Goal: Task Accomplishment & Management: Manage account settings

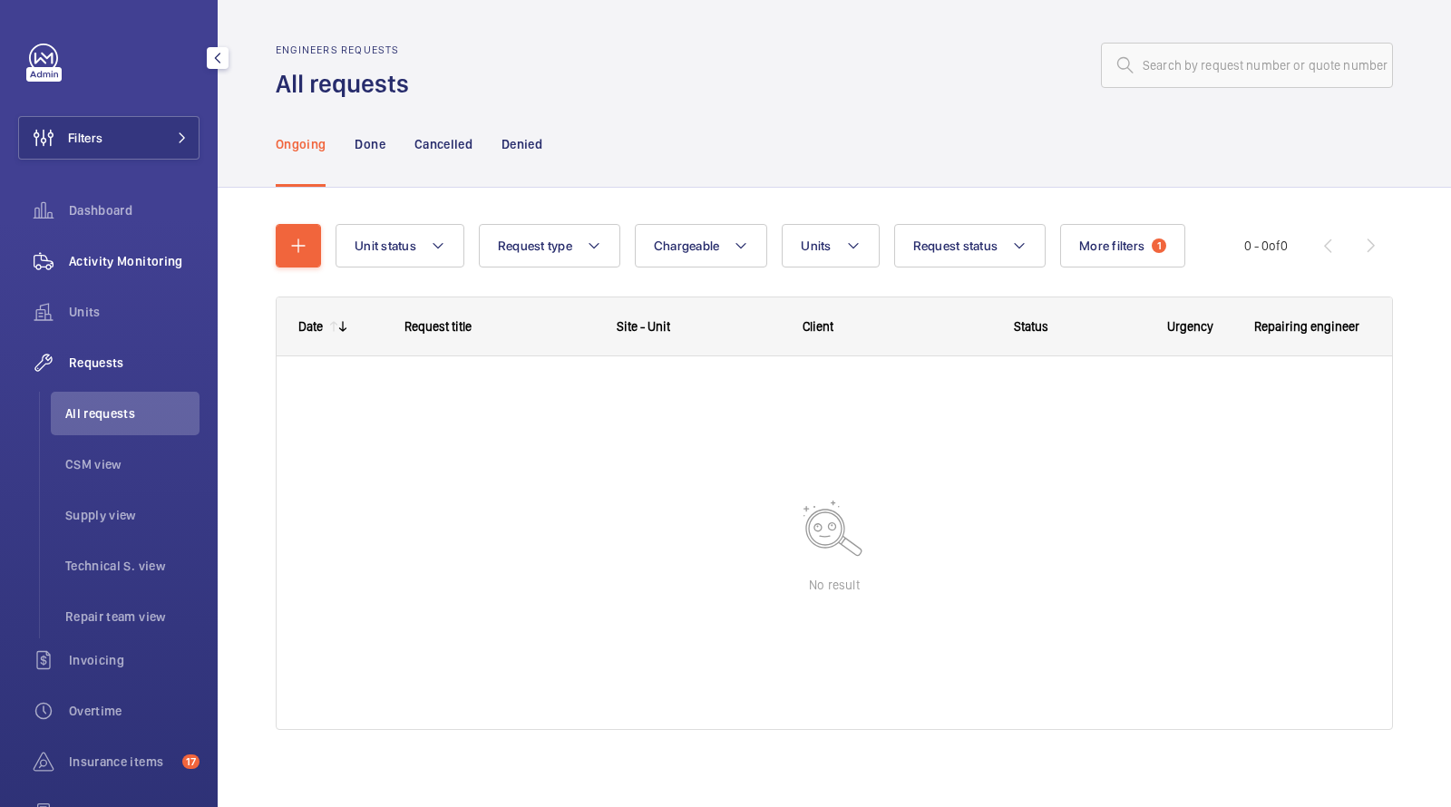
click at [122, 269] on span "Activity Monitoring" at bounding box center [134, 261] width 131 height 18
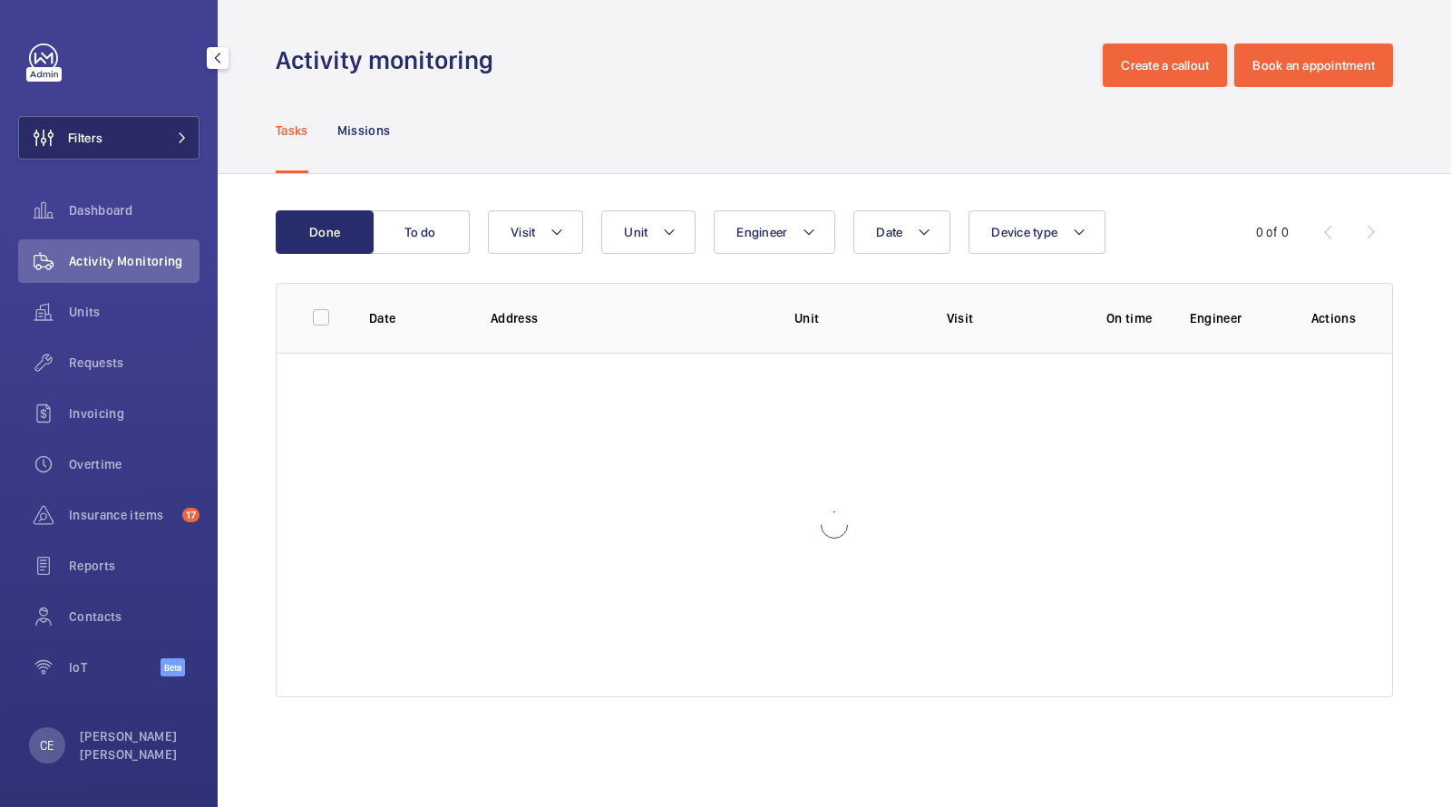
click at [166, 141] on span at bounding box center [177, 137] width 22 height 11
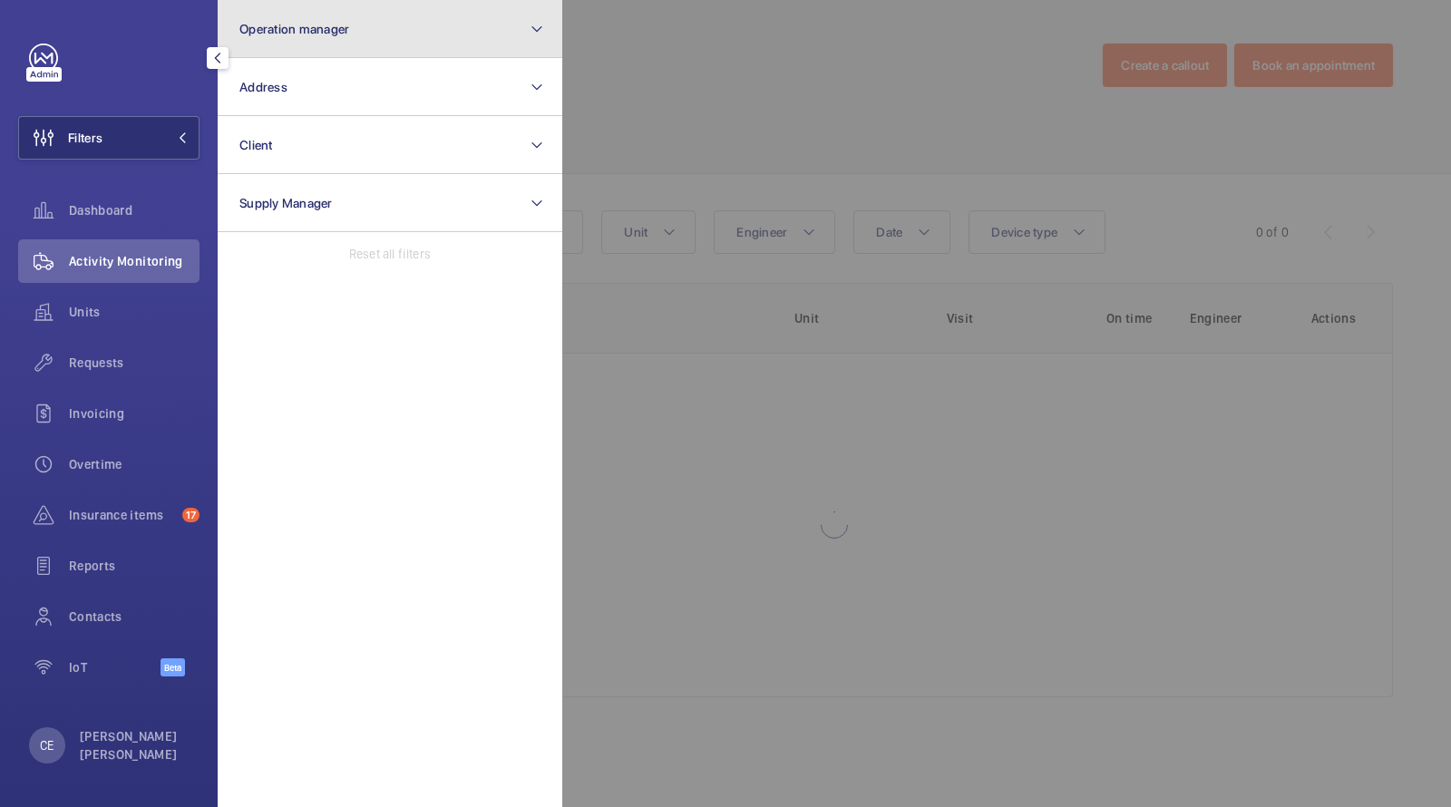
click at [349, 45] on button "Operation manager" at bounding box center [390, 29] width 345 height 58
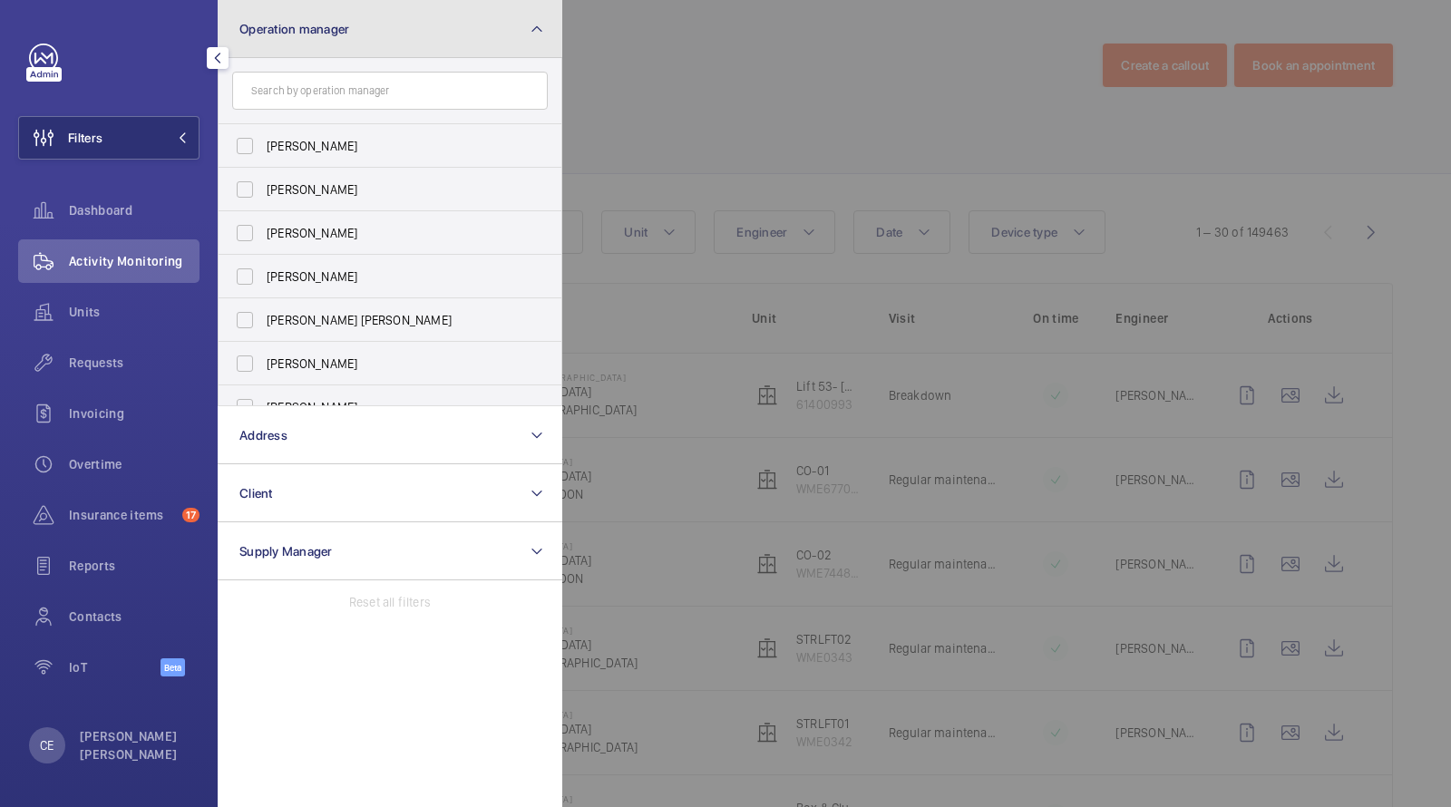
click at [341, 43] on button "Operation manager" at bounding box center [390, 29] width 345 height 58
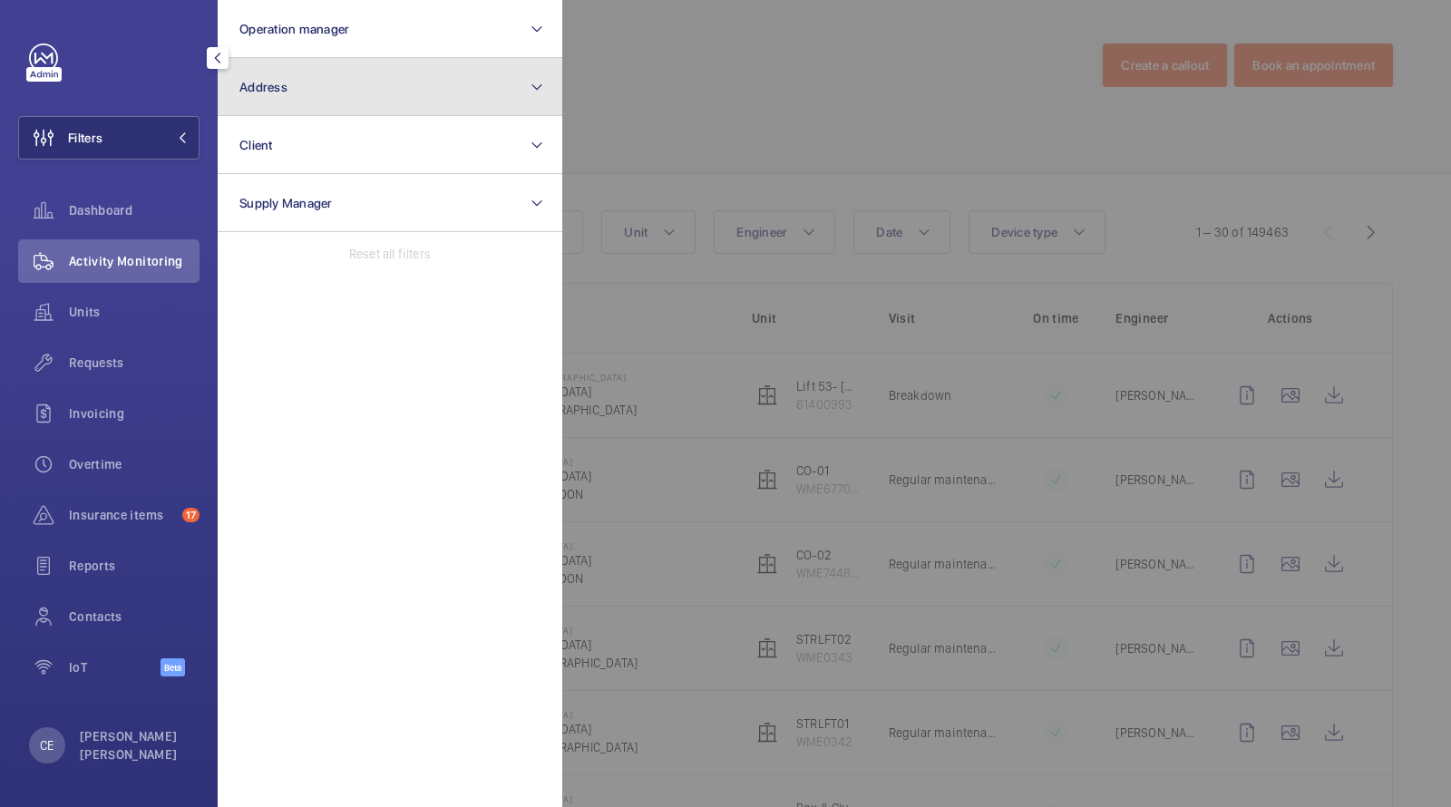
click at [327, 83] on button "Address" at bounding box center [390, 87] width 345 height 58
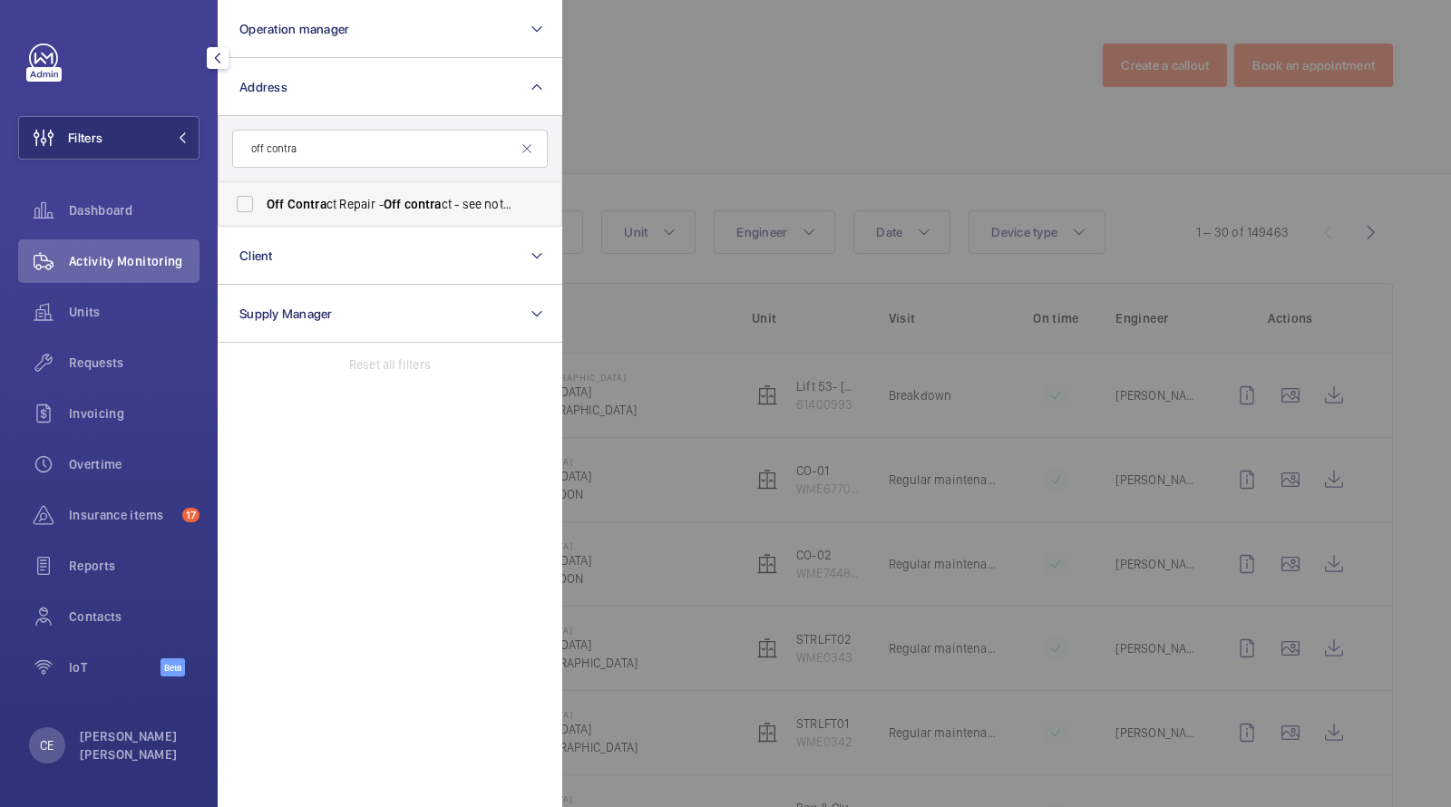
type input "off contra"
click at [379, 208] on span "Off Contra ct Repair - Off contra ct - see notes in description, LONDON XXXX" at bounding box center [391, 204] width 249 height 18
click at [263, 208] on input "Off Contra ct Repair - Off contra ct - see notes in description, LONDON XXXX" at bounding box center [245, 204] width 36 height 36
checkbox input "true"
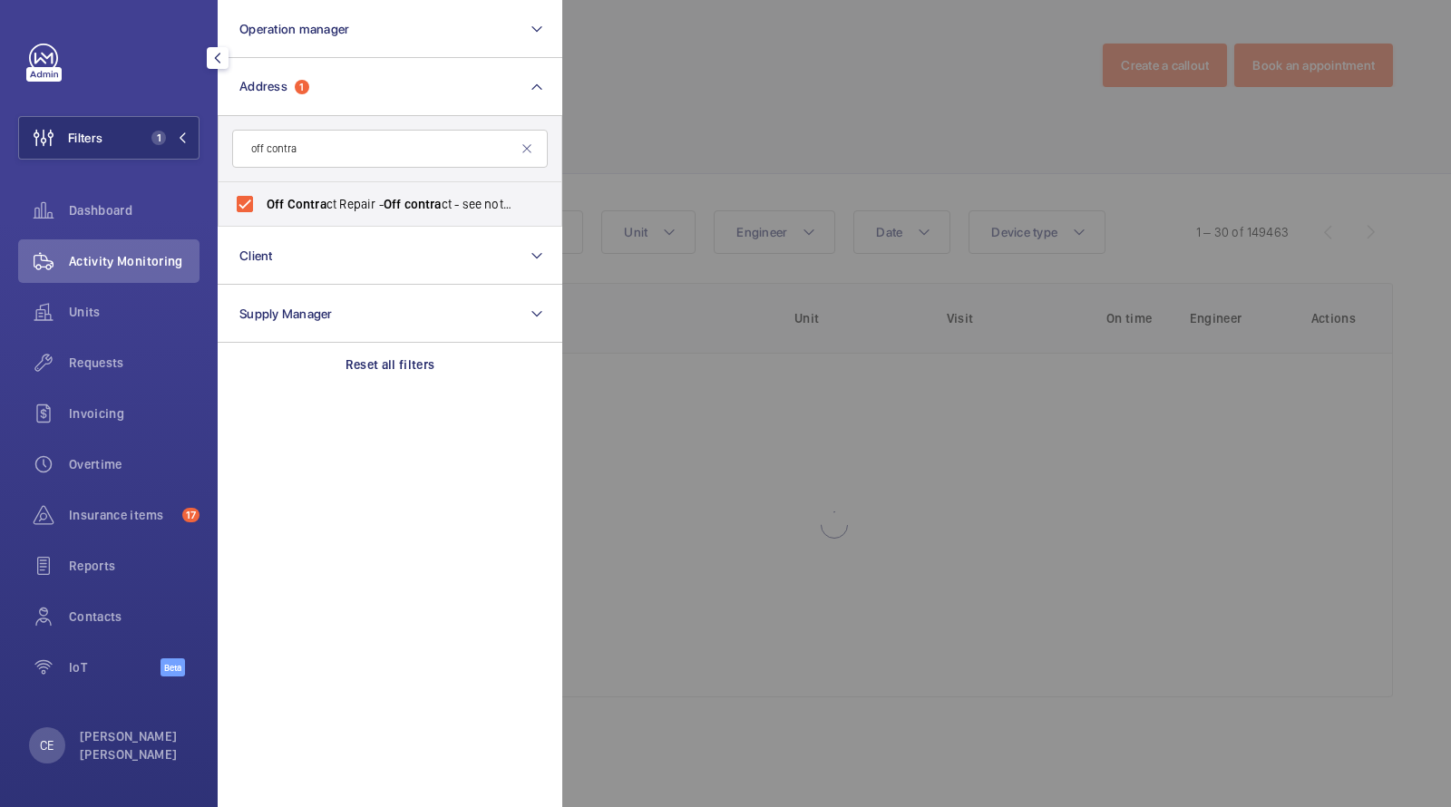
click at [803, 70] on div at bounding box center [1287, 403] width 1451 height 807
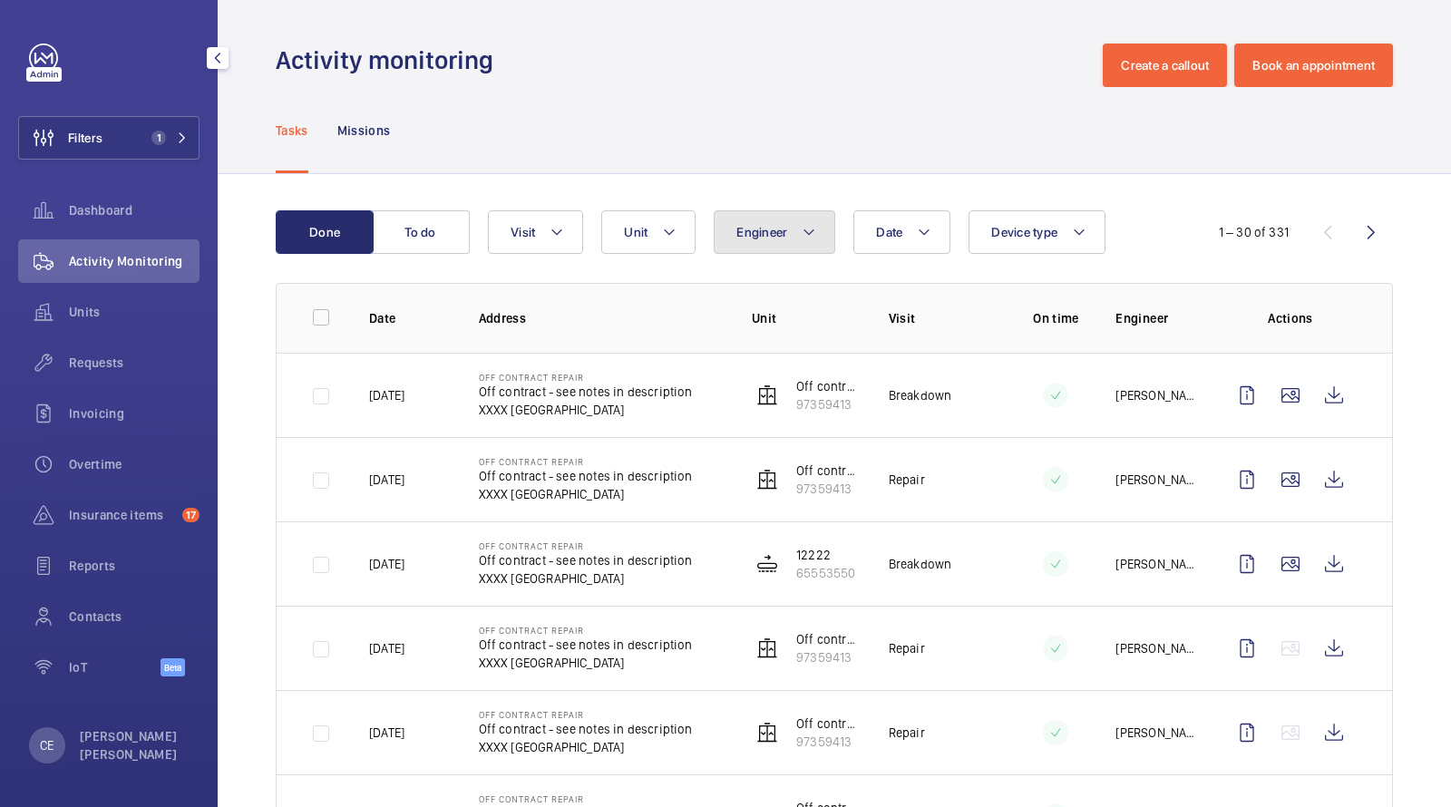
click at [816, 223] on button "Engineer" at bounding box center [775, 232] width 122 height 44
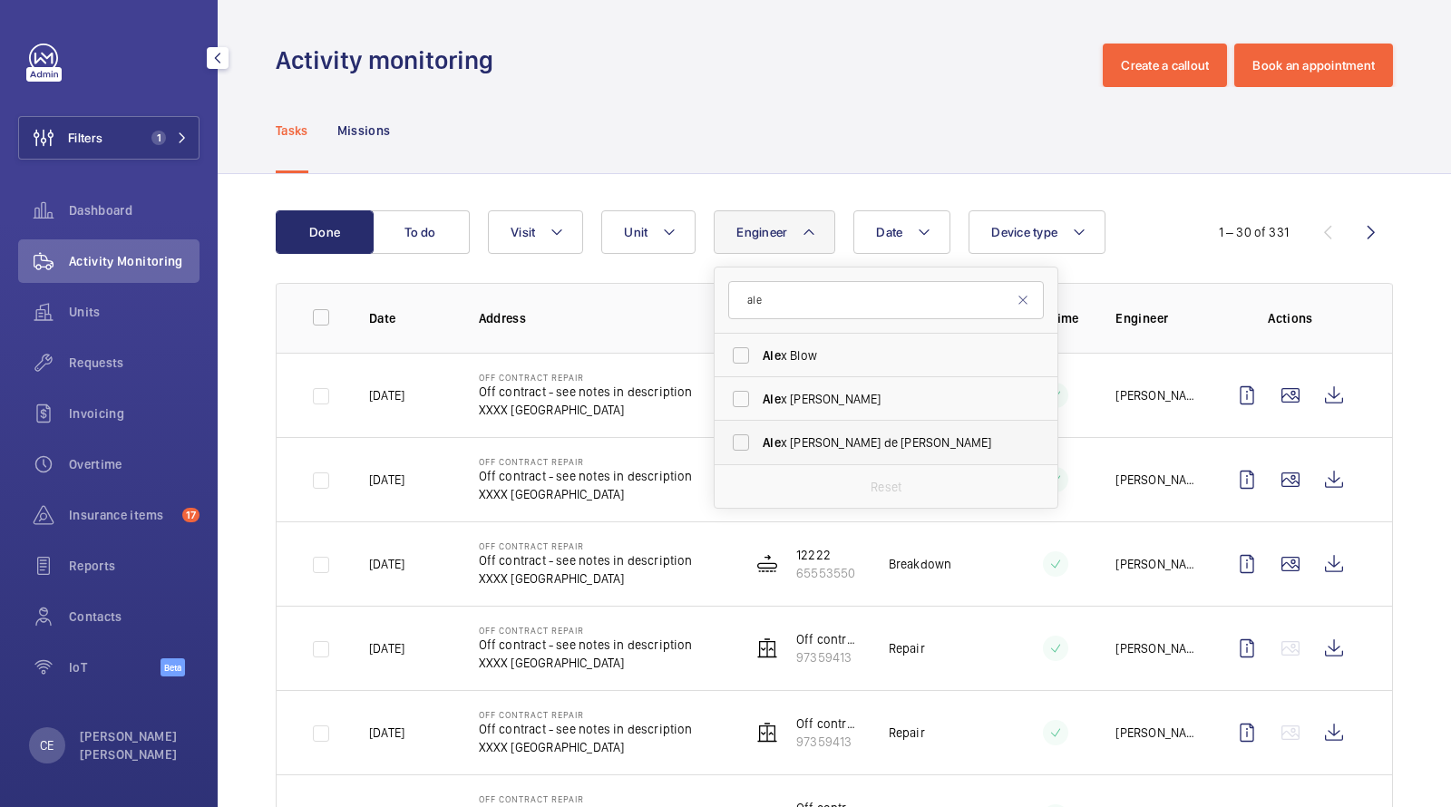
type input "ale"
click at [838, 442] on span "Ale x Nicola de Paula Pirozzolo" at bounding box center [887, 442] width 249 height 18
click at [759, 442] on input "Ale x Nicola de Paula Pirozzolo" at bounding box center [741, 442] width 36 height 36
checkbox input "true"
click at [850, 101] on div "Tasks Missions" at bounding box center [834, 130] width 1117 height 86
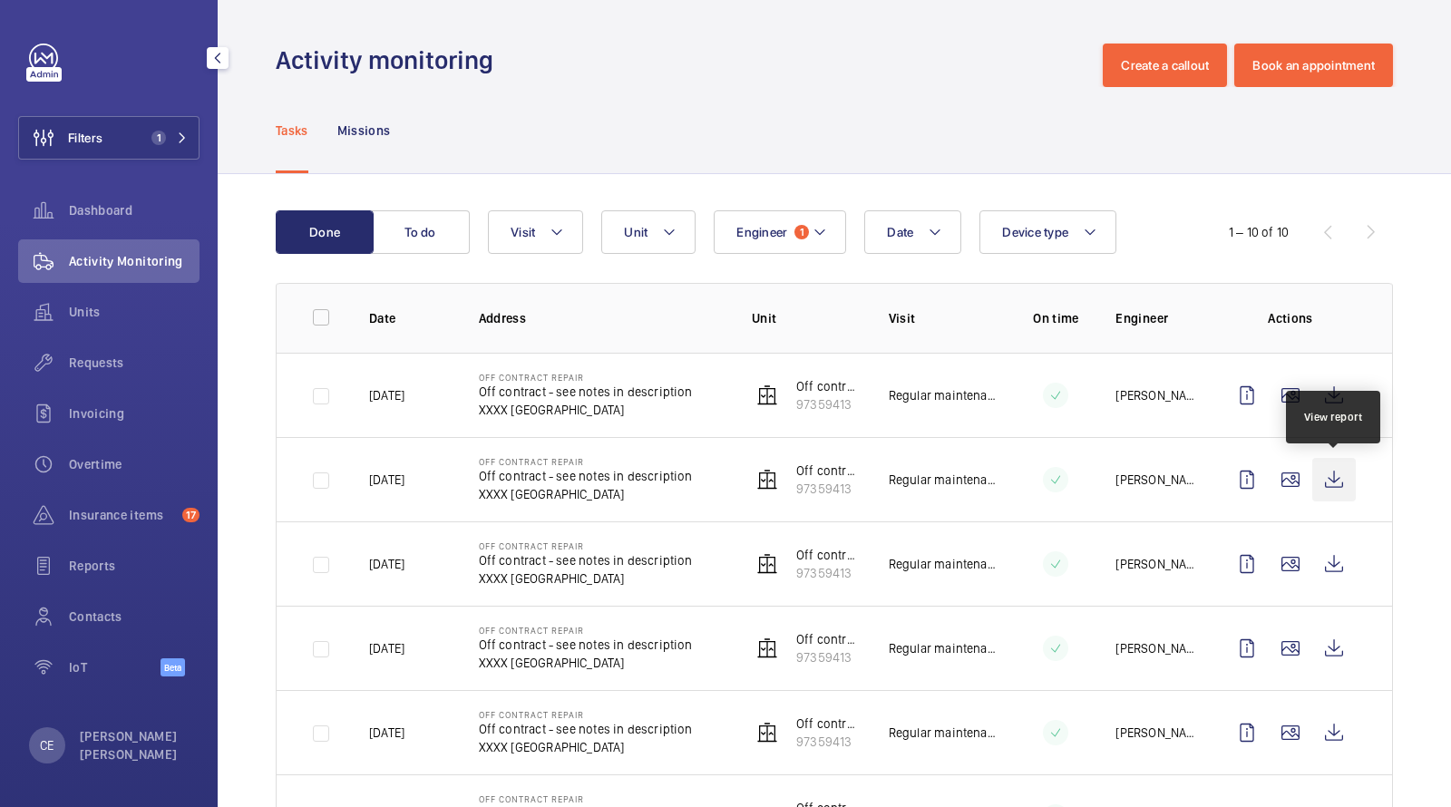
click at [1327, 477] on wm-front-icon-button at bounding box center [1334, 480] width 44 height 44
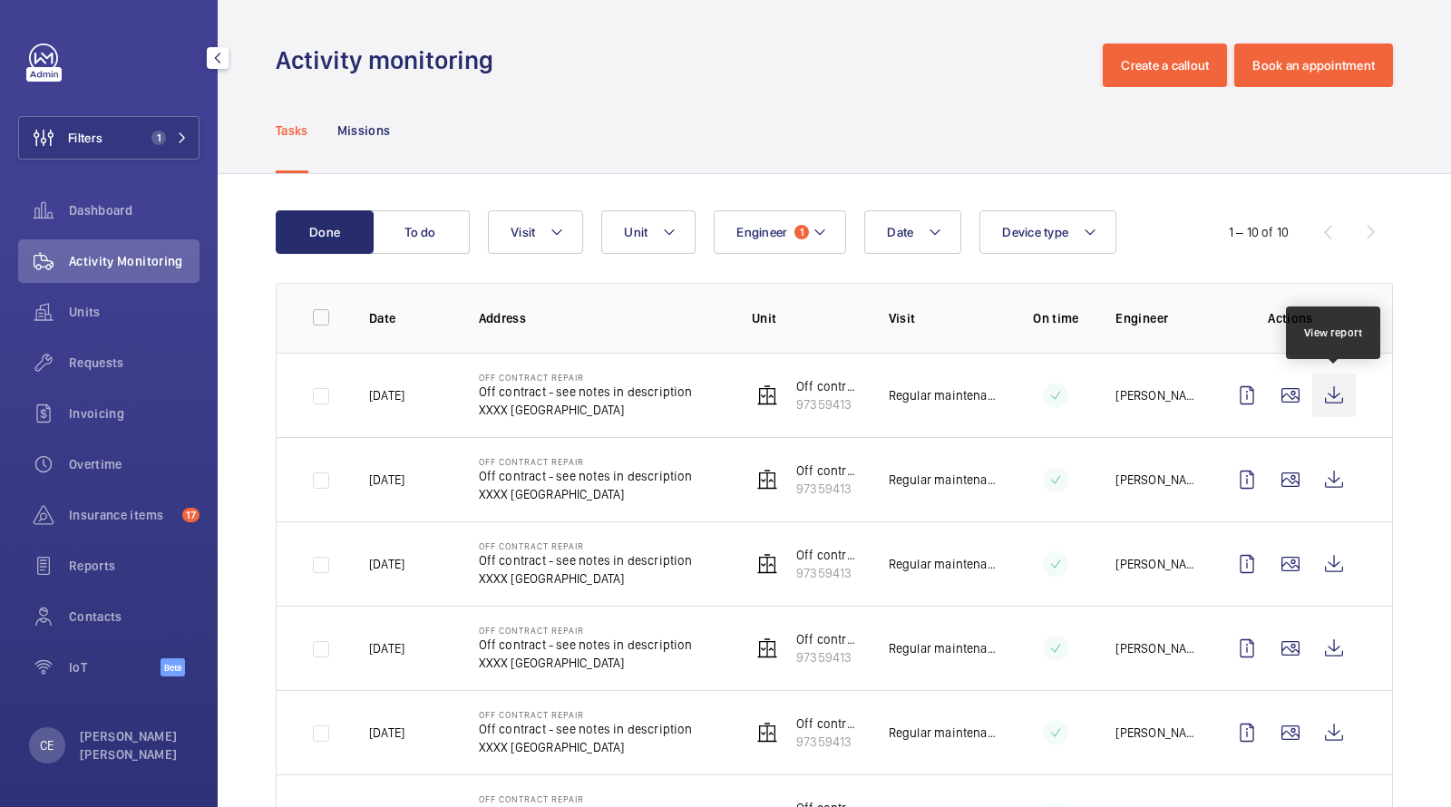
click at [1326, 386] on wm-front-icon-button at bounding box center [1334, 396] width 44 height 44
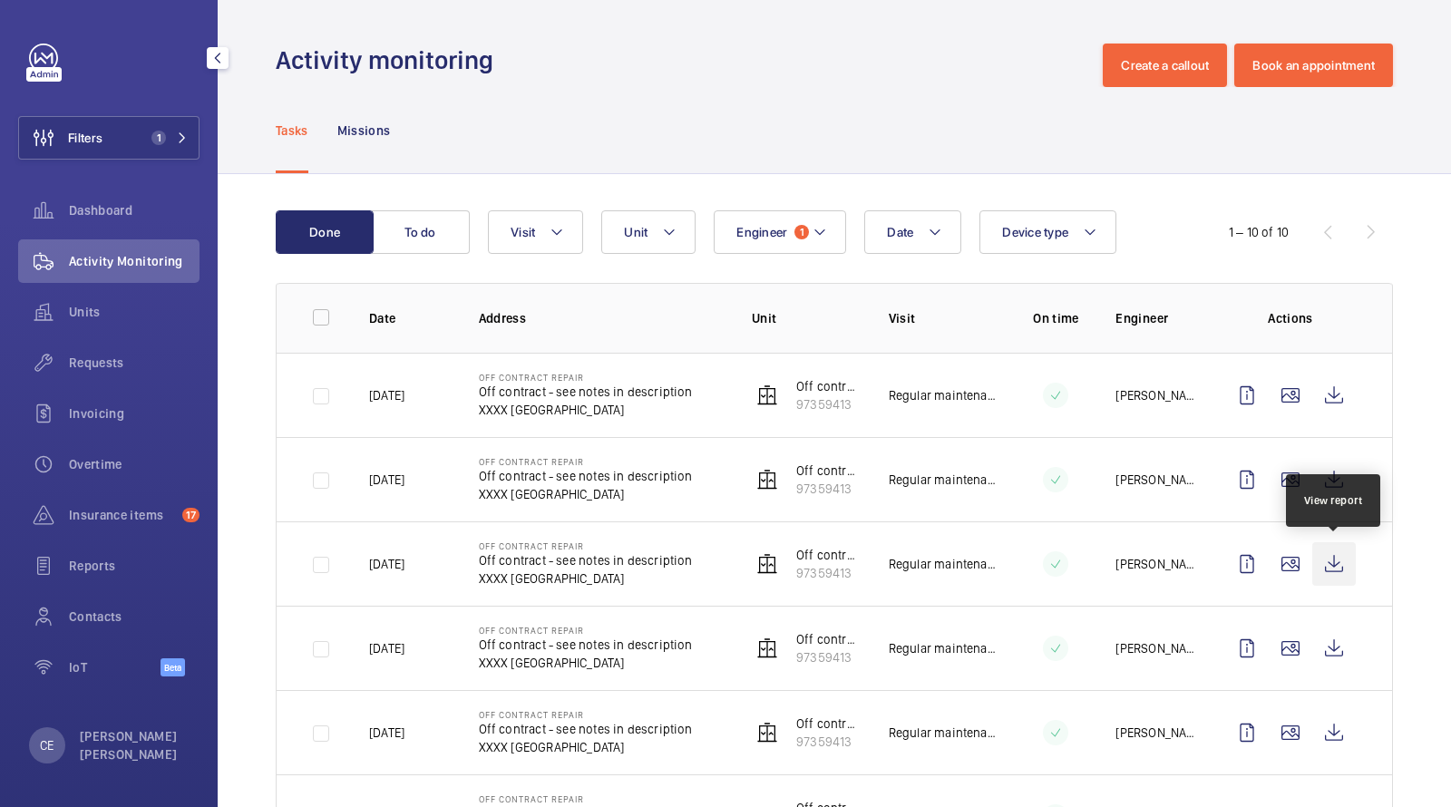
click at [1330, 563] on wm-front-icon-button at bounding box center [1334, 564] width 44 height 44
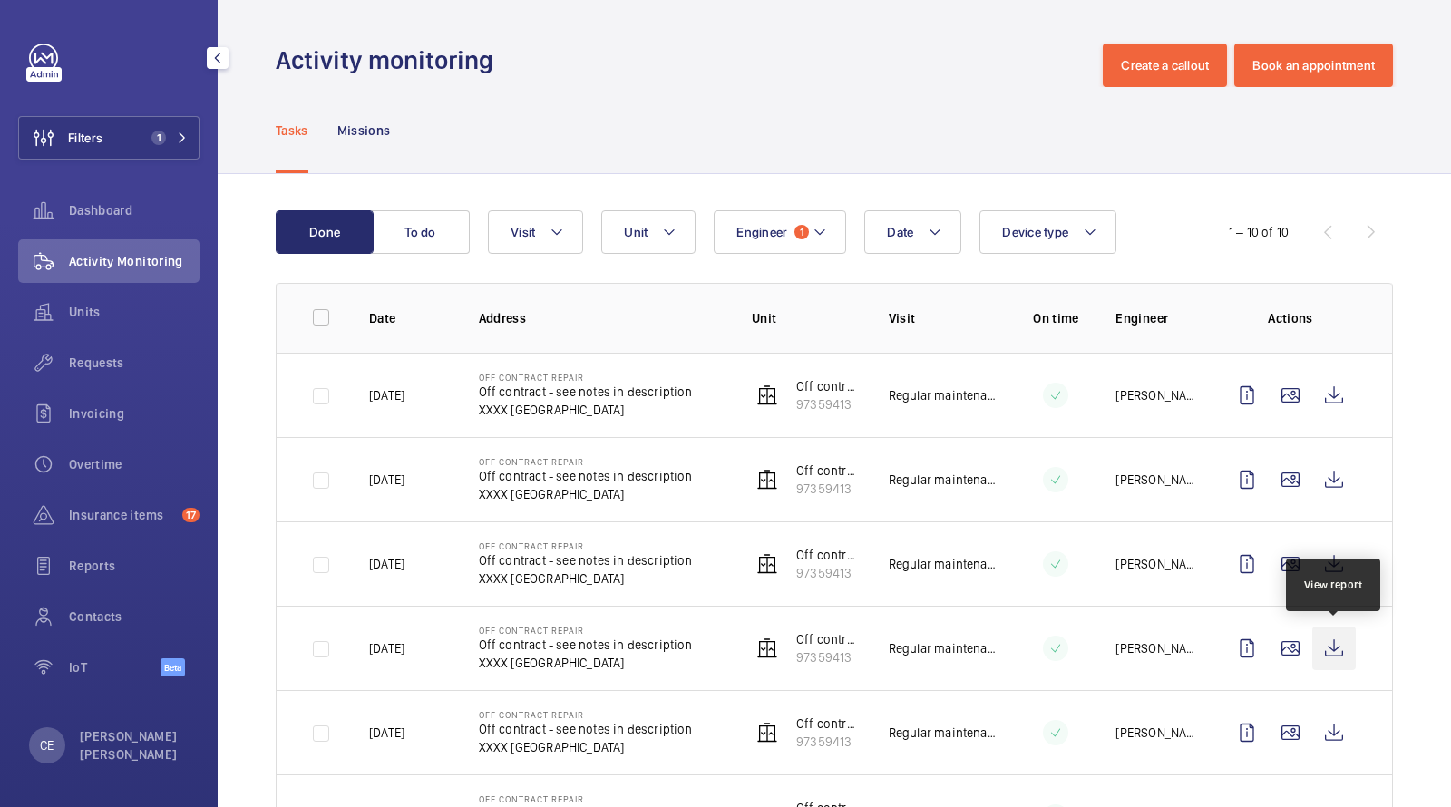
click at [1332, 643] on wm-front-icon-button at bounding box center [1334, 649] width 44 height 44
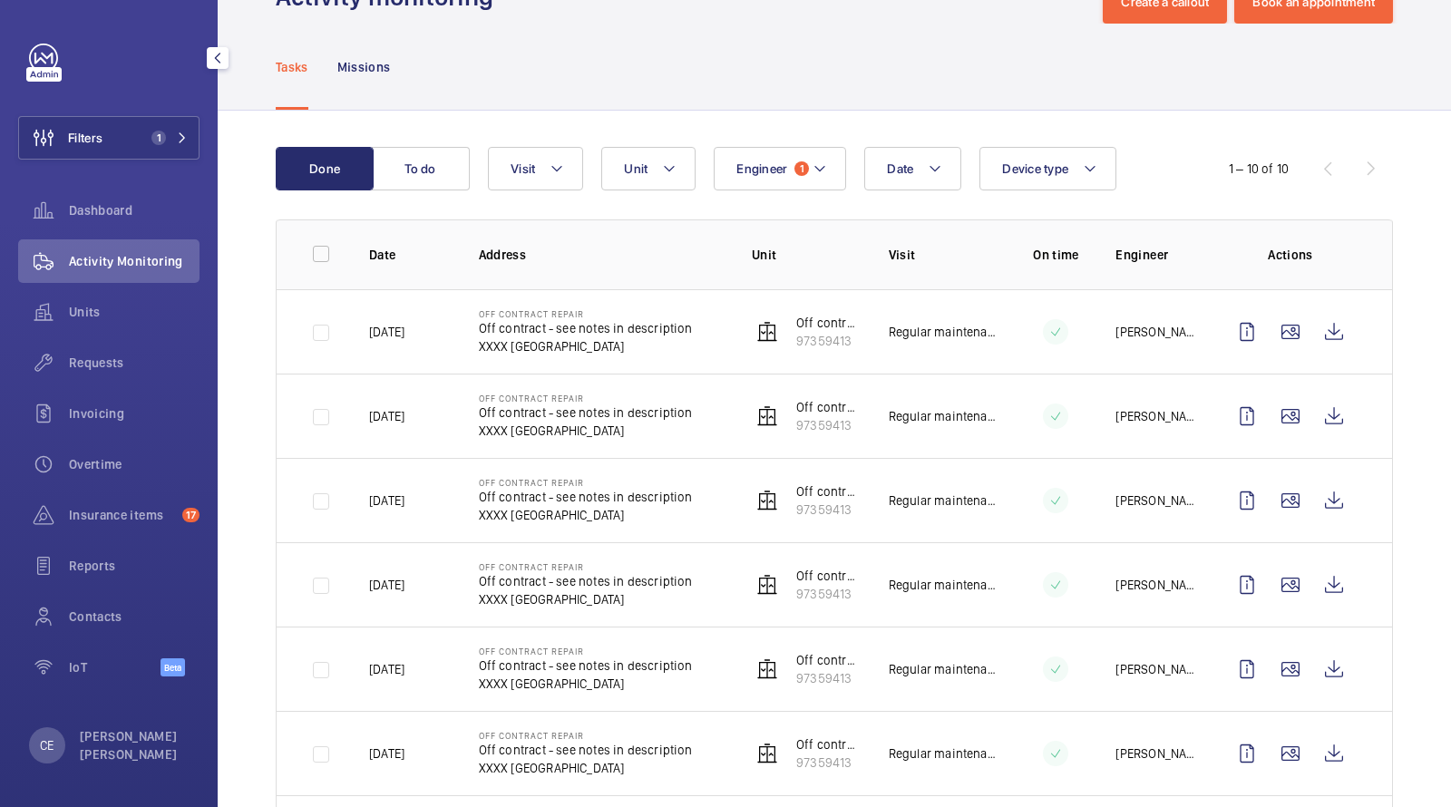
scroll to position [66, 0]
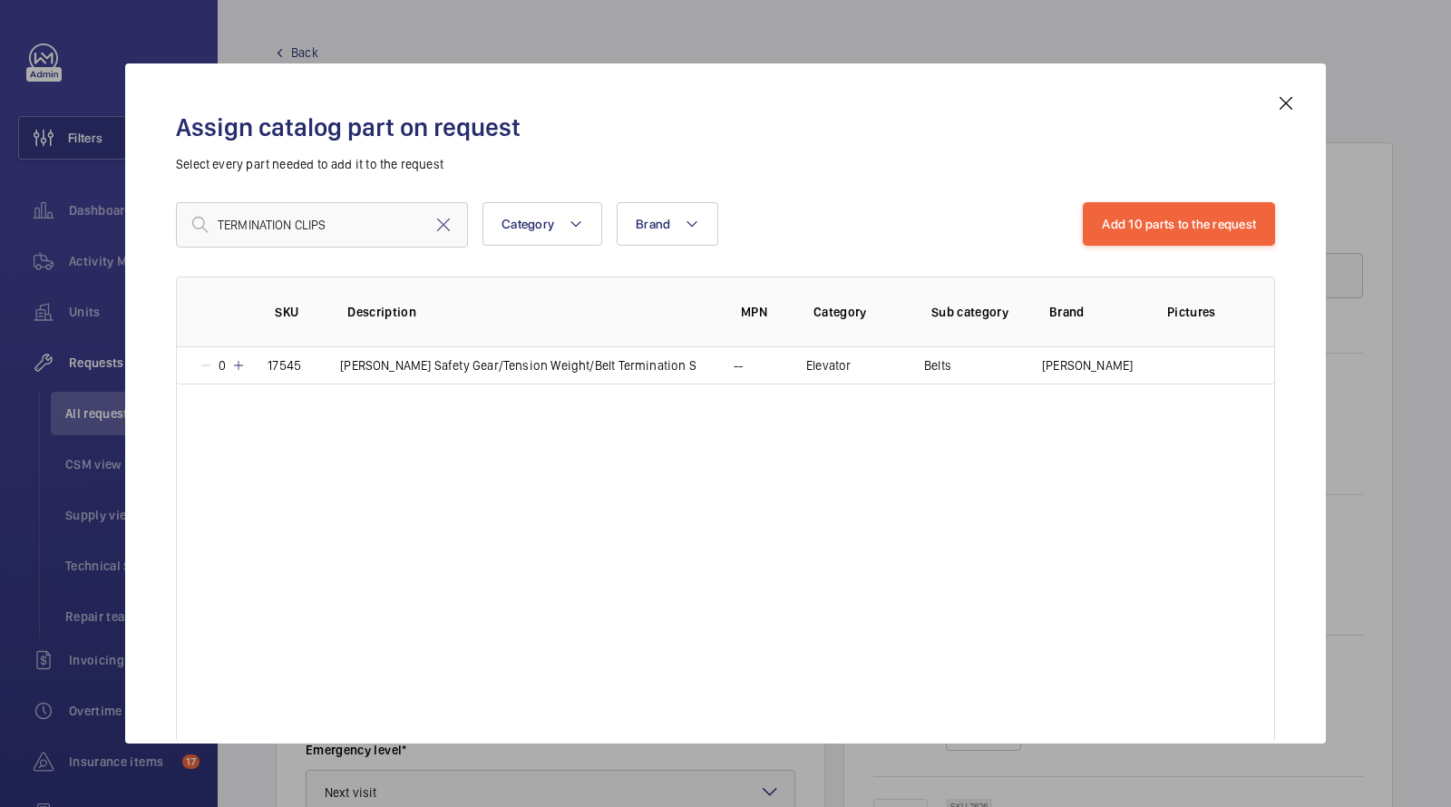
scroll to position [1462, 0]
click at [345, 229] on input "TERMINATION CLIPS" at bounding box center [322, 224] width 292 height 45
drag, startPoint x: 345, startPoint y: 228, endPoint x: 180, endPoint y: 218, distance: 165.3
click at [194, 224] on div "TERMINATION CLIPS" at bounding box center [322, 224] width 292 height 45
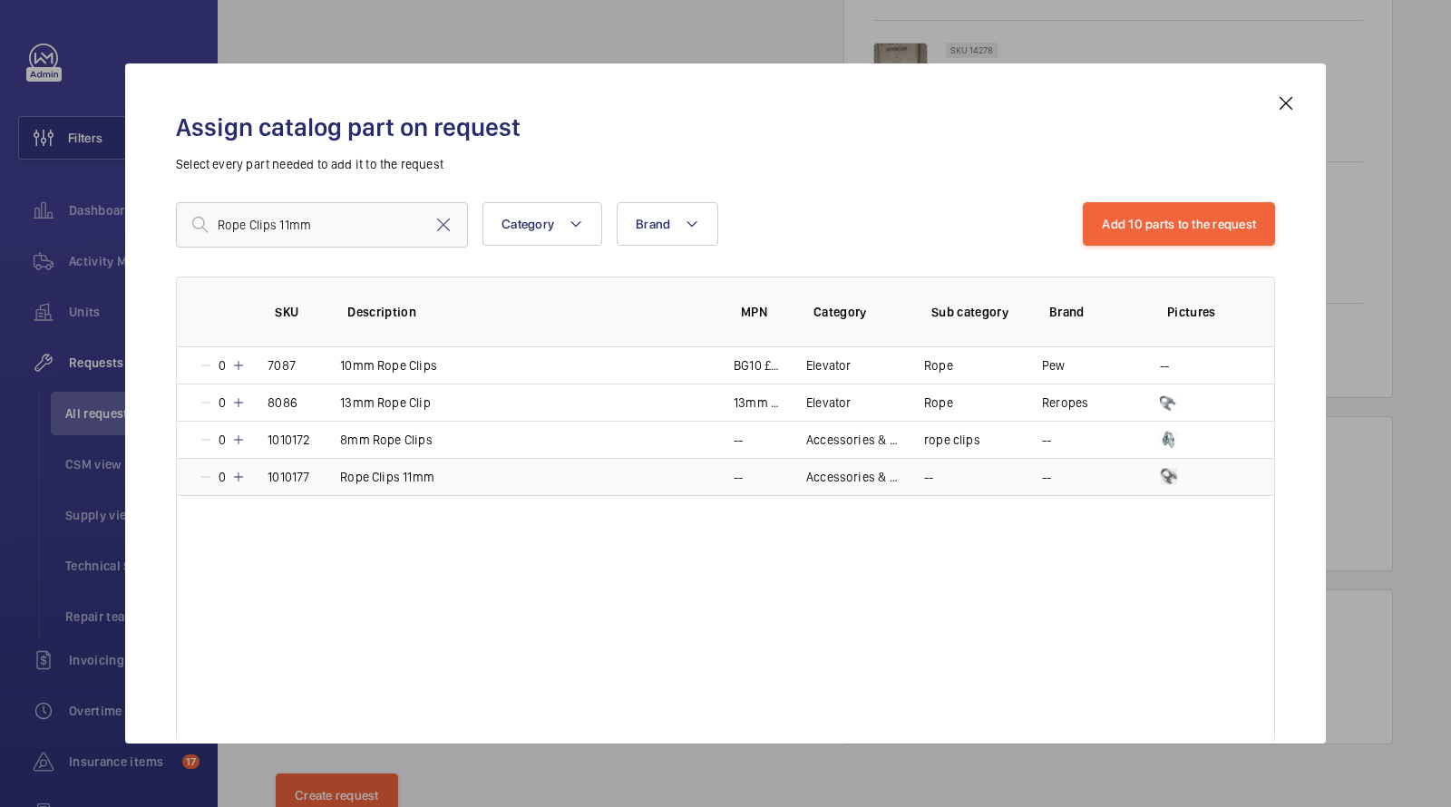
type input "Rope Clips 11mm"
click at [417, 472] on p "Rope Clips 11mm" at bounding box center [387, 477] width 94 height 18
click at [226, 468] on p "1" at bounding box center [220, 477] width 15 height 18
click at [239, 468] on div "2" at bounding box center [222, 477] width 47 height 18
click at [239, 468] on div "3" at bounding box center [222, 477] width 47 height 18
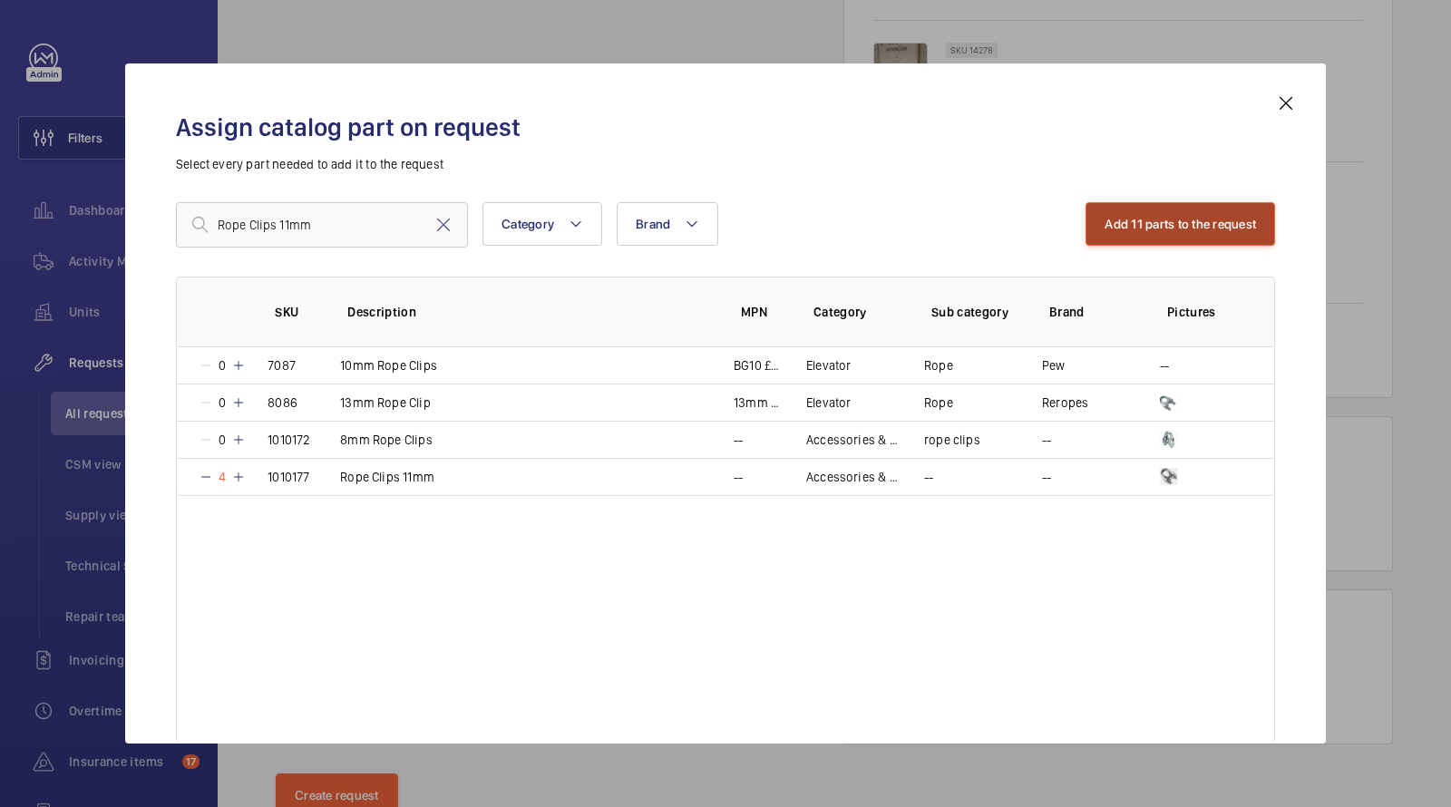
click at [1188, 220] on button "Add 11 parts to the request" at bounding box center [1180, 224] width 190 height 44
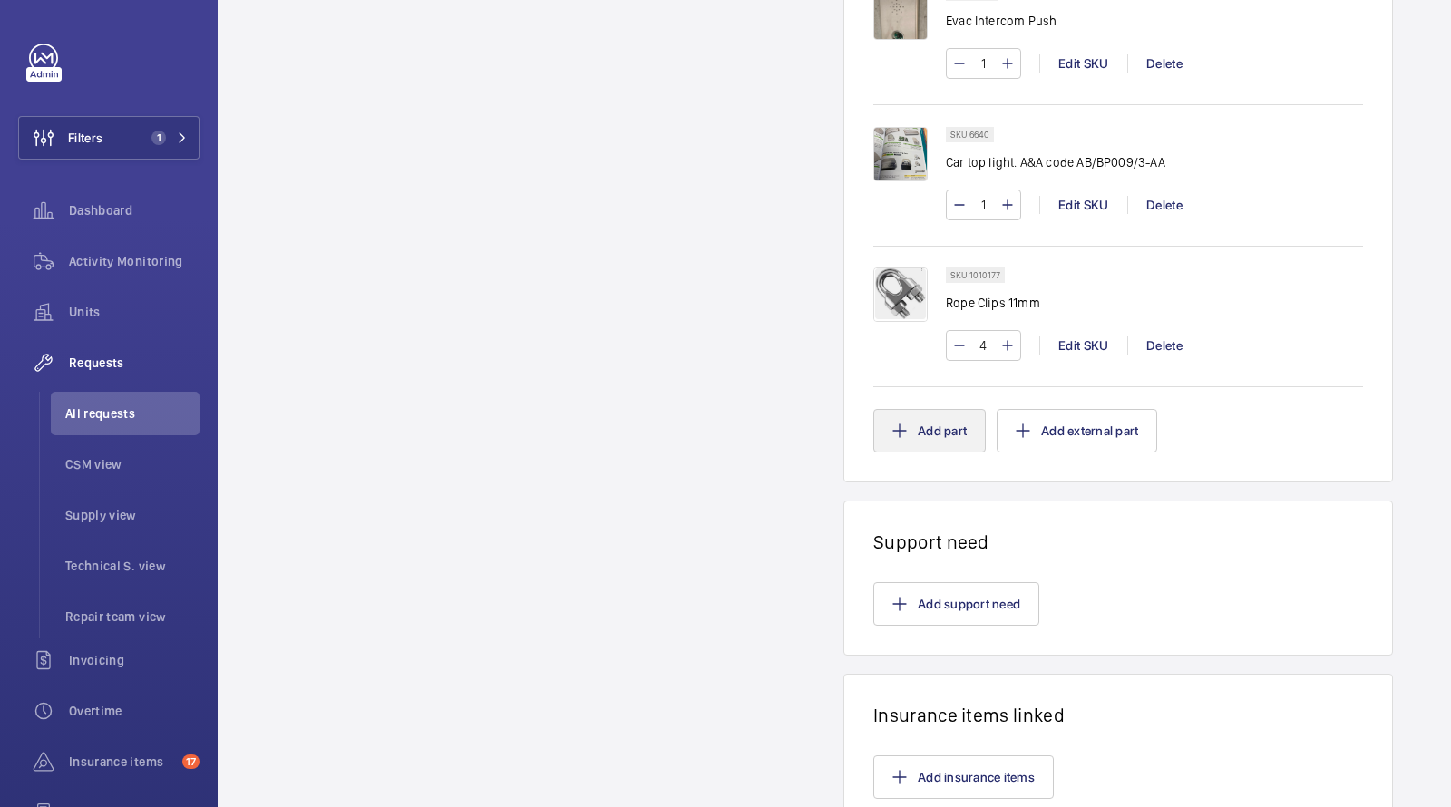
scroll to position [1452, 0]
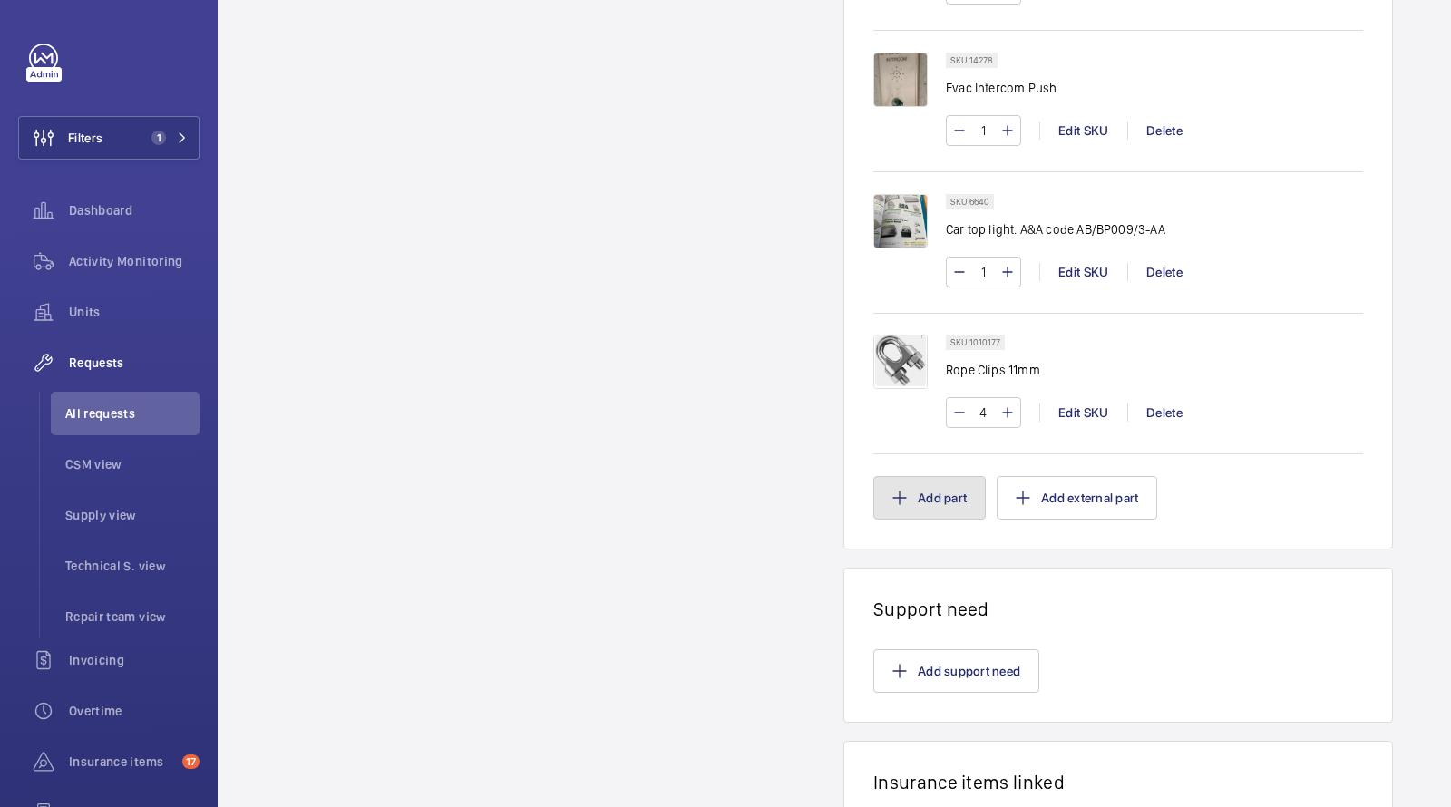
click at [924, 491] on button "Add part" at bounding box center [929, 498] width 112 height 44
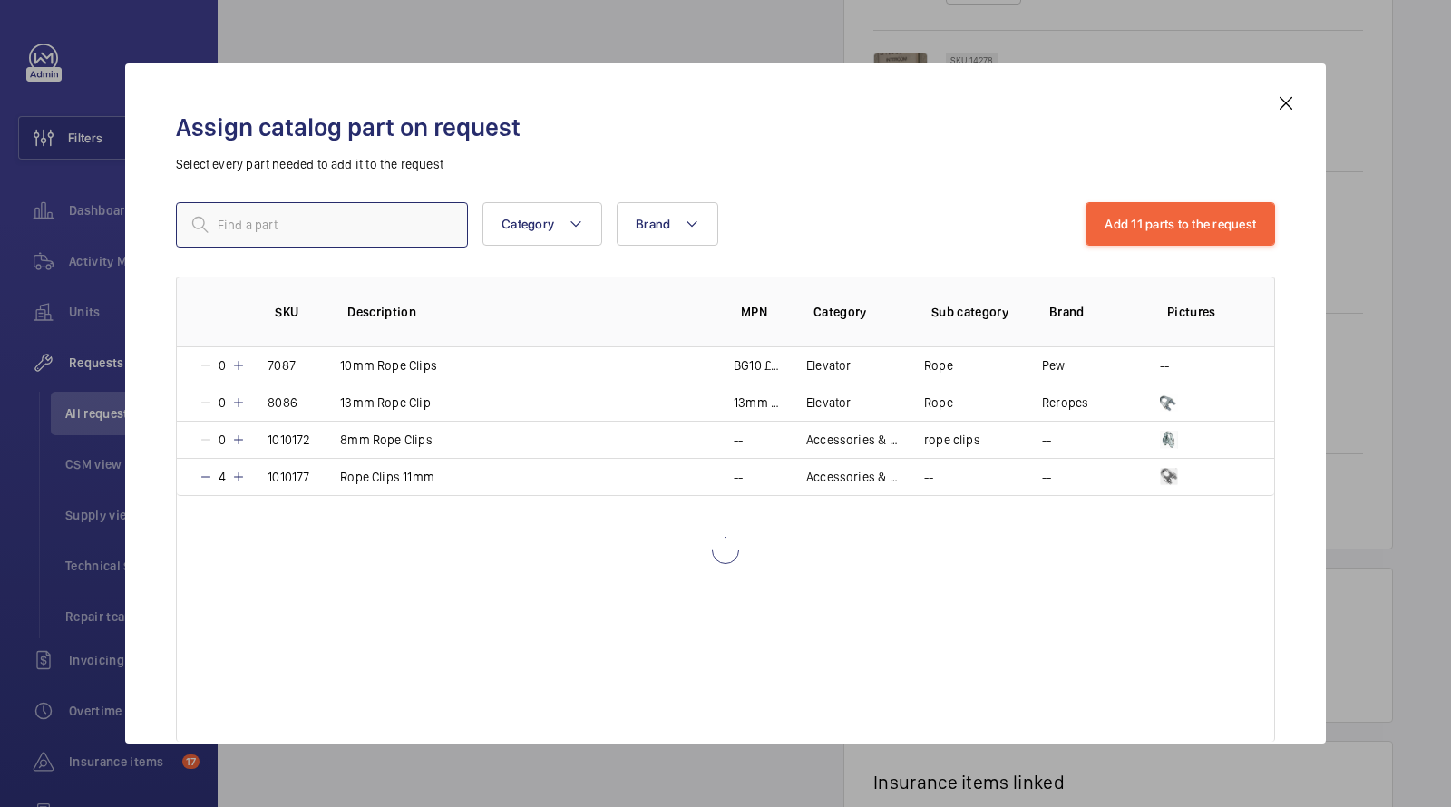
click at [307, 229] on input "text" at bounding box center [322, 224] width 292 height 45
click at [297, 225] on input "text" at bounding box center [322, 224] width 292 height 45
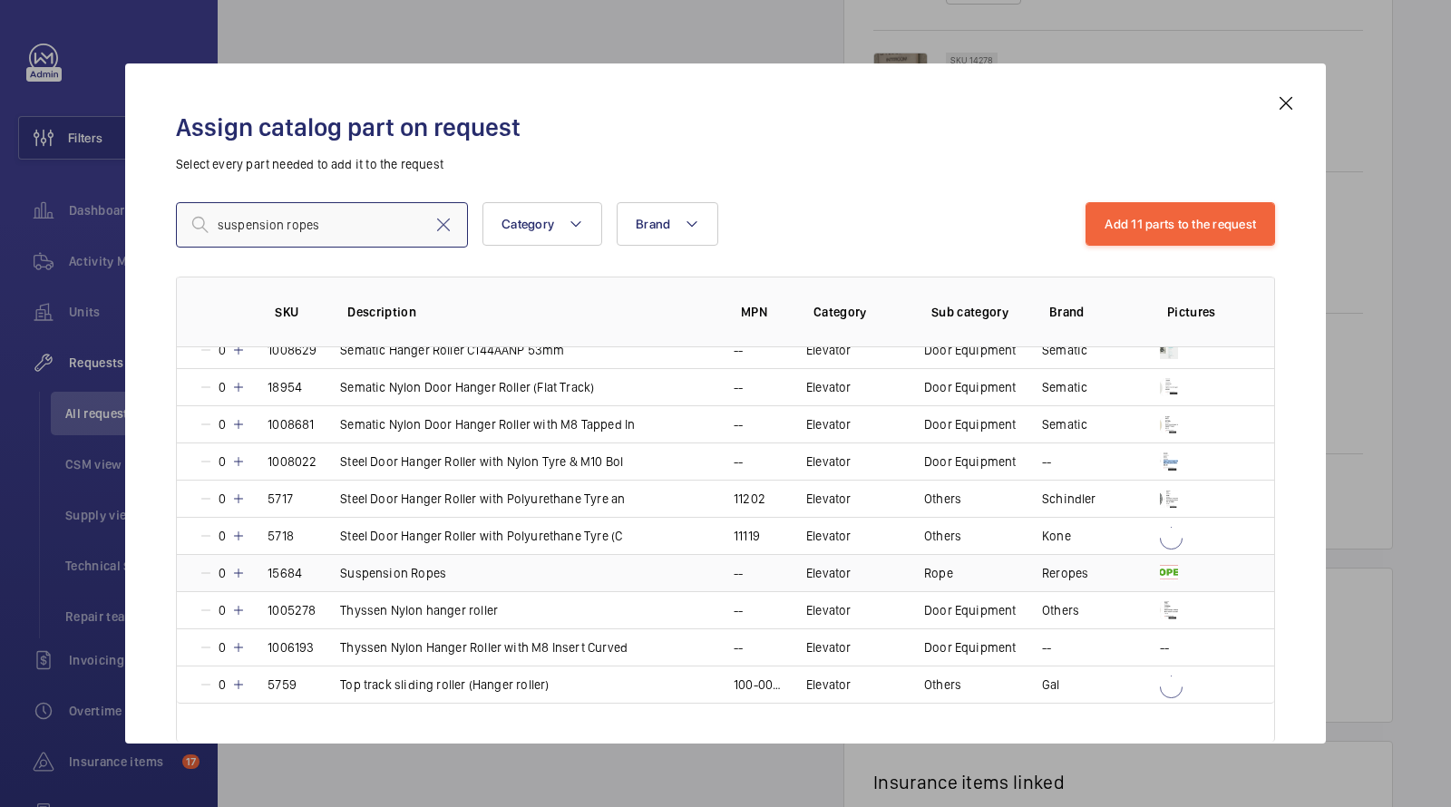
scroll to position [982, 0]
type input "suspension ropes"
click at [388, 565] on p "Suspension Ropes" at bounding box center [393, 573] width 106 height 18
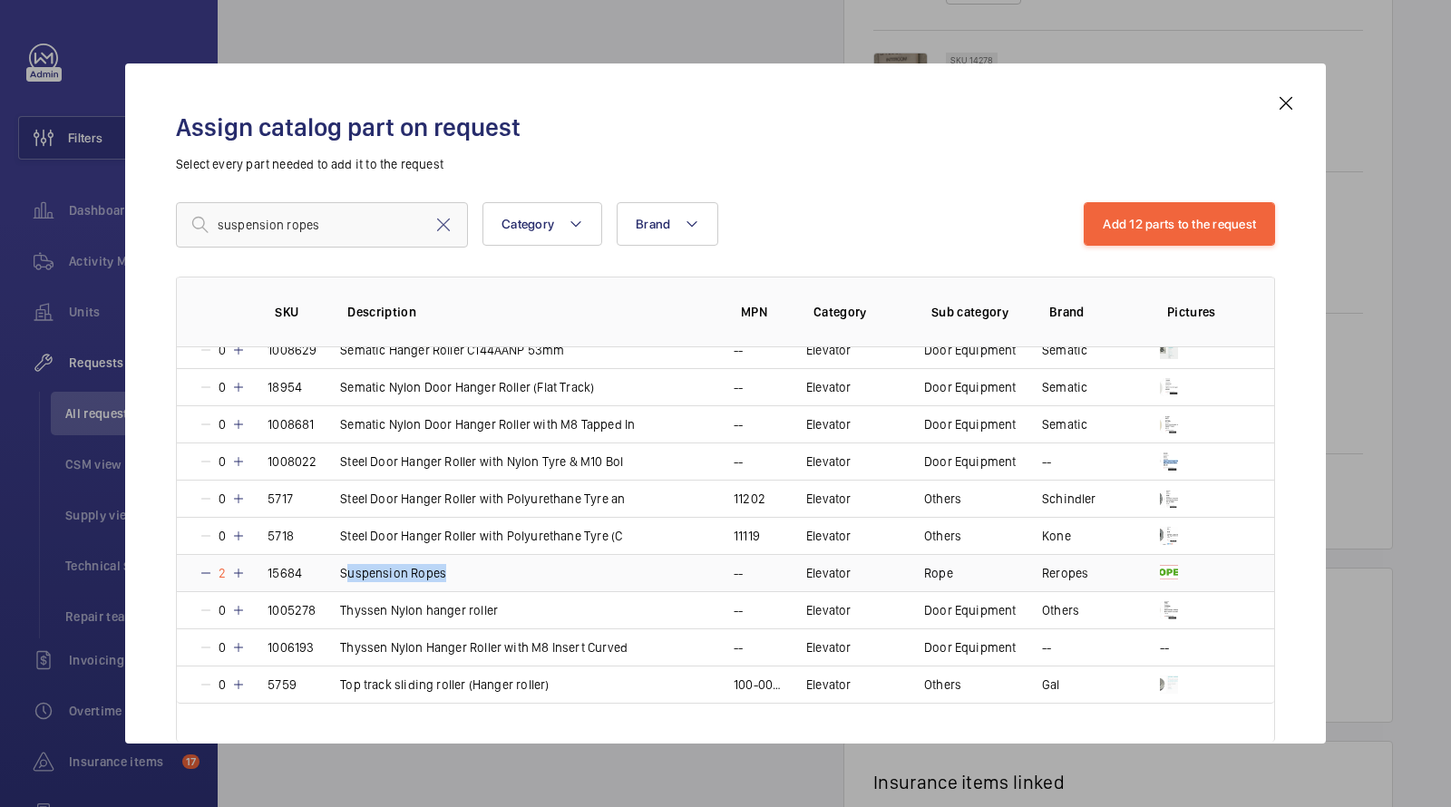
click at [388, 565] on p "Suspension Ropes" at bounding box center [393, 573] width 106 height 18
click at [389, 564] on p "Suspension Ropes" at bounding box center [393, 573] width 106 height 18
click at [1189, 228] on button "Add 12 parts to the request" at bounding box center [1179, 224] width 191 height 44
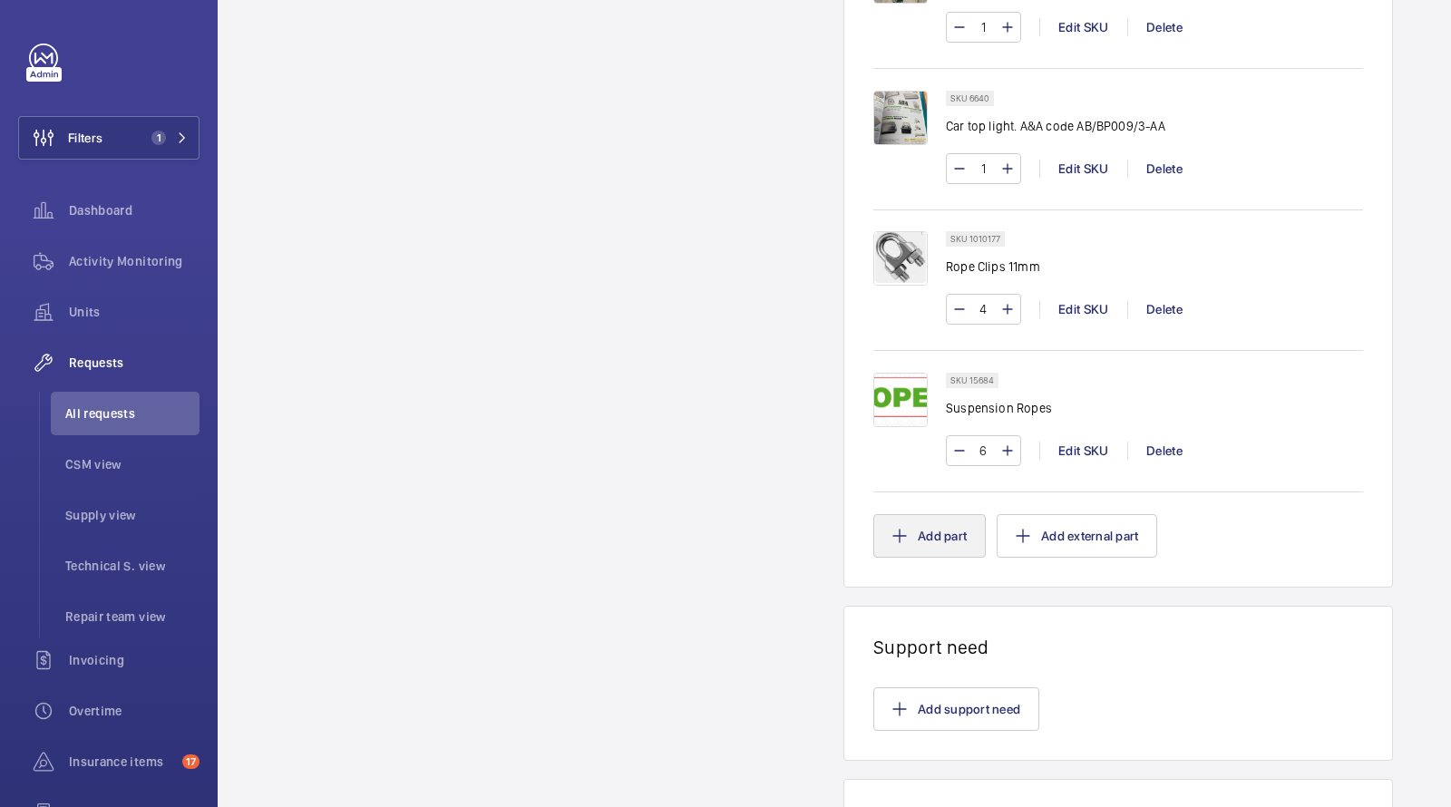
scroll to position [1561, 0]
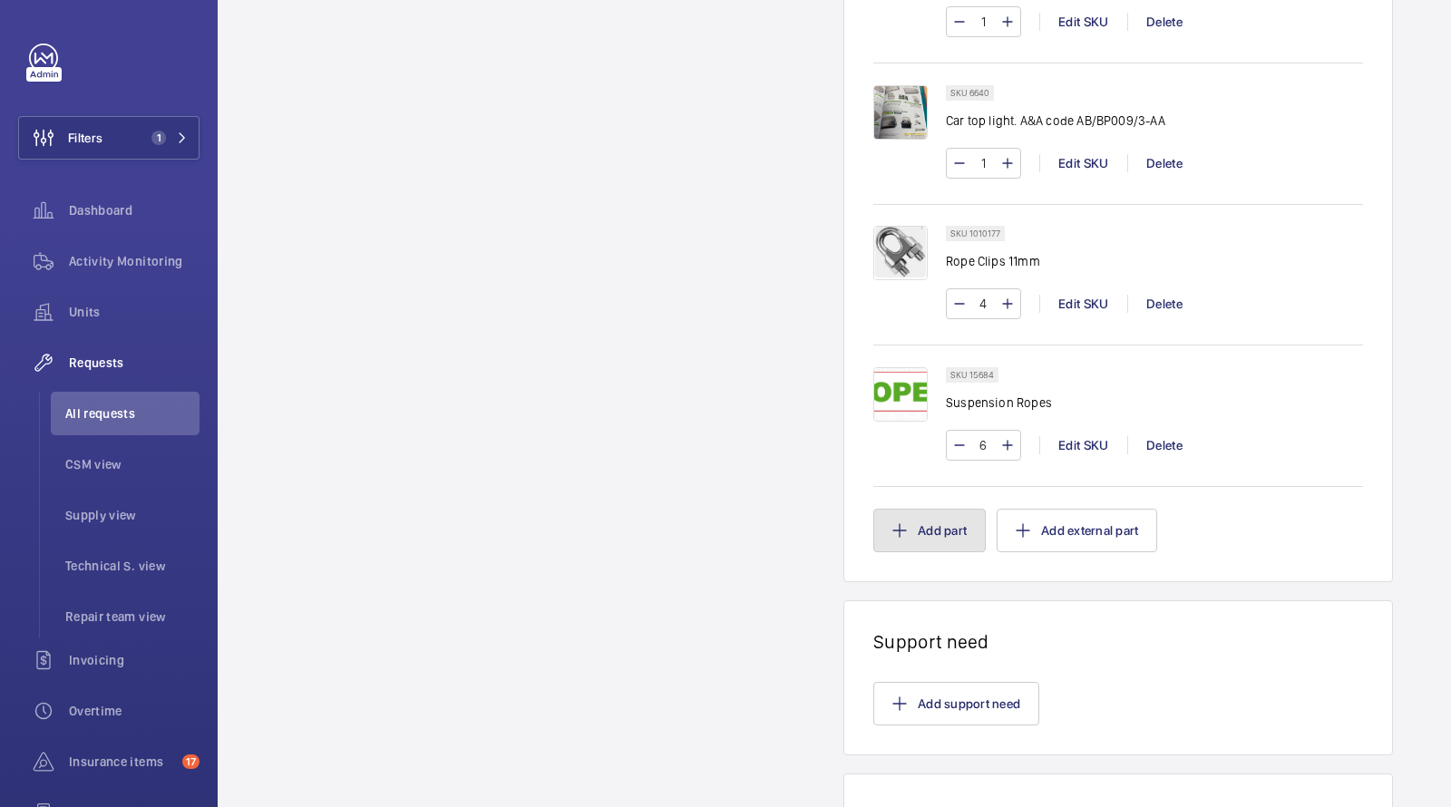
click at [915, 523] on button "Add part" at bounding box center [929, 531] width 112 height 44
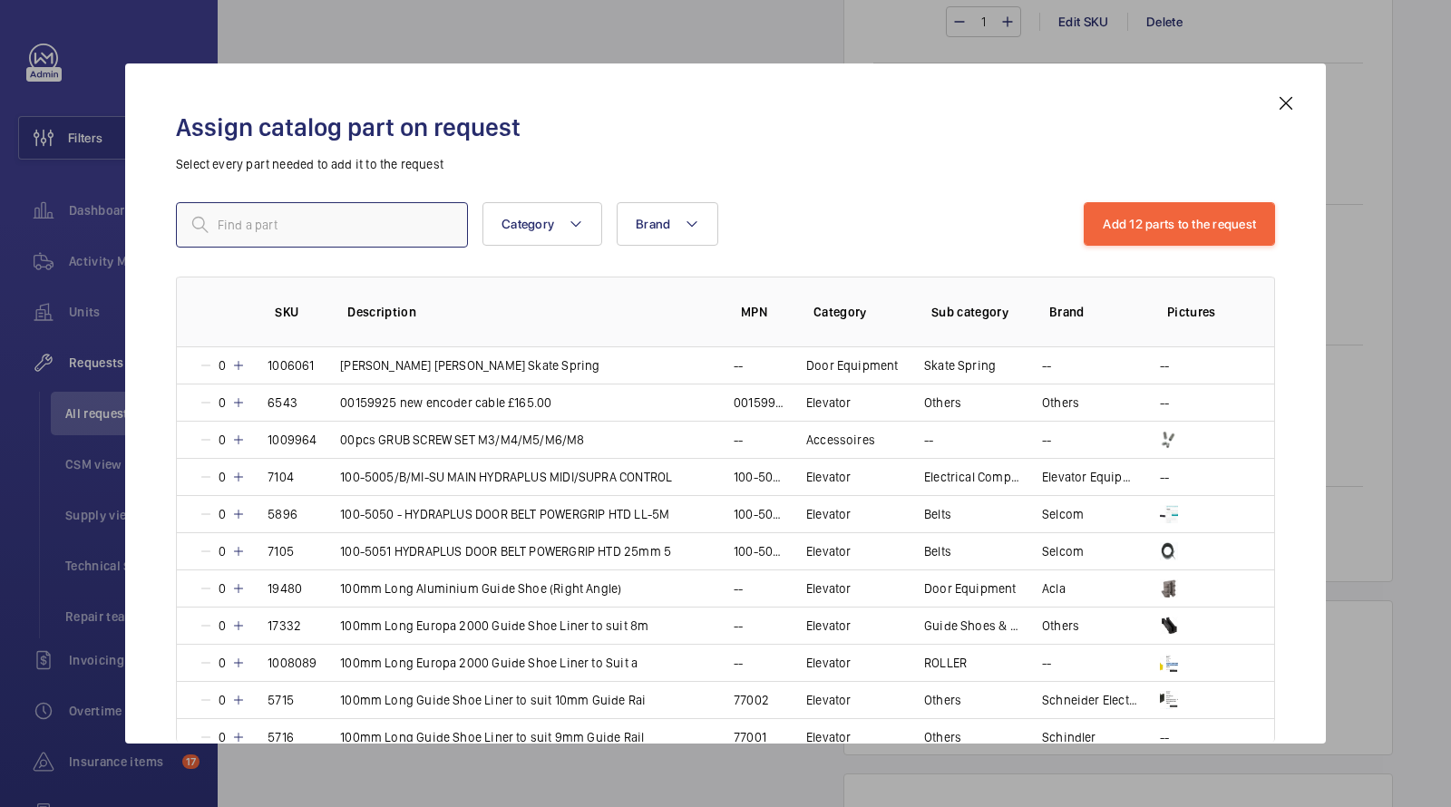
click at [375, 211] on input "text" at bounding box center [322, 224] width 292 height 45
type input "pit pendant"
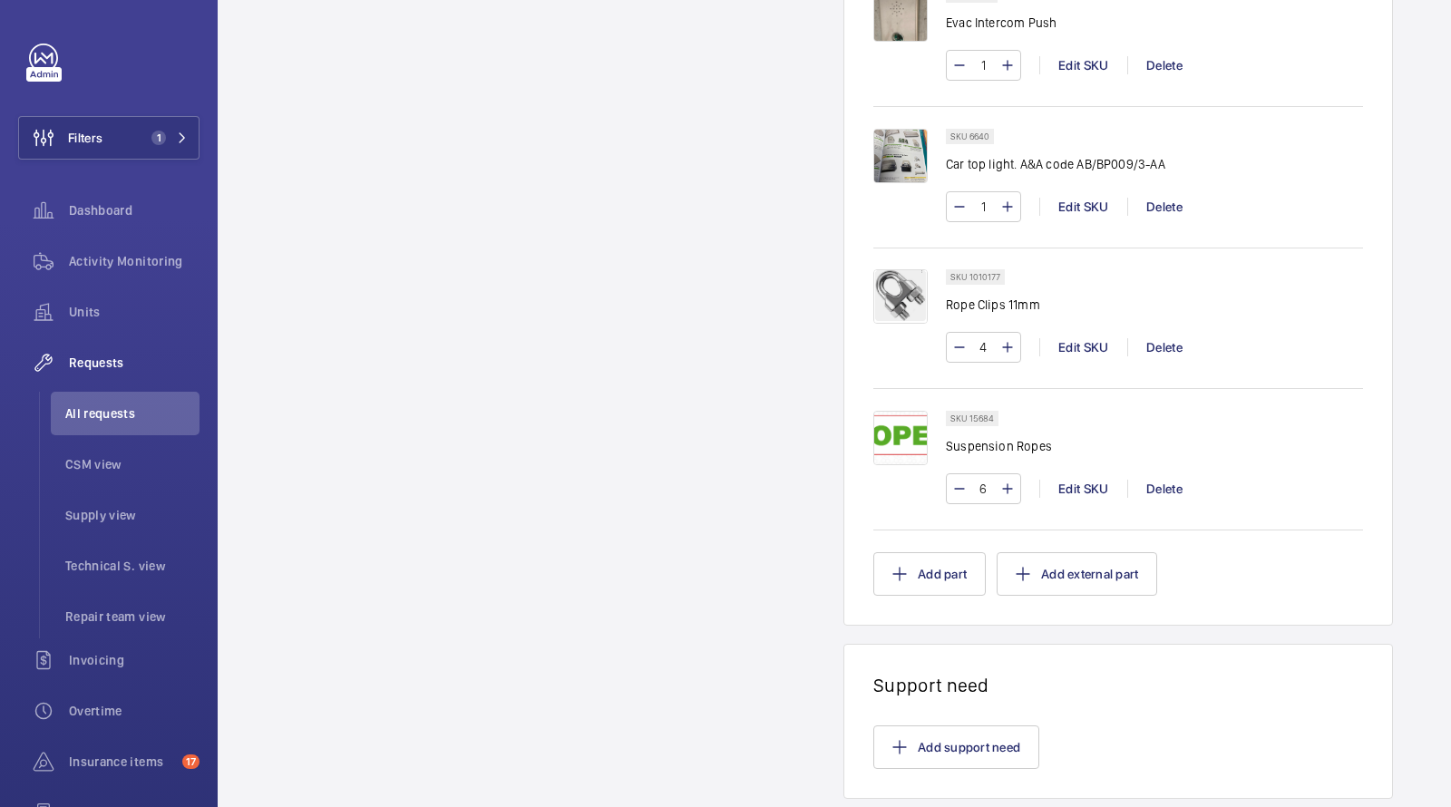
scroll to position [1320, 0]
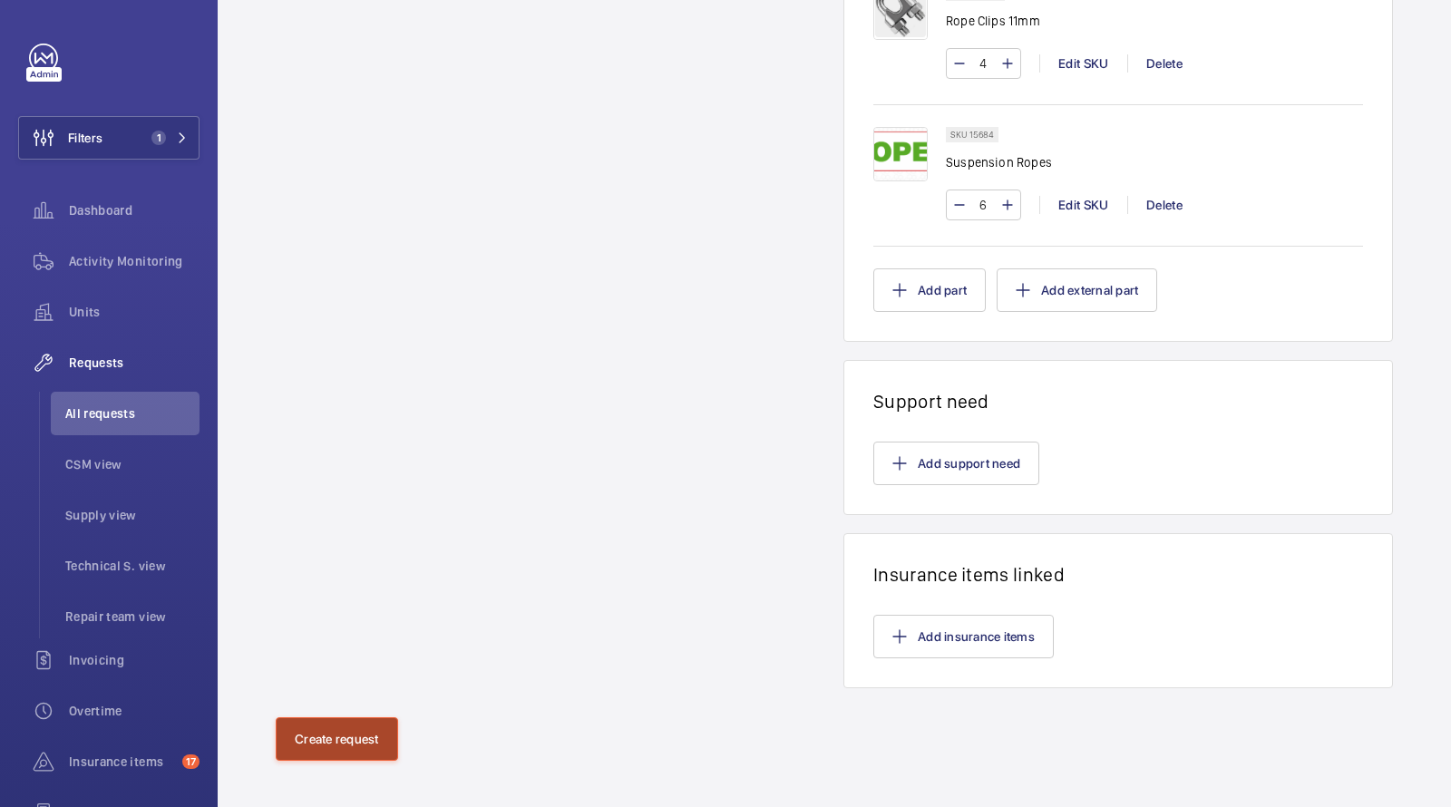
click at [337, 722] on button "Create request" at bounding box center [337, 739] width 122 height 44
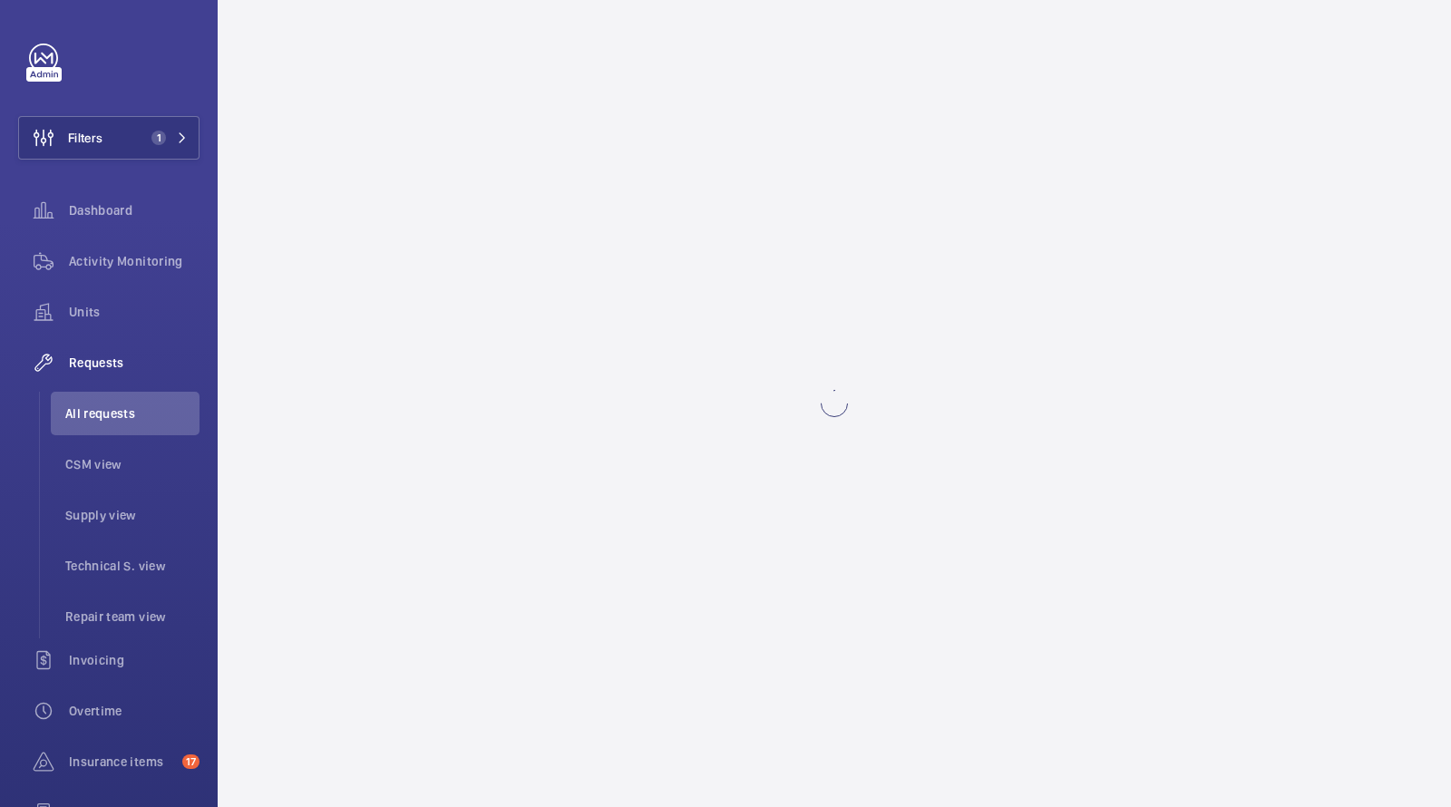
scroll to position [0, 0]
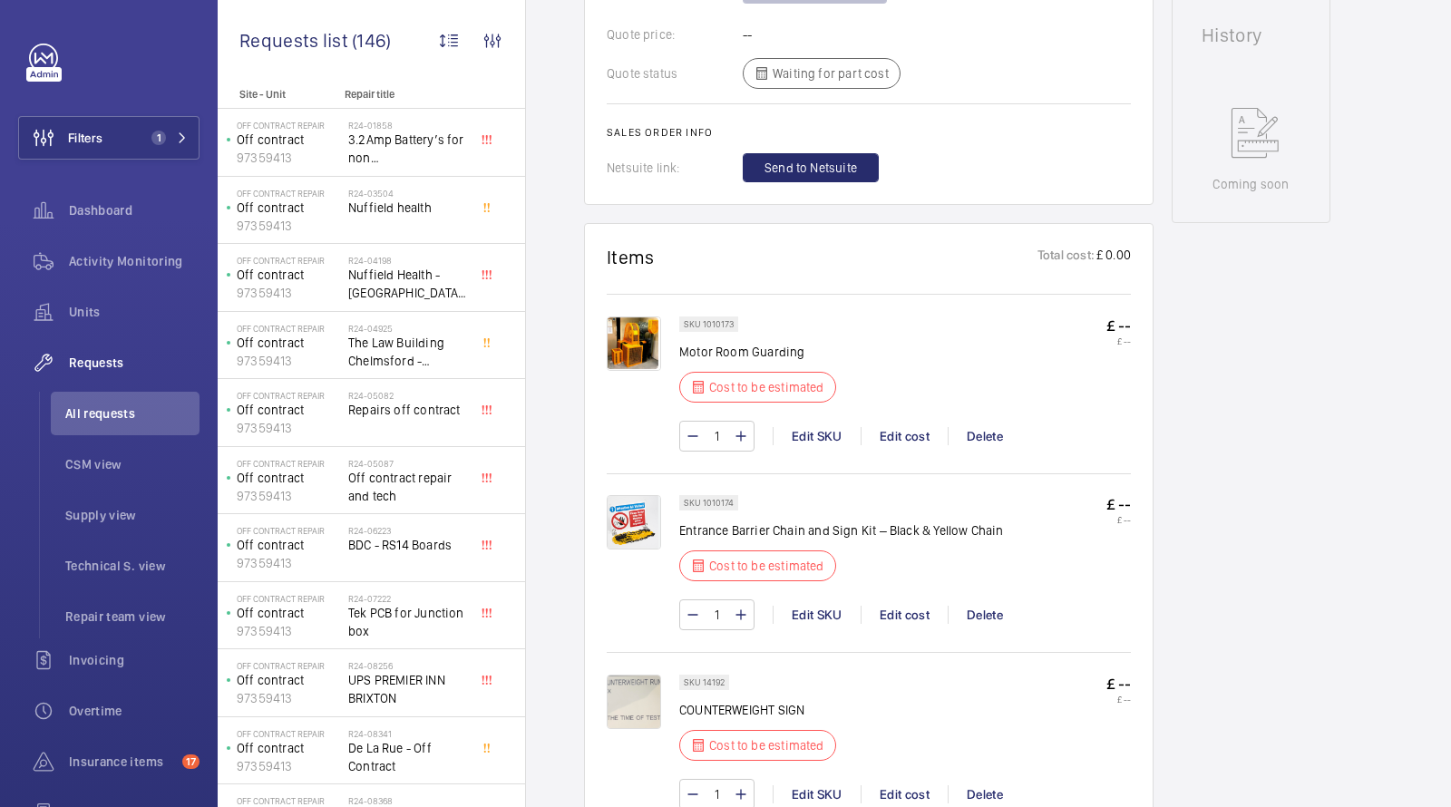
scroll to position [902, 0]
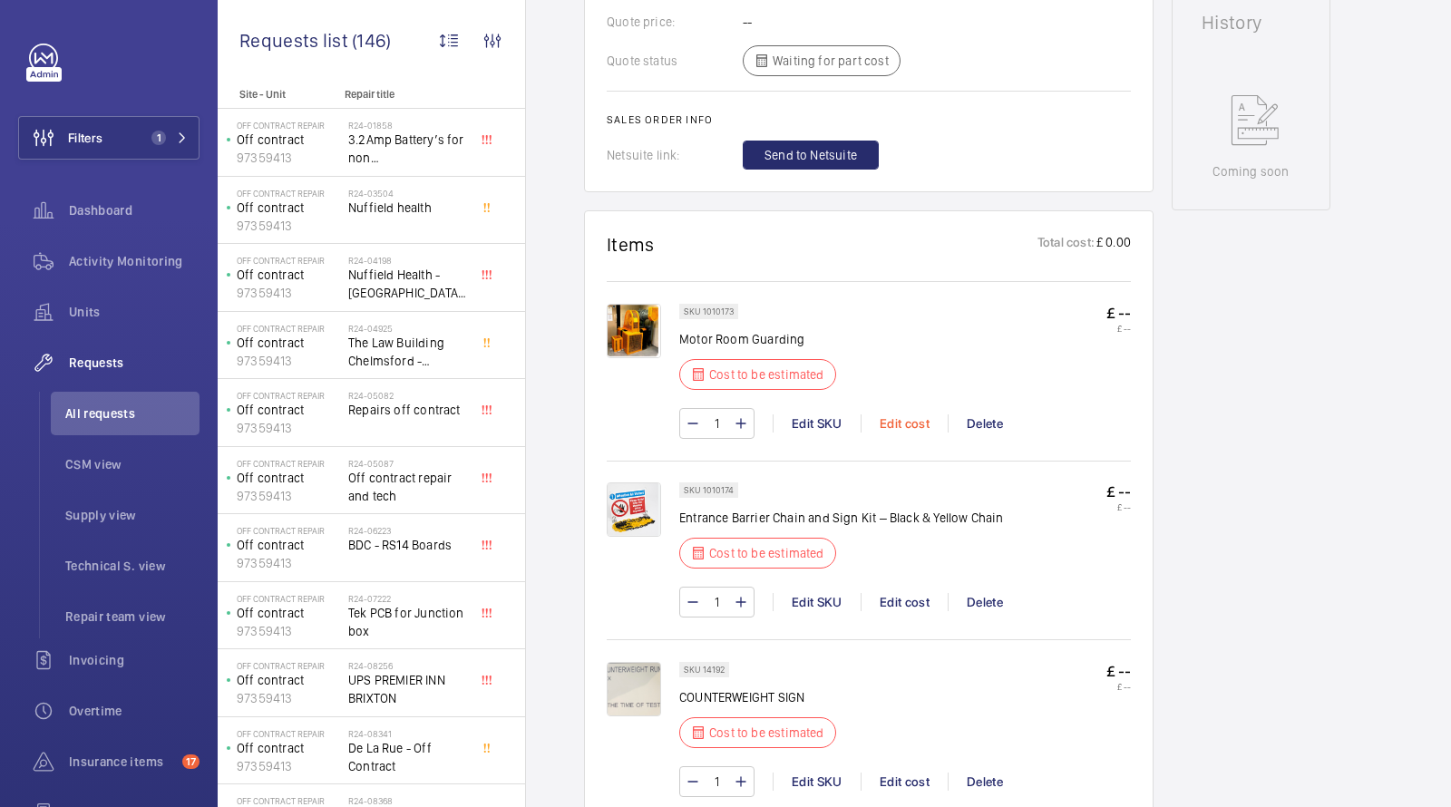
click at [912, 414] on div "Edit cost" at bounding box center [904, 423] width 87 height 18
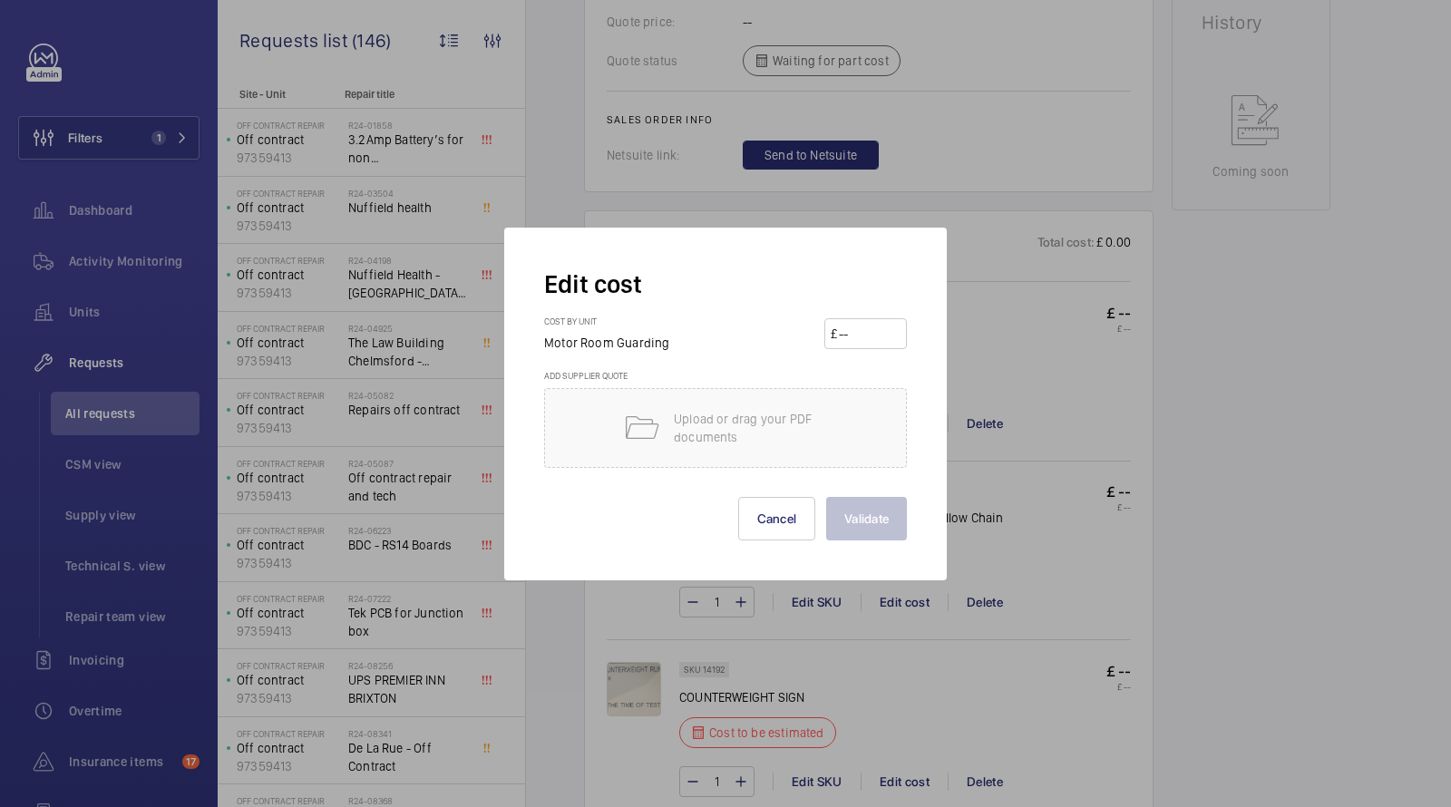
click at [882, 337] on input "number" at bounding box center [868, 333] width 63 height 29
type input "2500"
click at [880, 508] on button "Validate" at bounding box center [866, 519] width 81 height 44
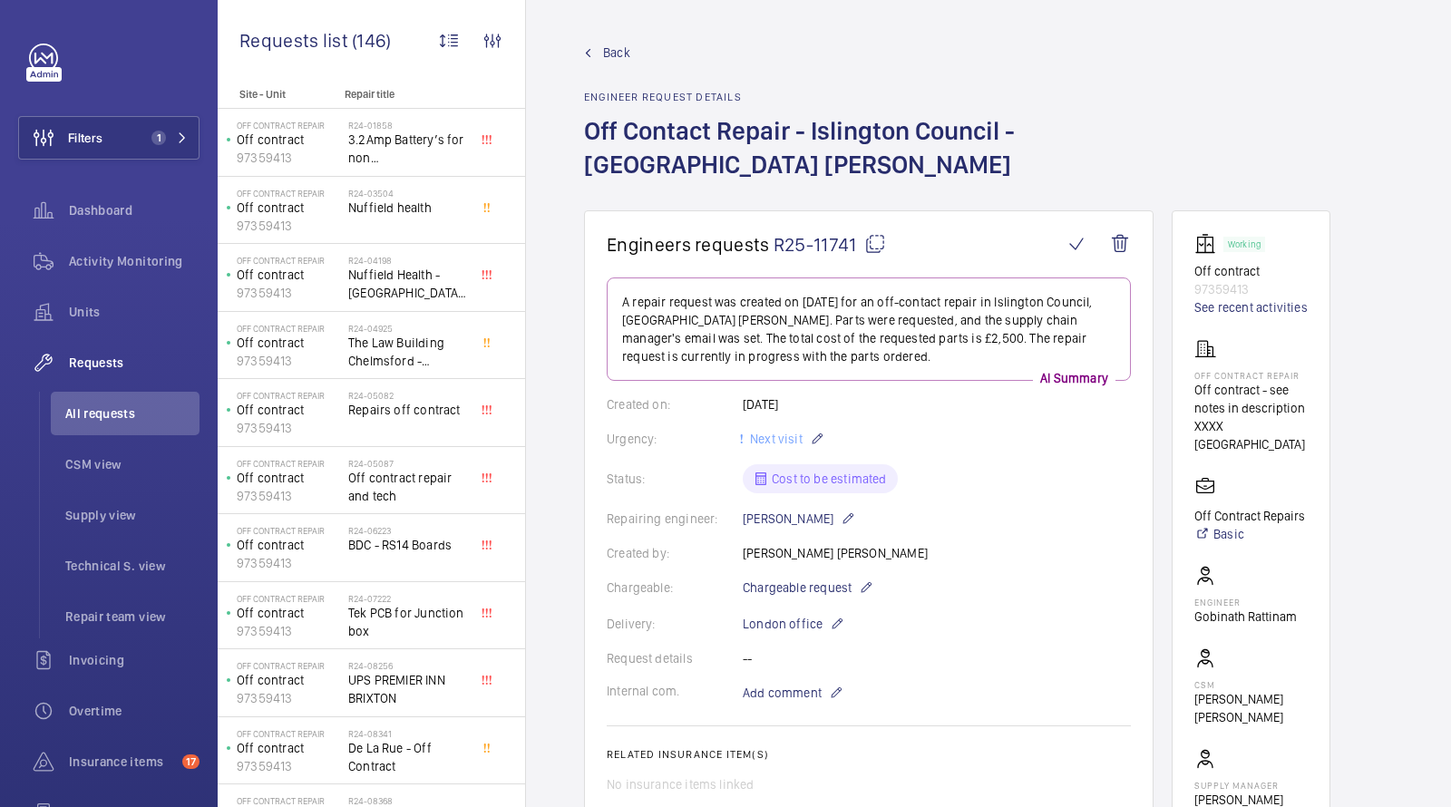
scroll to position [1209, 0]
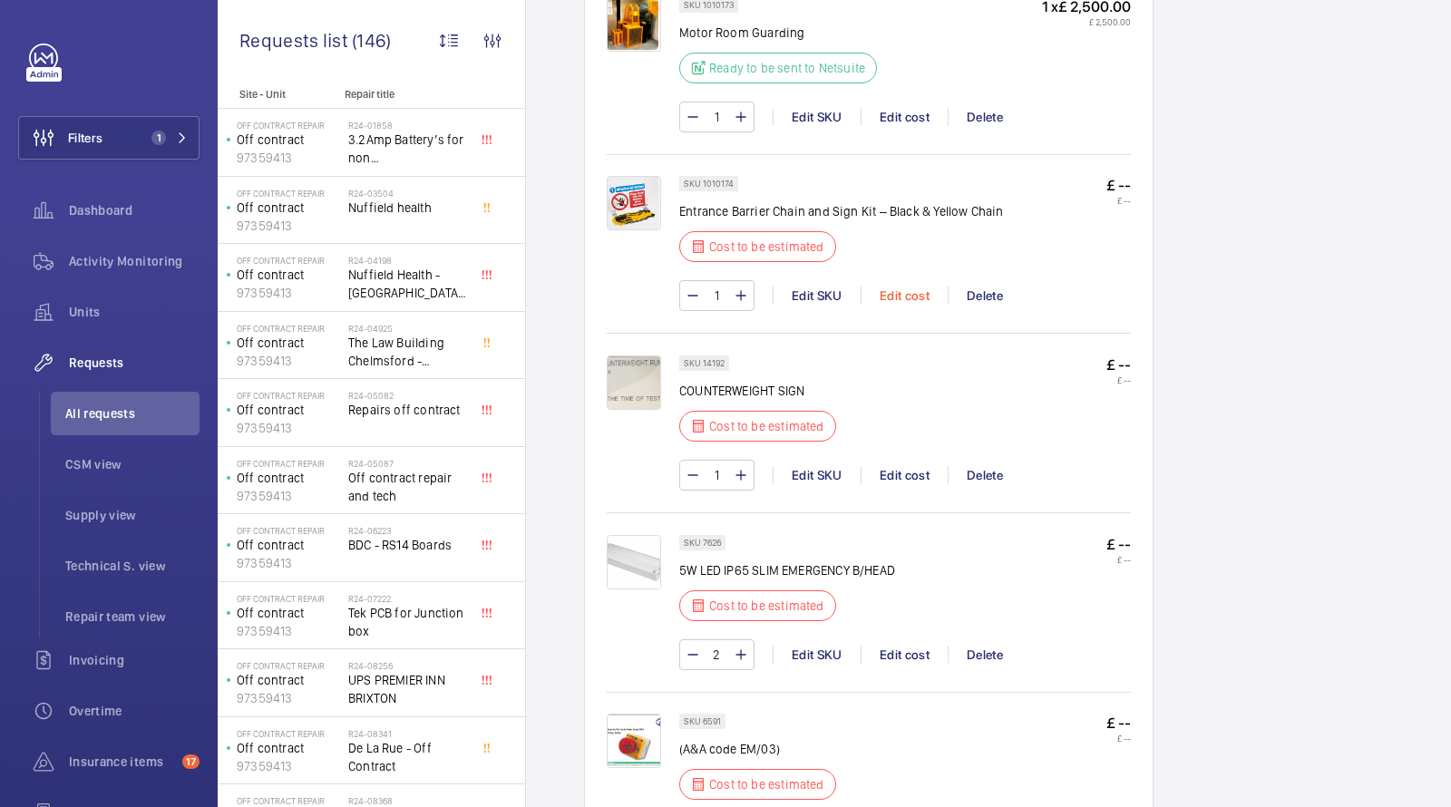
click at [909, 305] on div "Edit cost" at bounding box center [904, 296] width 87 height 18
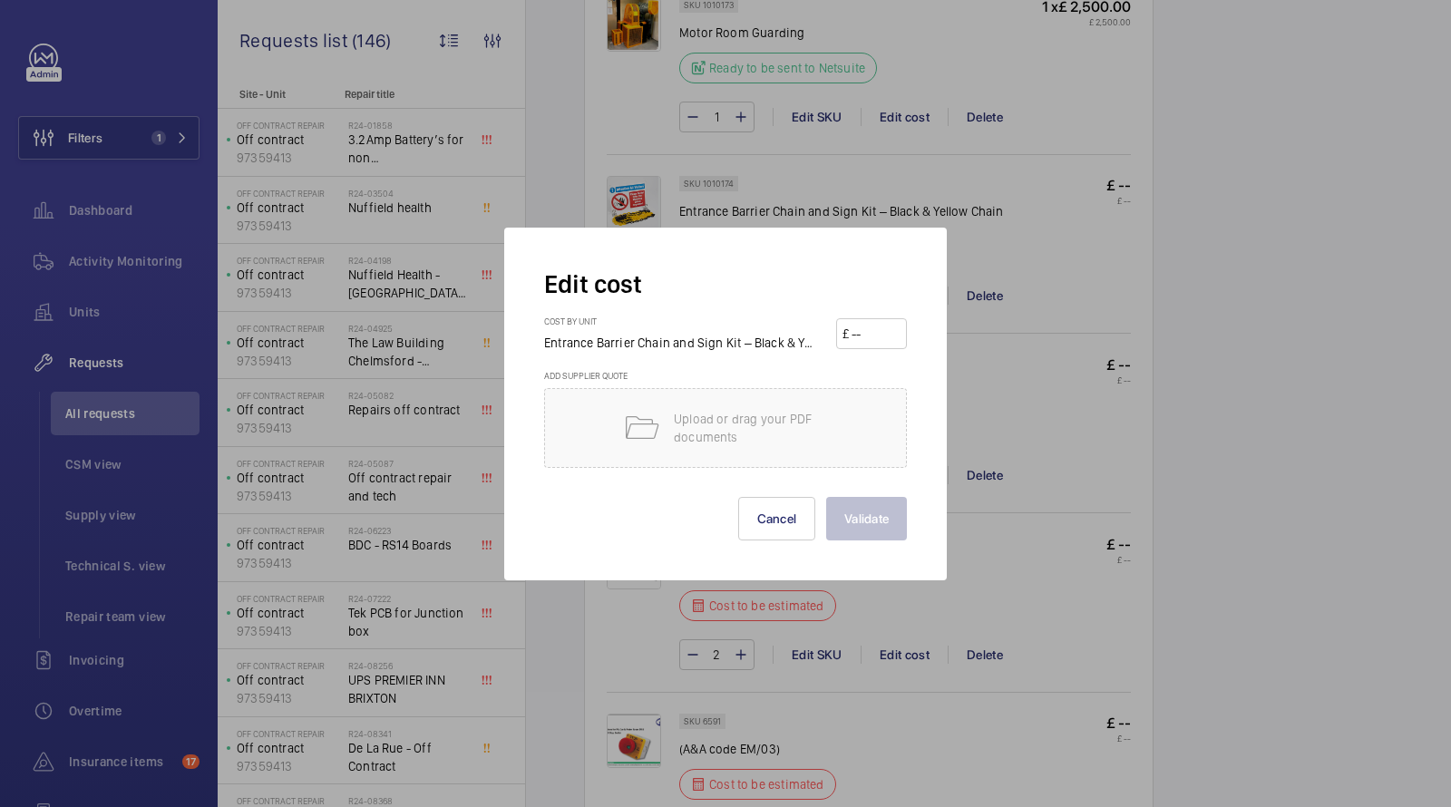
scroll to position [1102, 0]
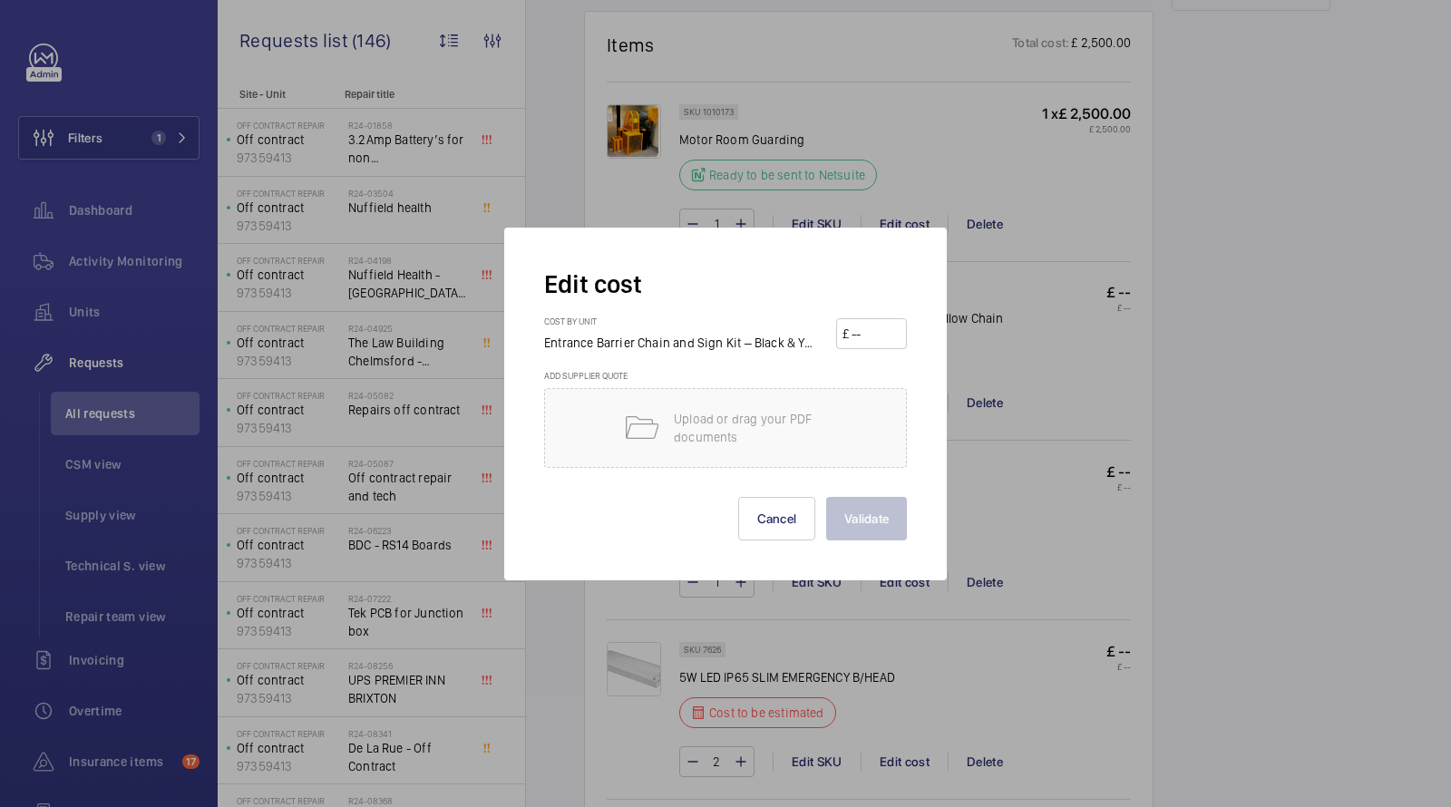
click at [879, 330] on input "number" at bounding box center [876, 333] width 52 height 29
type input "250"
click at [877, 532] on button "Validate" at bounding box center [866, 519] width 81 height 44
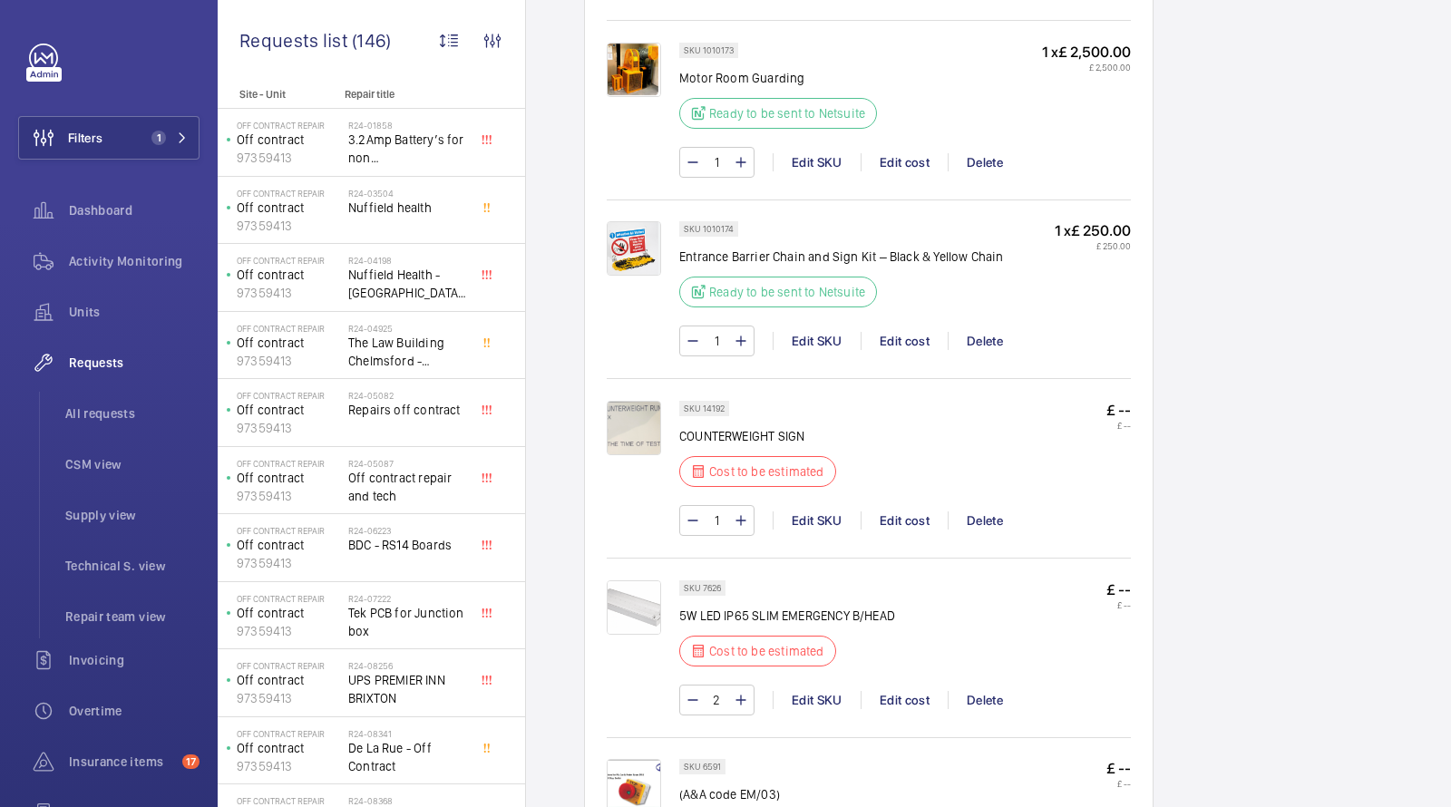
scroll to position [1211, 0]
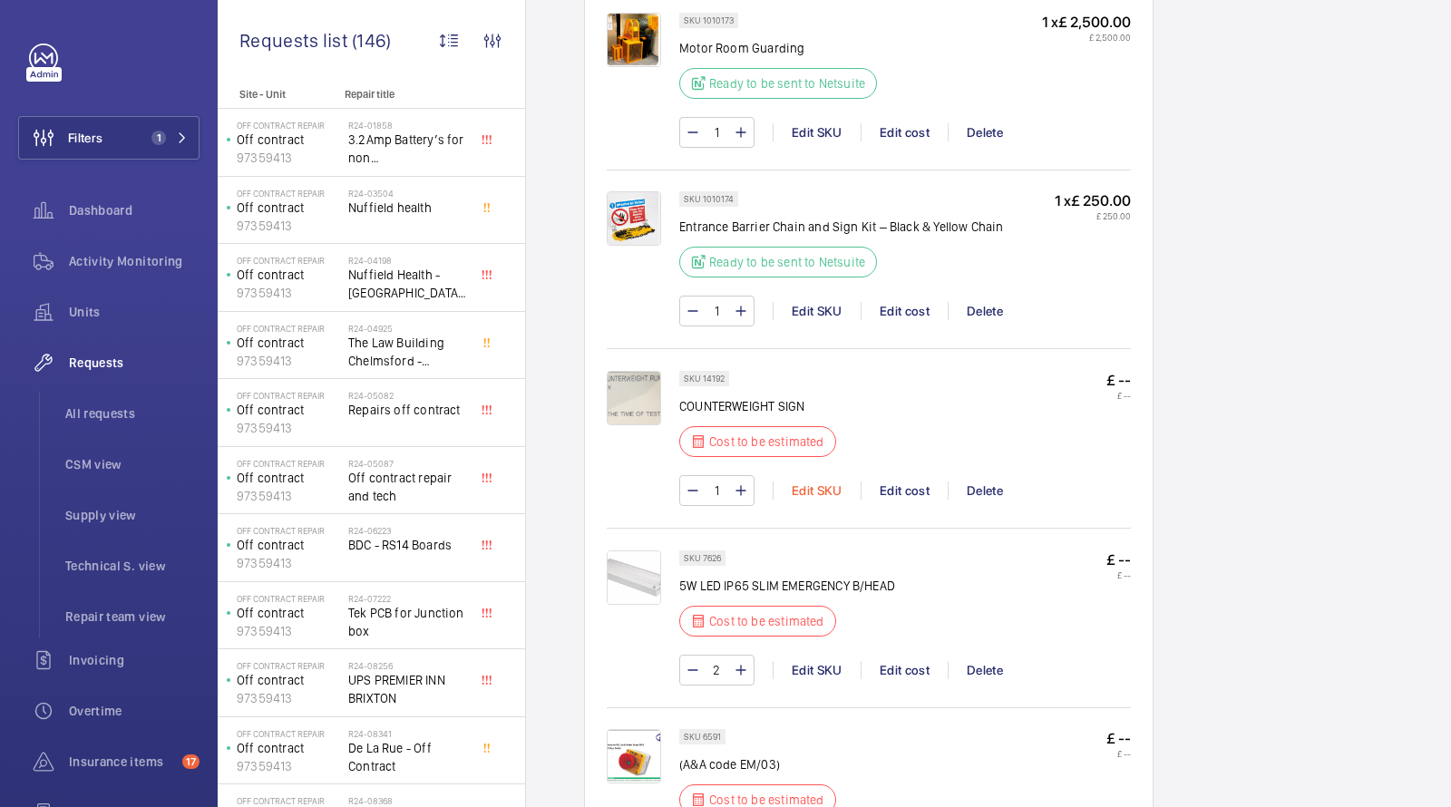
click at [815, 481] on div "Edit SKU" at bounding box center [817, 490] width 88 height 18
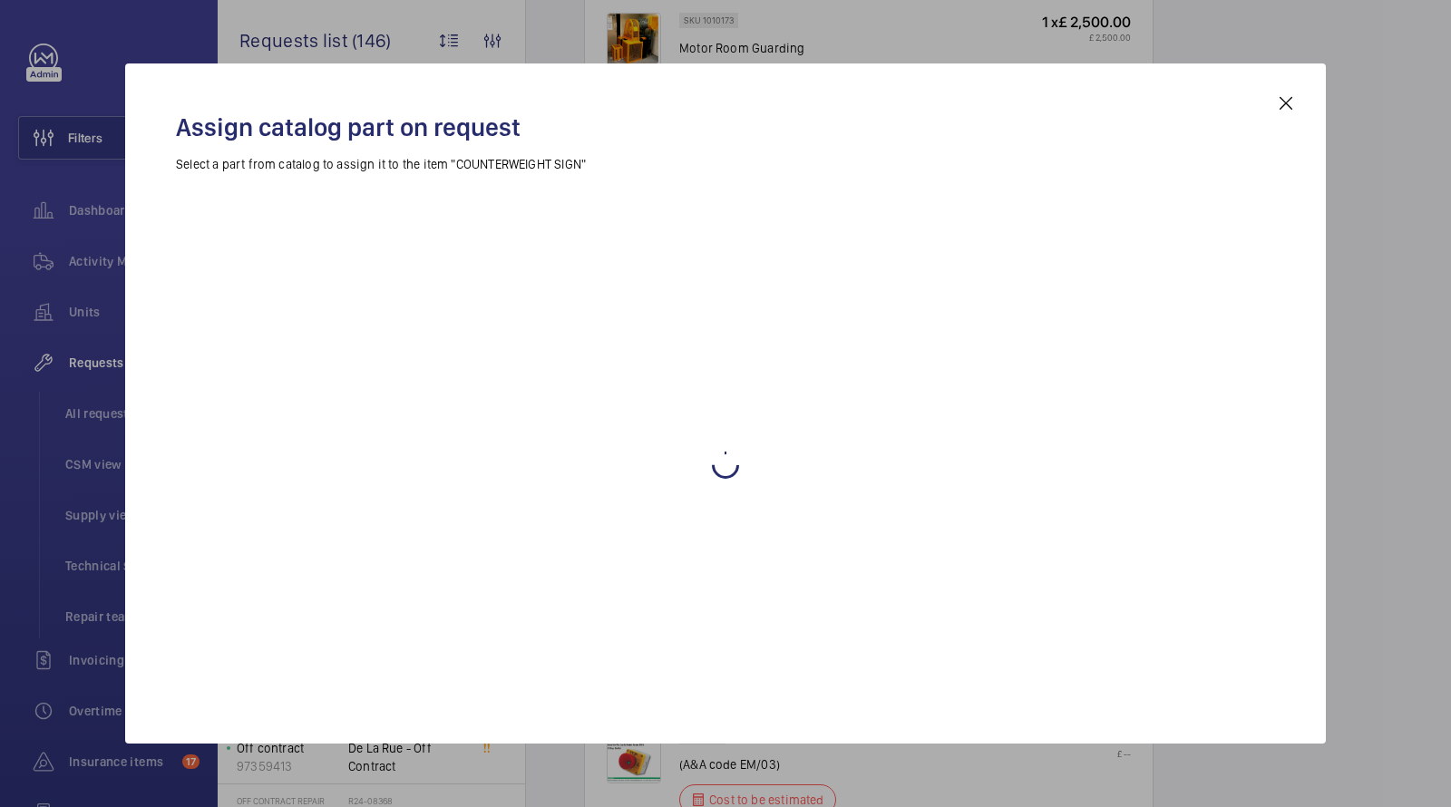
scroll to position [1307, 0]
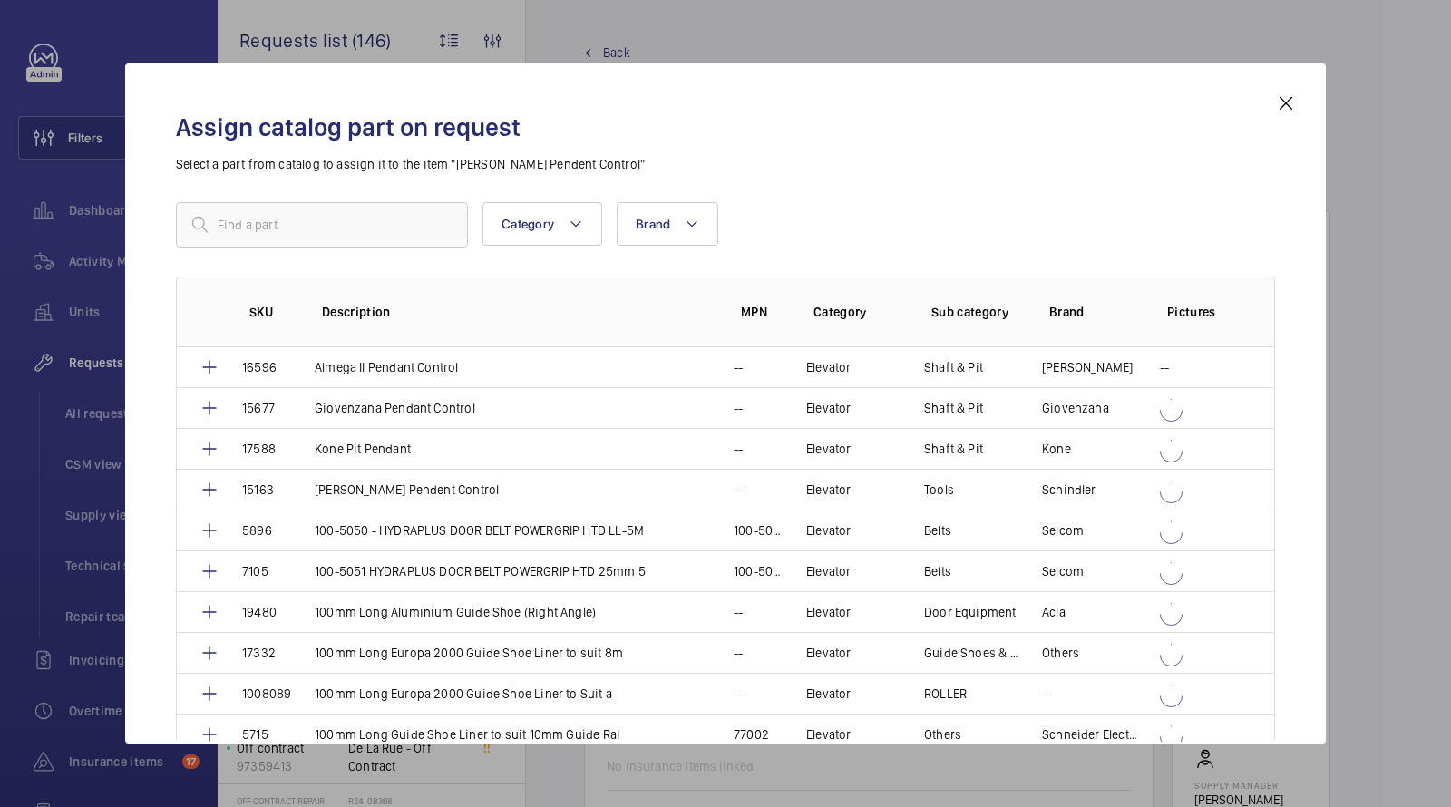
scroll to position [1163, 0]
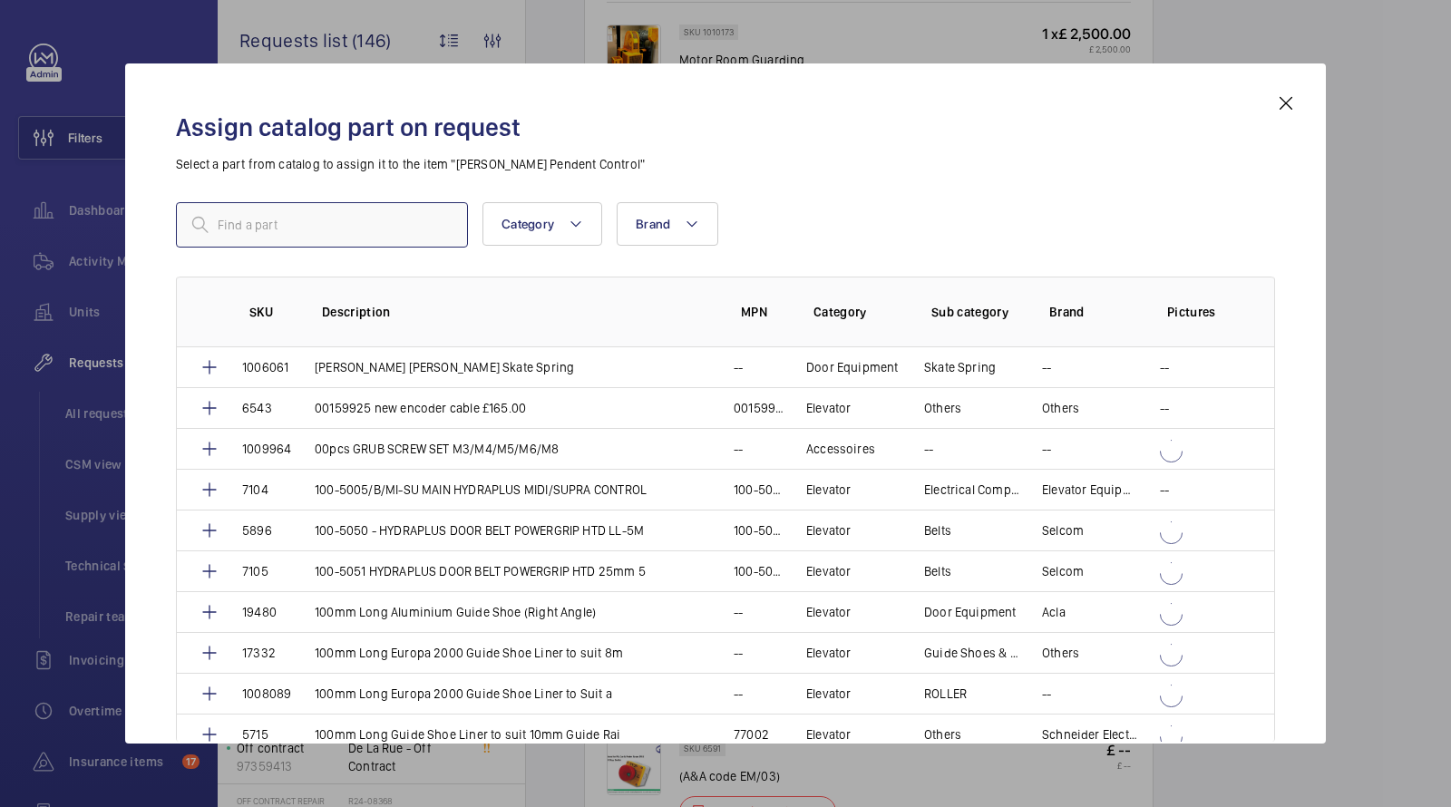
click at [382, 202] on input "text" at bounding box center [322, 224] width 292 height 45
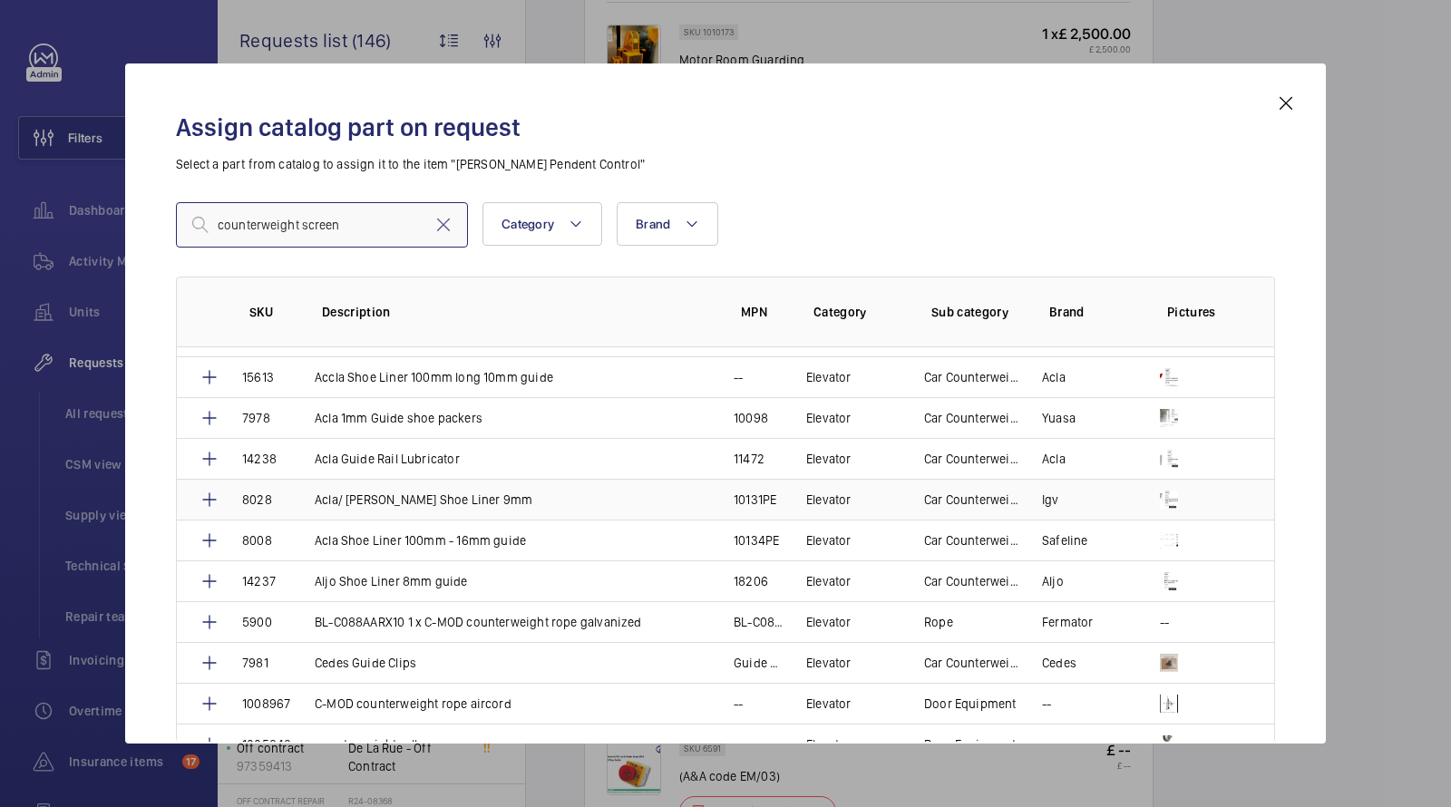
scroll to position [173, 0]
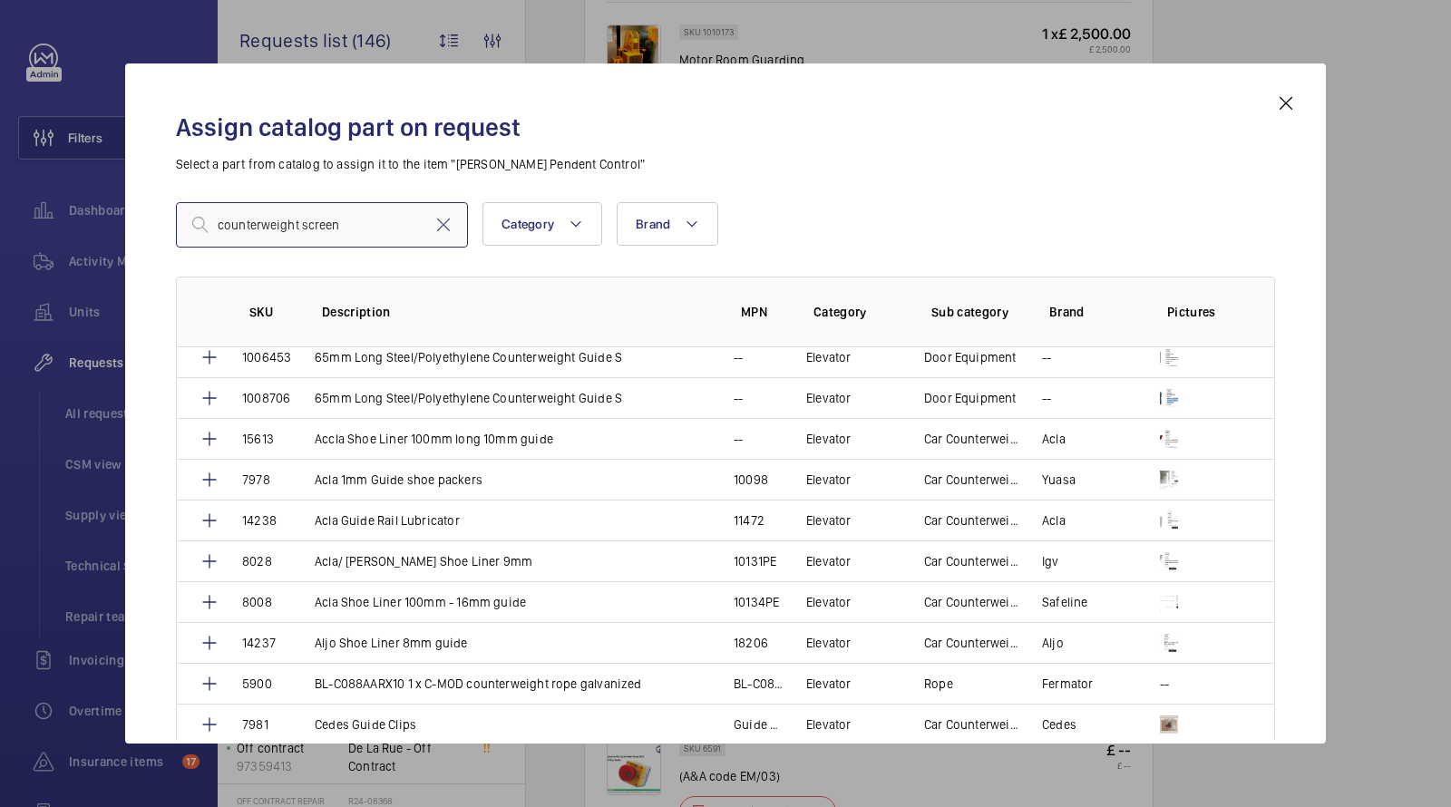
drag, startPoint x: 362, startPoint y: 236, endPoint x: 93, endPoint y: 200, distance: 270.7
click at [114, 214] on div "Assign catalog part on request Select a part from catalog to assign it to the i…" at bounding box center [725, 403] width 1451 height 807
paste input "Counterweight Screen (custom)"
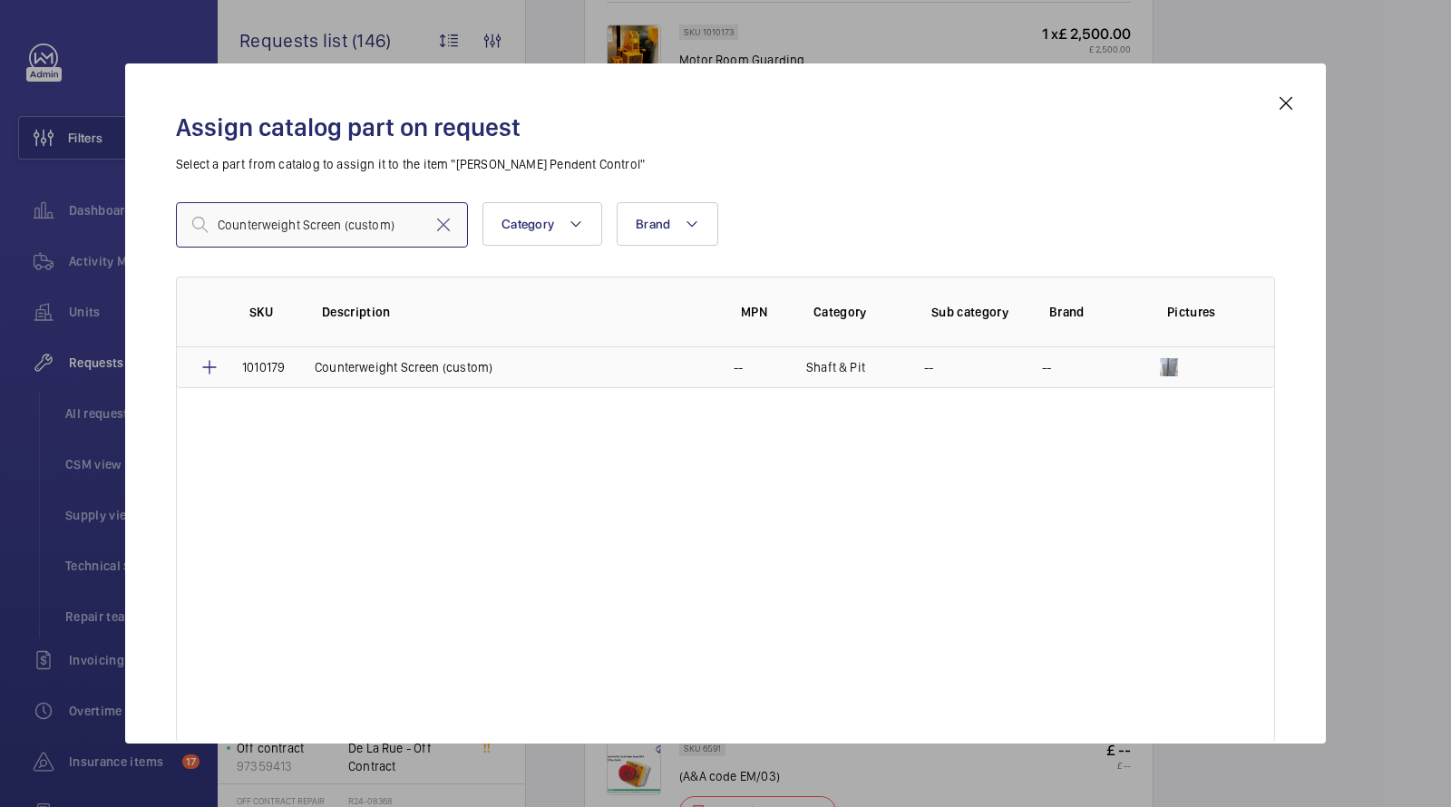
type input "Counterweight Screen (custom)"
click at [390, 374] on p "Counterweight Screen (custom)" at bounding box center [404, 367] width 178 height 18
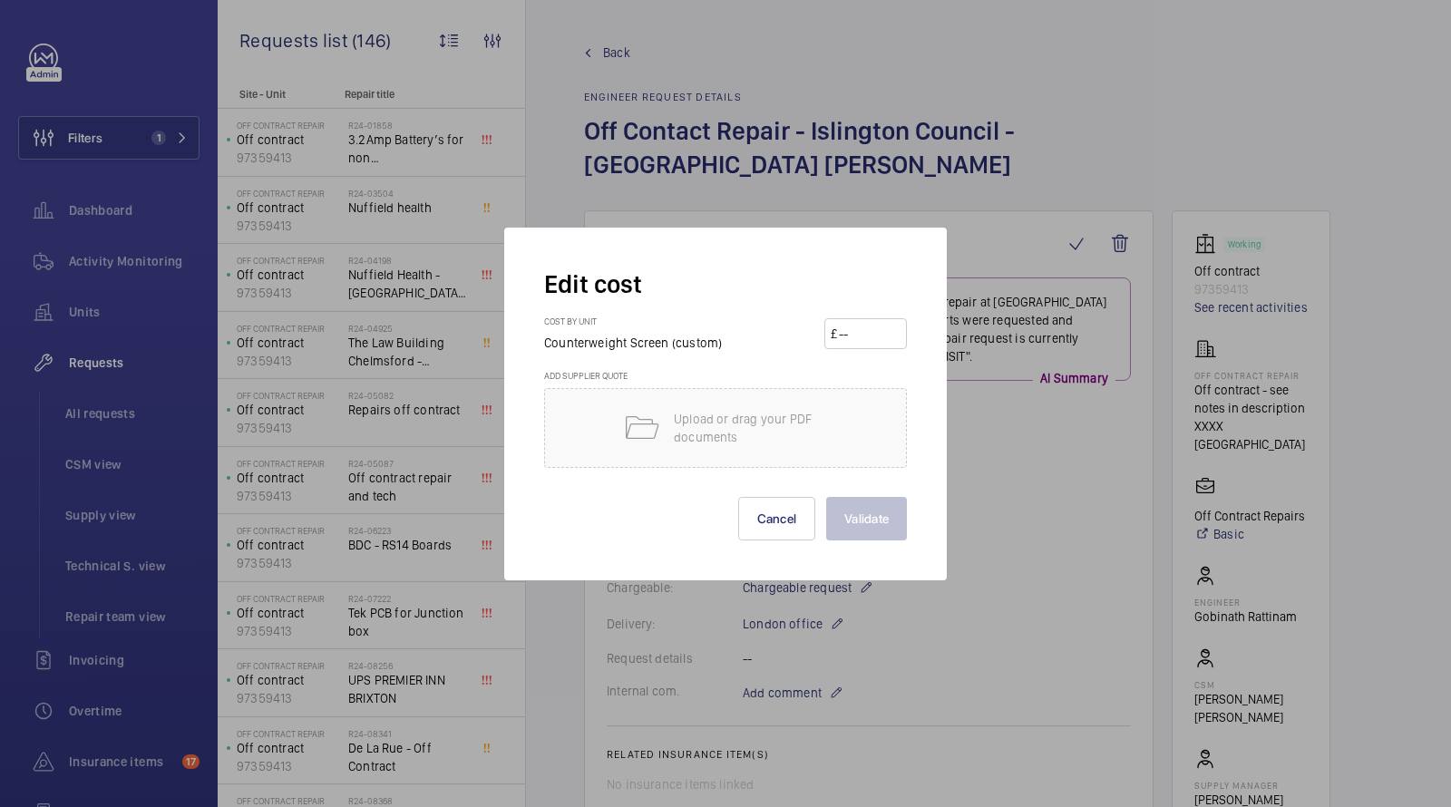
scroll to position [1208, 0]
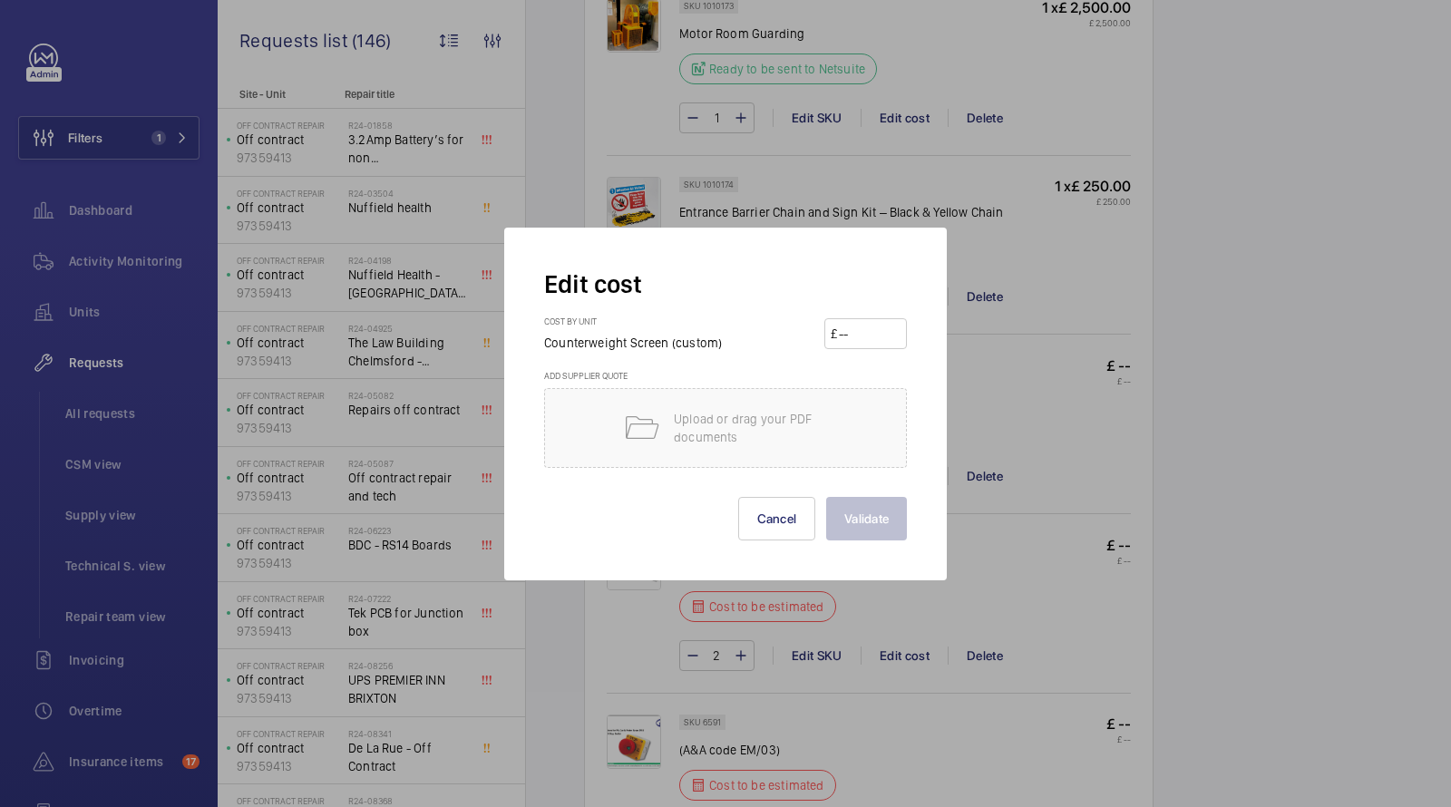
click at [859, 333] on input "number" at bounding box center [868, 333] width 63 height 29
drag, startPoint x: 888, startPoint y: 330, endPoint x: 678, endPoint y: 277, distance: 216.2
click at [684, 278] on form "Edit cost Cost by unit Counterweight Screen (custom) £ 2500 Add supplier quote …" at bounding box center [725, 403] width 363 height 273
type input "2000"
click at [877, 510] on button "Validate" at bounding box center [866, 519] width 81 height 44
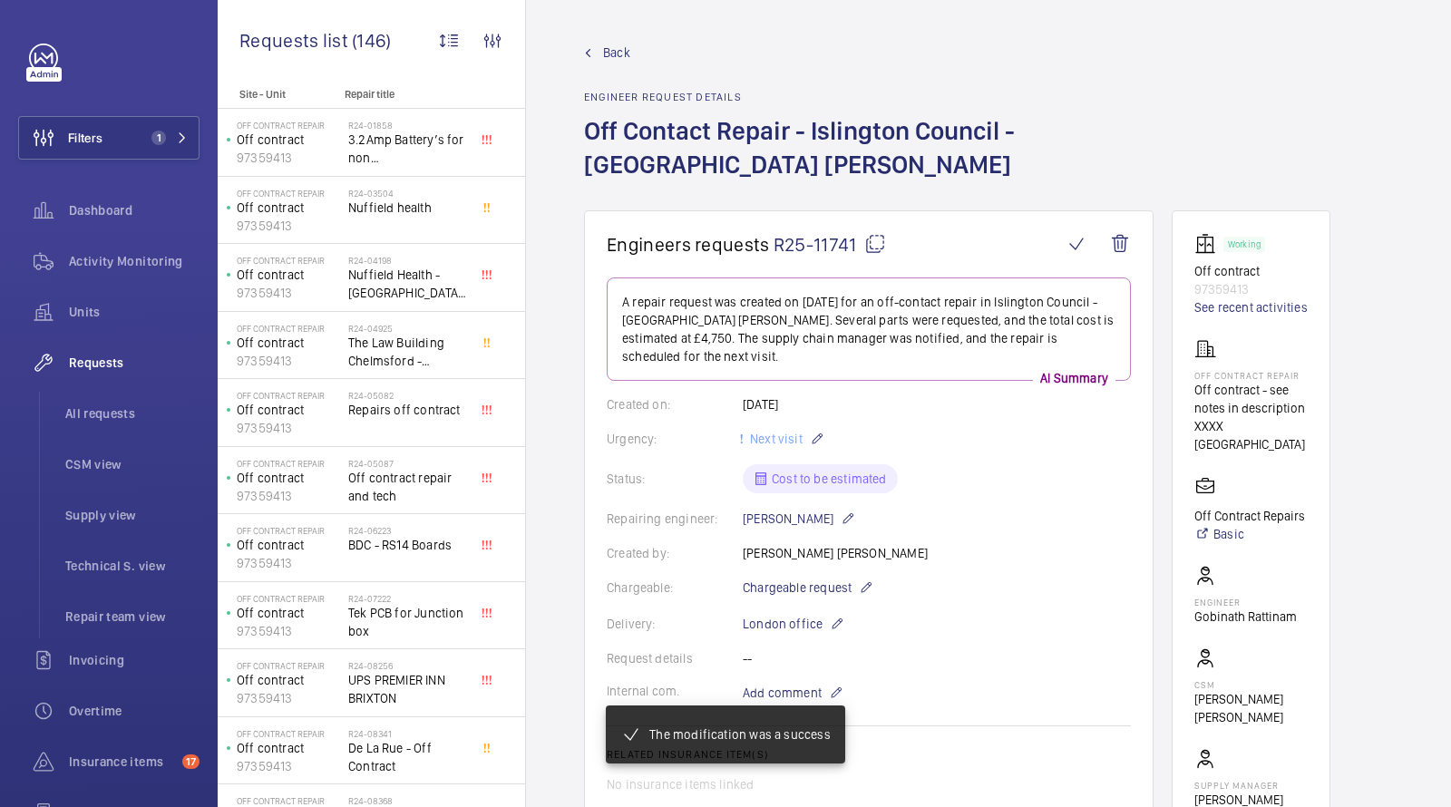
scroll to position [1022, 0]
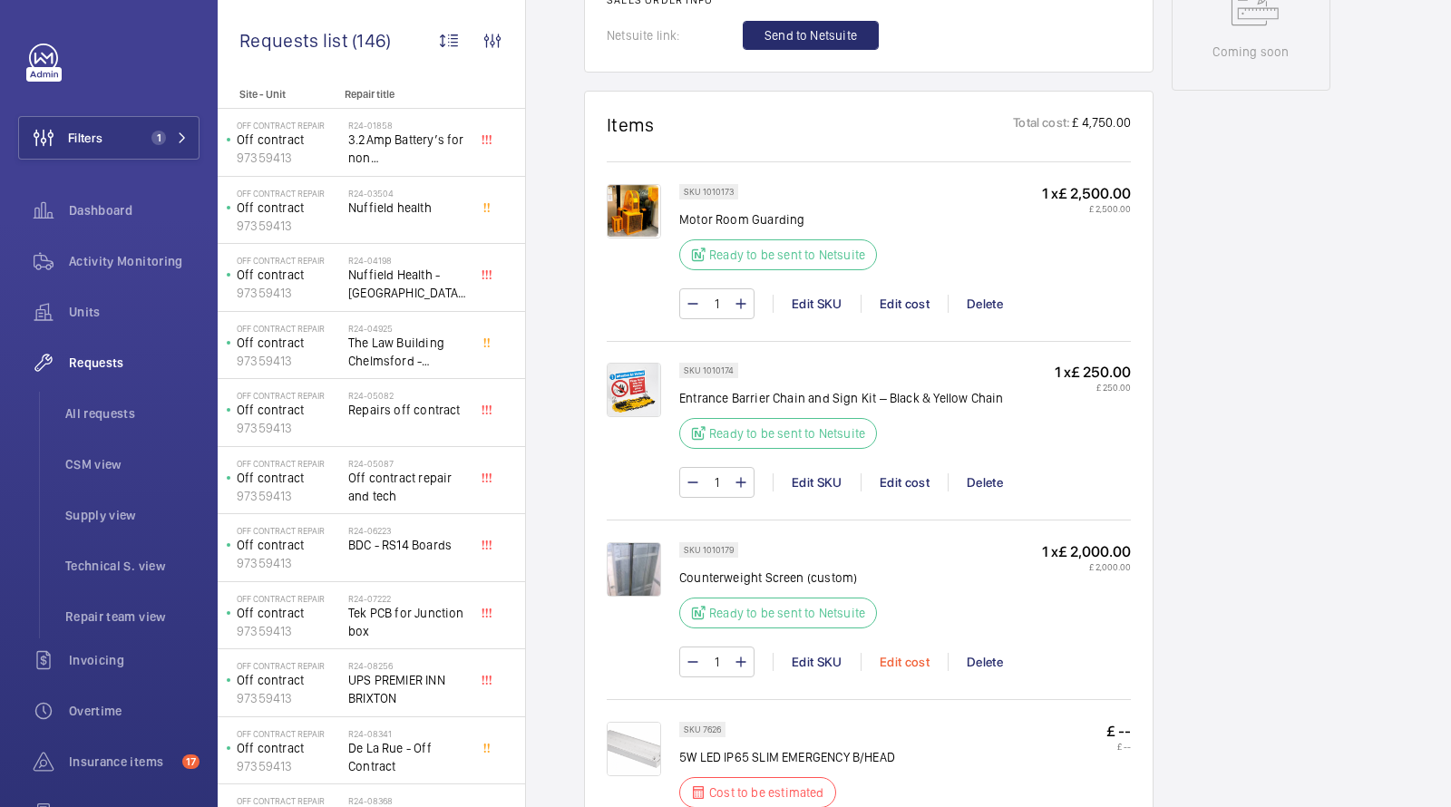
click at [908, 653] on div "Edit cost" at bounding box center [904, 662] width 87 height 18
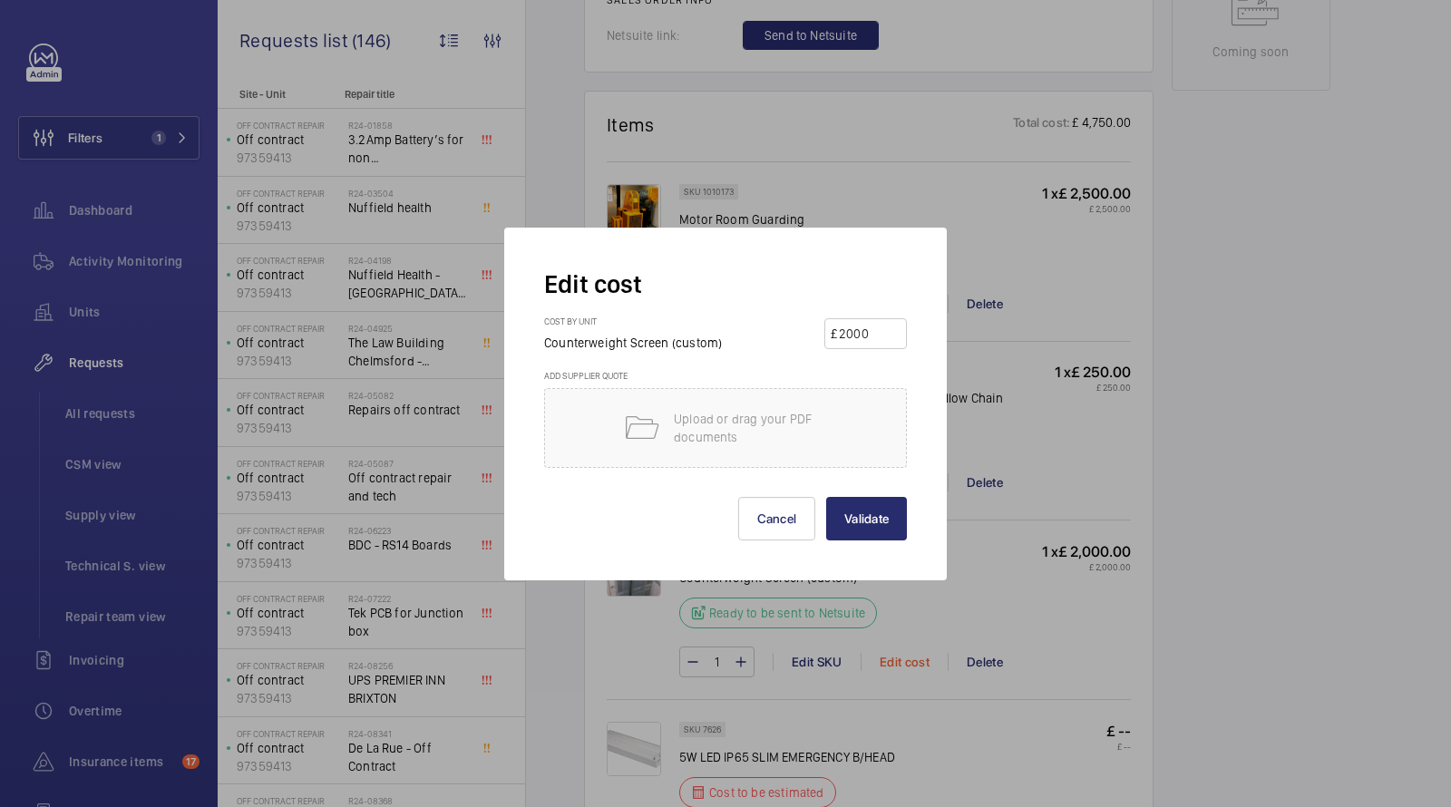
scroll to position [1206, 0]
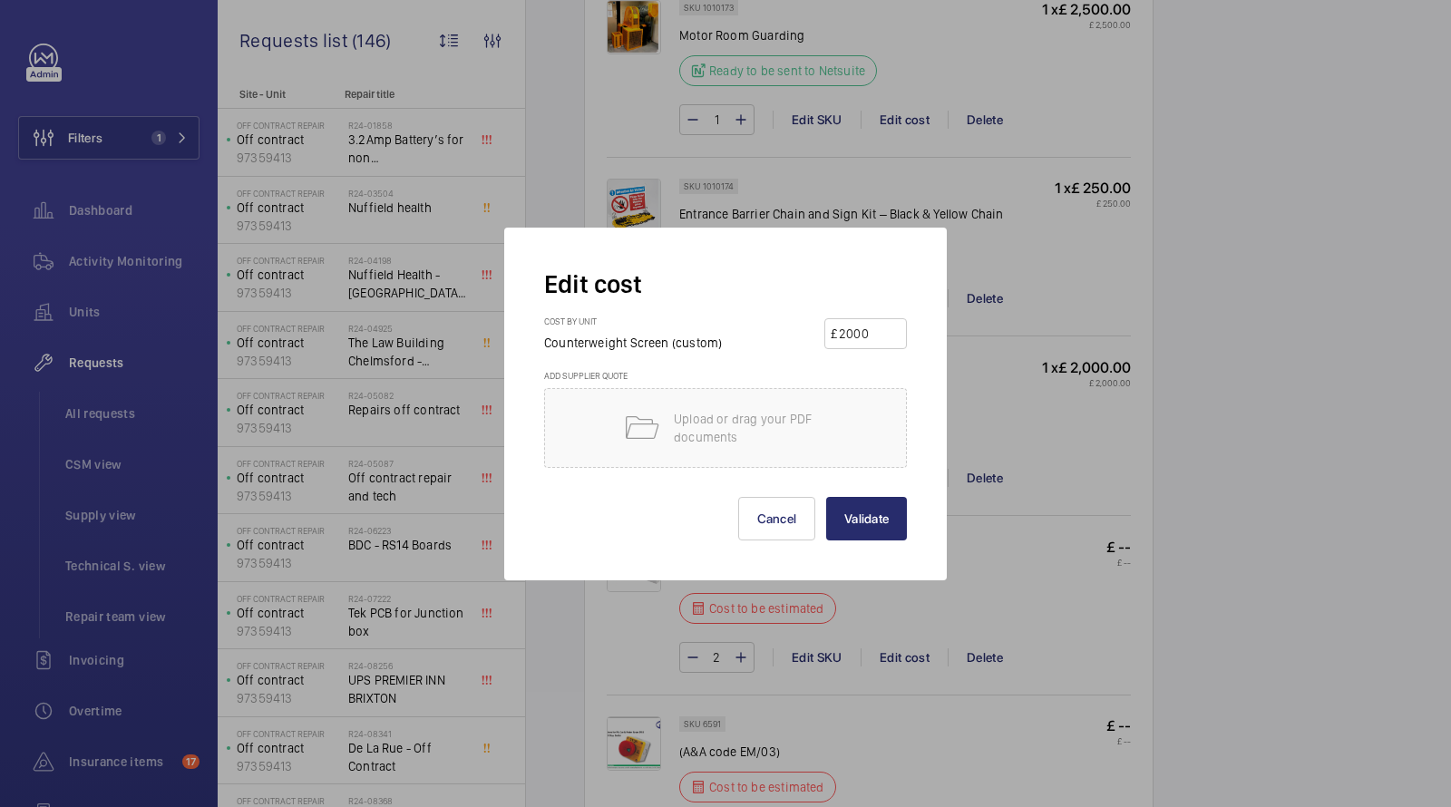
click at [863, 341] on input "2000" at bounding box center [868, 333] width 63 height 29
drag, startPoint x: 878, startPoint y: 342, endPoint x: 678, endPoint y: 296, distance: 204.8
click at [684, 300] on form "Edit cost Cost by unit Counterweight Screen (custom) £ 2000 Add supplier quote …" at bounding box center [725, 403] width 363 height 273
type input "3500"
click at [882, 514] on button "Validate" at bounding box center [866, 519] width 81 height 44
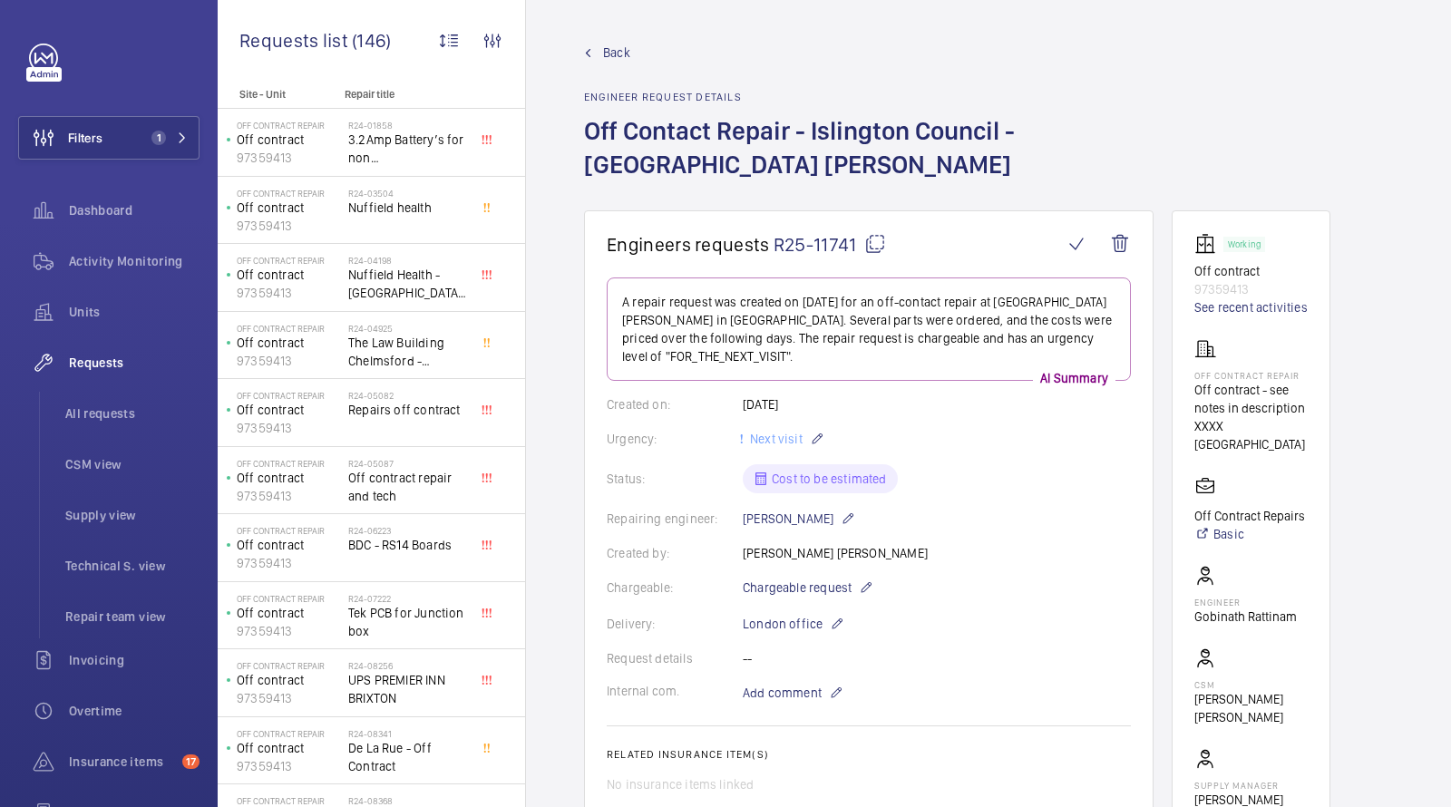
scroll to position [1127, 0]
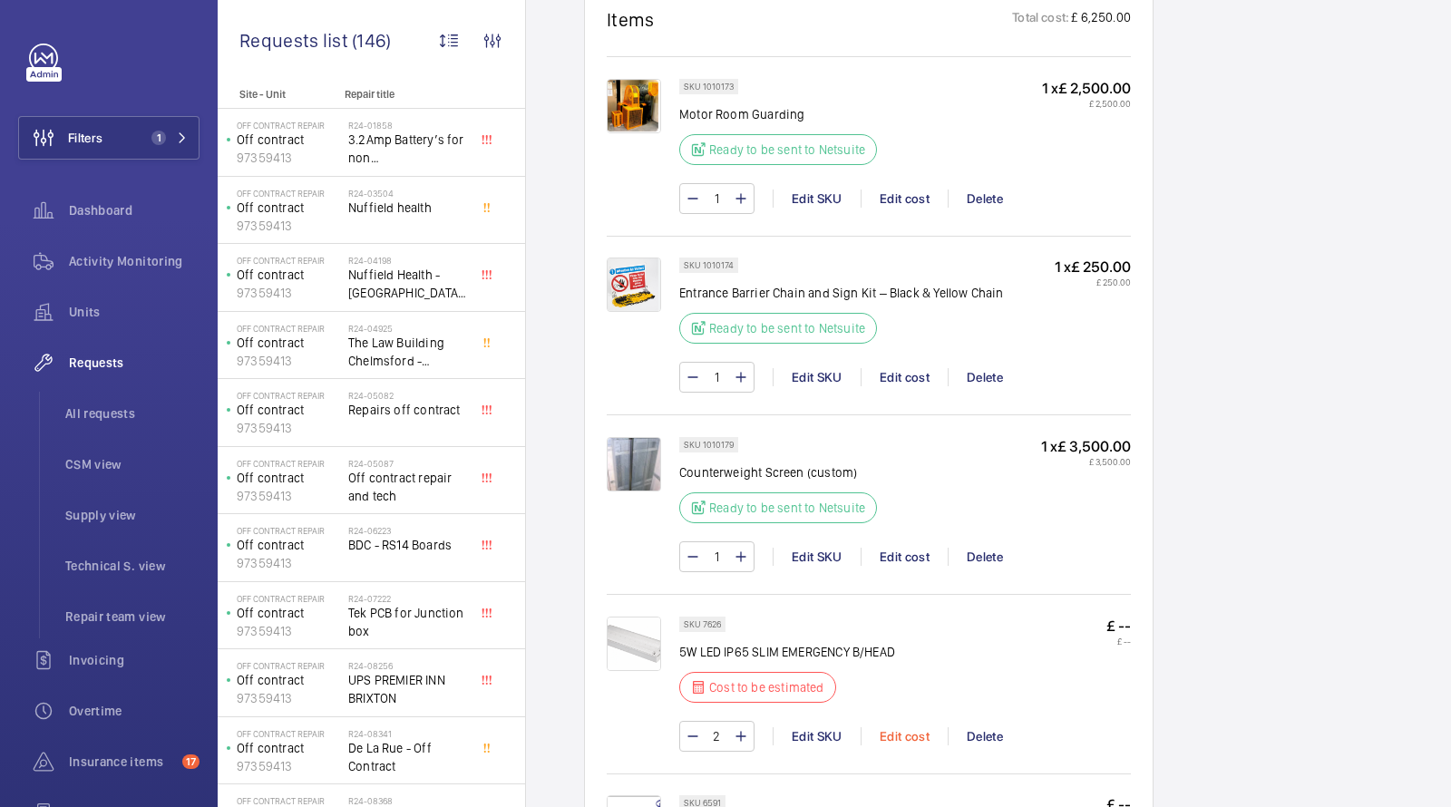
click at [893, 727] on div "Edit cost" at bounding box center [904, 736] width 87 height 18
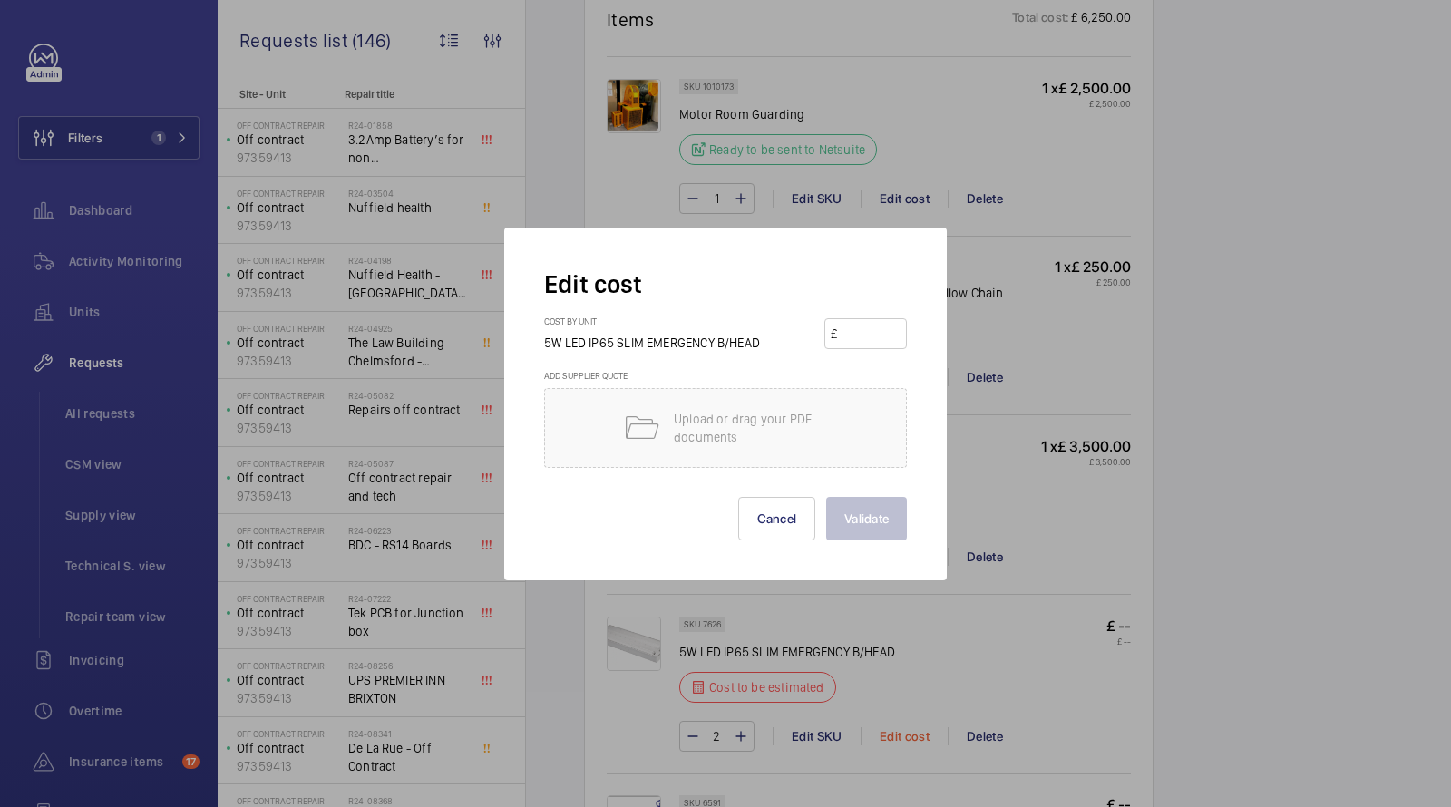
scroll to position [1320, 0]
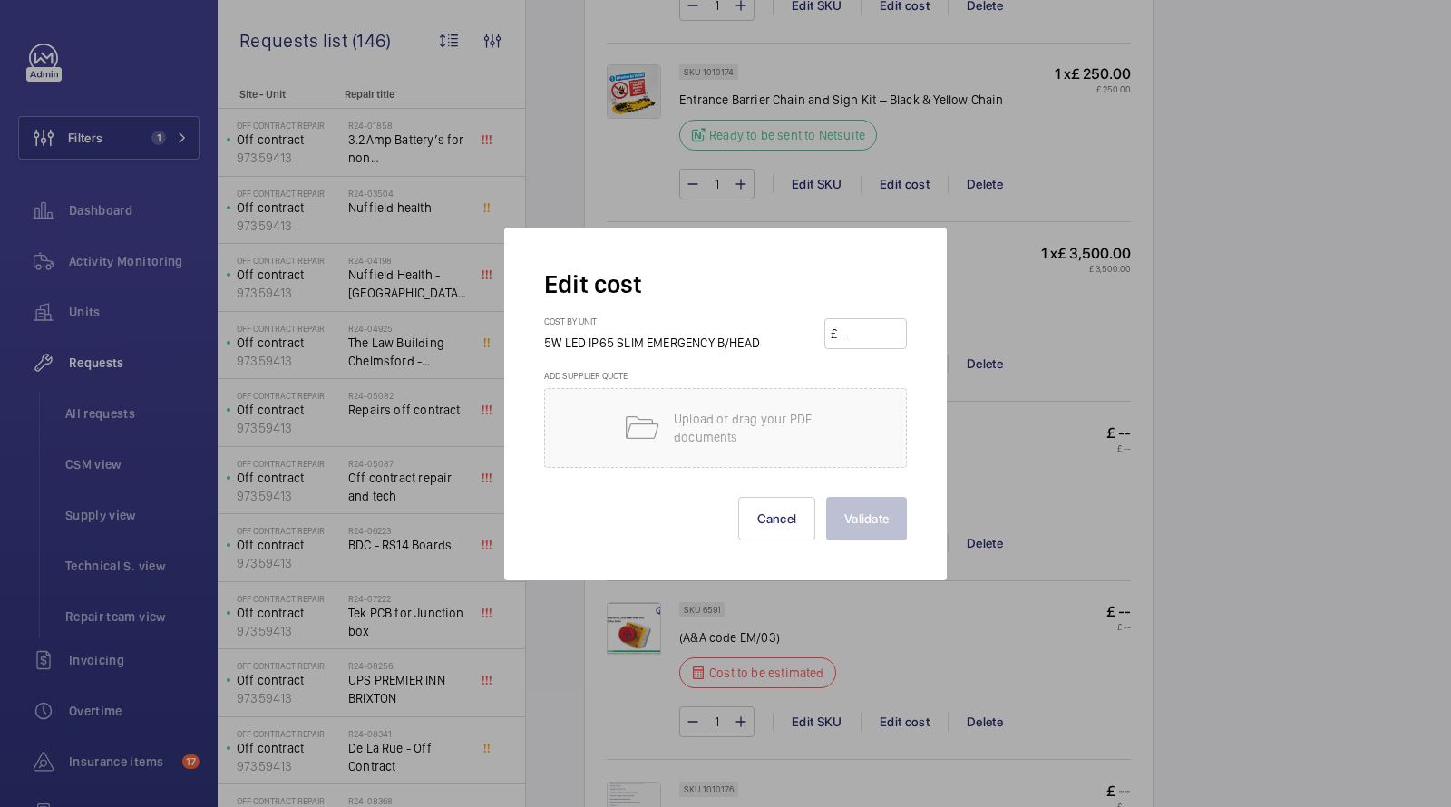
click at [866, 326] on input "number" at bounding box center [868, 333] width 63 height 29
type input "1"
type input "70"
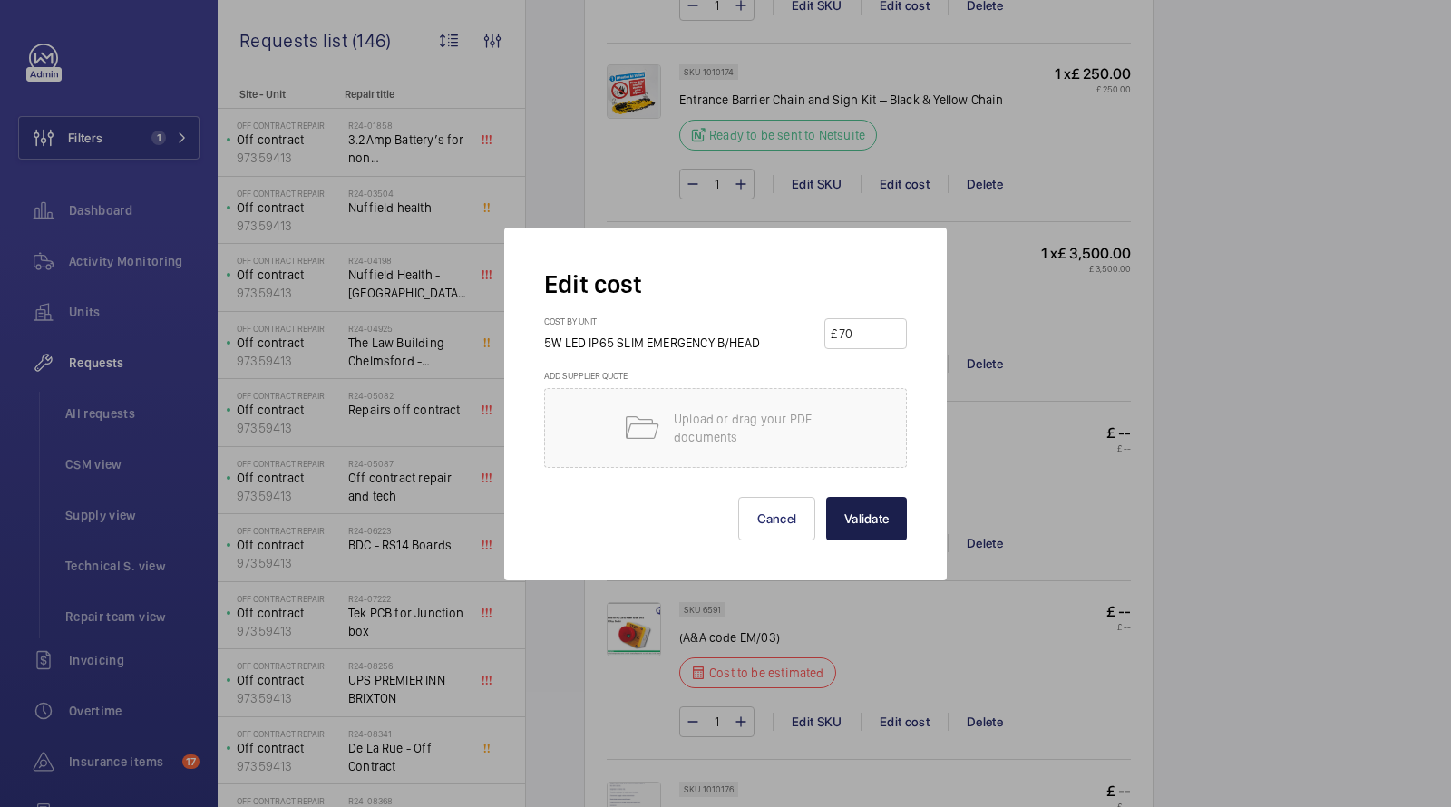
click at [881, 517] on button "Validate" at bounding box center [866, 519] width 81 height 44
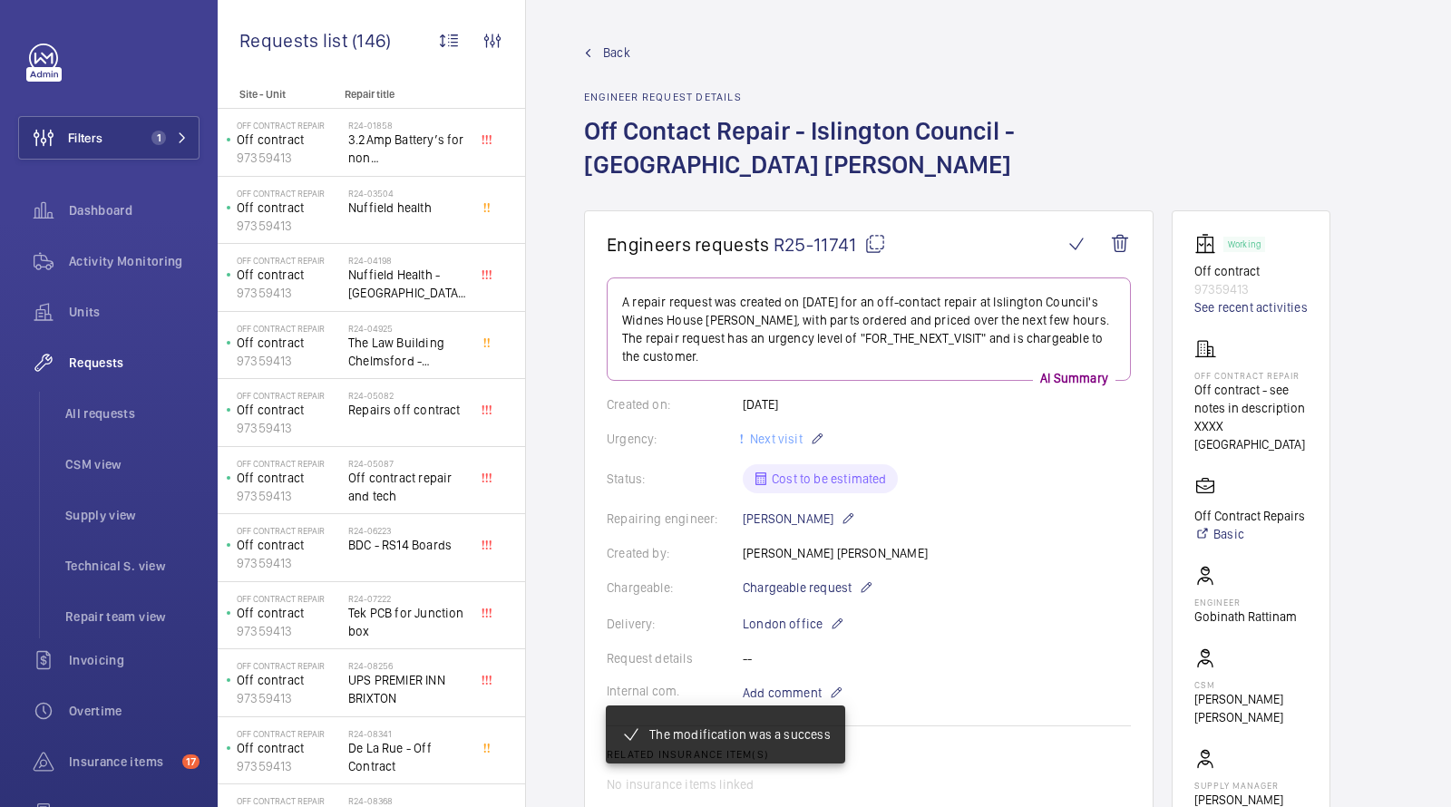
scroll to position [522, 0]
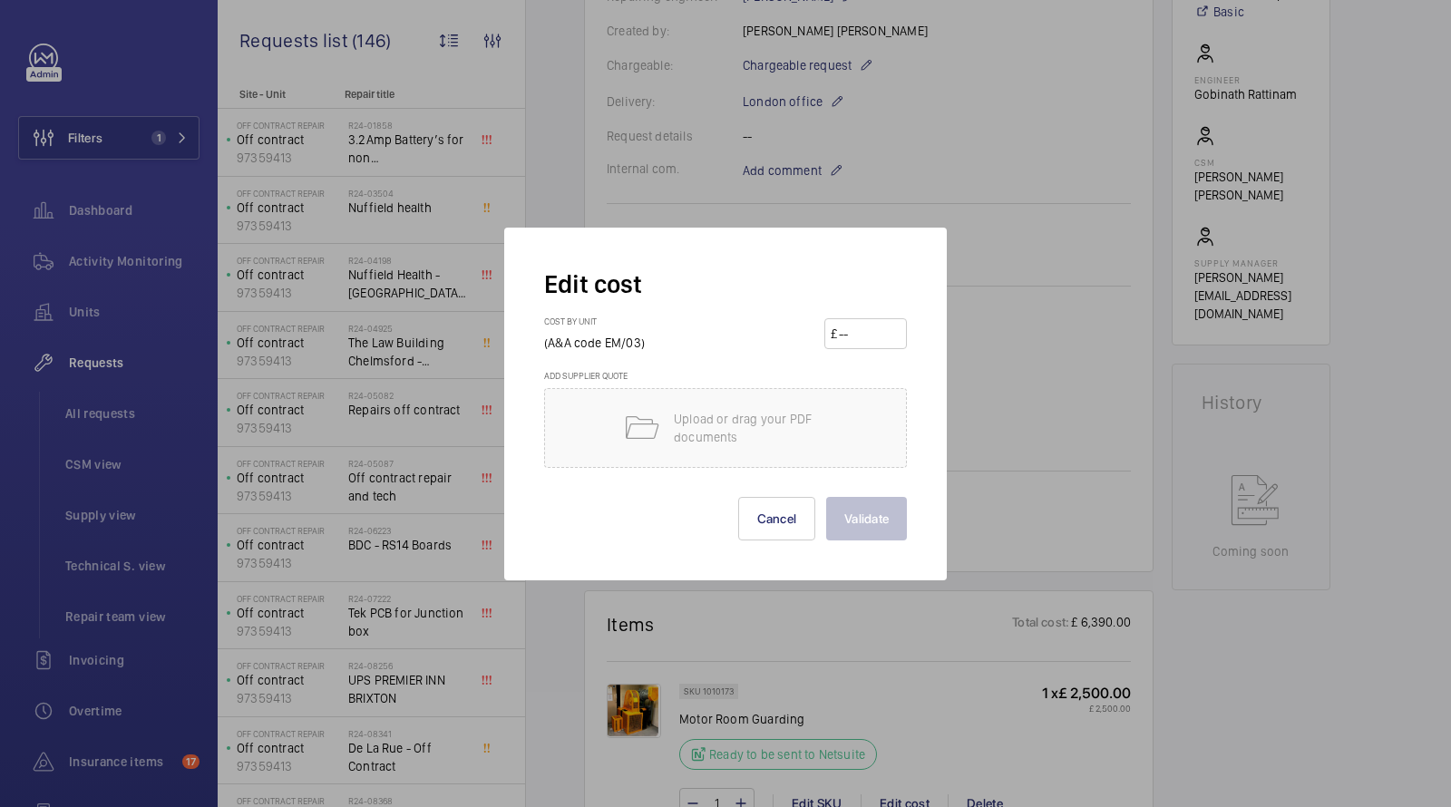
scroll to position [1693, 0]
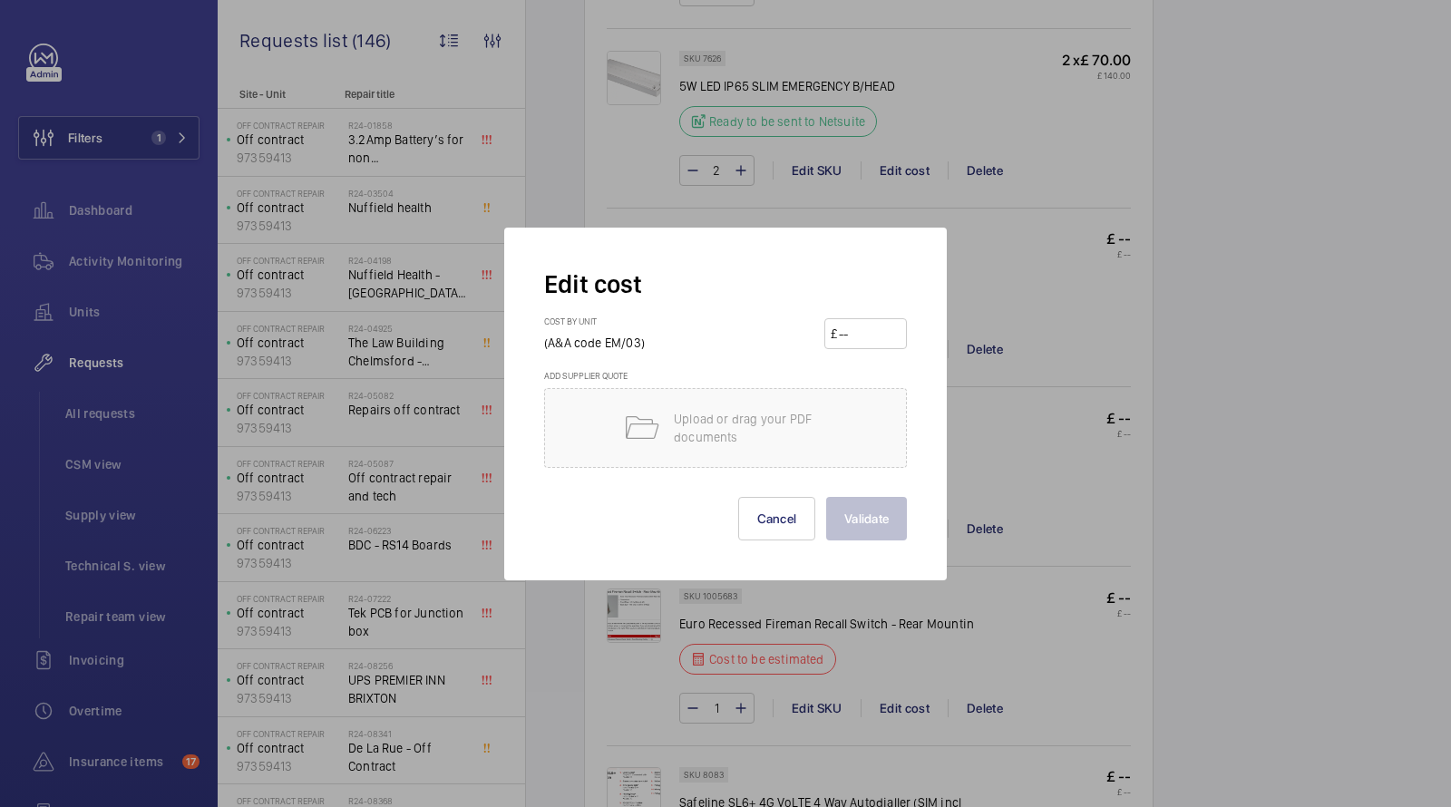
click at [873, 341] on input "number" at bounding box center [868, 333] width 63 height 29
type input "75"
click at [882, 522] on button "Validate" at bounding box center [866, 519] width 81 height 44
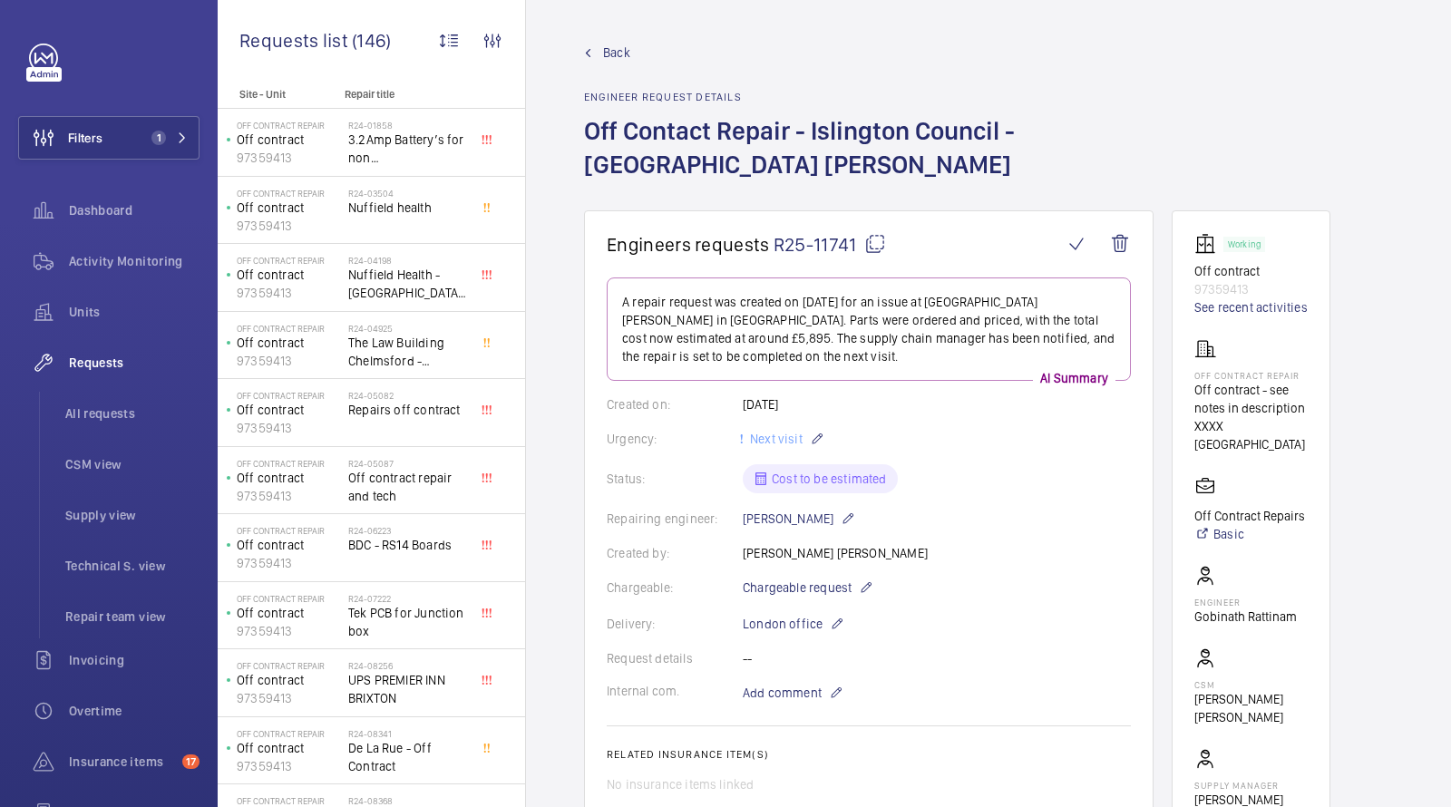
scroll to position [1546, 0]
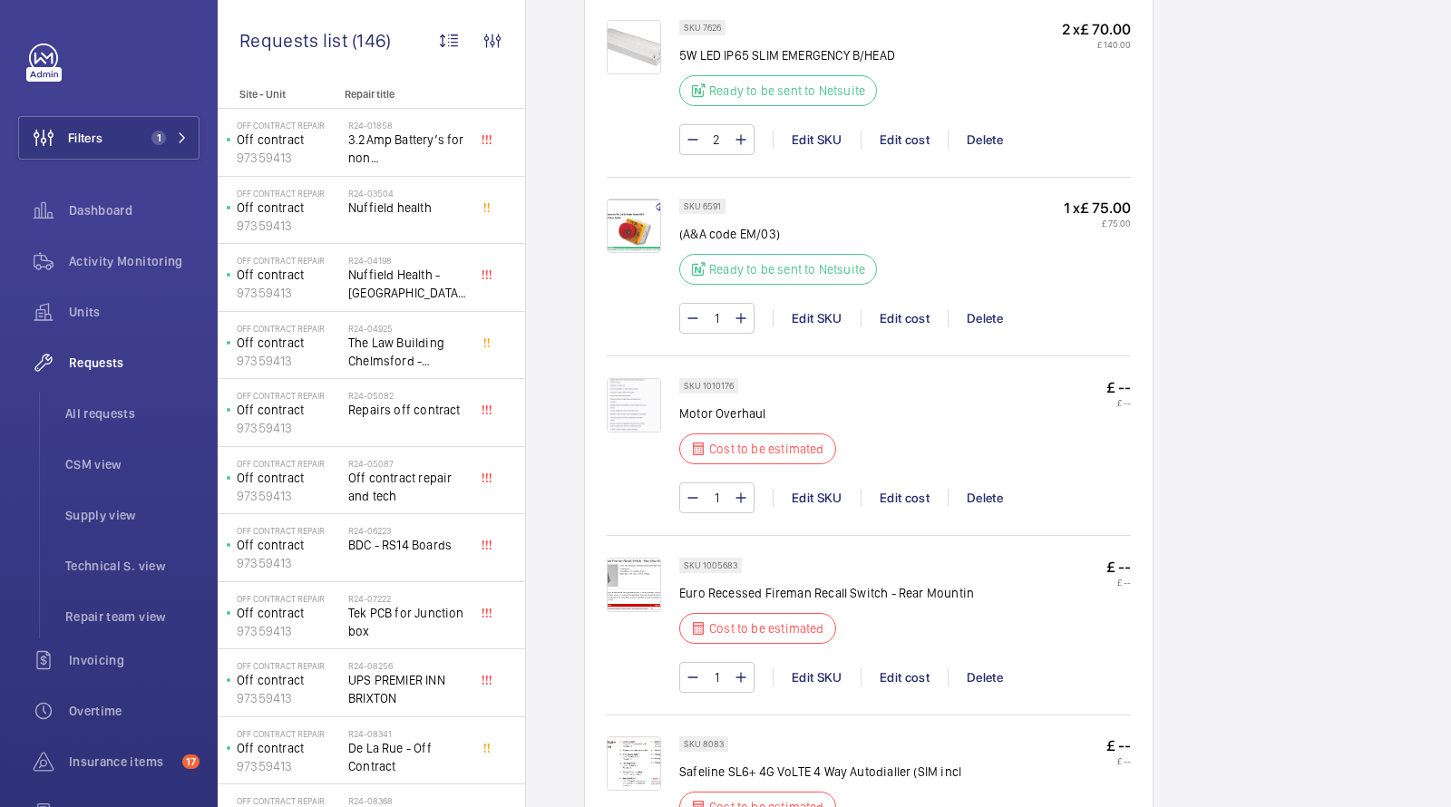
scroll to position [1736, 0]
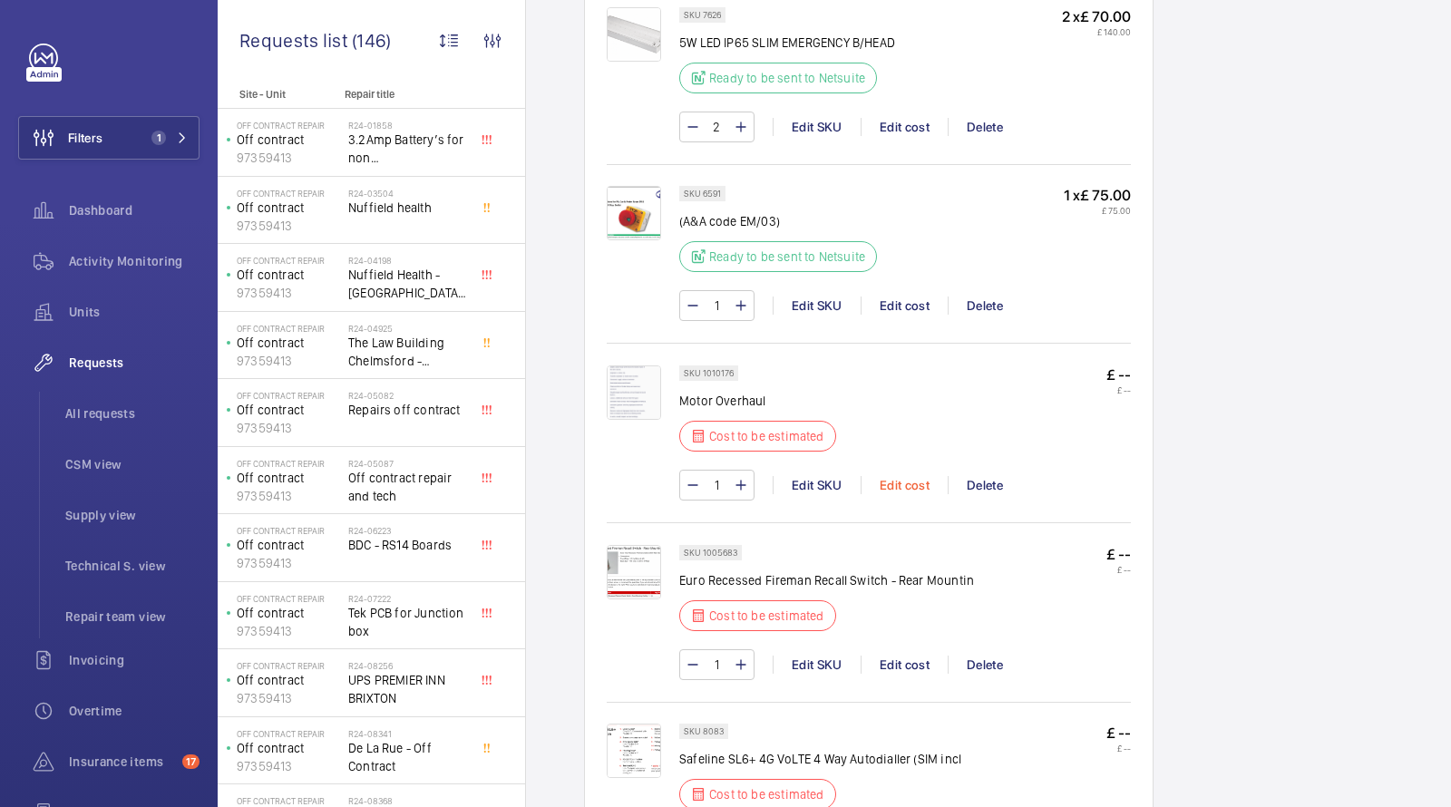
click at [906, 477] on div "Edit cost" at bounding box center [904, 485] width 87 height 18
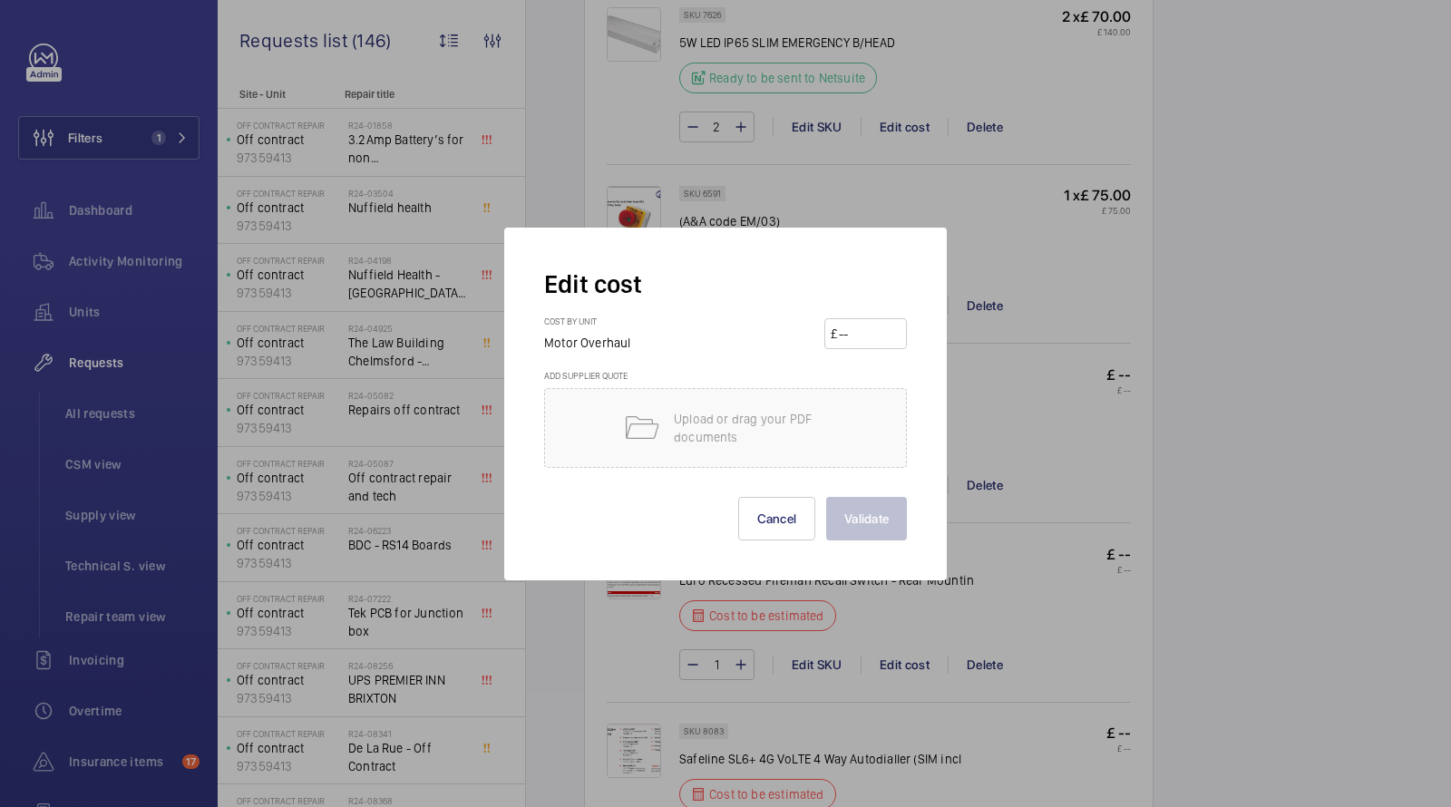
click at [867, 336] on input "number" at bounding box center [868, 333] width 63 height 29
type input "6500"
click at [869, 504] on button "Validate" at bounding box center [866, 519] width 81 height 44
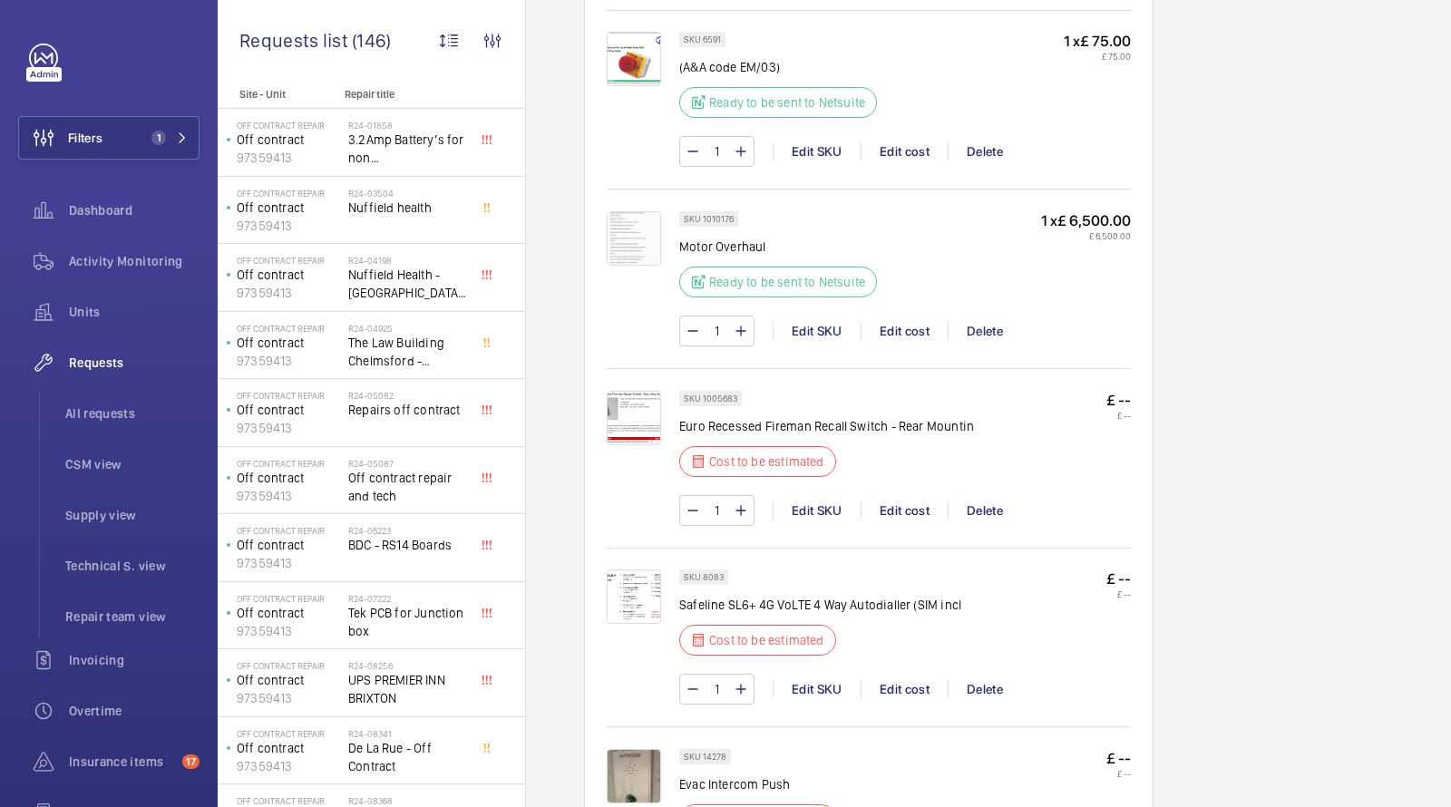
scroll to position [1904, 0]
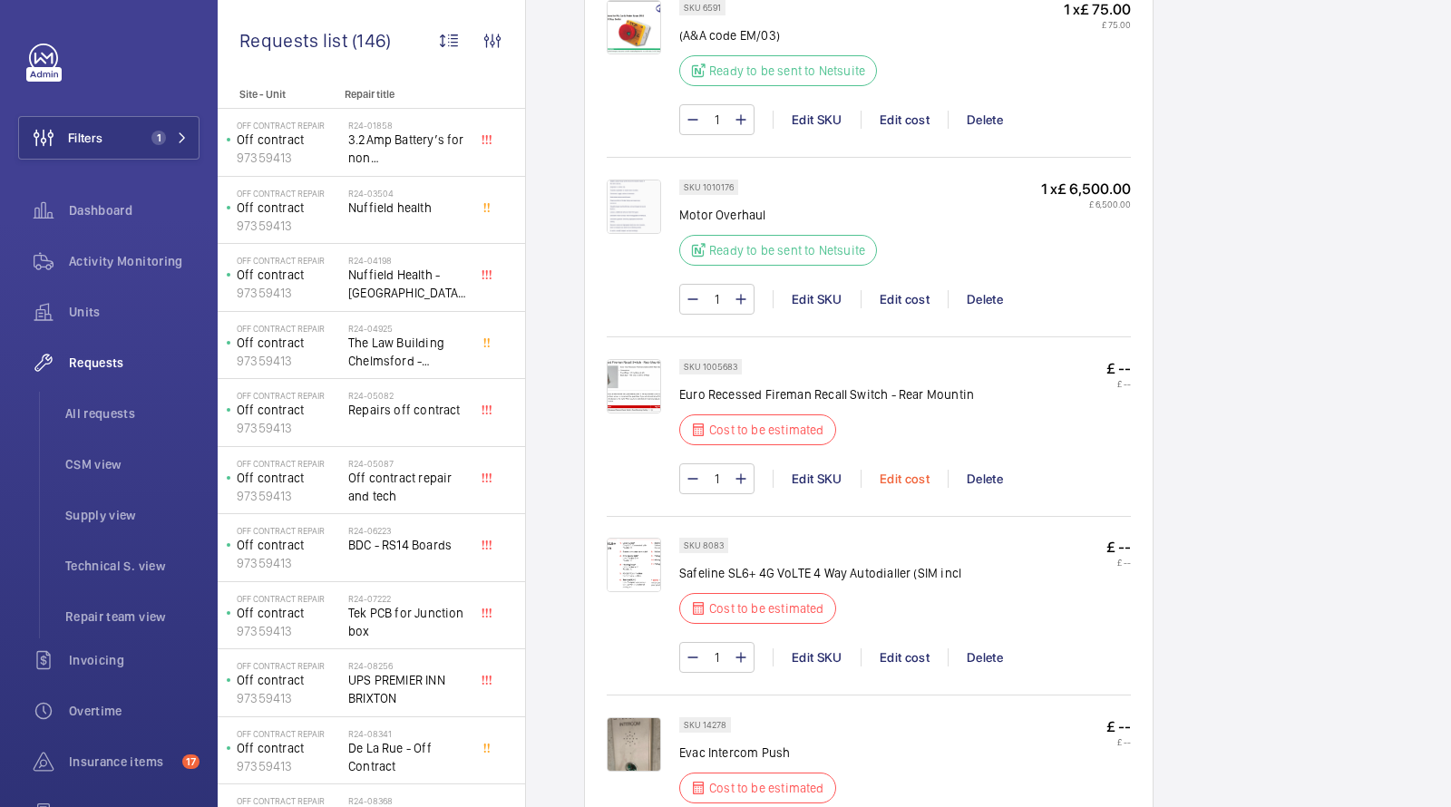
click at [904, 470] on div "Edit cost" at bounding box center [904, 479] width 87 height 18
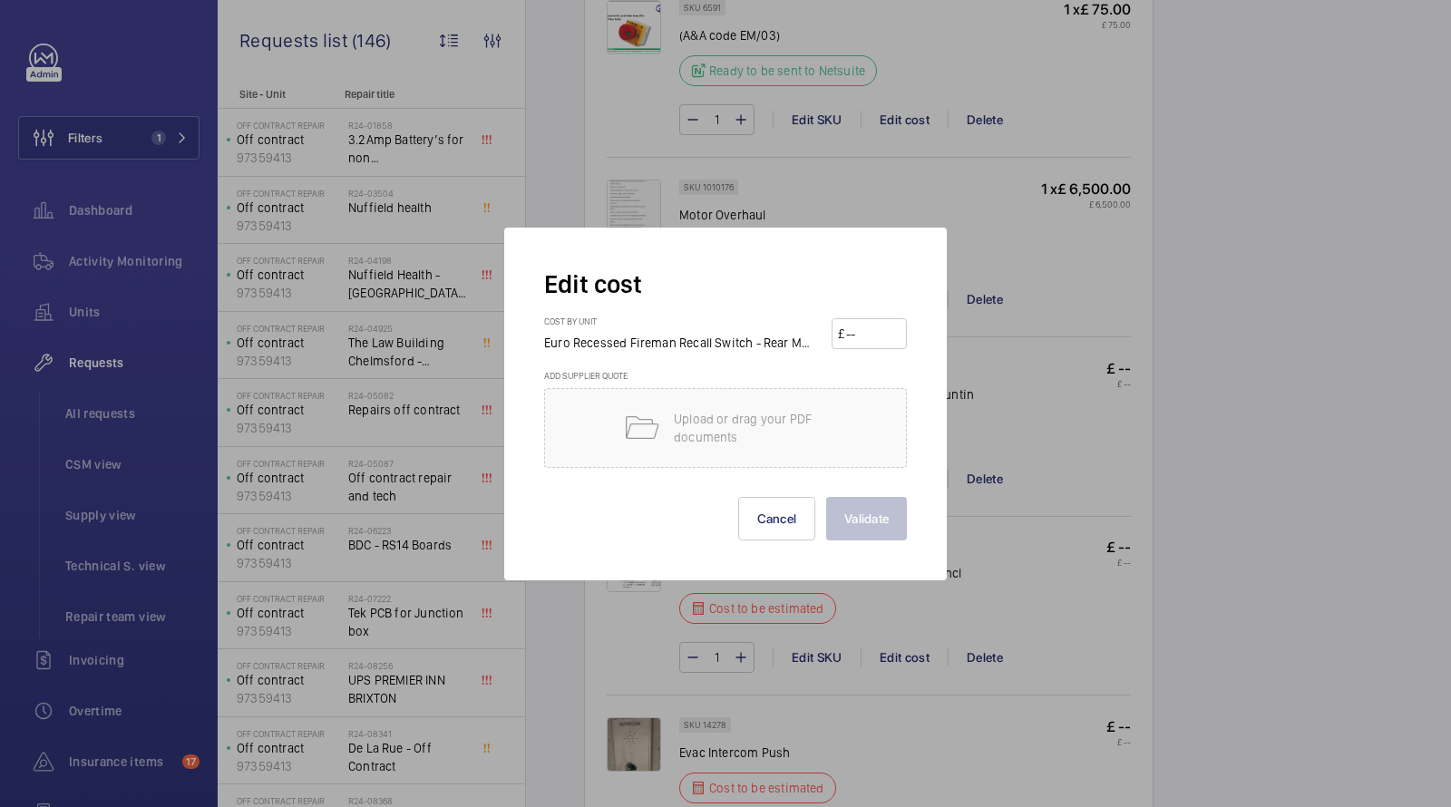
click at [894, 331] on input "number" at bounding box center [872, 333] width 56 height 29
type input "2"
type input "350"
click at [858, 516] on button "Validate" at bounding box center [866, 519] width 81 height 44
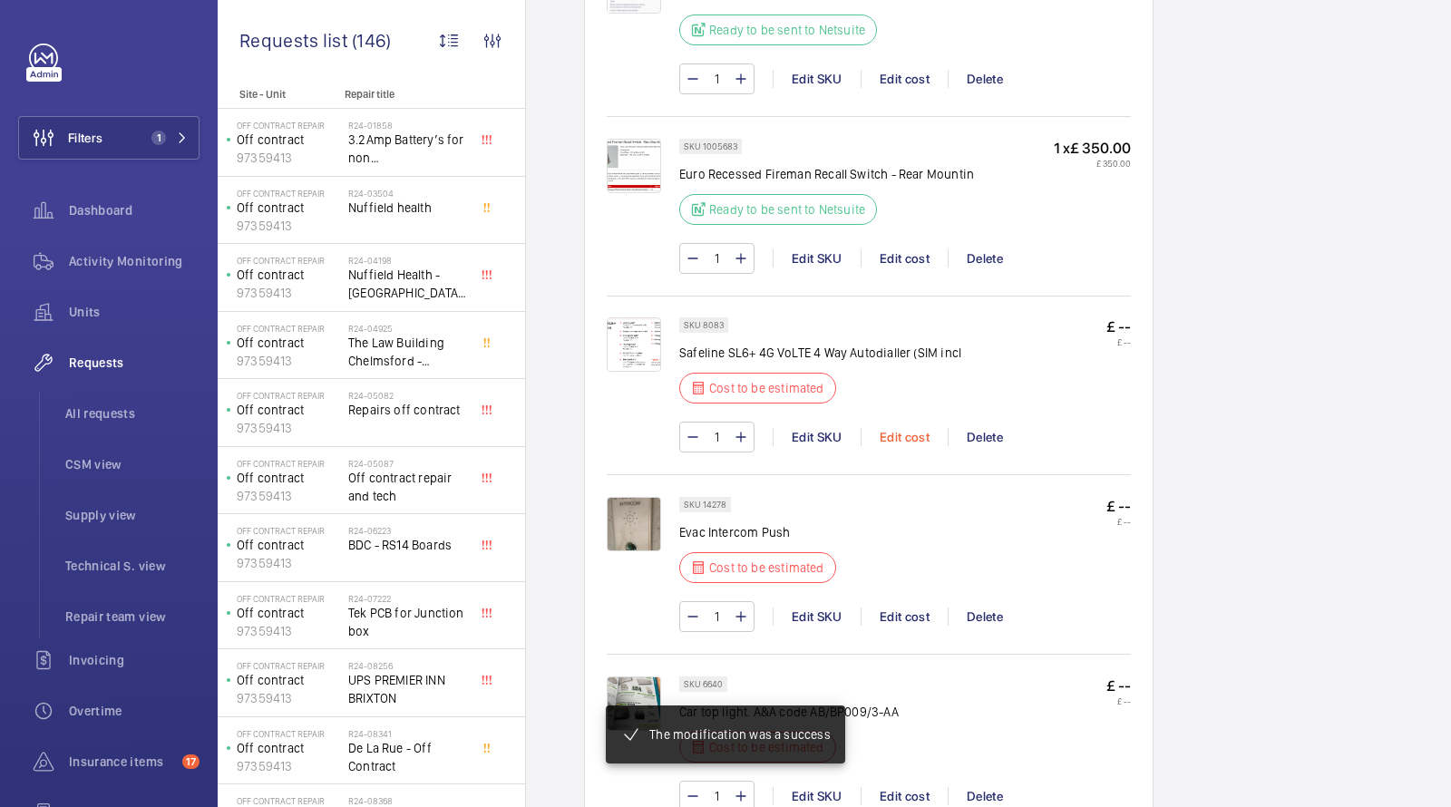
click at [920, 428] on div "Edit cost" at bounding box center [904, 437] width 87 height 18
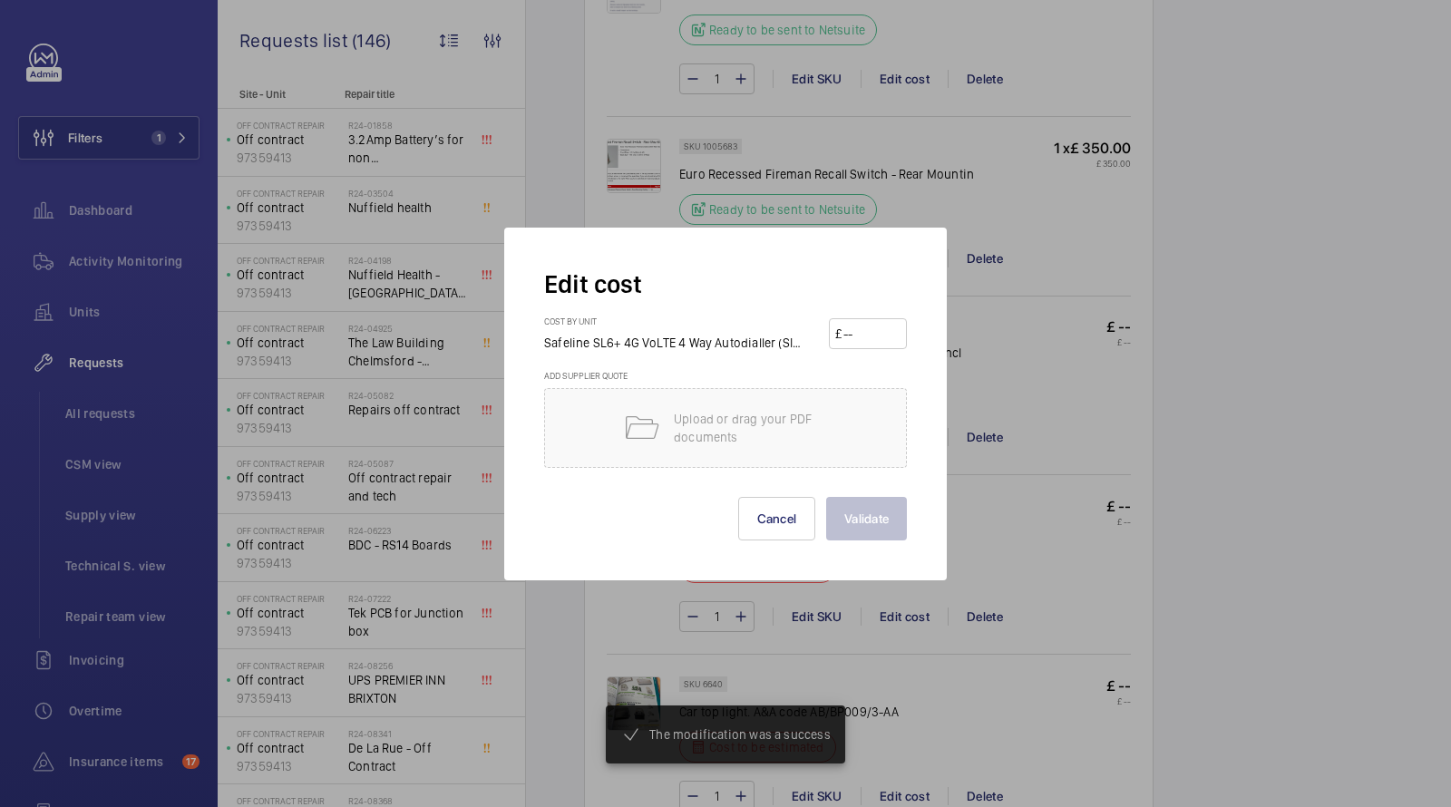
scroll to position [2143, 0]
click at [868, 328] on input "number" at bounding box center [870, 333] width 59 height 29
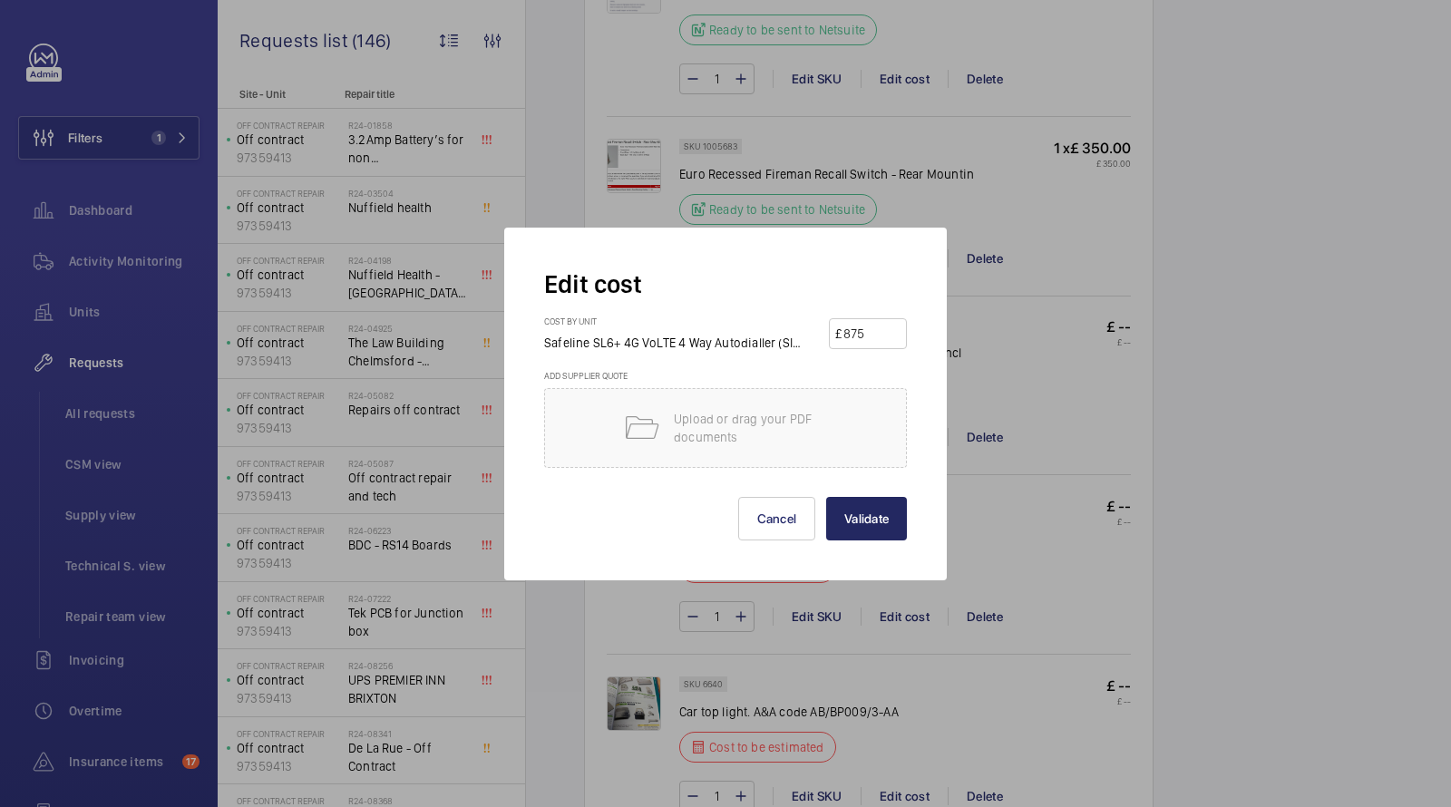
type input "875"
click at [880, 513] on button "Validate" at bounding box center [866, 519] width 81 height 44
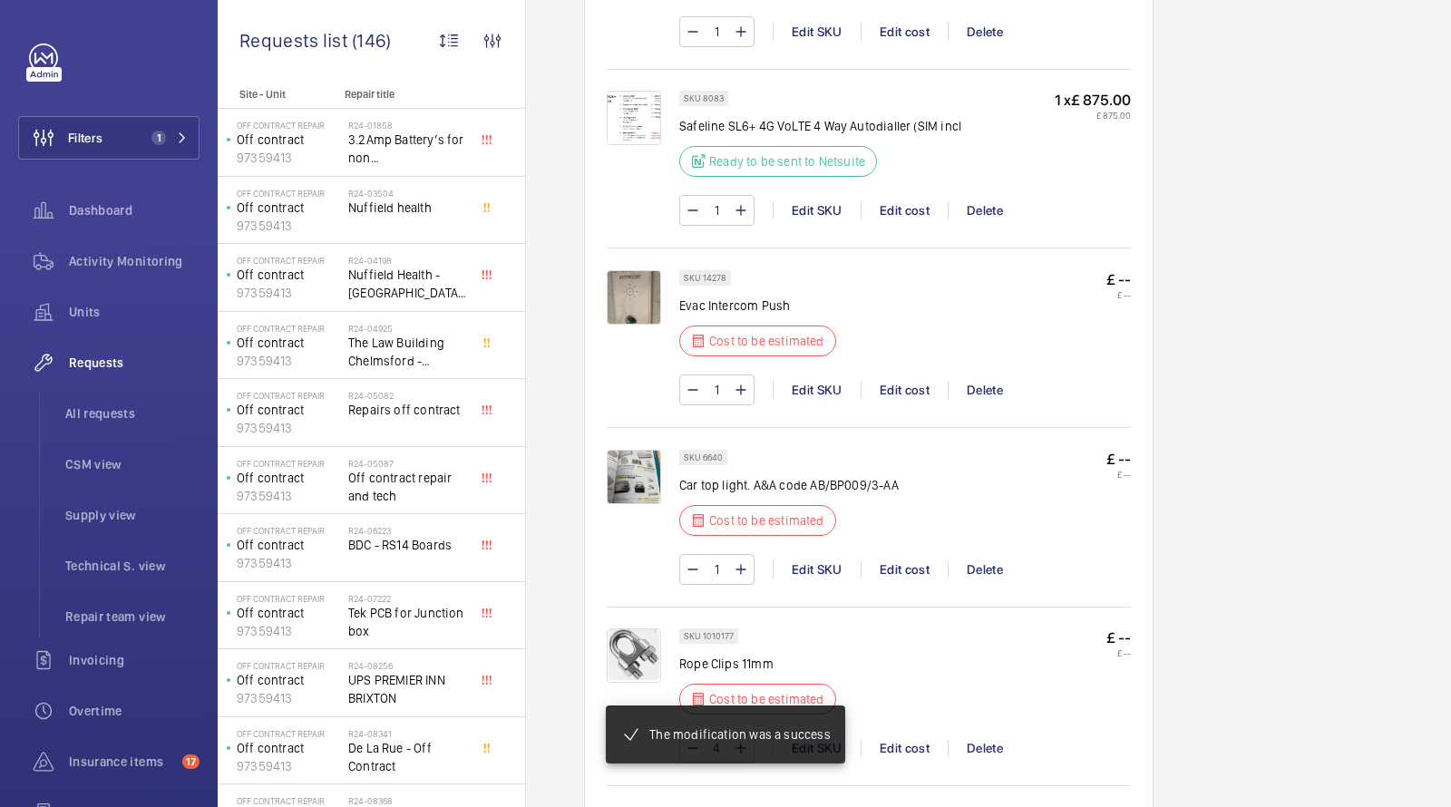
scroll to position [2369, 0]
click at [635, 283] on img at bounding box center [634, 297] width 54 height 54
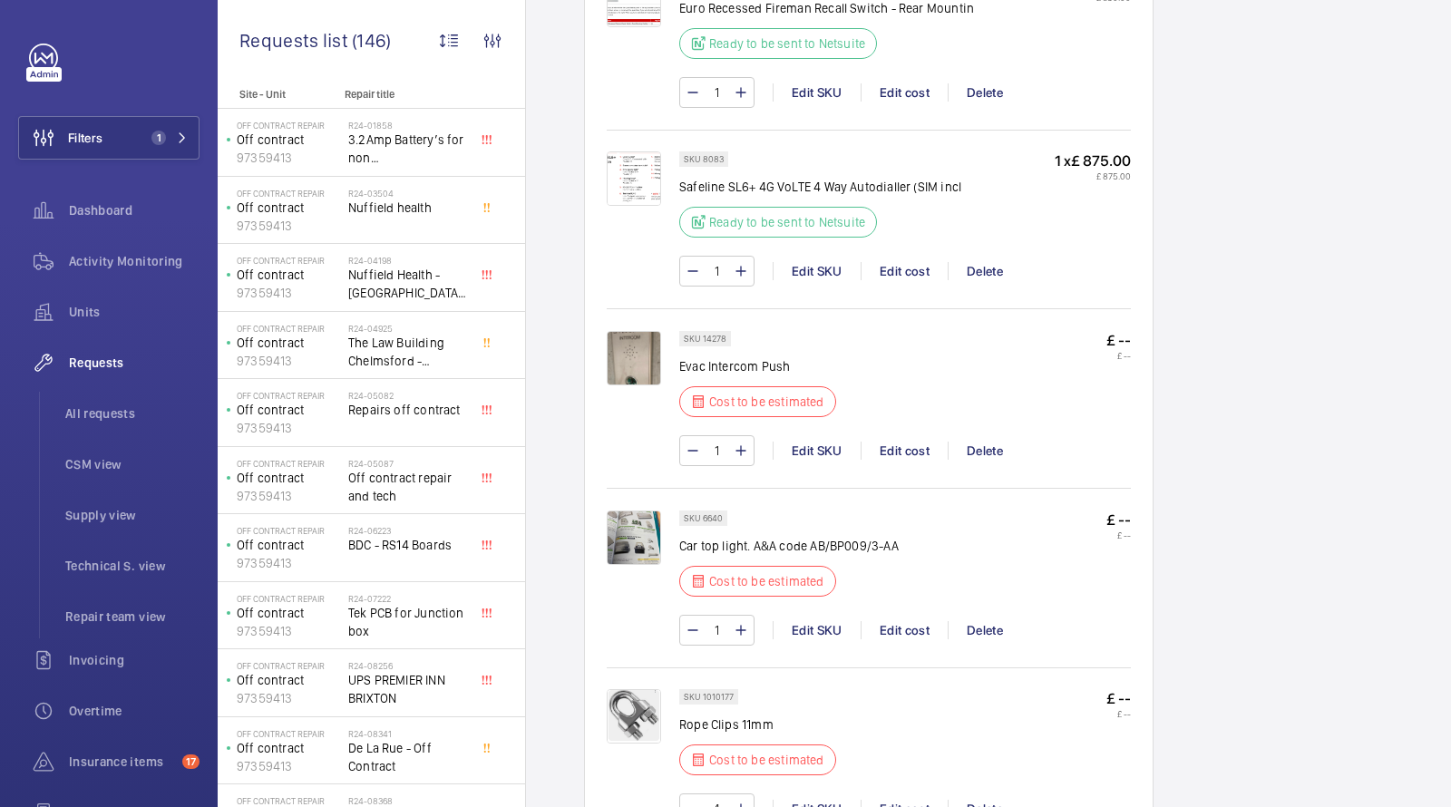
scroll to position [2319, 0]
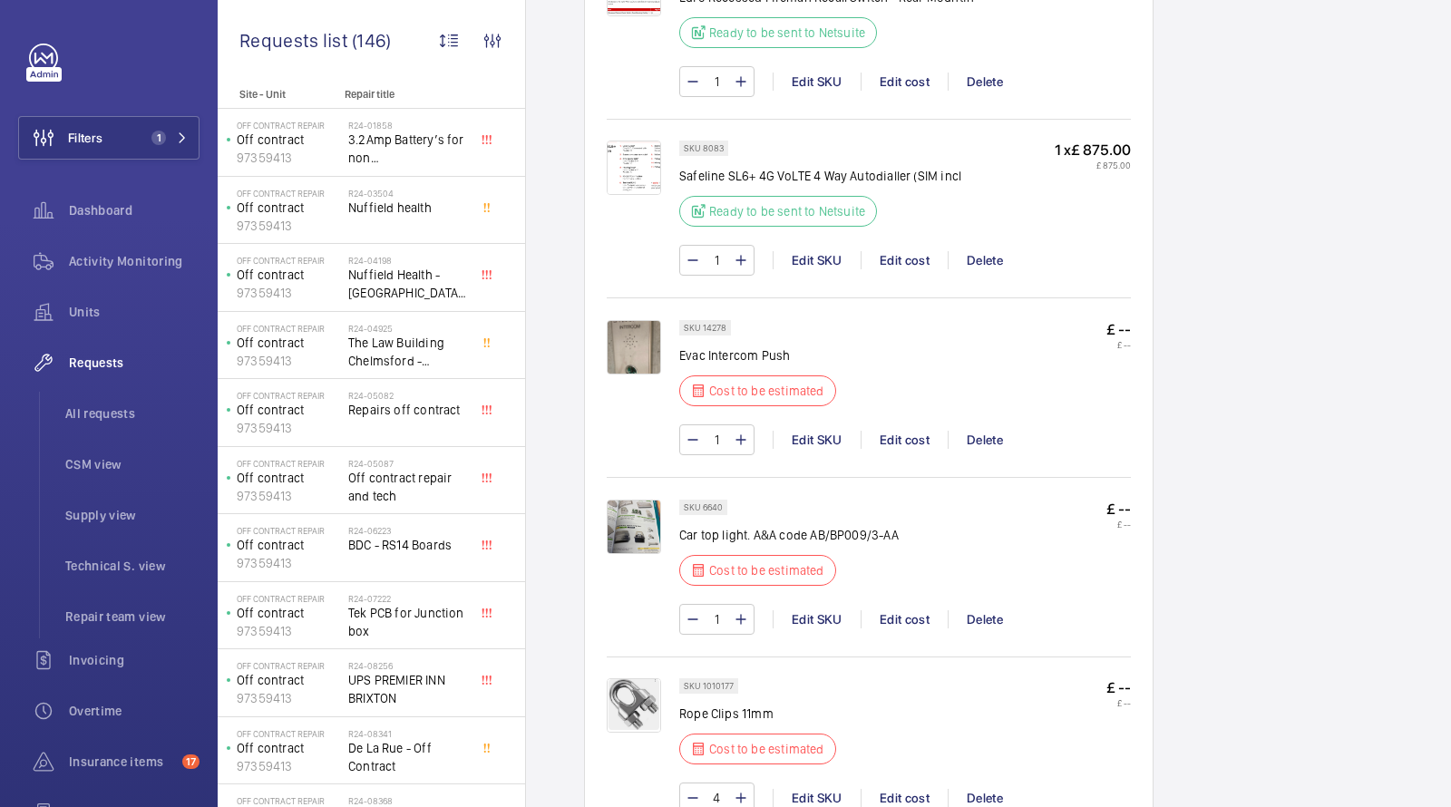
click at [638, 336] on img at bounding box center [634, 347] width 54 height 54
click at [987, 431] on div "Delete" at bounding box center [984, 440] width 73 height 18
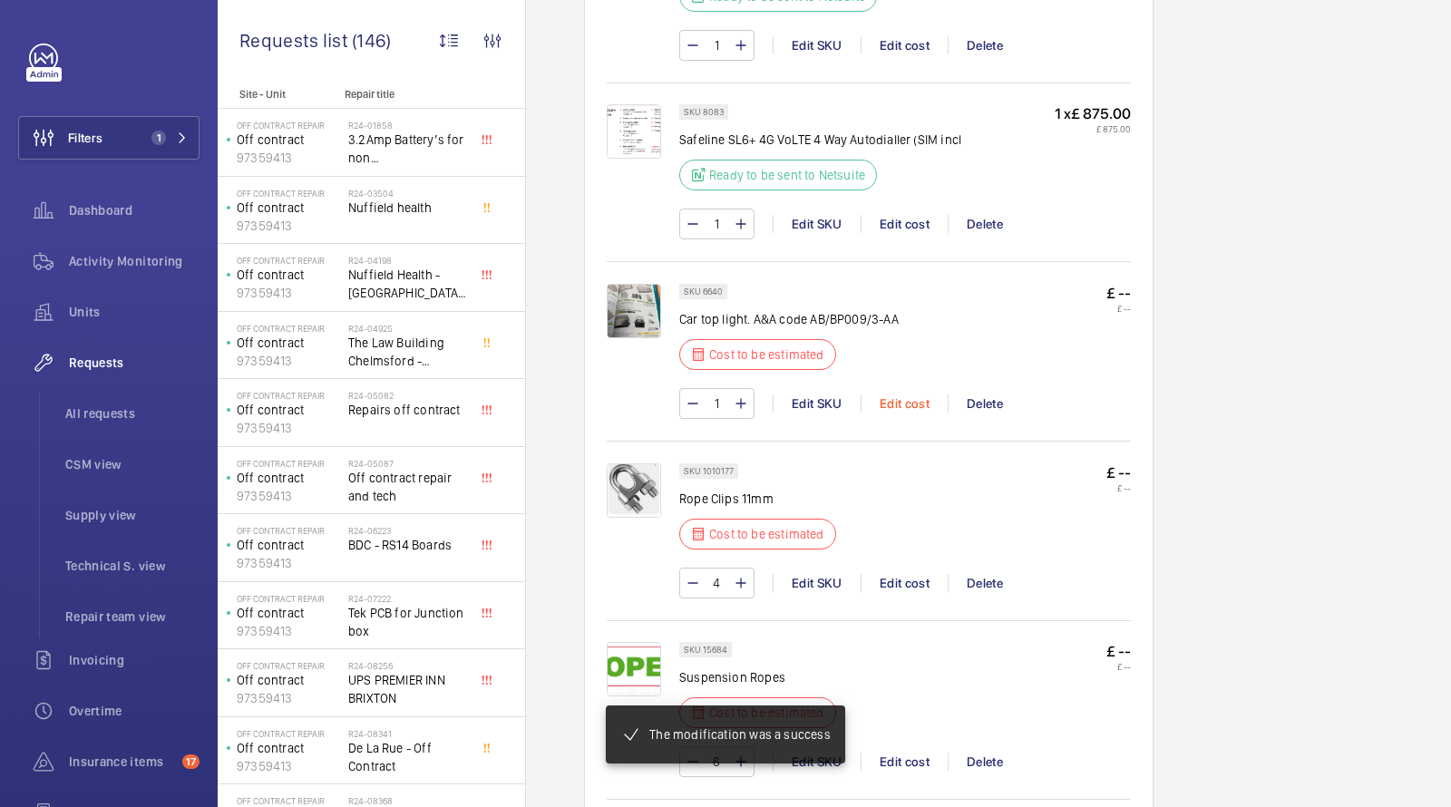
scroll to position [2392, 0]
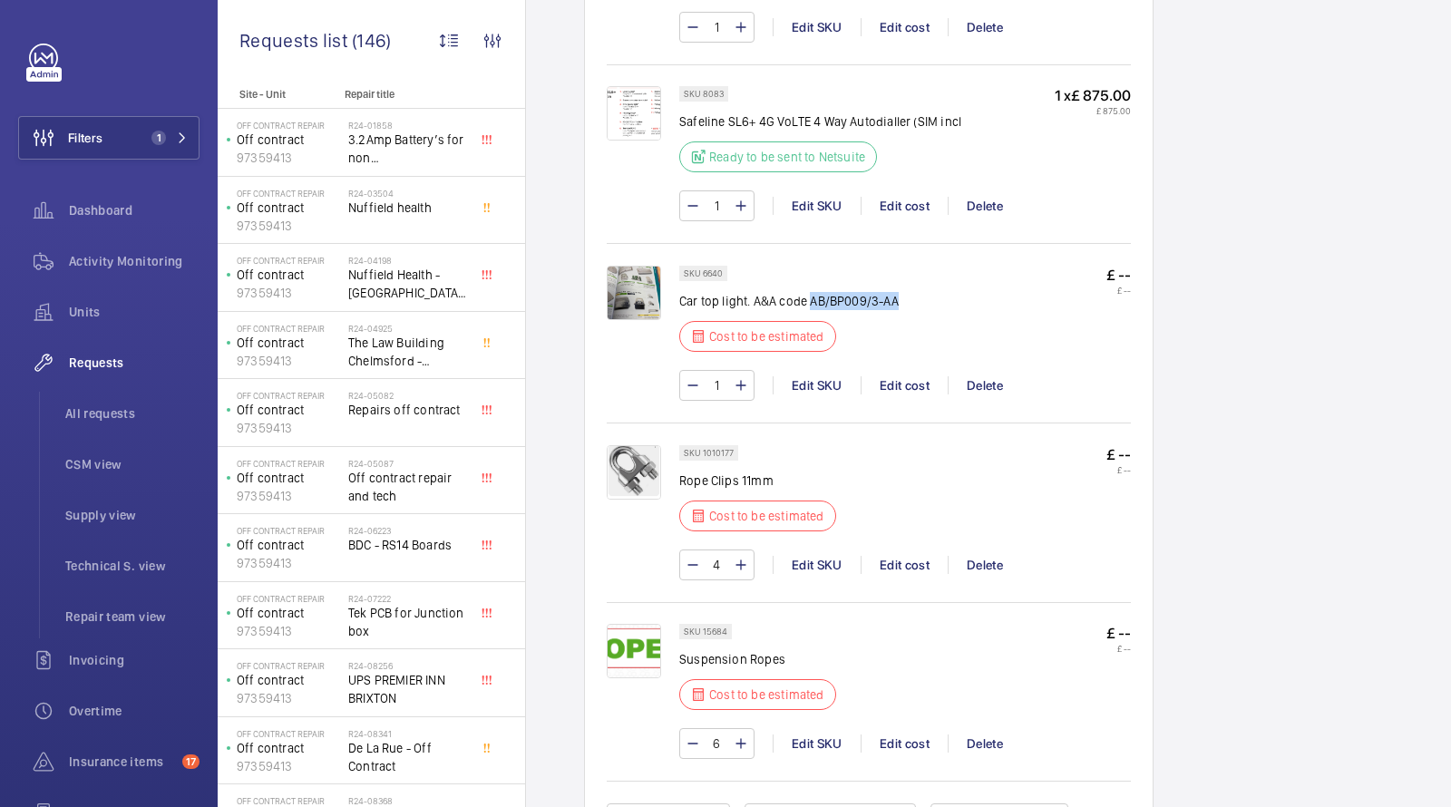
drag, startPoint x: 919, startPoint y: 279, endPoint x: 812, endPoint y: 281, distance: 107.0
click at [812, 281] on div "SKU 6640 Car top light. A&A code AB/BP009/3-AA Cost to be estimated £ -- £ --" at bounding box center [905, 314] width 452 height 97
copy p "AB/BP009/3-AA"
click at [919, 378] on div "Edit cost" at bounding box center [904, 385] width 87 height 18
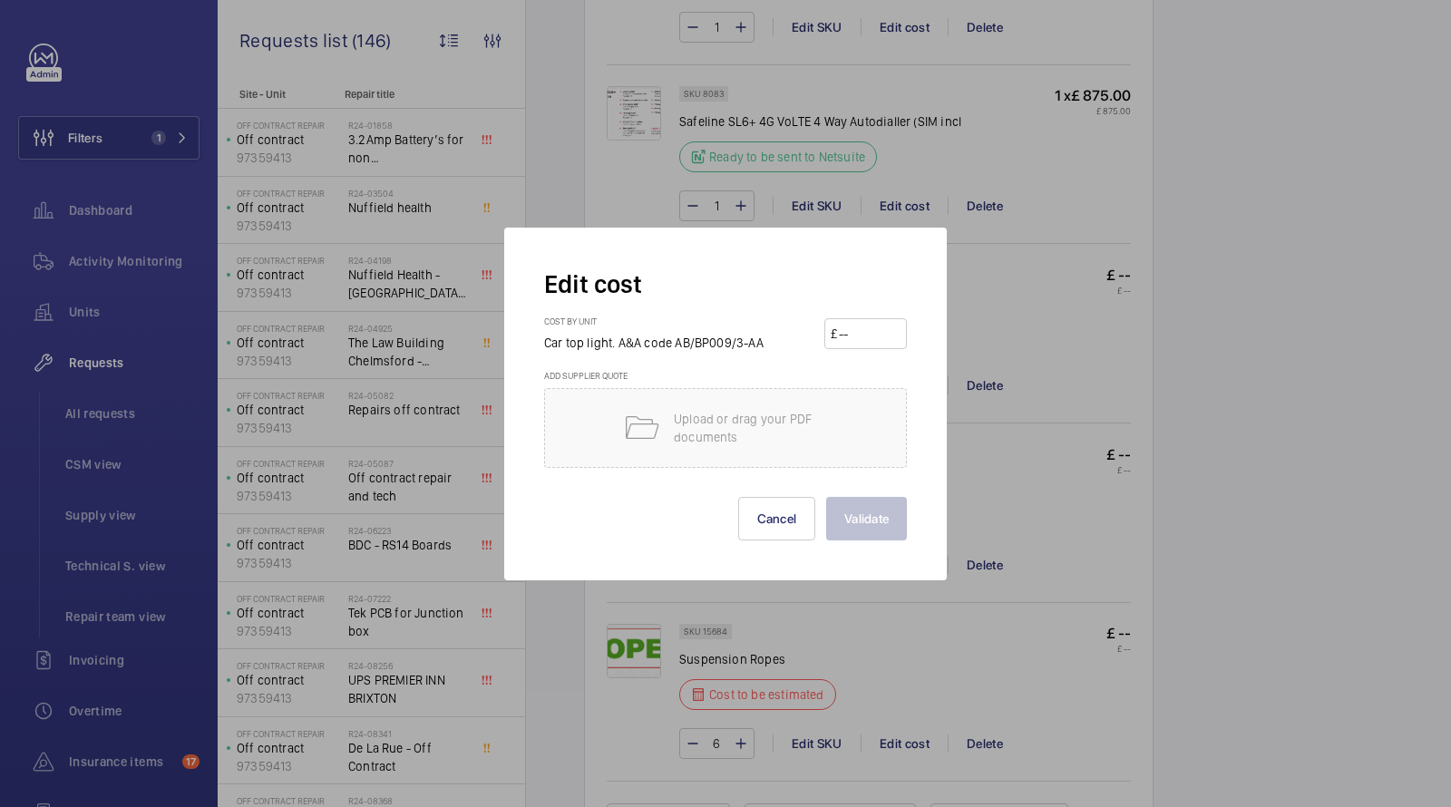
click at [882, 320] on input "number" at bounding box center [868, 333] width 63 height 29
type input "200"
click at [883, 532] on button "Validate" at bounding box center [866, 519] width 81 height 44
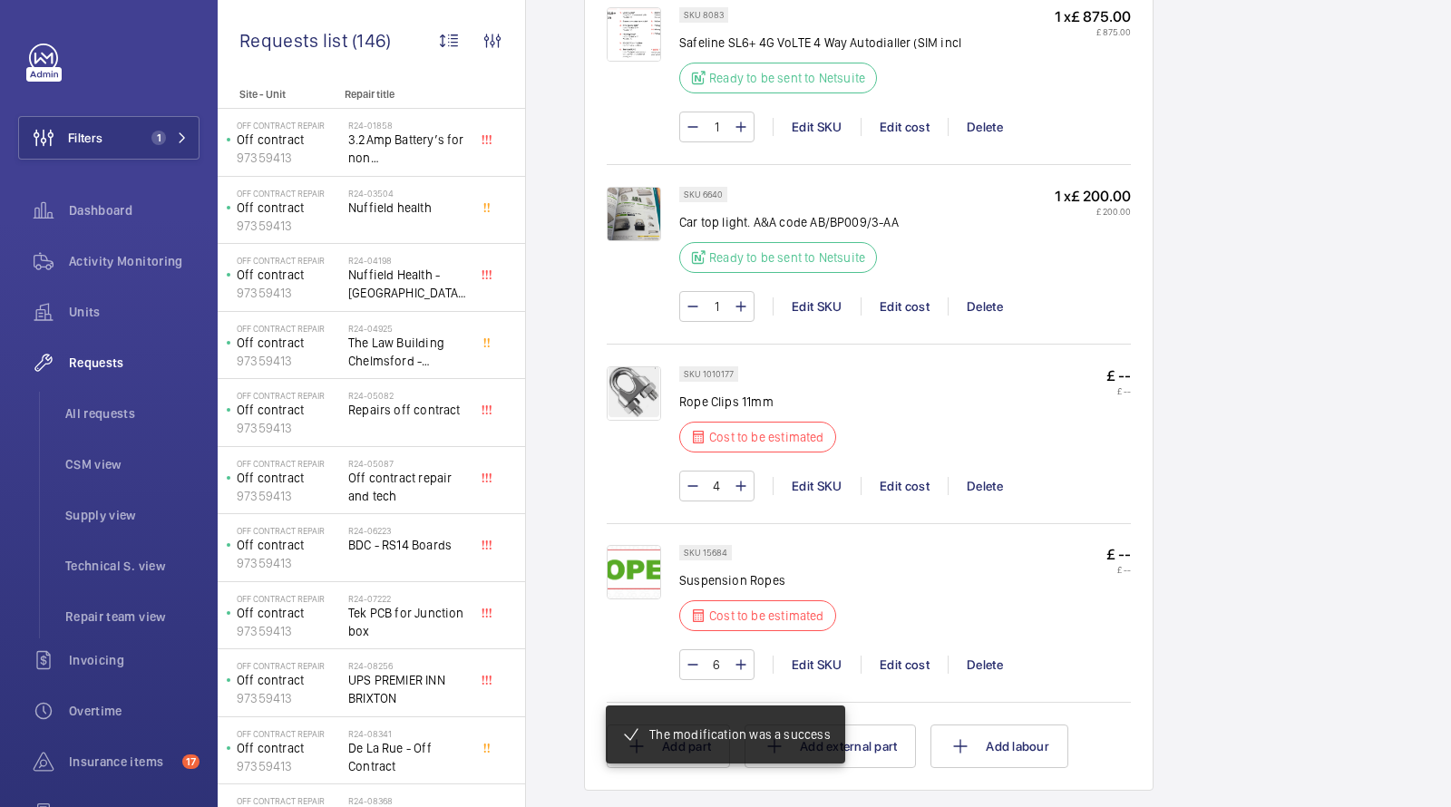
scroll to position [2471, 0]
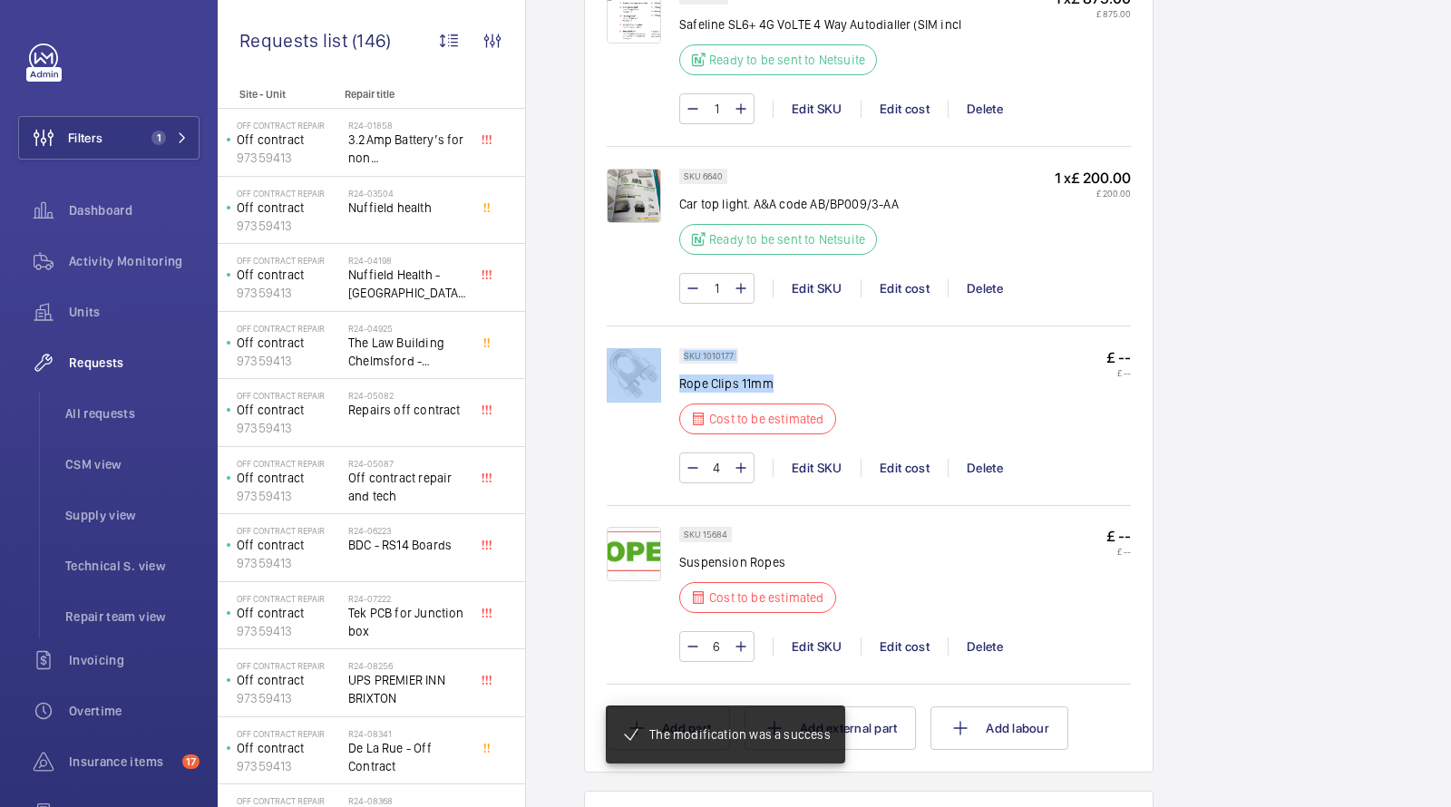
drag, startPoint x: 773, startPoint y: 365, endPoint x: 675, endPoint y: 365, distance: 98.8
click at [675, 365] on div "SKU 1010177 Rope Clips 11mm Cost to be estimated £ -- £ -- 4 Edit SKU Edit cost…" at bounding box center [869, 424] width 524 height 153
copy div "SKU 1010177 Rope Clips 11mm"
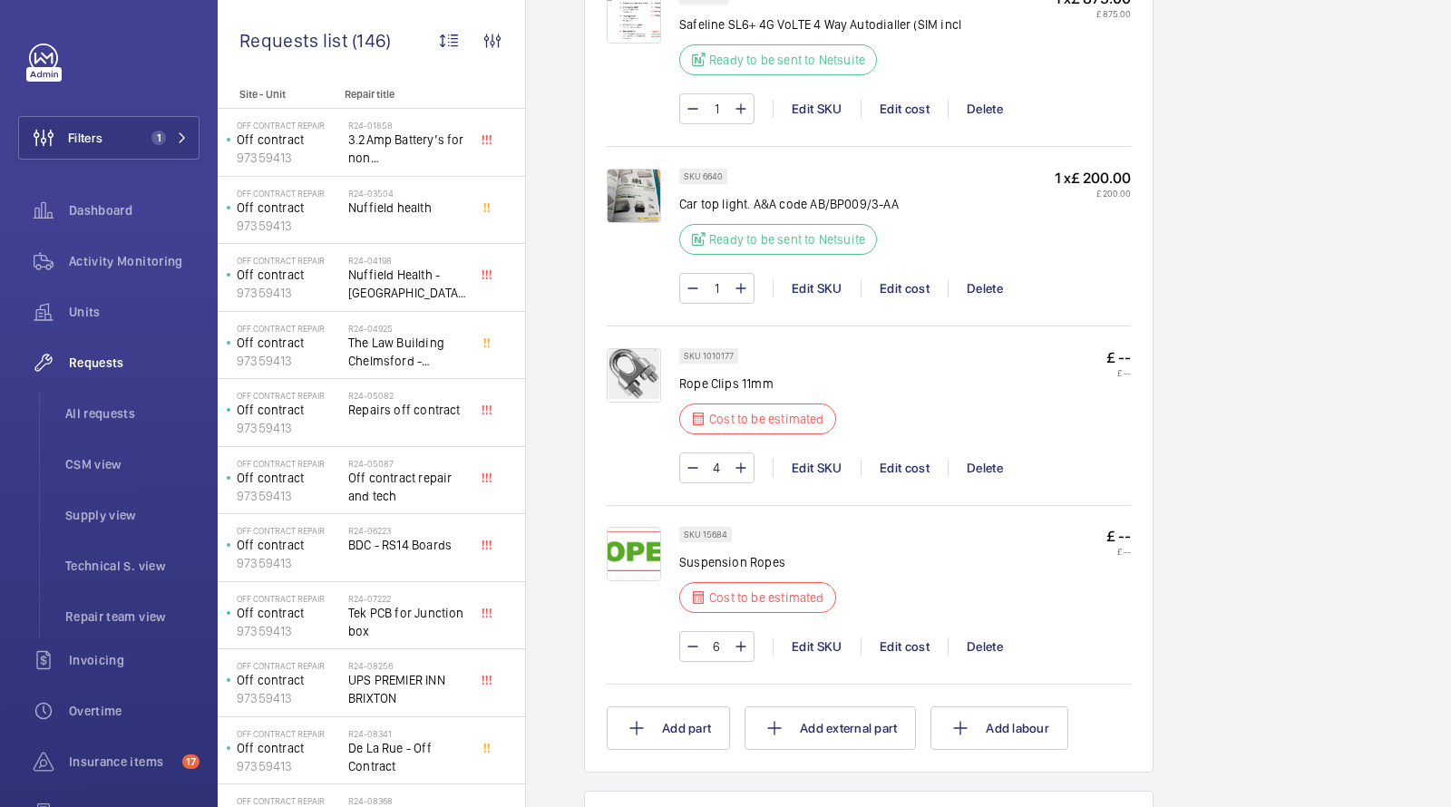
click at [702, 374] on p "Rope Clips 11mm" at bounding box center [763, 383] width 168 height 18
click at [703, 374] on p "Rope Clips 11mm" at bounding box center [763, 383] width 168 height 18
copy div "Rope Clips 11mm"
click at [894, 459] on div "Edit cost" at bounding box center [904, 468] width 87 height 18
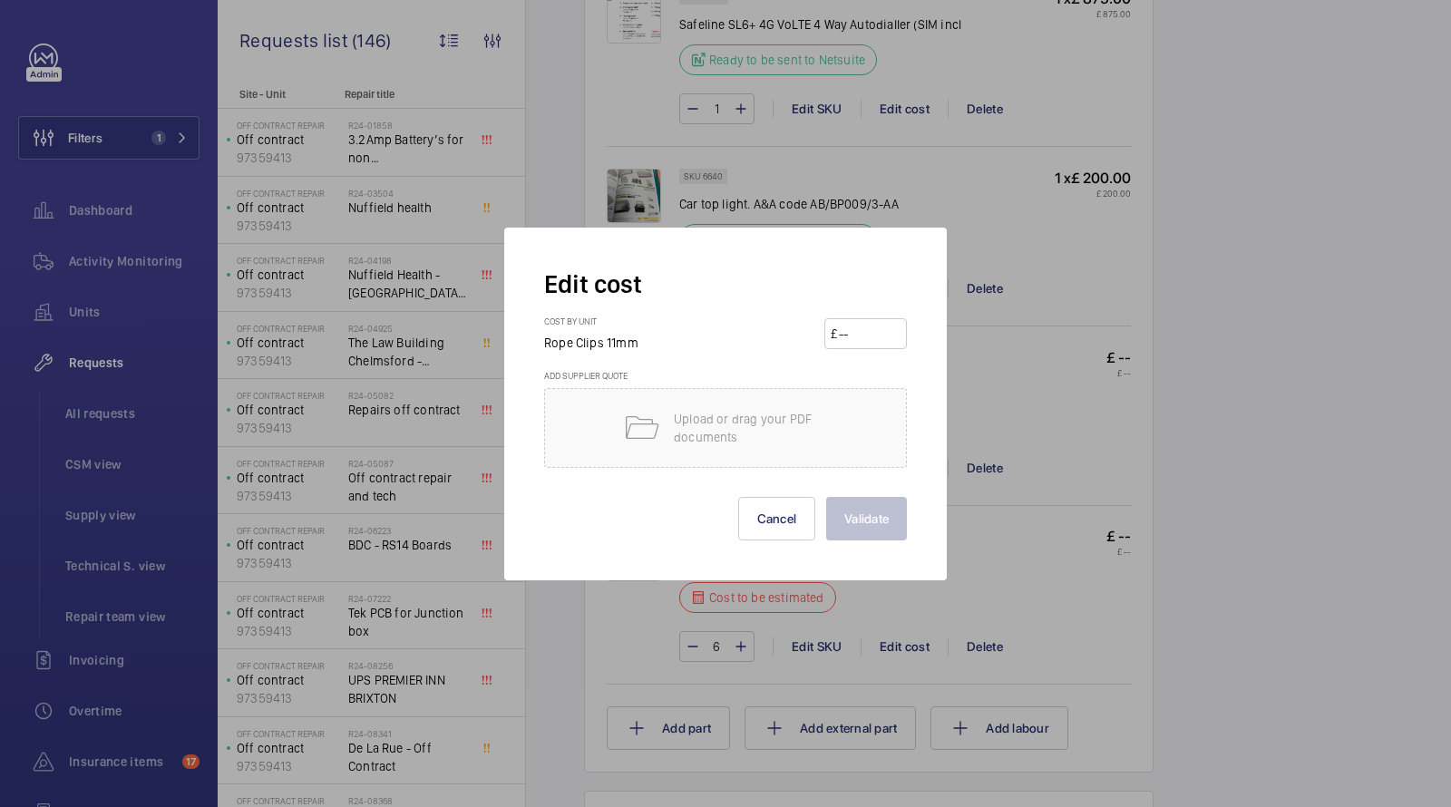
click at [904, 306] on form "Edit cost Cost by unit Rope Clips 11mm £ Add supplier quote Upload or drag your…" at bounding box center [725, 403] width 363 height 273
click at [892, 309] on form "Edit cost Cost by unit Rope Clips 11mm £ Add supplier quote Upload or drag your…" at bounding box center [725, 403] width 363 height 273
click at [872, 326] on input "number" at bounding box center [868, 333] width 63 height 29
type input "25"
click at [861, 502] on button "Validate" at bounding box center [866, 519] width 81 height 44
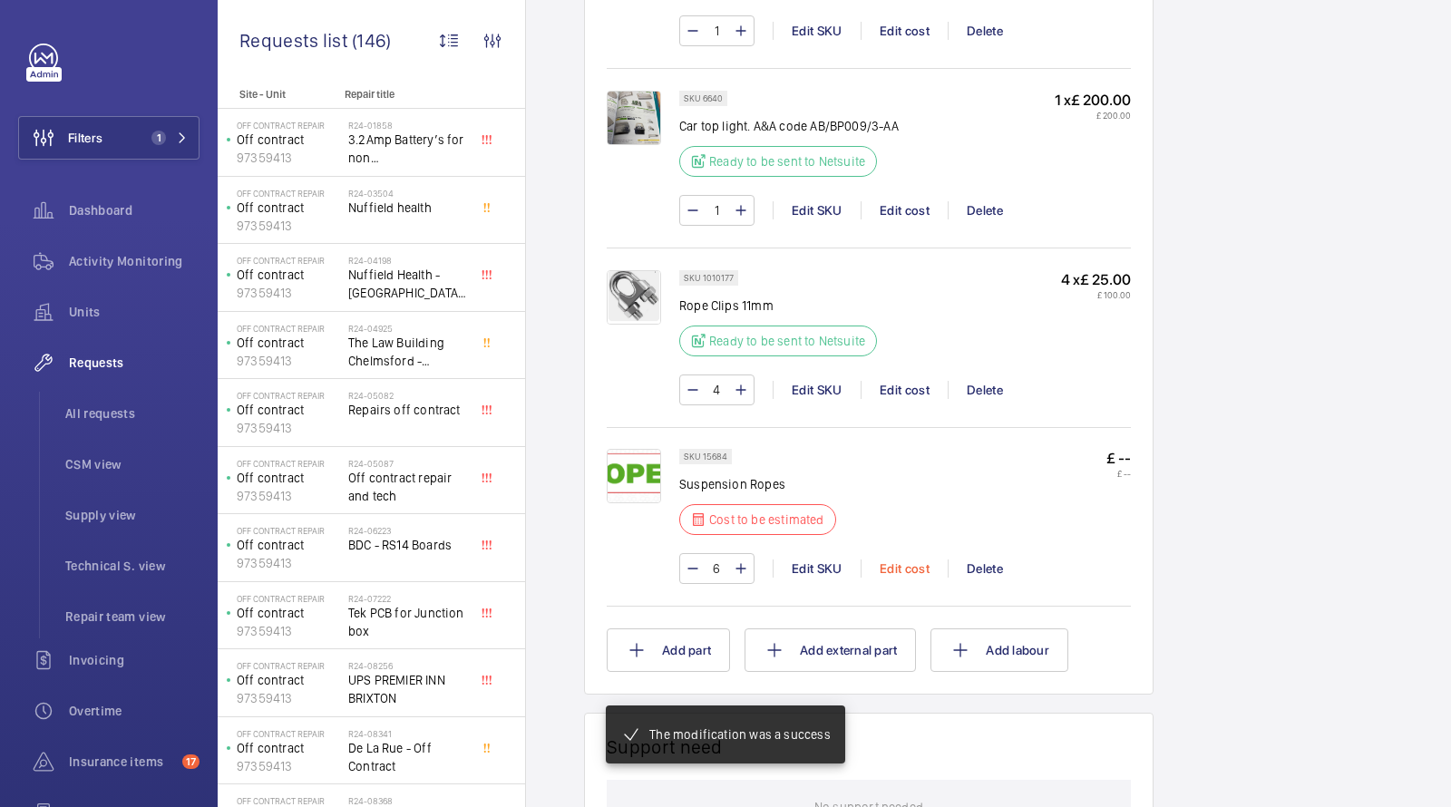
scroll to position [2567, 0]
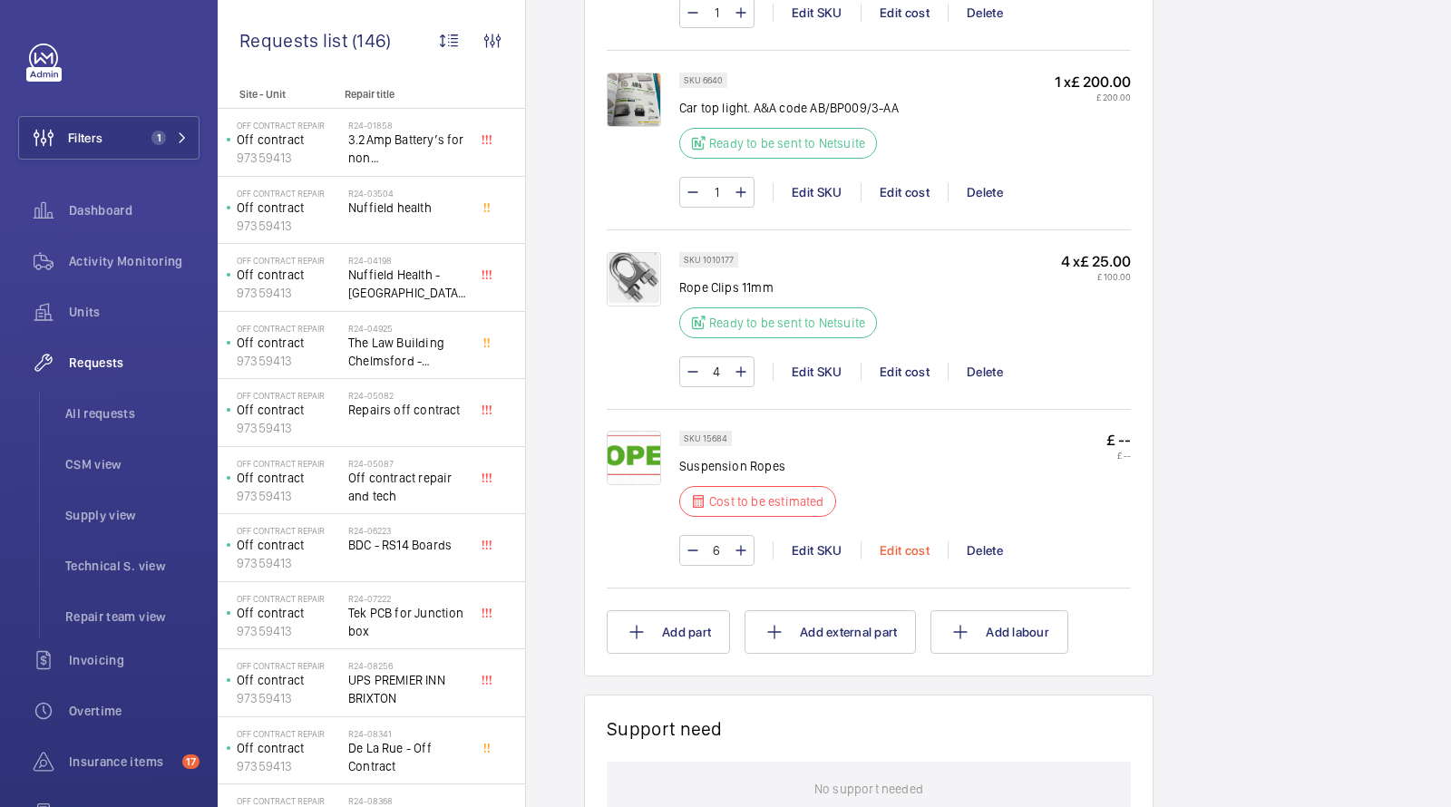
click at [913, 541] on div "Edit cost" at bounding box center [904, 550] width 87 height 18
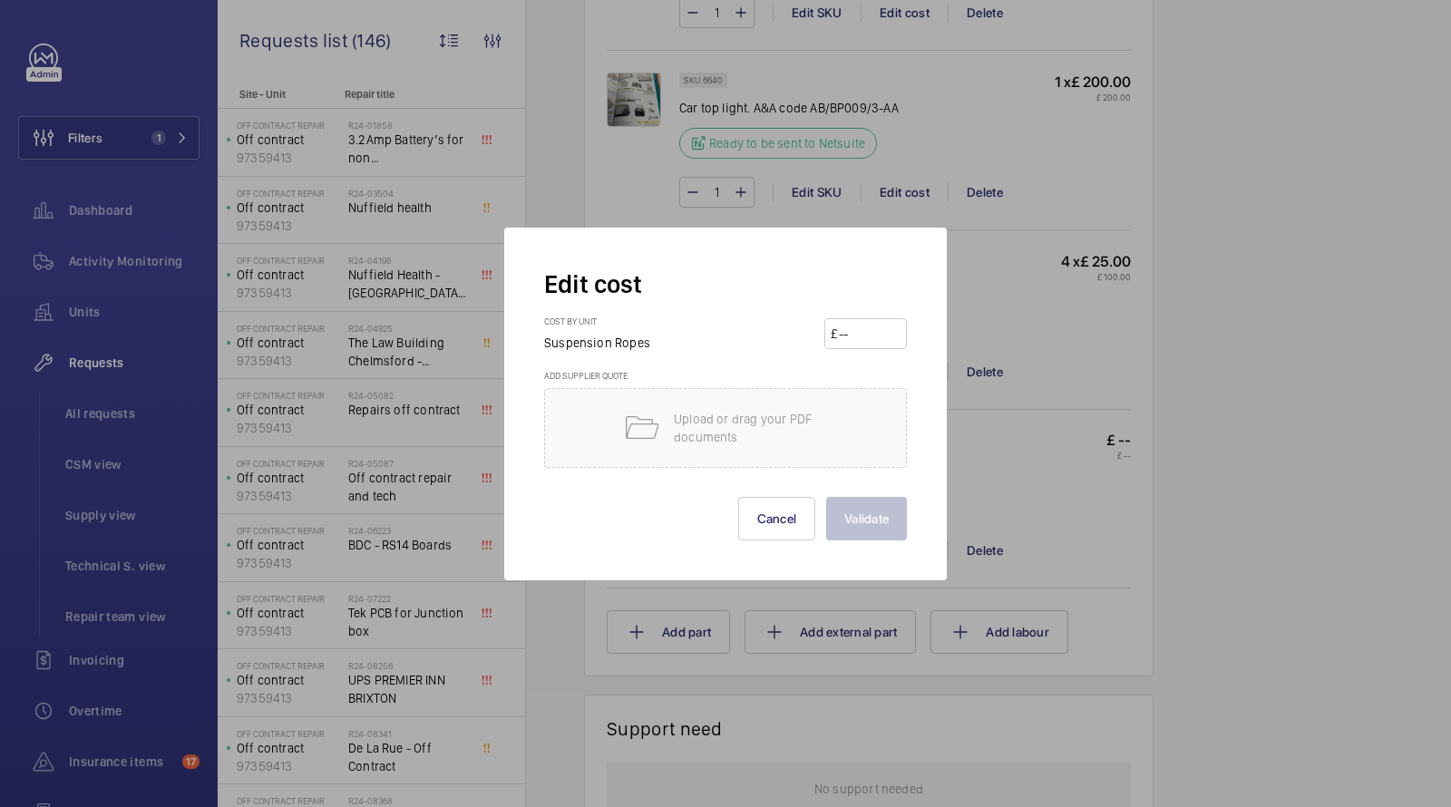
click at [853, 331] on input "number" at bounding box center [868, 333] width 63 height 29
type input "500"
click at [865, 528] on button "Validate" at bounding box center [866, 519] width 81 height 44
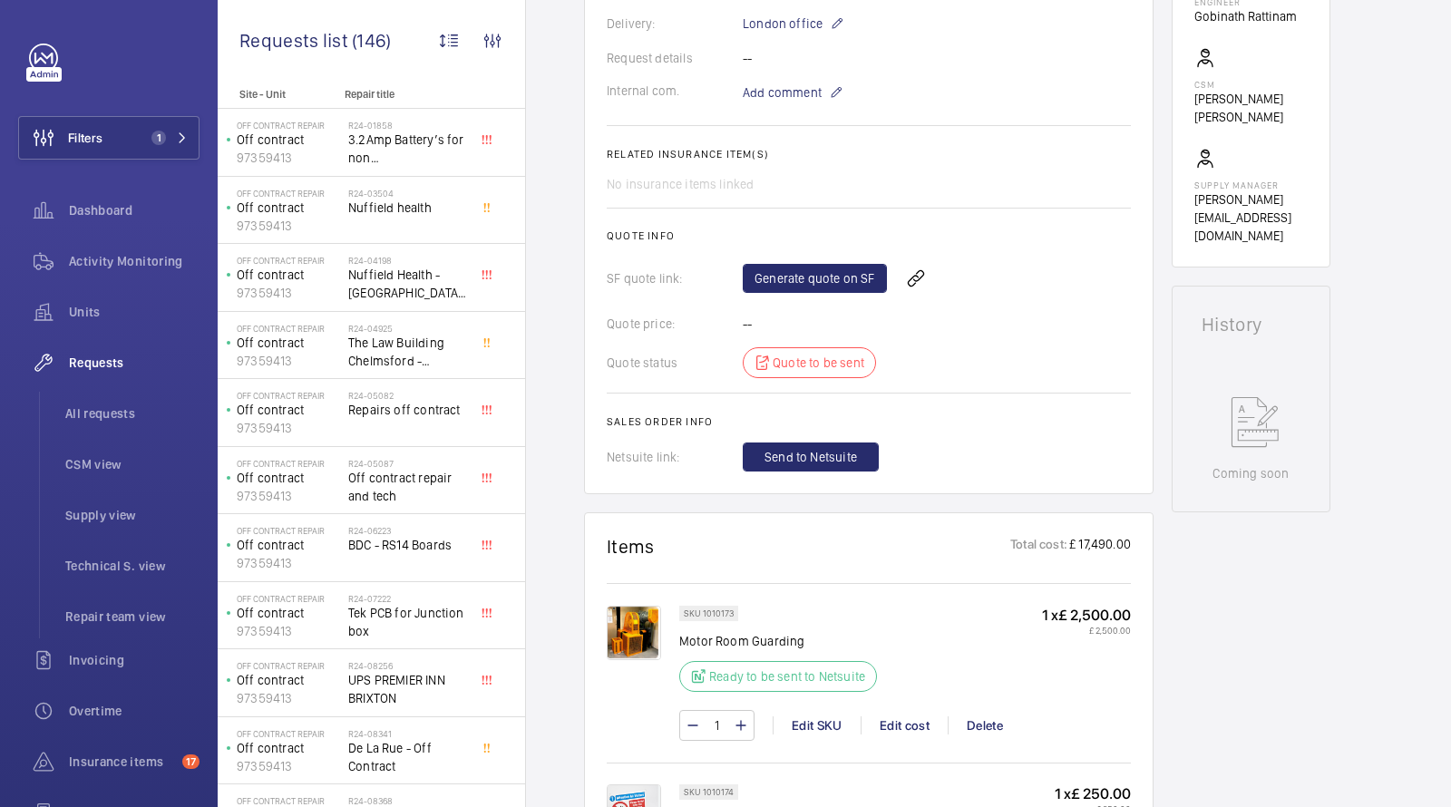
scroll to position [553, 0]
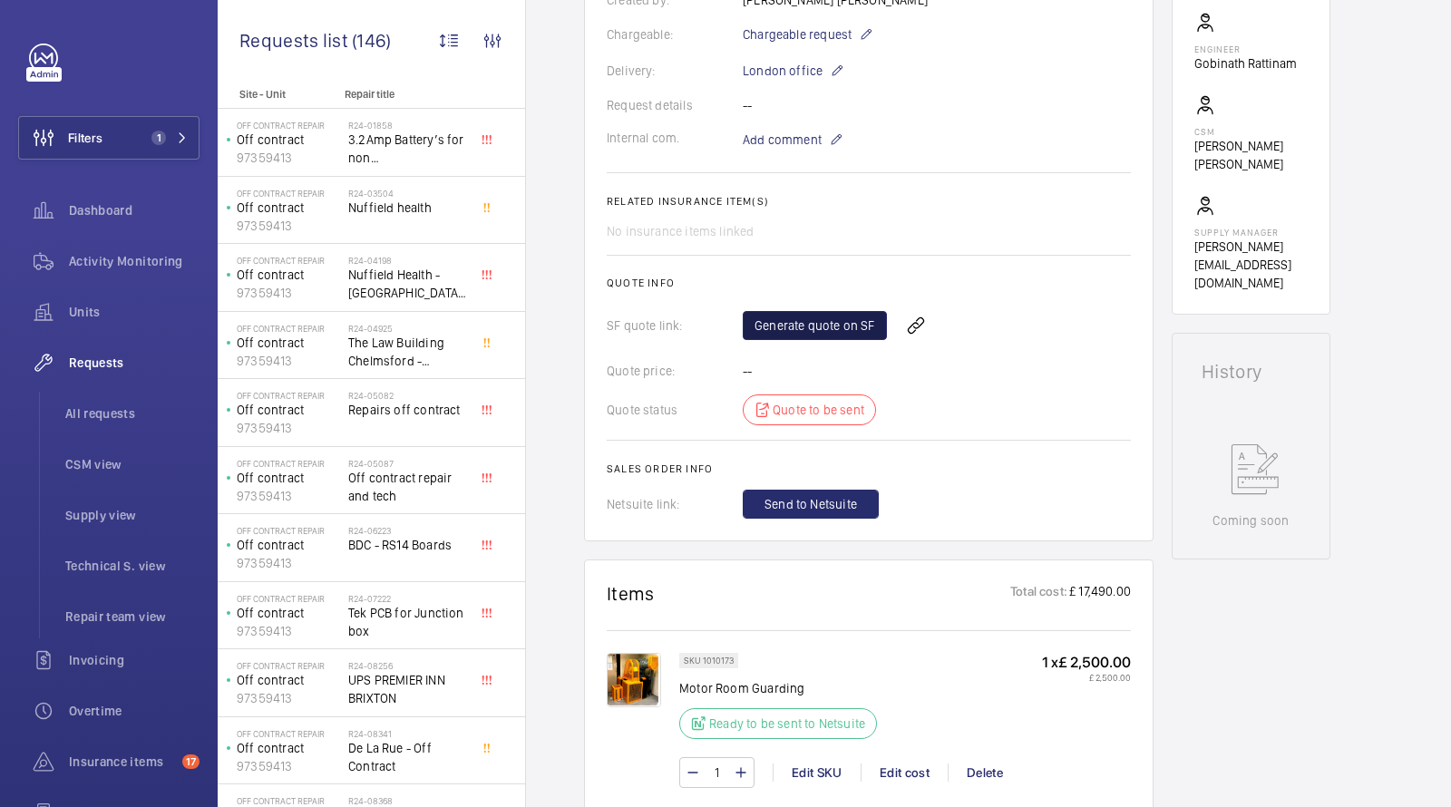
click at [797, 311] on link "Generate quote on SF" at bounding box center [815, 325] width 144 height 29
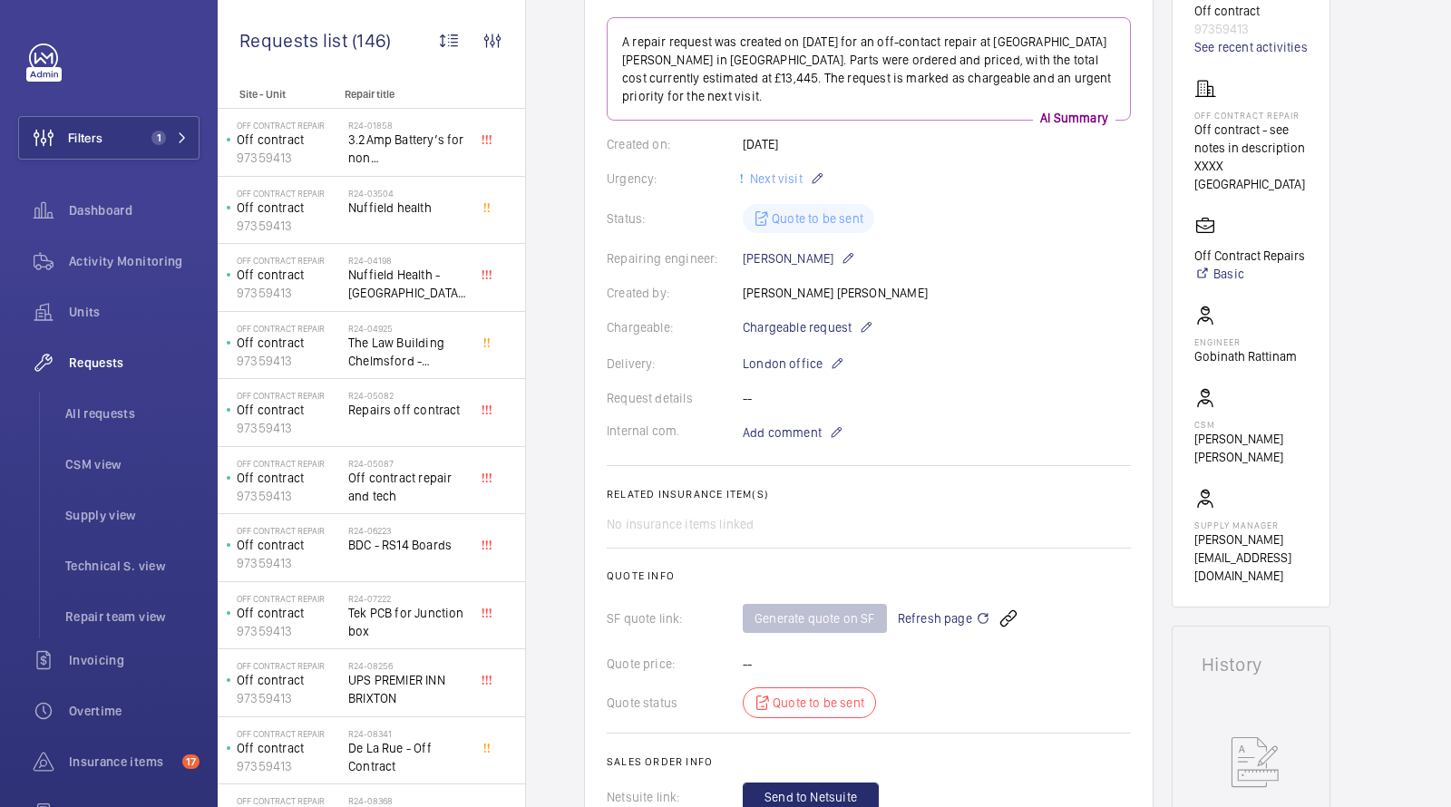
scroll to position [0, 0]
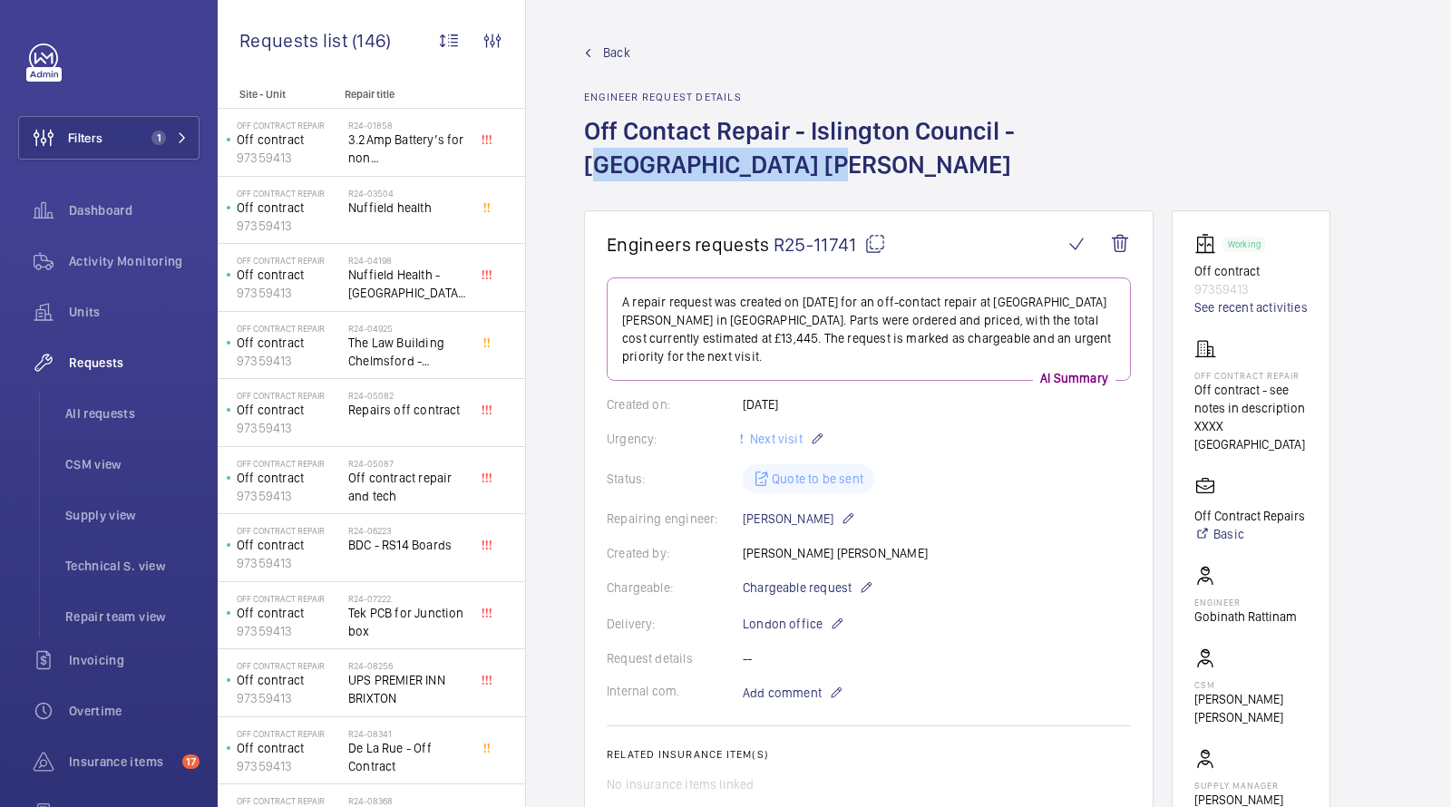
drag, startPoint x: 743, startPoint y: 164, endPoint x: 1022, endPoint y: 137, distance: 280.6
click at [1022, 138] on h1 "Off Contact Repair - Islington Council - [GEOGRAPHIC_DATA] [PERSON_NAME]" at bounding box center [868, 162] width 569 height 96
copy h1 "Widnes House Palmer"
click at [130, 412] on span "All requests" at bounding box center [132, 413] width 134 height 18
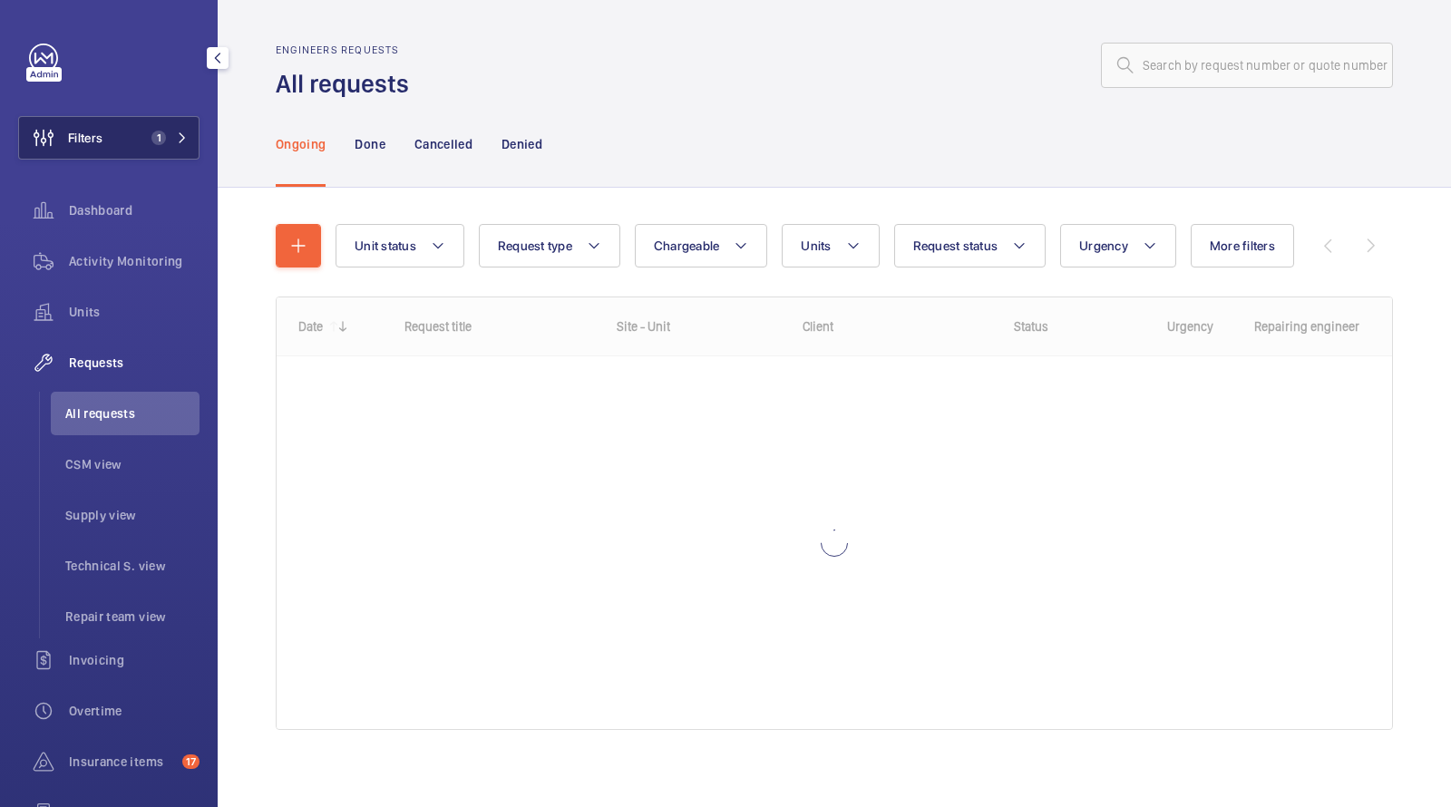
click at [163, 142] on span "1" at bounding box center [158, 138] width 15 height 15
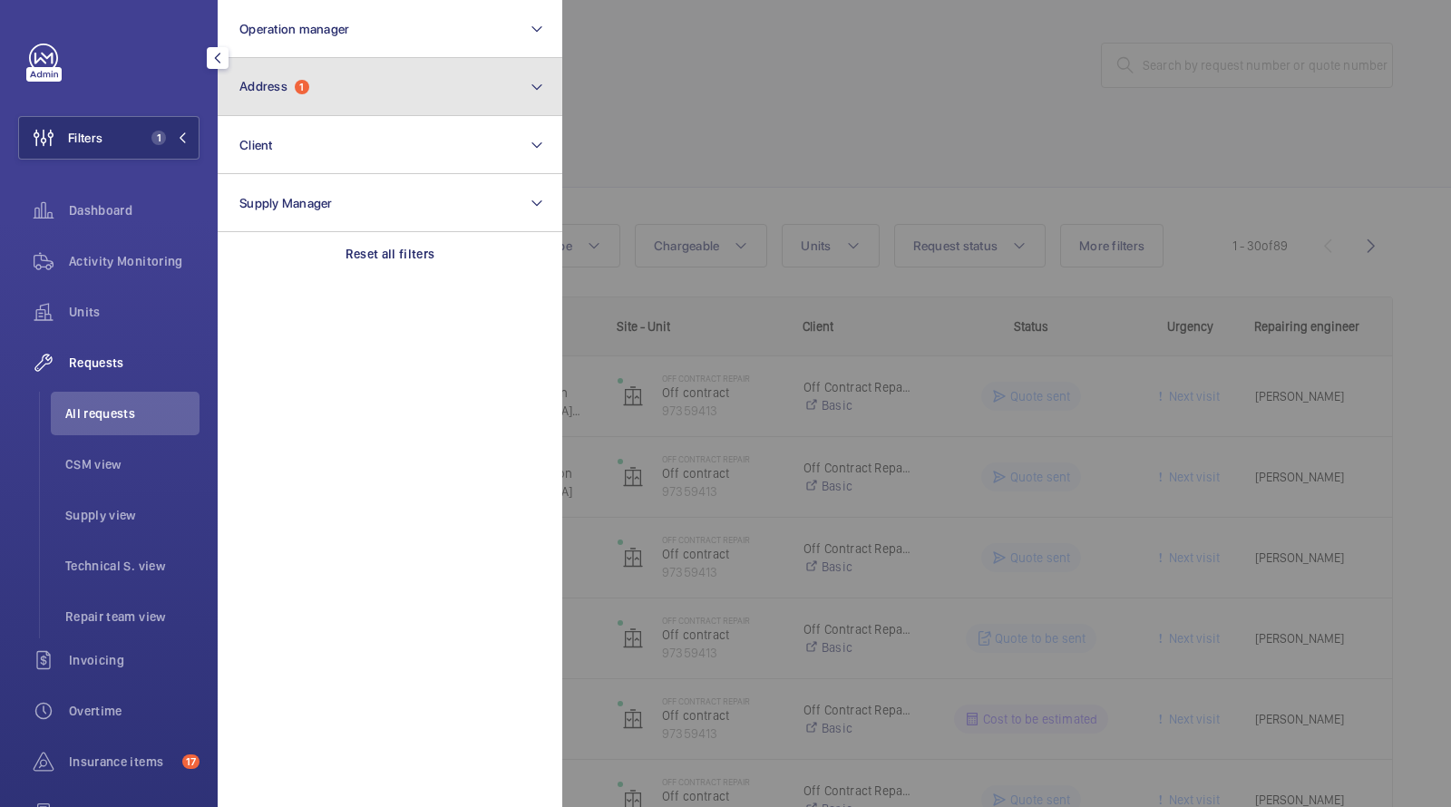
click at [287, 95] on button "Address 1" at bounding box center [390, 87] width 345 height 58
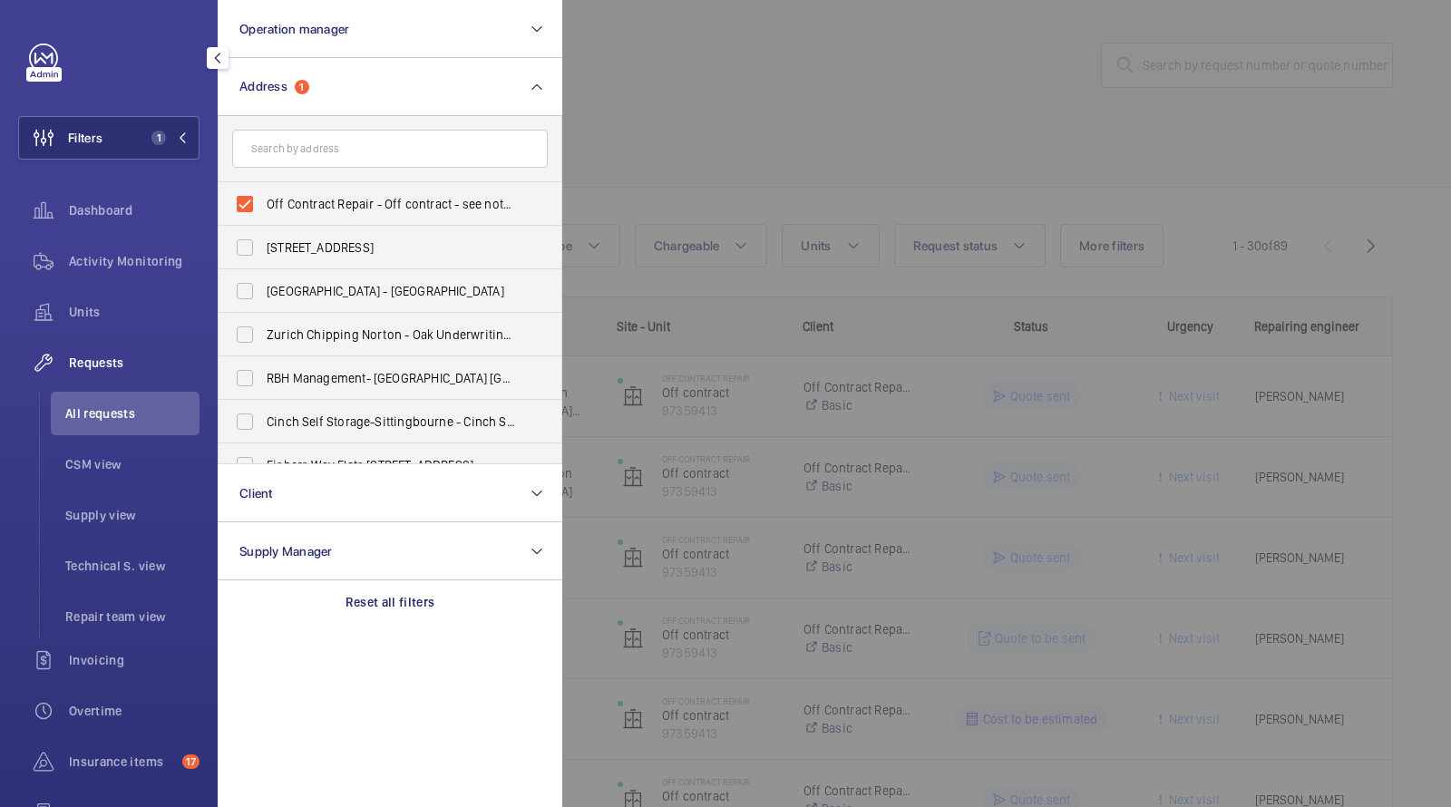
click at [814, 83] on div at bounding box center [1287, 403] width 1451 height 807
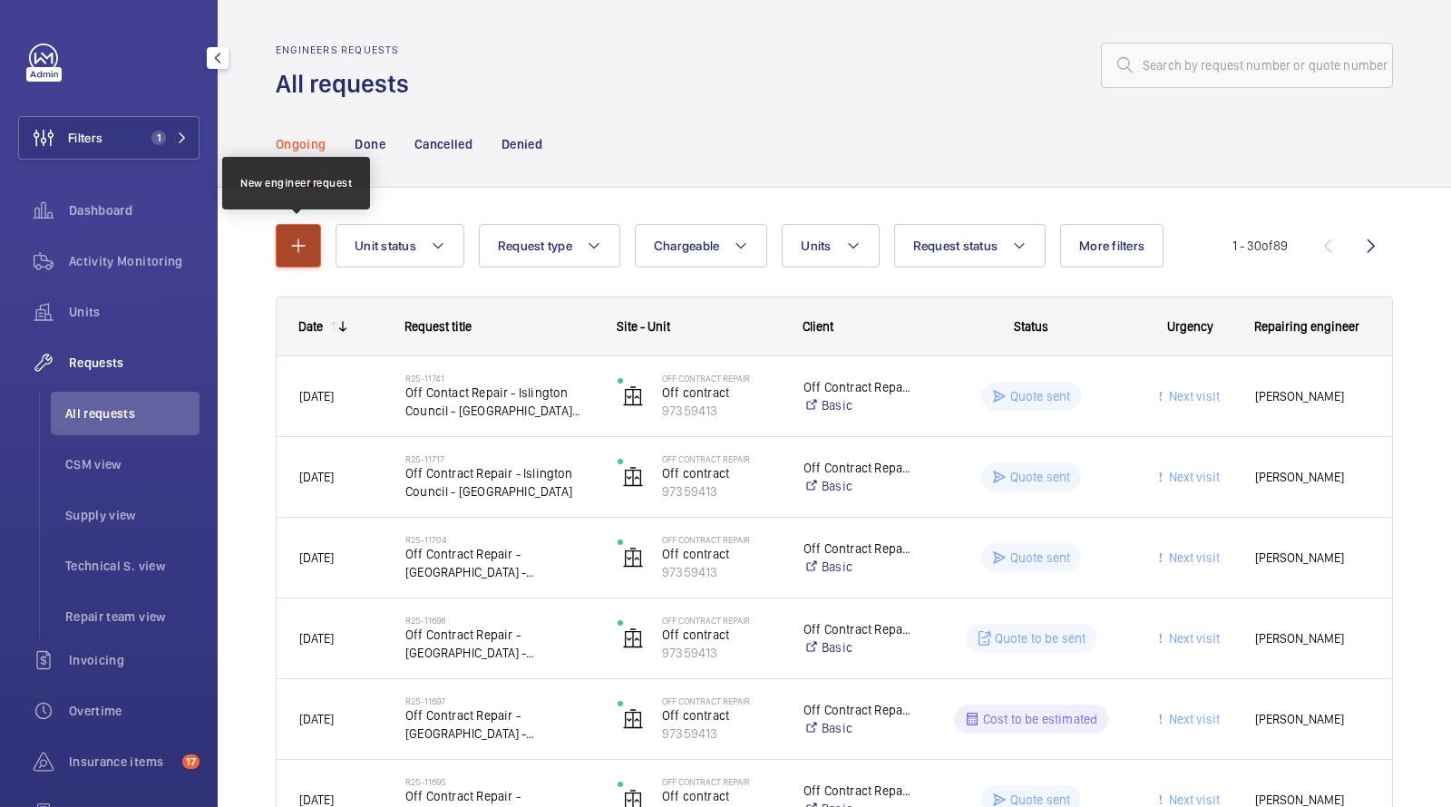
click at [298, 246] on mat-icon "button" at bounding box center [298, 246] width 22 height 22
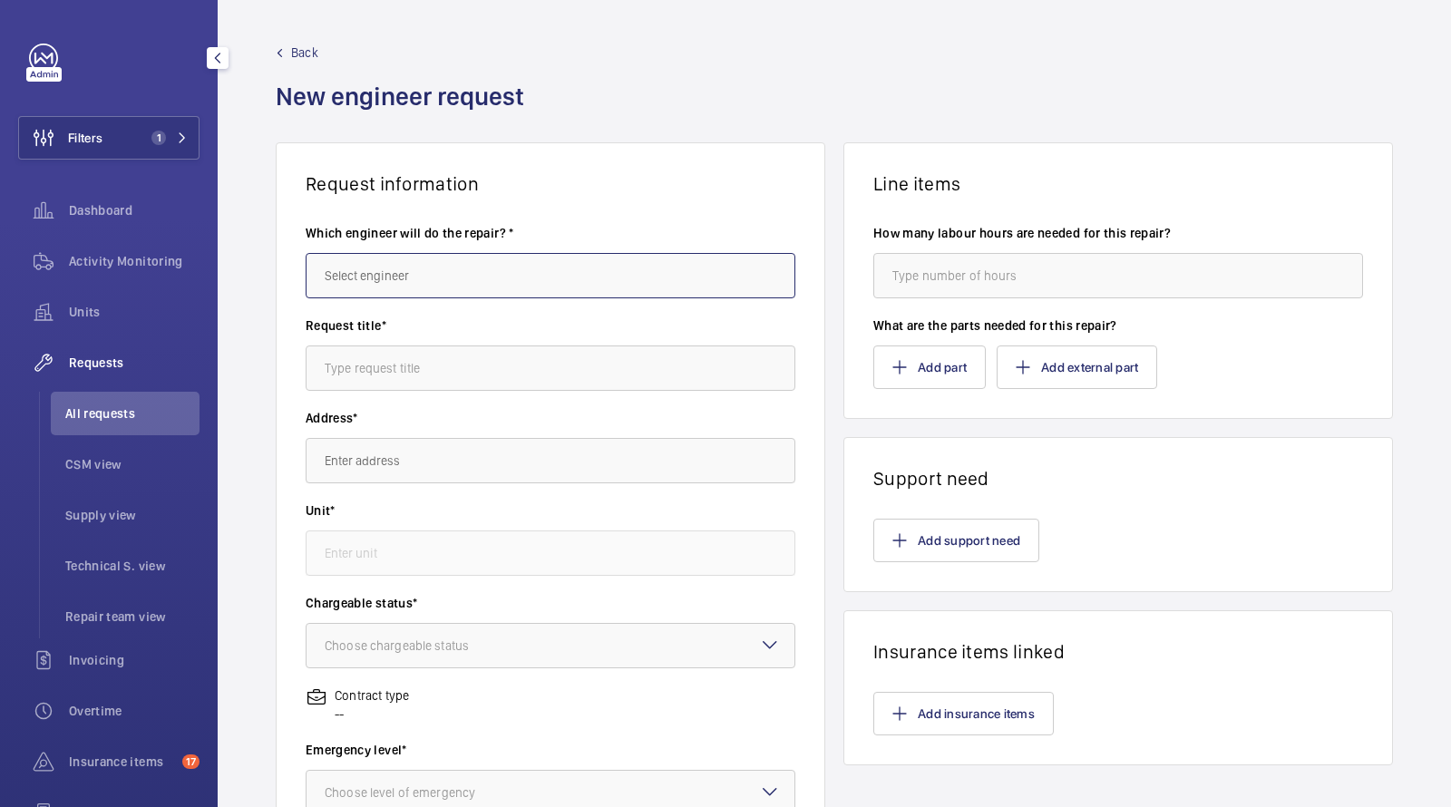
click at [450, 277] on input "text" at bounding box center [551, 275] width 490 height 45
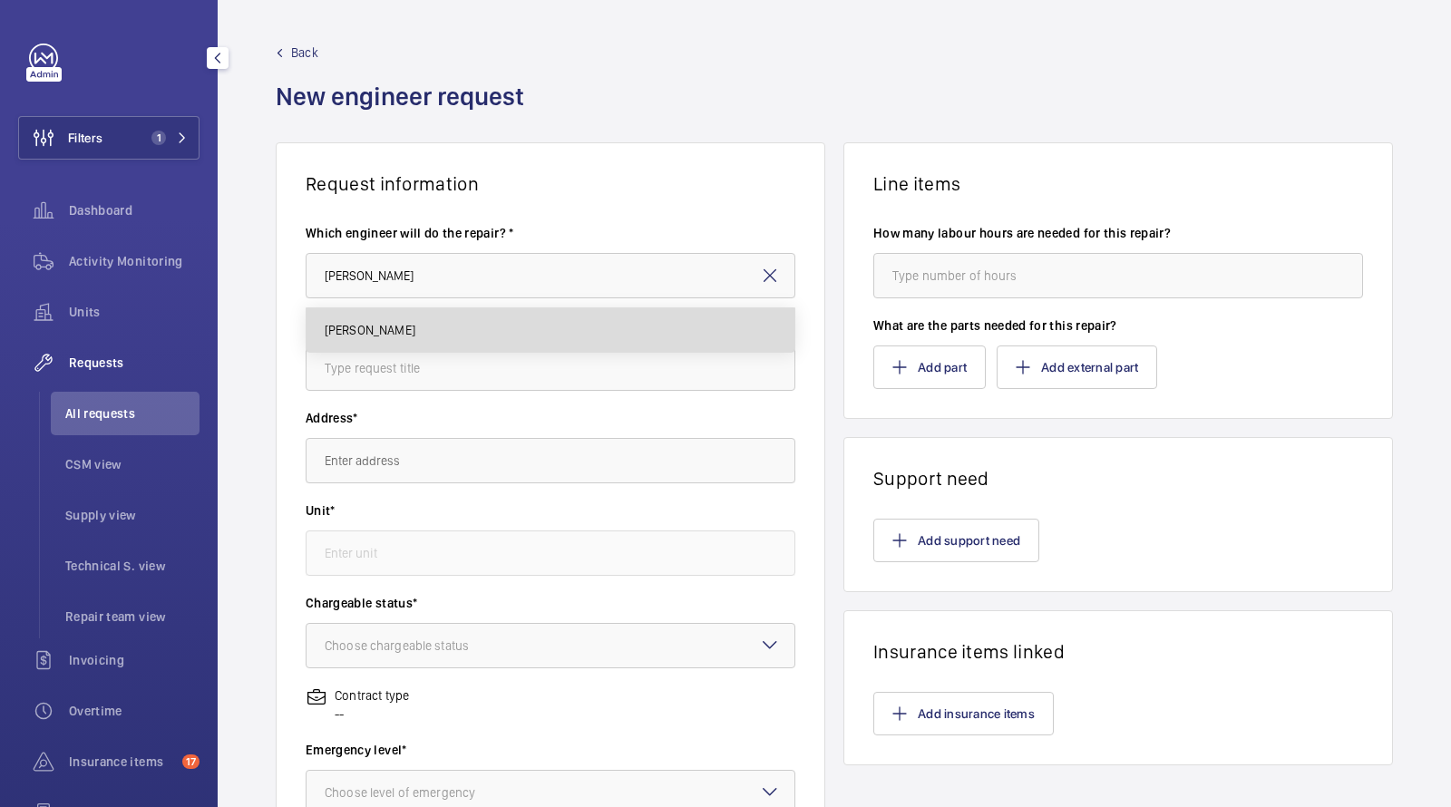
click at [398, 325] on mat-option "[PERSON_NAME]" at bounding box center [550, 330] width 489 height 44
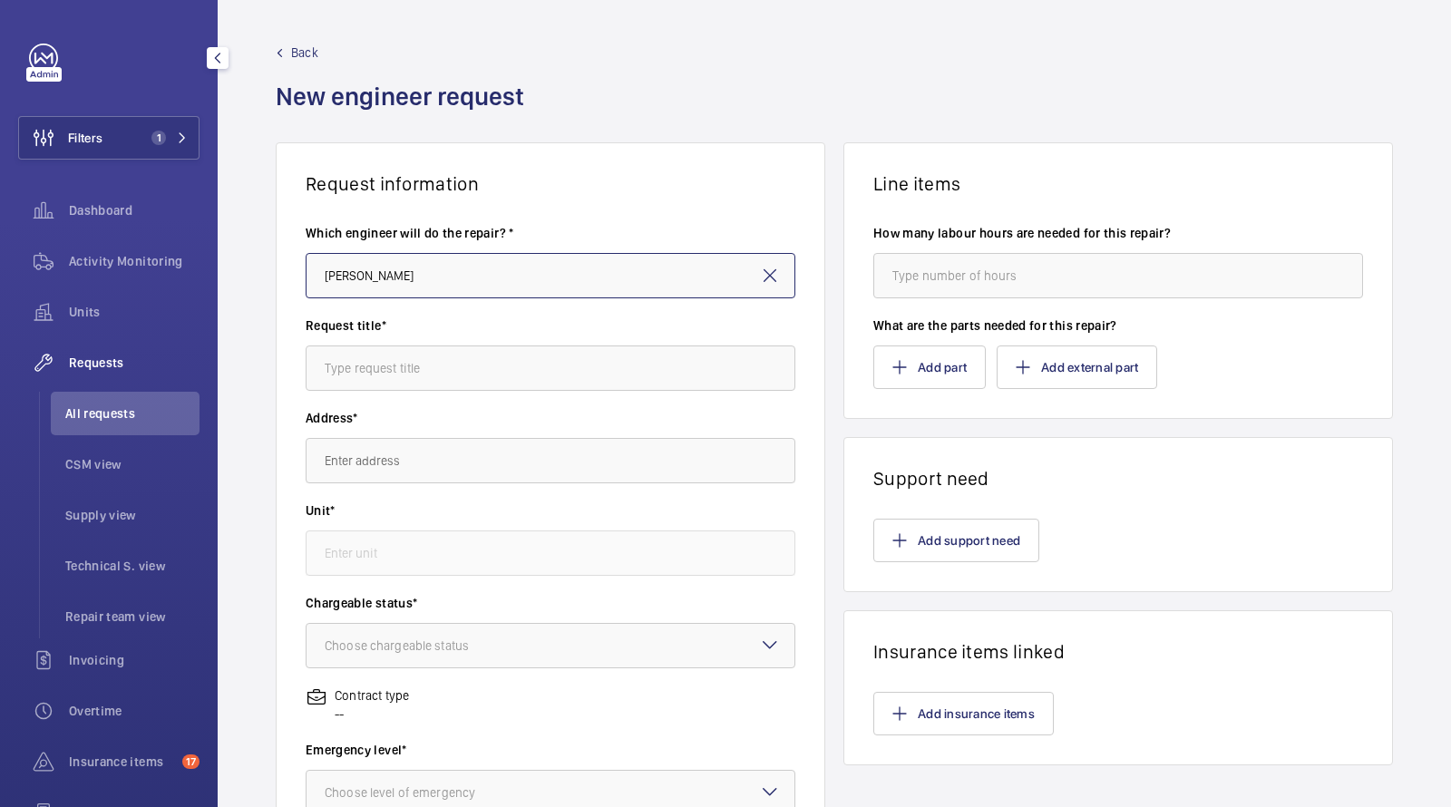
type input "[PERSON_NAME]"
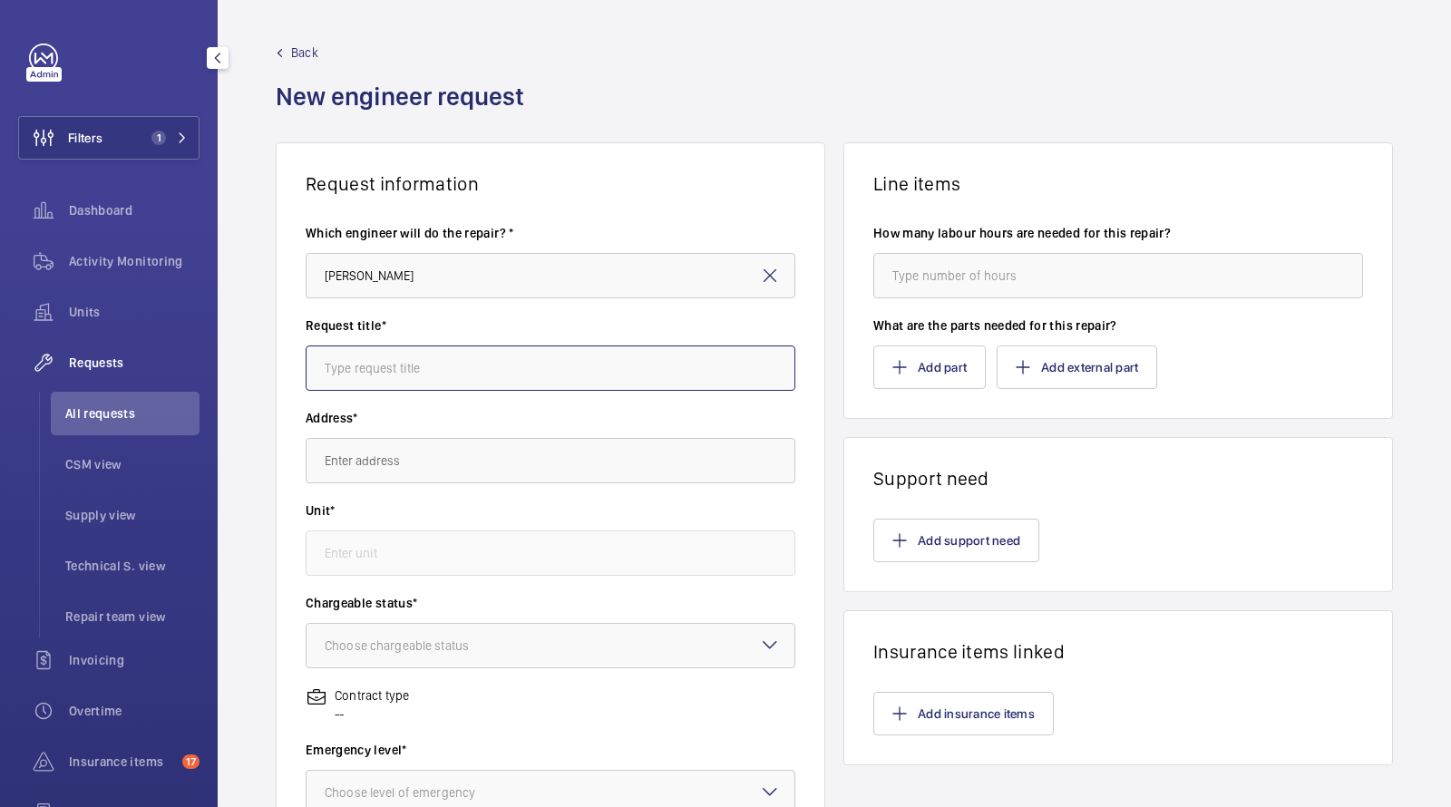
click at [394, 354] on input "text" at bounding box center [551, 367] width 490 height 45
paste input "L0115 MOULSFORD HOUSE CAMDEN RD"
type input "Off Contract Repair - Islington Council - L0115 [STREET_ADDRESS]"
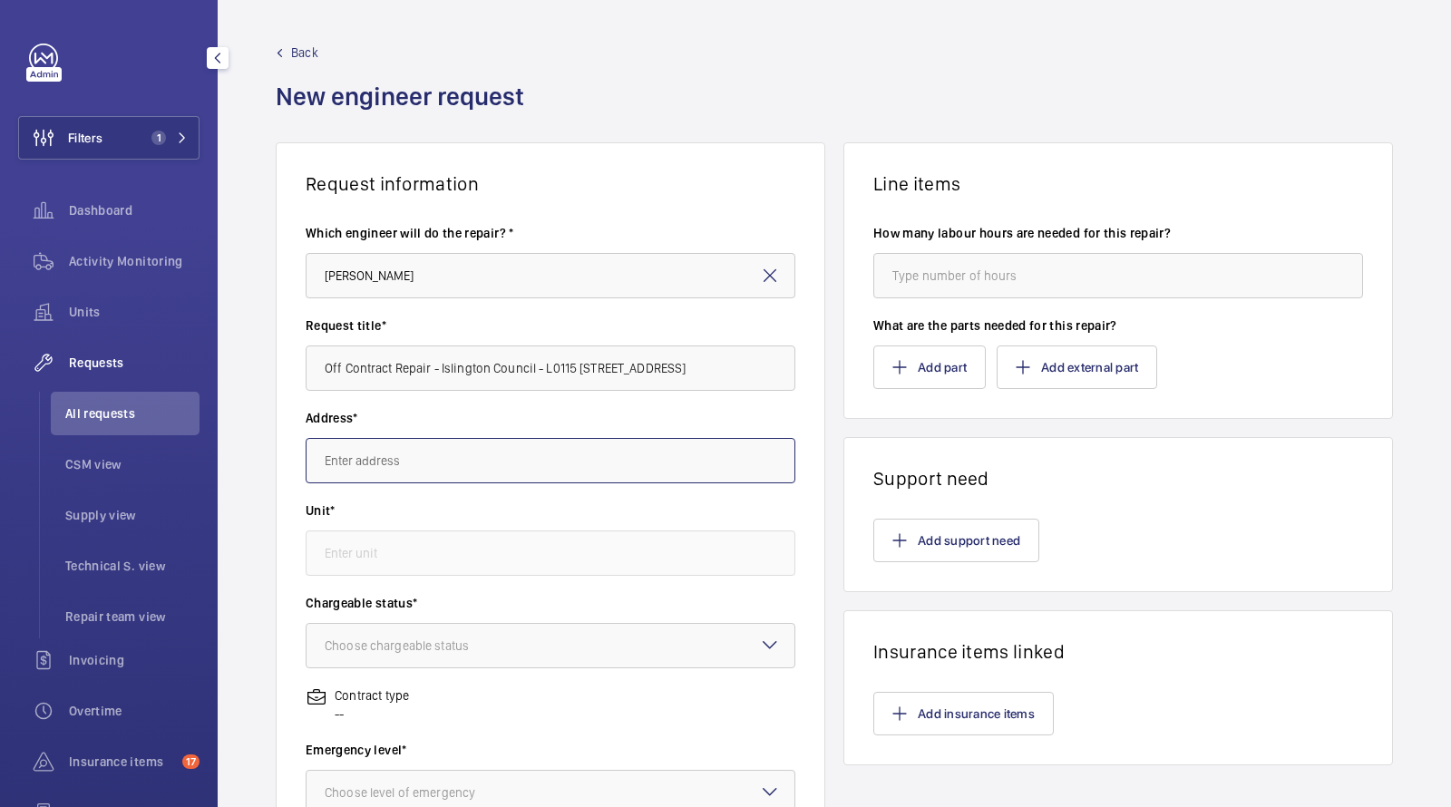
click at [439, 466] on input "text" at bounding box center [551, 460] width 490 height 45
click at [416, 518] on span "Off Contract Repair Off contract - see notes in description, XXXX LONDON" at bounding box center [551, 515] width 452 height 18
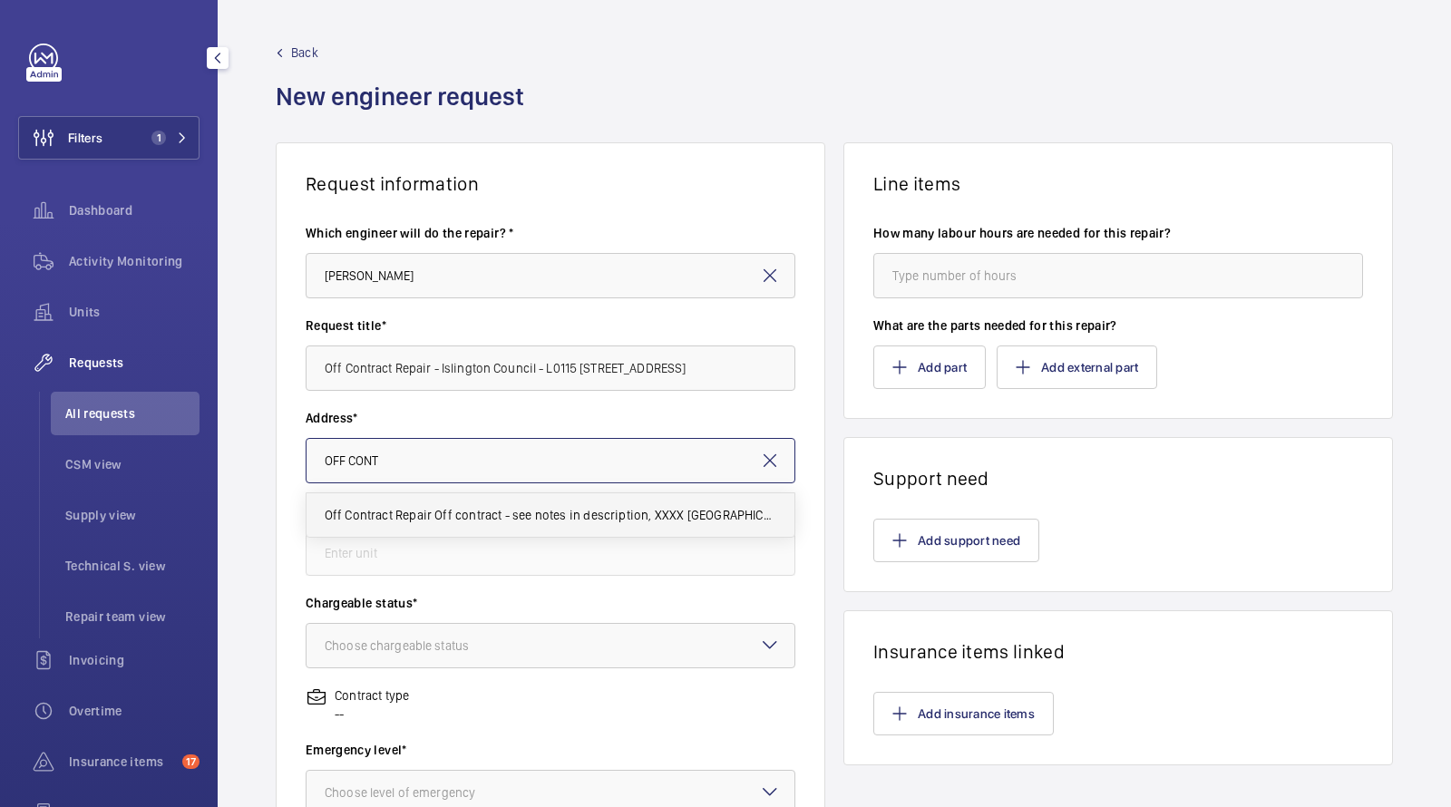
type input "Off Contract Repair Off contract - see notes in description, XXXX LONDON"
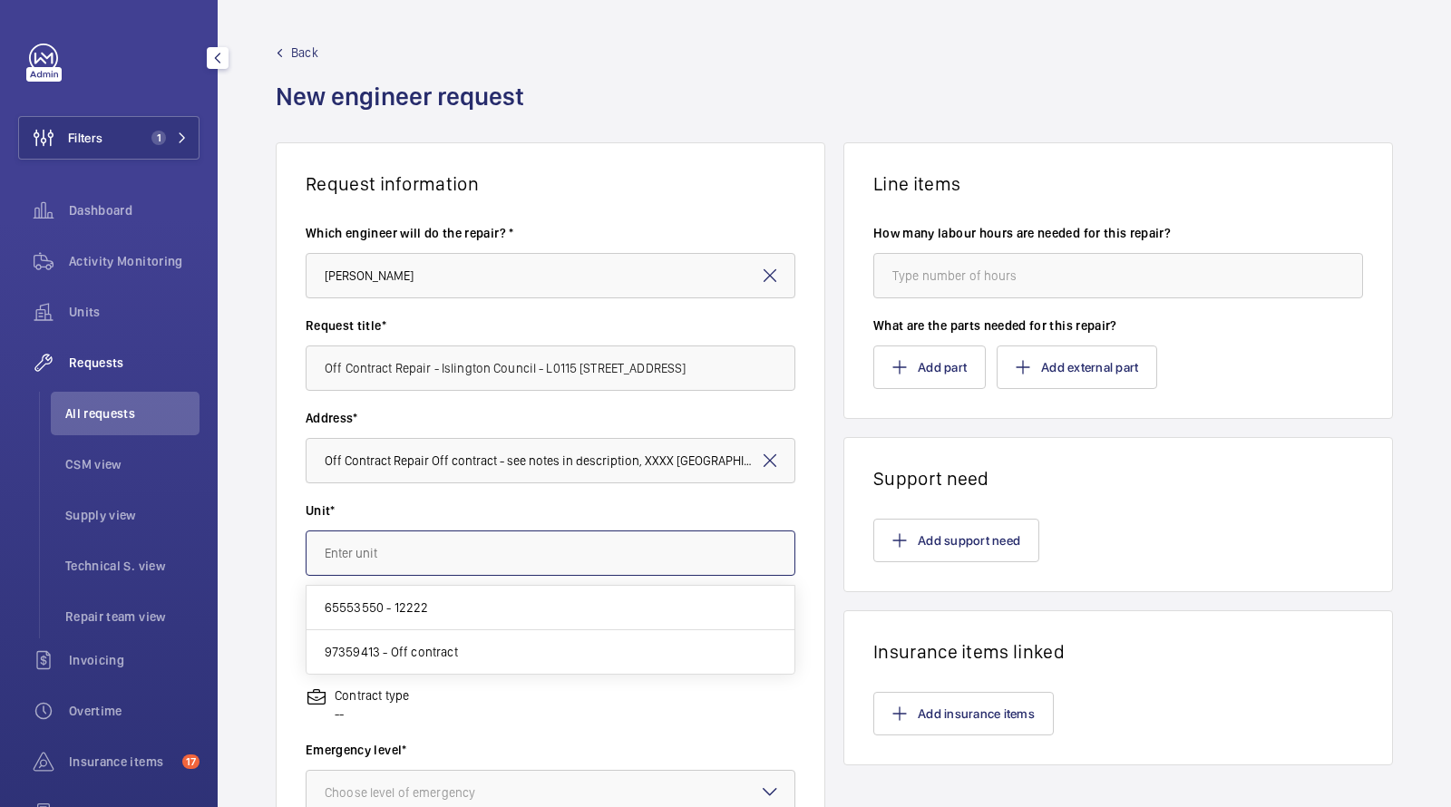
click at [410, 566] on input "text" at bounding box center [551, 552] width 490 height 45
click at [399, 650] on span "97359413 - Off contract" at bounding box center [391, 652] width 133 height 18
type input "97359413 - Off contract"
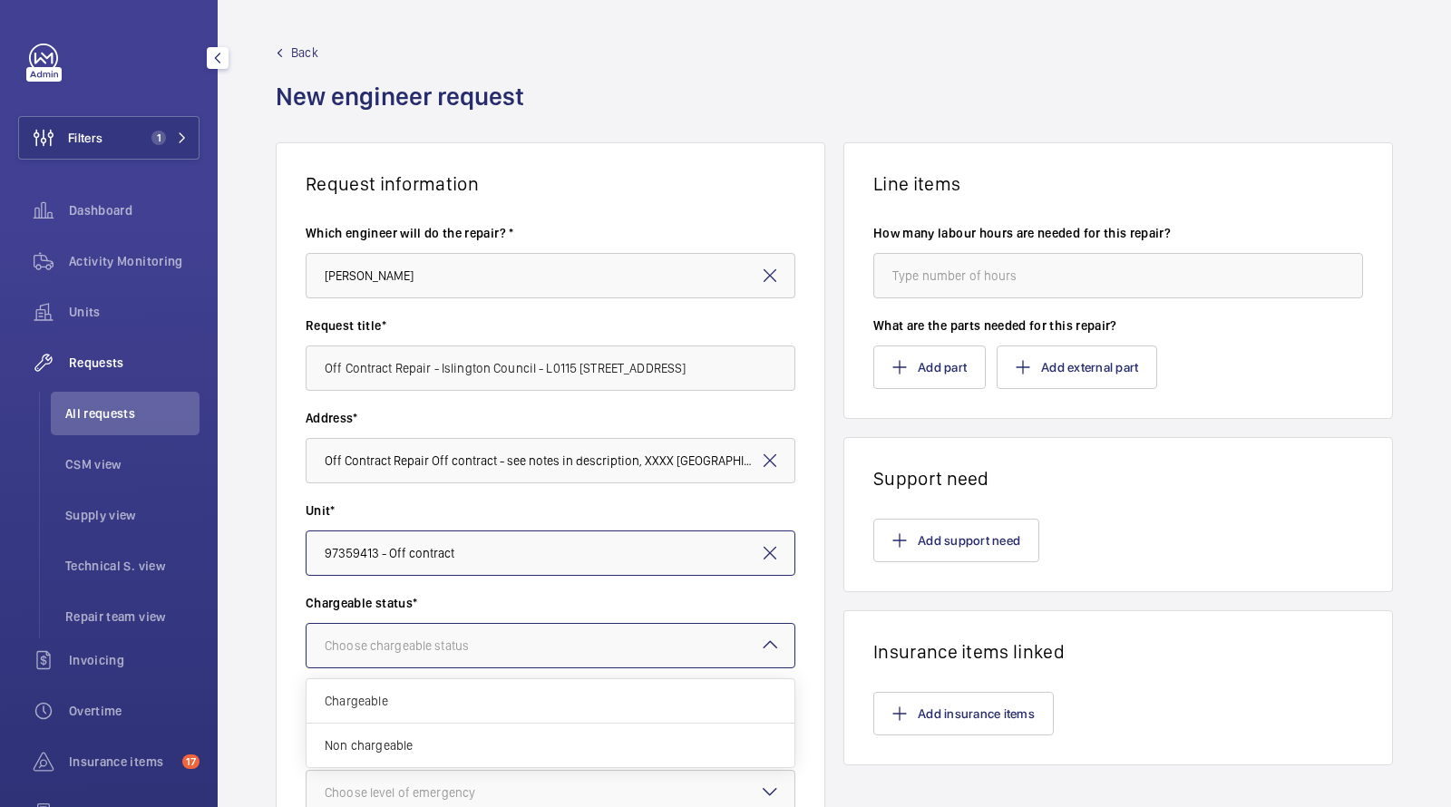
click at [446, 658] on div at bounding box center [550, 646] width 488 height 44
click at [431, 714] on div "Chargeable" at bounding box center [550, 701] width 488 height 44
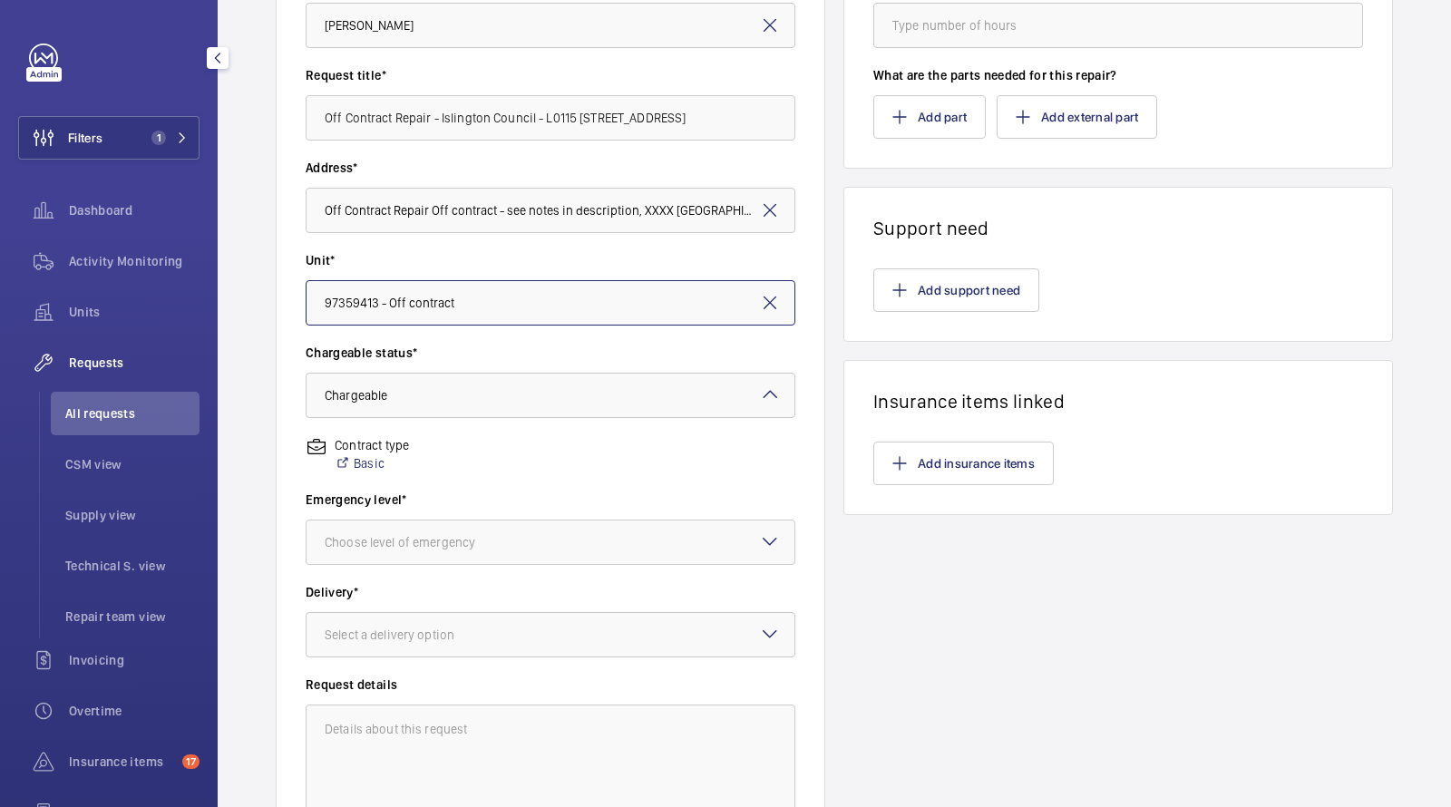
scroll to position [428, 0]
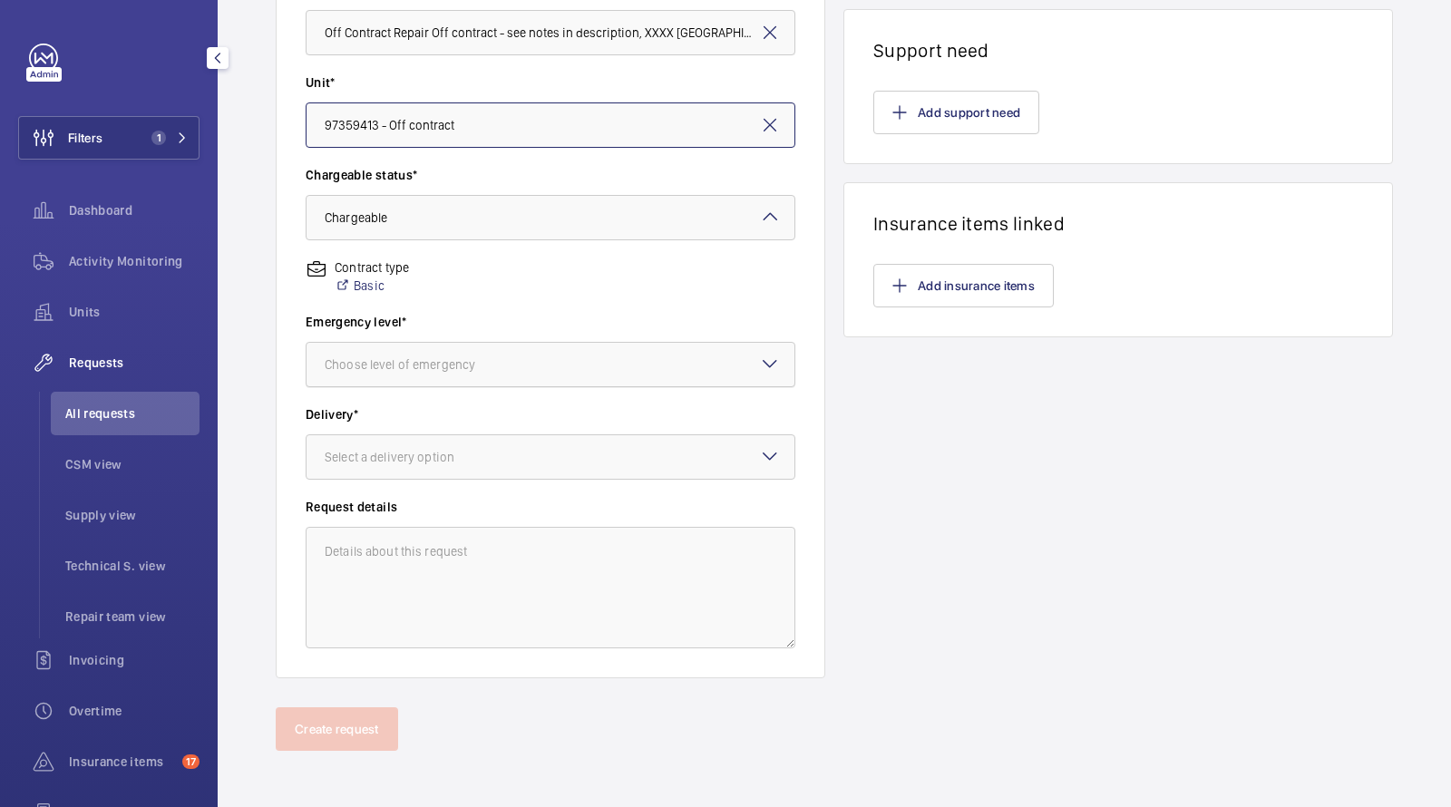
click at [439, 363] on div "Choose level of emergency" at bounding box center [423, 364] width 196 height 18
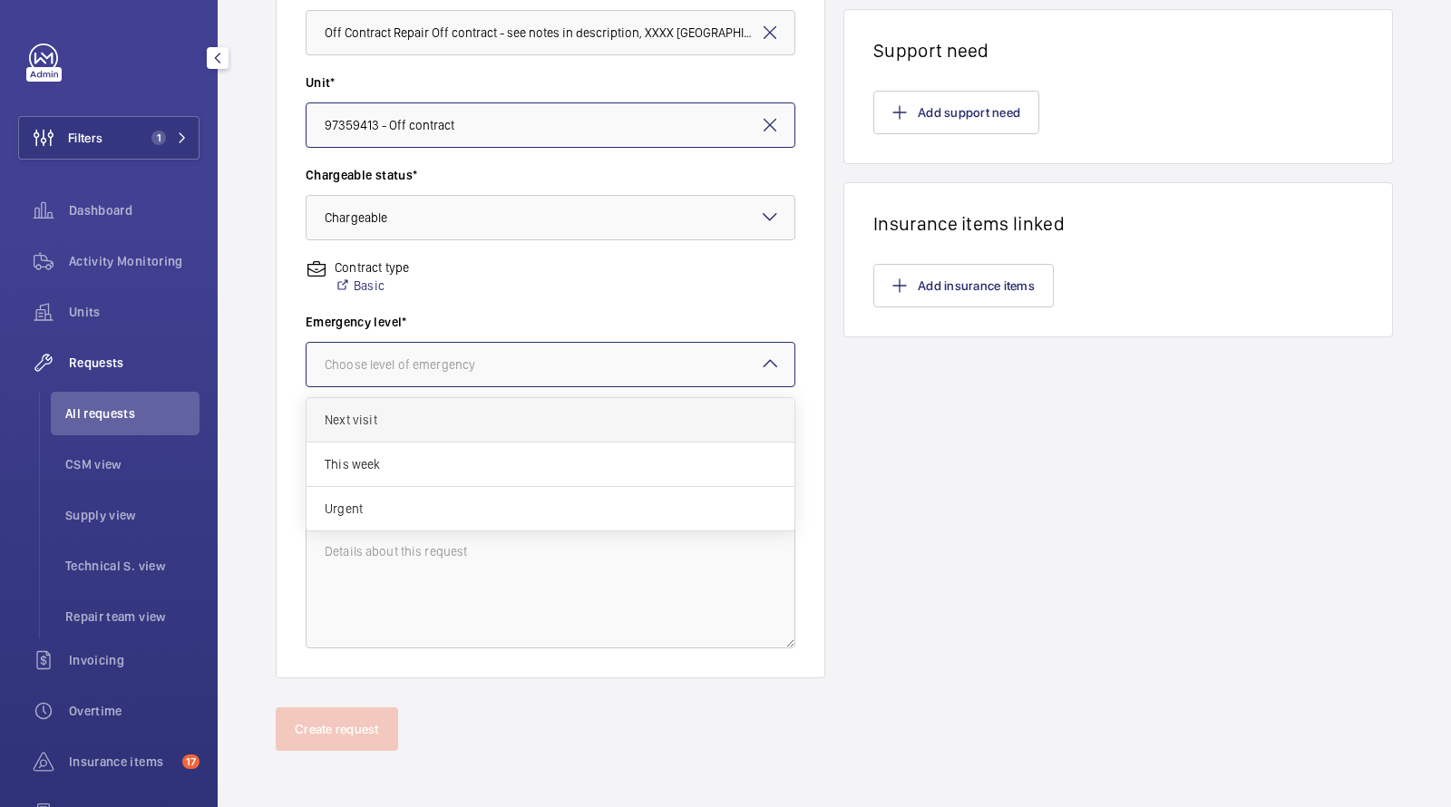
click at [407, 428] on div "Next visit" at bounding box center [550, 420] width 488 height 44
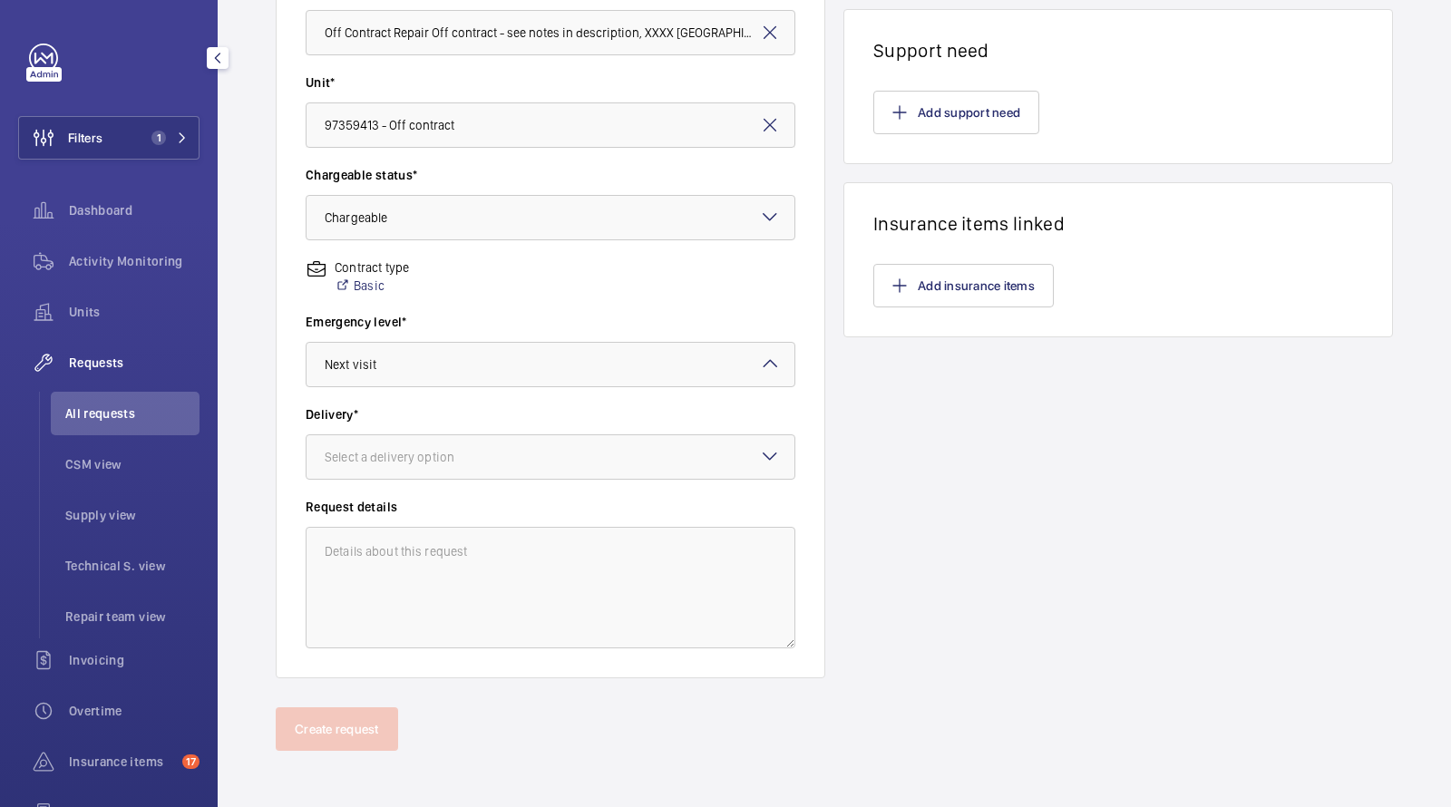
click at [398, 484] on div "Delivery* Select a delivery option" at bounding box center [551, 451] width 490 height 92
click at [398, 457] on div "Select a delivery option" at bounding box center [412, 457] width 175 height 18
click at [376, 605] on span "London office" at bounding box center [551, 601] width 452 height 18
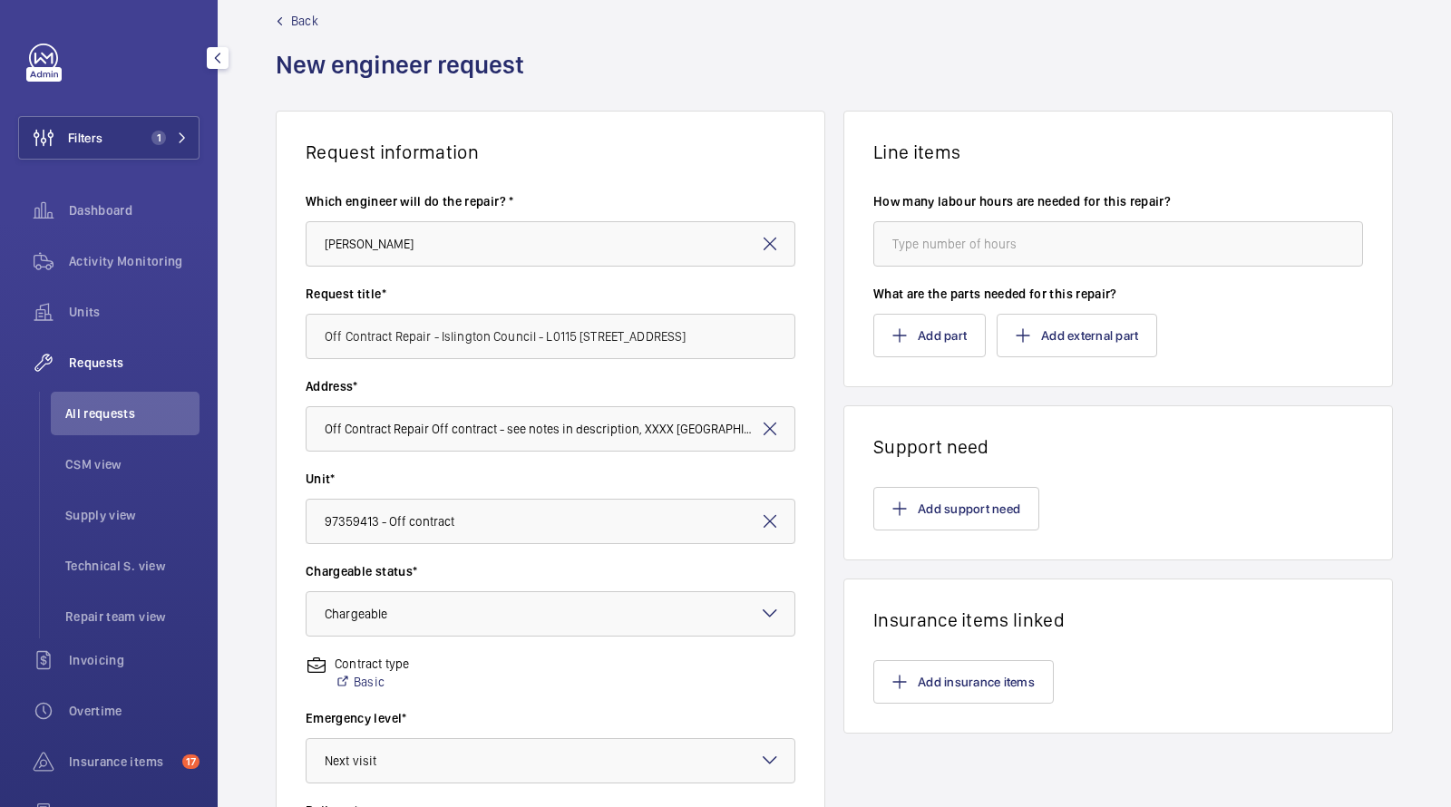
scroll to position [0, 0]
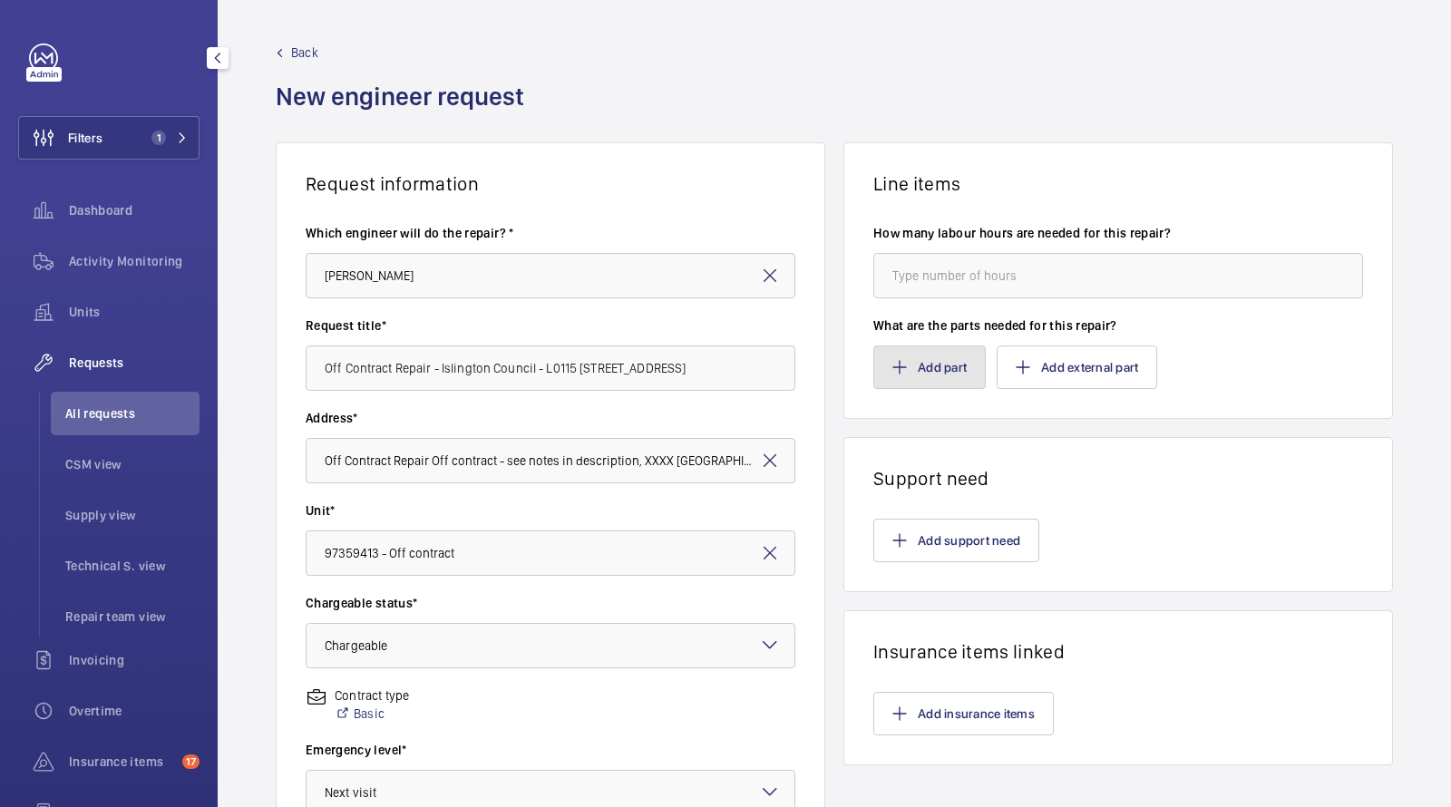
click at [923, 358] on button "Add part" at bounding box center [929, 367] width 112 height 44
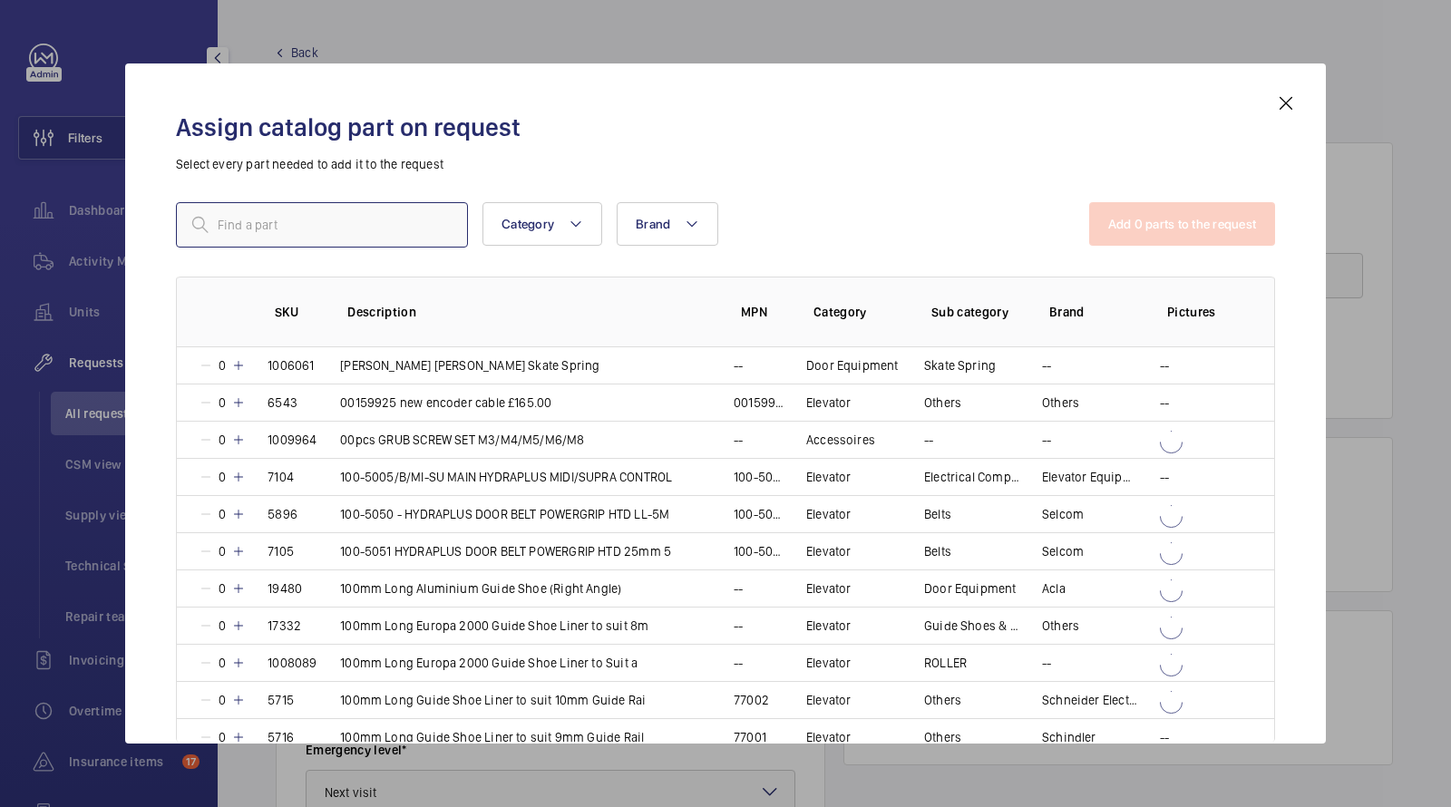
click at [383, 241] on input "text" at bounding box center [322, 224] width 292 height 45
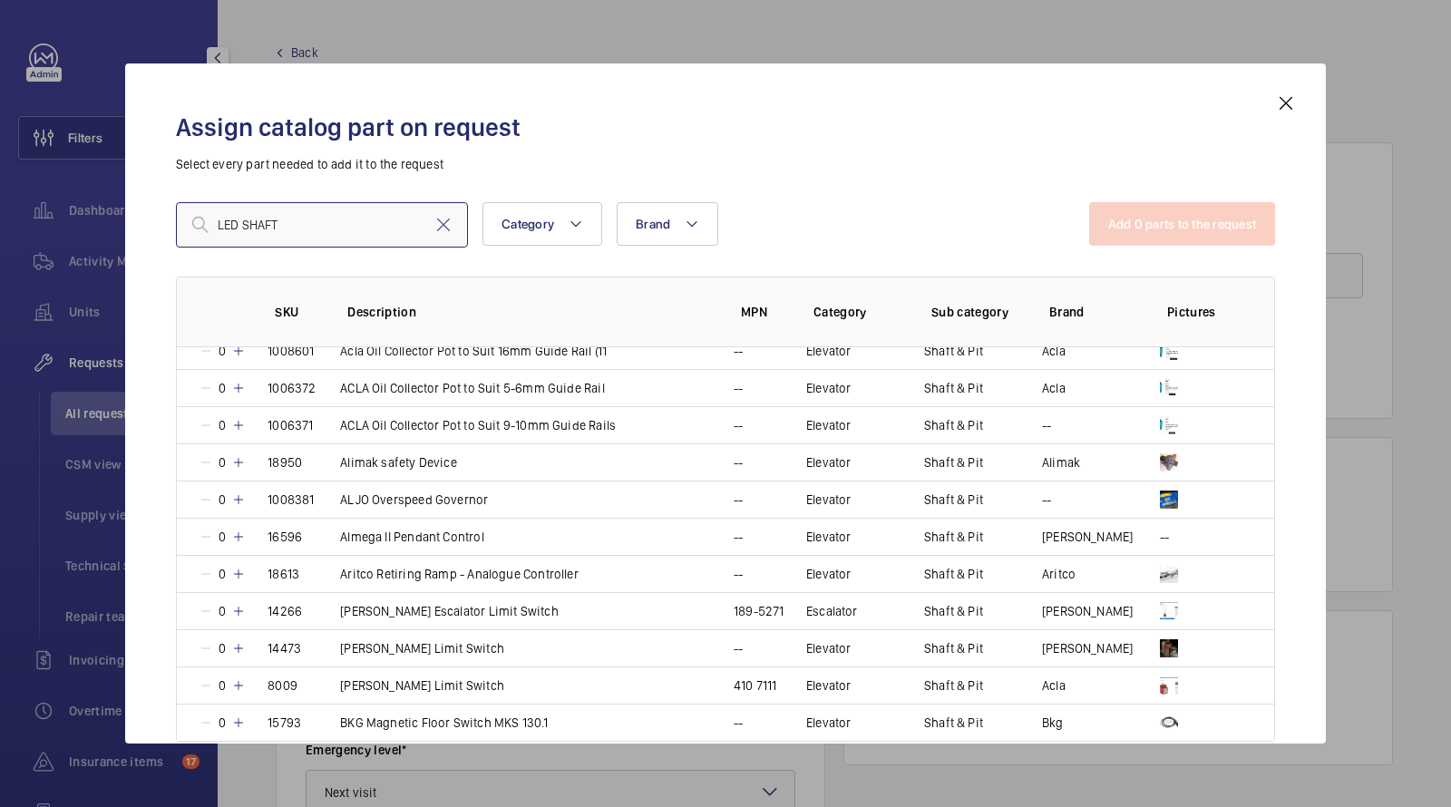
scroll to position [835, 0]
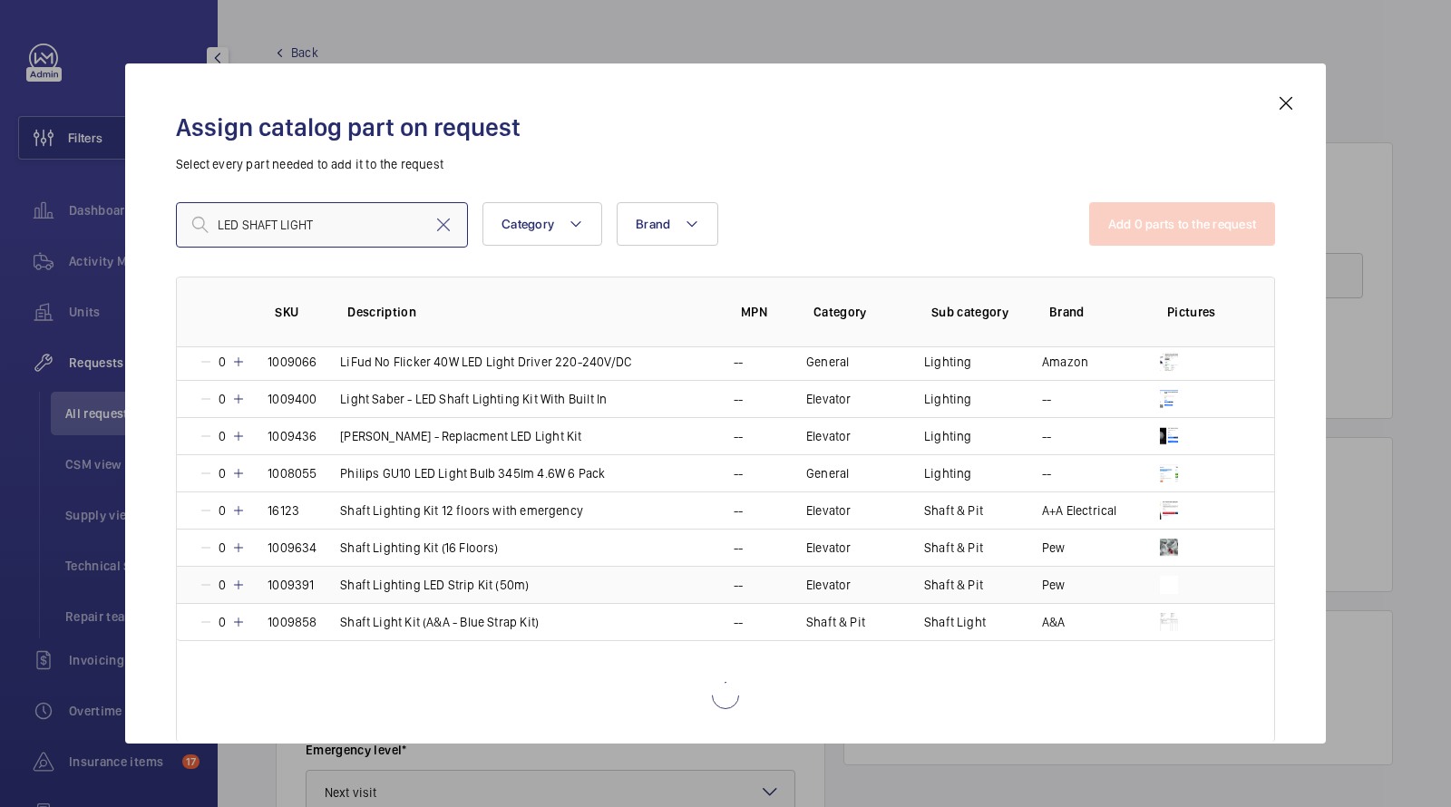
type input "LED SHAFT LIGHT"
click at [474, 586] on td "Shaft Lighting LED Strip Kit (50m)" at bounding box center [515, 584] width 394 height 37
click at [1196, 226] on button "Add 1 parts to the request" at bounding box center [1184, 224] width 184 height 44
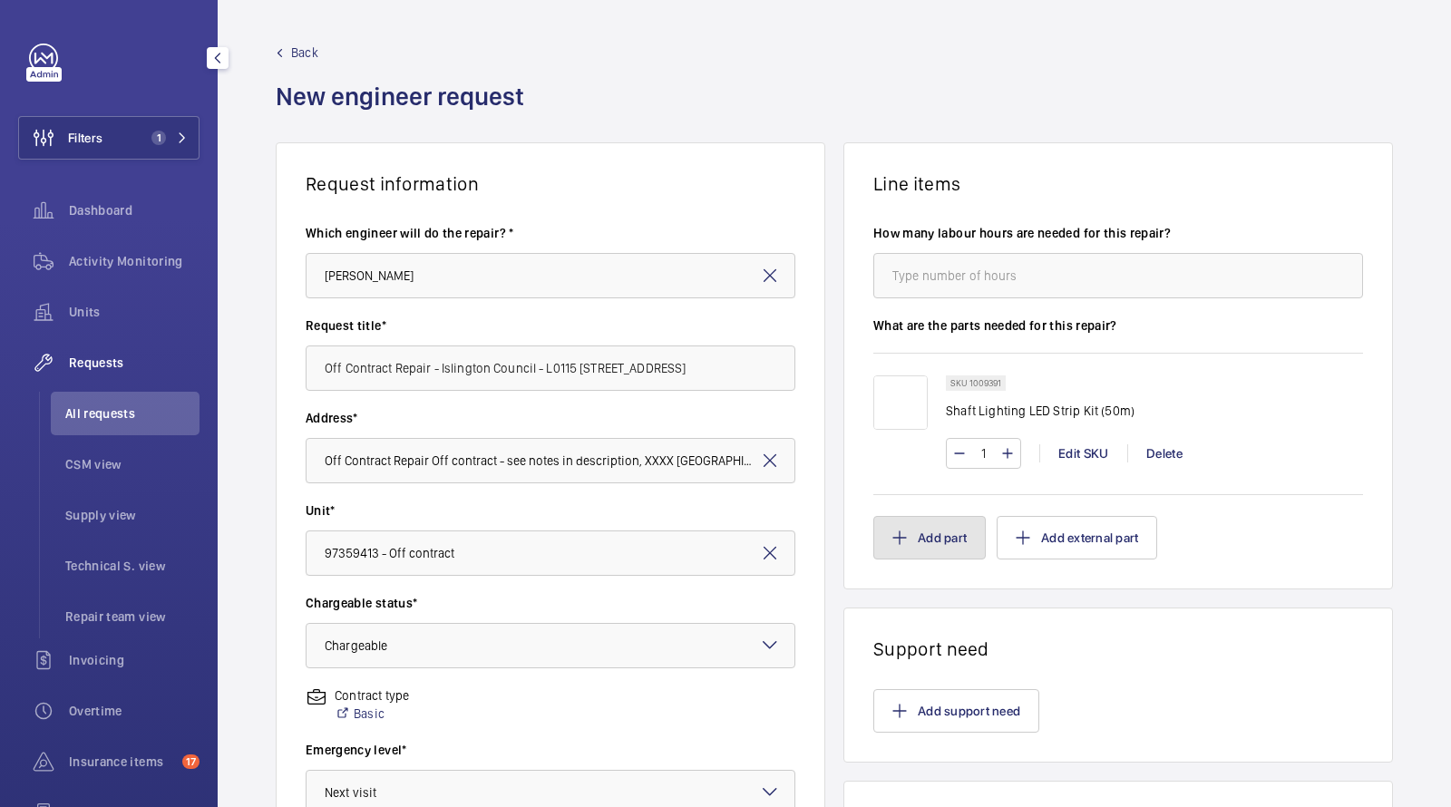
click at [936, 538] on button "Add part" at bounding box center [929, 538] width 112 height 44
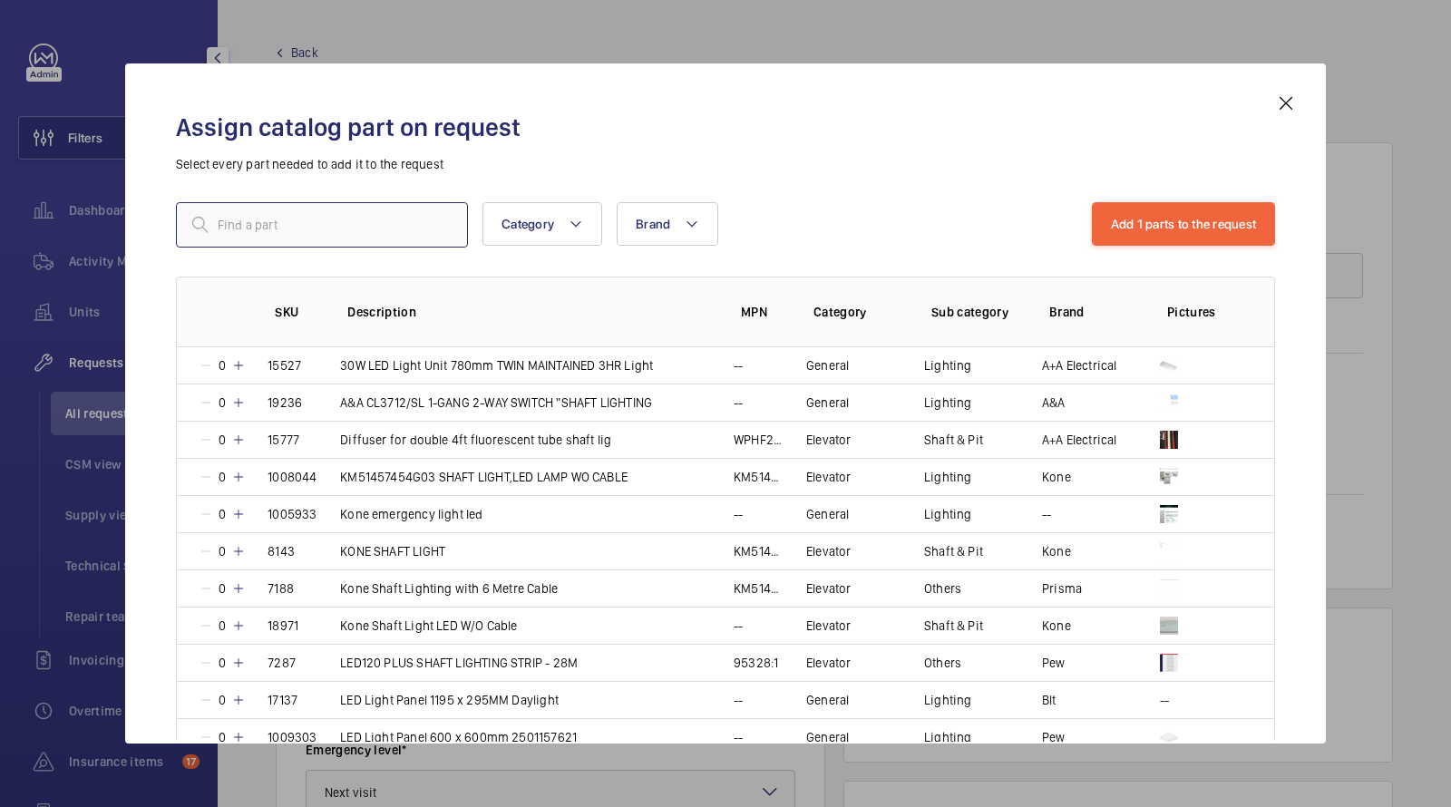
click at [413, 212] on input "text" at bounding box center [322, 224] width 292 height 45
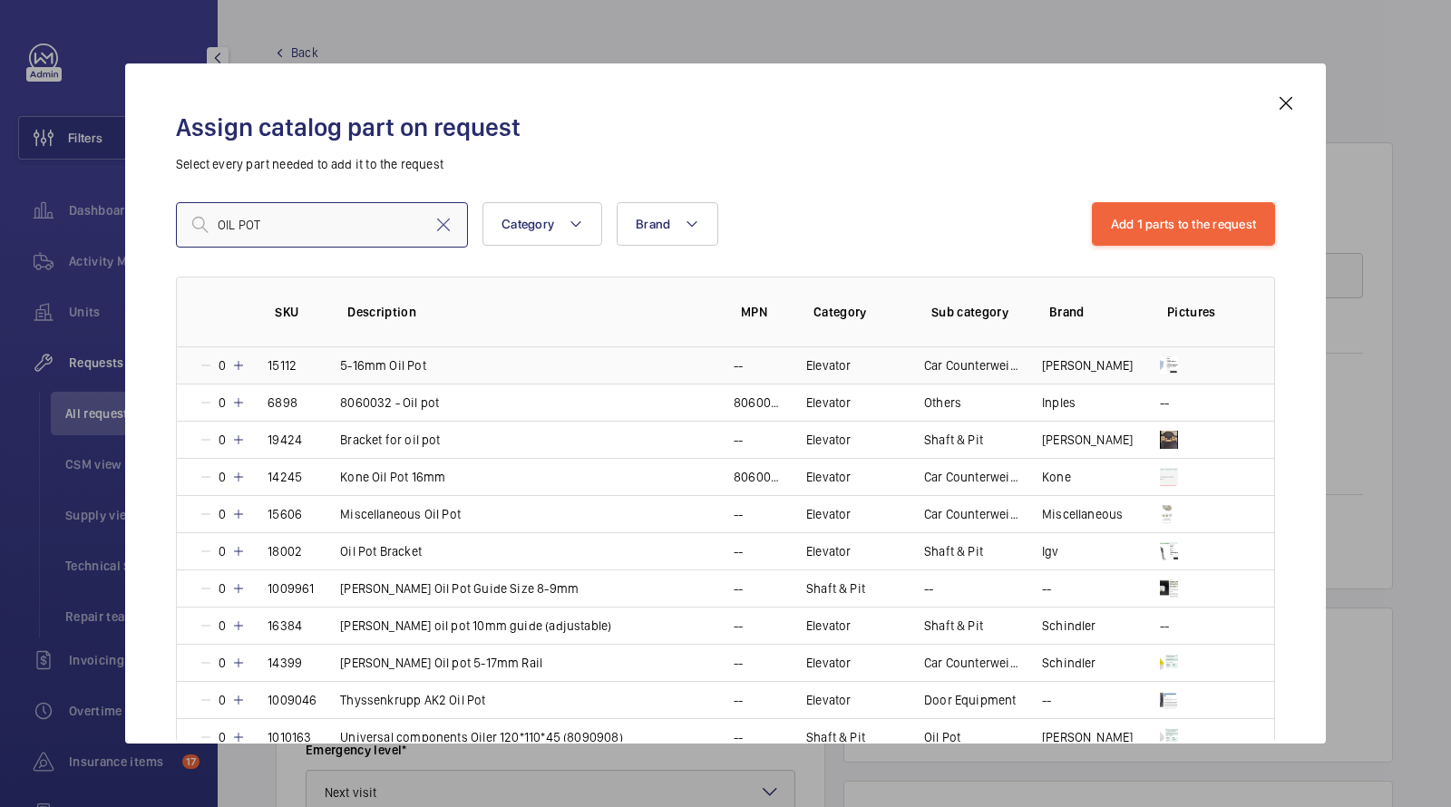
type input "OIL POT"
click at [626, 360] on td "5-16mm Oil Pot" at bounding box center [515, 365] width 394 height 36
click at [626, 361] on td "5-16mm Oil Pot" at bounding box center [515, 365] width 394 height 36
click at [1203, 220] on button "Add 2 parts to the request" at bounding box center [1183, 224] width 186 height 44
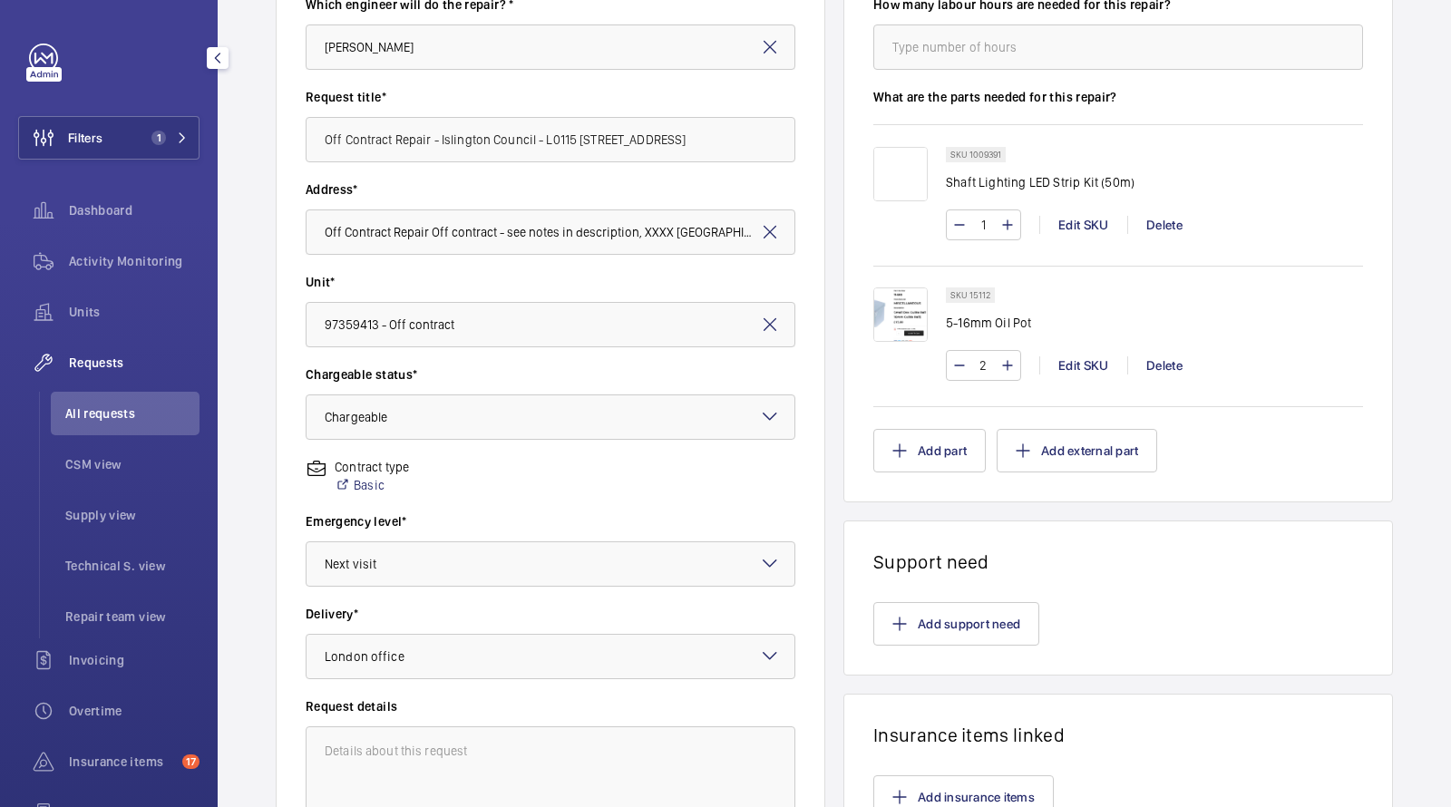
scroll to position [428, 0]
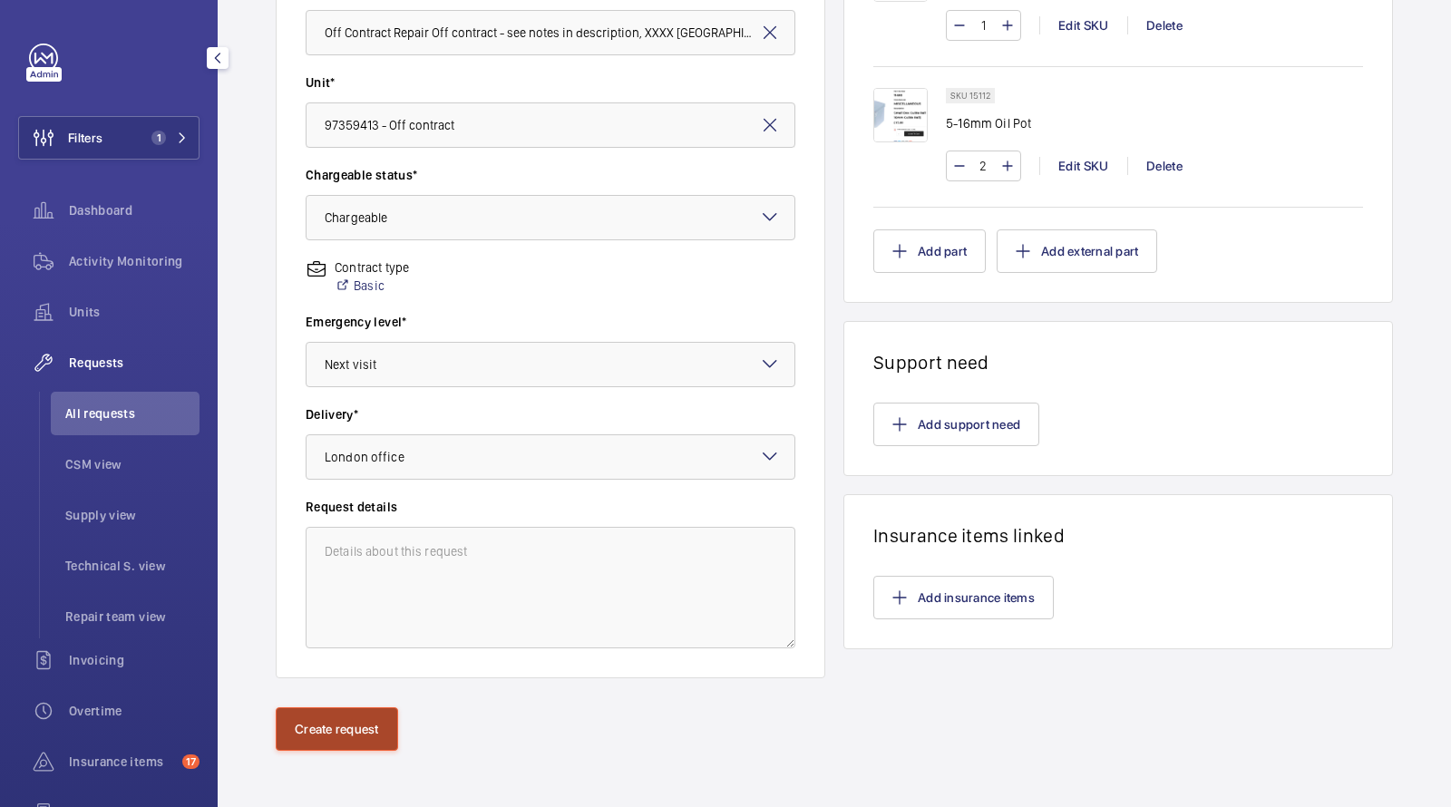
click at [357, 717] on button "Create request" at bounding box center [337, 729] width 122 height 44
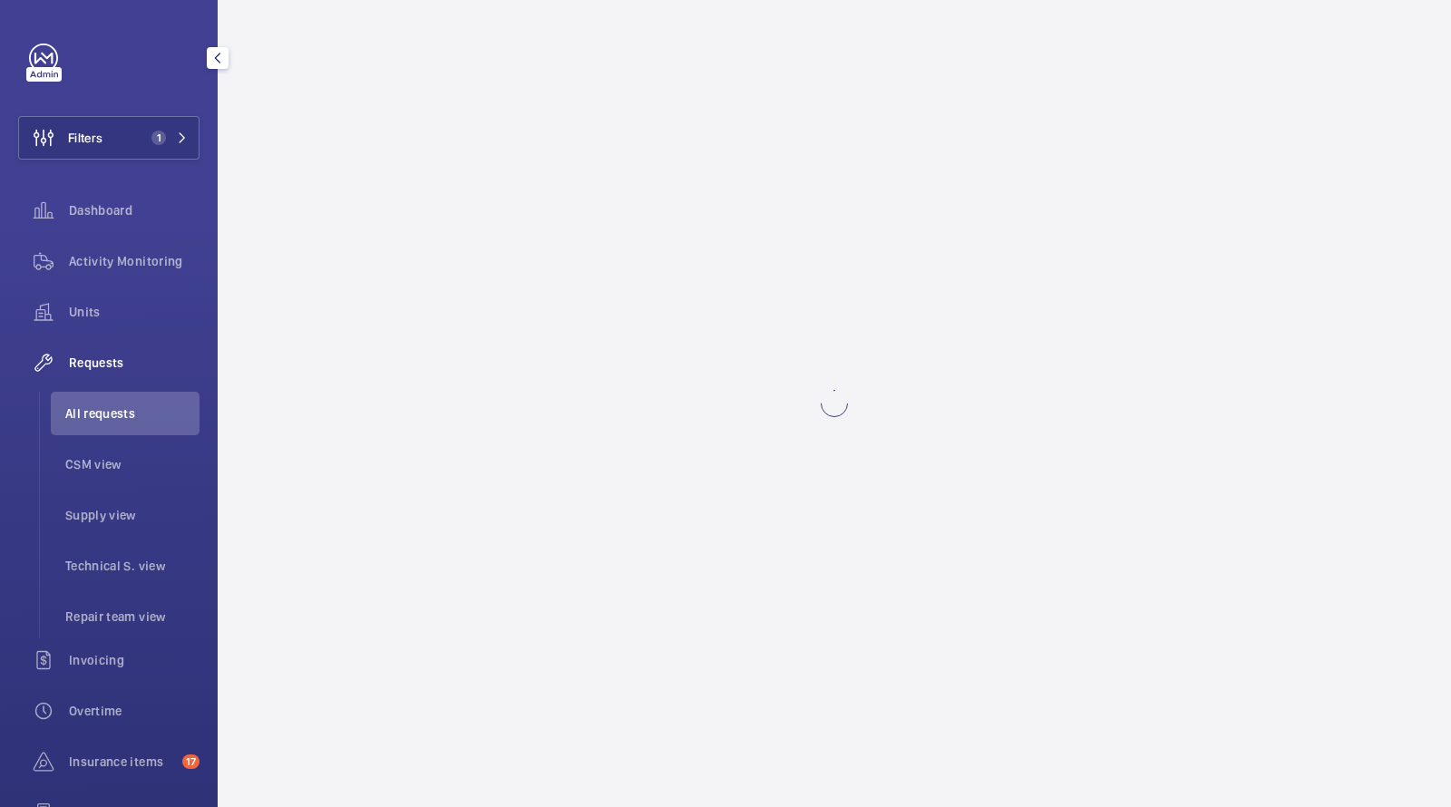
scroll to position [0, 0]
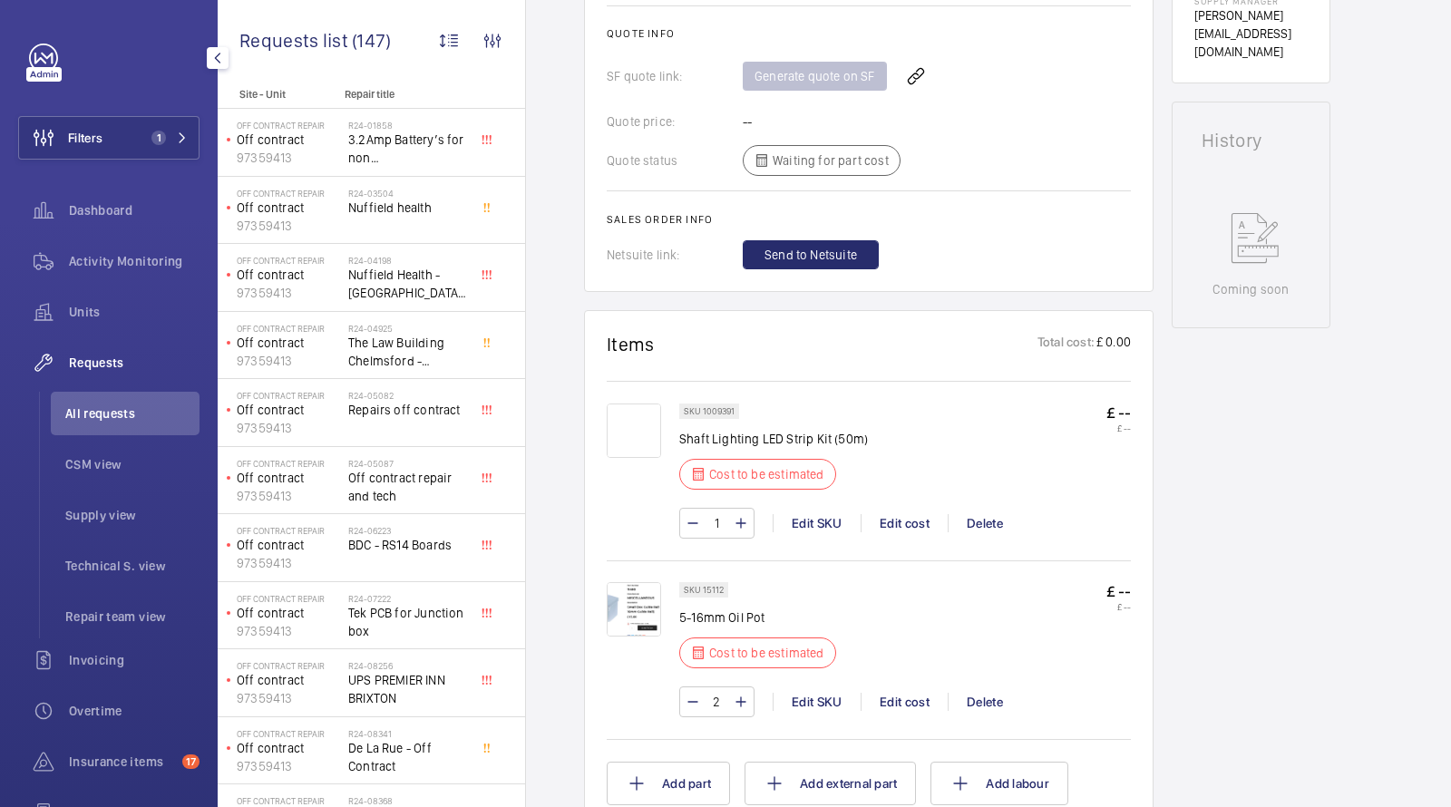
scroll to position [731, 0]
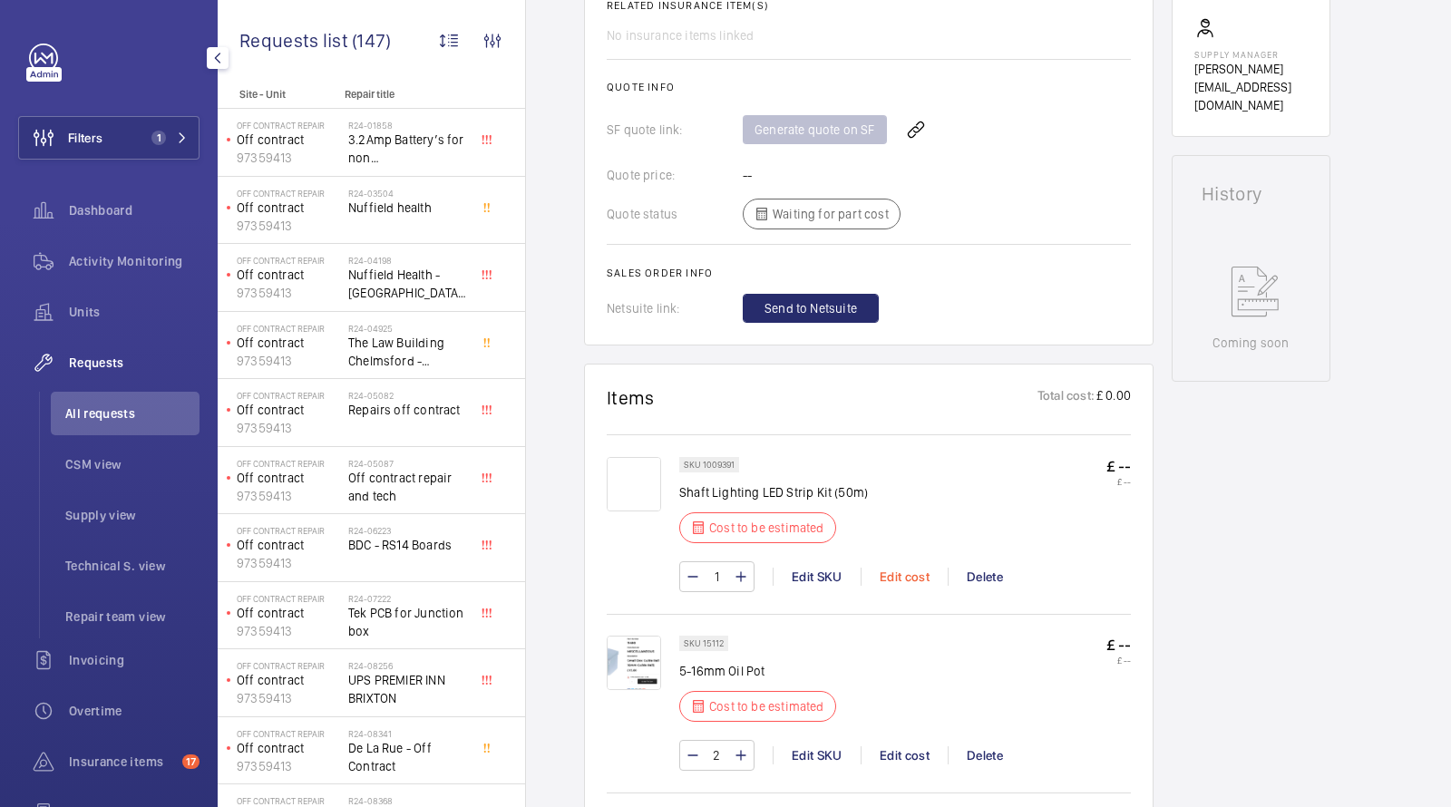
click at [909, 573] on div "Edit cost" at bounding box center [904, 577] width 87 height 18
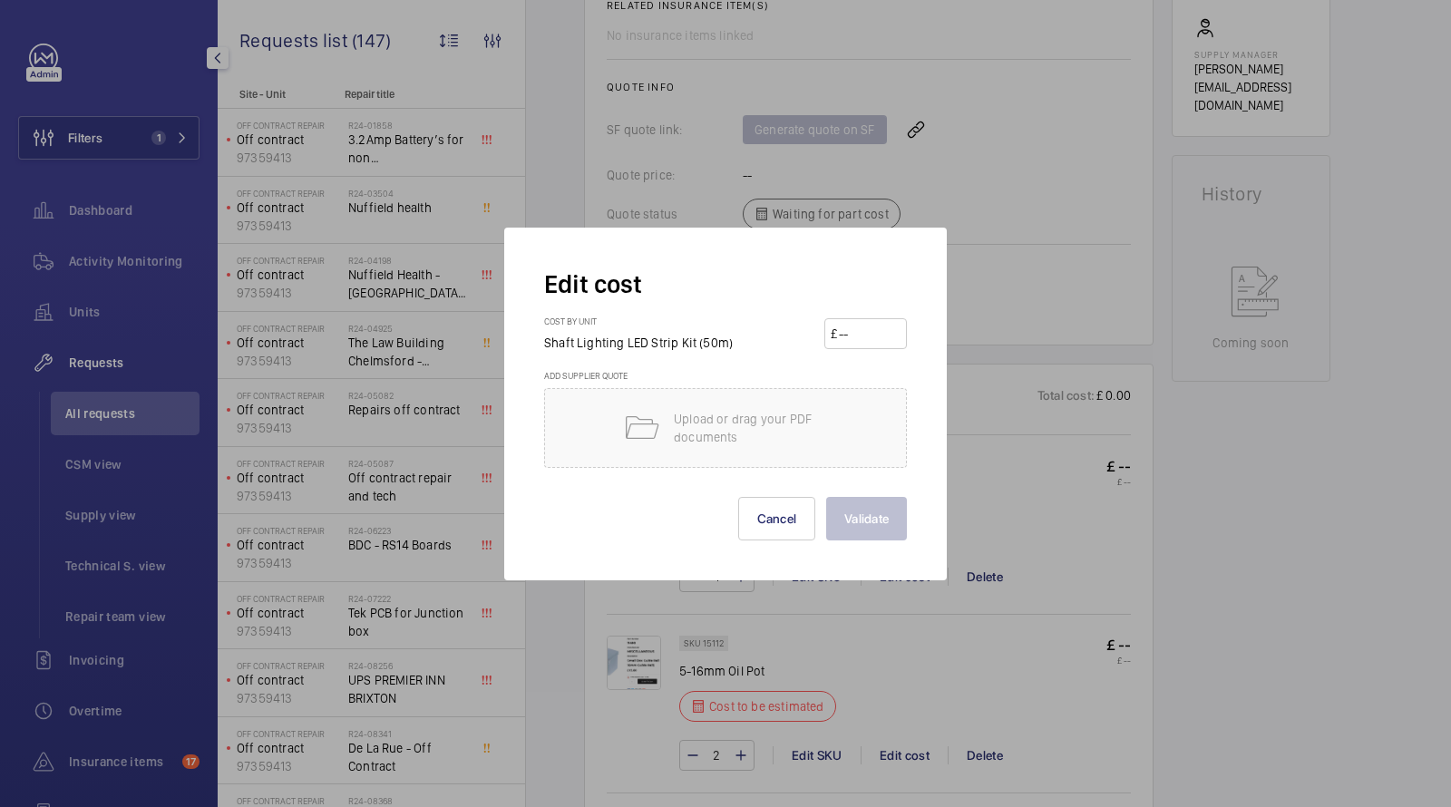
click at [877, 336] on input "number" at bounding box center [868, 333] width 63 height 29
type input "1200"
click at [866, 517] on button "Validate" at bounding box center [866, 519] width 81 height 44
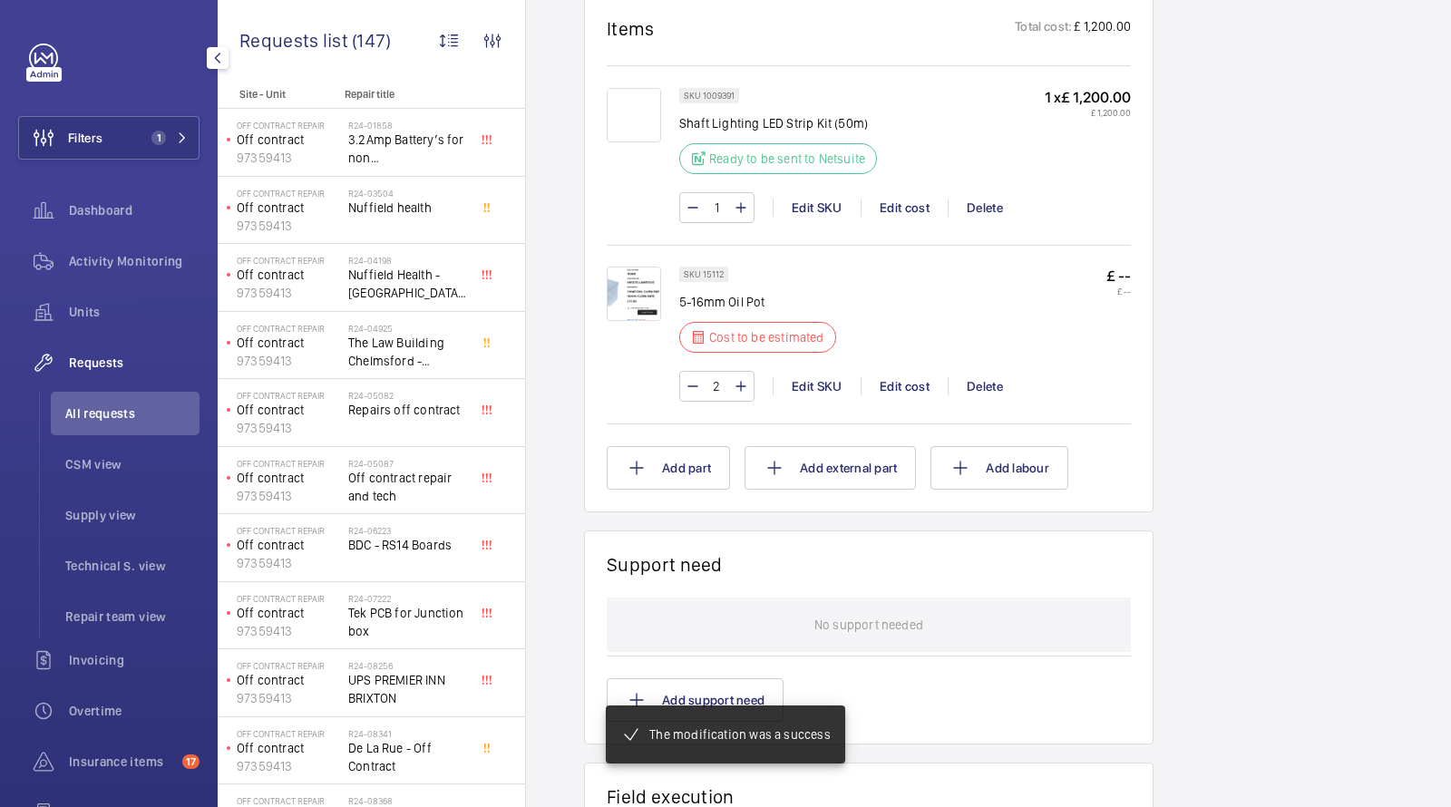
scroll to position [1011, 0]
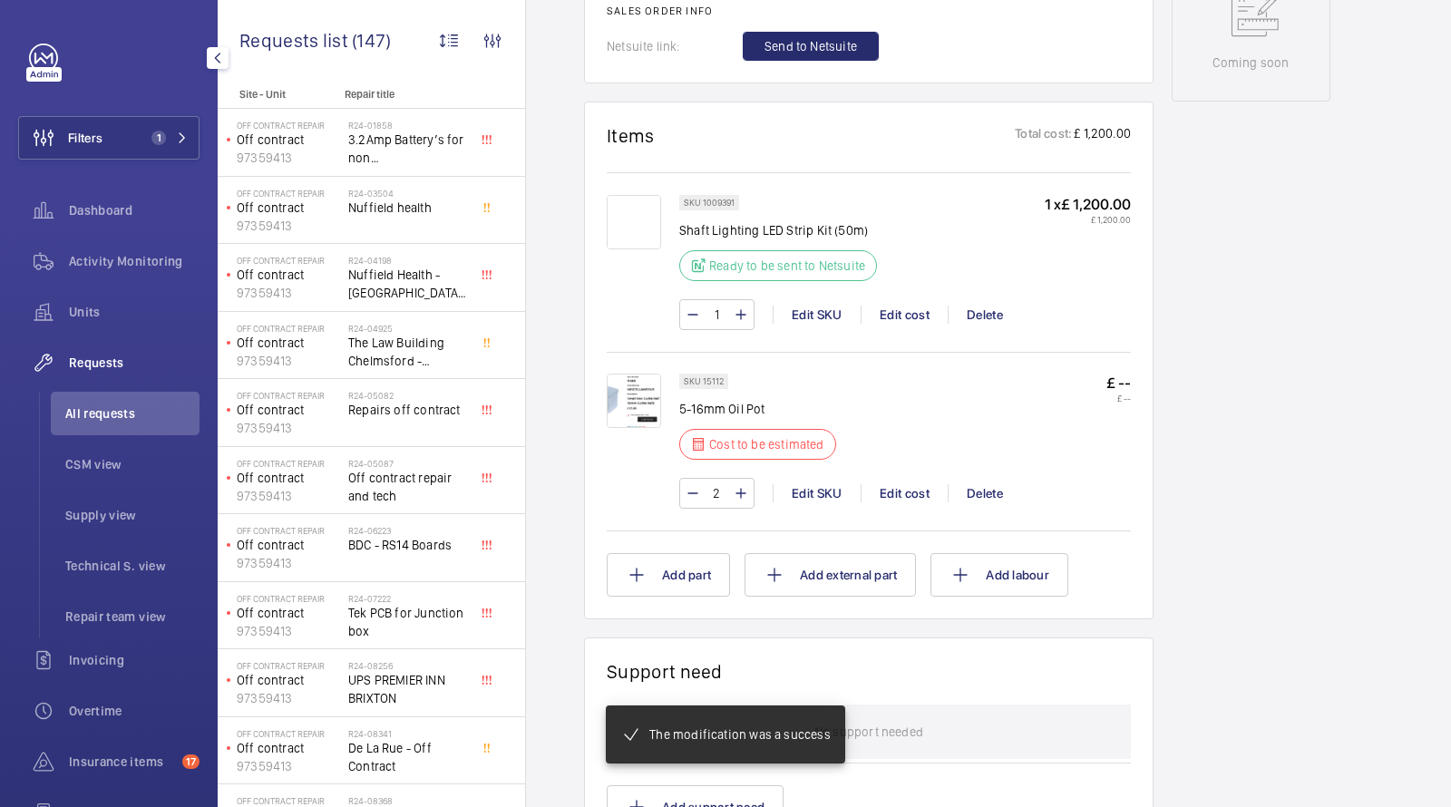
click at [623, 389] on img at bounding box center [634, 401] width 54 height 54
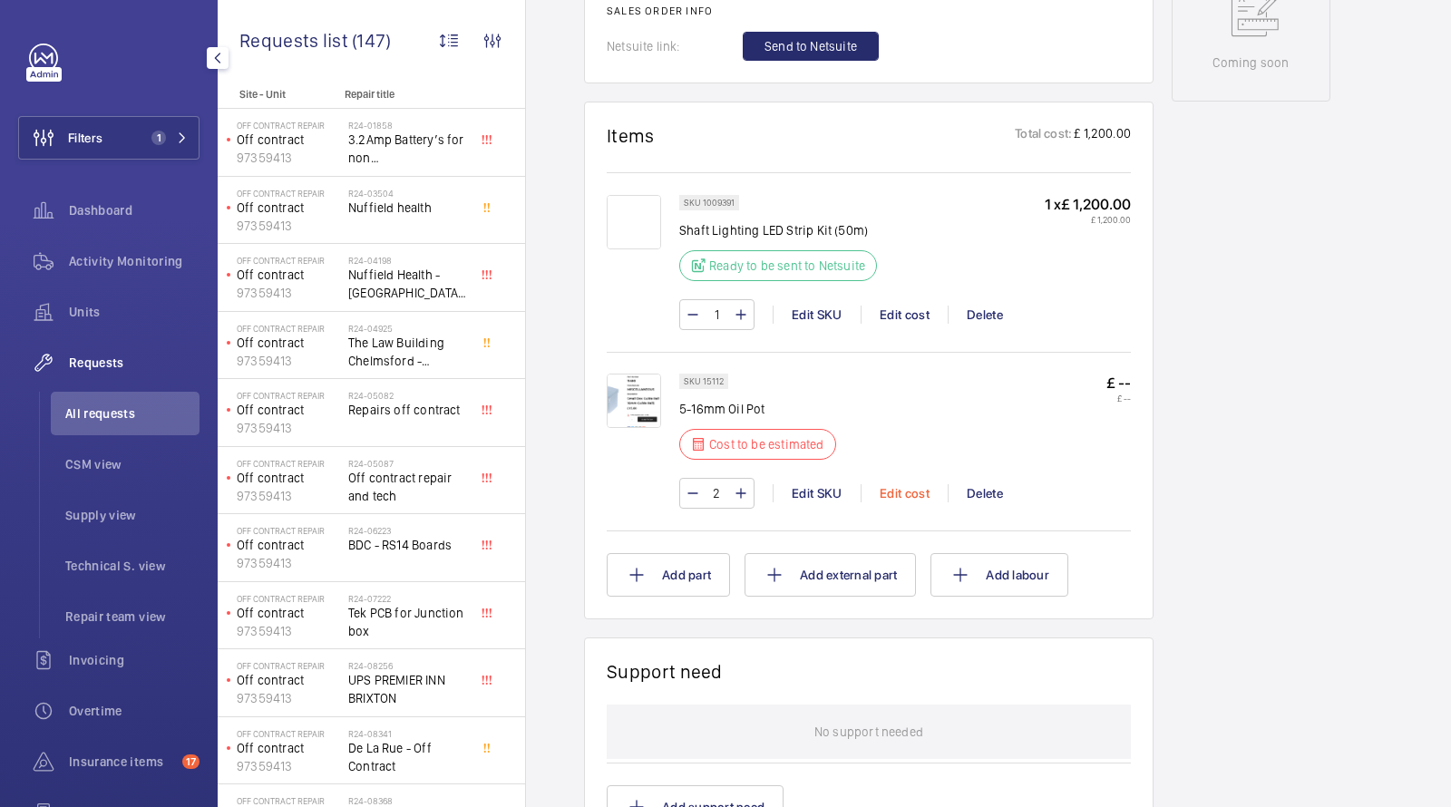
click at [919, 487] on div "Edit cost" at bounding box center [904, 493] width 87 height 18
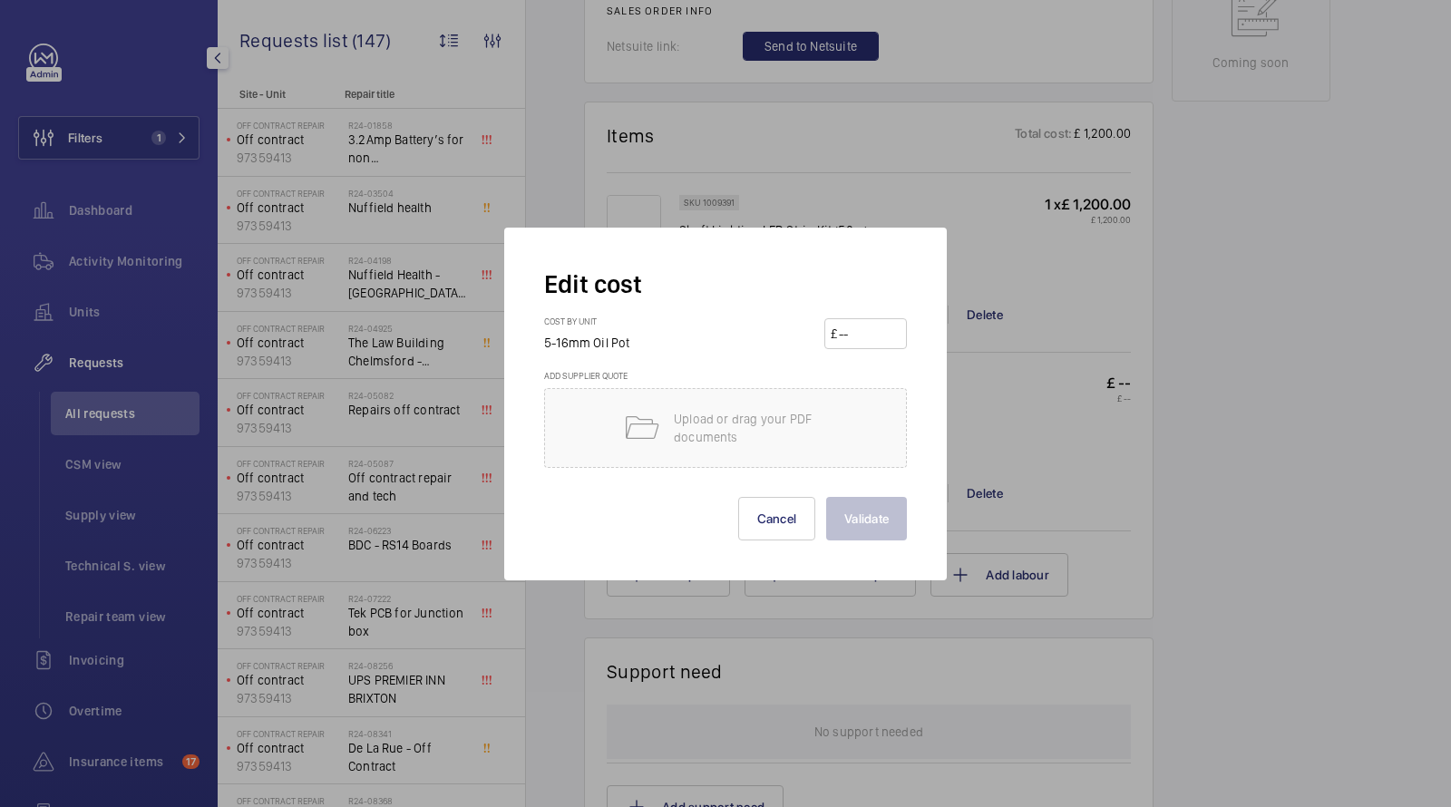
click at [860, 327] on input "number" at bounding box center [868, 333] width 63 height 29
type input "15"
click at [855, 523] on button "Validate" at bounding box center [866, 519] width 81 height 44
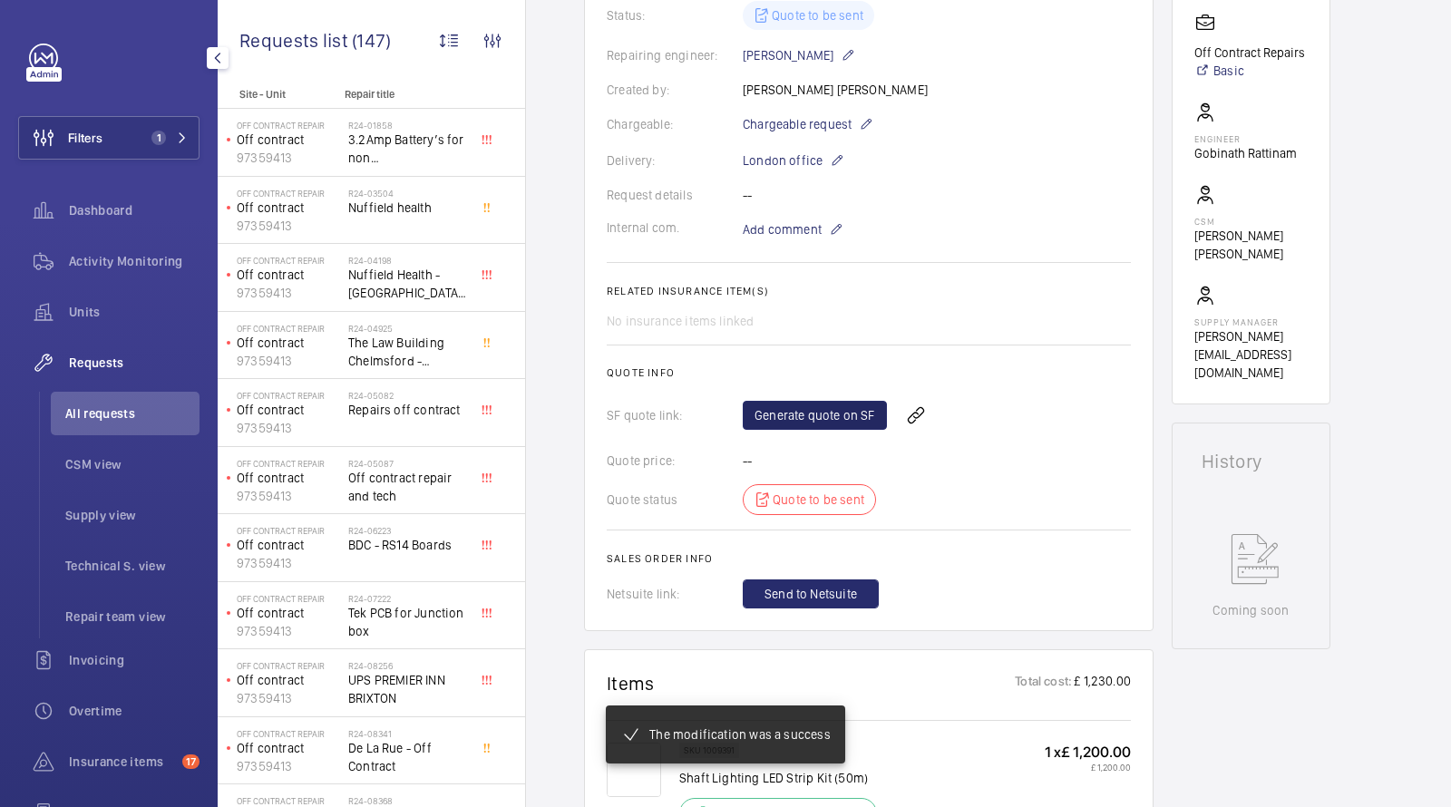
scroll to position [481, 0]
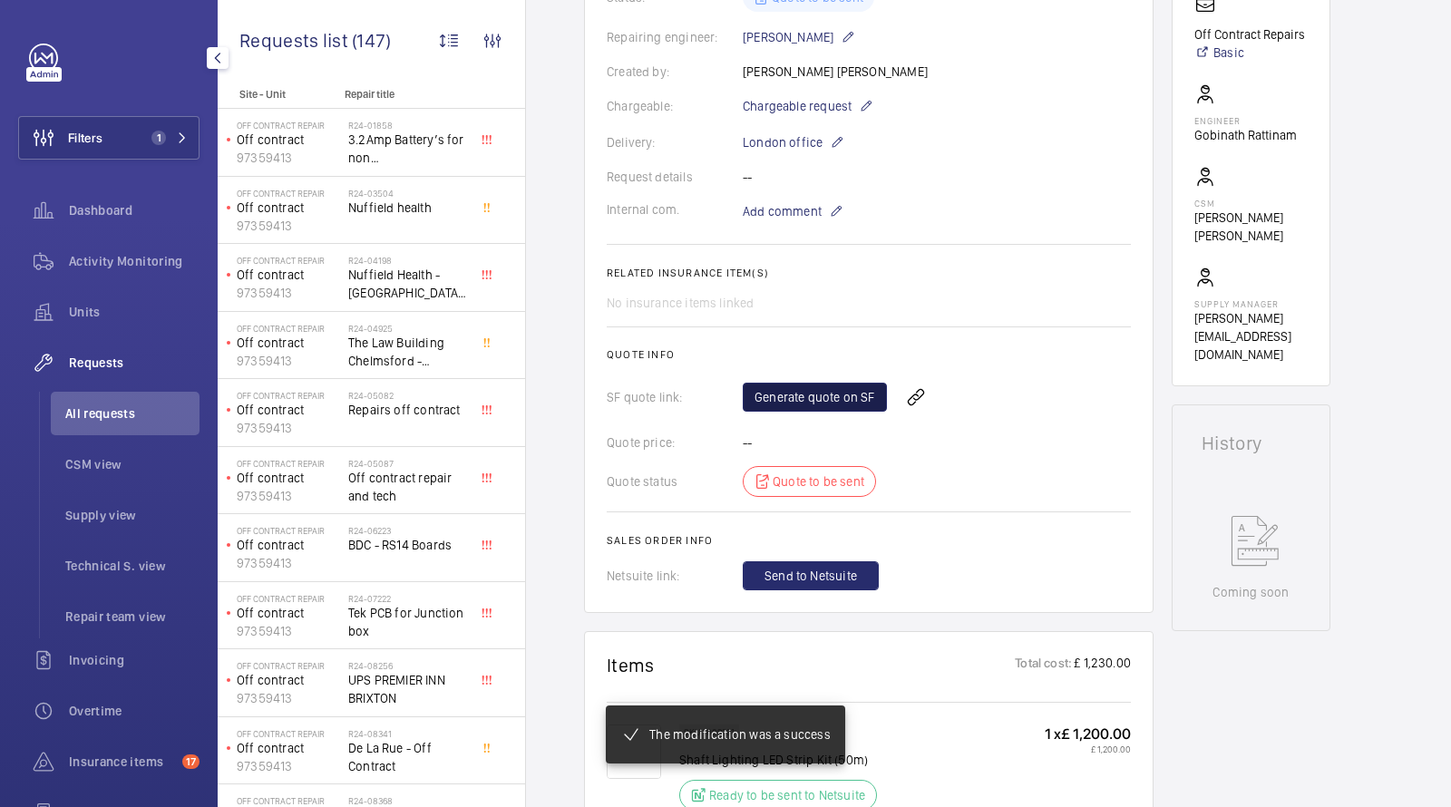
click at [820, 403] on link "Generate quote on SF" at bounding box center [815, 397] width 144 height 29
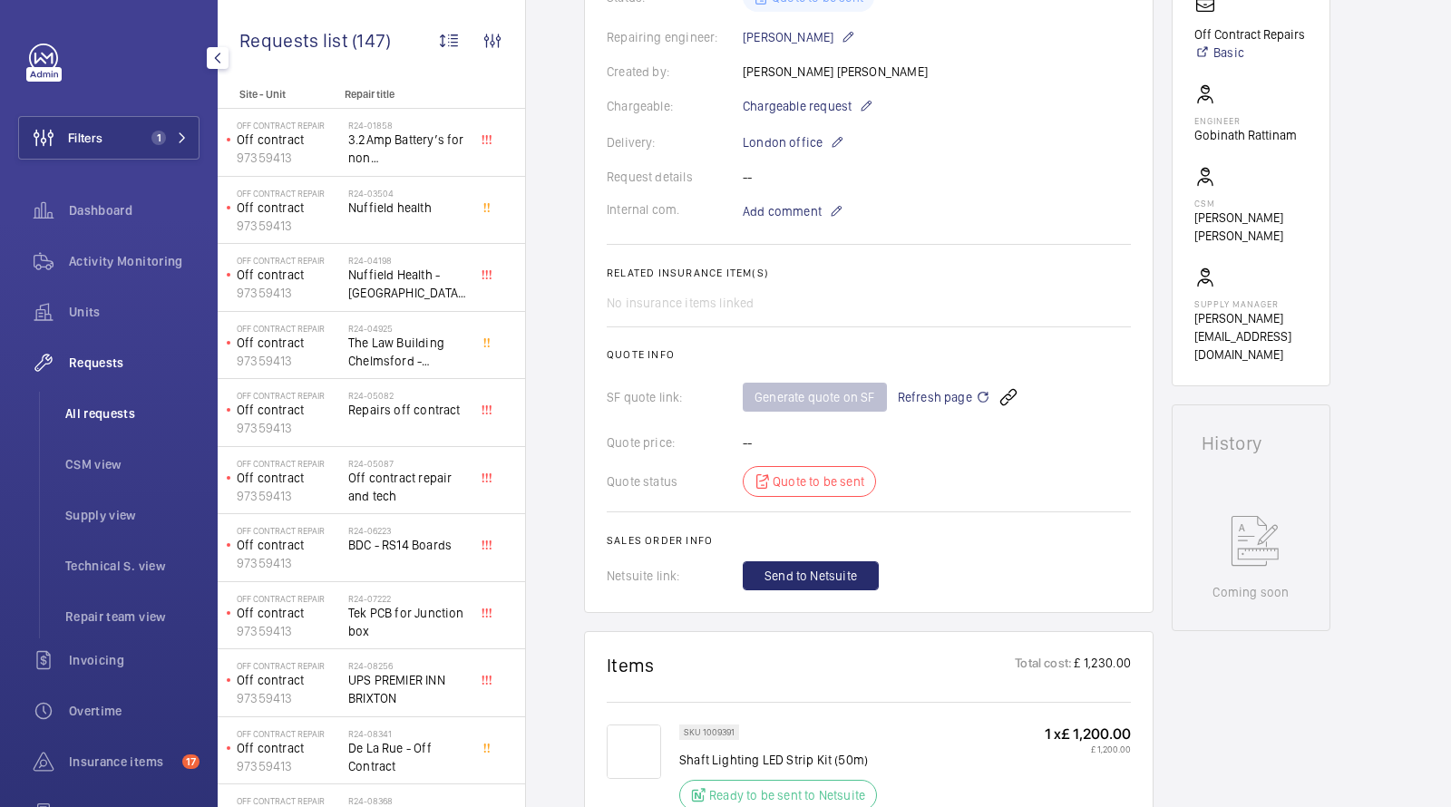
click at [99, 413] on span "All requests" at bounding box center [132, 413] width 134 height 18
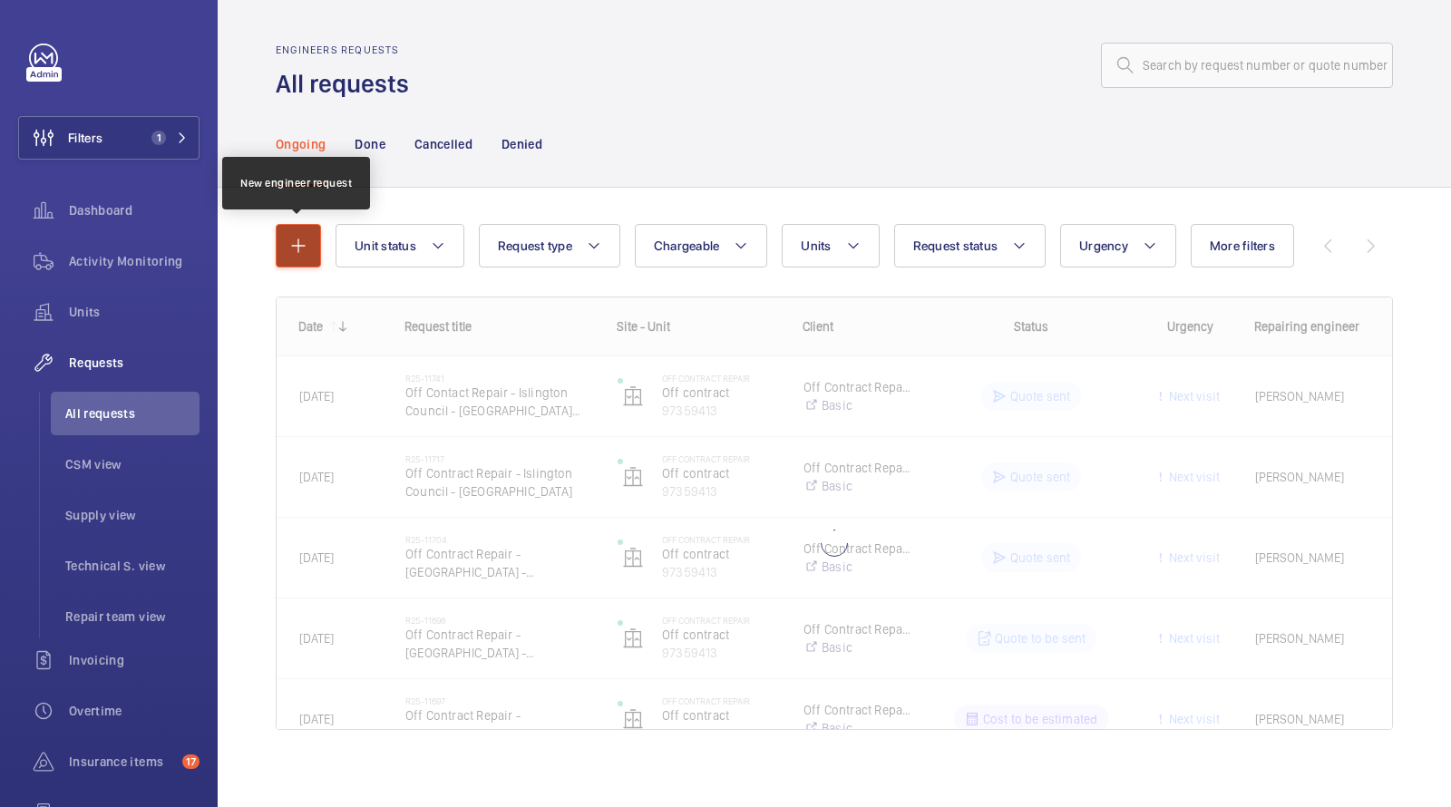
click at [292, 251] on mat-icon "button" at bounding box center [298, 246] width 22 height 22
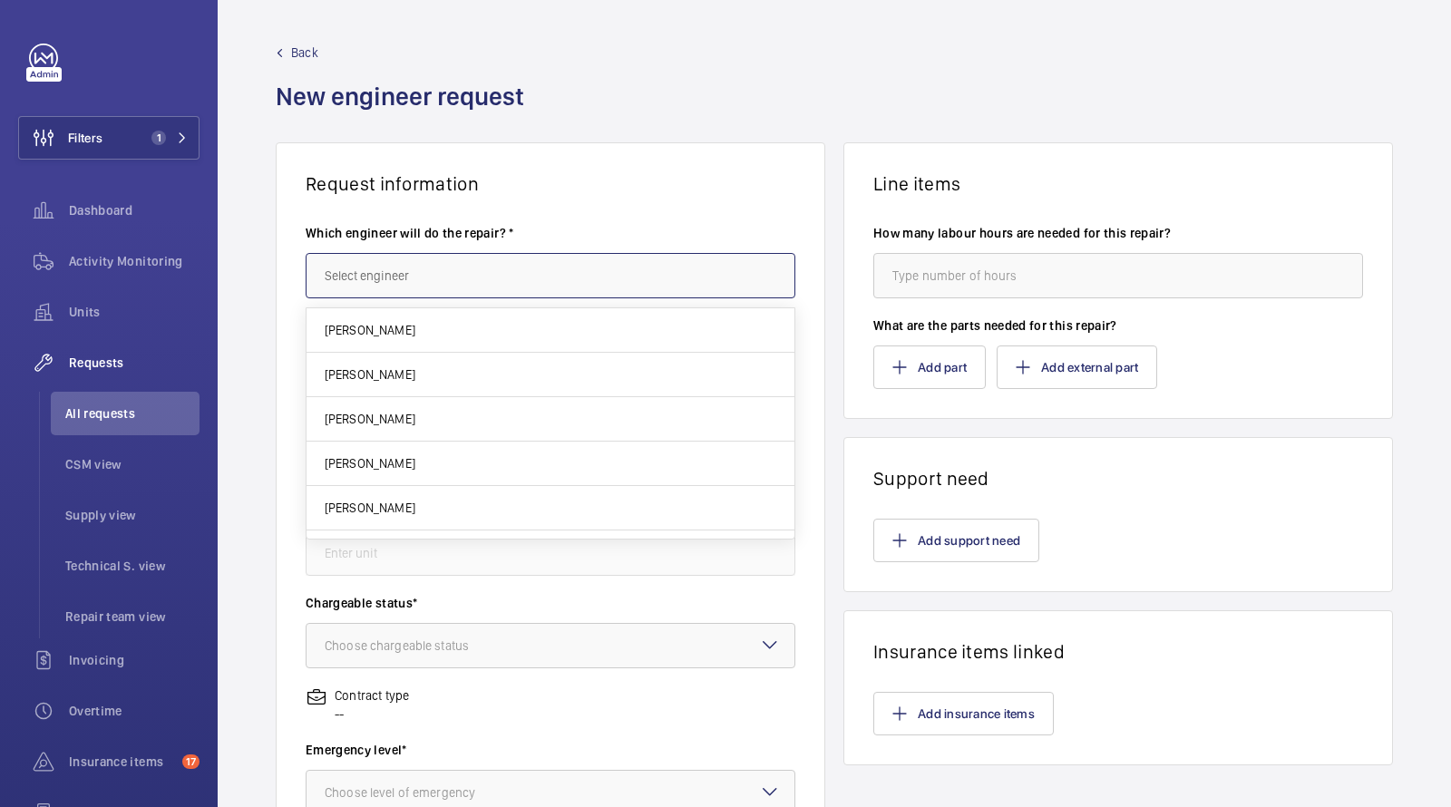
click at [393, 281] on input "text" at bounding box center [551, 275] width 490 height 45
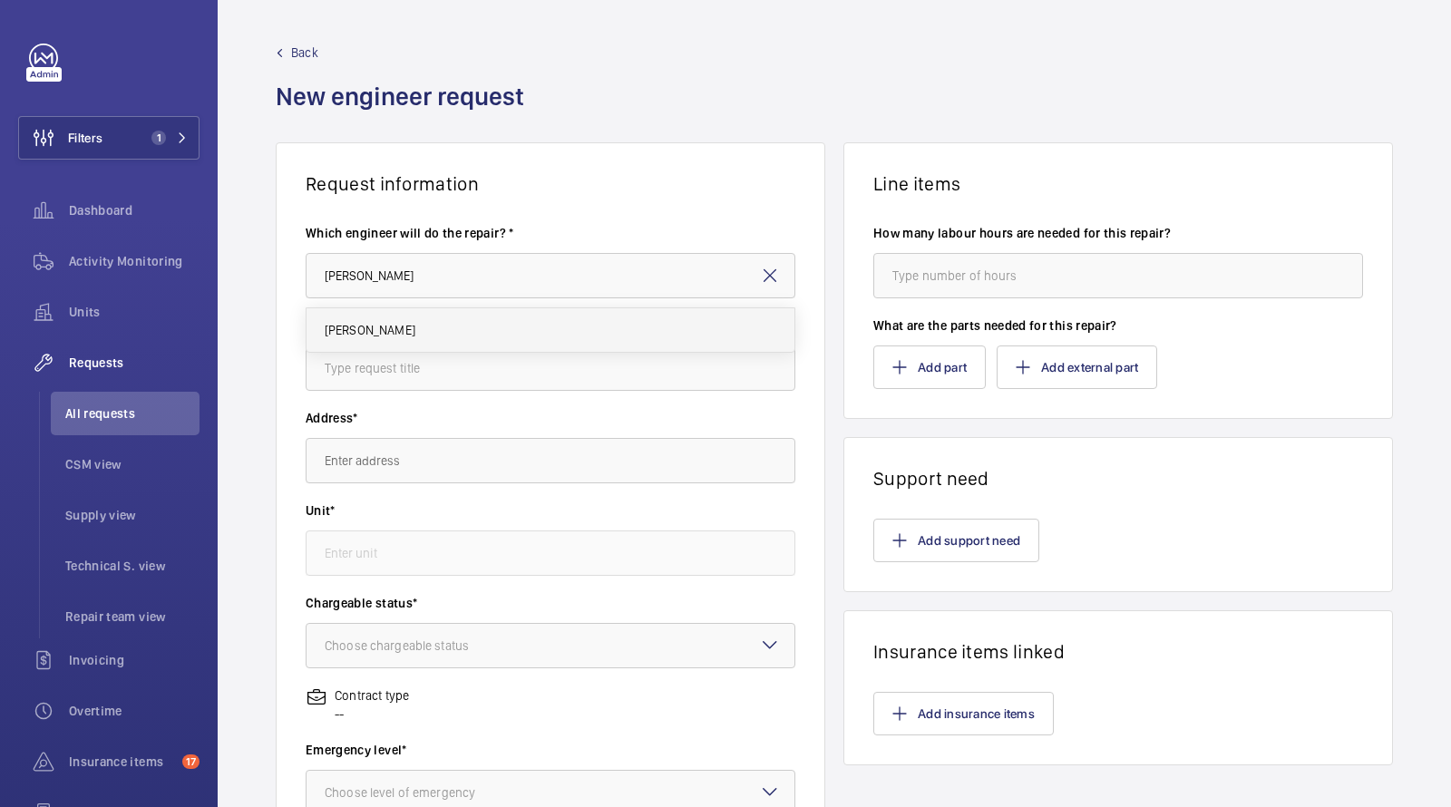
click at [372, 326] on span "[PERSON_NAME]" at bounding box center [370, 330] width 91 height 18
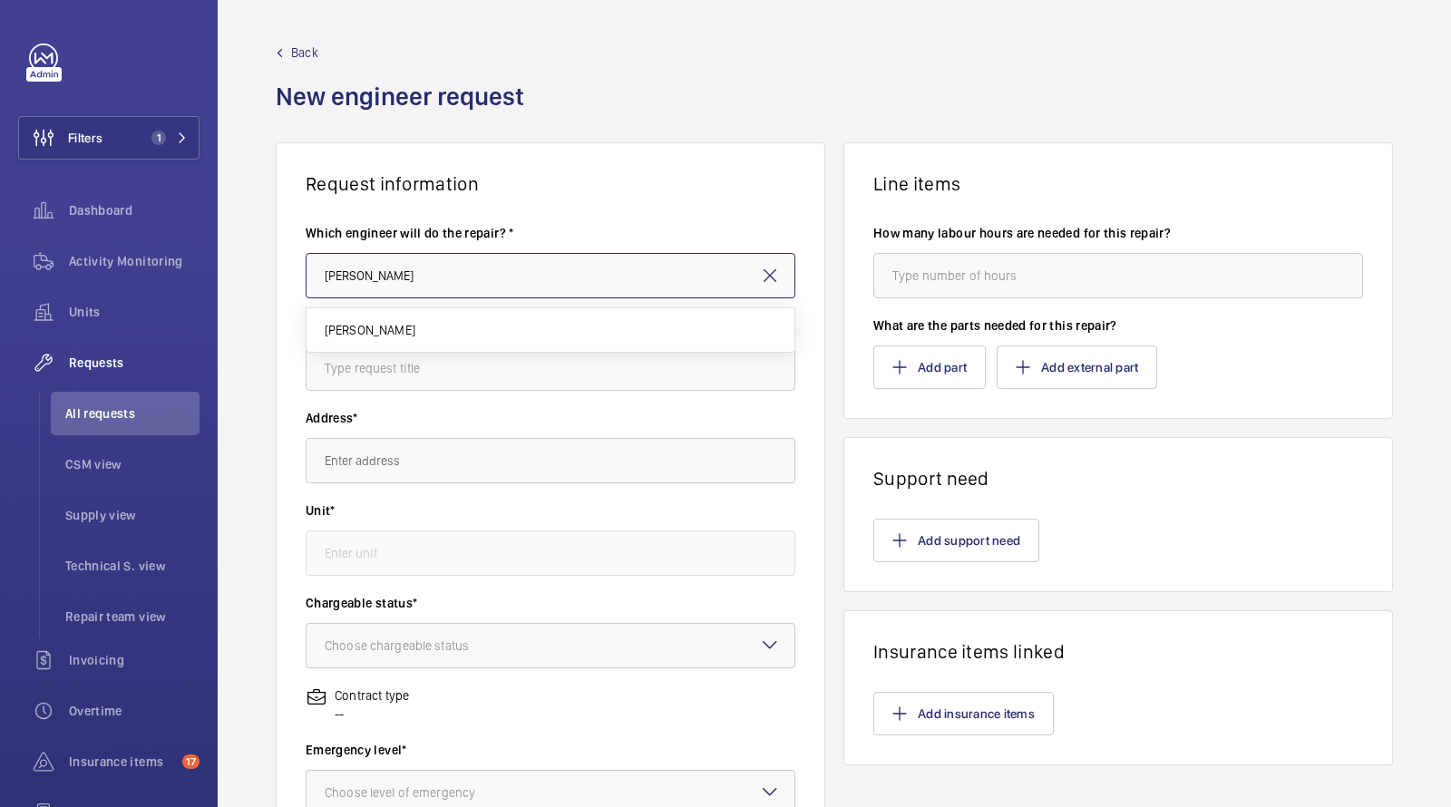
type input "[PERSON_NAME]"
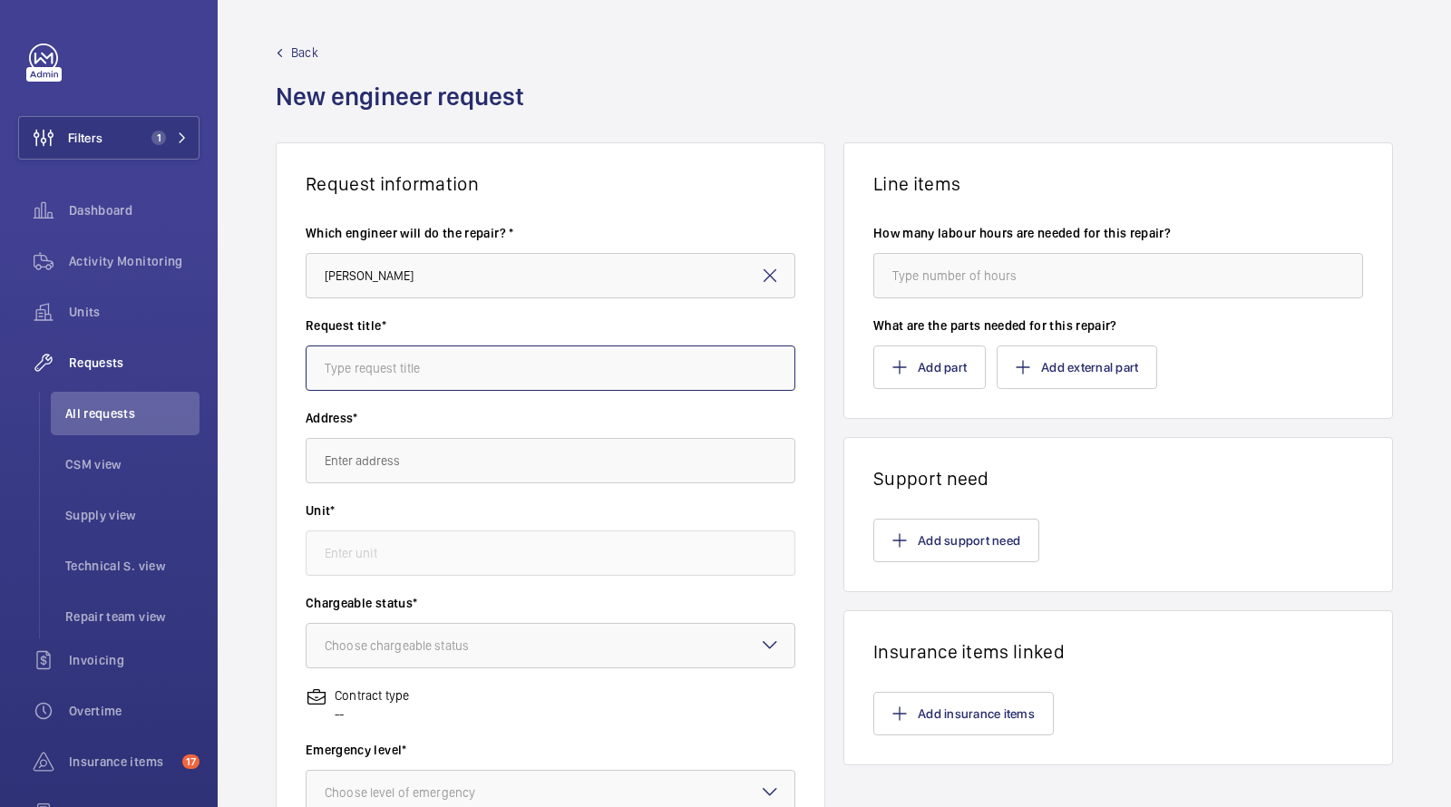
click at [373, 378] on input "text" at bounding box center [551, 367] width 490 height 45
paste input "CHELMSFORD HOUSE HOLLOWAY RD"
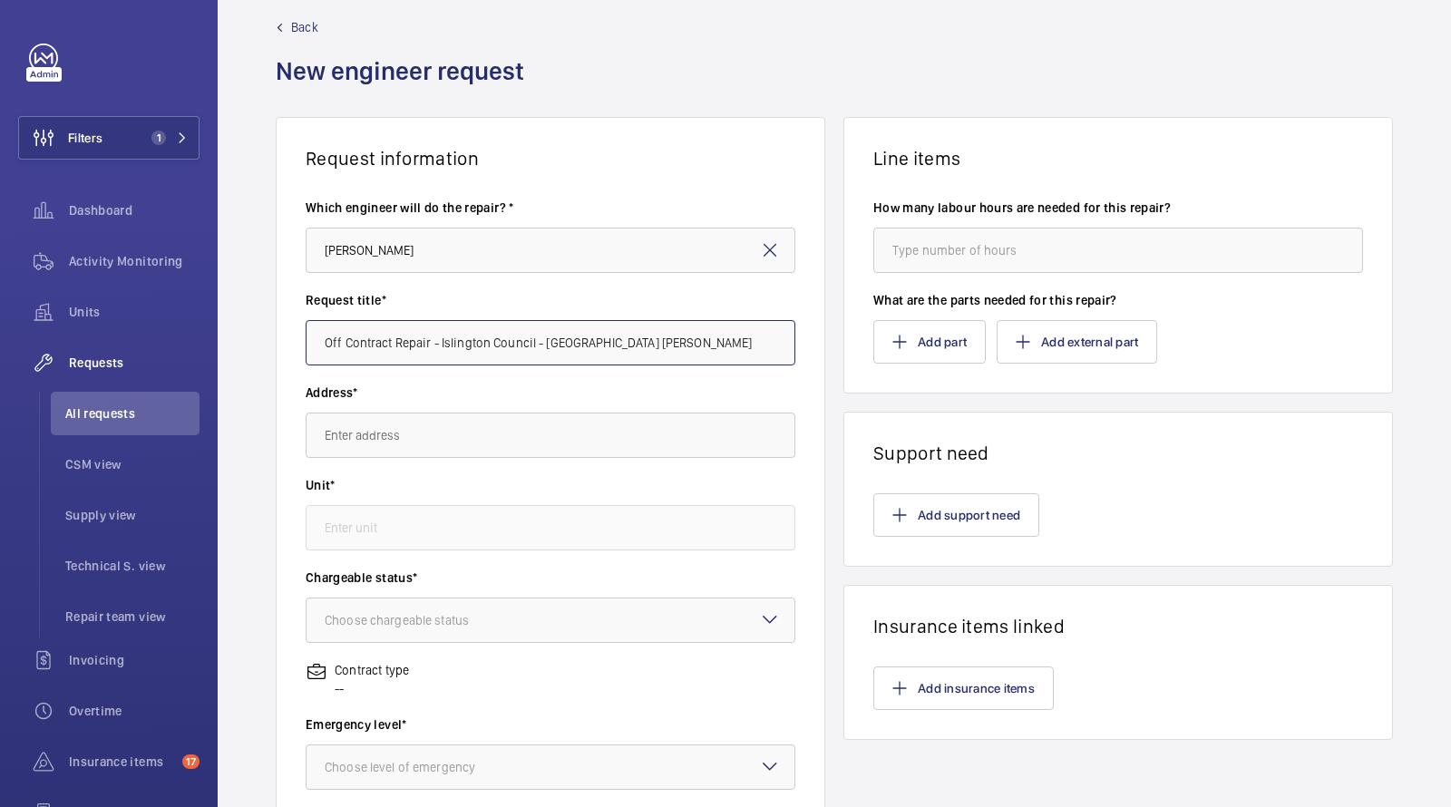
scroll to position [56, 0]
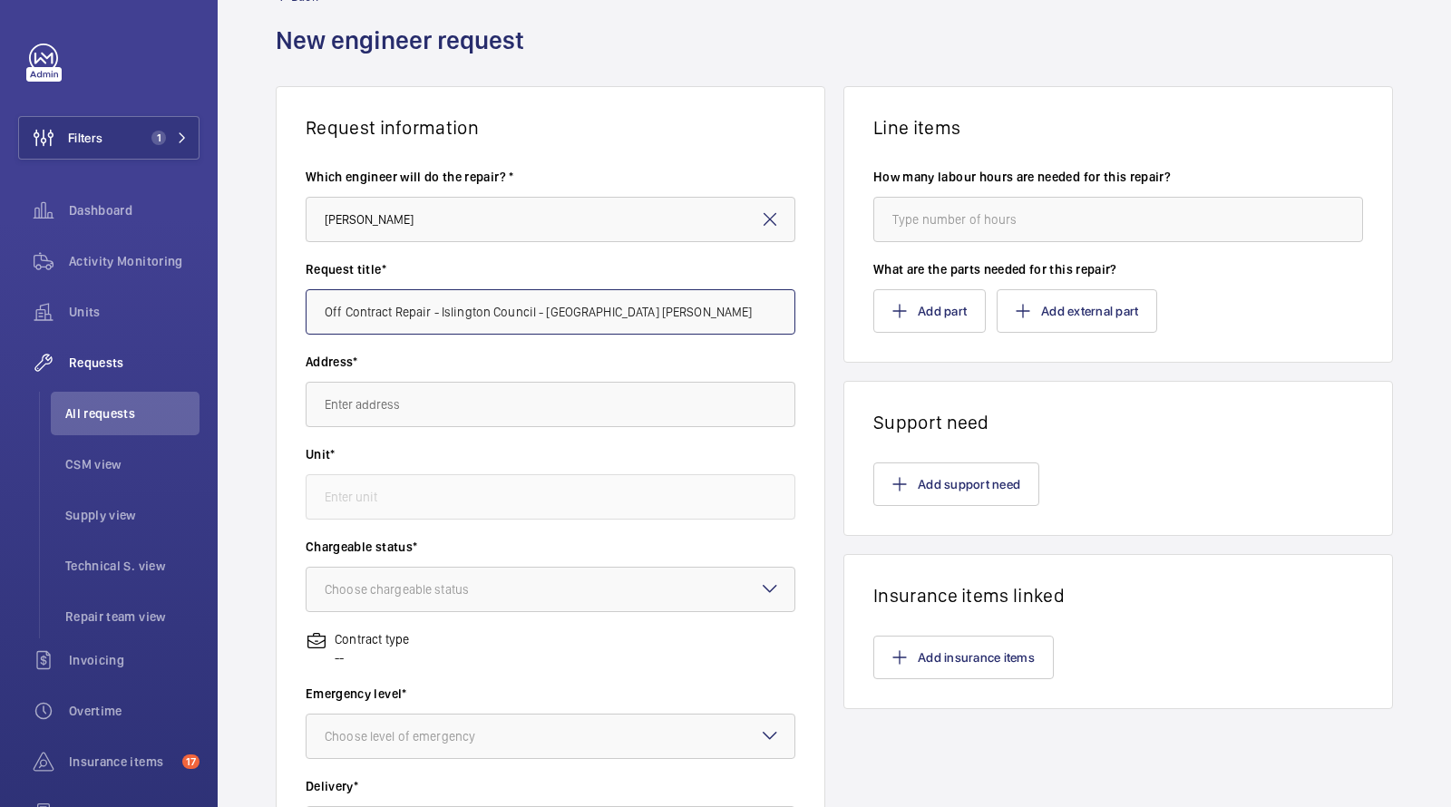
type input "Off Contract Repair - Islington Council - [GEOGRAPHIC_DATA] [PERSON_NAME]"
click at [433, 405] on input "text" at bounding box center [551, 404] width 490 height 45
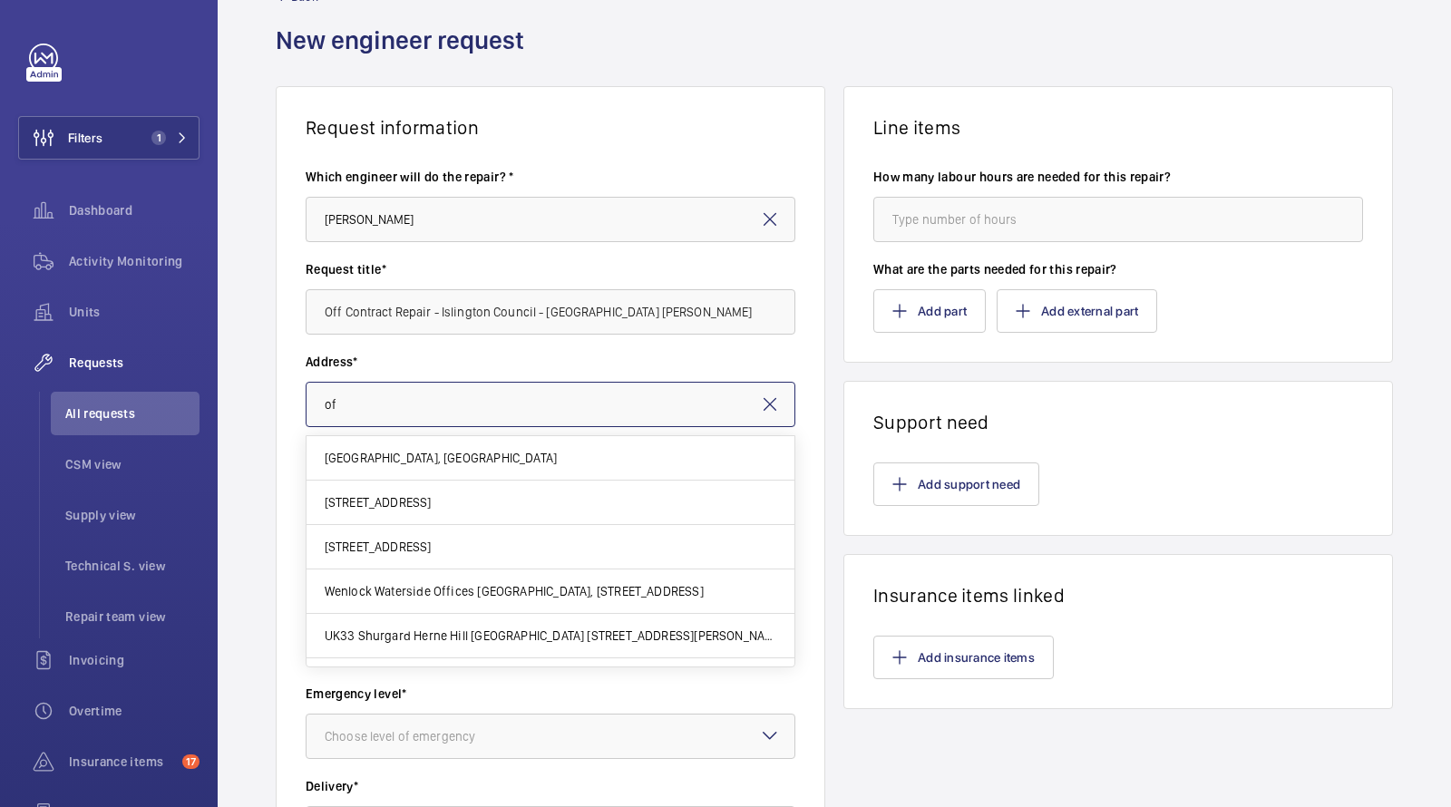
click at [418, 413] on input "of" at bounding box center [551, 404] width 490 height 45
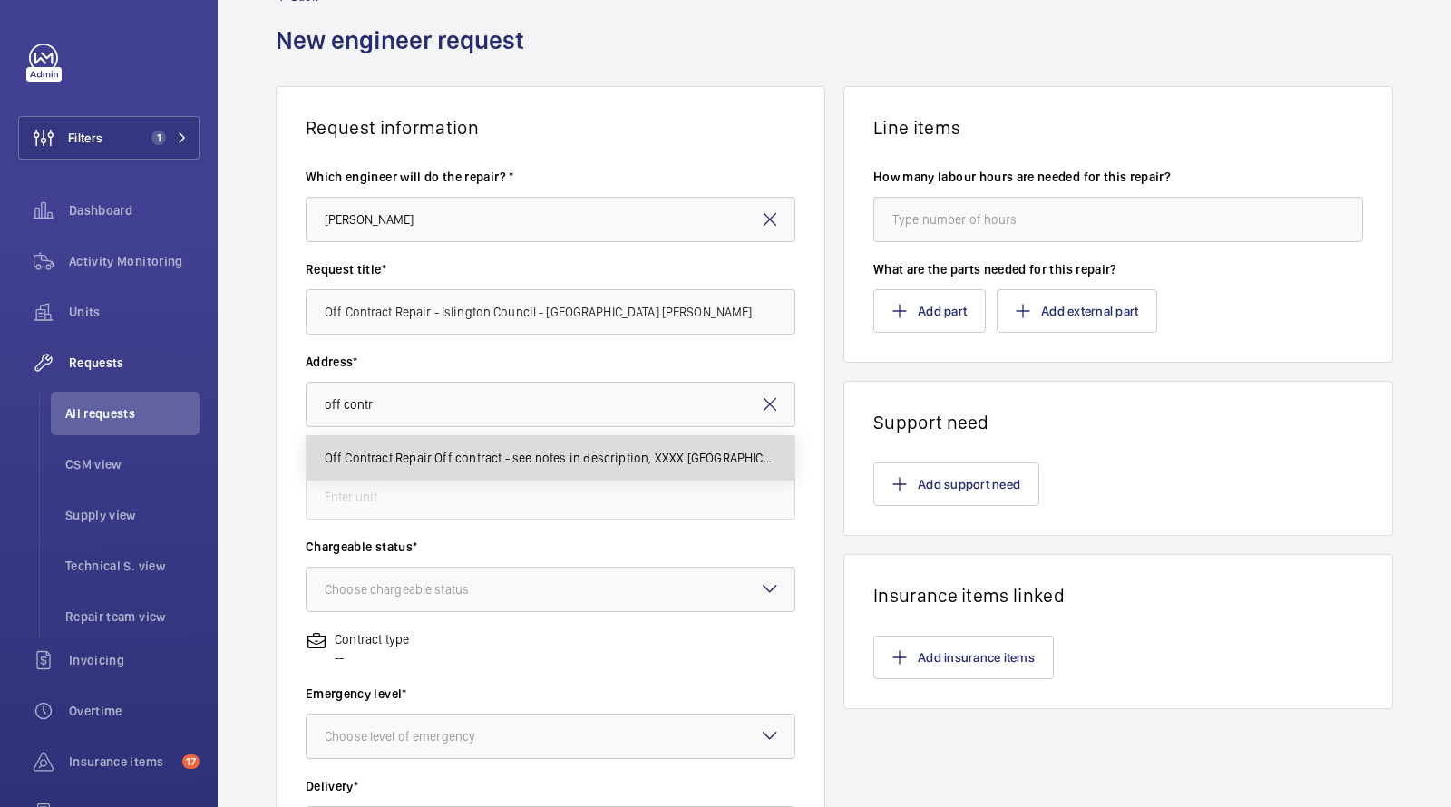
click at [415, 460] on span "Off Contract Repair Off contract - see notes in description, XXXX LONDON" at bounding box center [551, 458] width 452 height 18
type input "Off Contract Repair Off contract - see notes in description, XXXX LONDON"
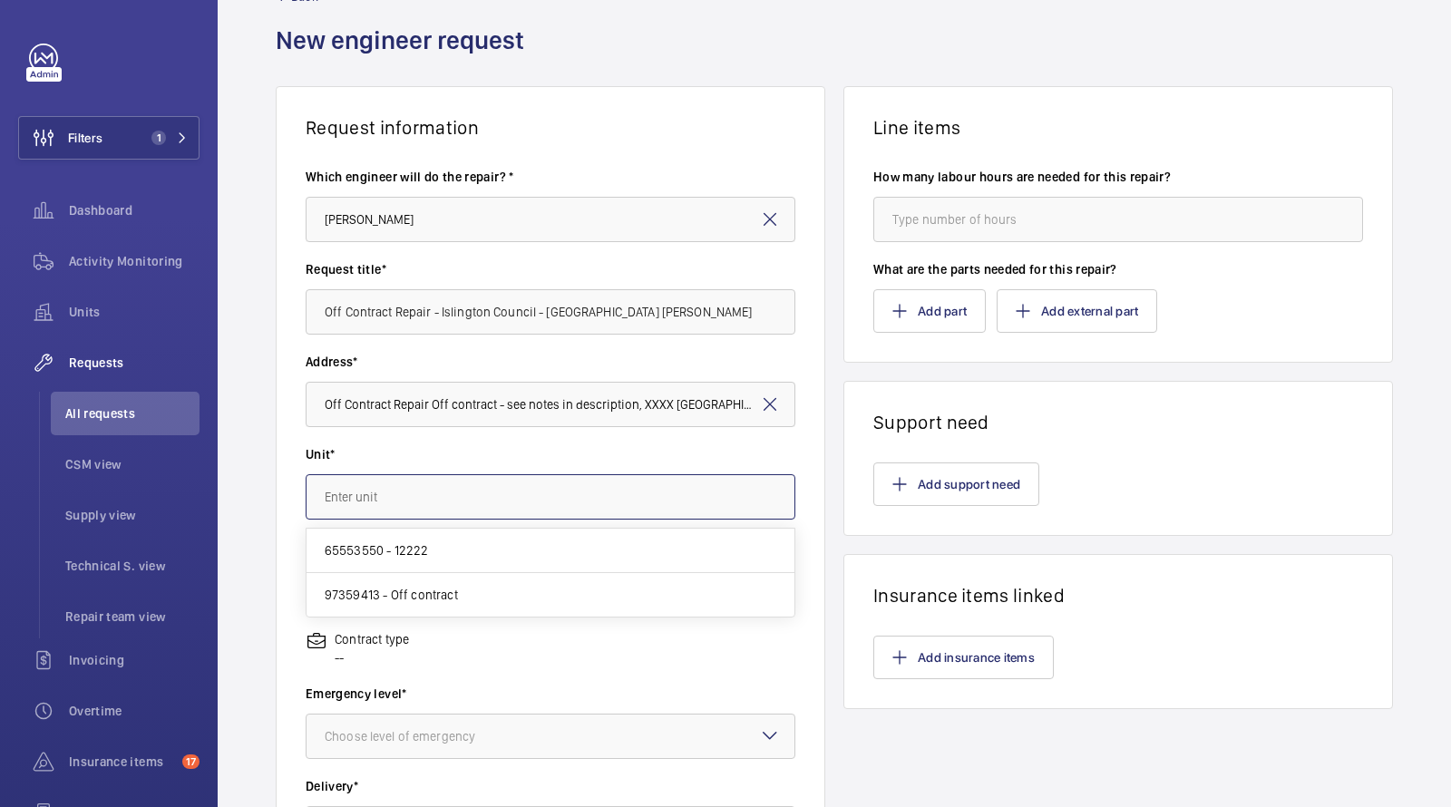
click at [394, 492] on input "text" at bounding box center [551, 496] width 490 height 45
click at [401, 601] on span "97359413 - Off contract" at bounding box center [391, 595] width 133 height 18
type input "97359413 - Off contract"
click at [414, 586] on div "Choose chargeable status" at bounding box center [420, 589] width 190 height 18
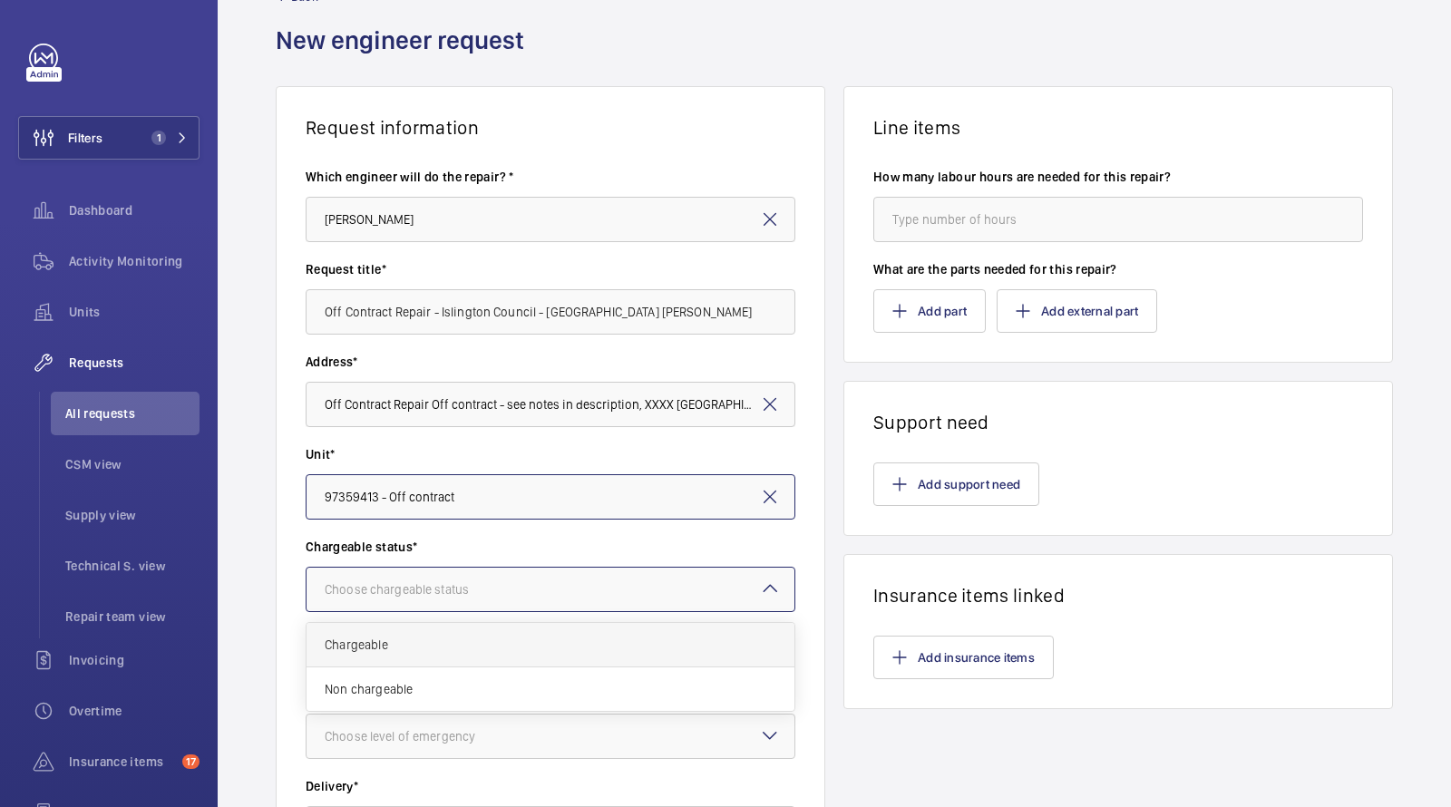
click at [405, 647] on span "Chargeable" at bounding box center [551, 645] width 452 height 18
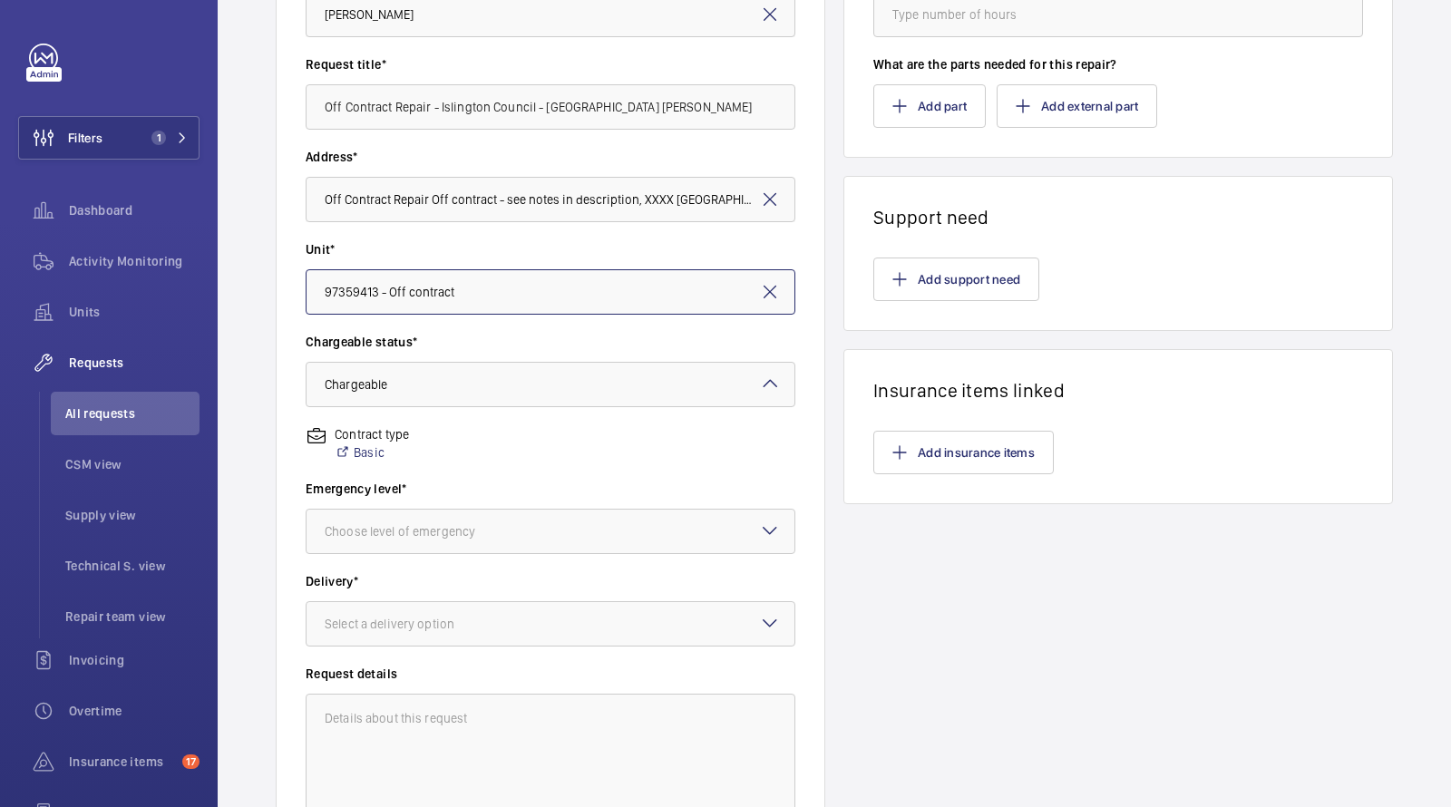
scroll to position [284, 0]
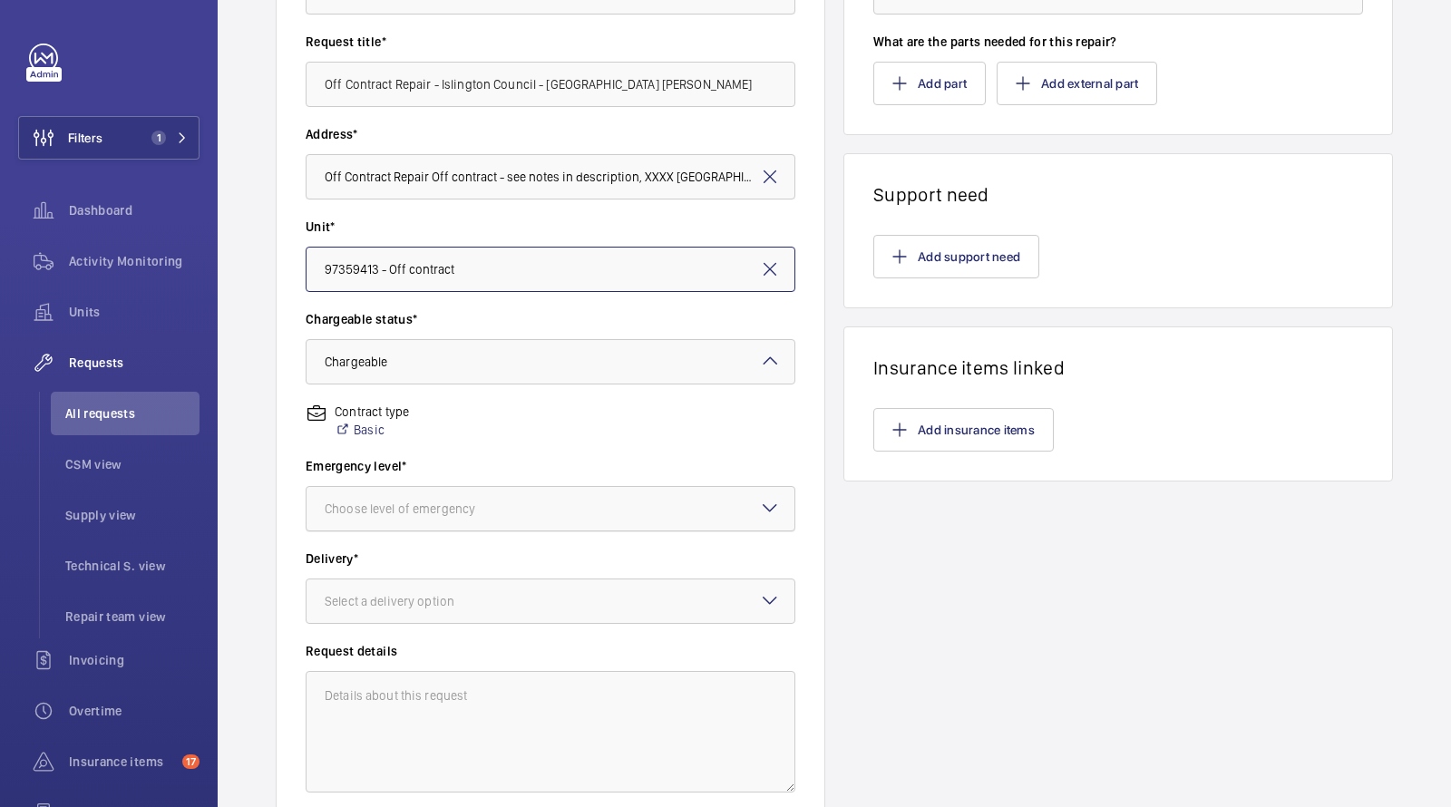
click at [415, 519] on div at bounding box center [550, 509] width 488 height 44
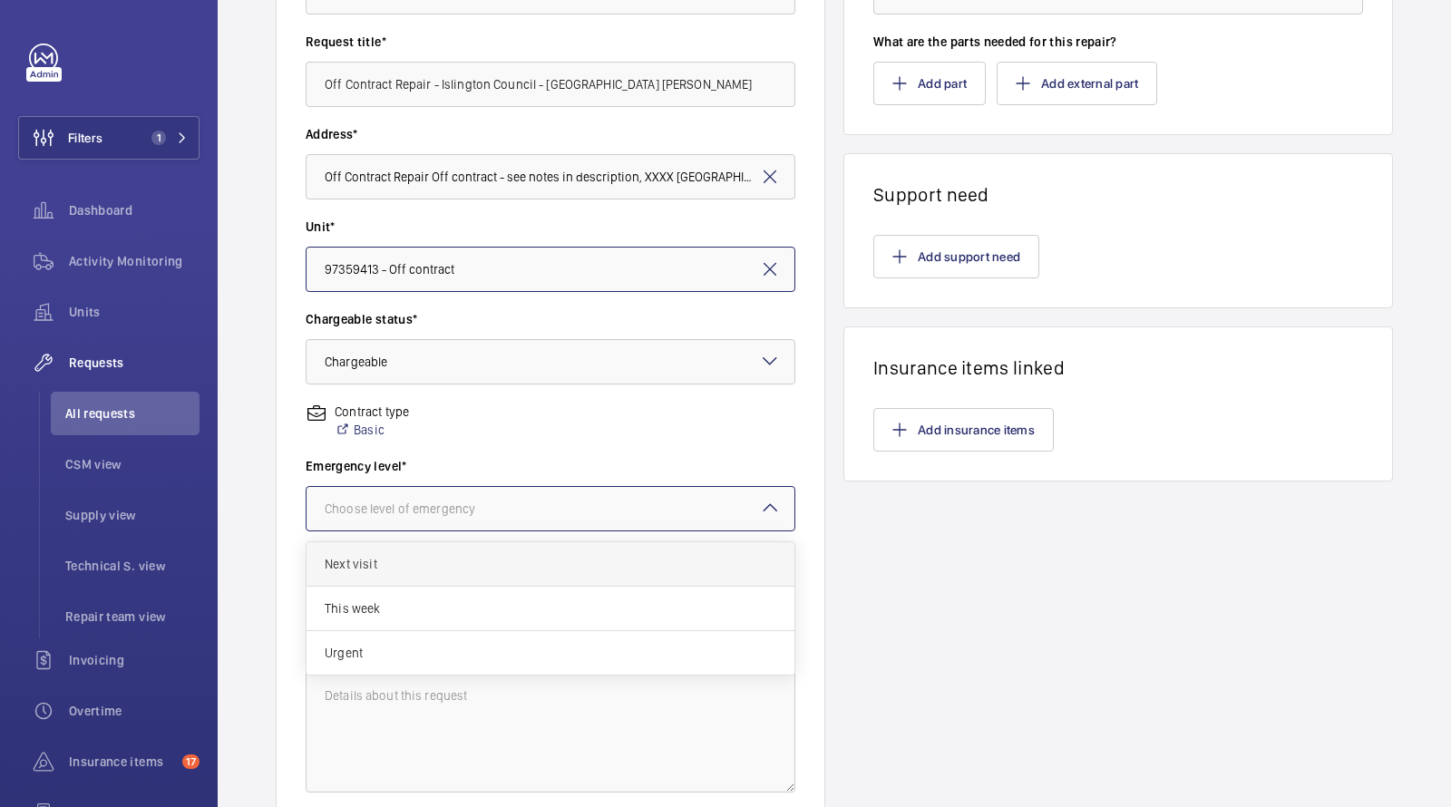
click at [394, 555] on span "Next visit" at bounding box center [551, 564] width 452 height 18
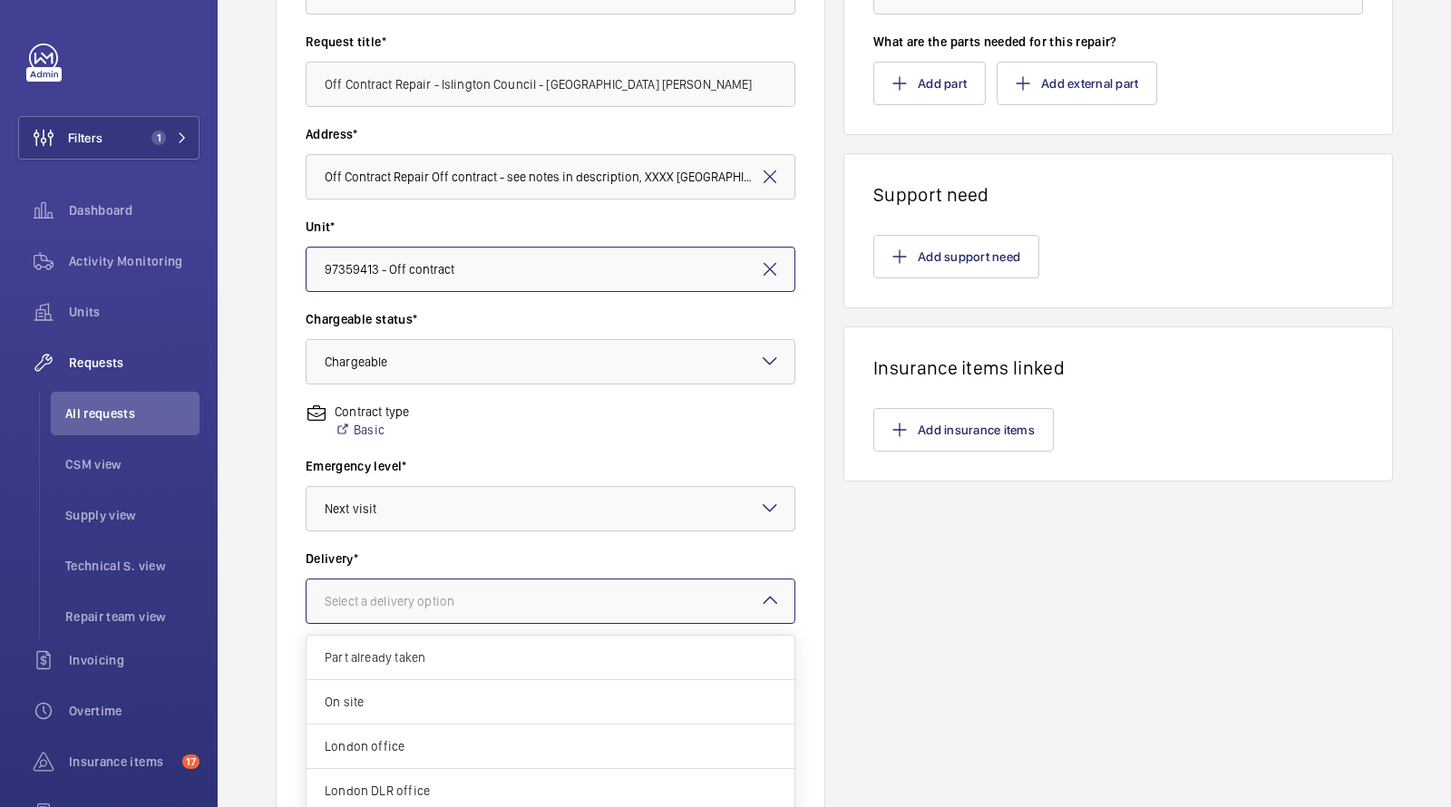
click at [395, 585] on div at bounding box center [550, 601] width 488 height 44
click at [402, 740] on span "London office" at bounding box center [551, 746] width 452 height 18
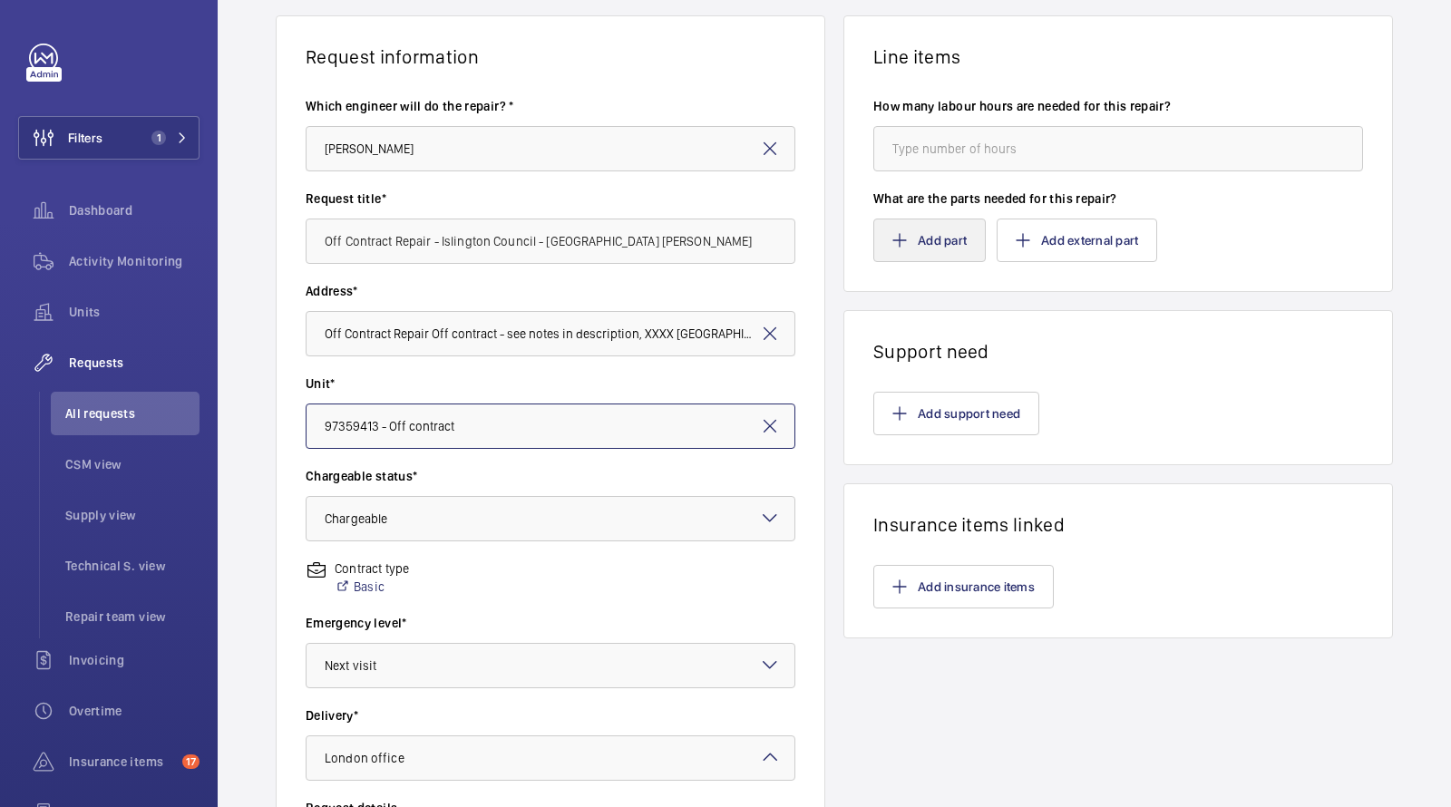
scroll to position [125, 0]
click at [915, 248] on button "Add part" at bounding box center [929, 242] width 112 height 44
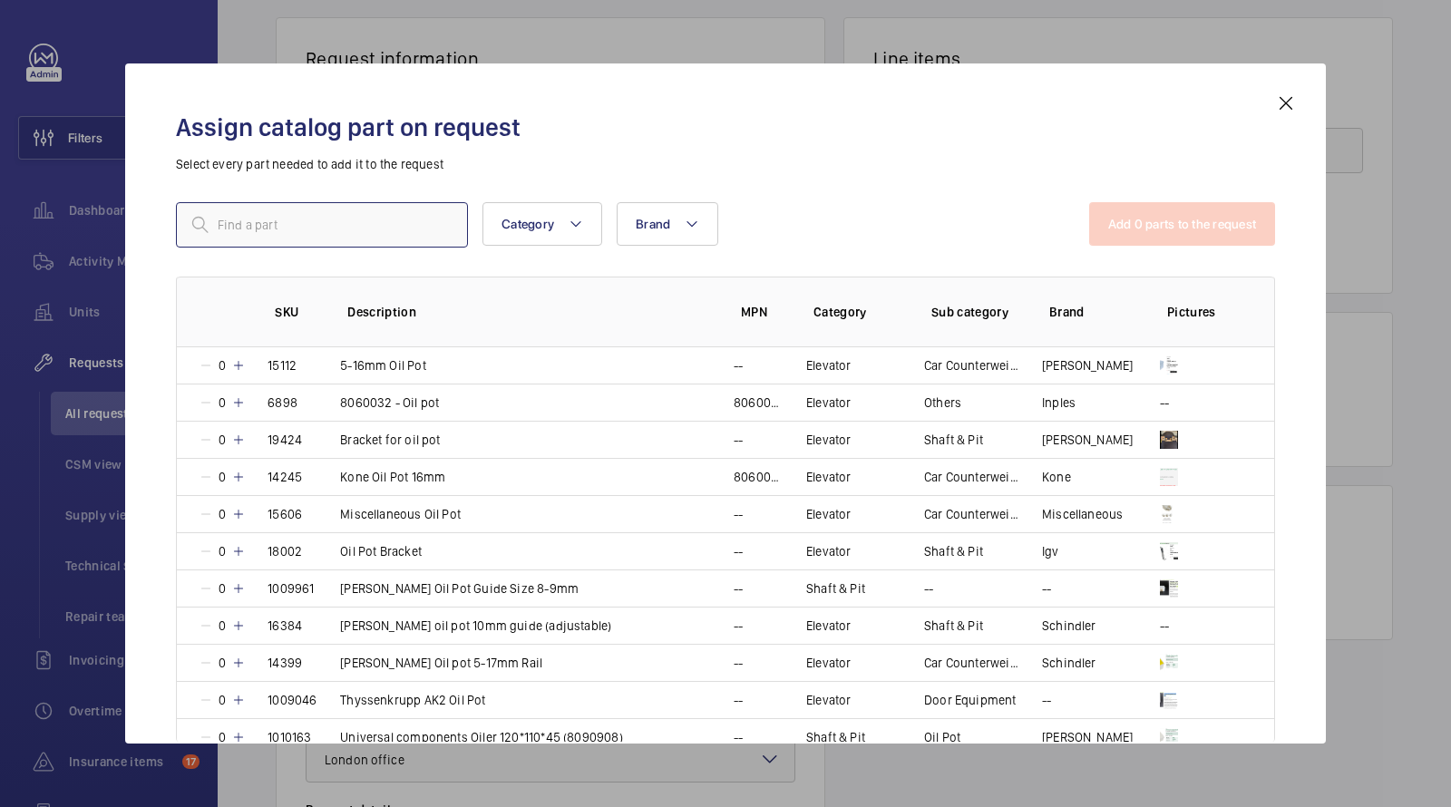
click at [370, 223] on input "text" at bounding box center [322, 224] width 292 height 45
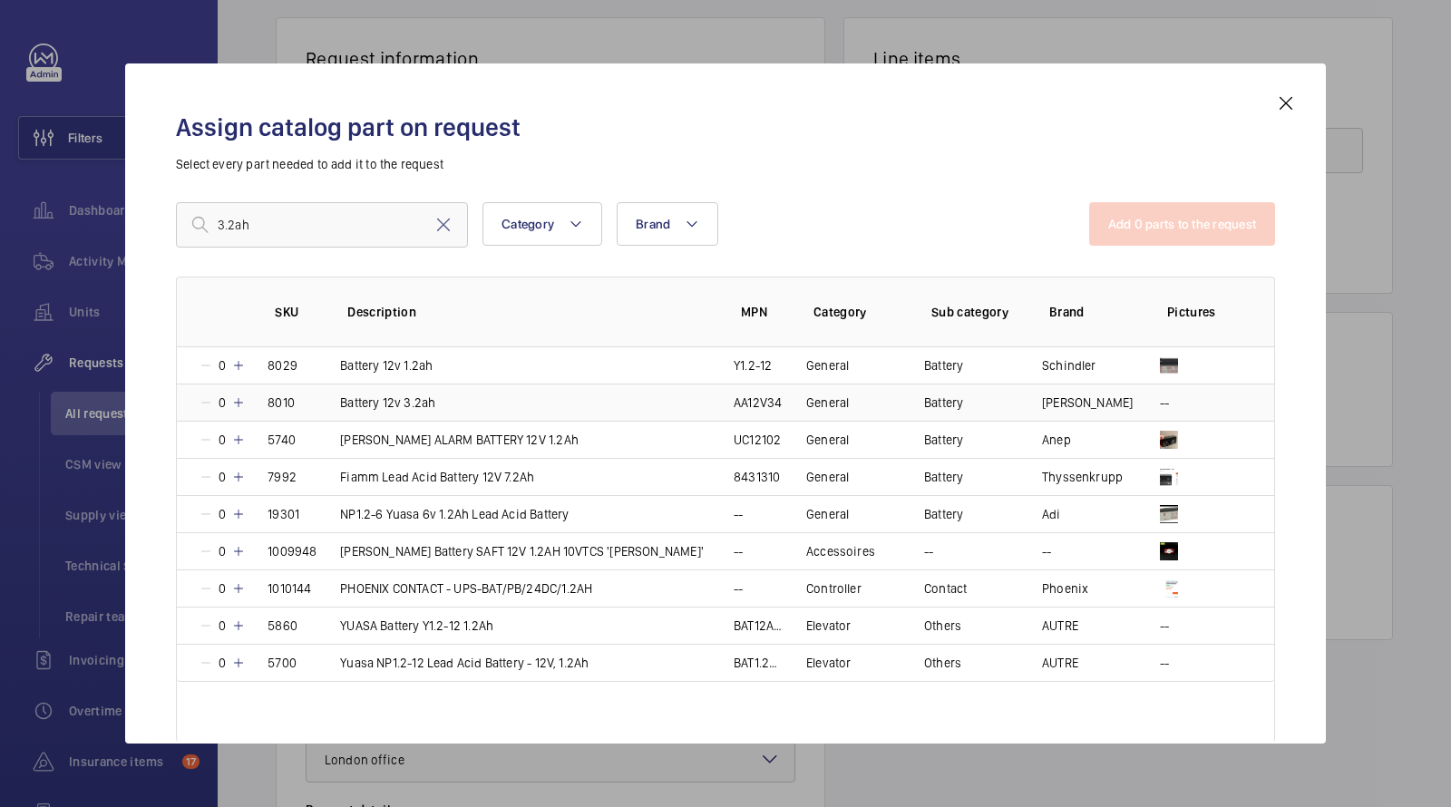
click at [432, 397] on p "Battery 12v 3.2ah" at bounding box center [387, 403] width 95 height 18
click at [324, 220] on input "3.2ah" at bounding box center [322, 224] width 292 height 45
drag, startPoint x: 324, startPoint y: 220, endPoint x: 87, endPoint y: 199, distance: 237.7
click at [107, 209] on div "Assign catalog part on request Select every part needed to add it to the reques…" at bounding box center [725, 403] width 1451 height 807
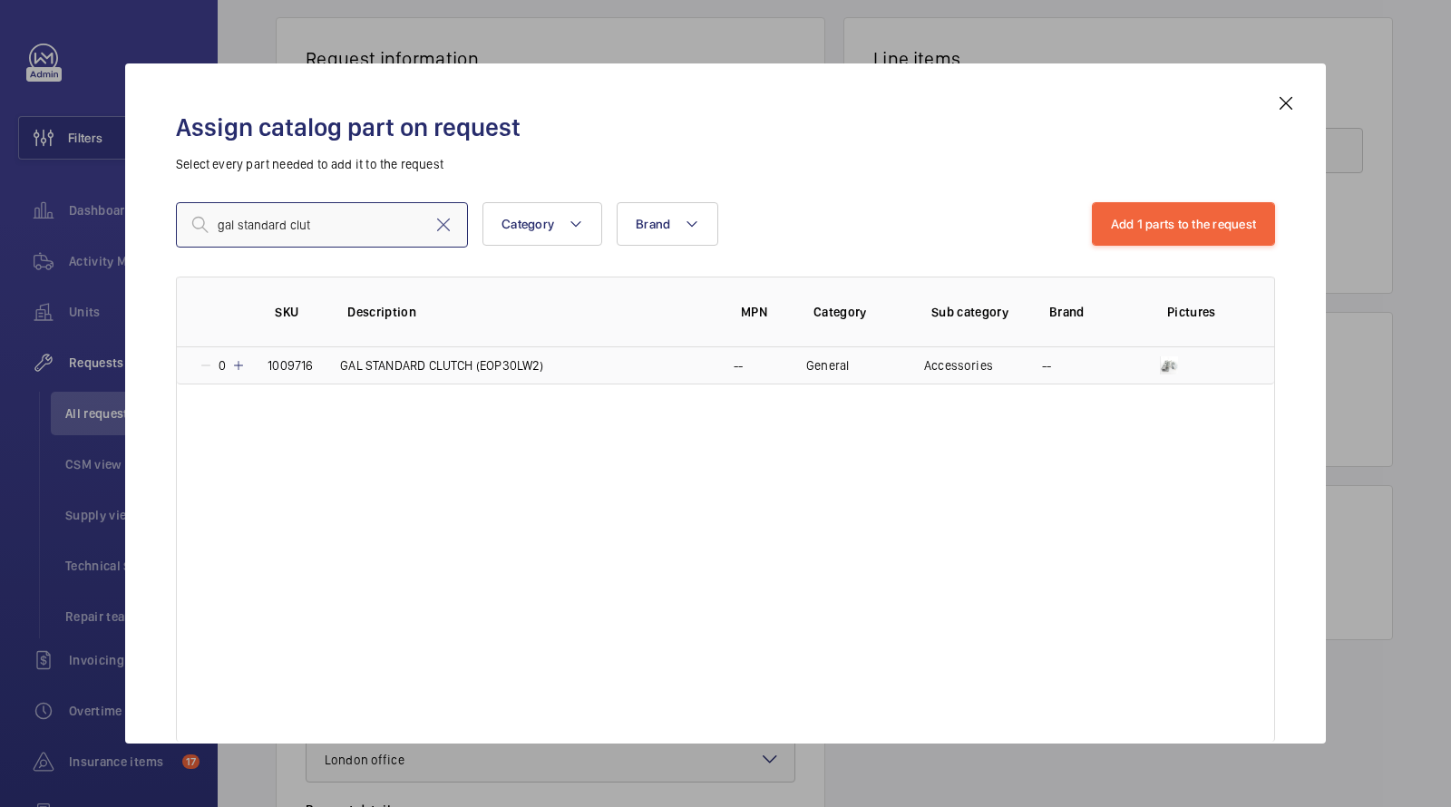
type input "gal standard clut"
click at [372, 370] on p "GAL STANDARD CLUTCH (EOP30LW2)" at bounding box center [441, 365] width 203 height 18
click at [1173, 222] on button "Add 2 parts to the request" at bounding box center [1183, 224] width 186 height 44
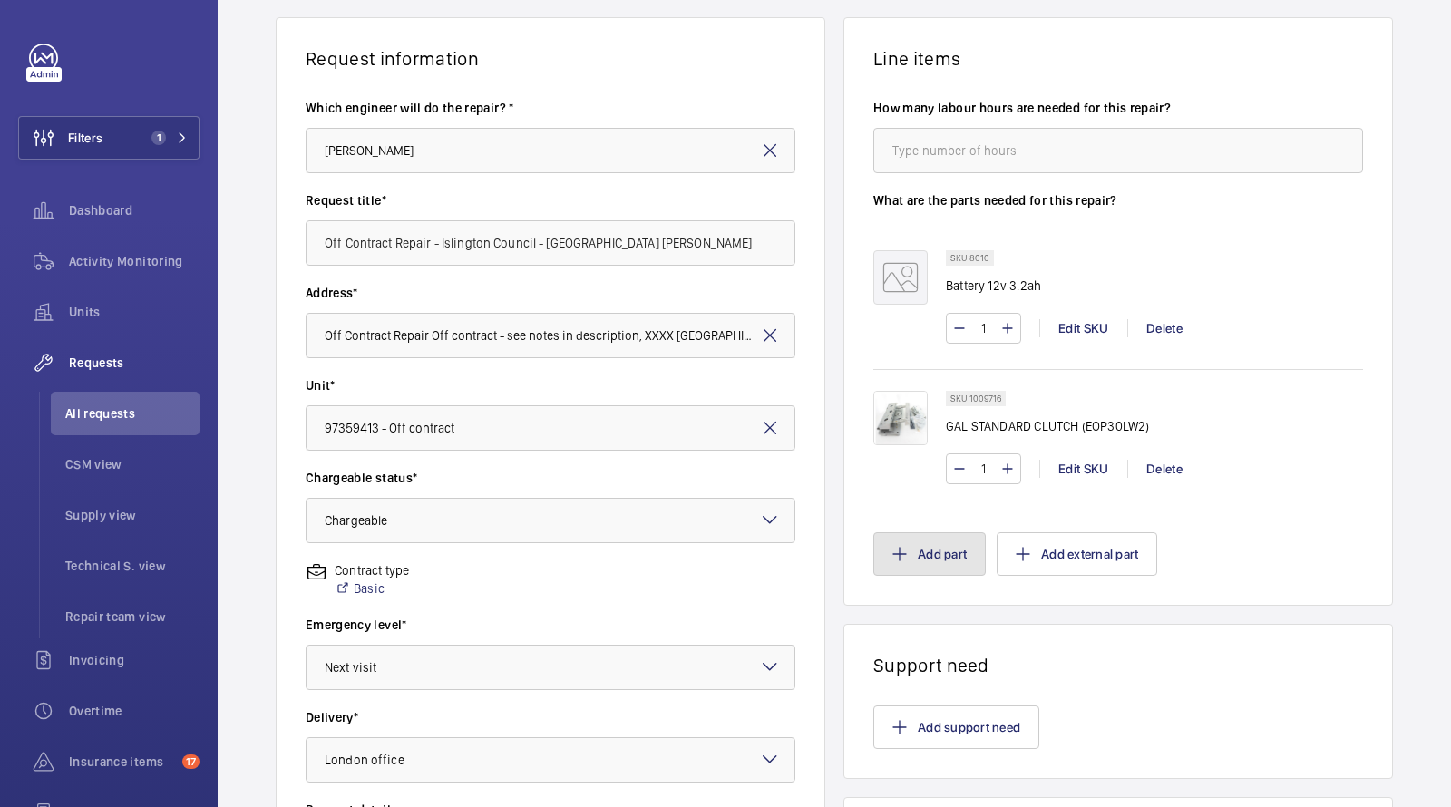
click at [923, 549] on button "Add part" at bounding box center [929, 554] width 112 height 44
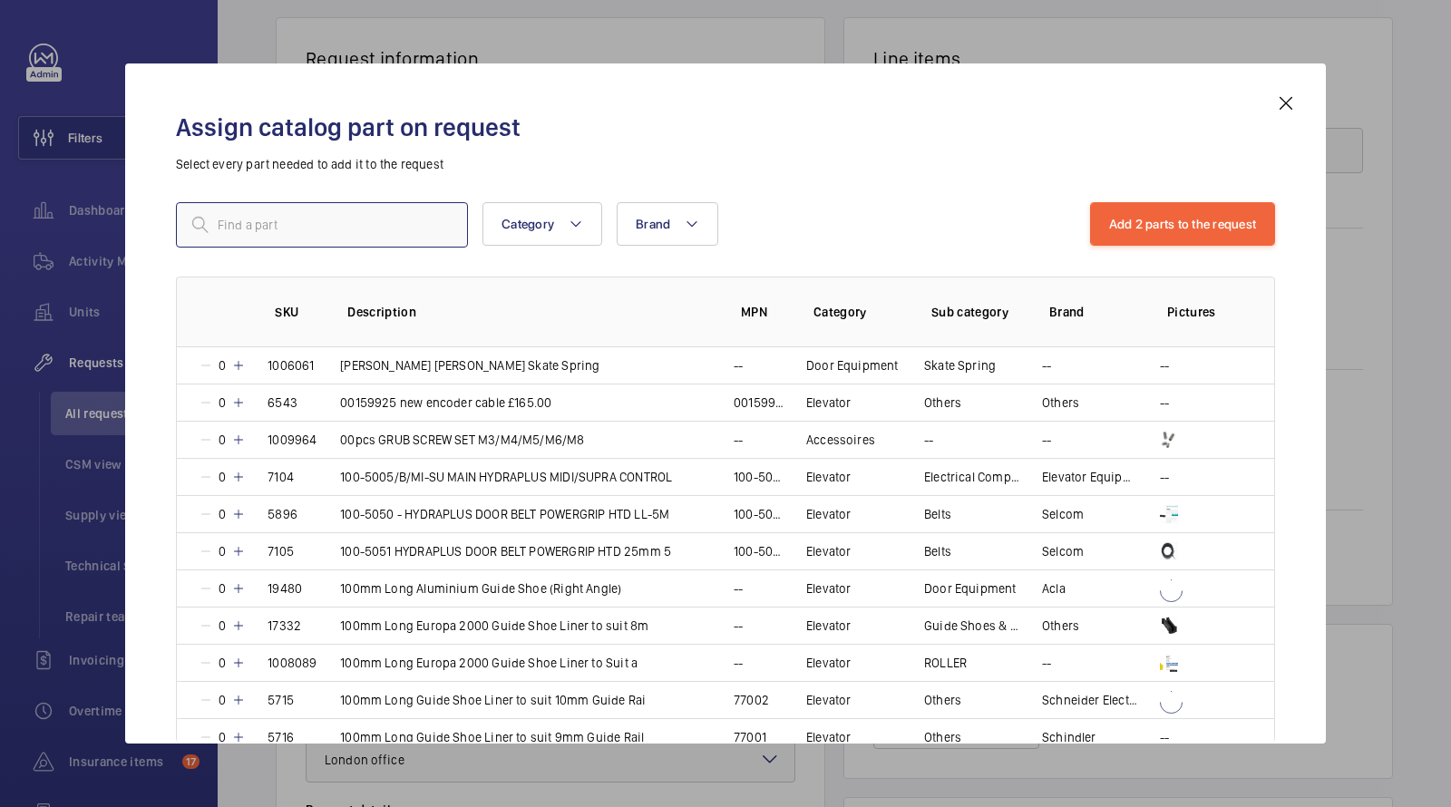
click at [328, 224] on input "text" at bounding box center [322, 224] width 292 height 45
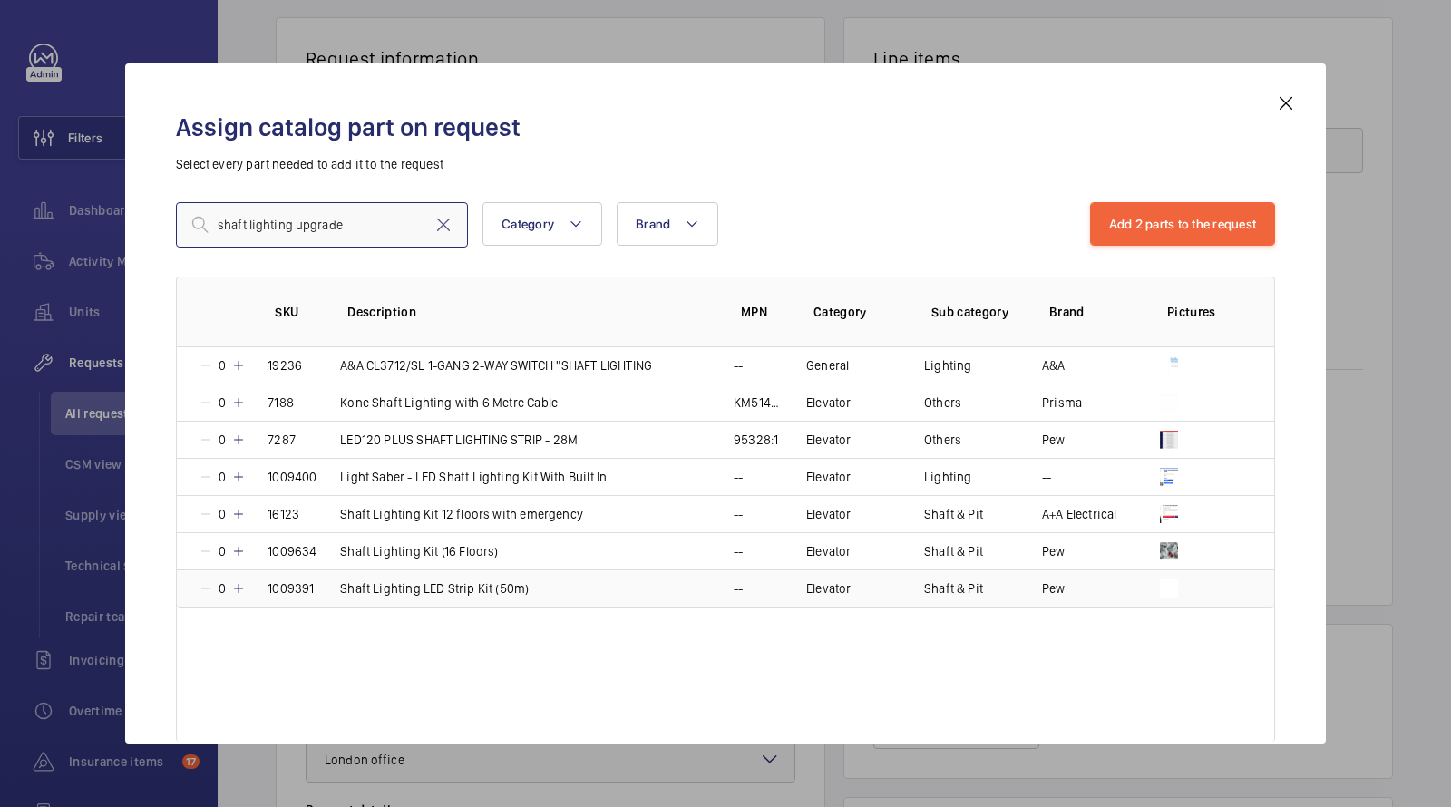
type input "shaft lighting upgrade"
click at [468, 585] on p "Shaft Lighting LED Strip Kit (50m)" at bounding box center [434, 588] width 189 height 18
click at [1220, 235] on button "Add 3 parts to the request" at bounding box center [1183, 224] width 186 height 44
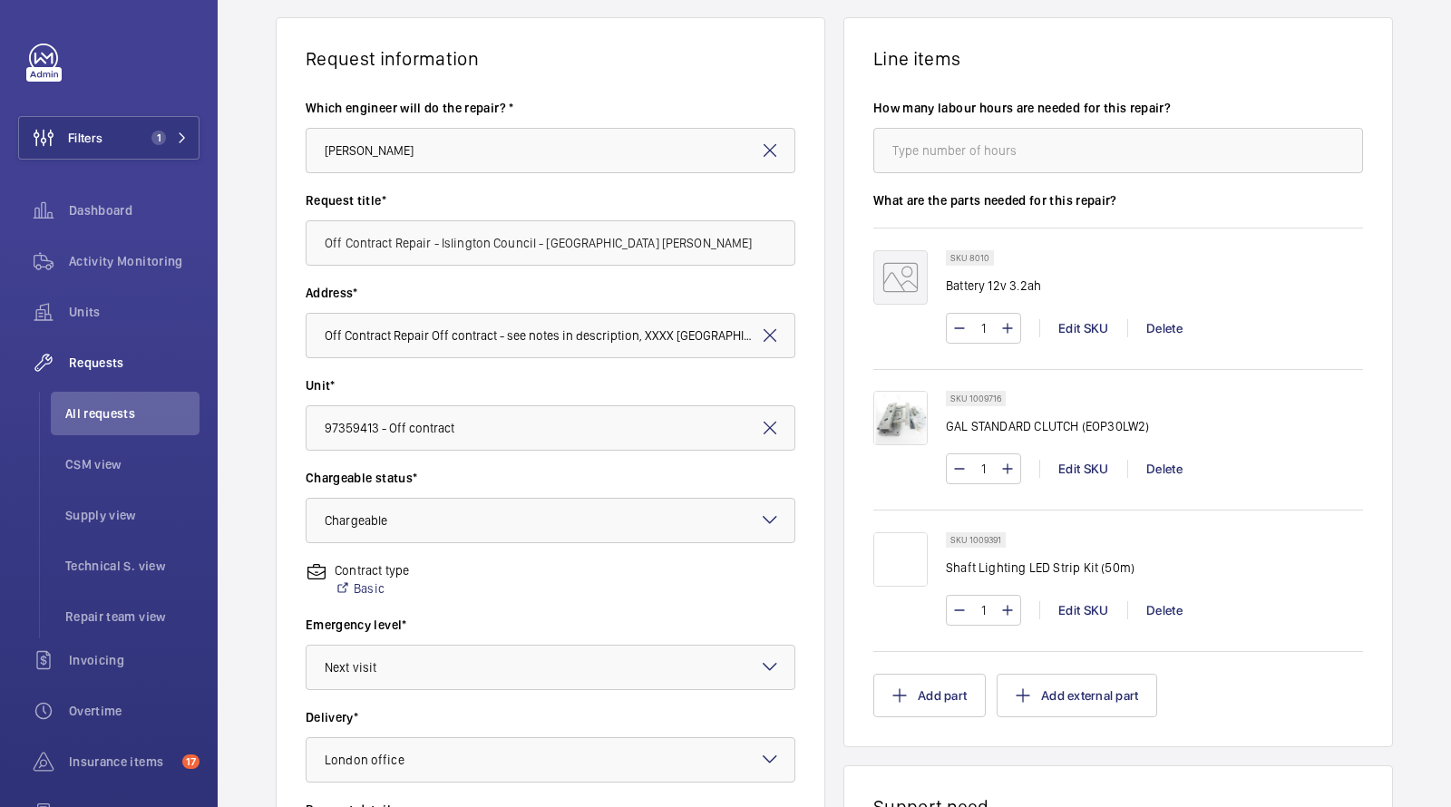
scroll to position [292, 0]
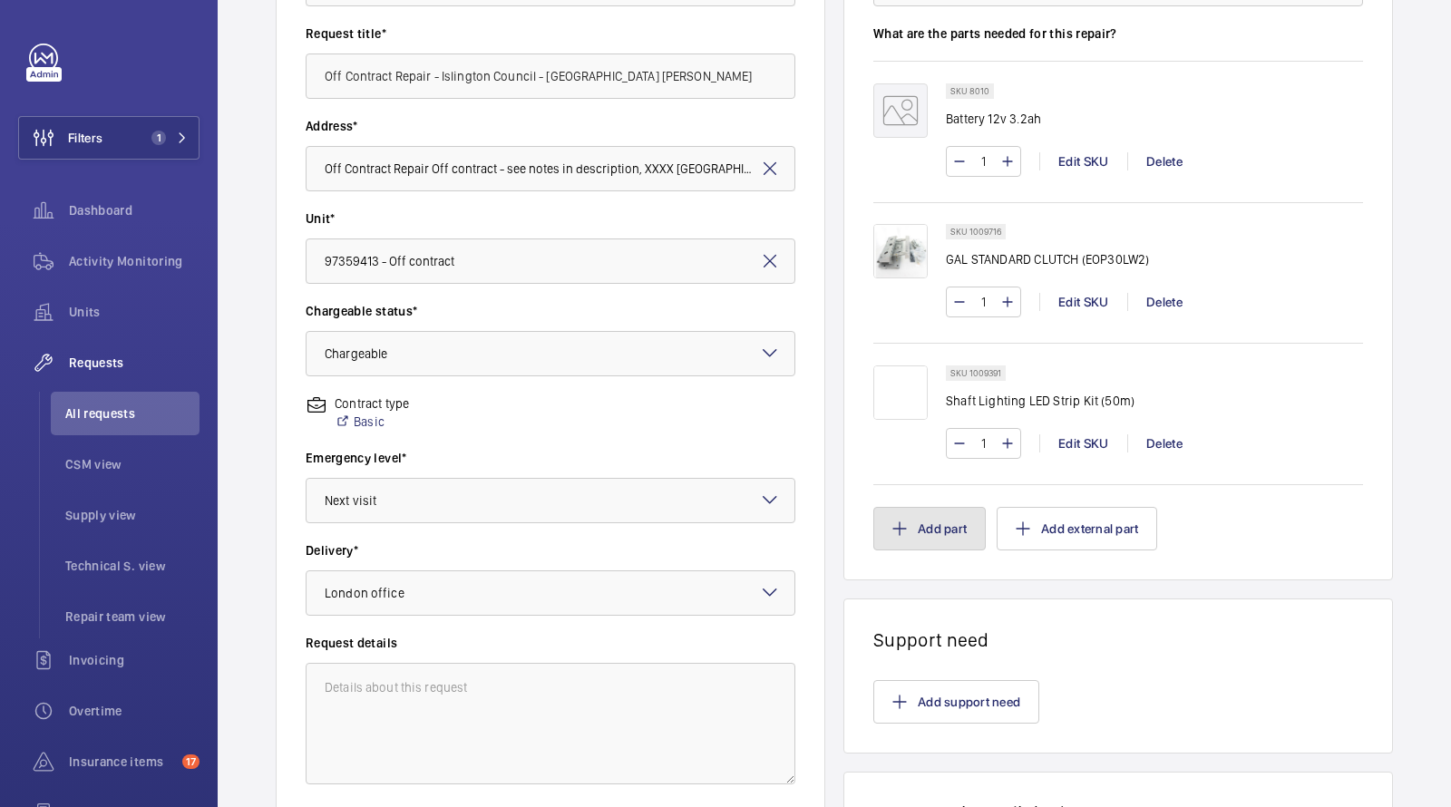
click at [919, 511] on button "Add part" at bounding box center [929, 529] width 112 height 44
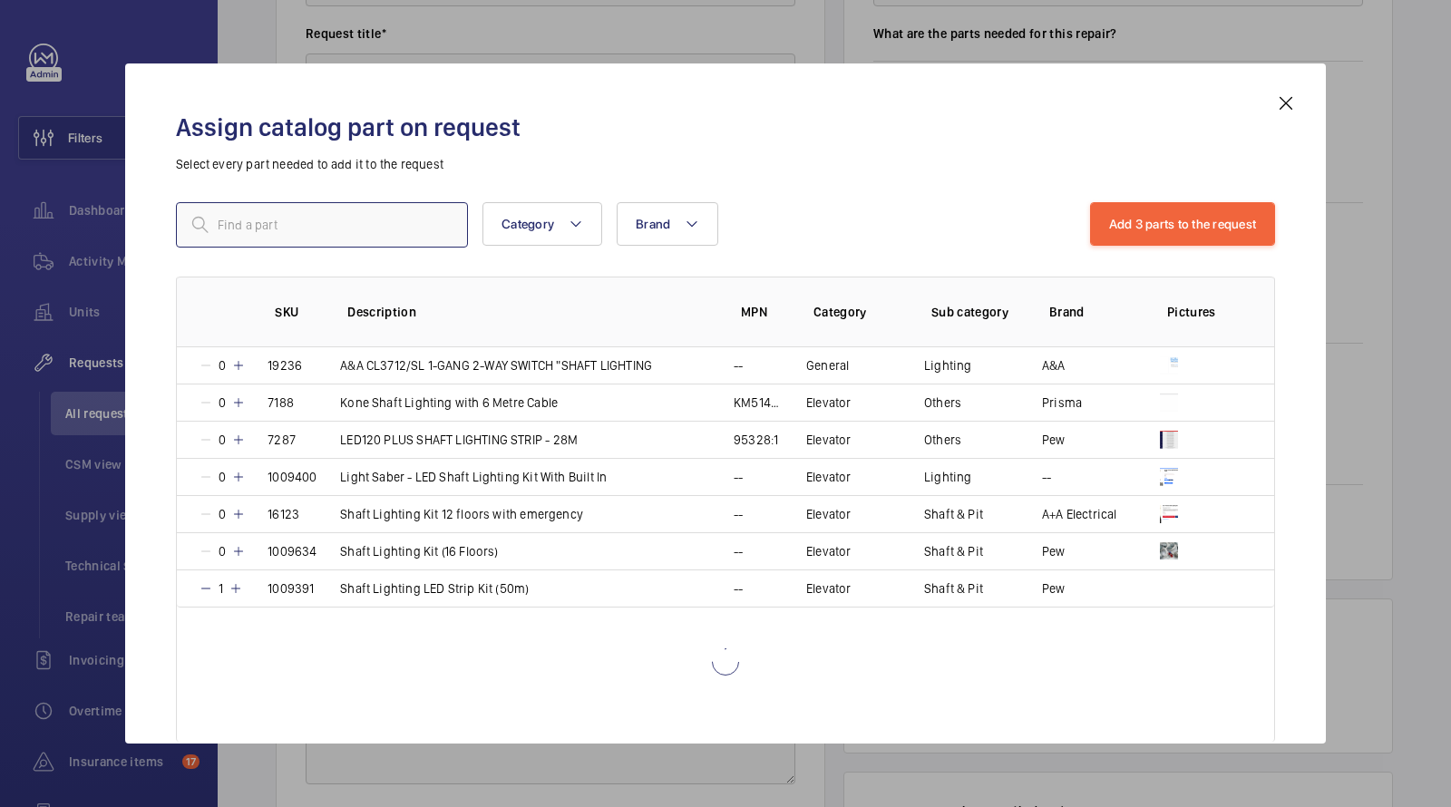
click at [418, 218] on input "text" at bounding box center [322, 224] width 292 height 45
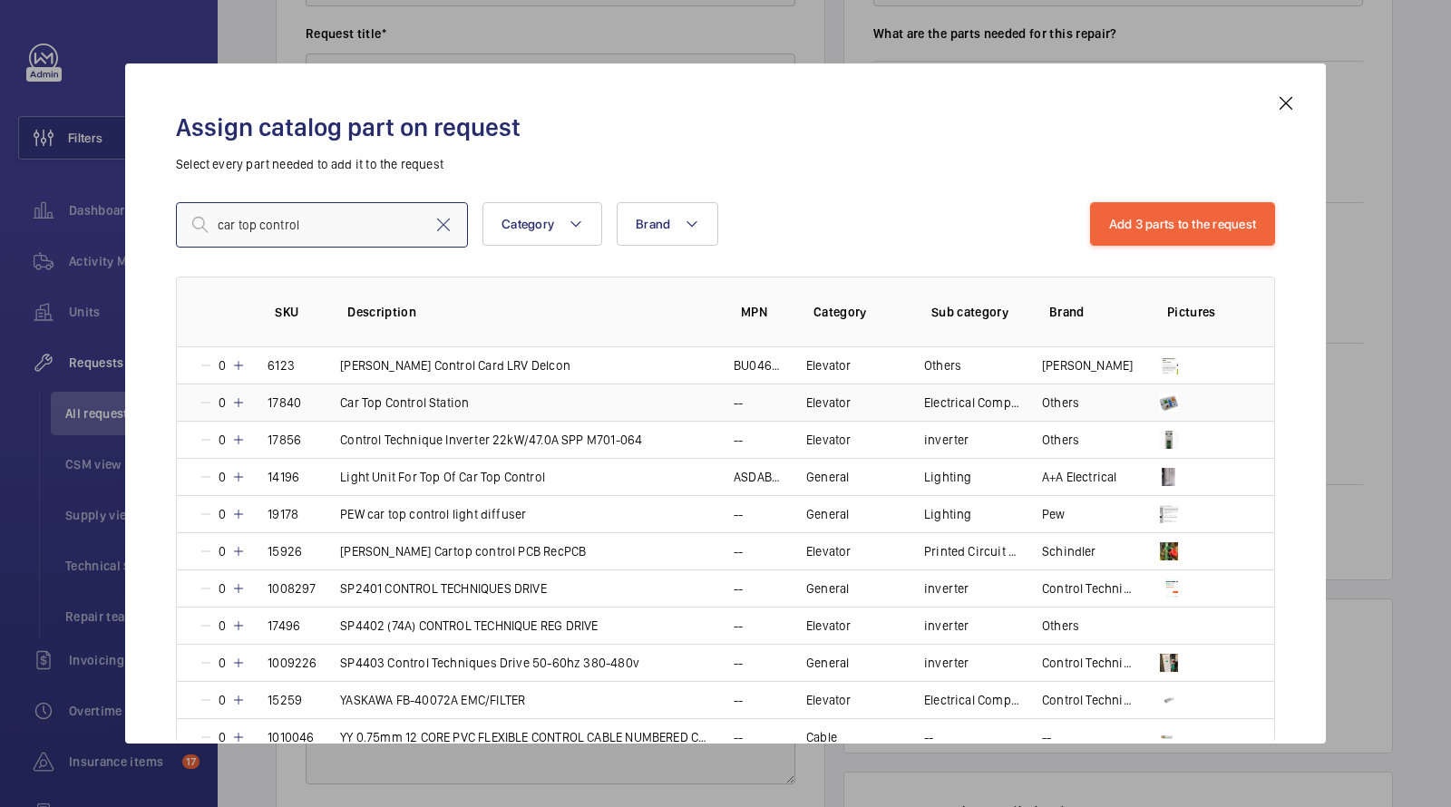
type input "car top control"
click at [581, 407] on td "Car Top Control Station" at bounding box center [515, 402] width 394 height 37
click at [1209, 233] on button "Add 4 parts to the request" at bounding box center [1182, 224] width 187 height 44
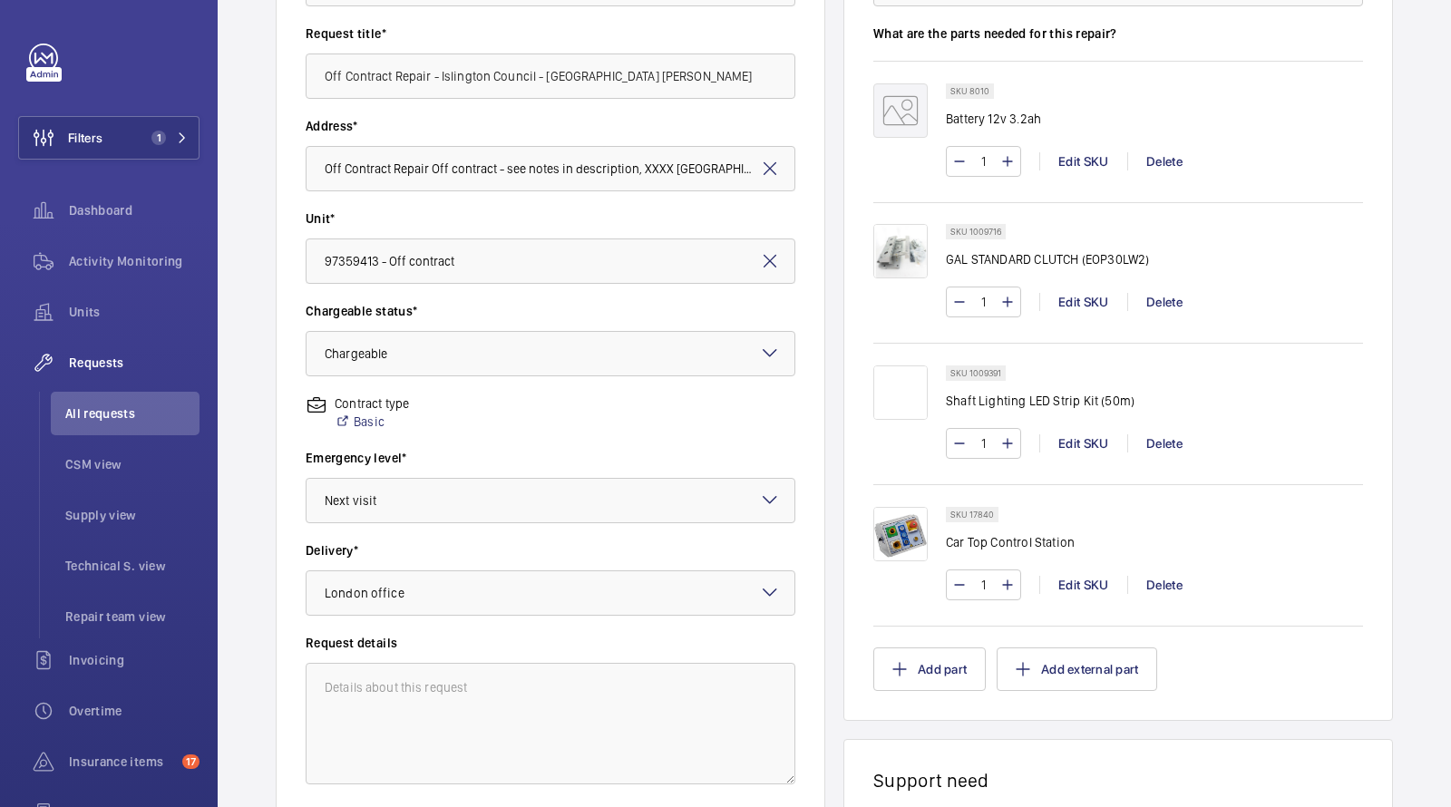
scroll to position [424, 0]
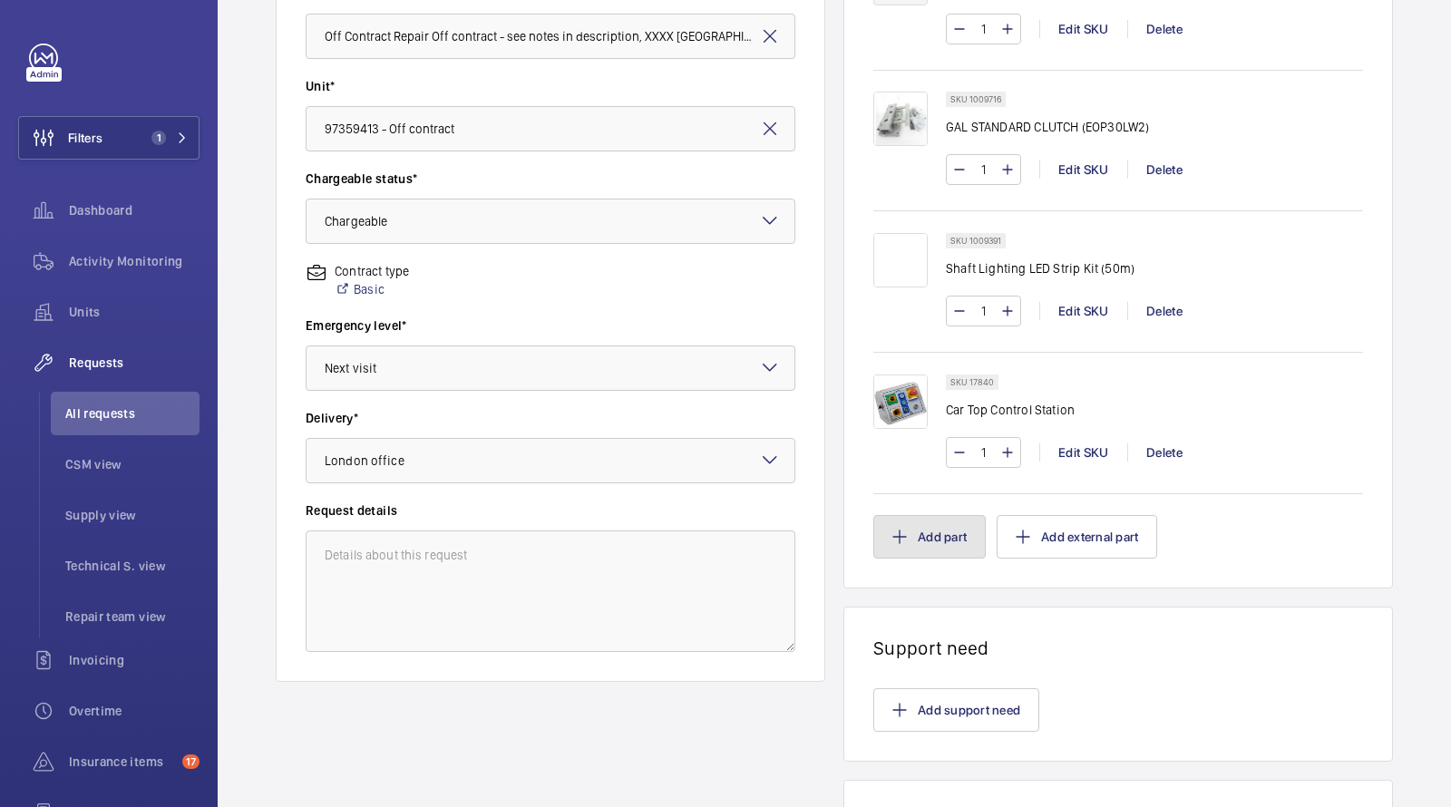
click at [927, 540] on button "Add part" at bounding box center [929, 537] width 112 height 44
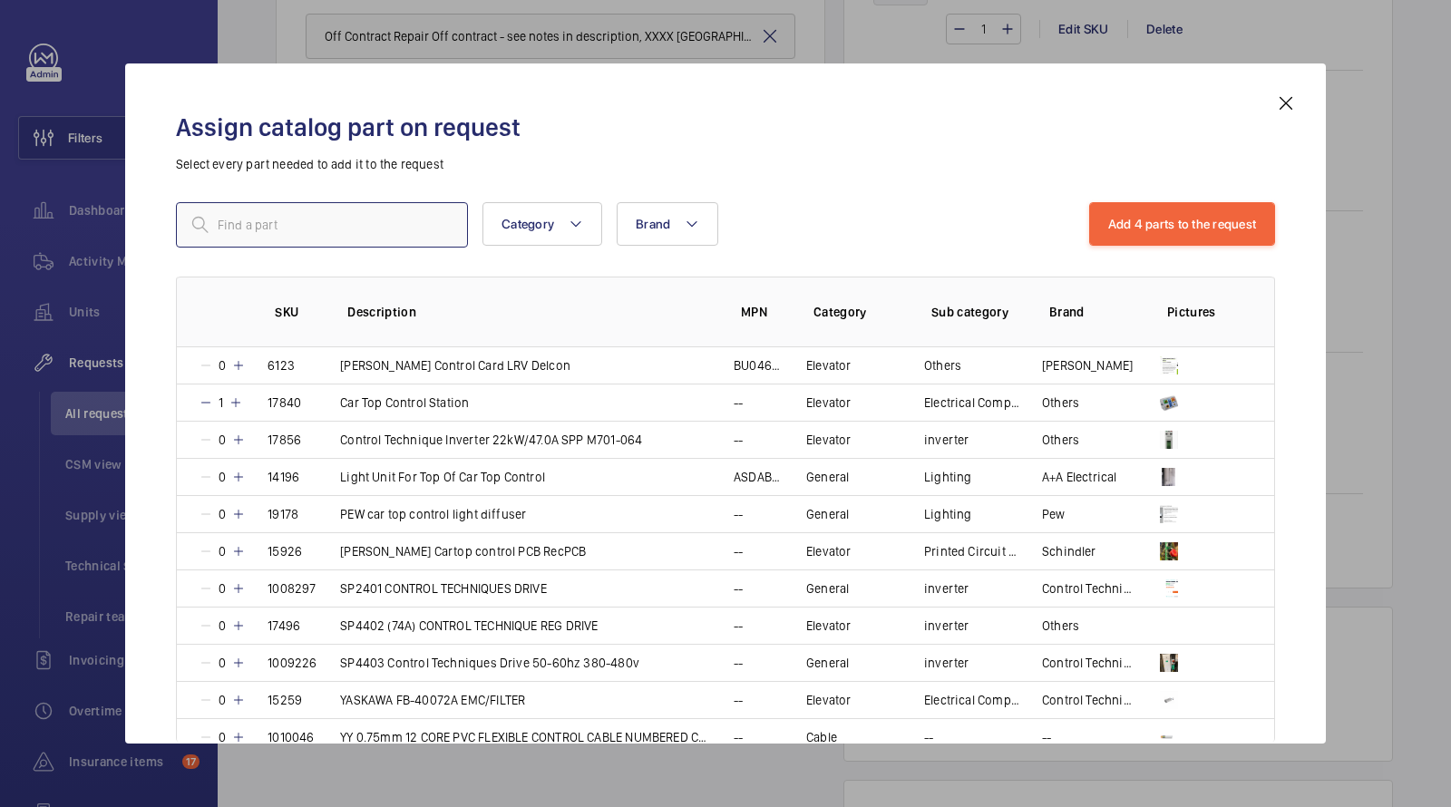
click at [378, 217] on input "text" at bounding box center [322, 224] width 292 height 45
click at [377, 218] on input "text" at bounding box center [322, 224] width 292 height 45
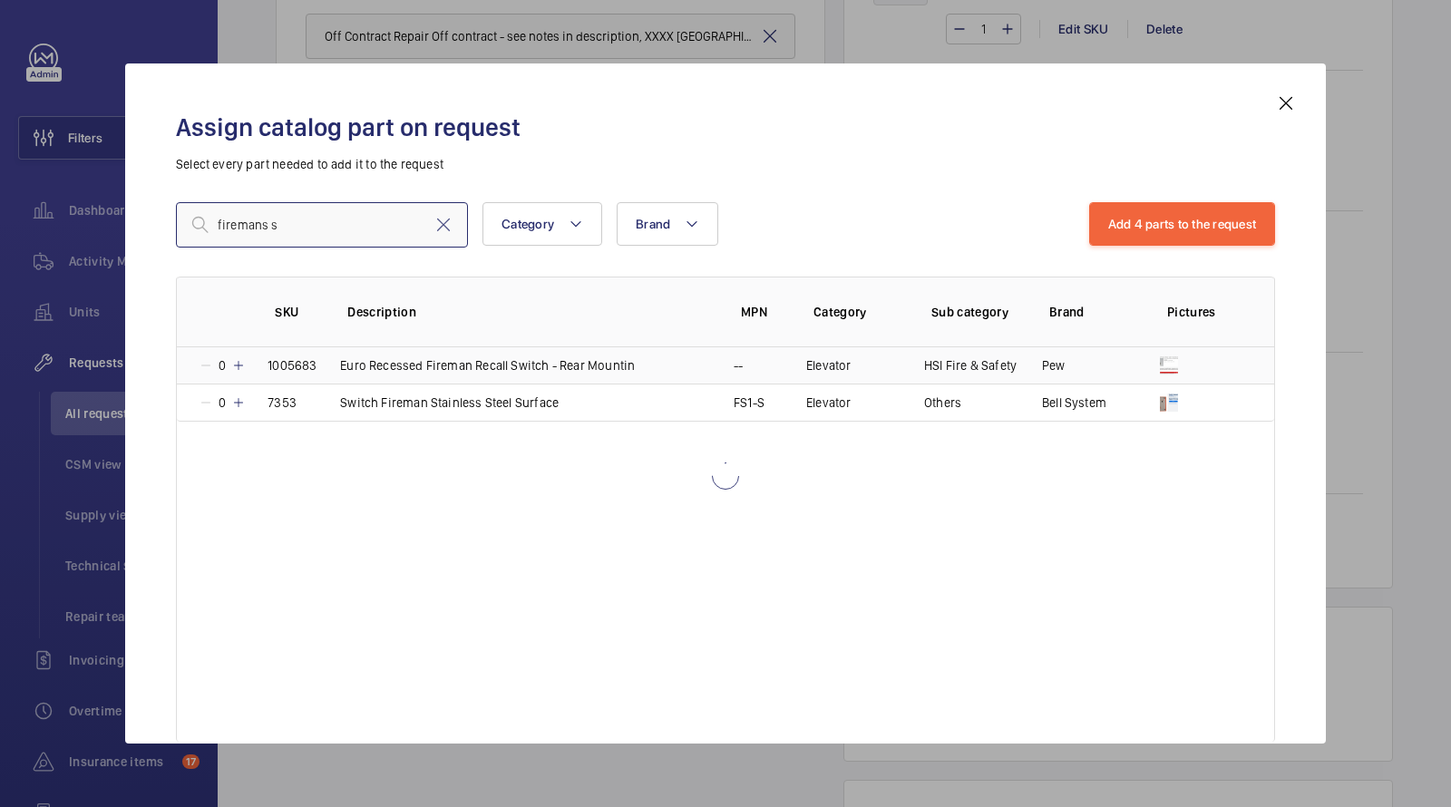
type input "firemans s"
click at [481, 366] on p "Euro Recessed Fireman Recall Switch - Rear Mountin" at bounding box center [487, 365] width 295 height 18
click at [1179, 207] on button "Add 5 parts to the request" at bounding box center [1183, 224] width 186 height 44
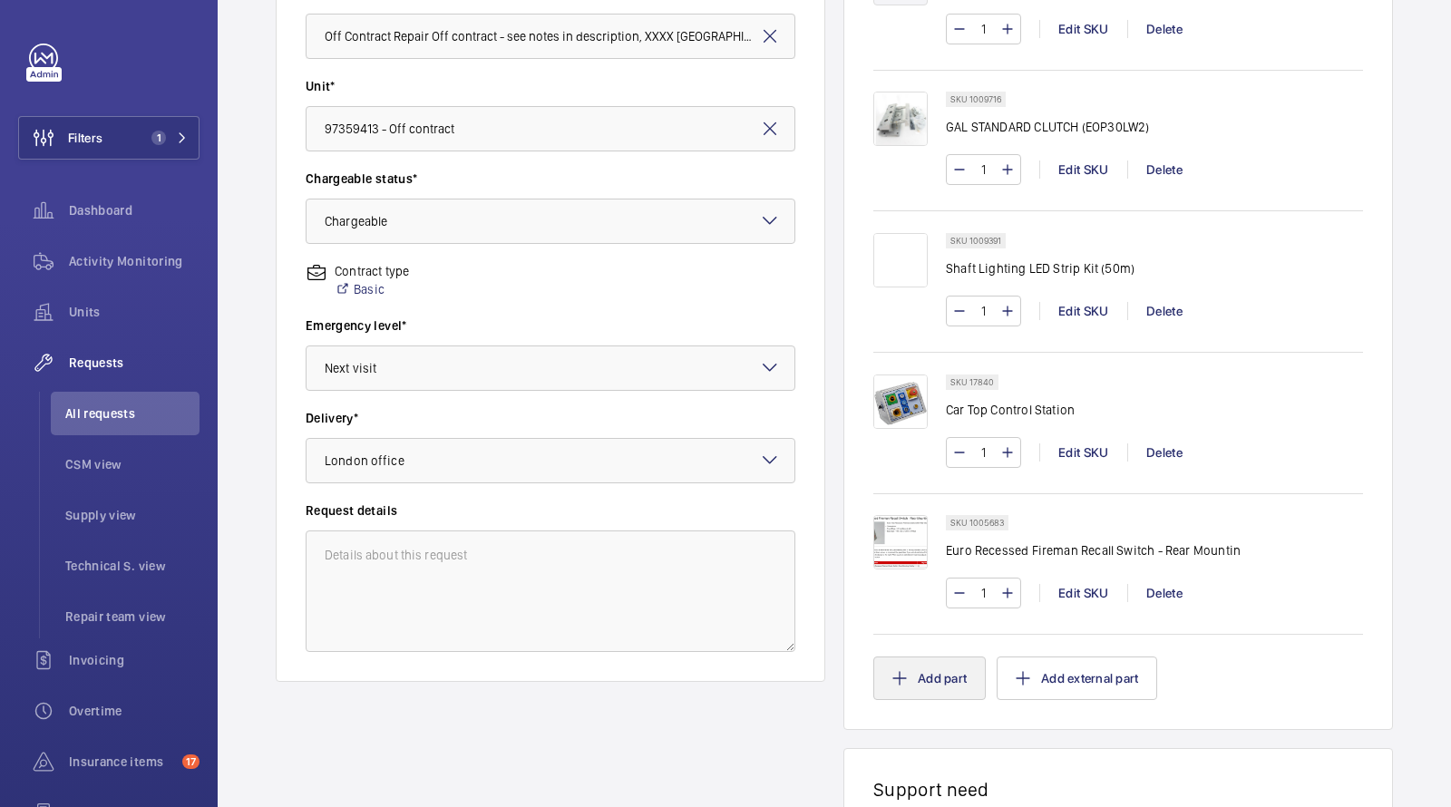
scroll to position [574, 0]
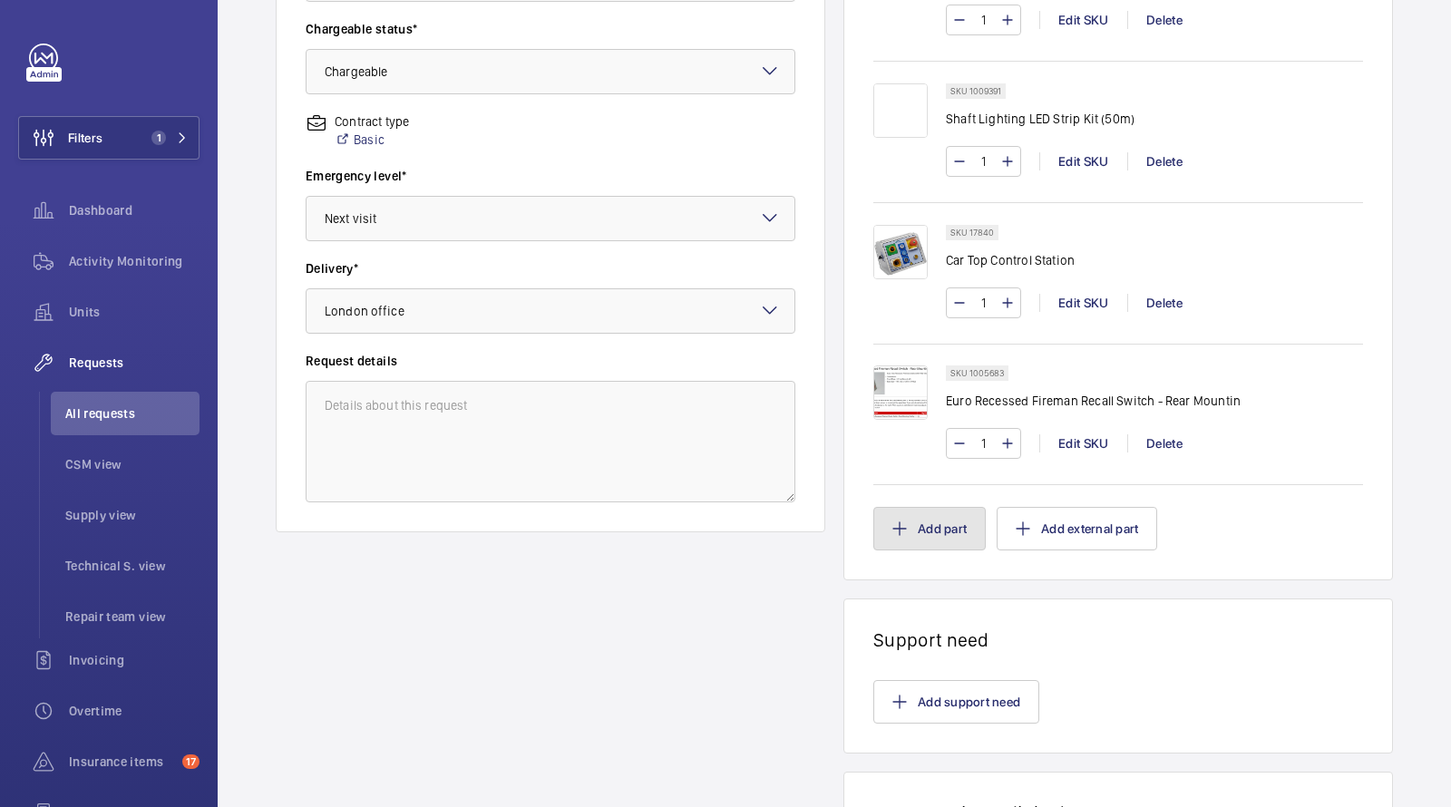
click at [921, 518] on button "Add part" at bounding box center [929, 529] width 112 height 44
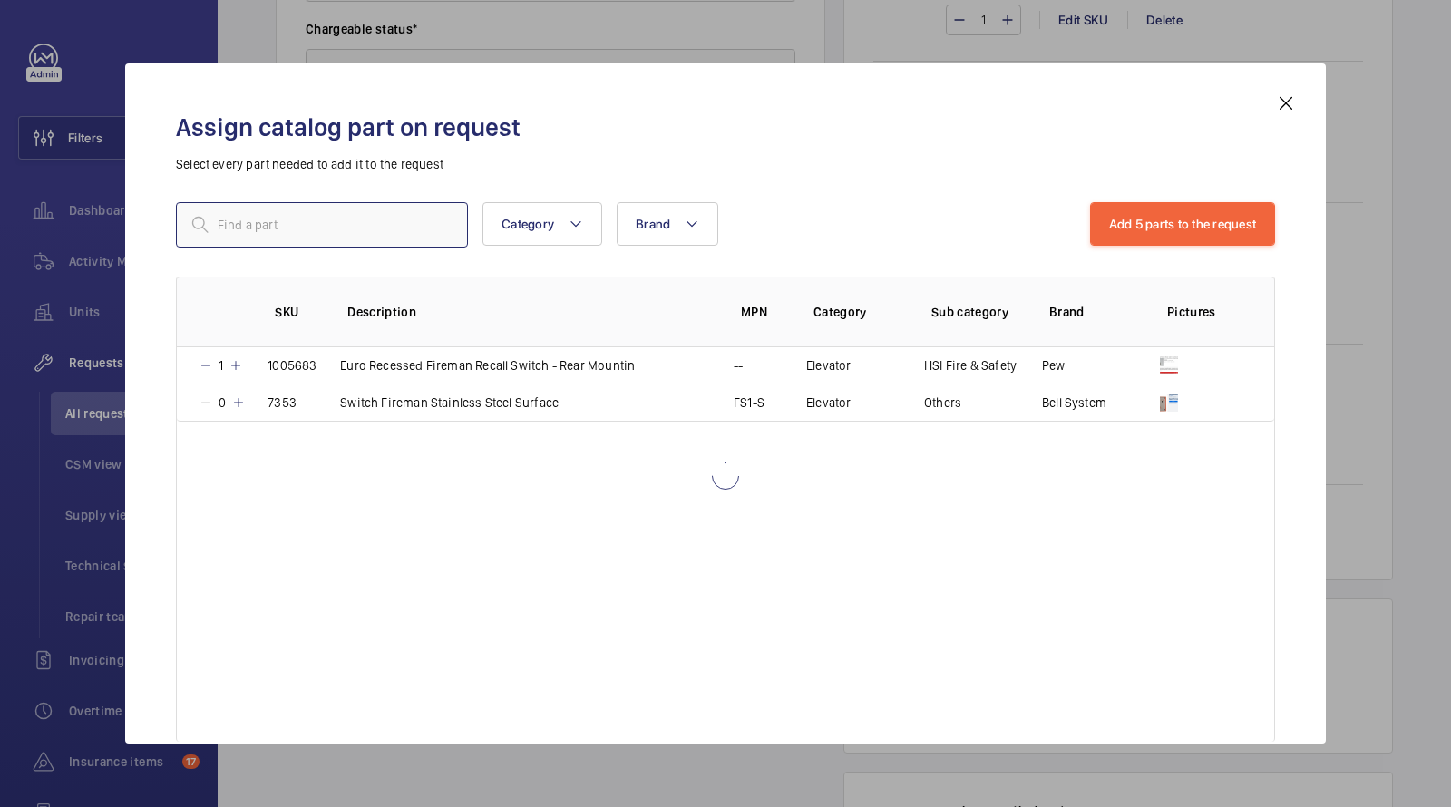
click at [373, 235] on input "text" at bounding box center [322, 224] width 292 height 45
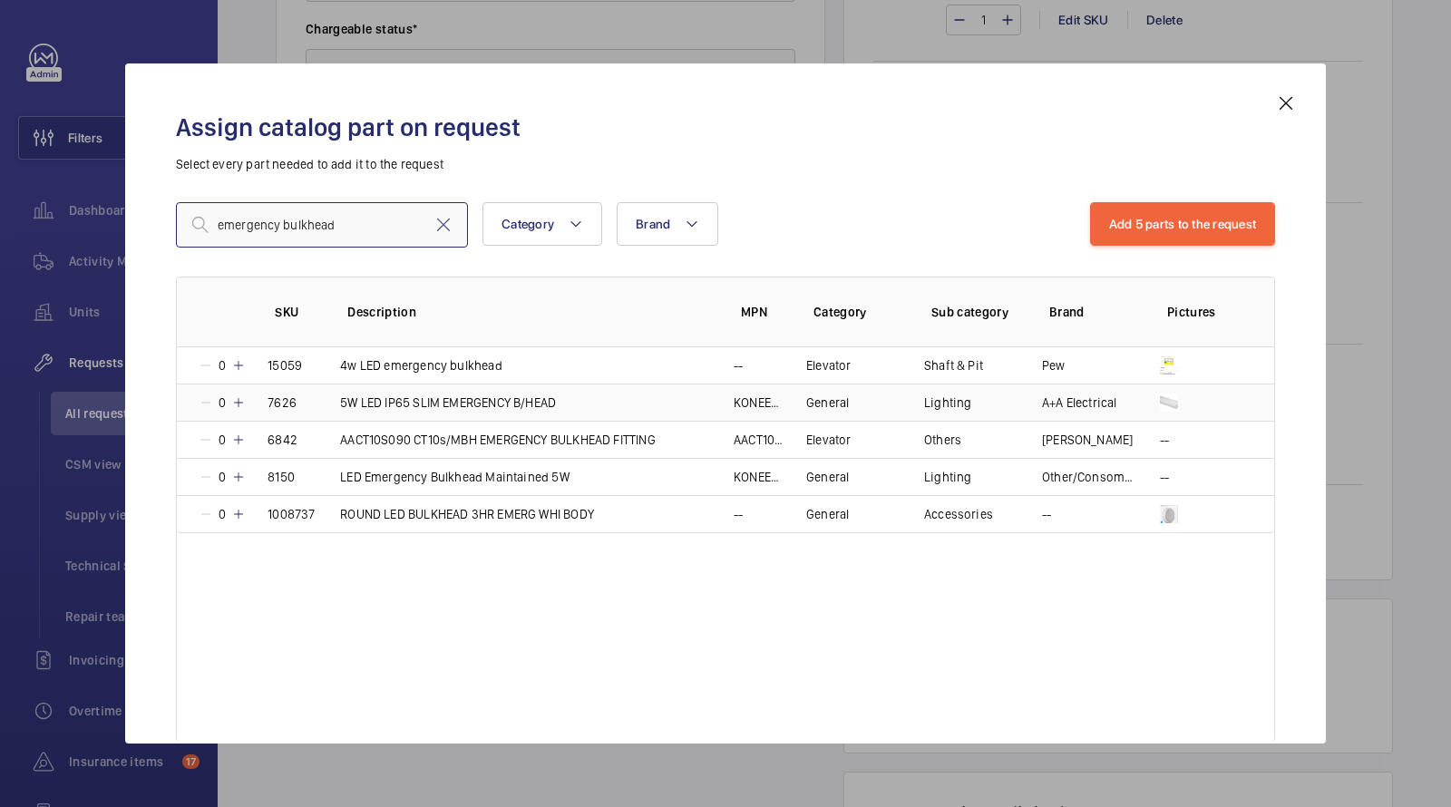
type input "emergency bulkhead"
click at [660, 407] on td "5W LED IP65 SLIM EMERGENCY B/HEAD" at bounding box center [515, 402] width 394 height 37
click at [1133, 242] on button "Add 6 parts to the request" at bounding box center [1182, 224] width 187 height 44
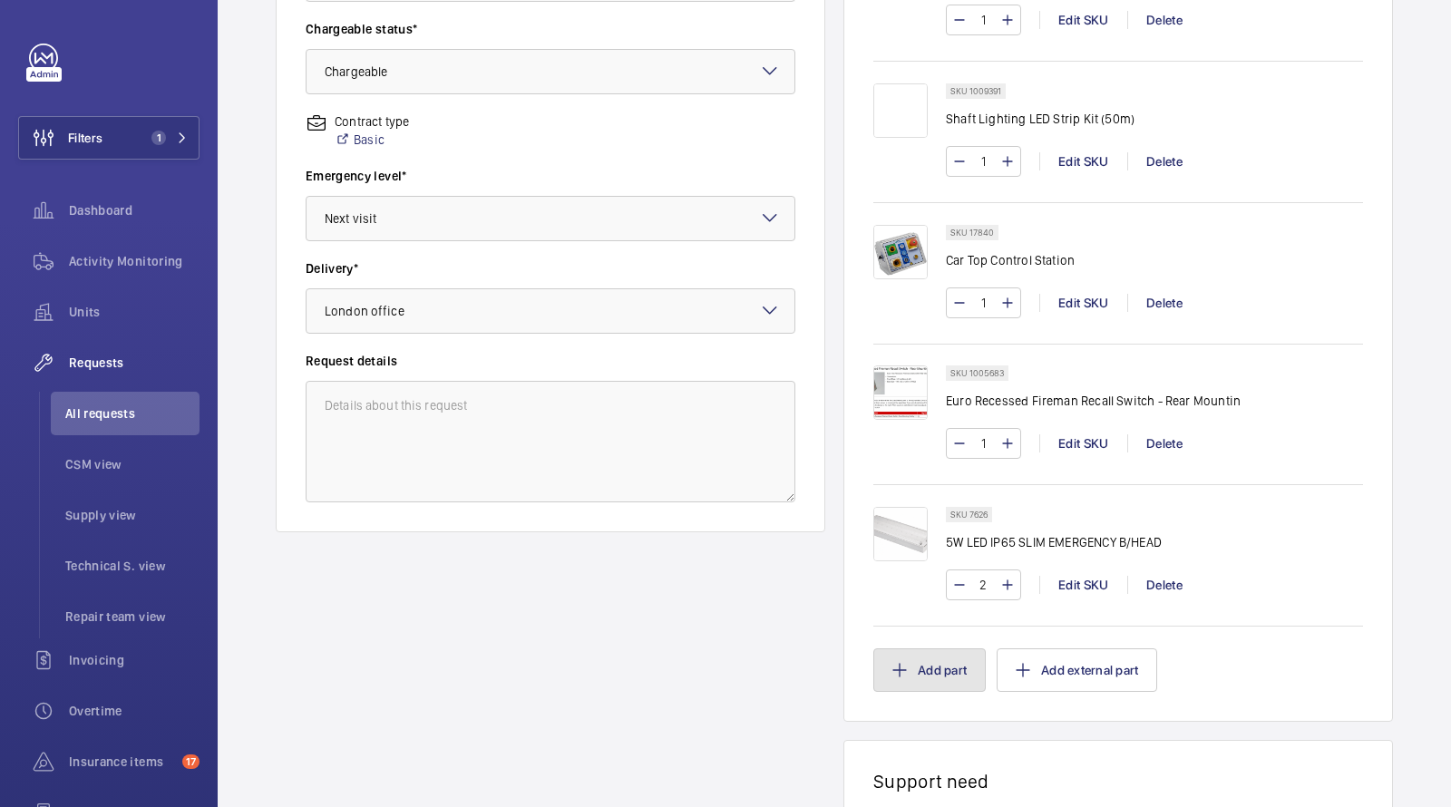
click at [925, 660] on button "Add part" at bounding box center [929, 670] width 112 height 44
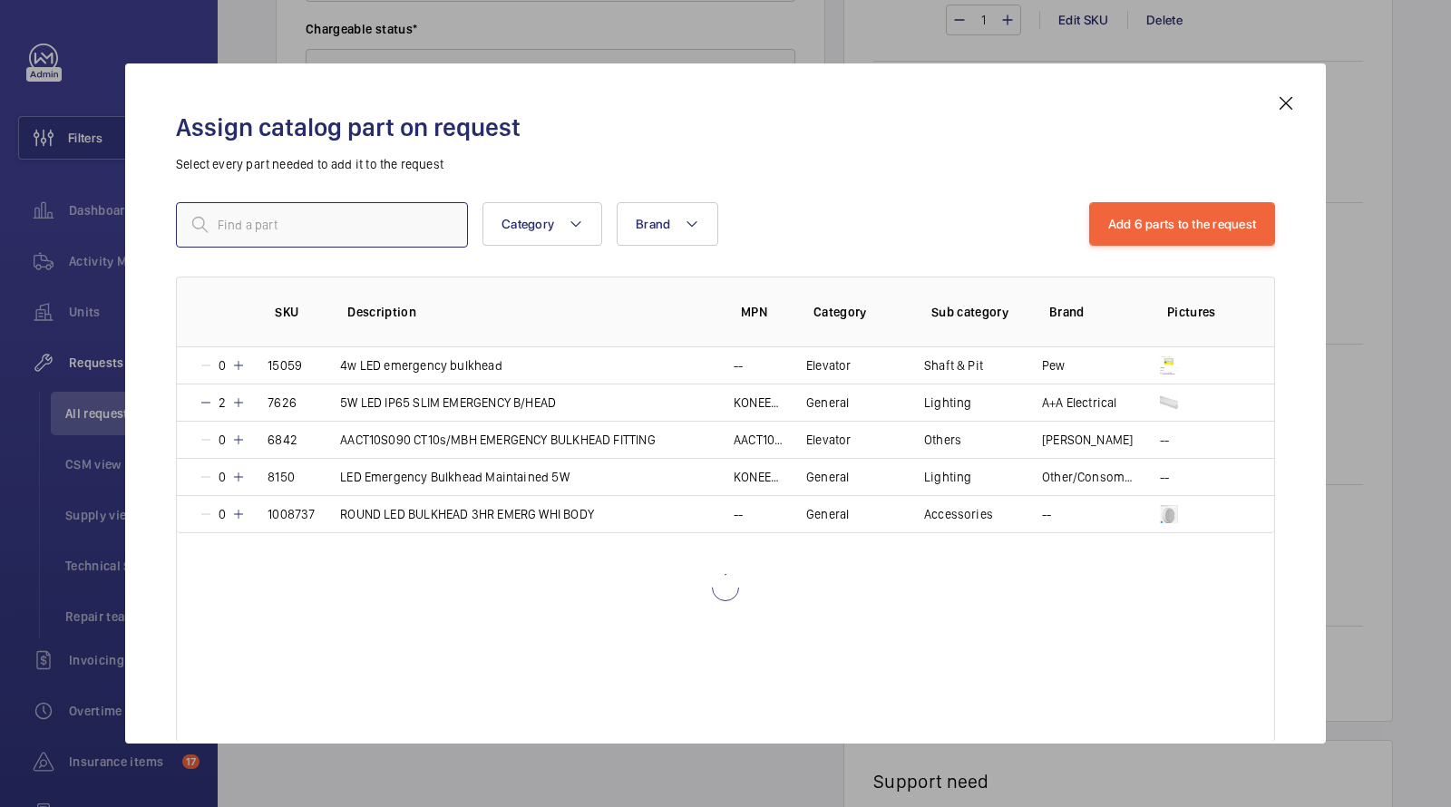
click at [376, 215] on input "text" at bounding box center [322, 224] width 292 height 45
paste input "MC18N-S-01"
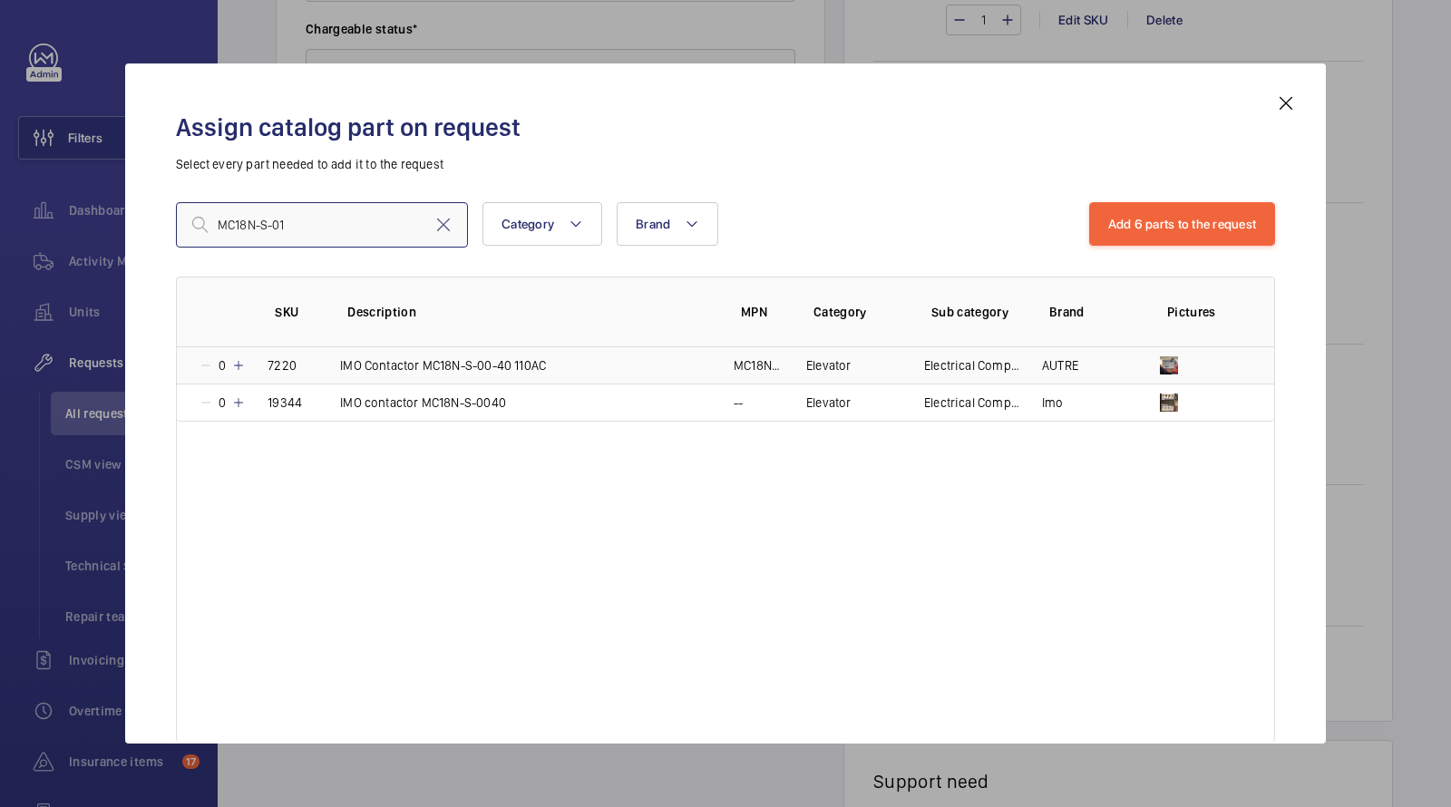
type input "MC18N-S-01"
click at [535, 367] on p "IMO Contactor MC18N-S-00-40 110AC" at bounding box center [443, 365] width 206 height 18
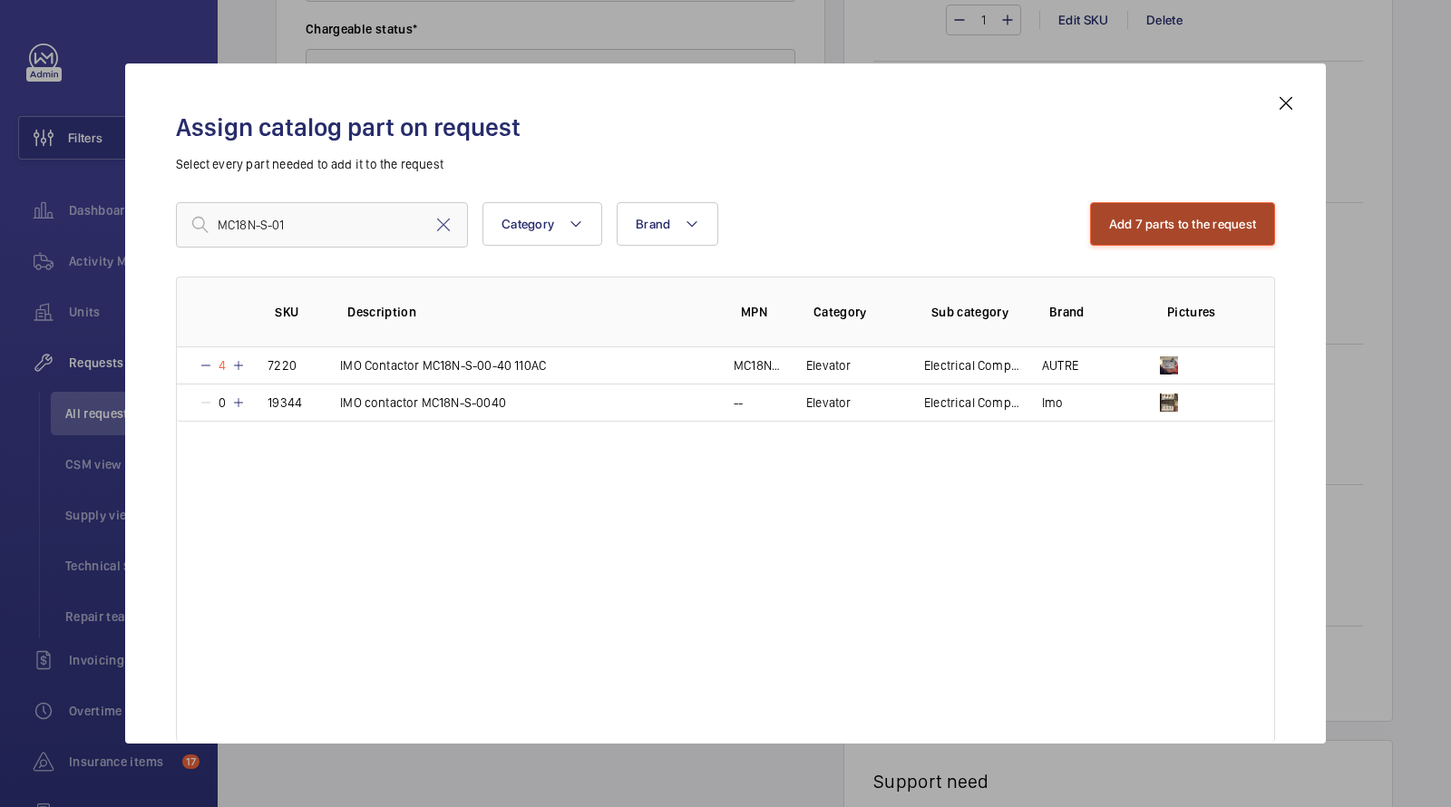
click at [1171, 214] on button "Add 7 parts to the request" at bounding box center [1183, 224] width 186 height 44
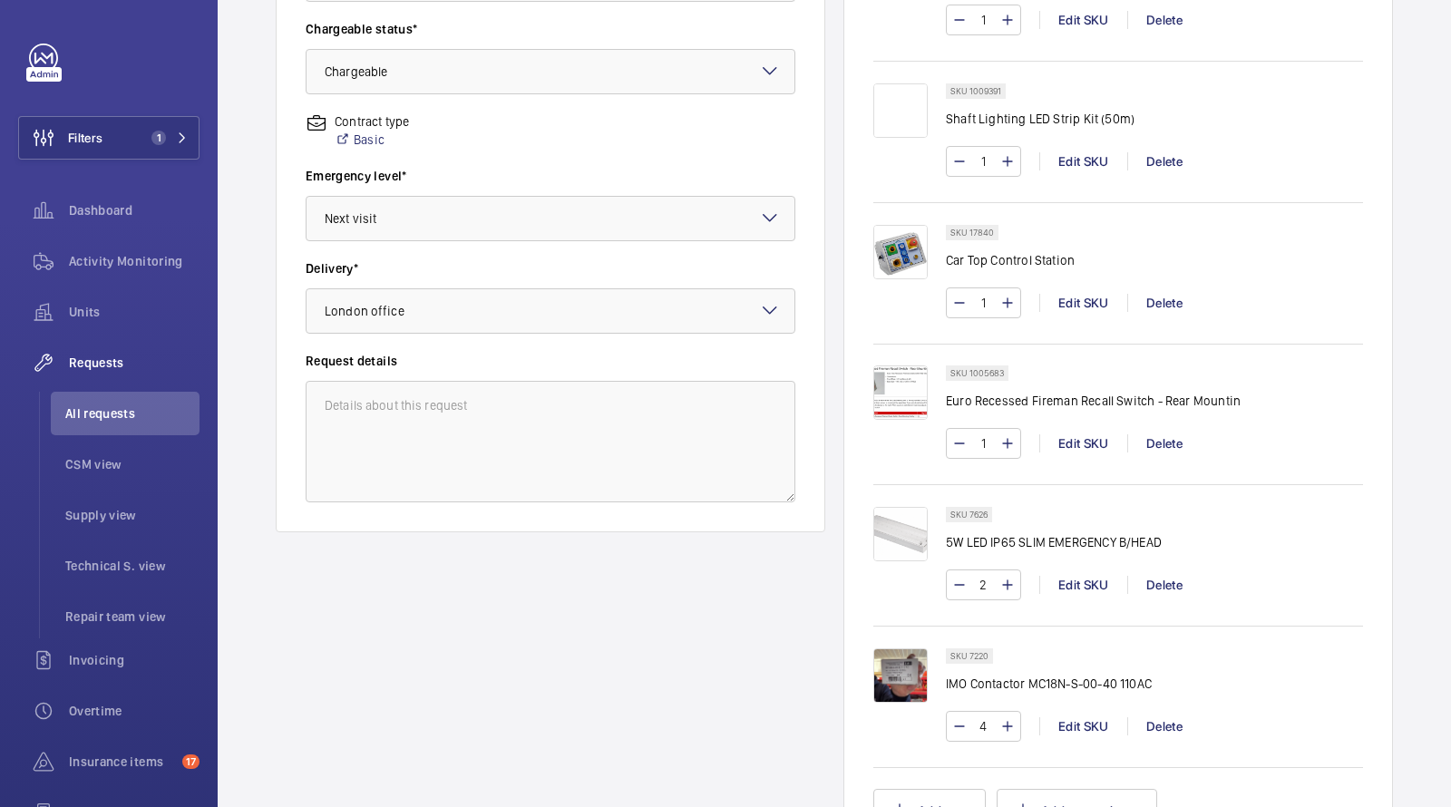
scroll to position [854, 0]
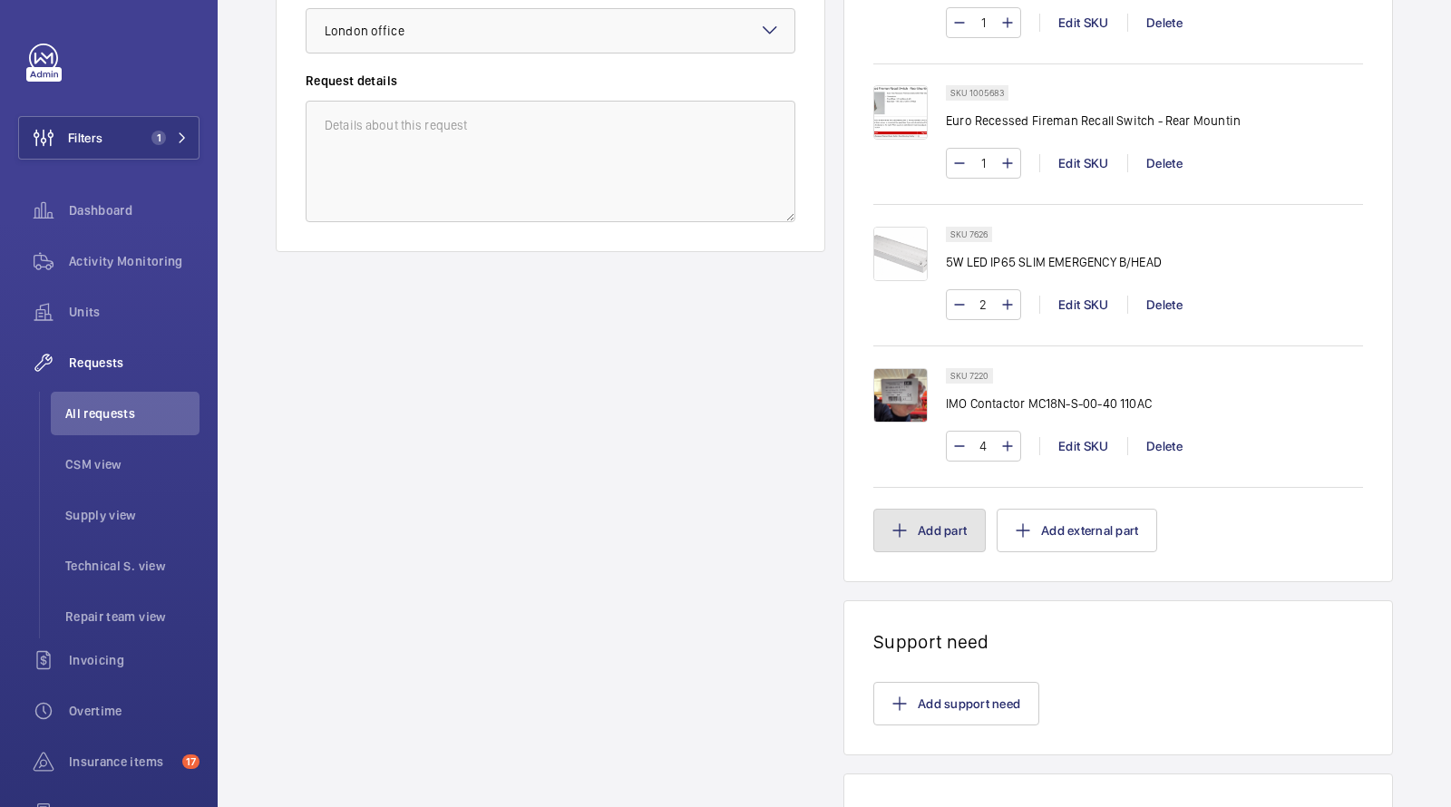
click at [922, 530] on button "Add part" at bounding box center [929, 531] width 112 height 44
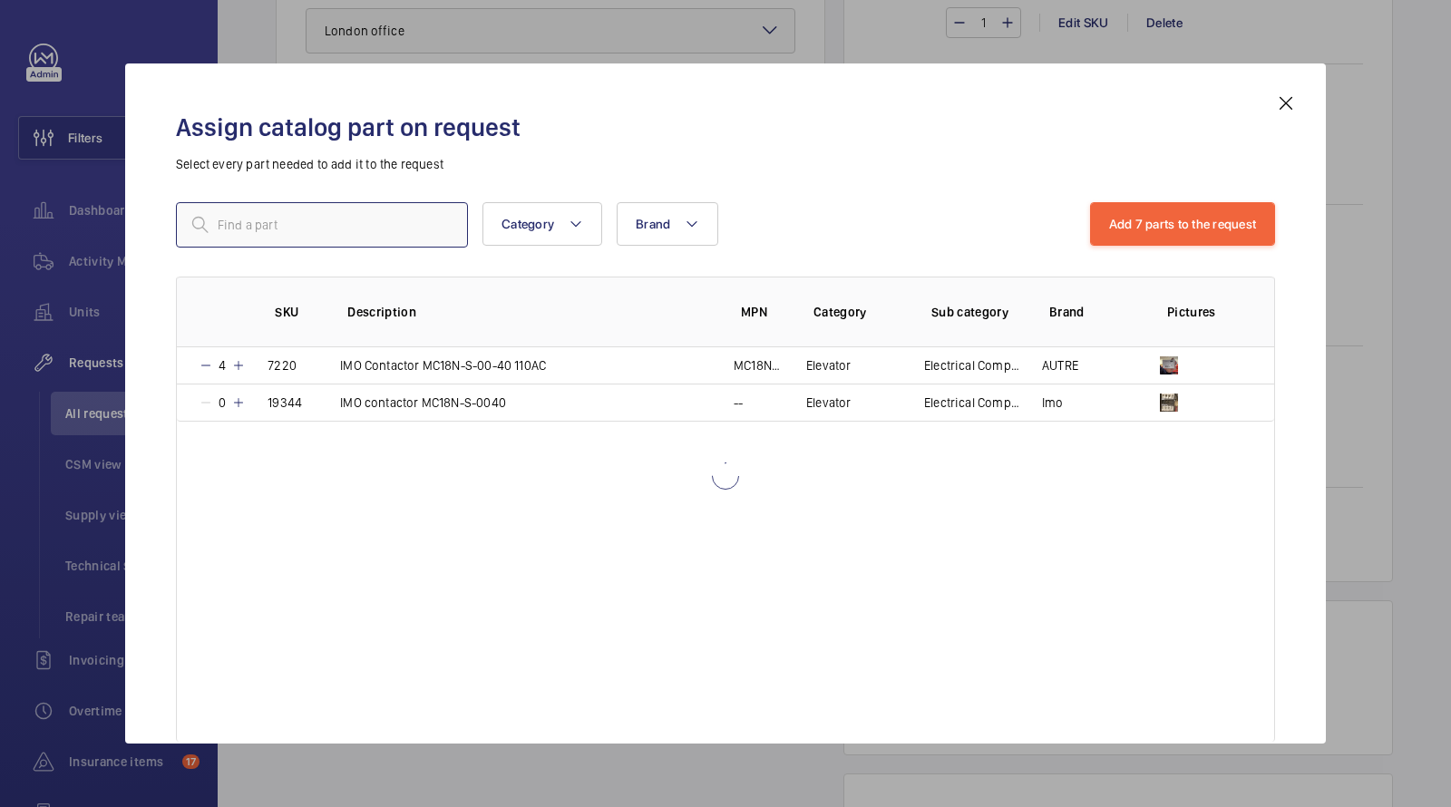
click at [348, 226] on input "text" at bounding box center [322, 224] width 292 height 45
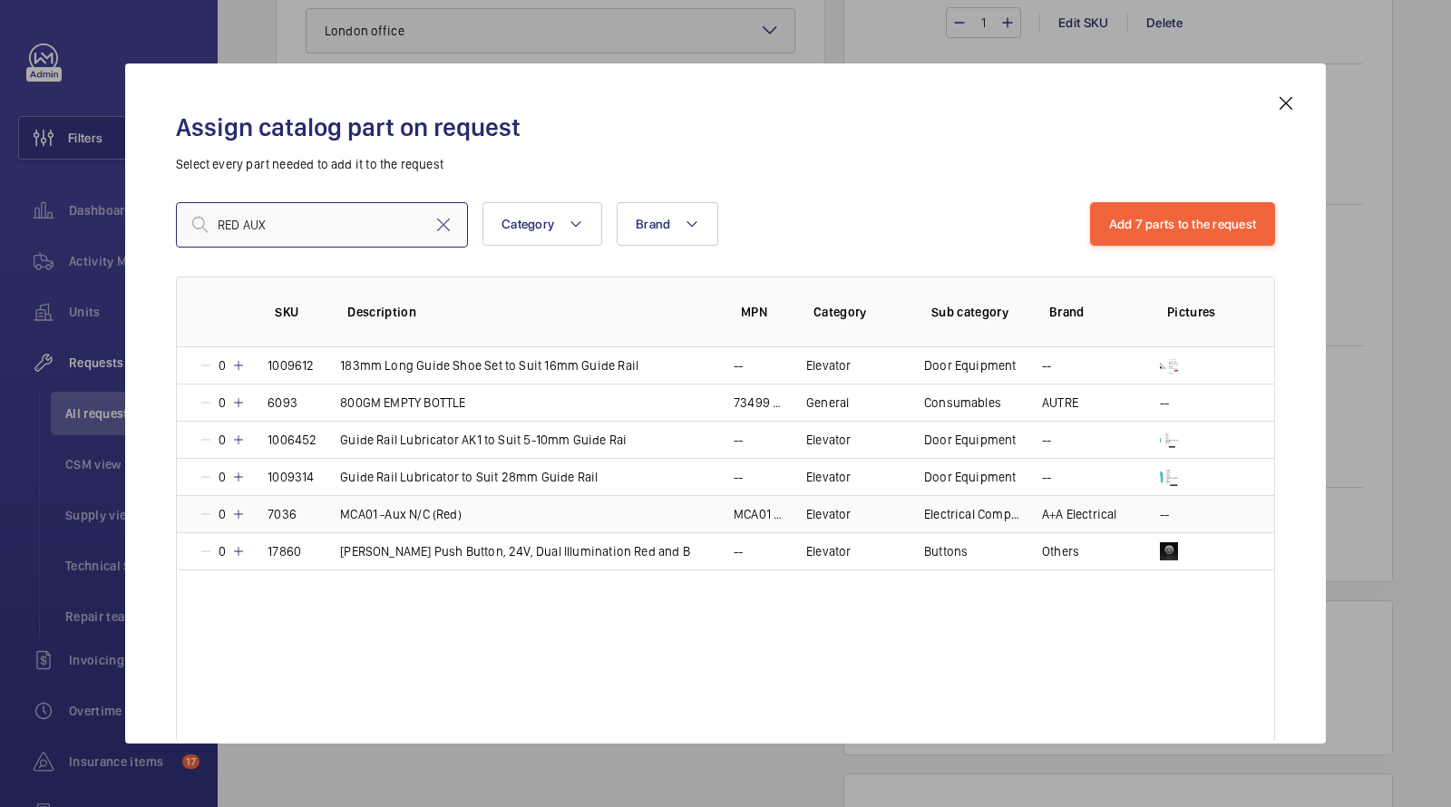
type input "RED AUX"
click at [683, 510] on td "MCA01 -Aux N/C (Red)" at bounding box center [515, 513] width 394 height 37
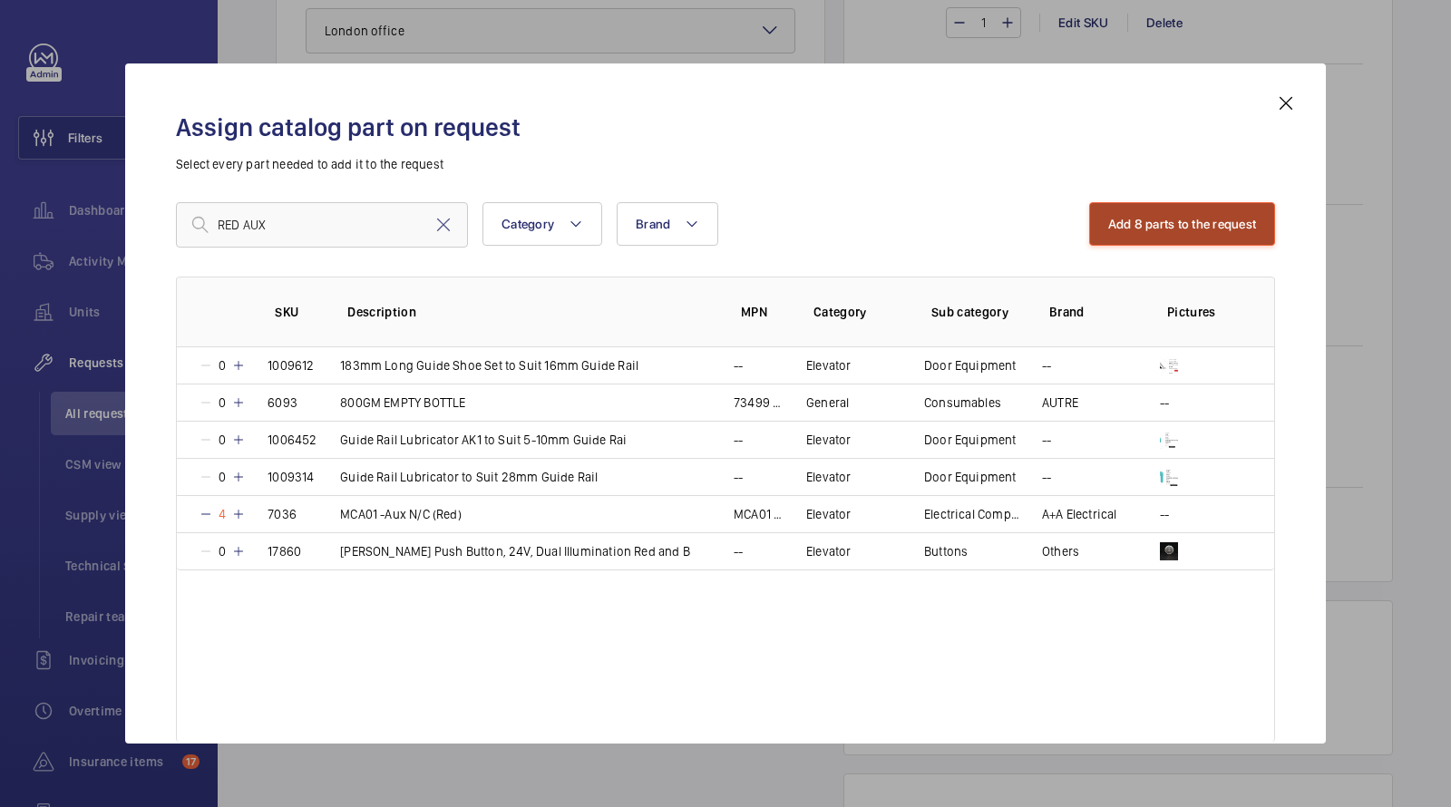
click at [1164, 226] on button "Add 8 parts to the request" at bounding box center [1182, 224] width 187 height 44
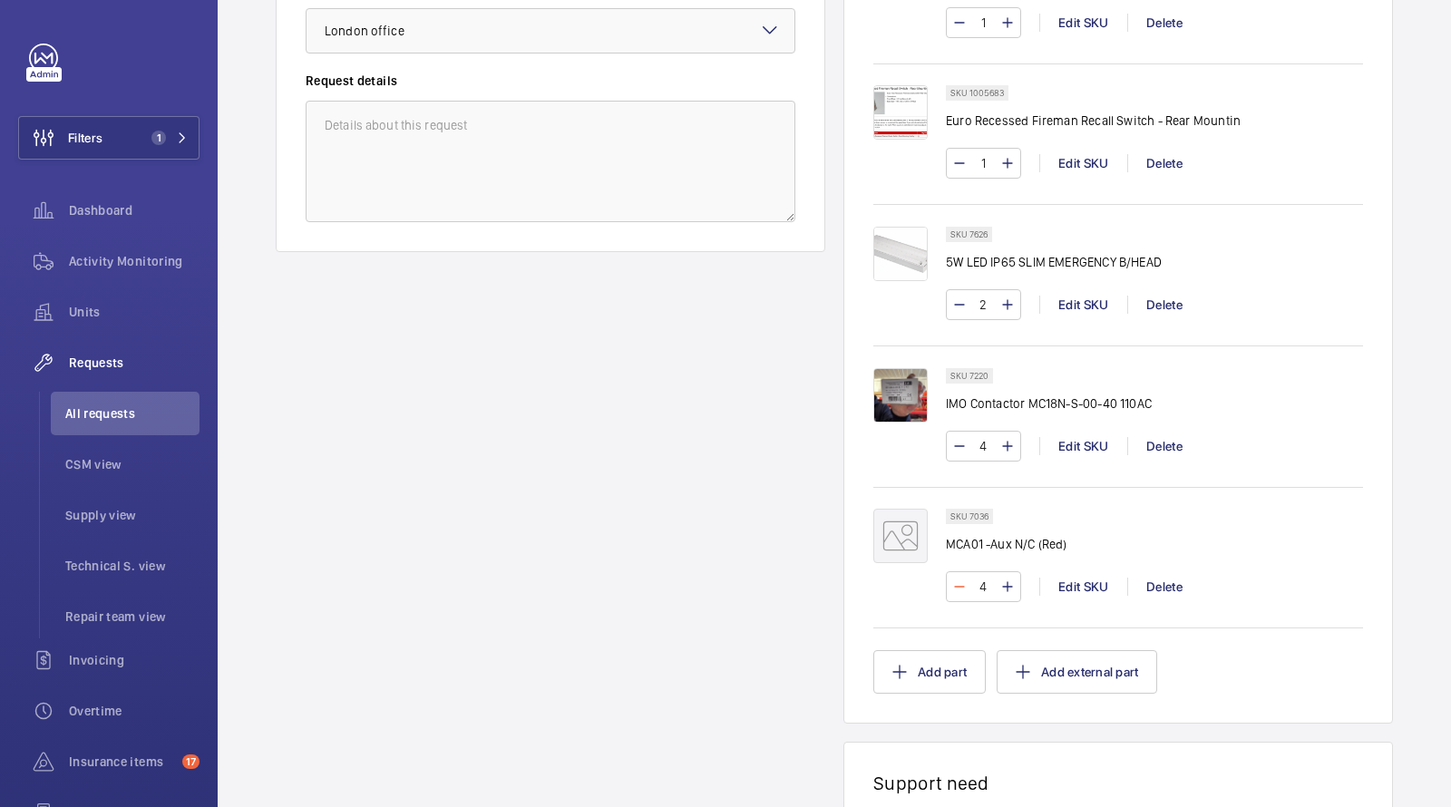
click at [952, 576] on mat-icon at bounding box center [959, 587] width 15 height 22
click at [957, 576] on mat-icon at bounding box center [959, 587] width 15 height 22
type input "2"
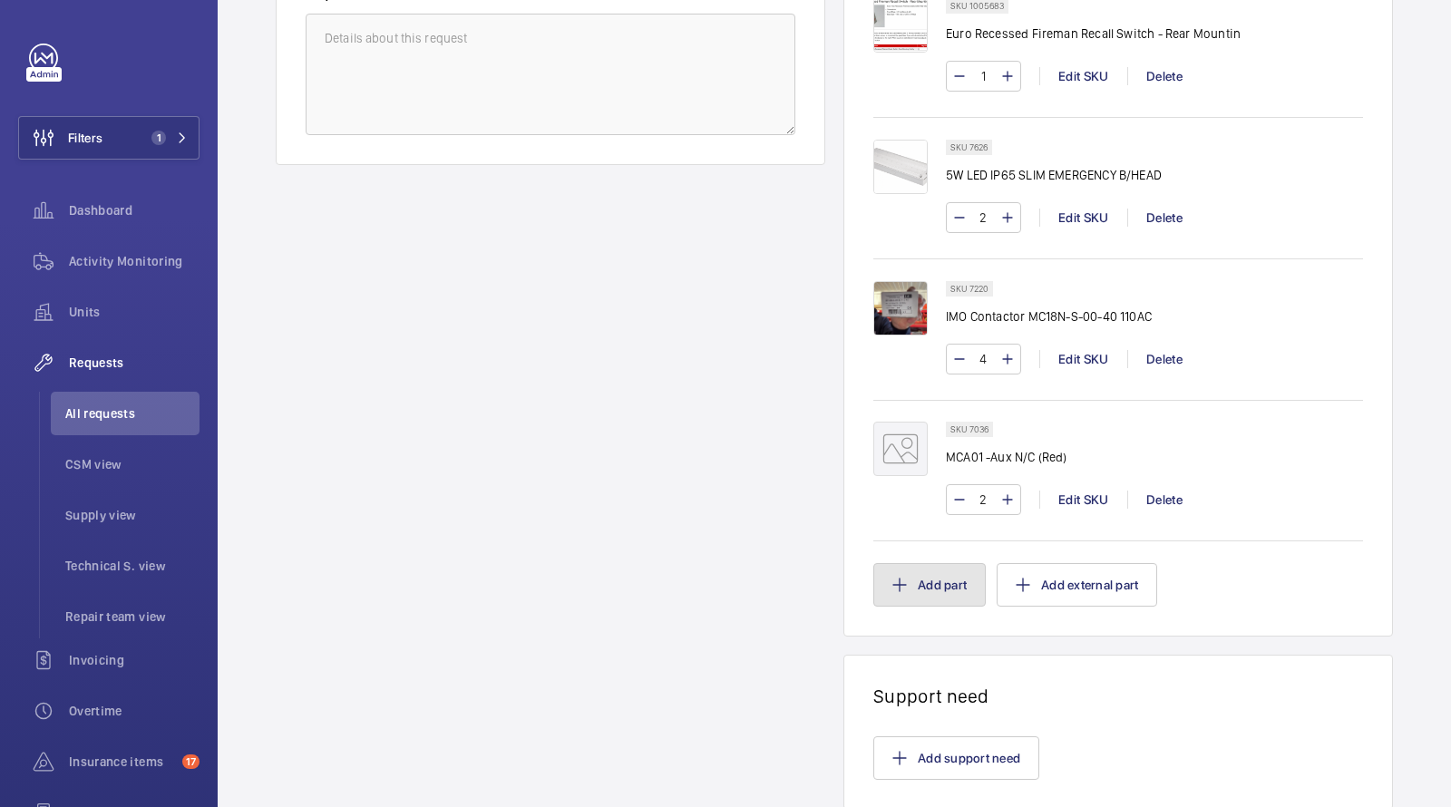
click at [918, 573] on button "Add part" at bounding box center [929, 585] width 112 height 44
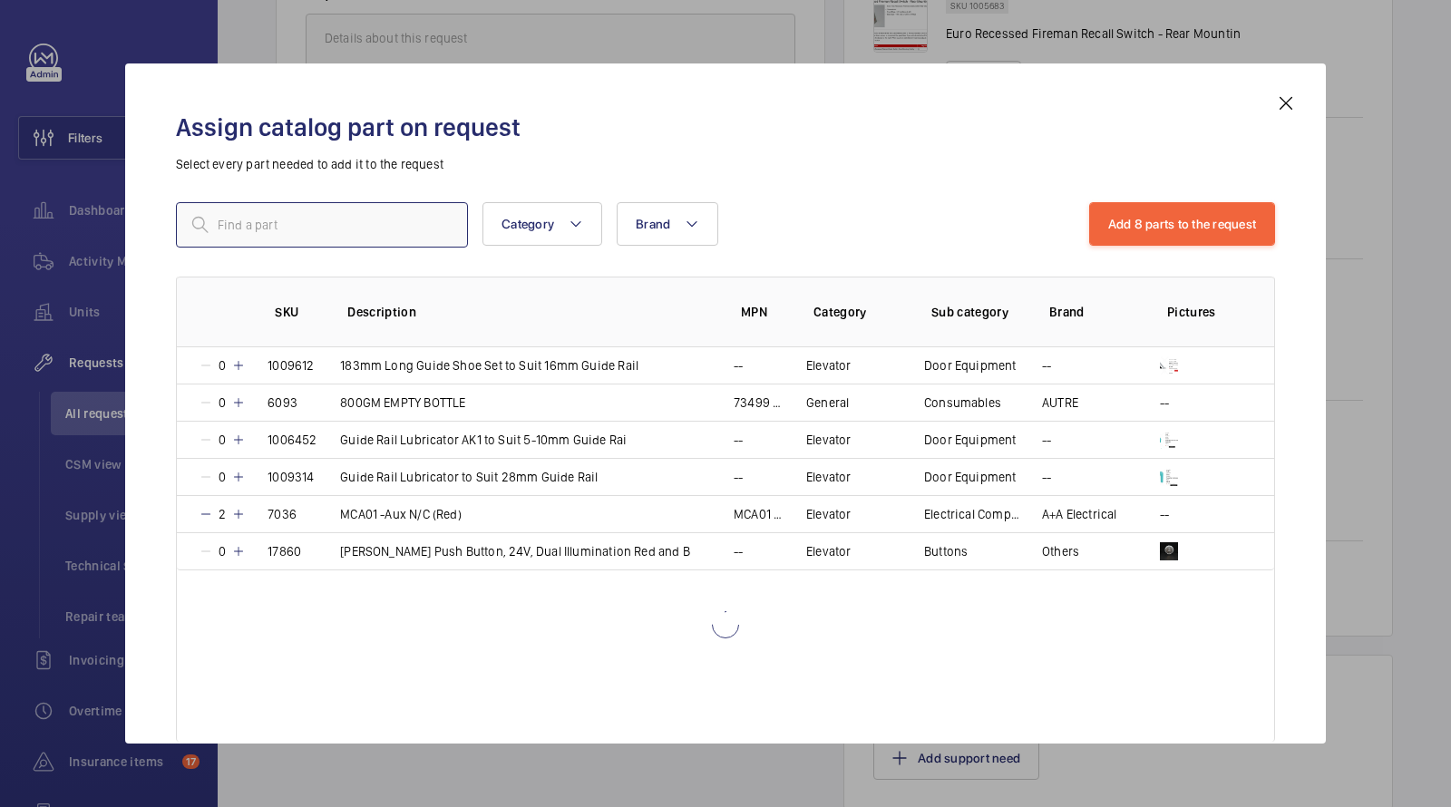
click at [327, 222] on input "text" at bounding box center [322, 224] width 292 height 45
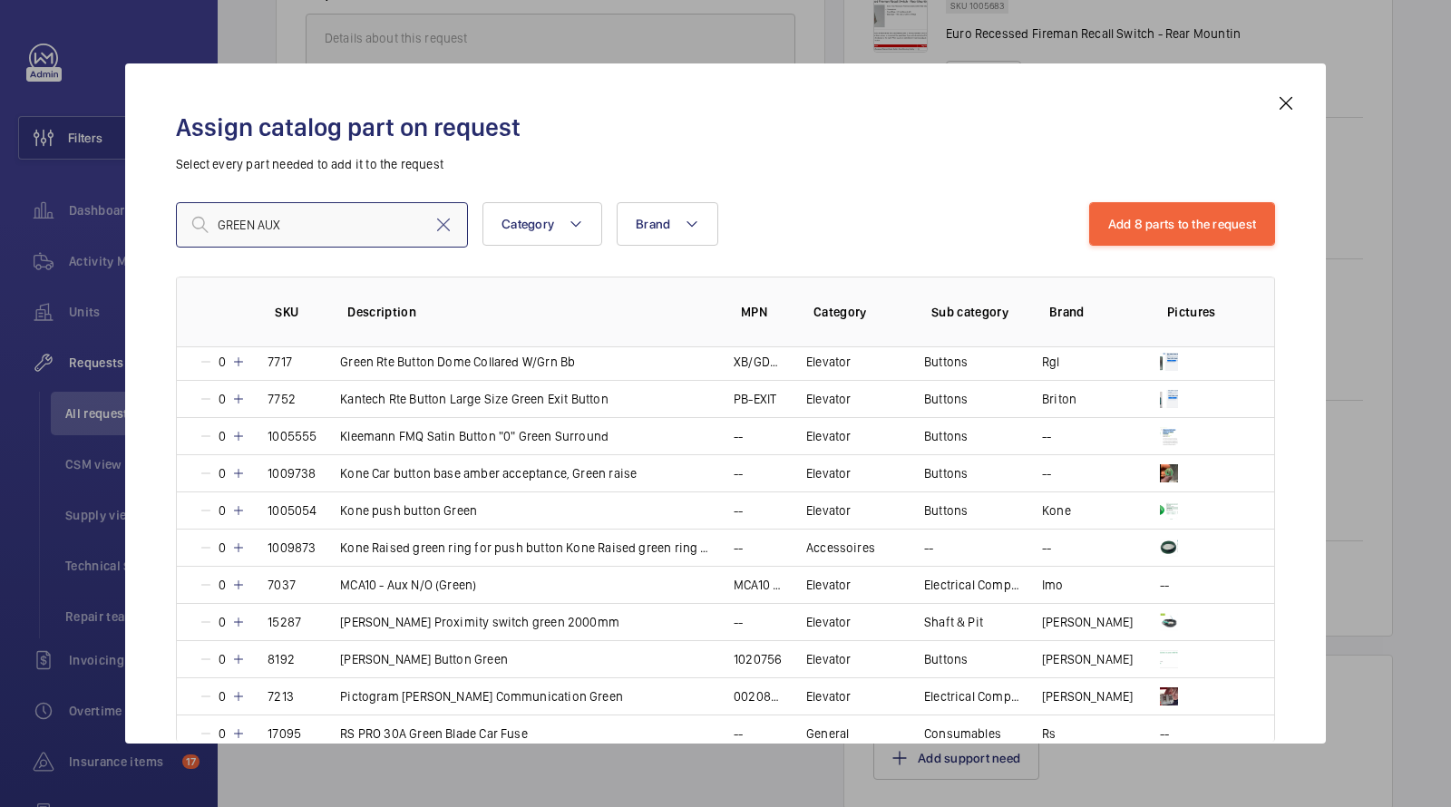
scroll to position [349, 0]
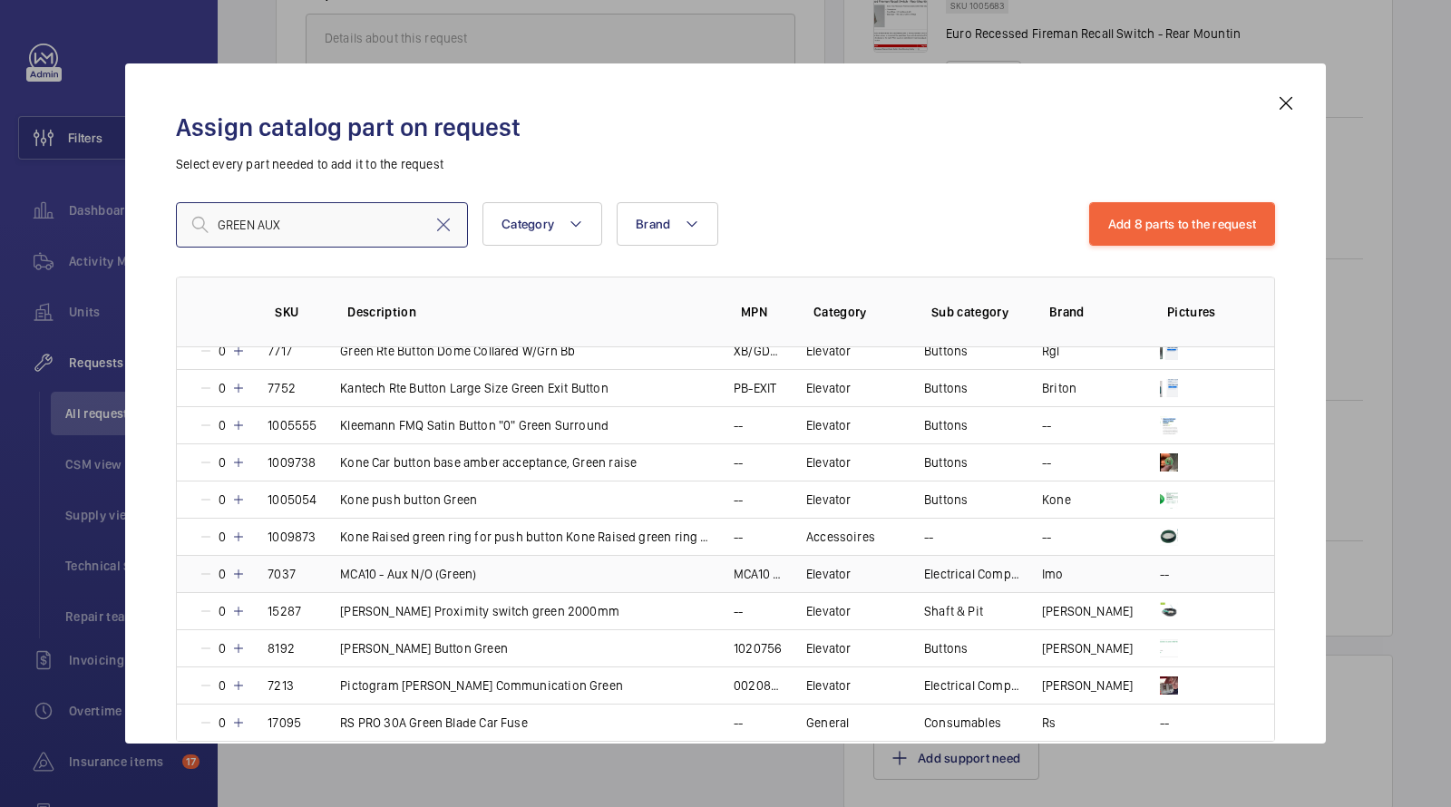
type input "GREEN AUX"
click at [480, 569] on td "MCA10 - Aux N/O (Green)" at bounding box center [515, 573] width 394 height 37
click at [1199, 214] on button "Add 9 parts to the request" at bounding box center [1182, 224] width 187 height 44
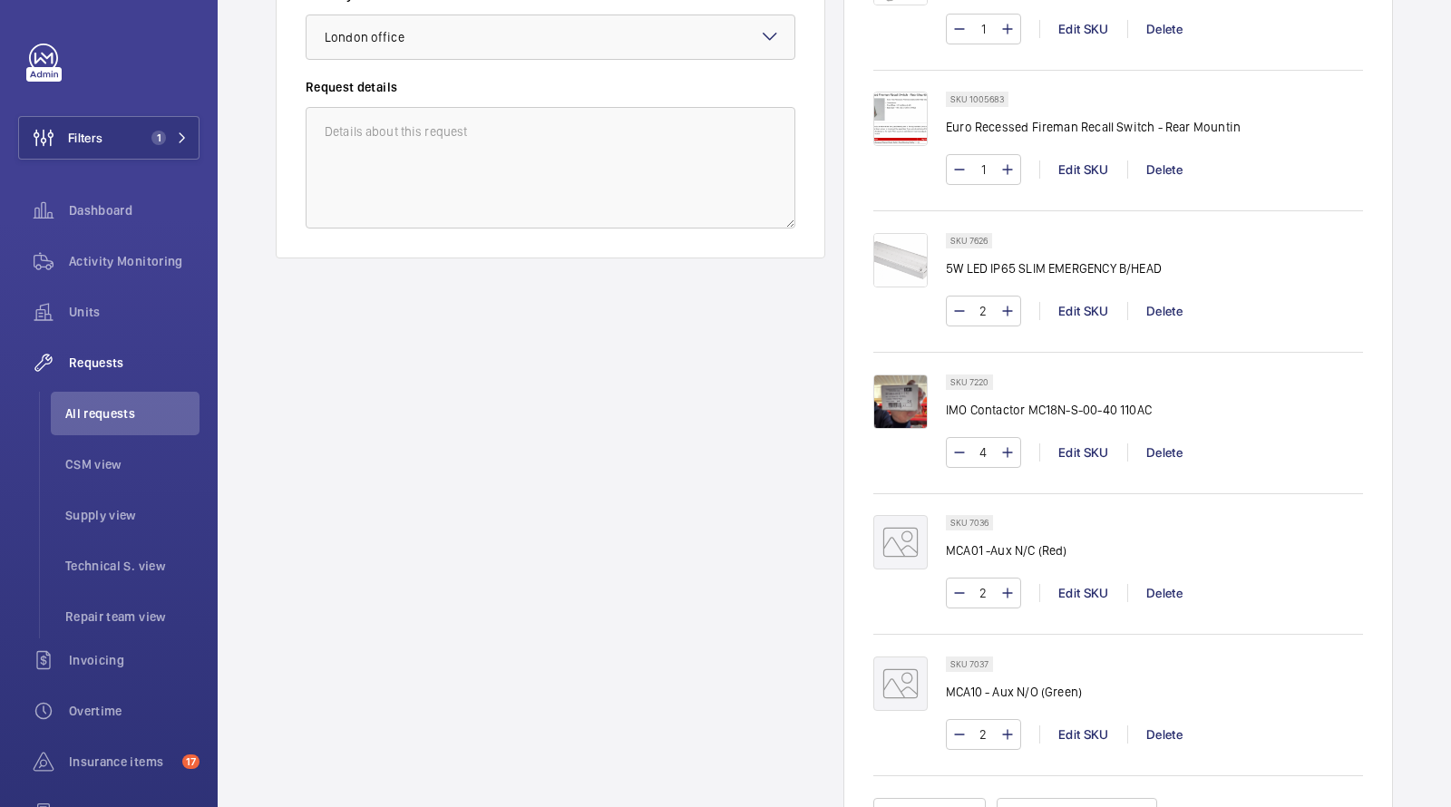
scroll to position [1088, 0]
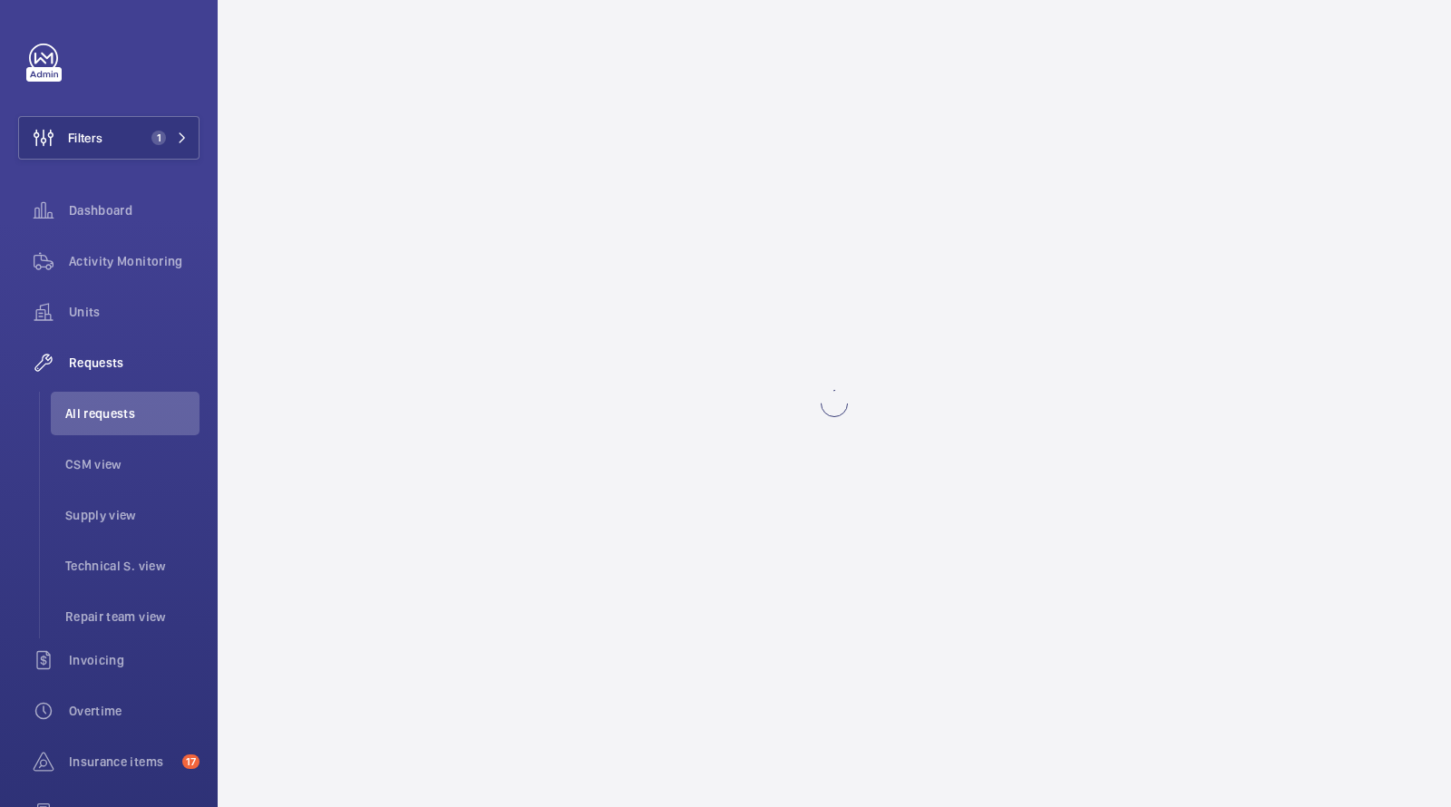
scroll to position [0, 0]
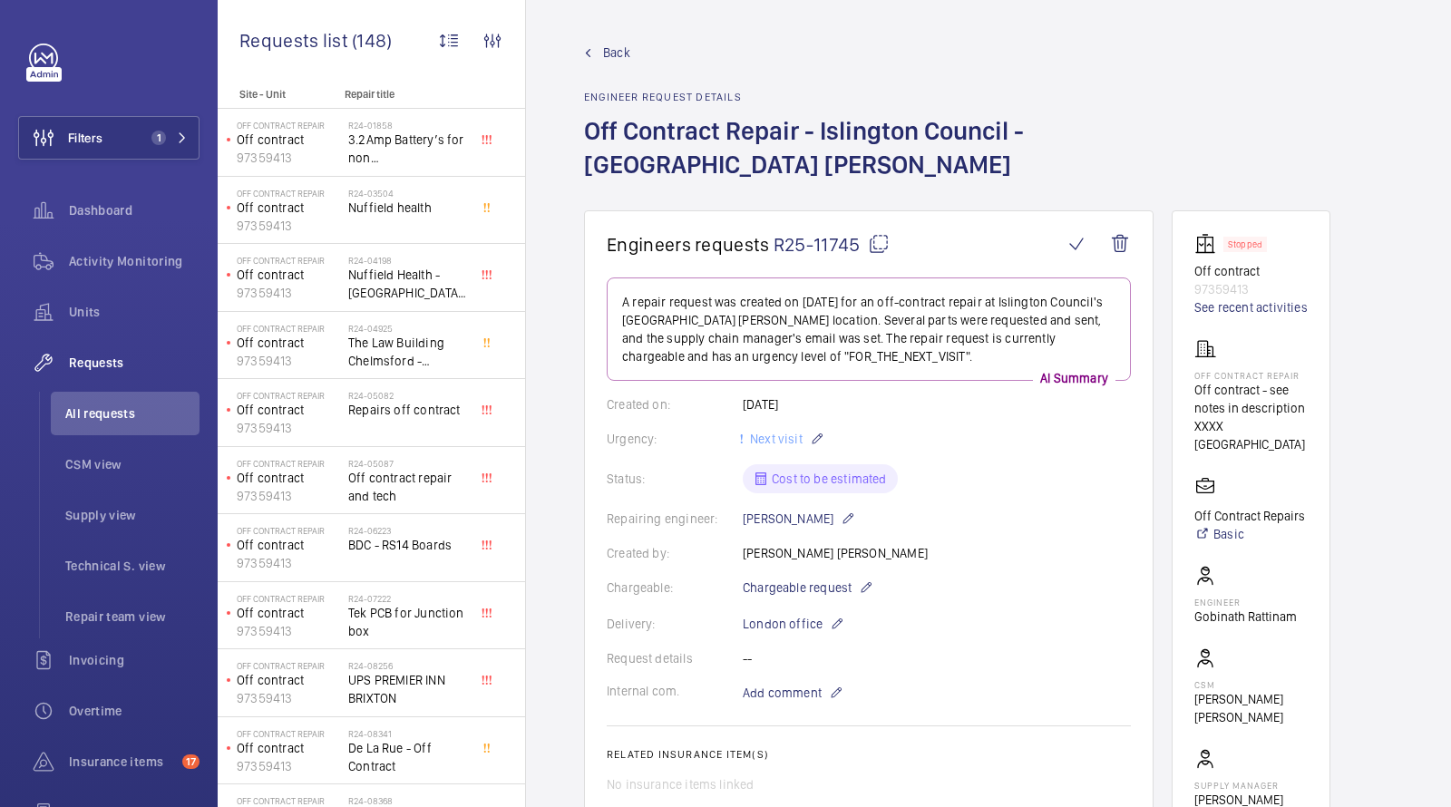
scroll to position [1047, 0]
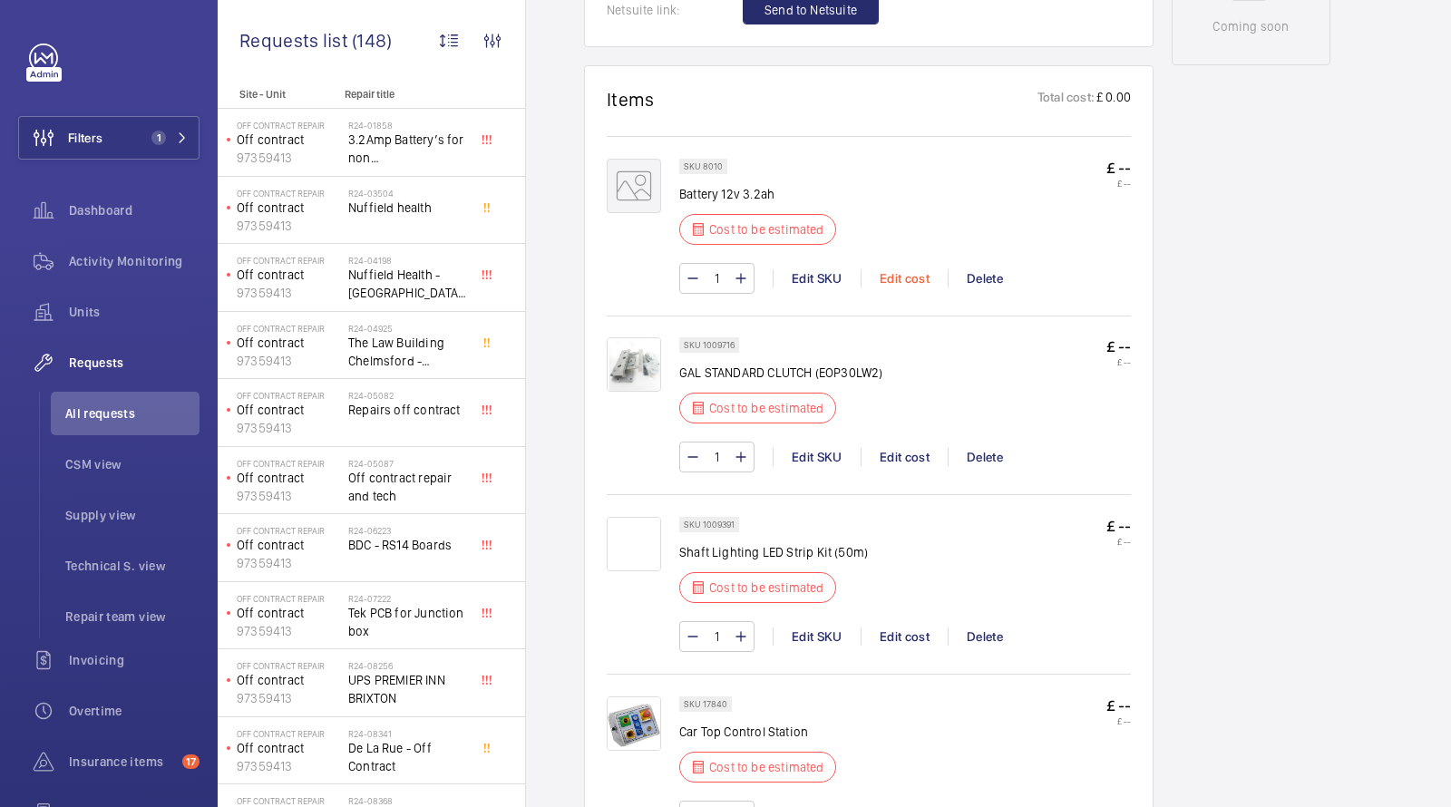
click at [898, 274] on div "Edit cost" at bounding box center [904, 278] width 87 height 18
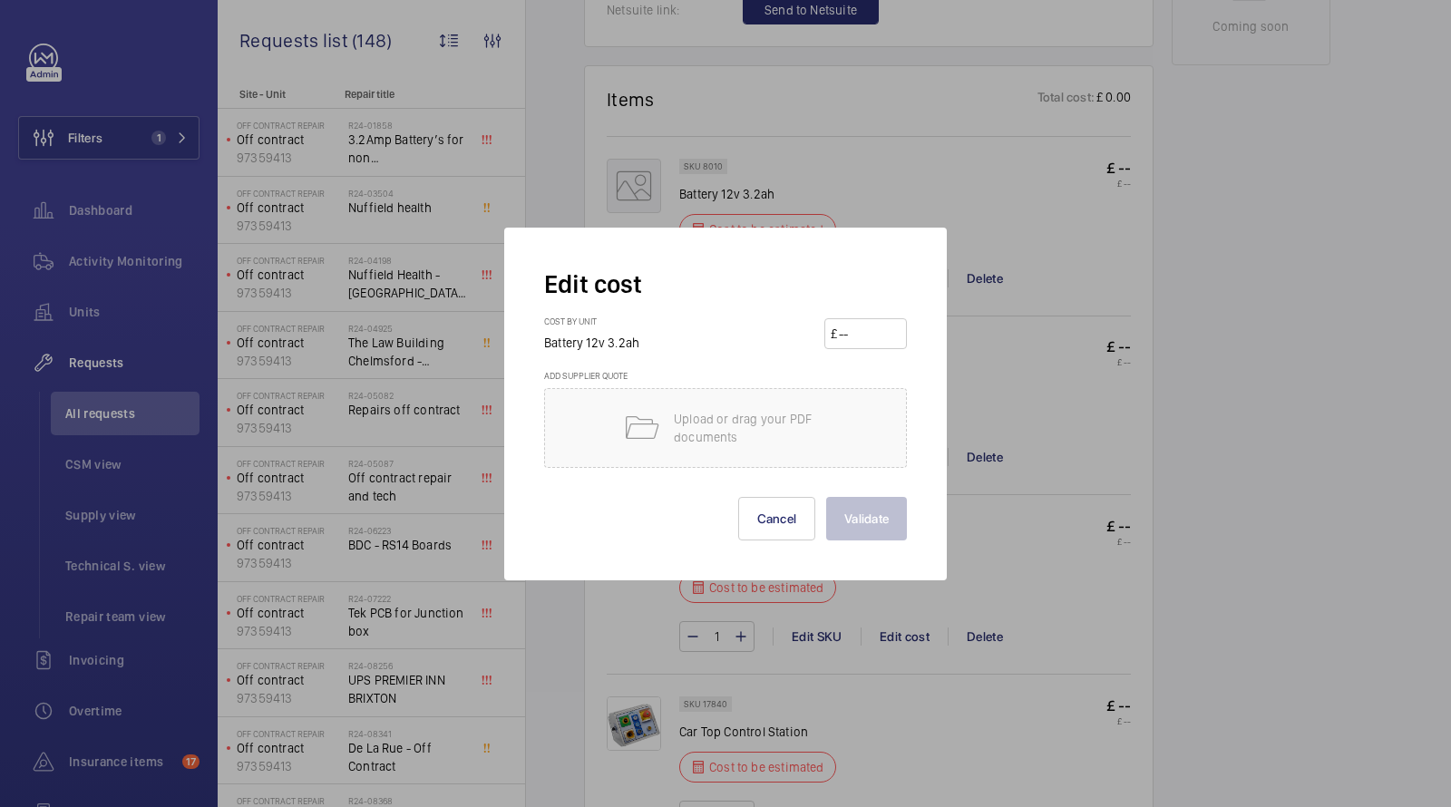
click at [856, 325] on input "number" at bounding box center [868, 333] width 63 height 29
type input "25"
click at [861, 521] on button "Validate" at bounding box center [866, 519] width 81 height 44
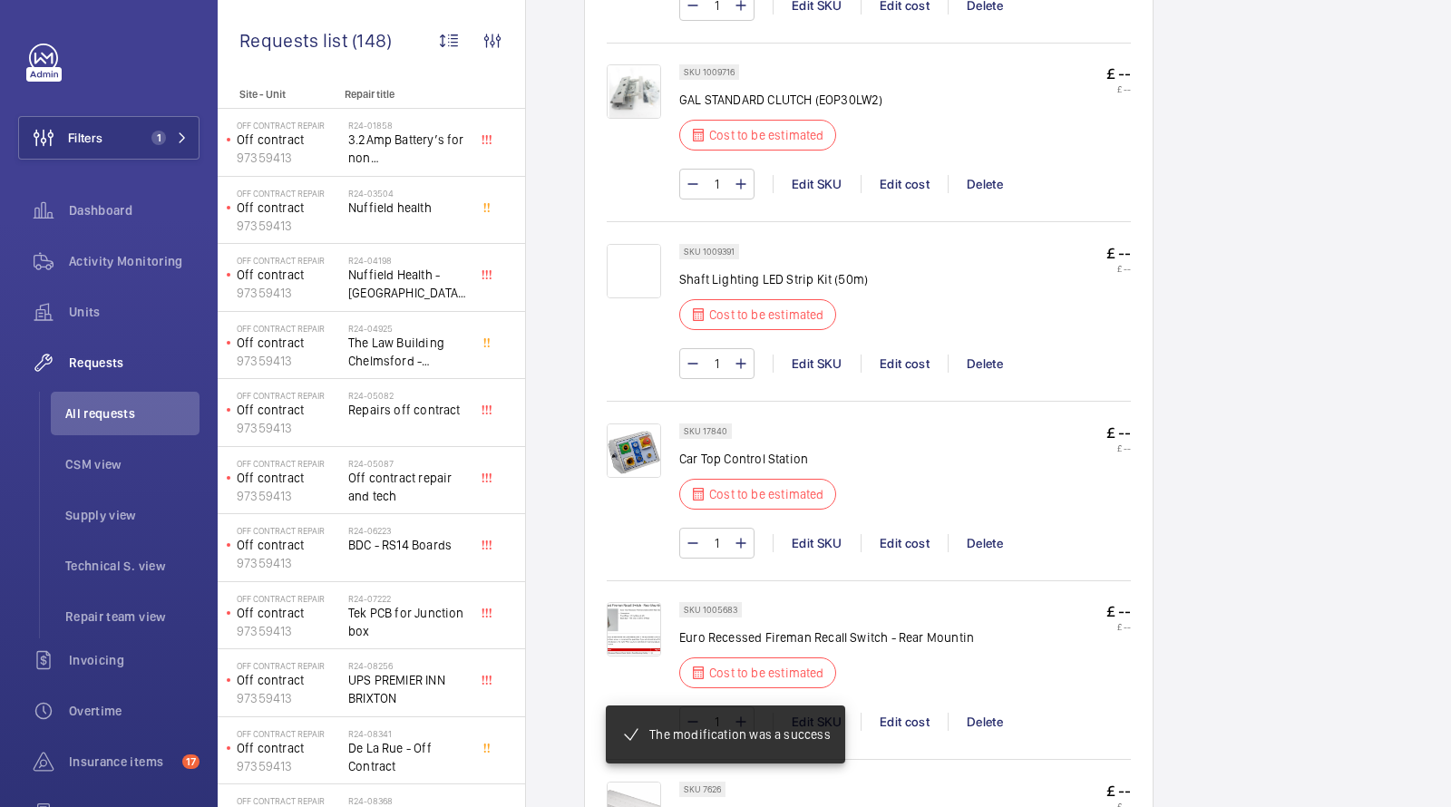
scroll to position [1172, 0]
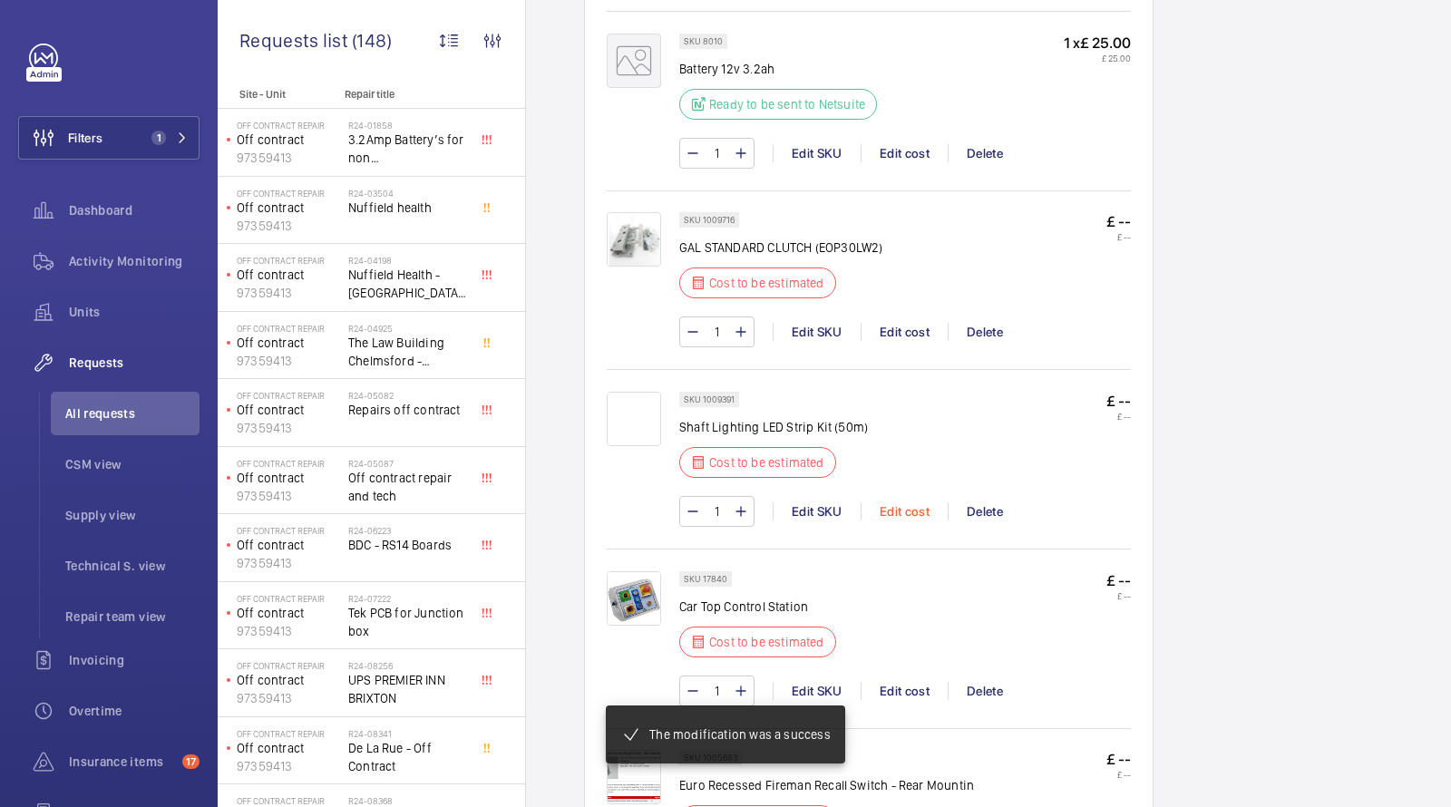
click at [931, 503] on div "Edit cost" at bounding box center [904, 511] width 87 height 18
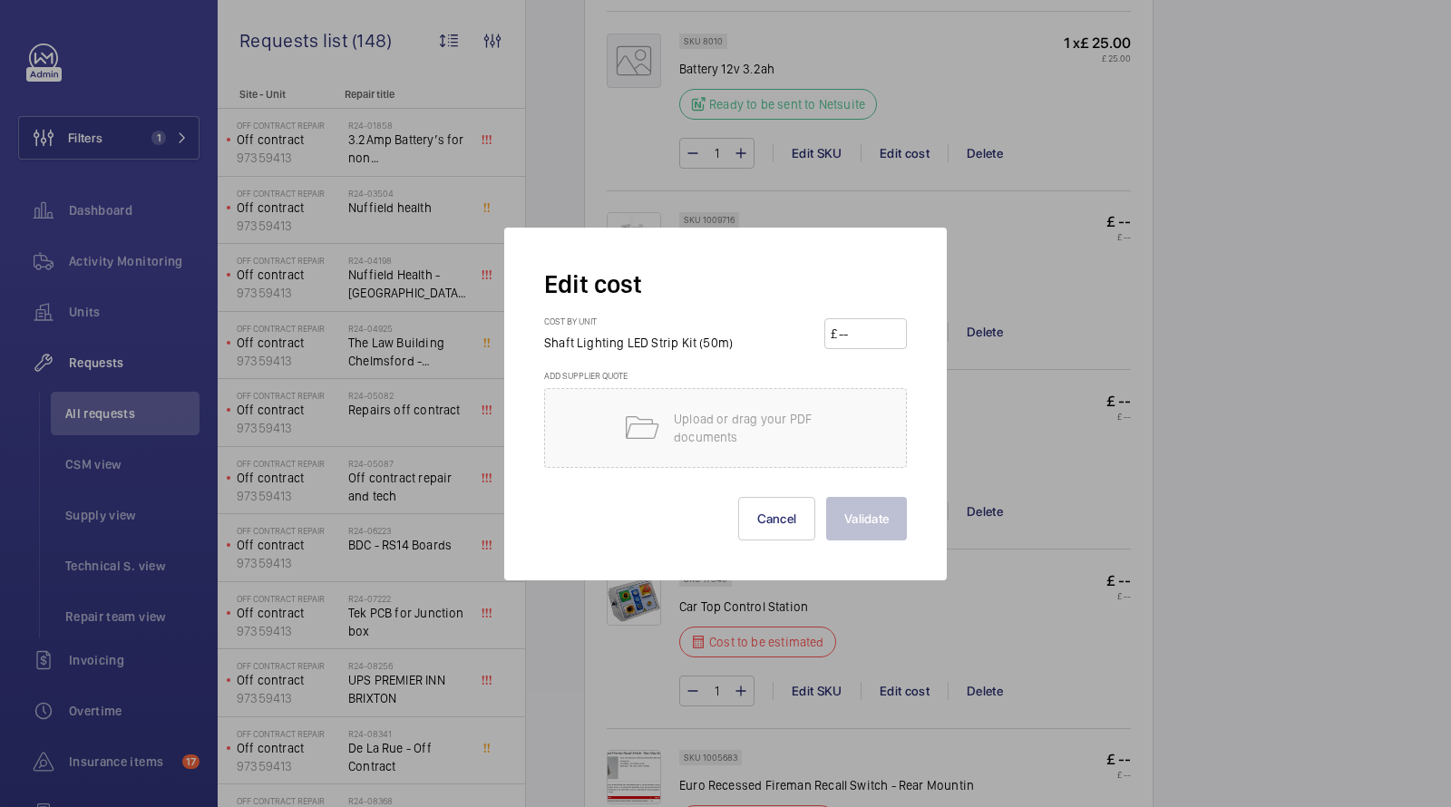
click at [866, 333] on input "number" at bounding box center [868, 333] width 63 height 29
type input "1200"
click at [861, 504] on button "Validate" at bounding box center [866, 519] width 81 height 44
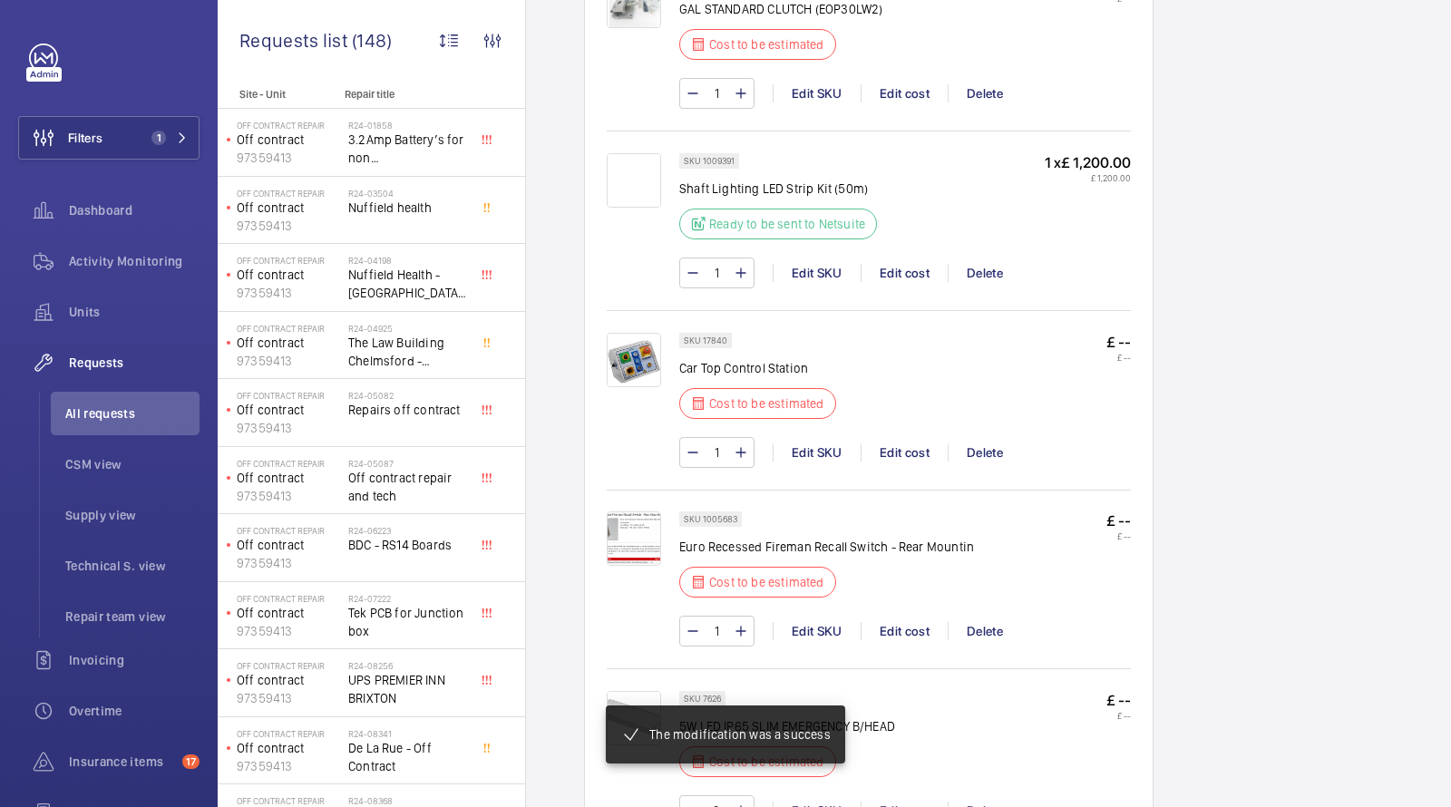
scroll to position [1299, 0]
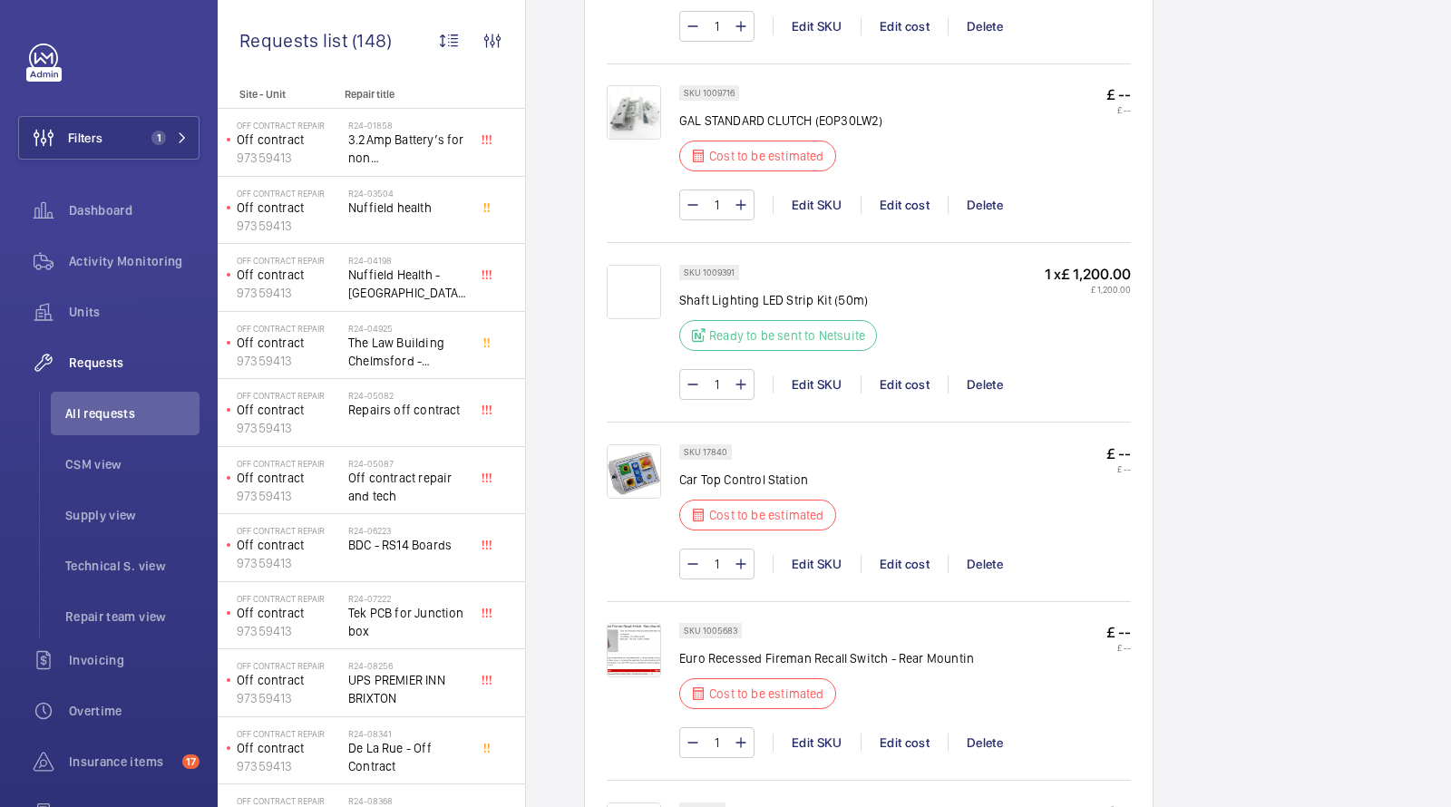
click at [791, 115] on p "GAL STANDARD CLUTCH (EOP30LW2)" at bounding box center [780, 121] width 203 height 18
copy div "GAL STANDARD CLUTCH (EOP30LW2)"
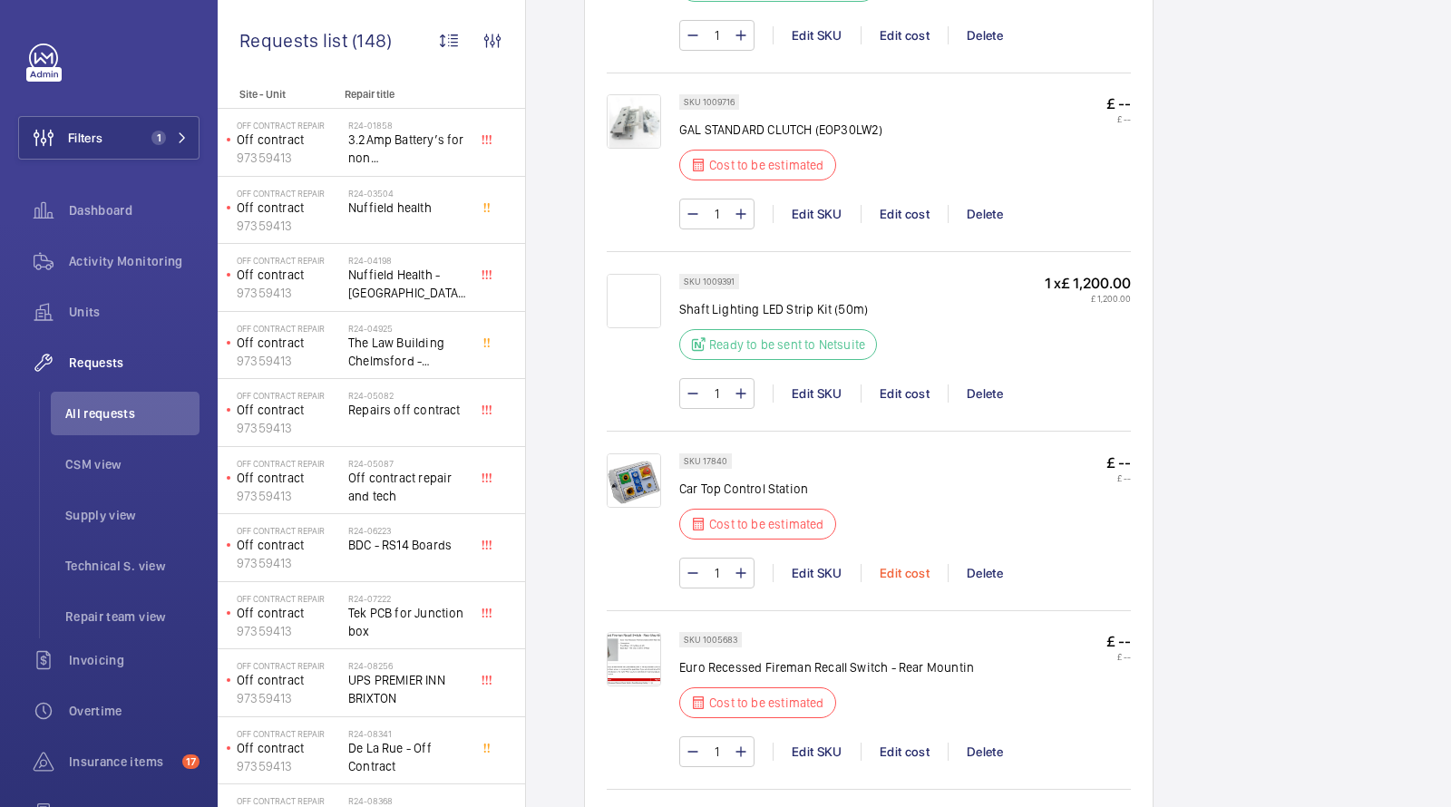
scroll to position [1283, 0]
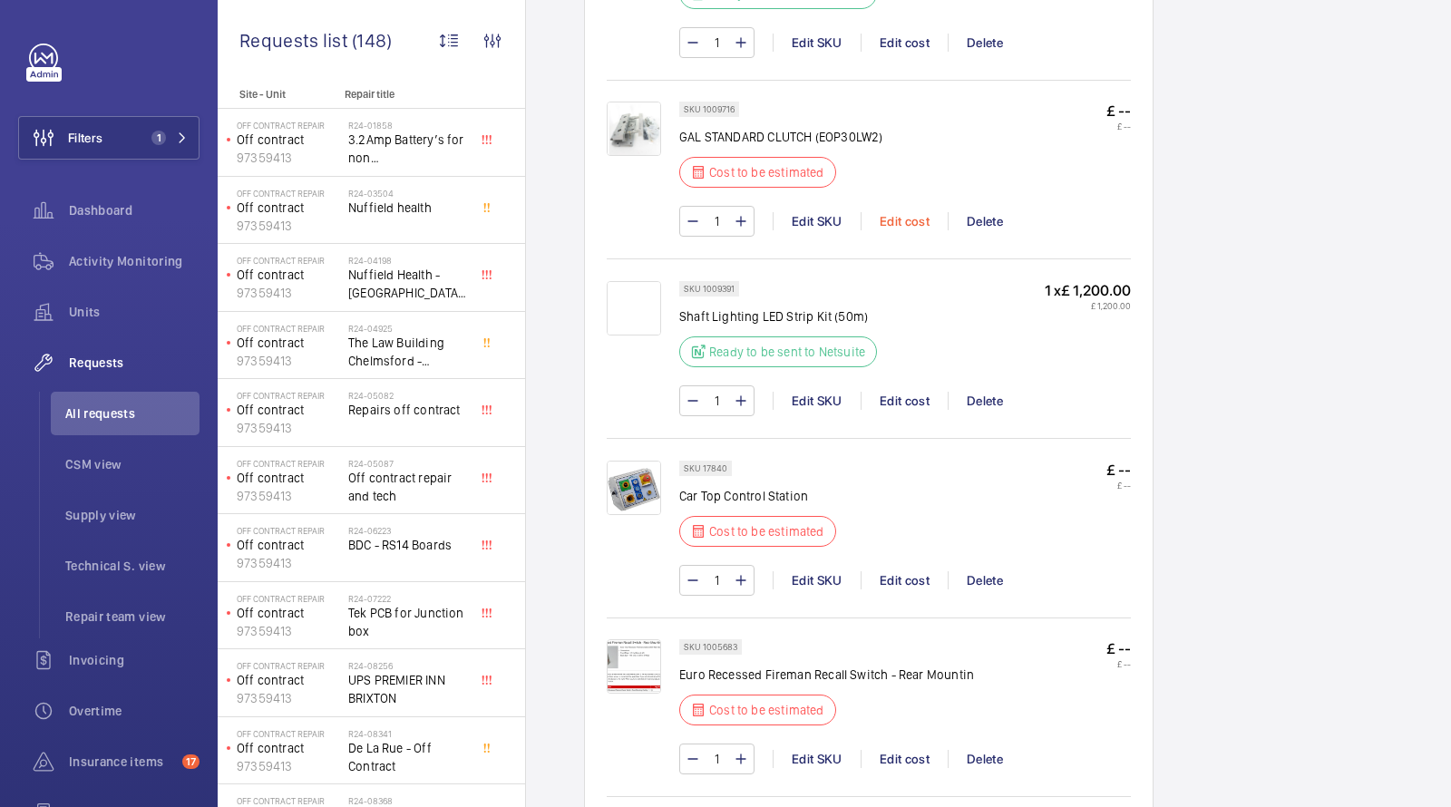
click at [916, 217] on div "Edit cost" at bounding box center [904, 221] width 87 height 18
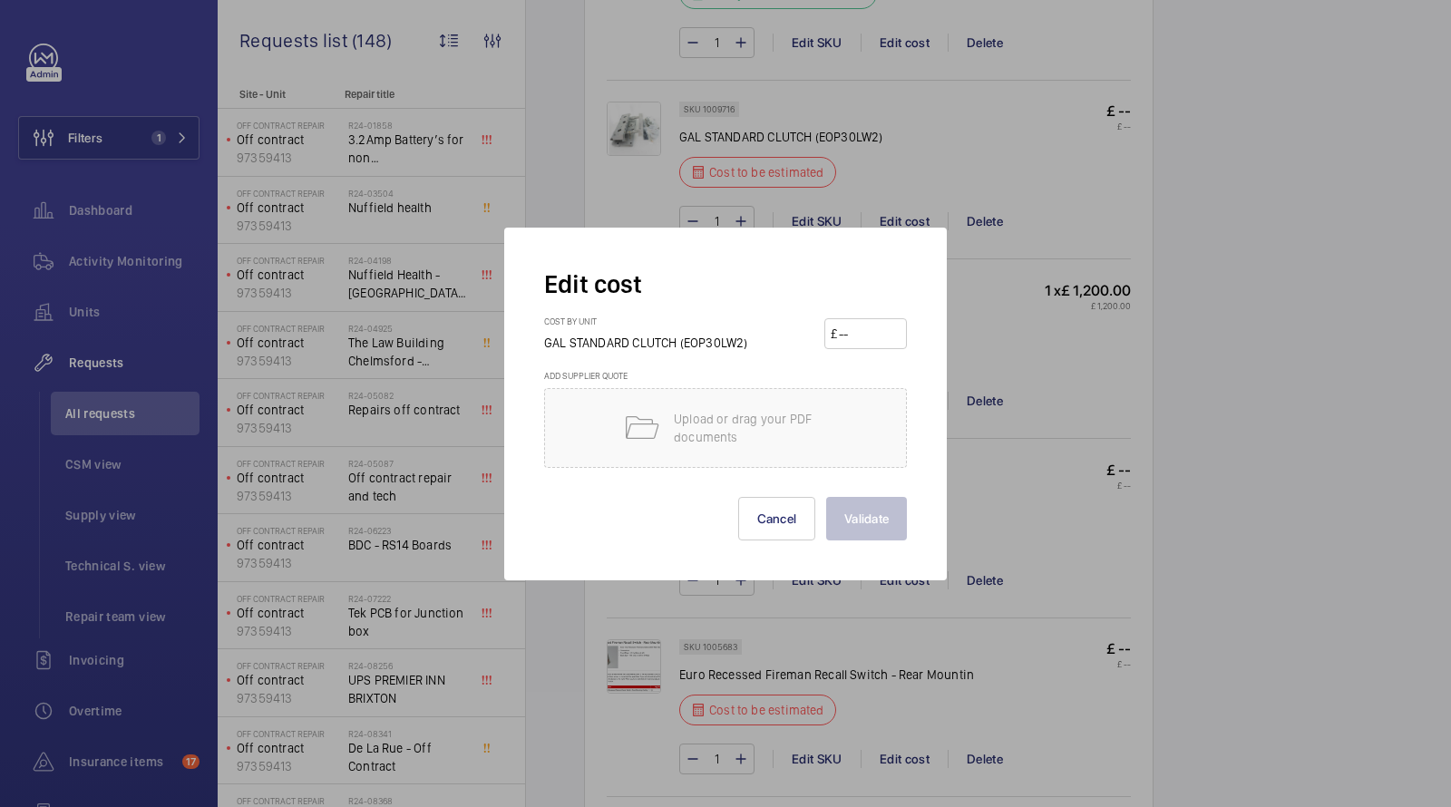
click at [850, 322] on input "number" at bounding box center [868, 333] width 63 height 29
type input "850"
click at [869, 527] on button "Validate" at bounding box center [866, 519] width 81 height 44
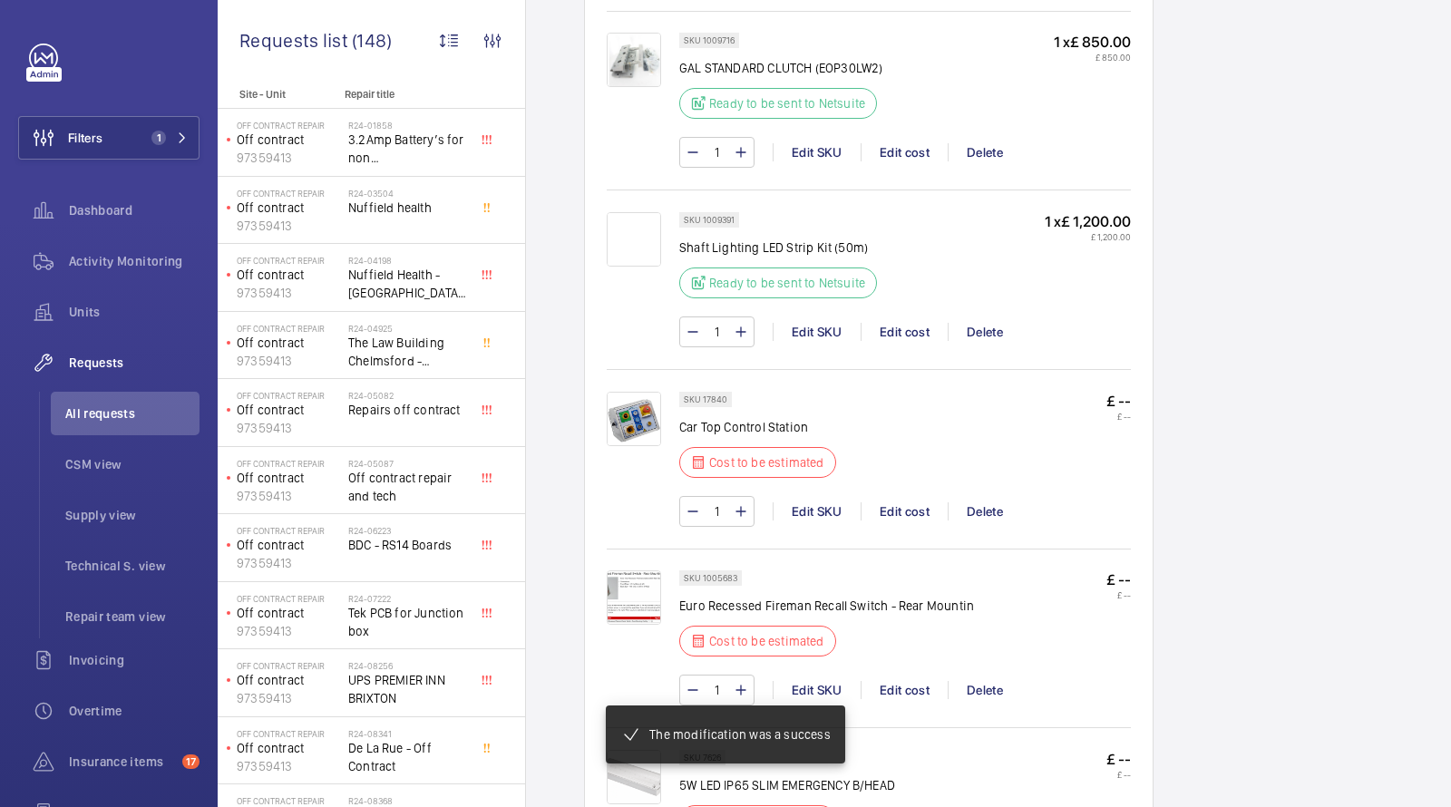
scroll to position [1403, 0]
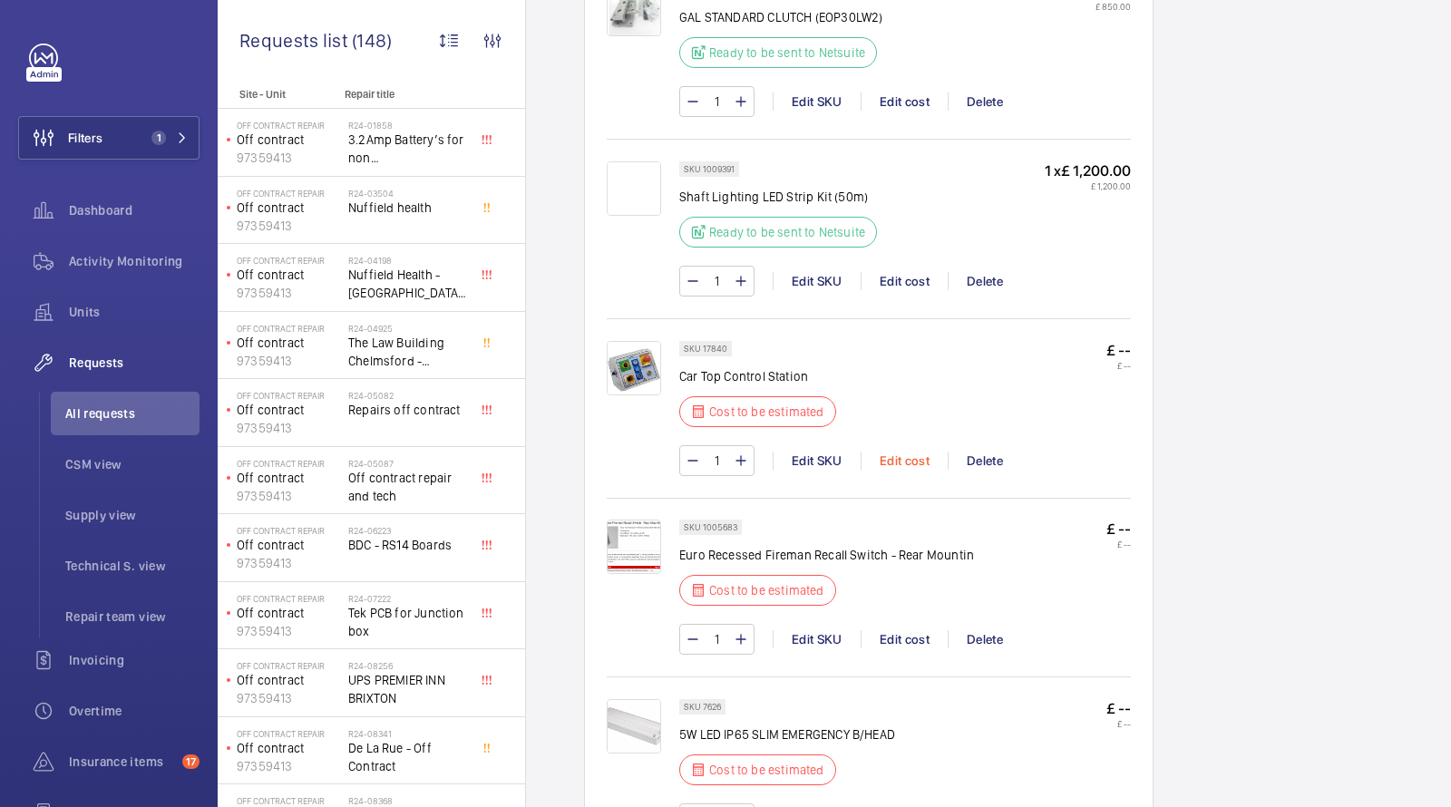
click at [908, 452] on div "Edit cost" at bounding box center [904, 461] width 87 height 18
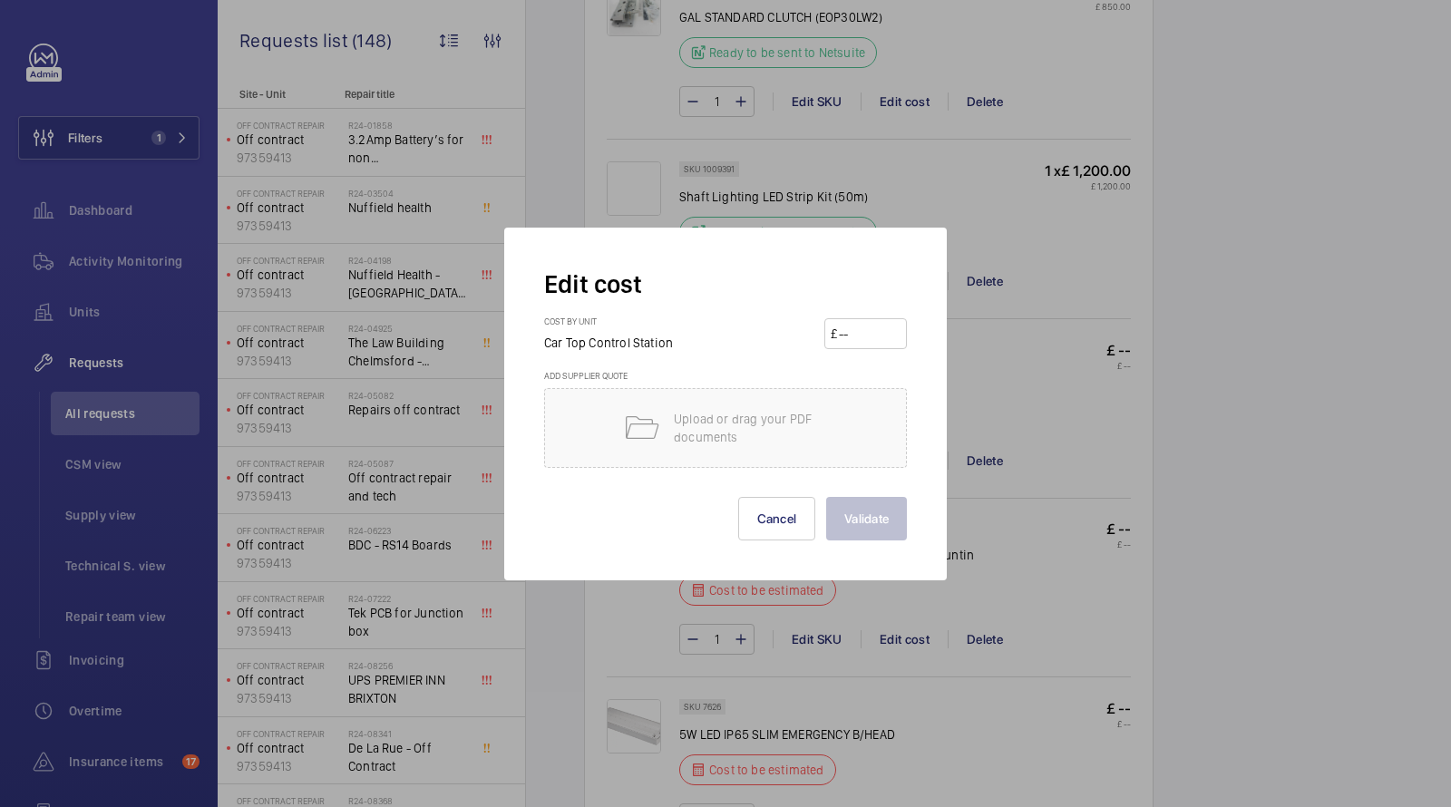
click at [862, 327] on input "number" at bounding box center [868, 333] width 63 height 29
type input "400"
click at [855, 520] on button "Validate" at bounding box center [866, 519] width 81 height 44
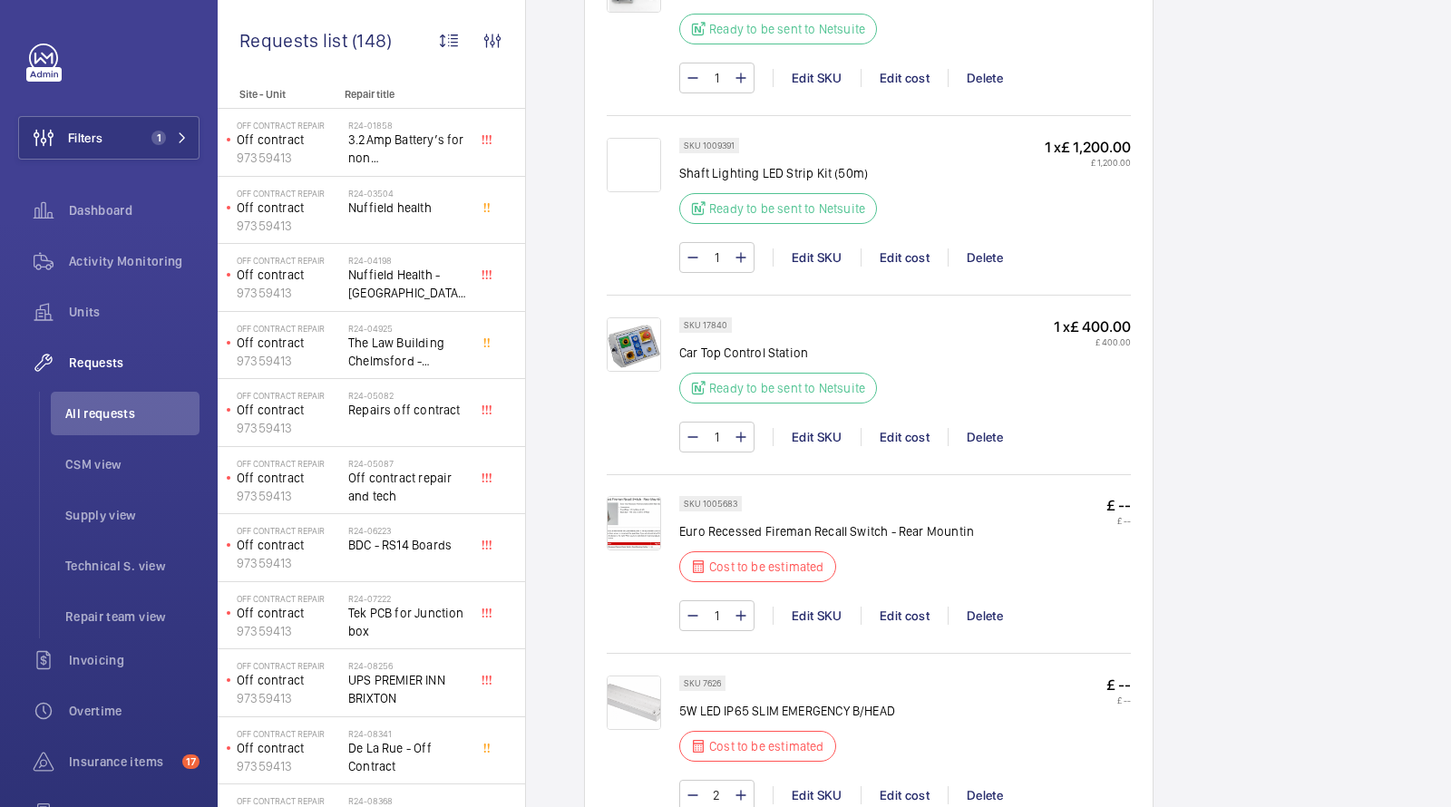
scroll to position [1517, 0]
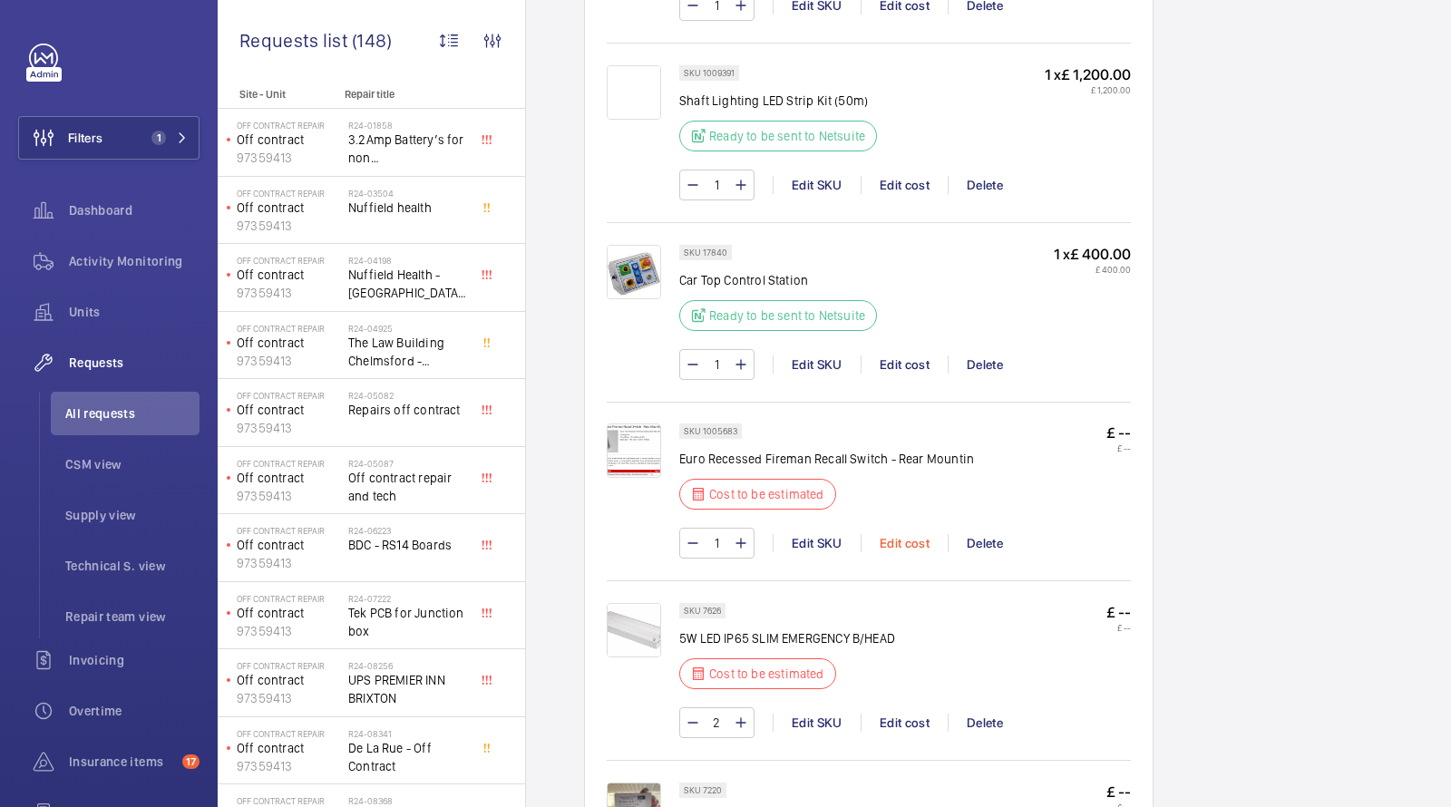
click at [908, 535] on div "Edit cost" at bounding box center [904, 543] width 87 height 18
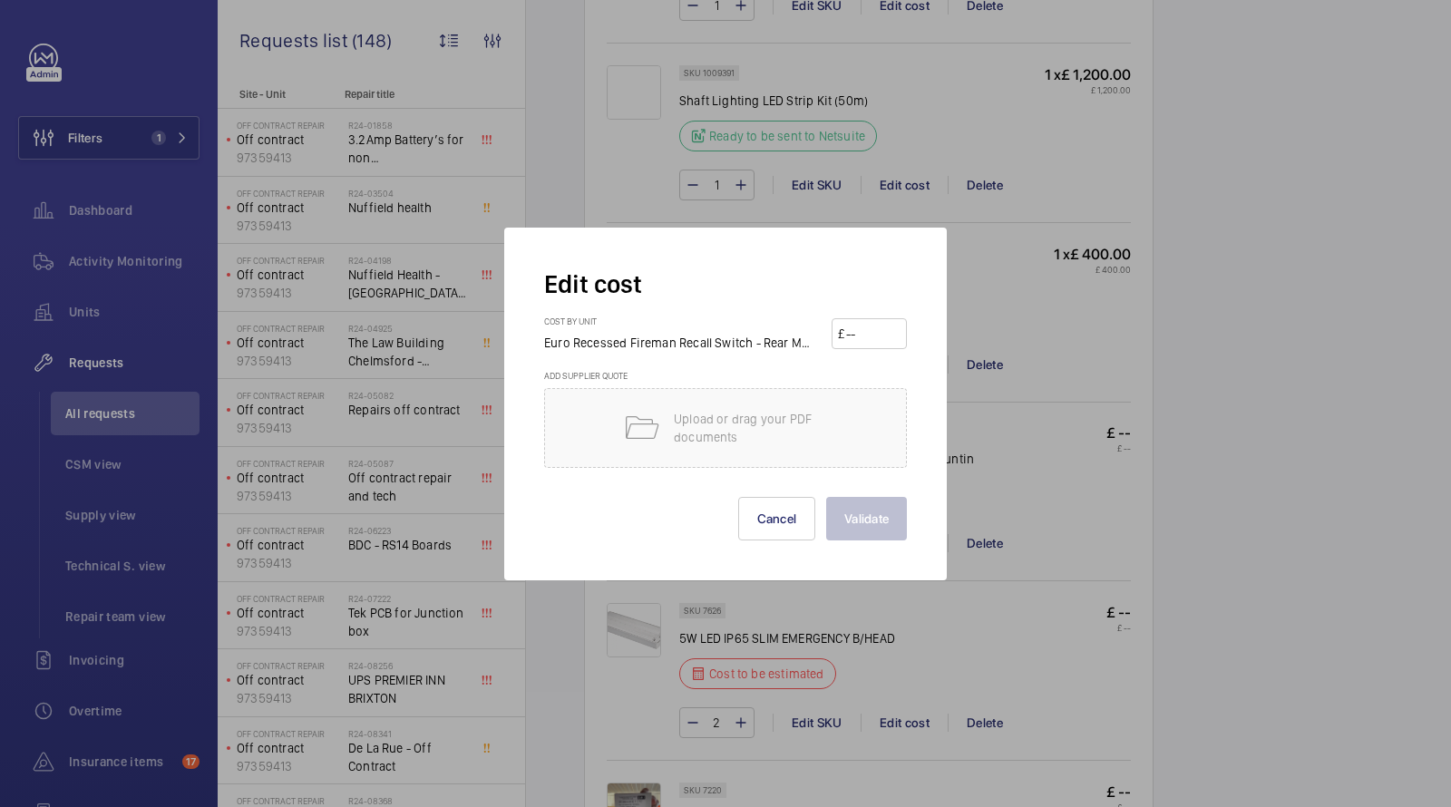
click at [880, 339] on input "number" at bounding box center [872, 333] width 56 height 29
type input "350"
click at [859, 514] on button "Validate" at bounding box center [866, 519] width 81 height 44
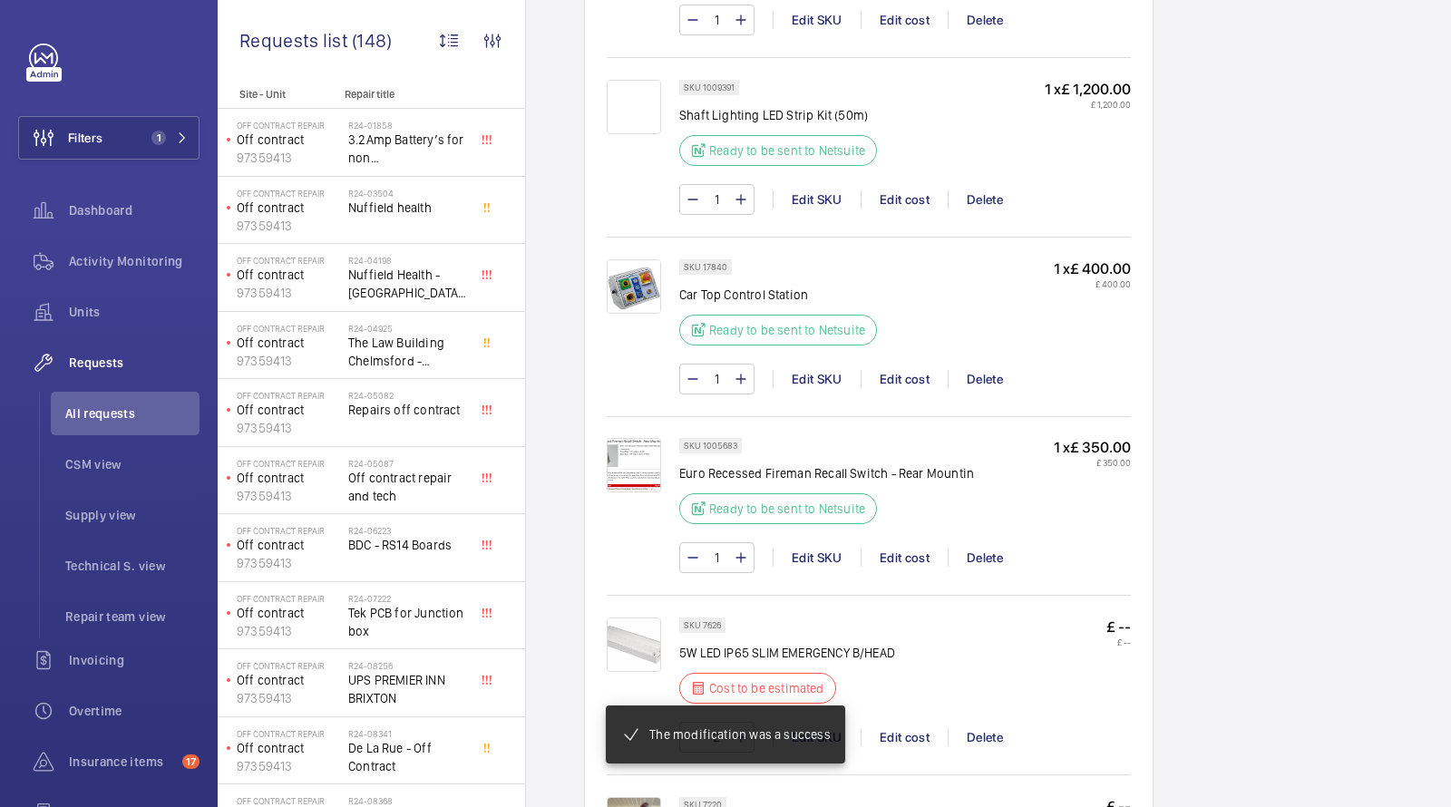
scroll to position [1555, 0]
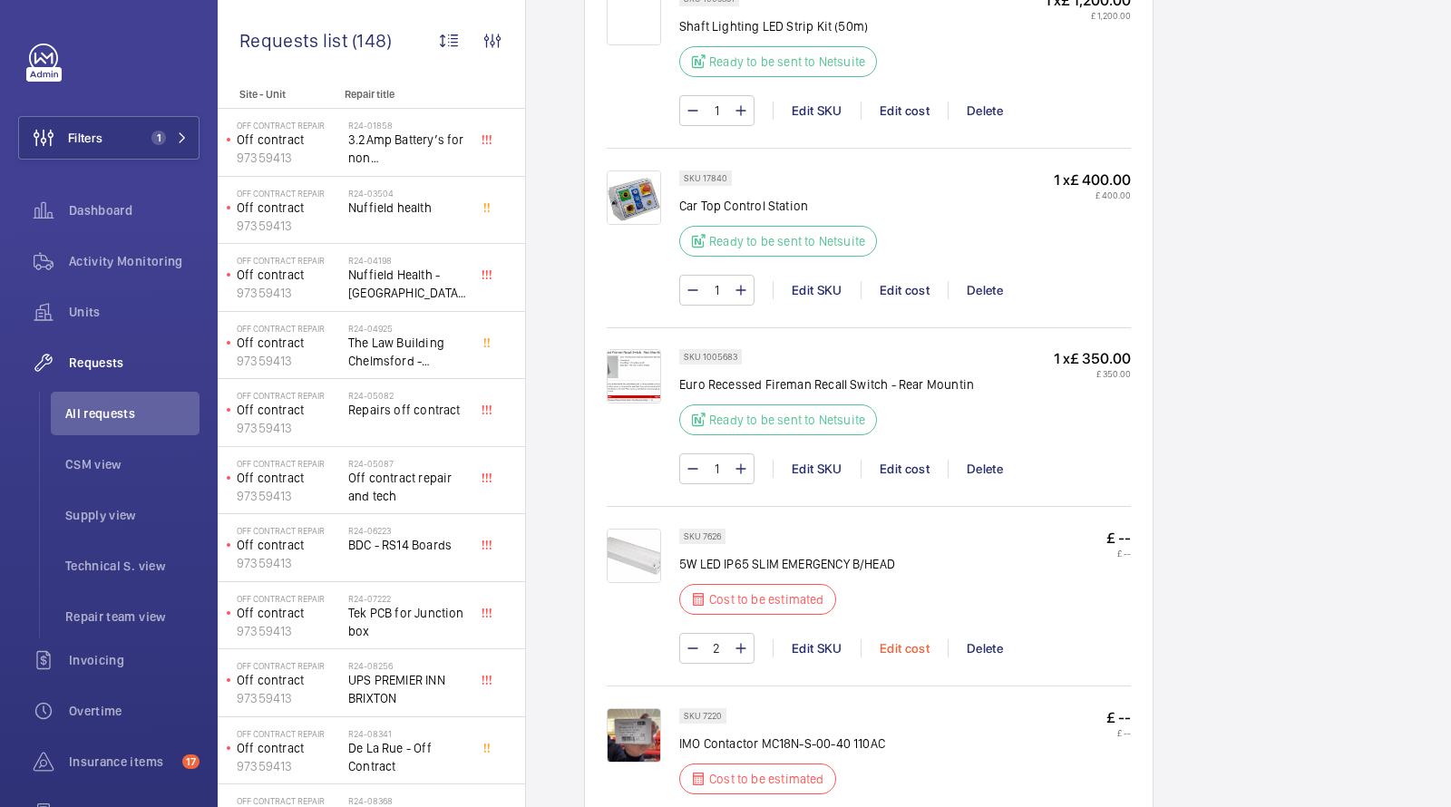
click at [905, 639] on div "Edit cost" at bounding box center [904, 648] width 87 height 18
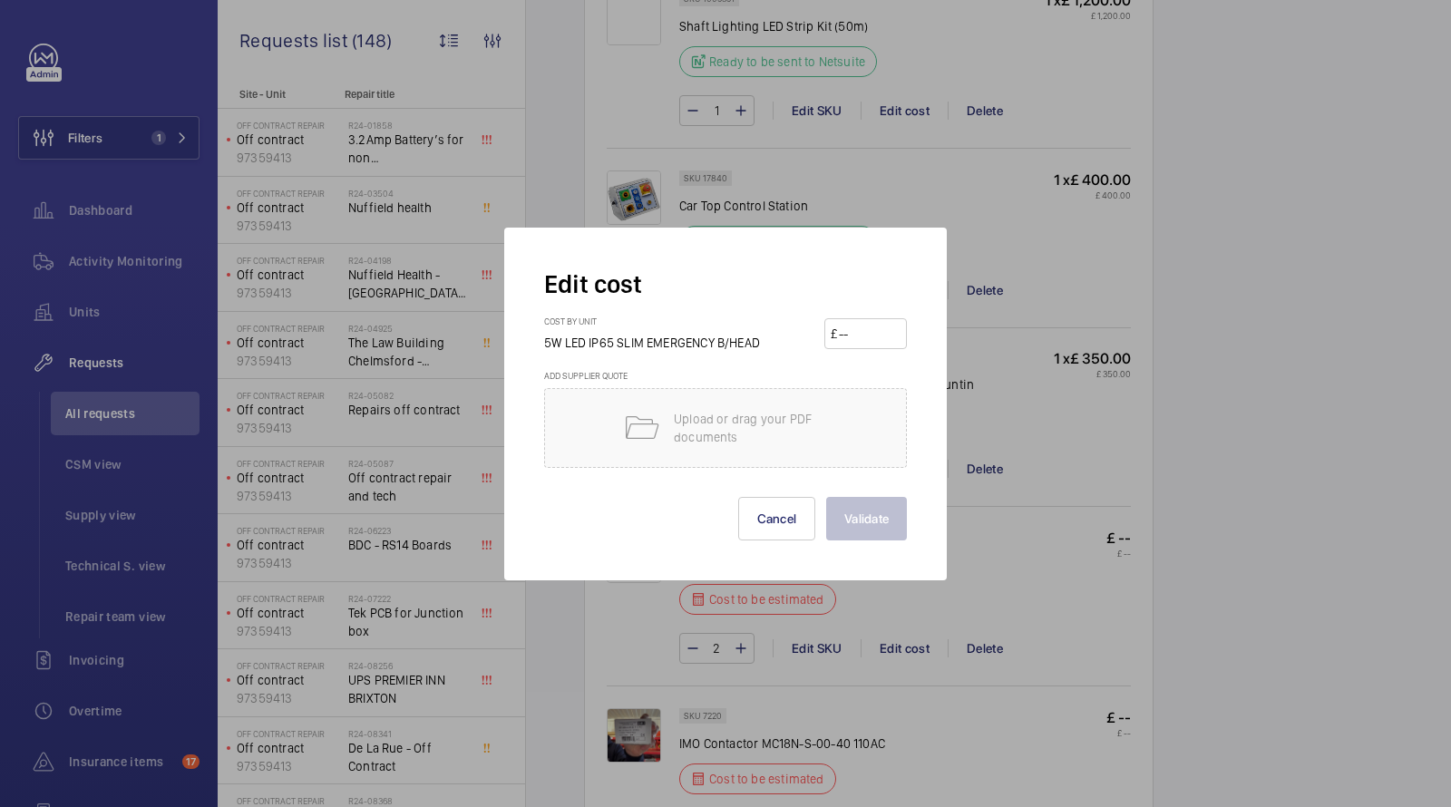
click at [878, 329] on input "number" at bounding box center [868, 333] width 63 height 29
type input "70"
click at [883, 526] on button "Validate" at bounding box center [866, 519] width 81 height 44
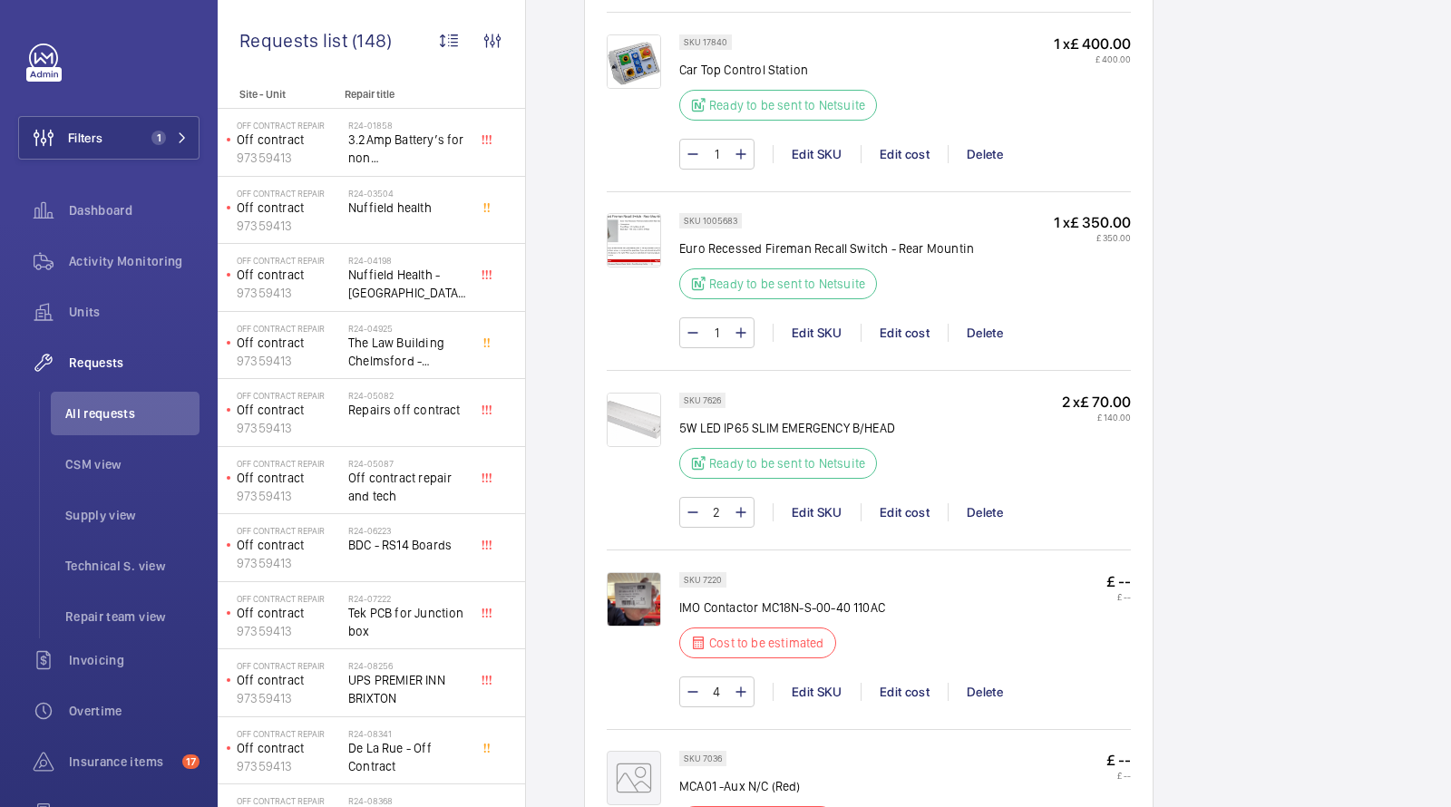
scroll to position [2076, 0]
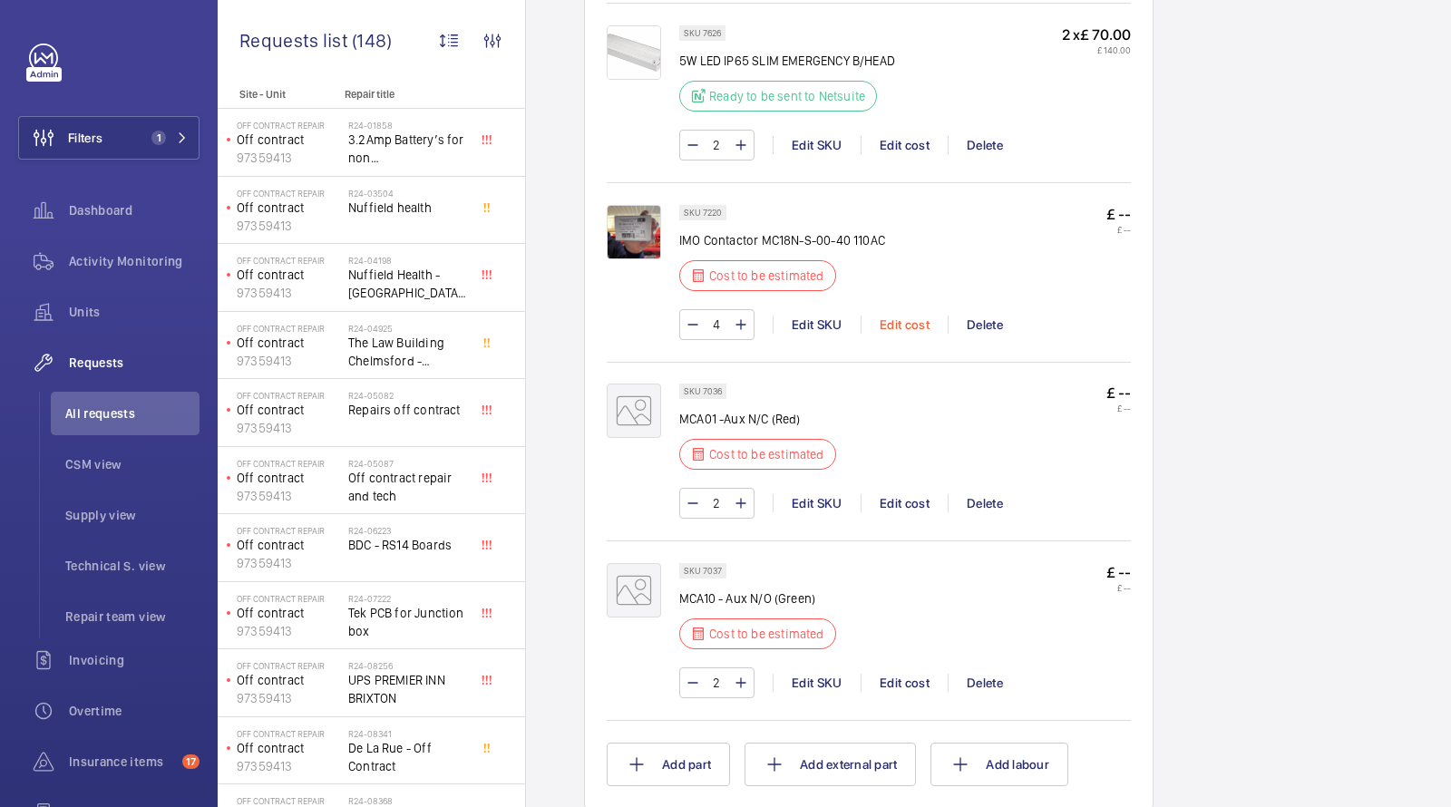
click at [902, 316] on div "Edit cost" at bounding box center [904, 325] width 87 height 18
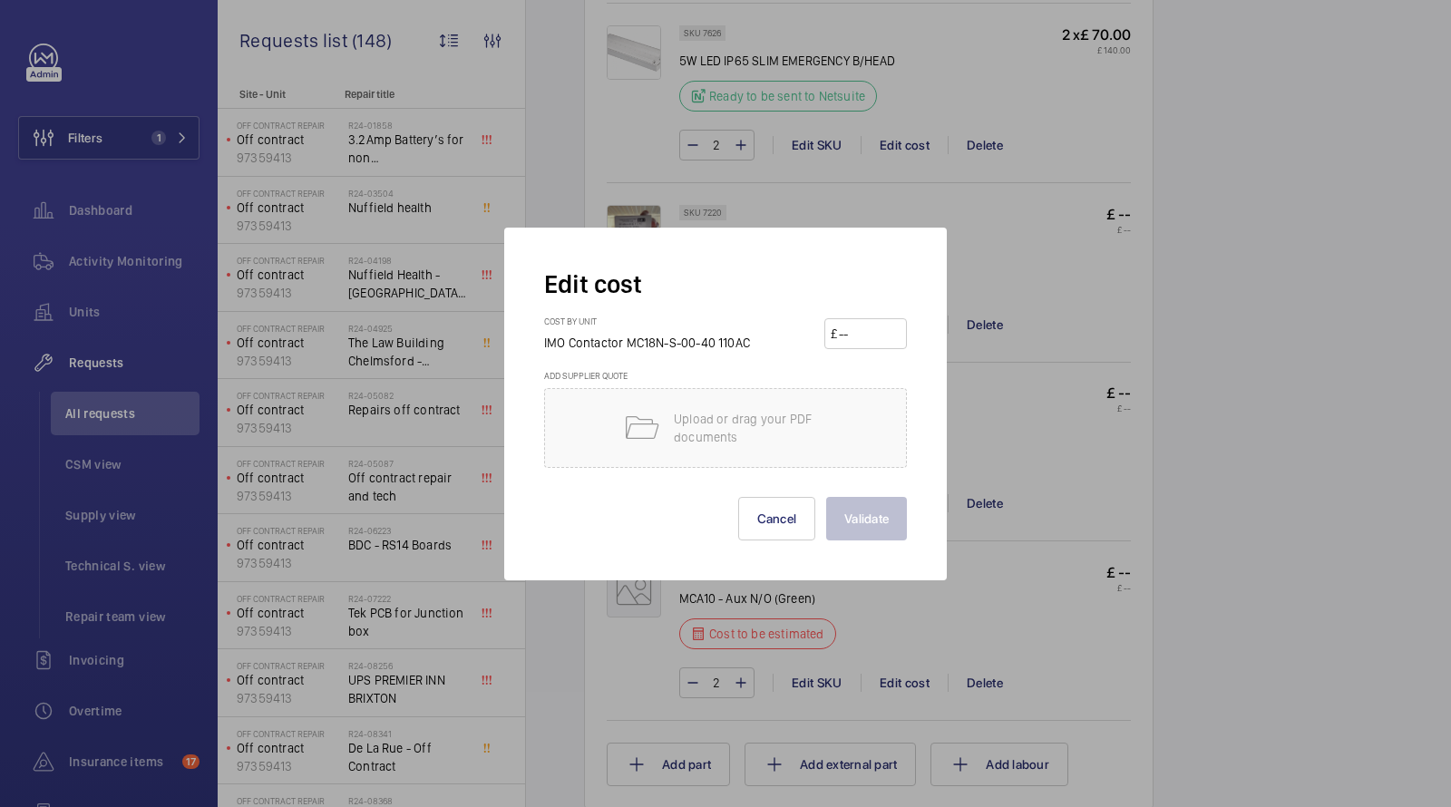
click at [871, 329] on input "number" at bounding box center [868, 333] width 63 height 29
type input "100"
click at [879, 522] on button "Validate" at bounding box center [866, 519] width 81 height 44
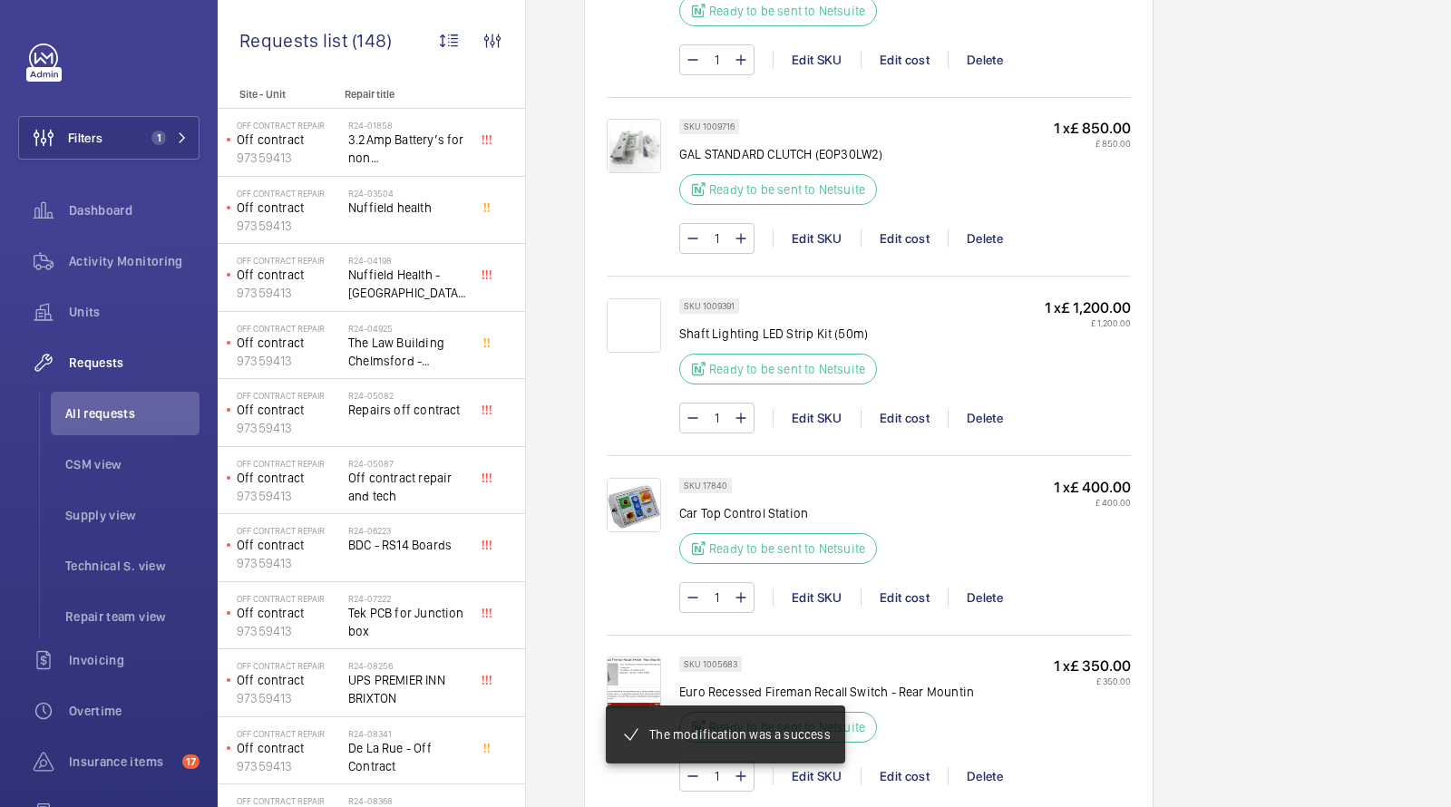
scroll to position [1752, 0]
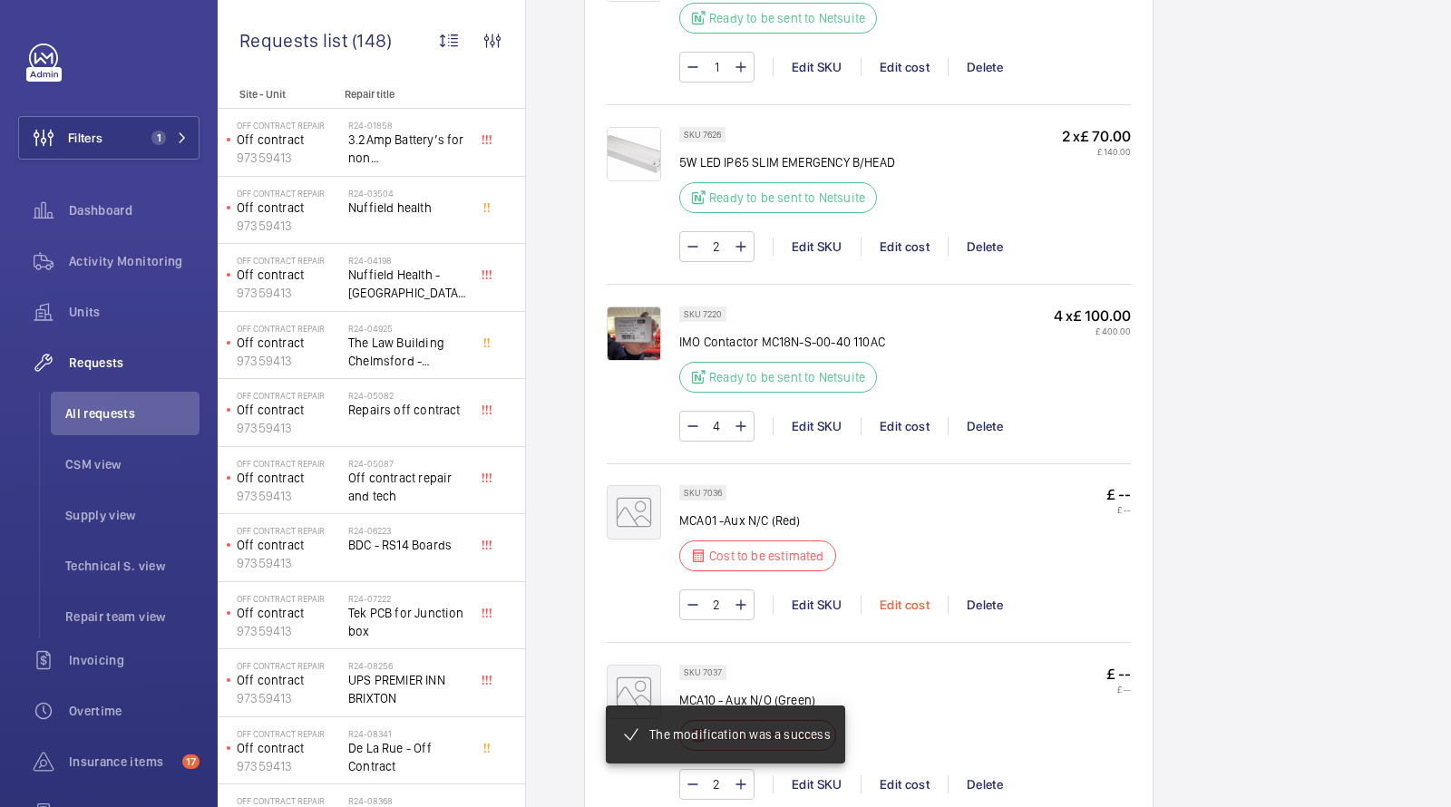
click at [906, 596] on div "Edit cost" at bounding box center [904, 605] width 87 height 18
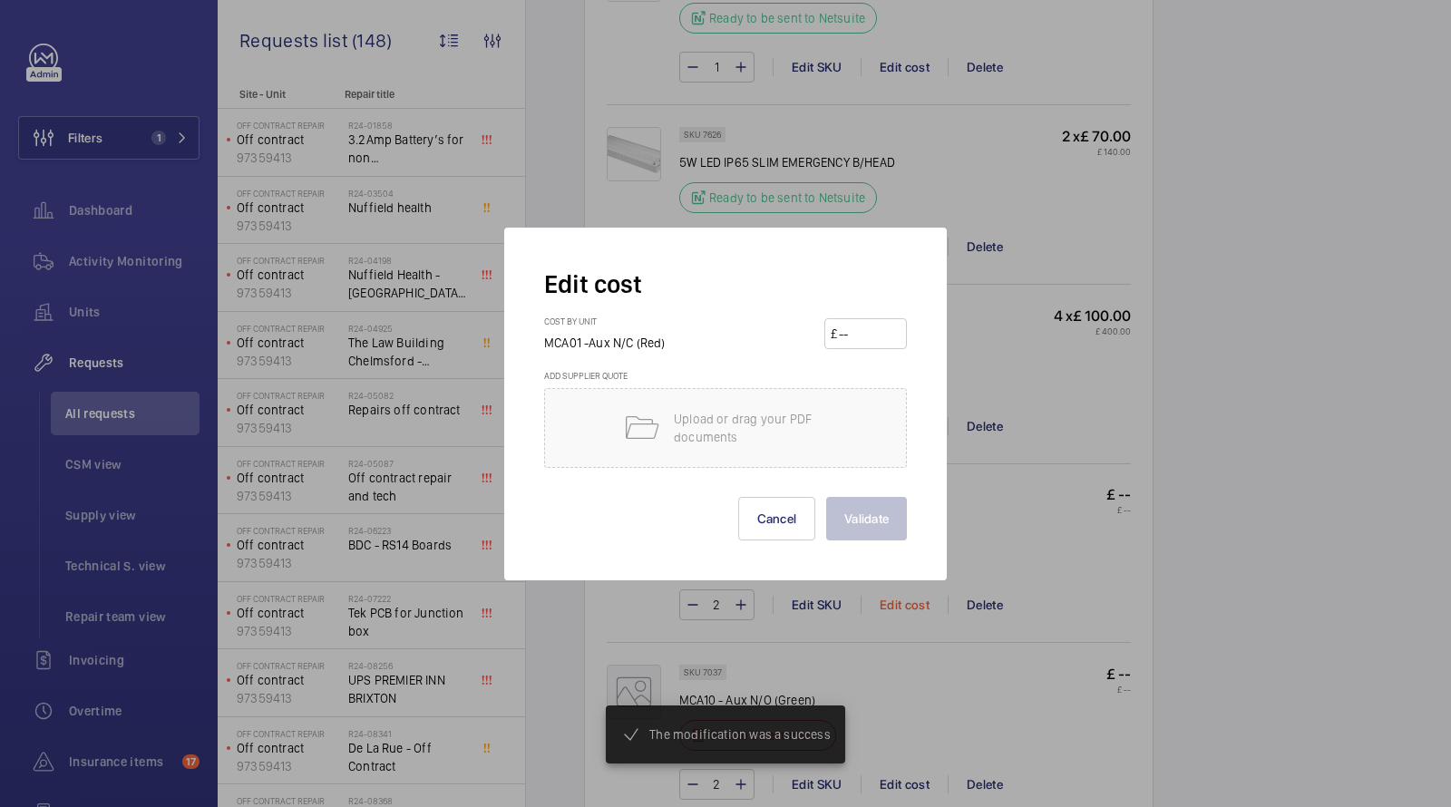
scroll to position [2037, 0]
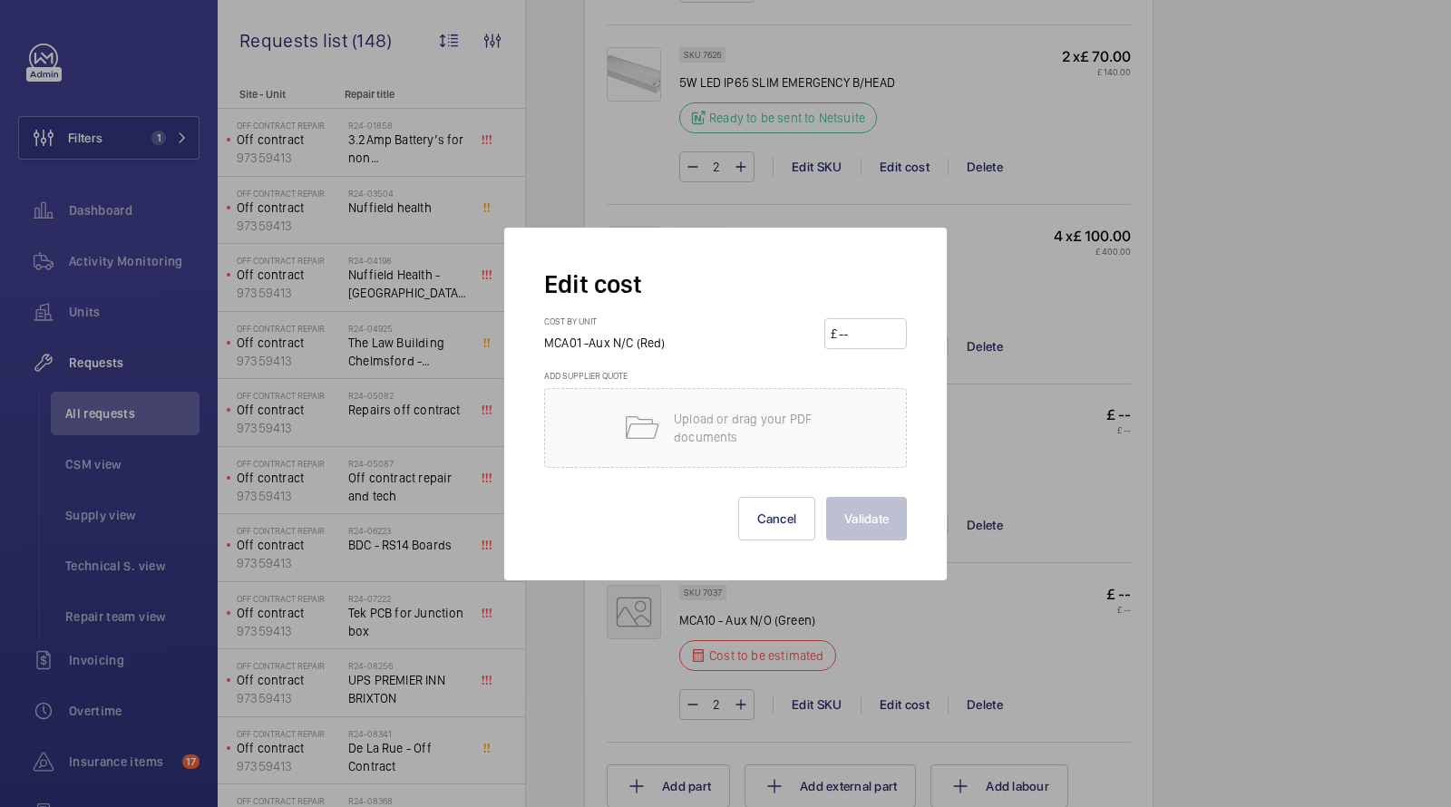
click at [870, 341] on input "number" at bounding box center [868, 333] width 63 height 29
type input "20"
click at [857, 502] on button "Validate" at bounding box center [866, 519] width 81 height 44
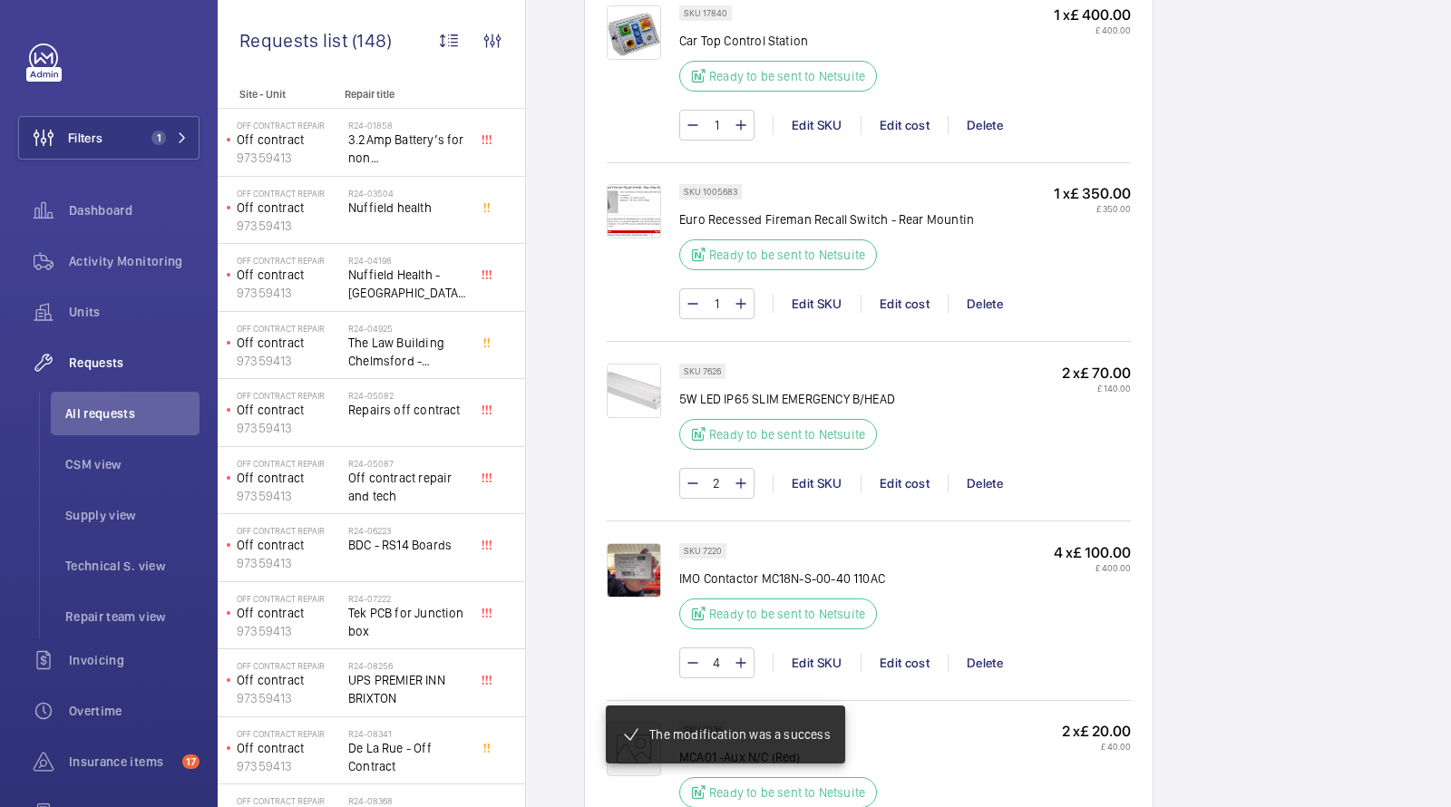
scroll to position [2236, 0]
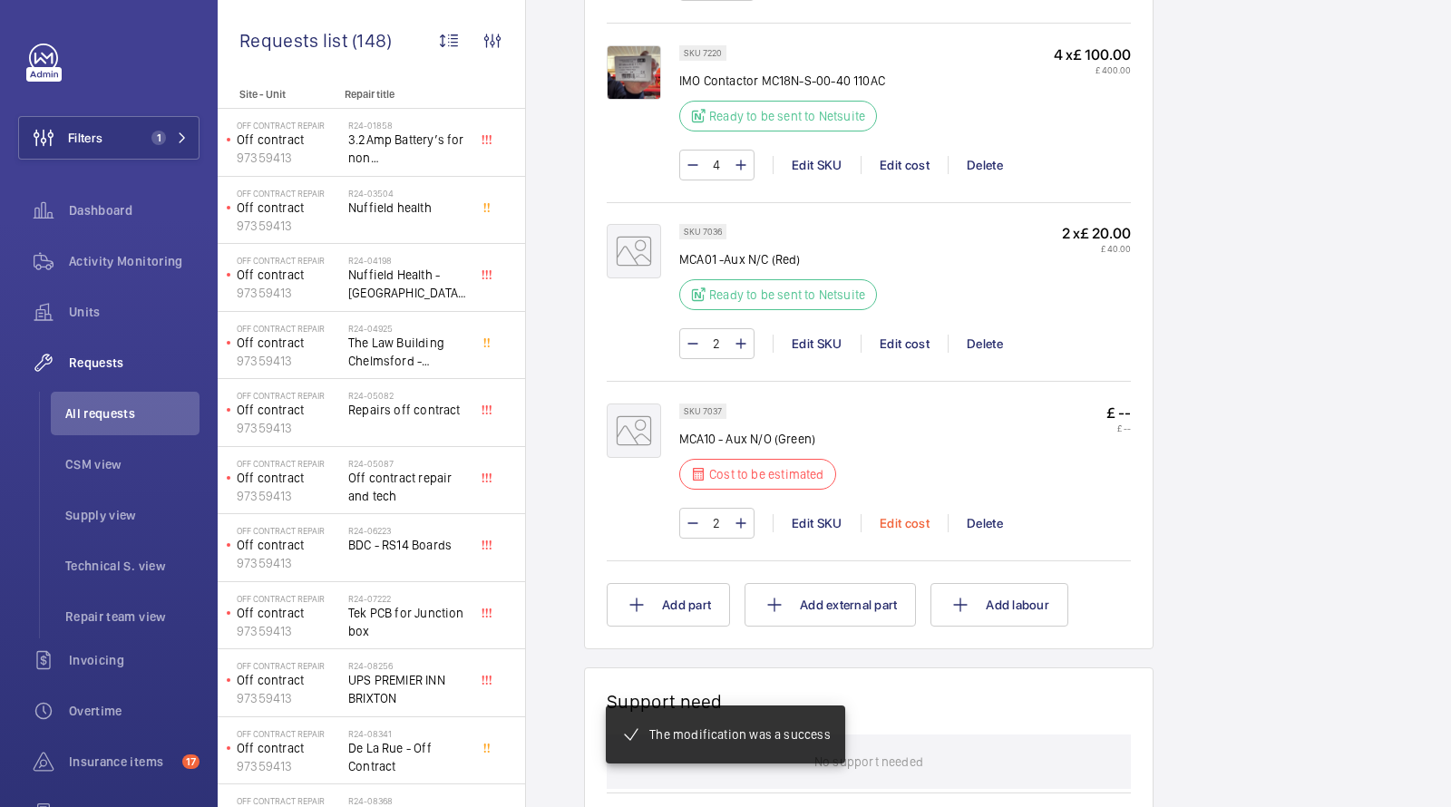
click at [911, 514] on div "Edit cost" at bounding box center [904, 523] width 87 height 18
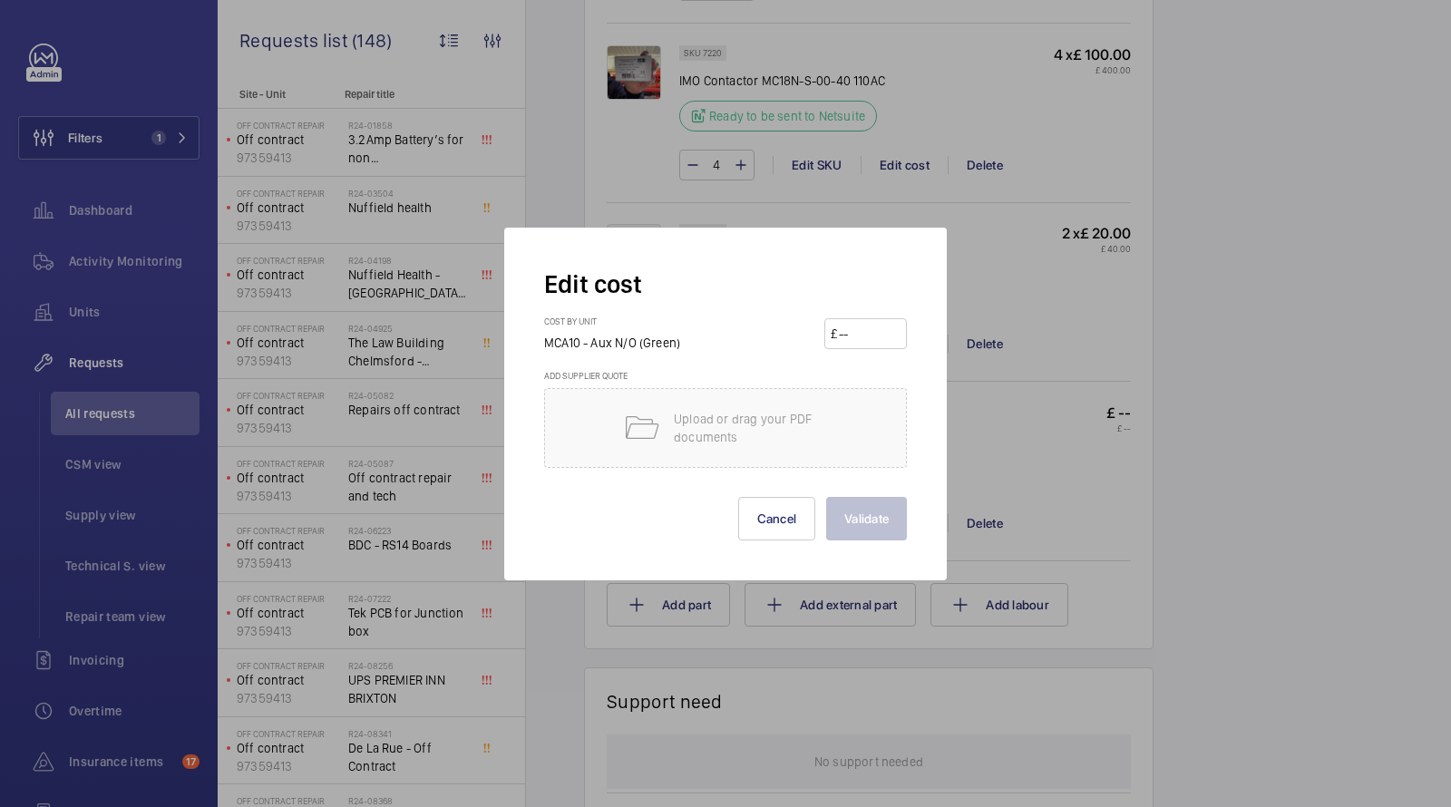
click at [866, 344] on input "number" at bounding box center [868, 333] width 63 height 29
type input "20"
click at [850, 509] on button "Validate" at bounding box center [866, 519] width 81 height 44
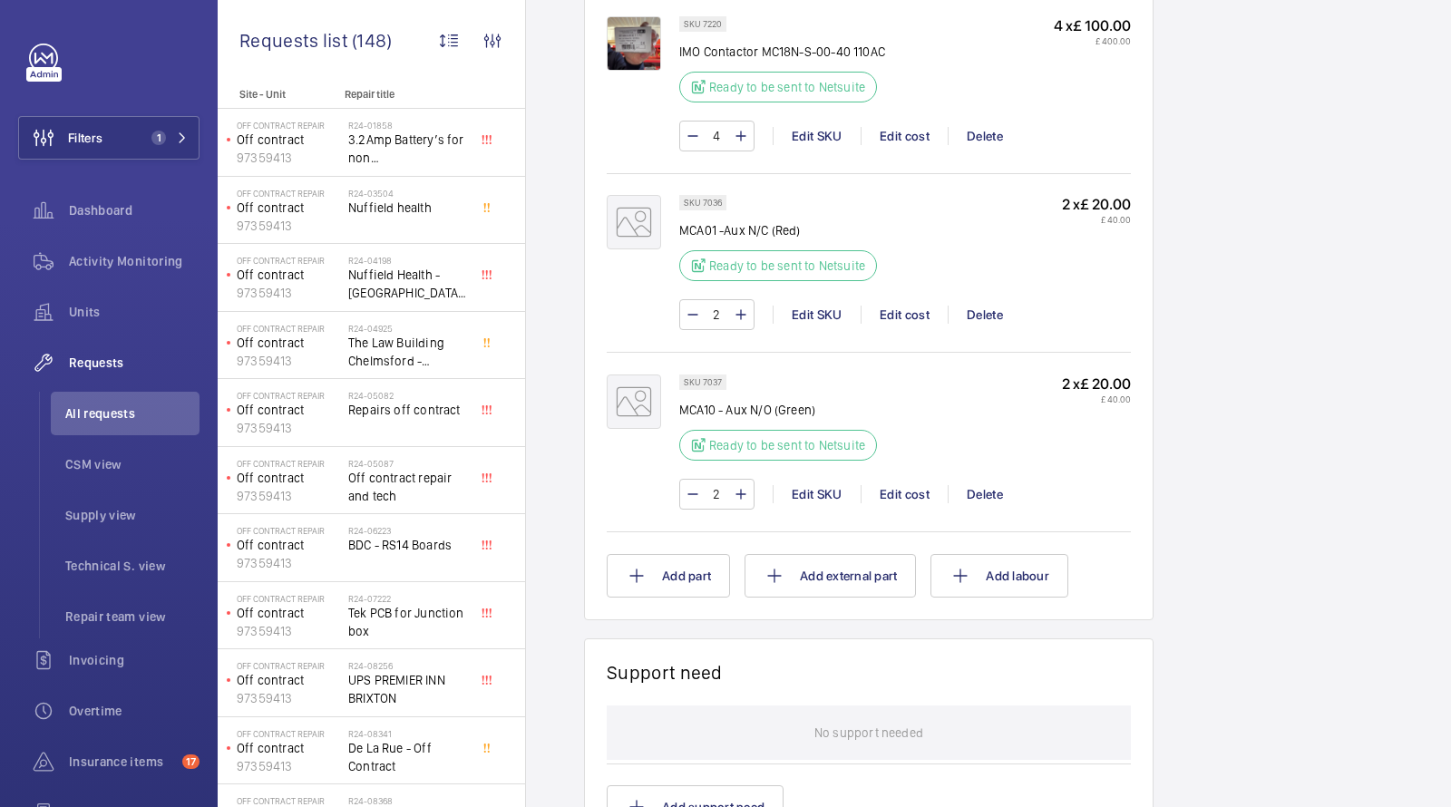
scroll to position [677, 0]
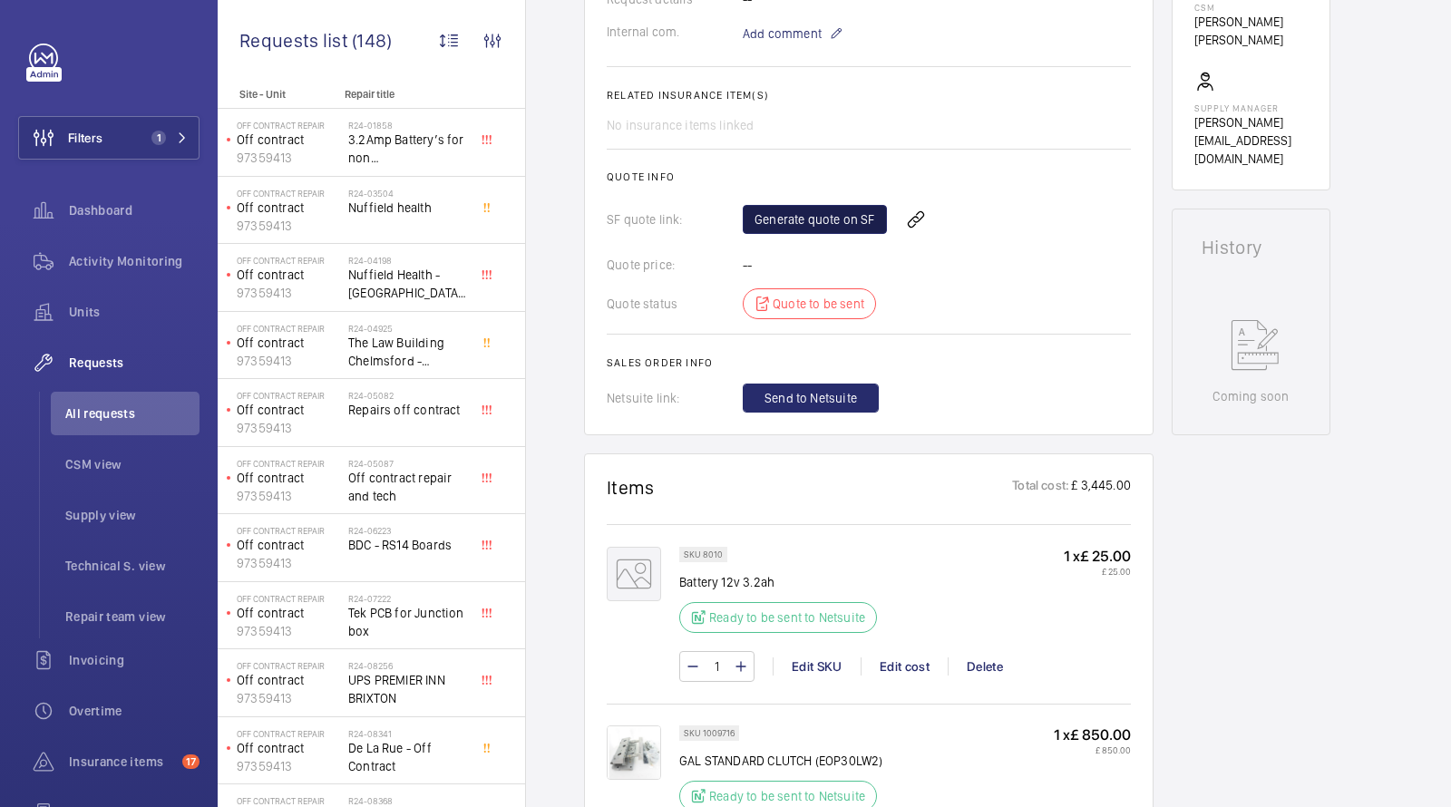
click at [809, 234] on link "Generate quote on SF" at bounding box center [815, 219] width 144 height 29
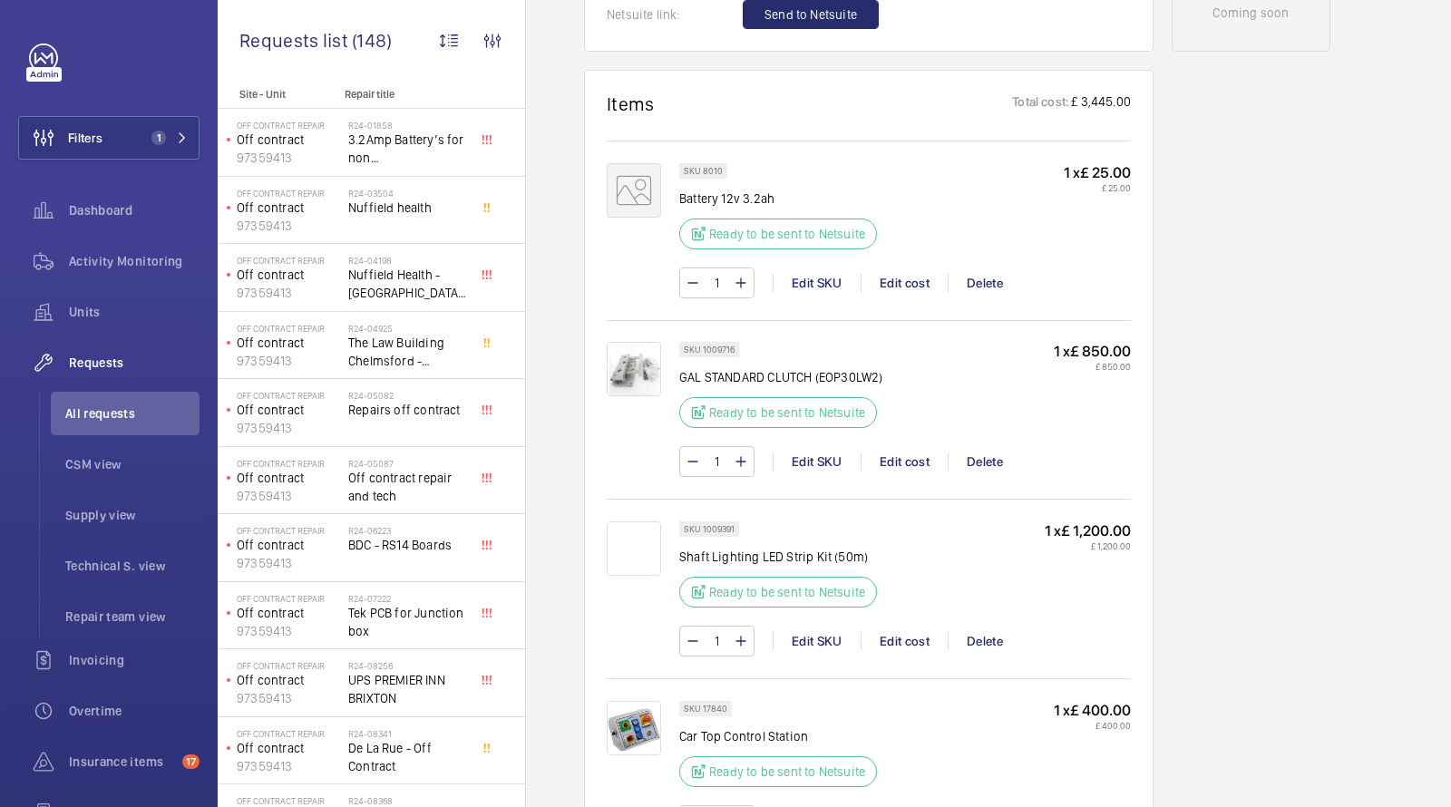
scroll to position [1058, 0]
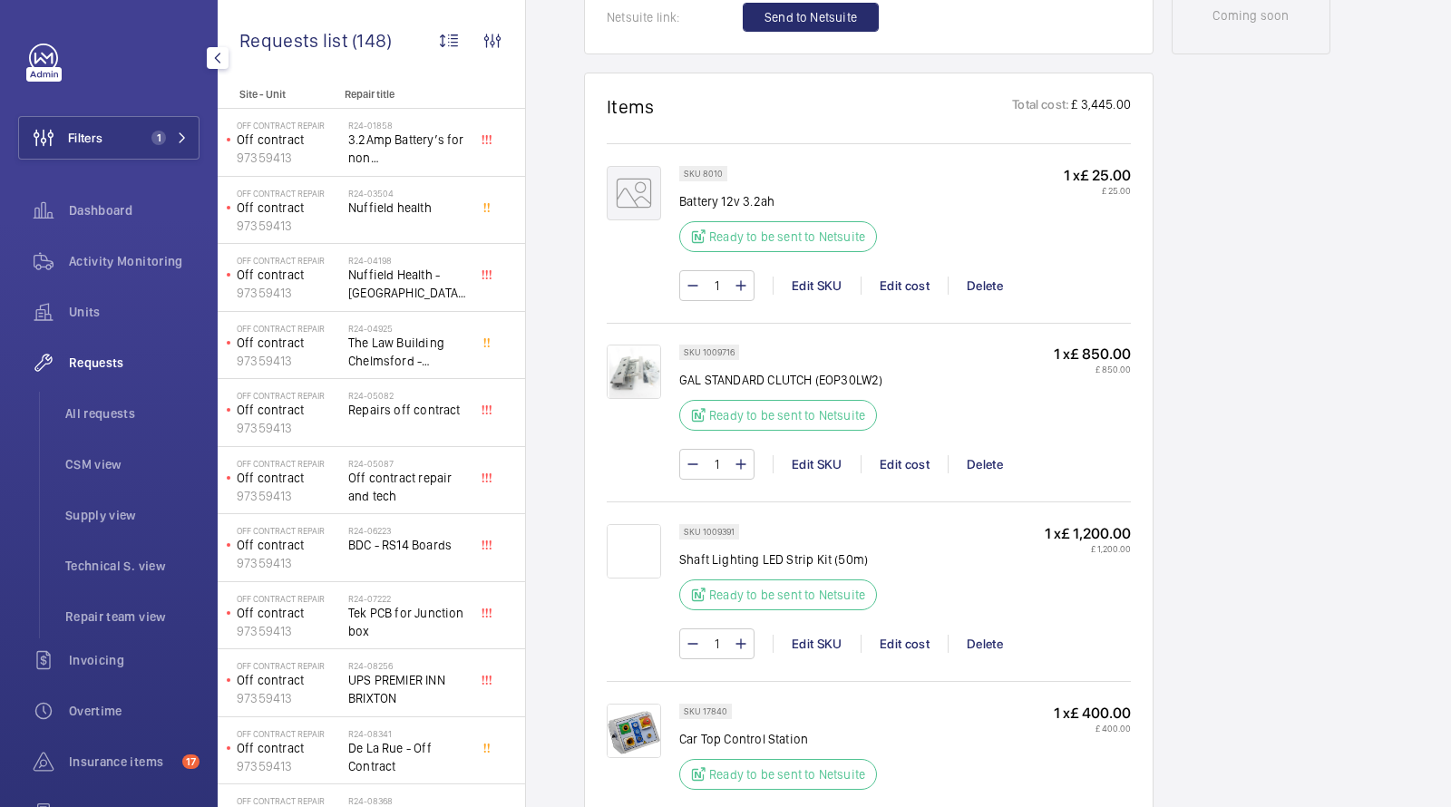
click at [147, 134] on span "1" at bounding box center [155, 138] width 22 height 15
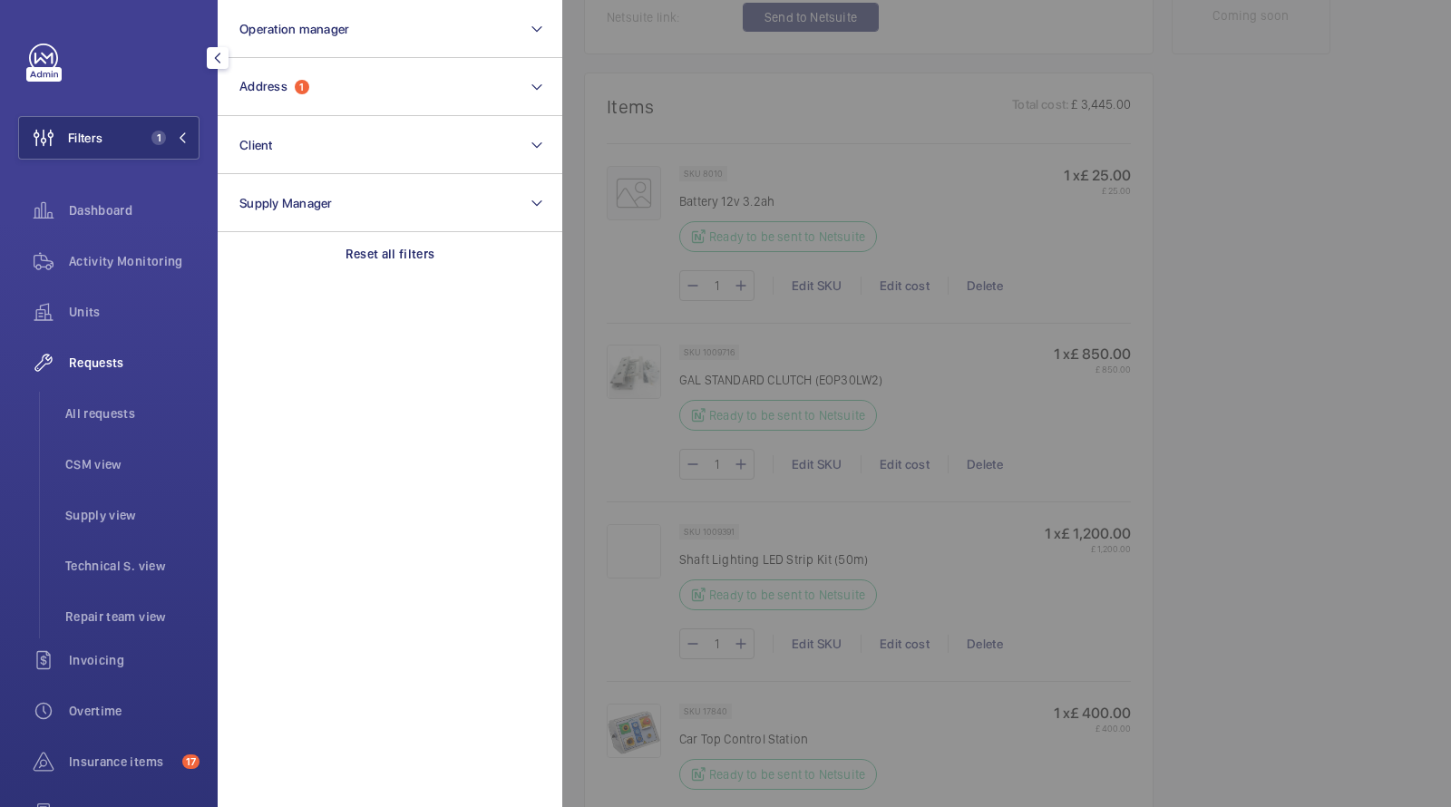
click at [1366, 288] on div at bounding box center [1287, 403] width 1451 height 807
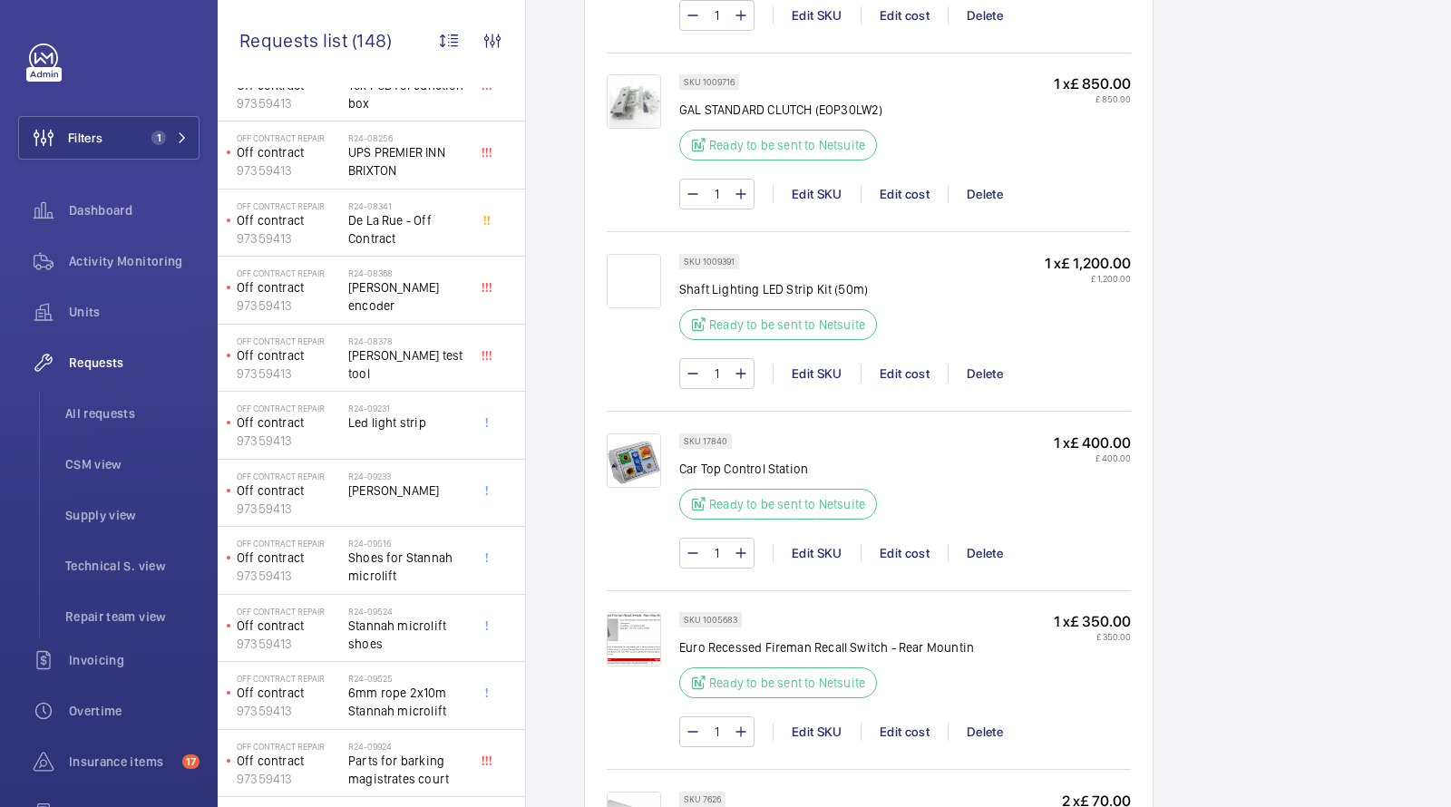
scroll to position [676, 0]
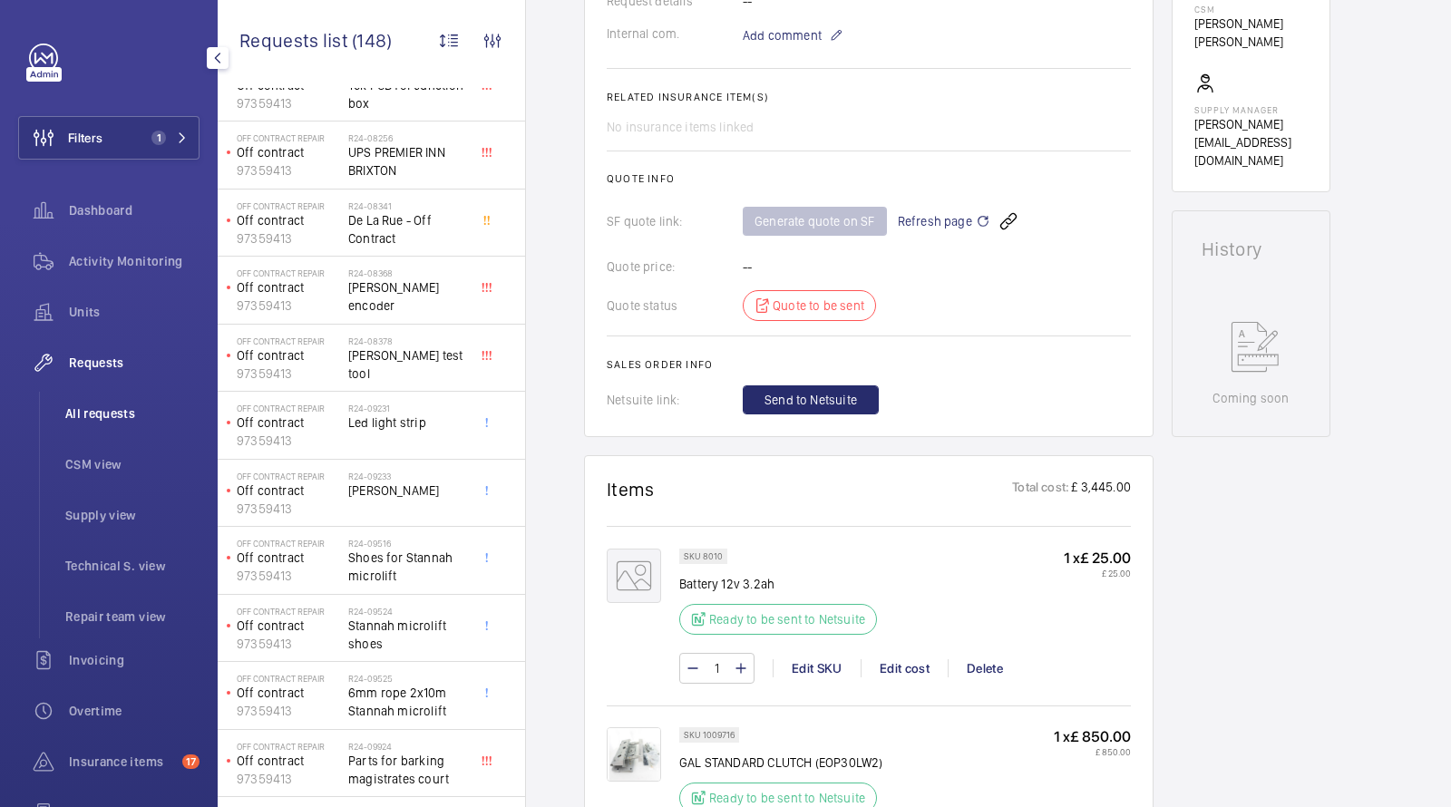
click at [116, 409] on span "All requests" at bounding box center [132, 413] width 134 height 18
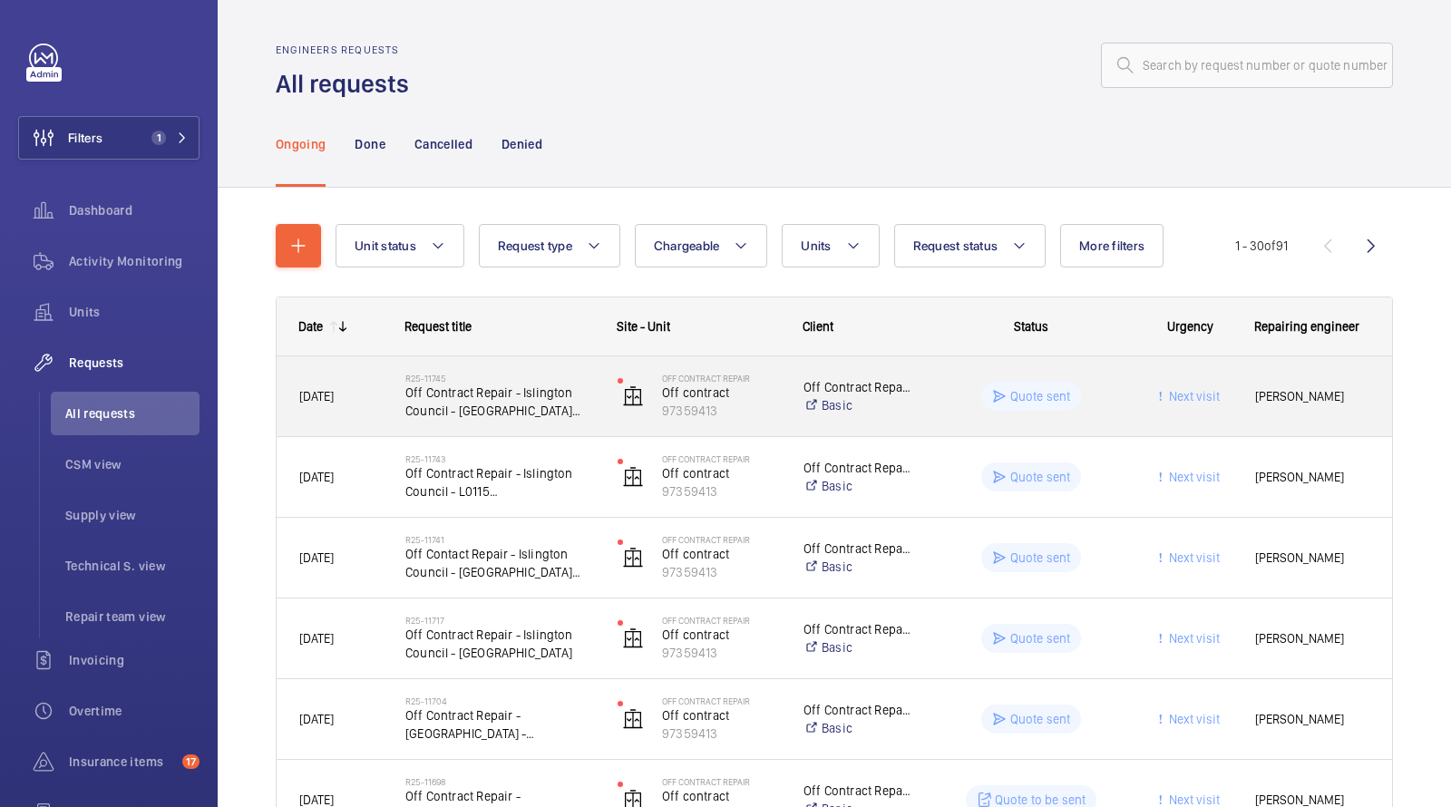
scroll to position [491, 0]
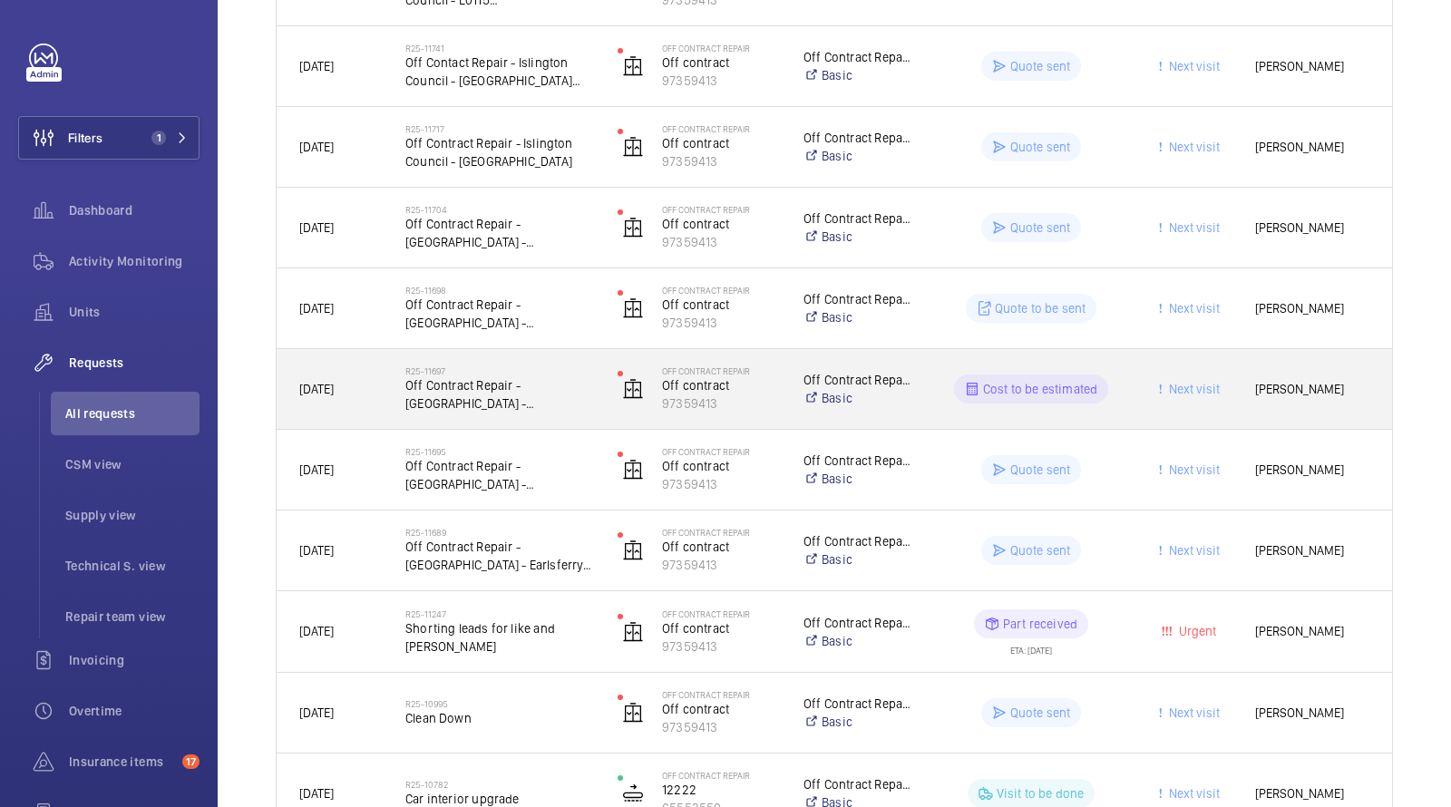
click at [481, 392] on span "Off Contract Repair - [GEOGRAPHIC_DATA] - [STREET_ADDRESS][PERSON_NAME]" at bounding box center [499, 394] width 189 height 36
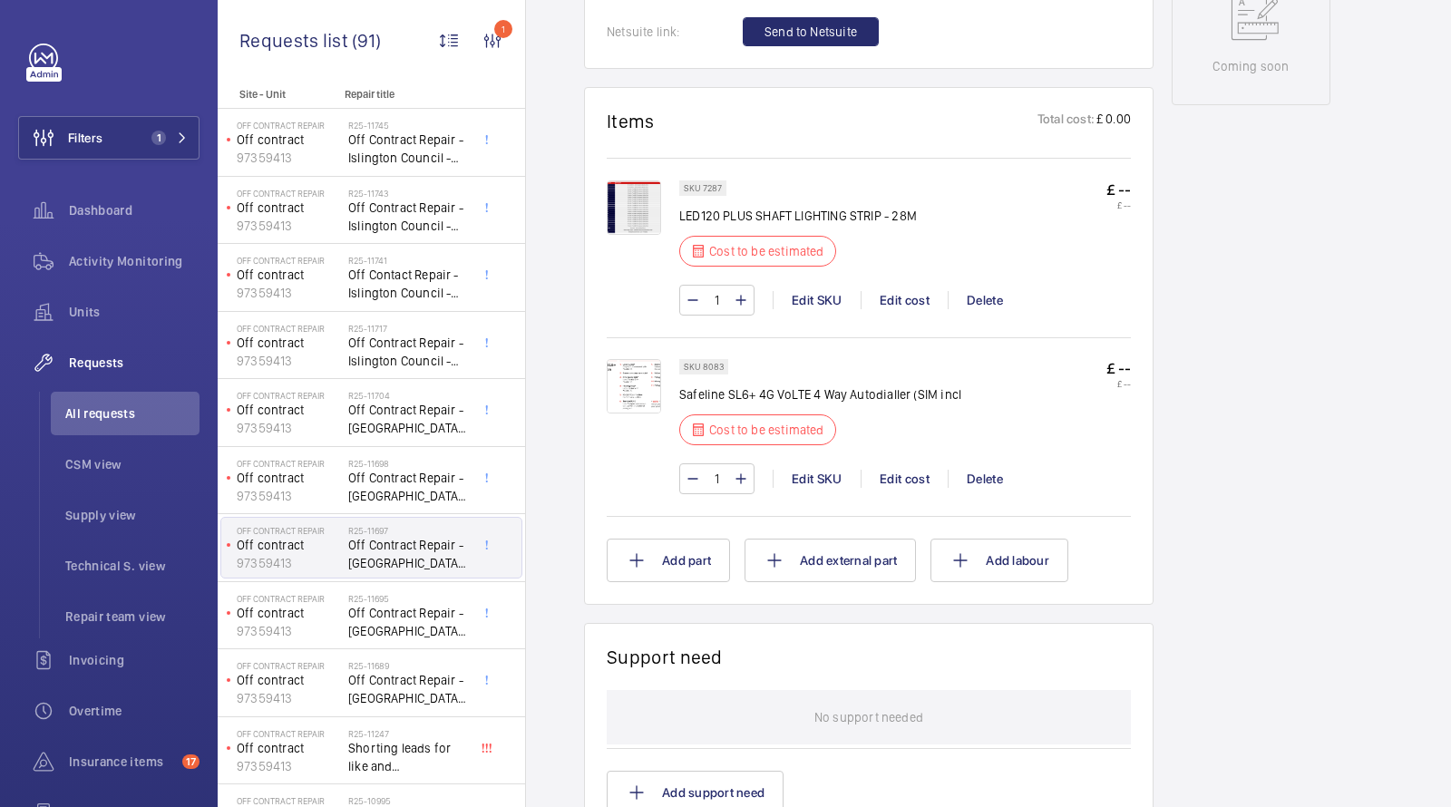
scroll to position [1049, 0]
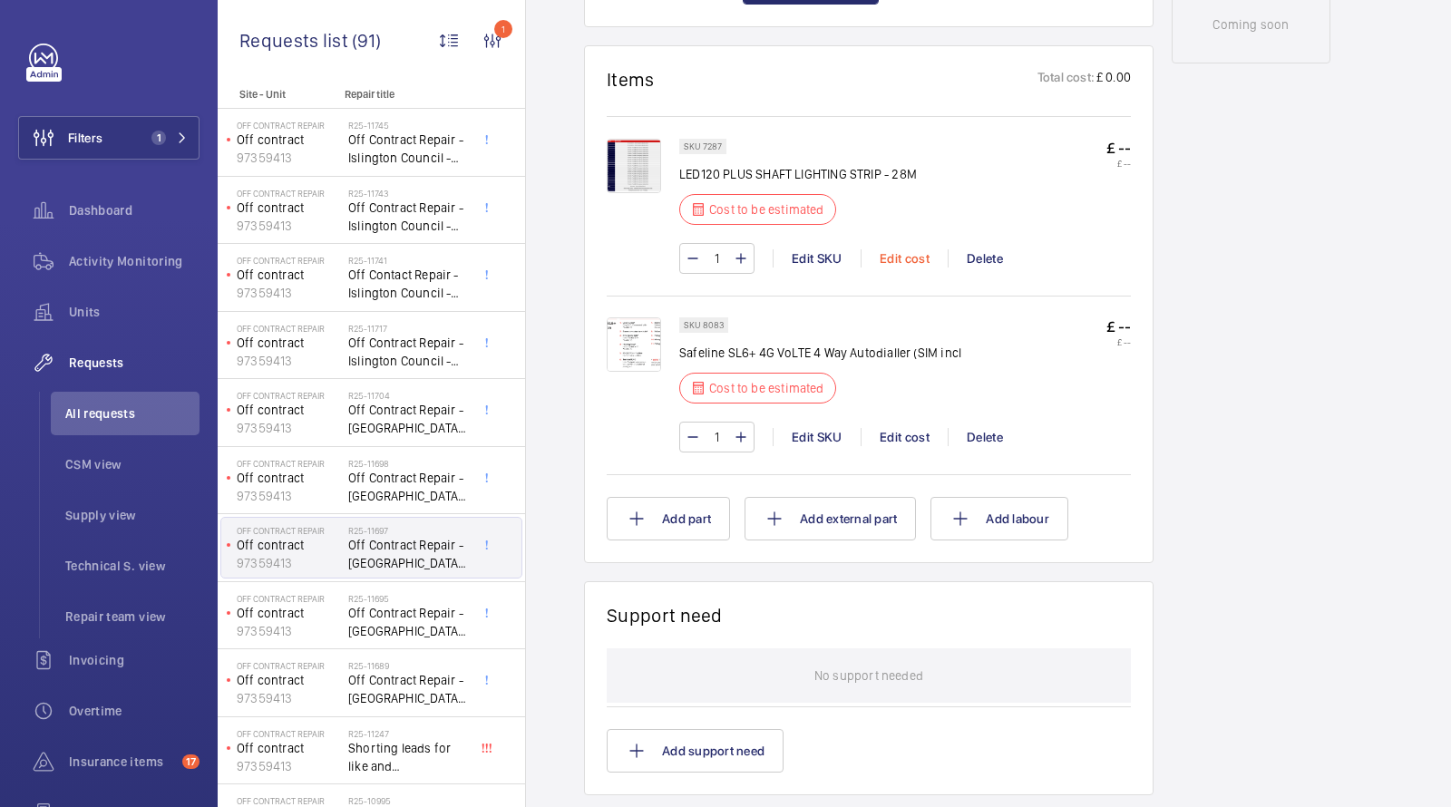
click at [901, 253] on div "Edit cost" at bounding box center [904, 258] width 87 height 18
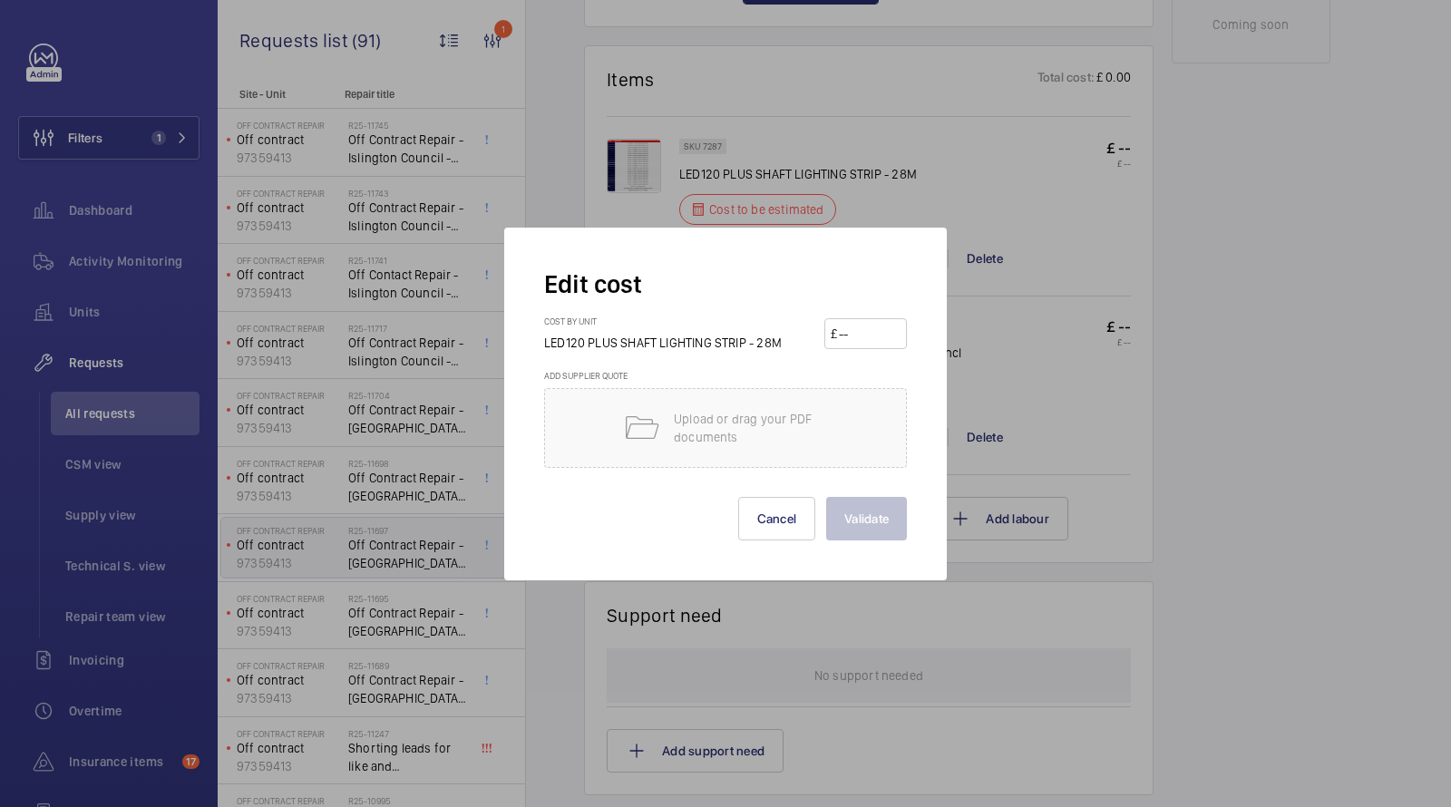
click at [869, 335] on input "number" at bounding box center [868, 333] width 63 height 29
type input "875"
click at [879, 512] on button "Validate" at bounding box center [866, 519] width 81 height 44
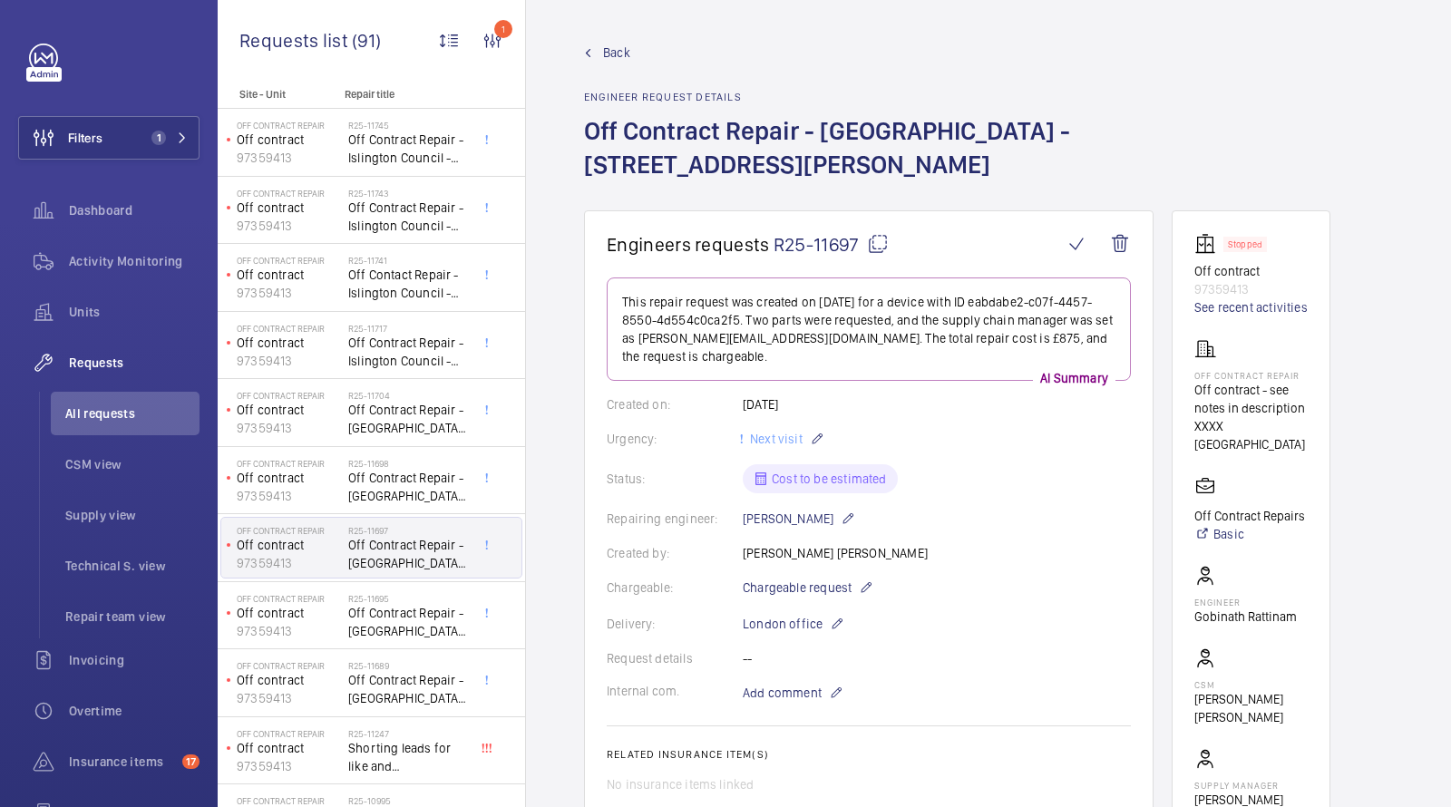
scroll to position [959, 0]
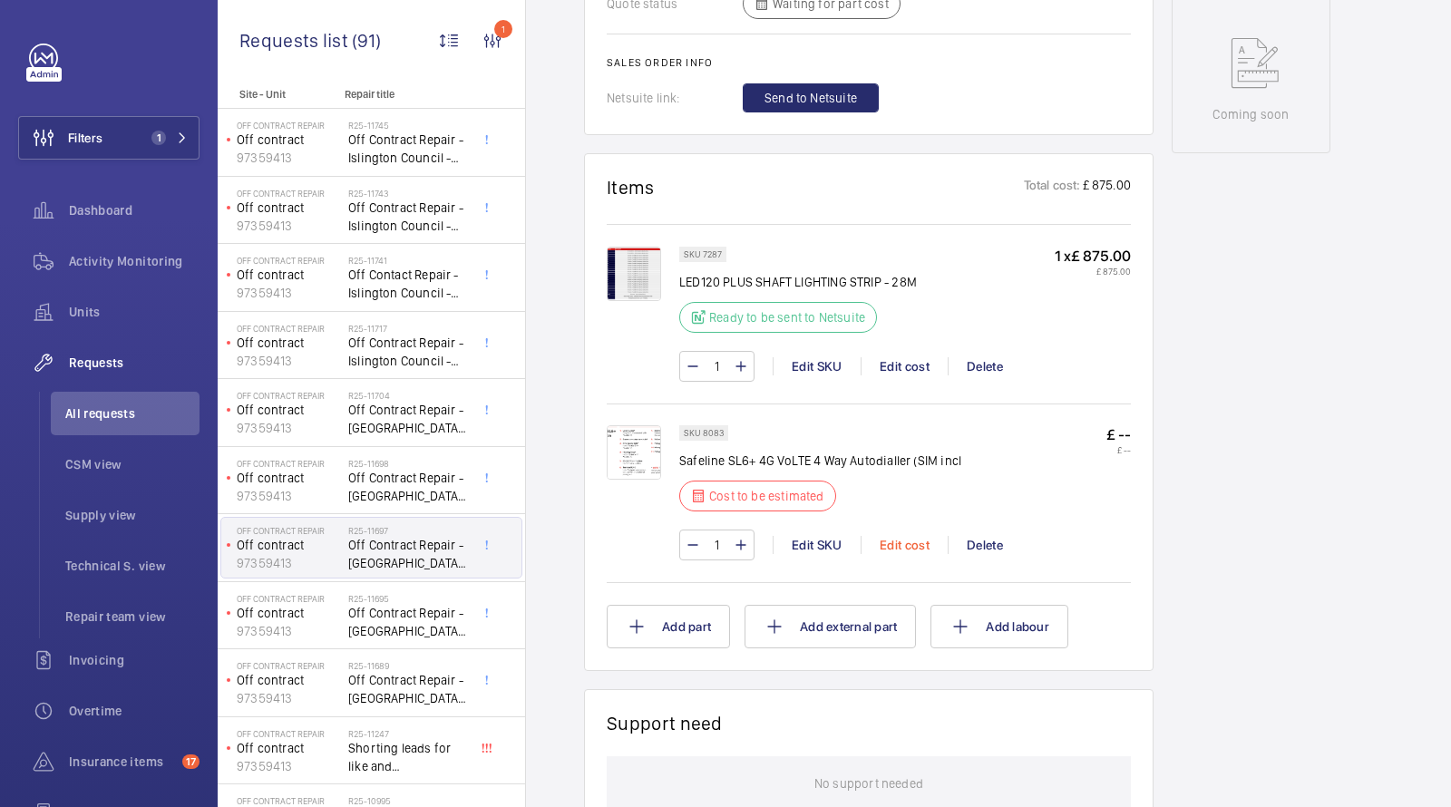
click at [905, 538] on div "Edit cost" at bounding box center [904, 545] width 87 height 18
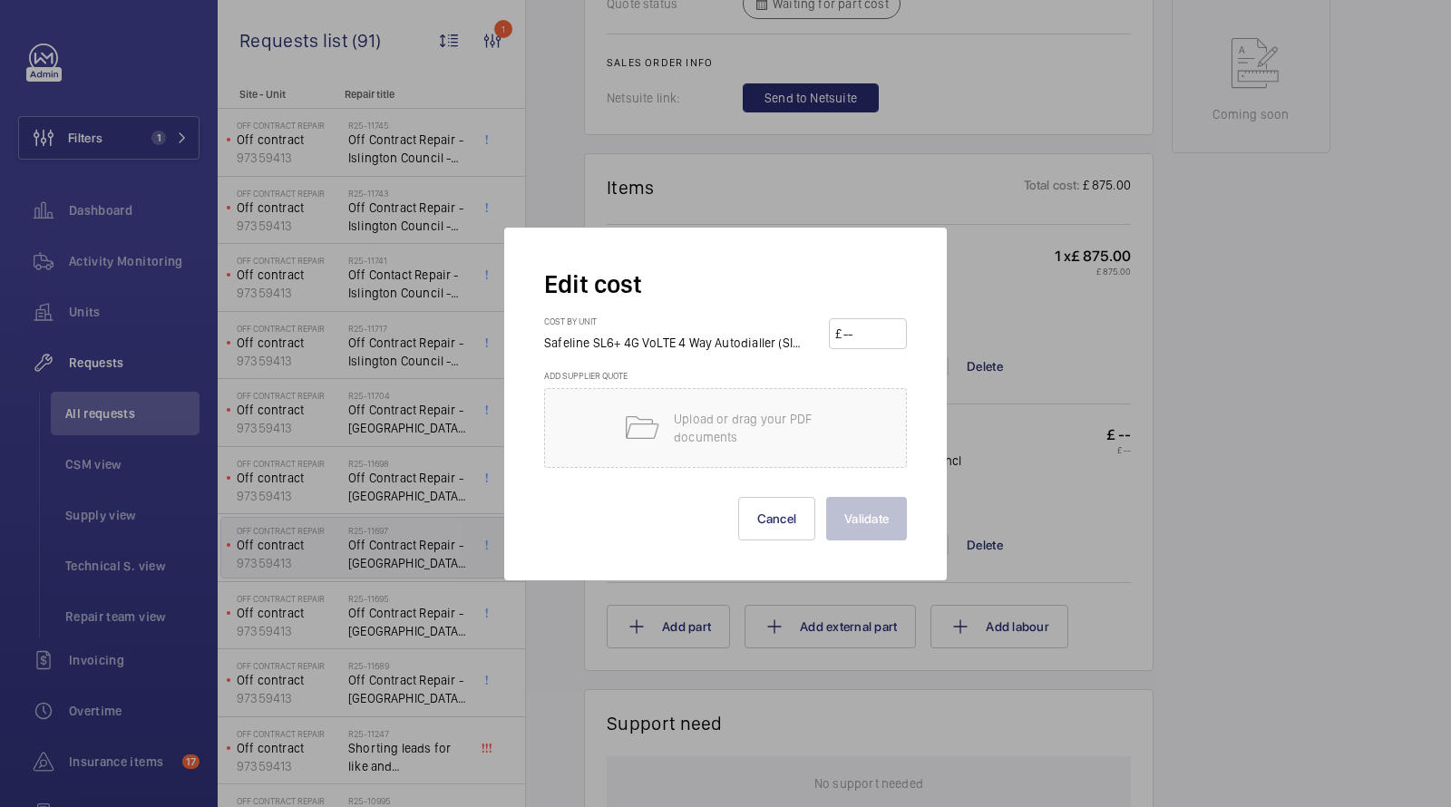
click at [880, 337] on input "number" at bounding box center [870, 333] width 59 height 29
type input "875"
click at [871, 519] on button "Validate" at bounding box center [866, 519] width 81 height 44
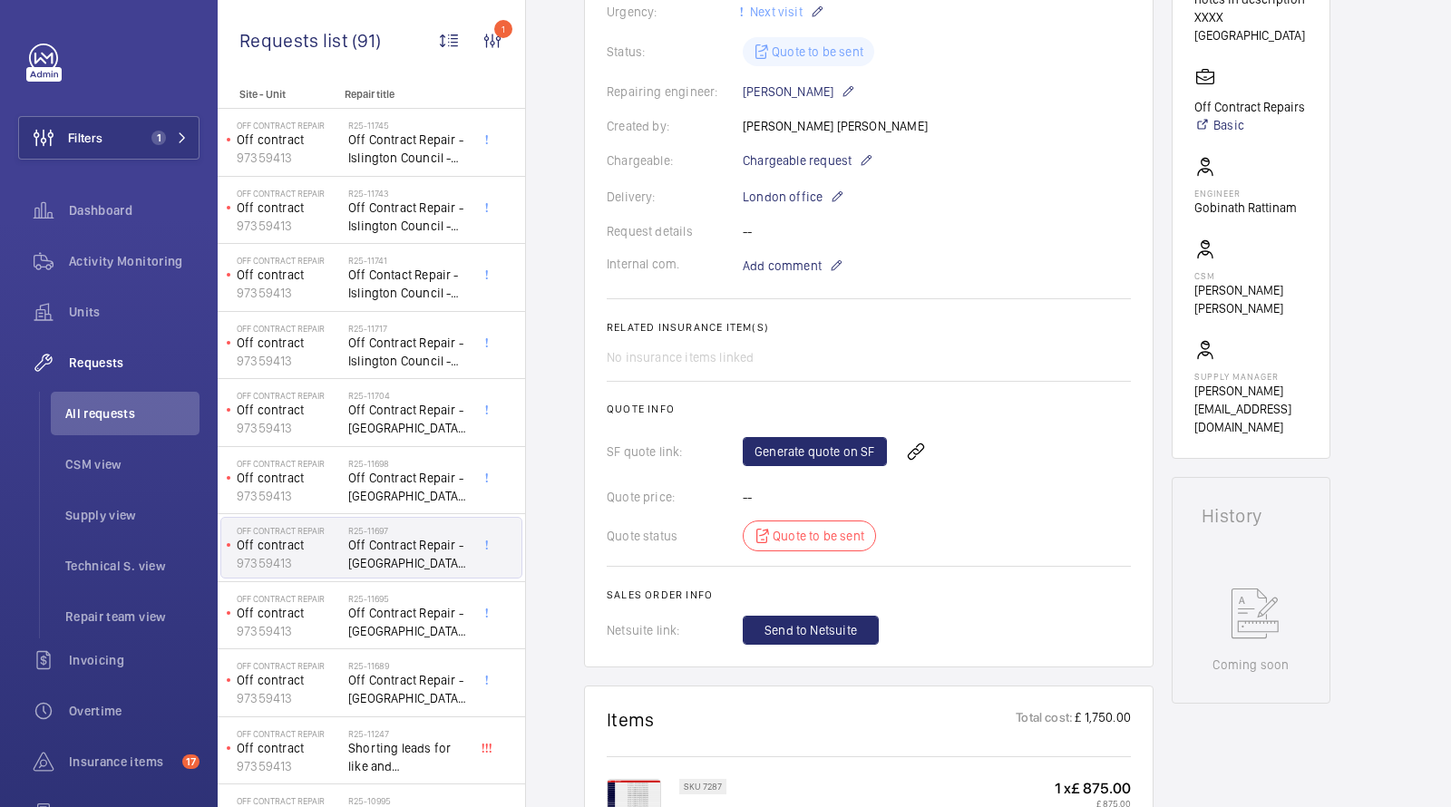
scroll to position [1163, 0]
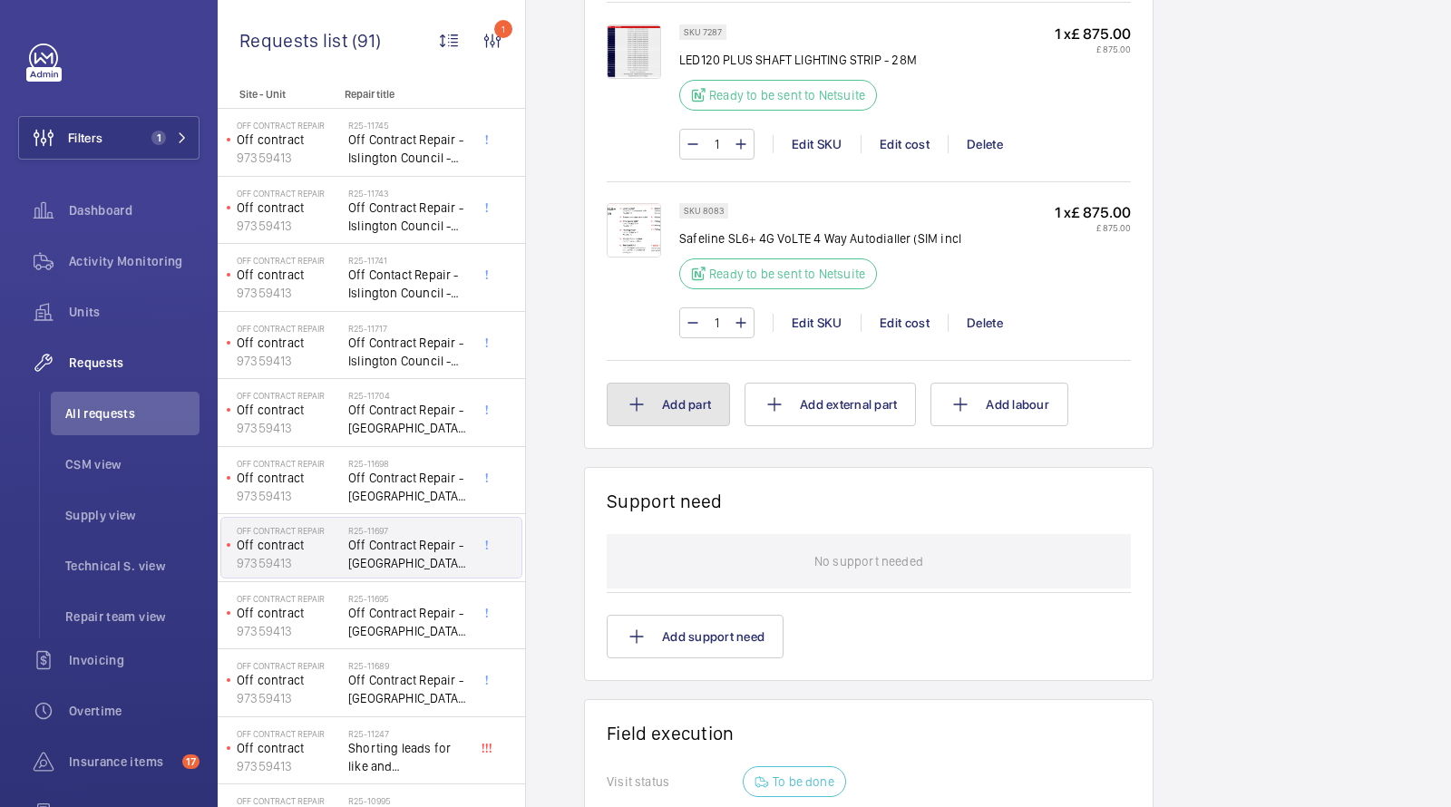
click at [653, 401] on button "Add part" at bounding box center [668, 405] width 123 height 44
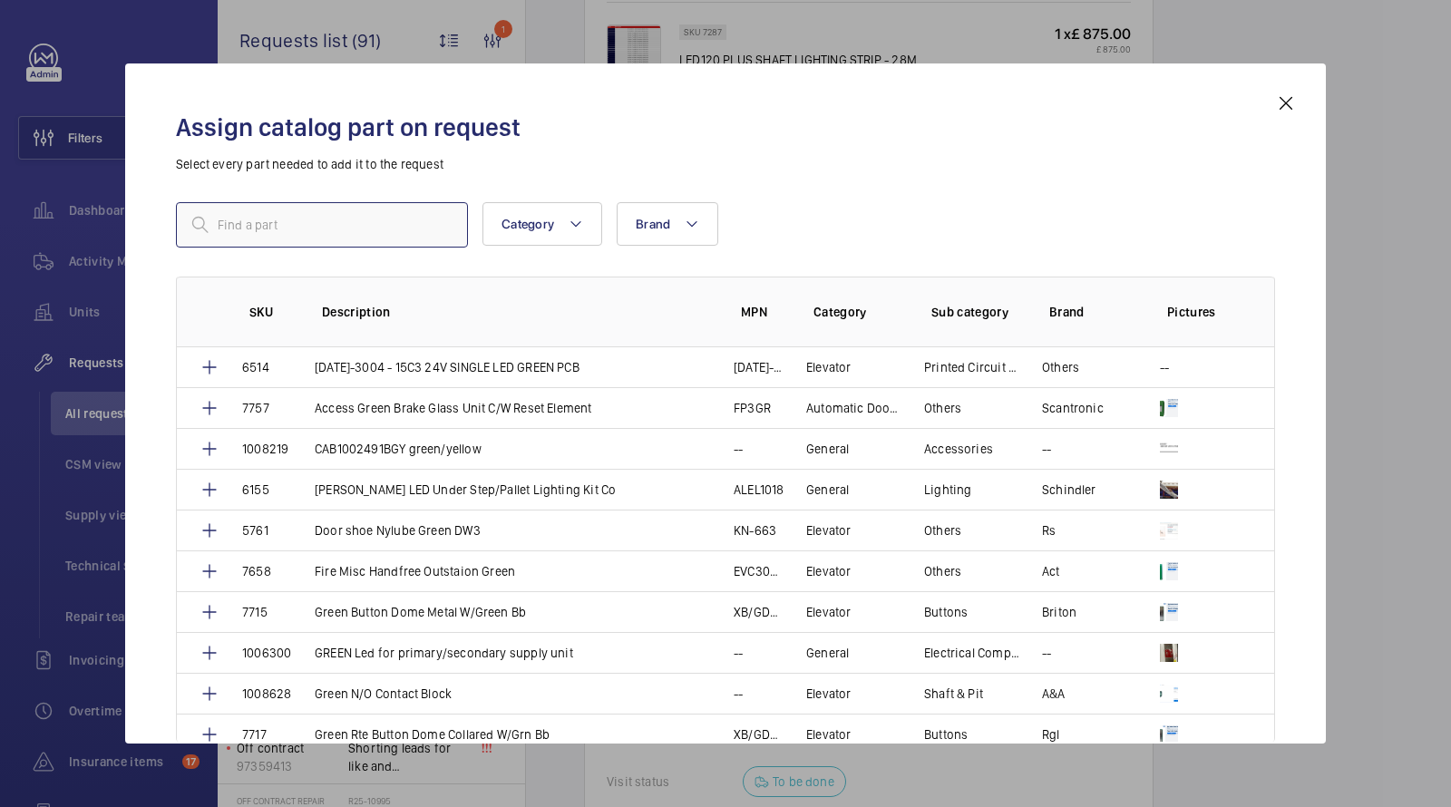
click at [324, 212] on input "text" at bounding box center [322, 224] width 292 height 45
click at [306, 219] on input "text" at bounding box center [322, 224] width 292 height 45
click at [305, 220] on input "text" at bounding box center [322, 224] width 292 height 45
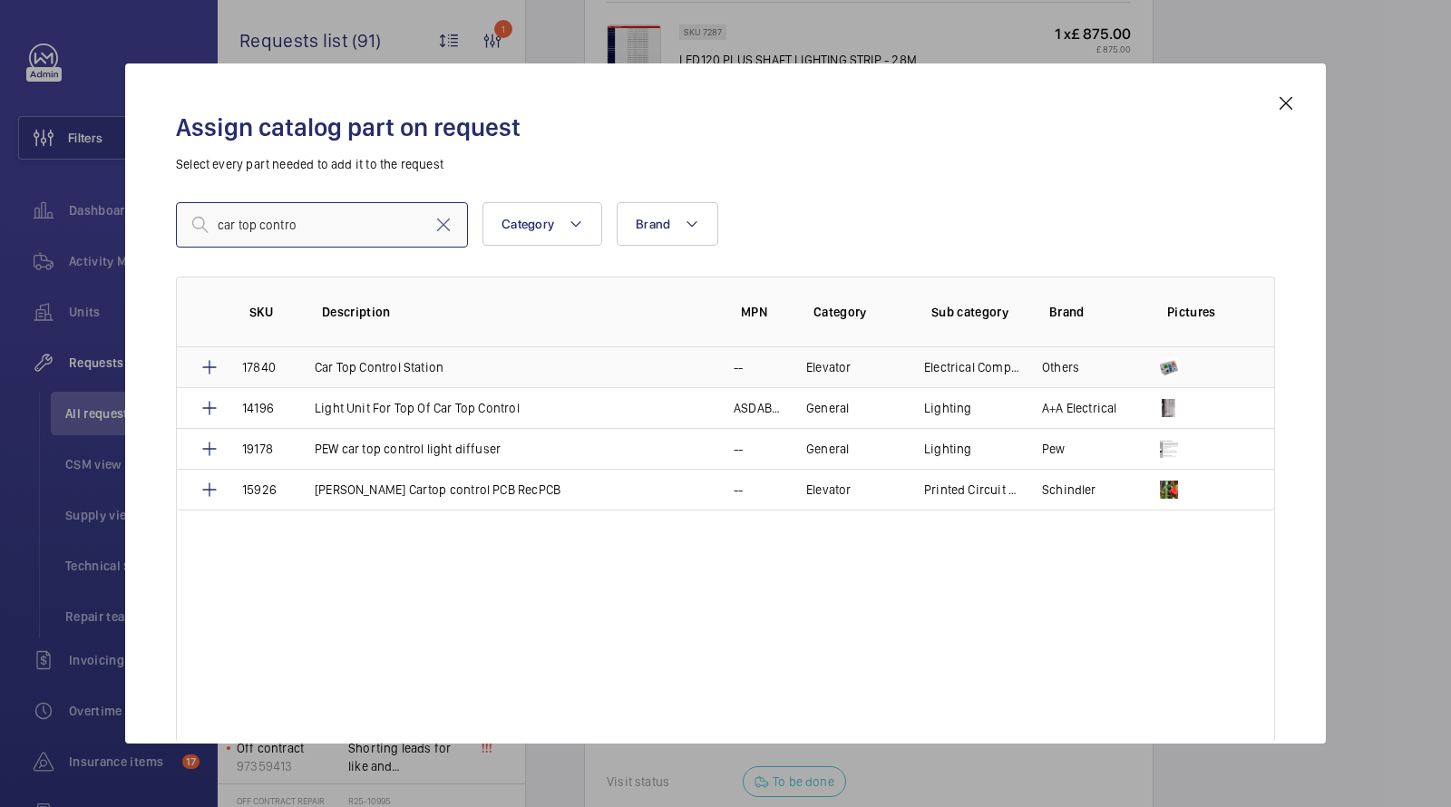
type input "car top contro"
click at [447, 367] on td "Car Top Control Station" at bounding box center [502, 367] width 419 height 40
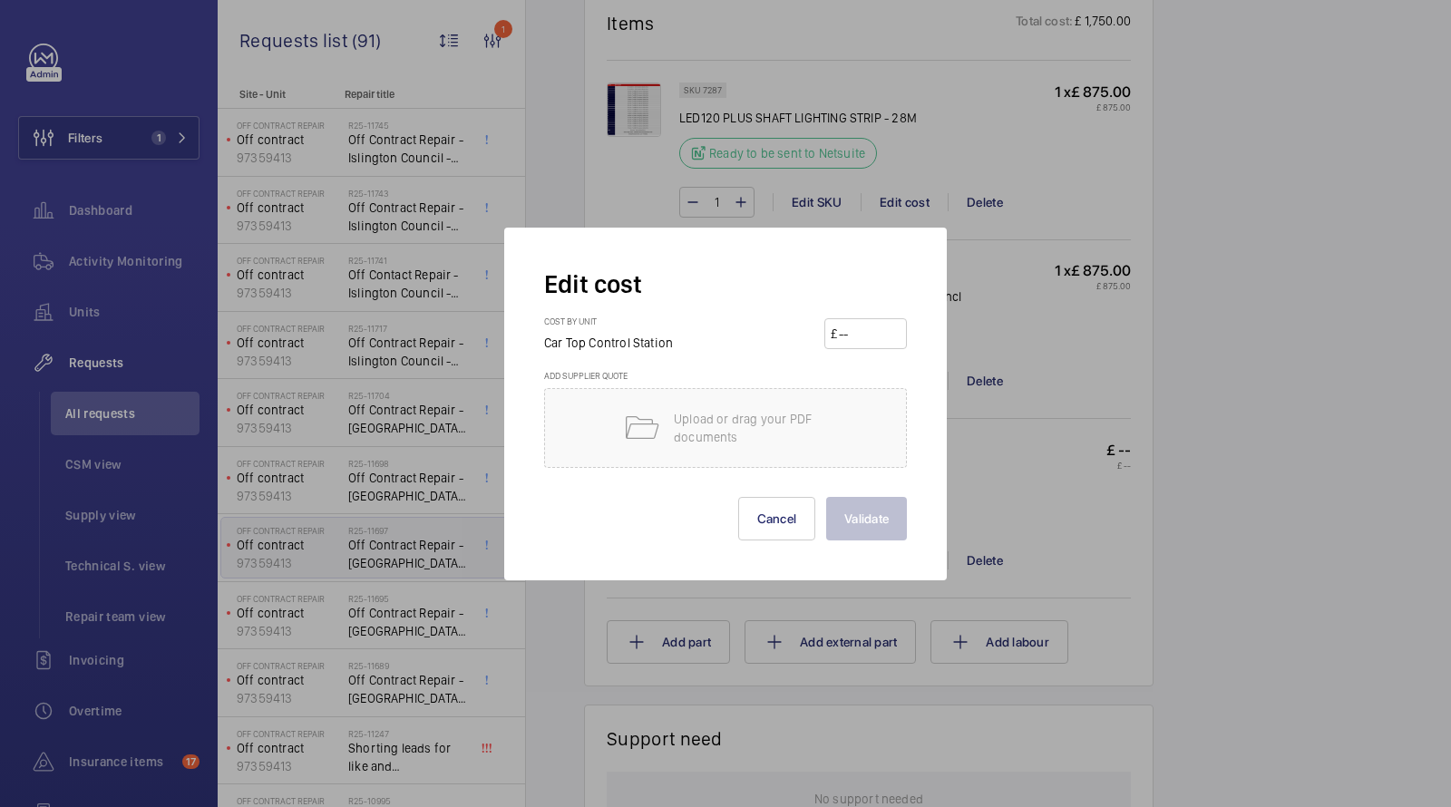
click at [852, 334] on input "number" at bounding box center [868, 333] width 63 height 29
type input "400"
click at [872, 515] on button "Validate" at bounding box center [866, 519] width 81 height 44
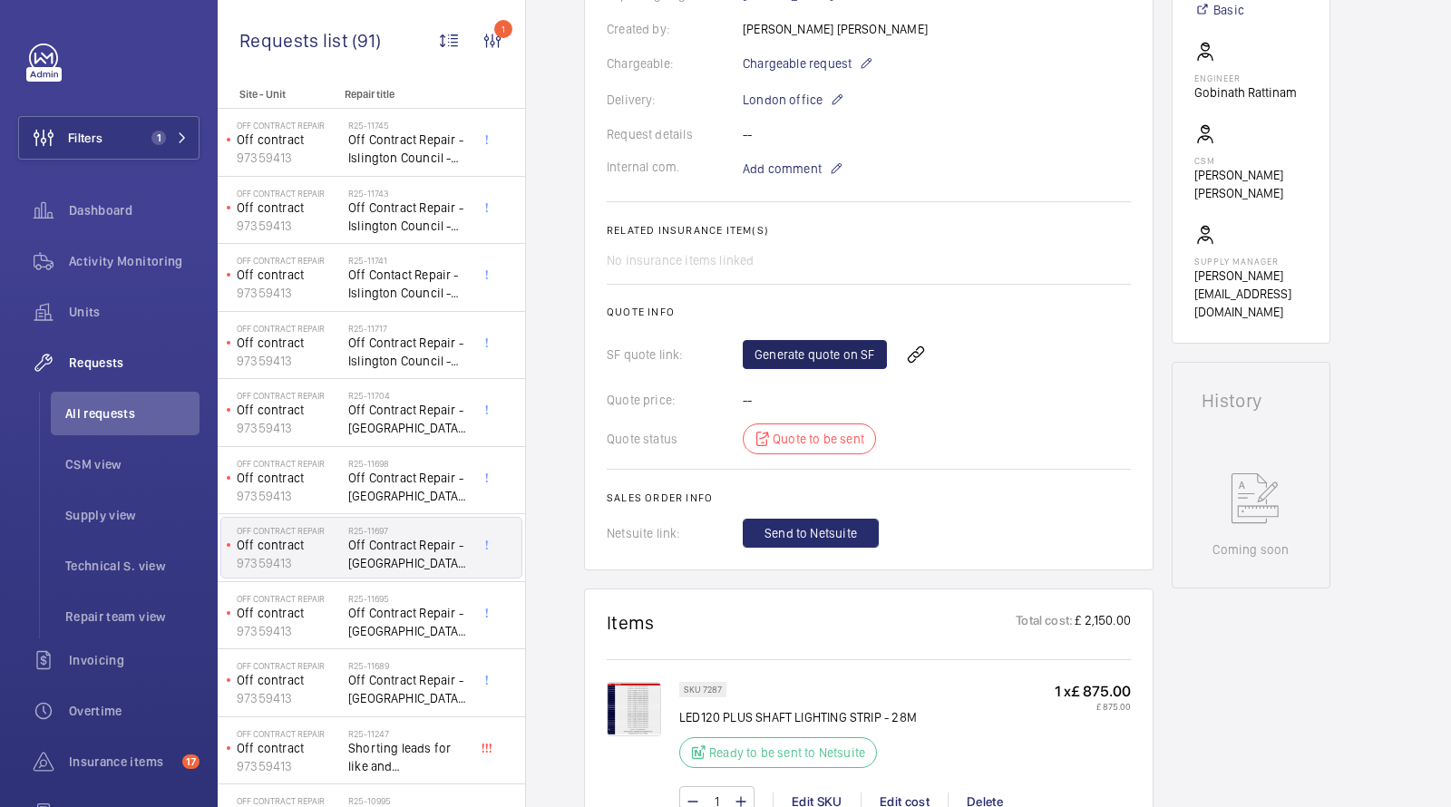
scroll to position [359, 0]
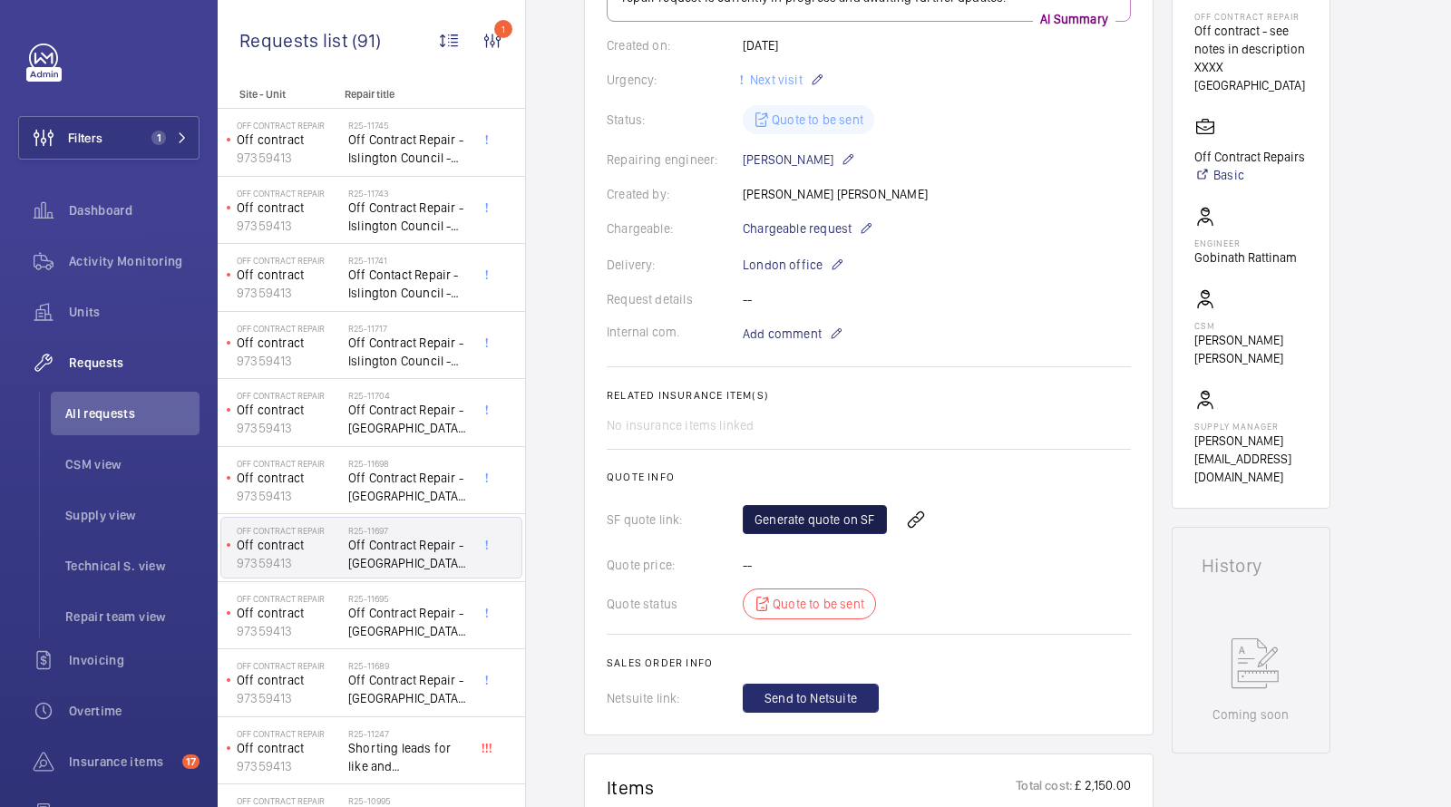
click at [796, 511] on link "Generate quote on SF" at bounding box center [815, 519] width 144 height 29
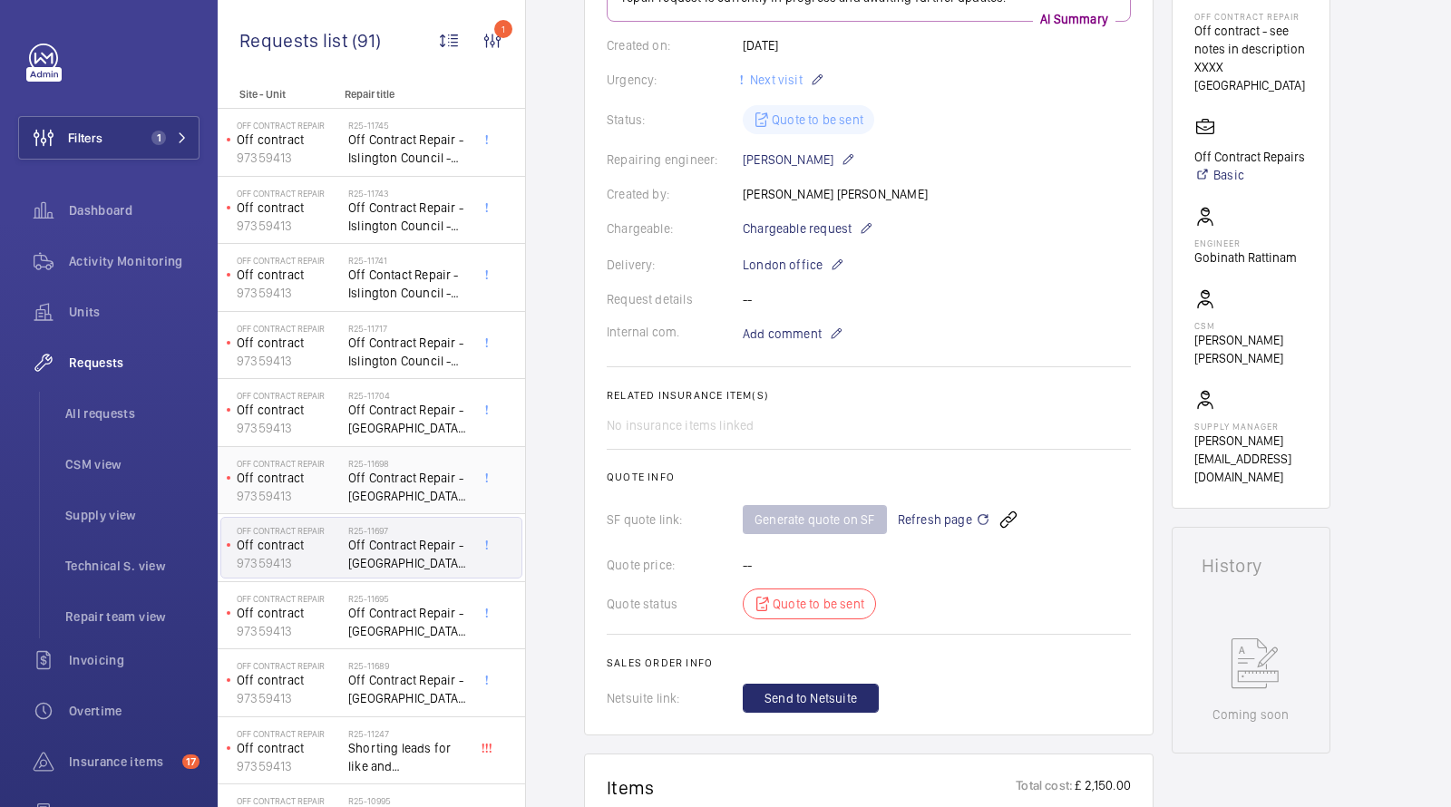
click at [357, 460] on h2 "R25-11698" at bounding box center [408, 463] width 120 height 11
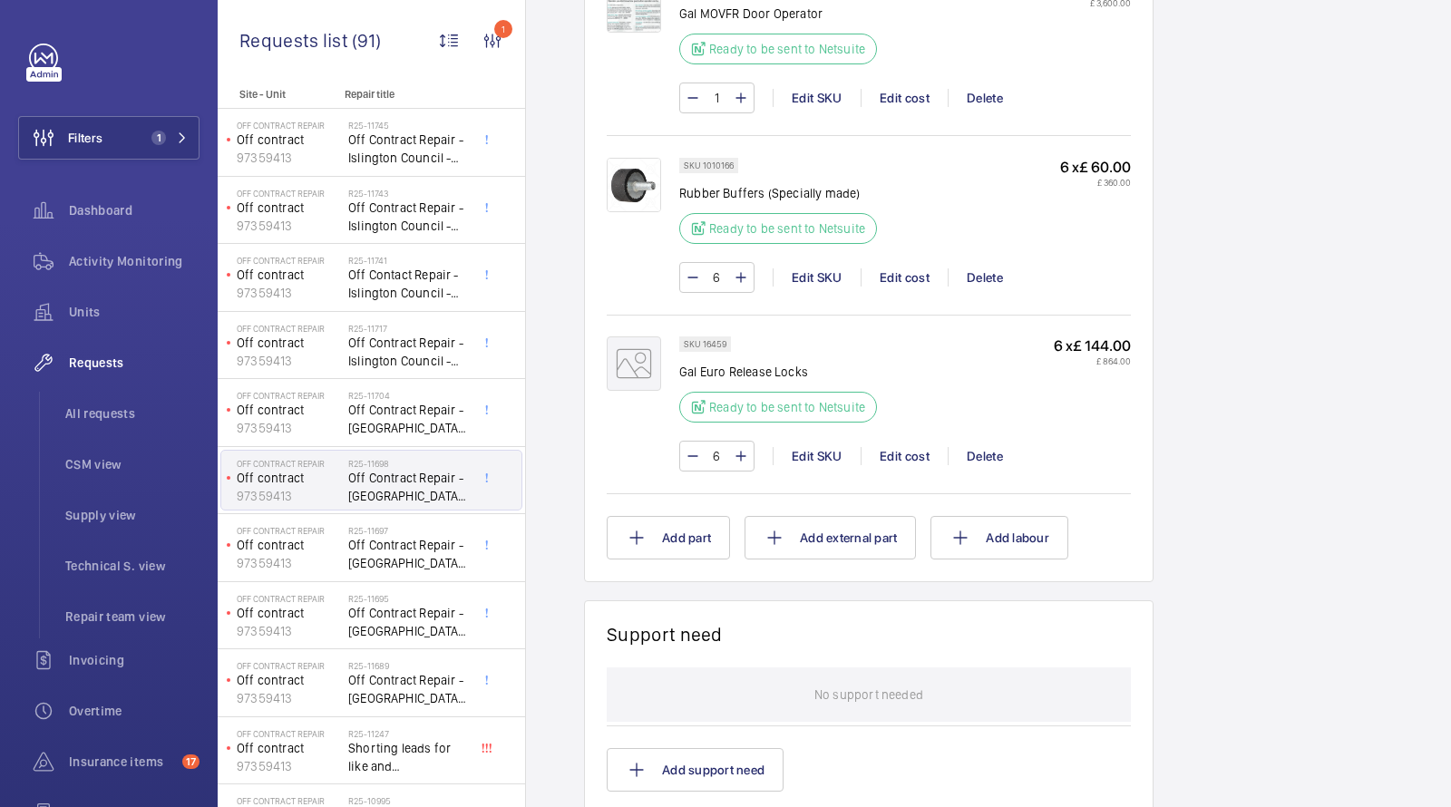
scroll to position [1620, 0]
click at [665, 515] on button "Add part" at bounding box center [668, 537] width 123 height 44
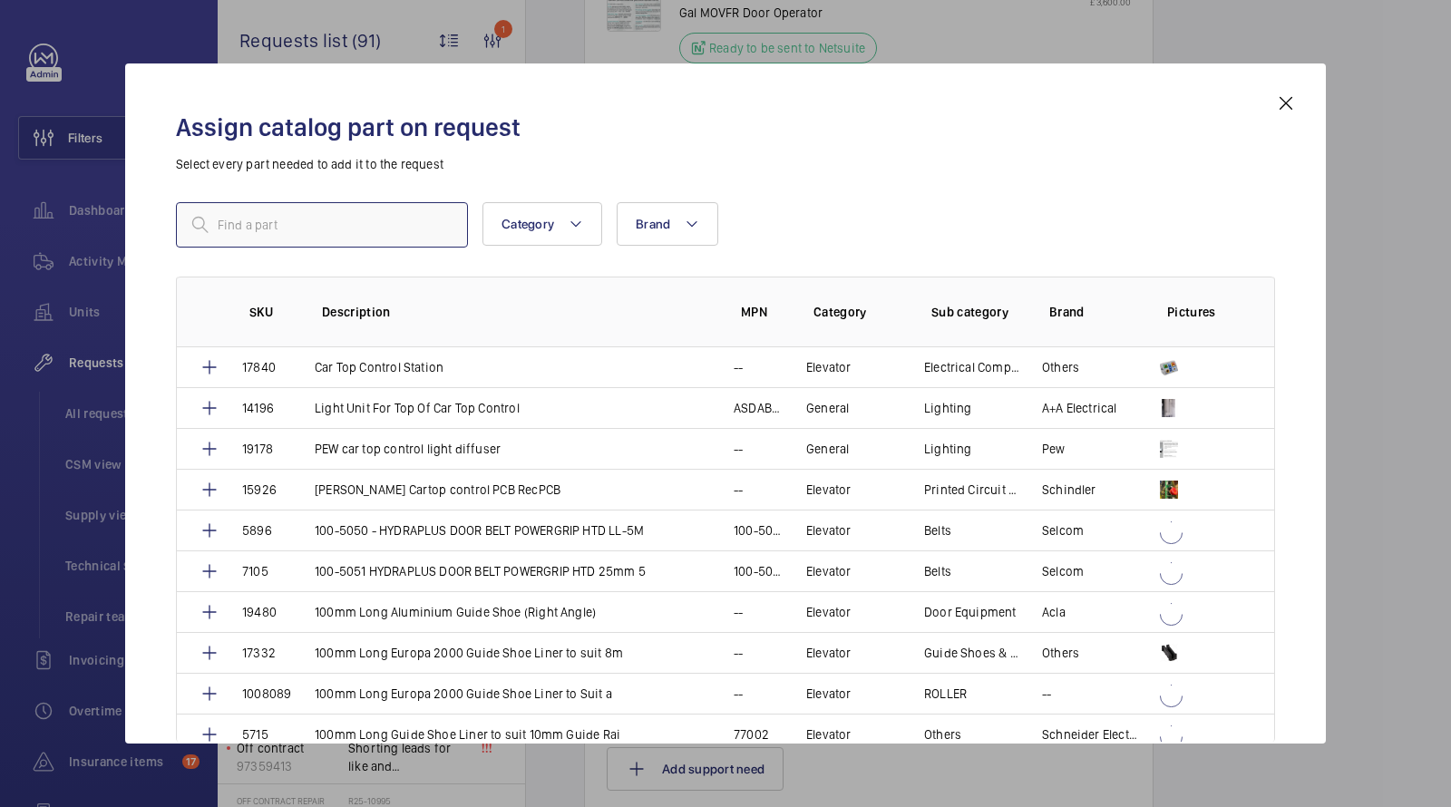
click at [363, 224] on input "text" at bounding box center [322, 224] width 292 height 45
paste input "1010180"
type input "1010180"
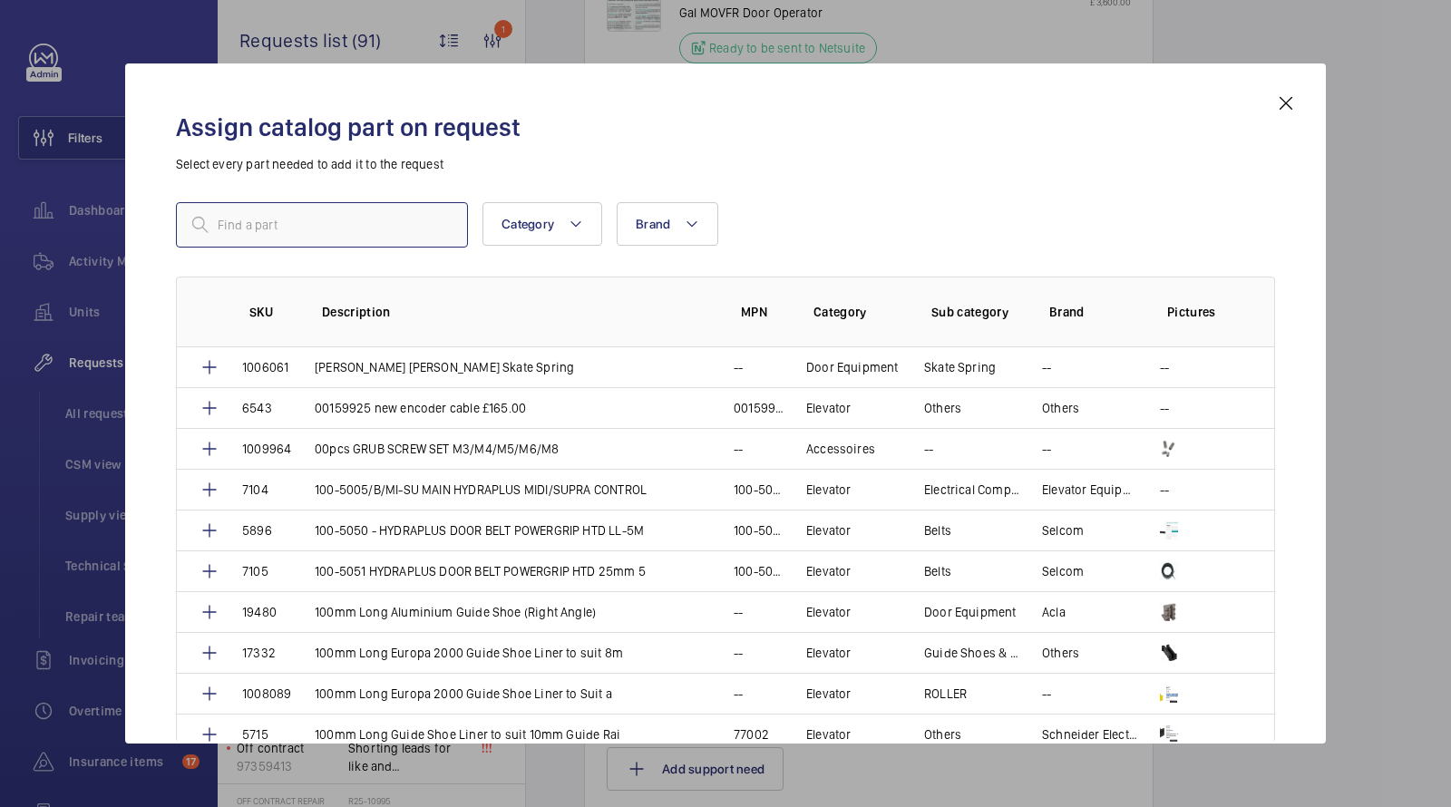
paste input "[PERSON_NAME] Push Button (Square) Number 4"
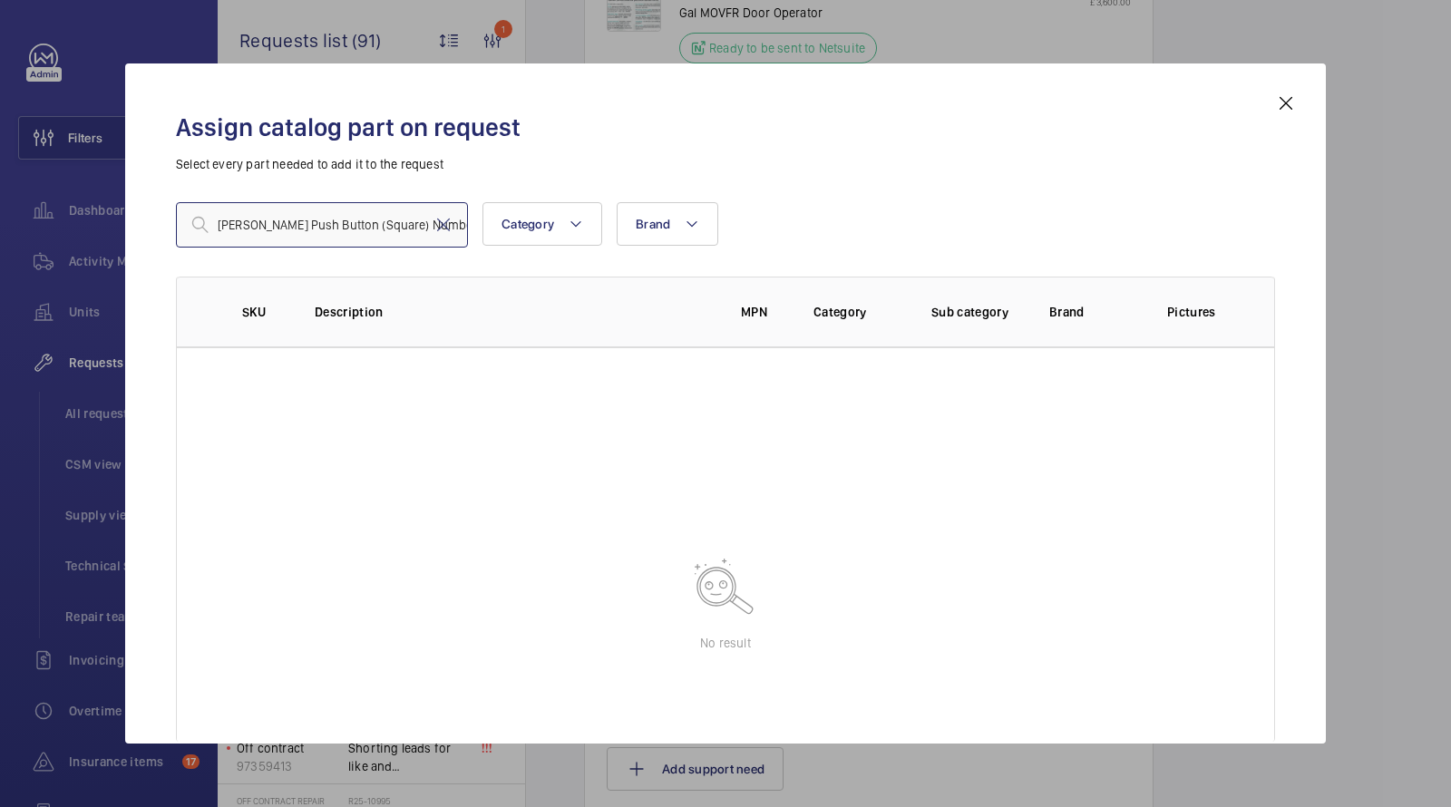
click at [364, 232] on input "[PERSON_NAME] Push Button (Square) Number 4" at bounding box center [322, 224] width 292 height 45
drag, startPoint x: 374, startPoint y: 230, endPoint x: 88, endPoint y: 198, distance: 287.5
click at [93, 200] on div "Assign catalog part on request Select every part needed to add it to the reques…" at bounding box center [725, 403] width 1451 height 807
drag, startPoint x: 321, startPoint y: 224, endPoint x: 112, endPoint y: 209, distance: 210.0
click at [121, 209] on div "Assign catalog part on request Select every part needed to add it to the reques…" at bounding box center [725, 403] width 1451 height 807
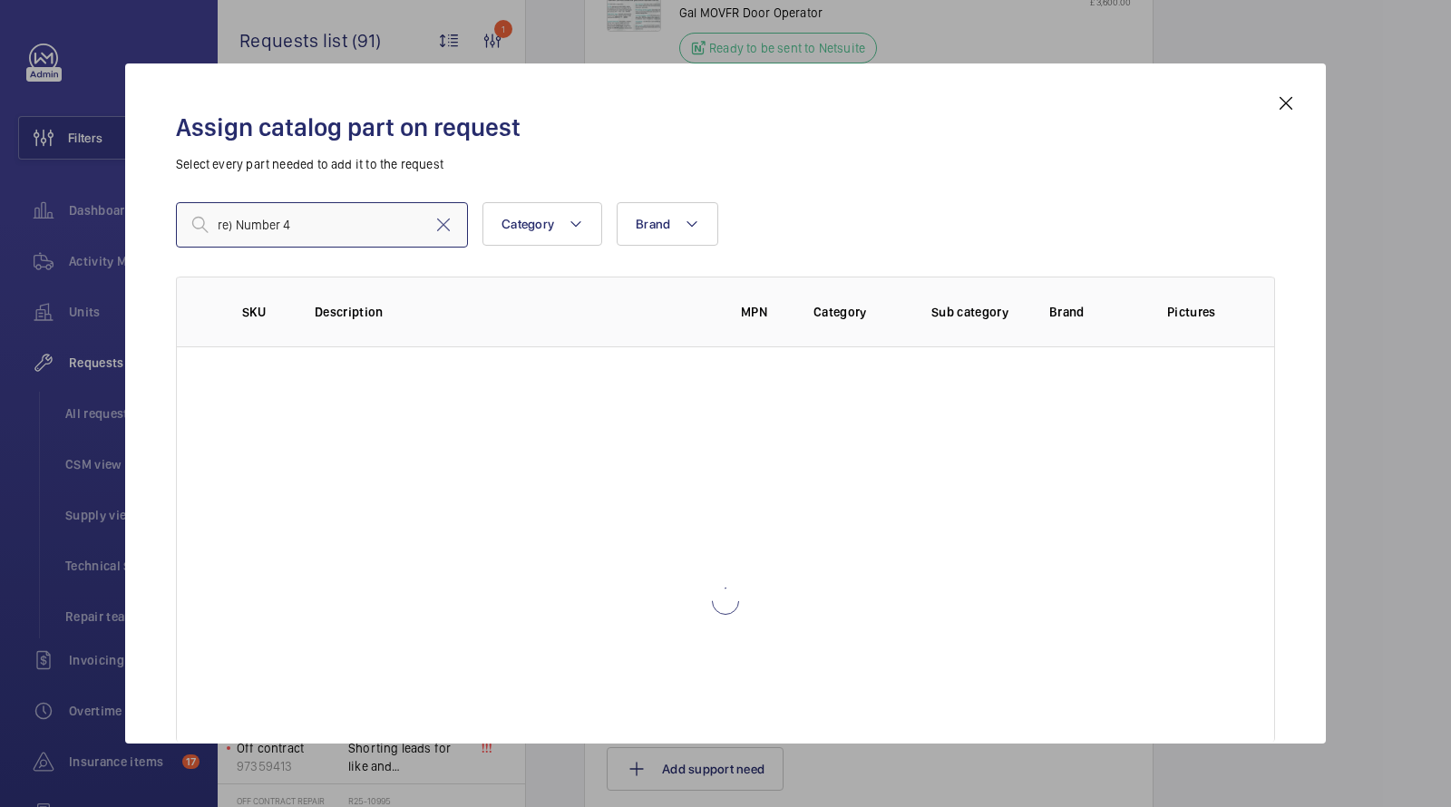
paste input "Dewhurst Push Button (Squa"
type input "[PERSON_NAME] Push Button (Square) Number 4"
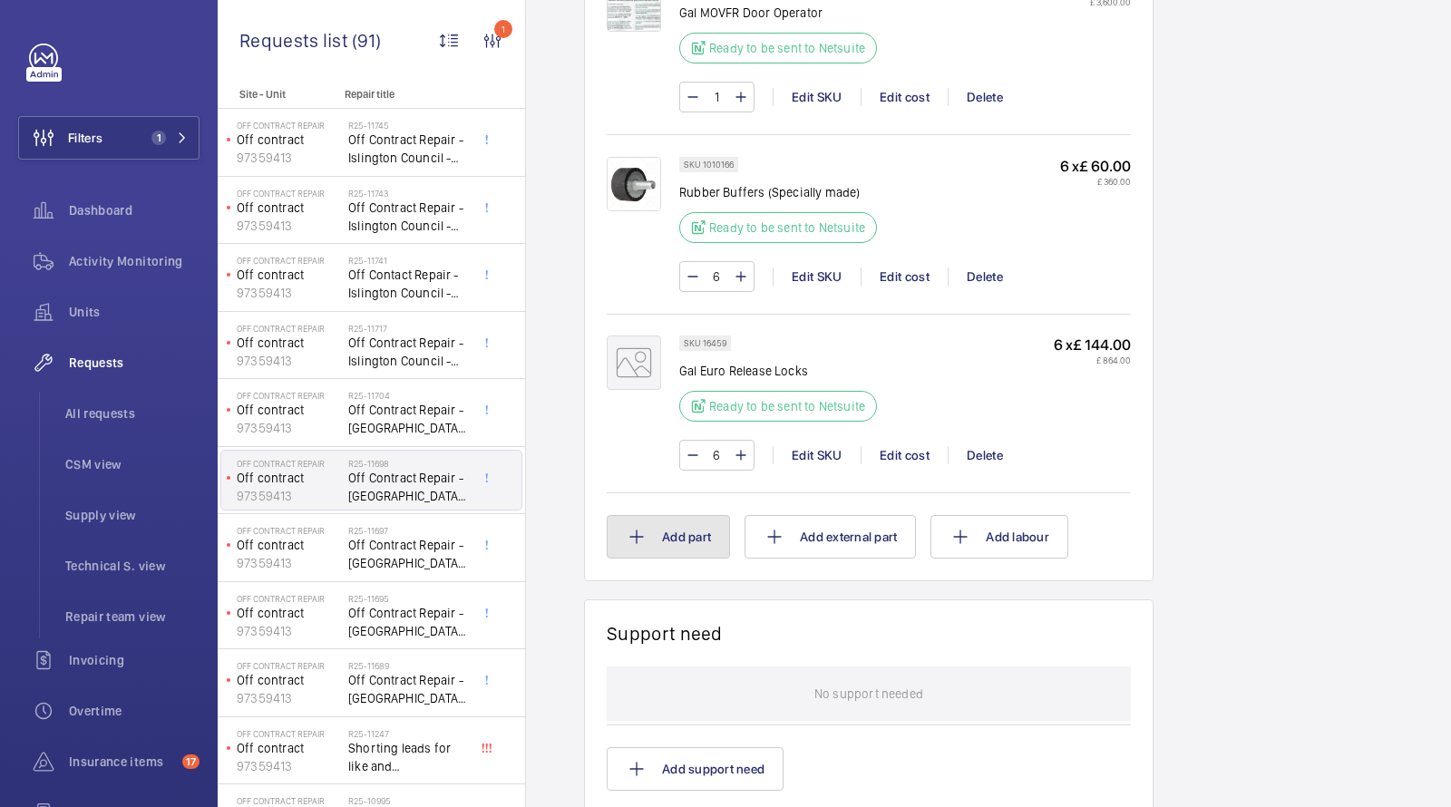
click at [671, 515] on button "Add part" at bounding box center [668, 537] width 123 height 44
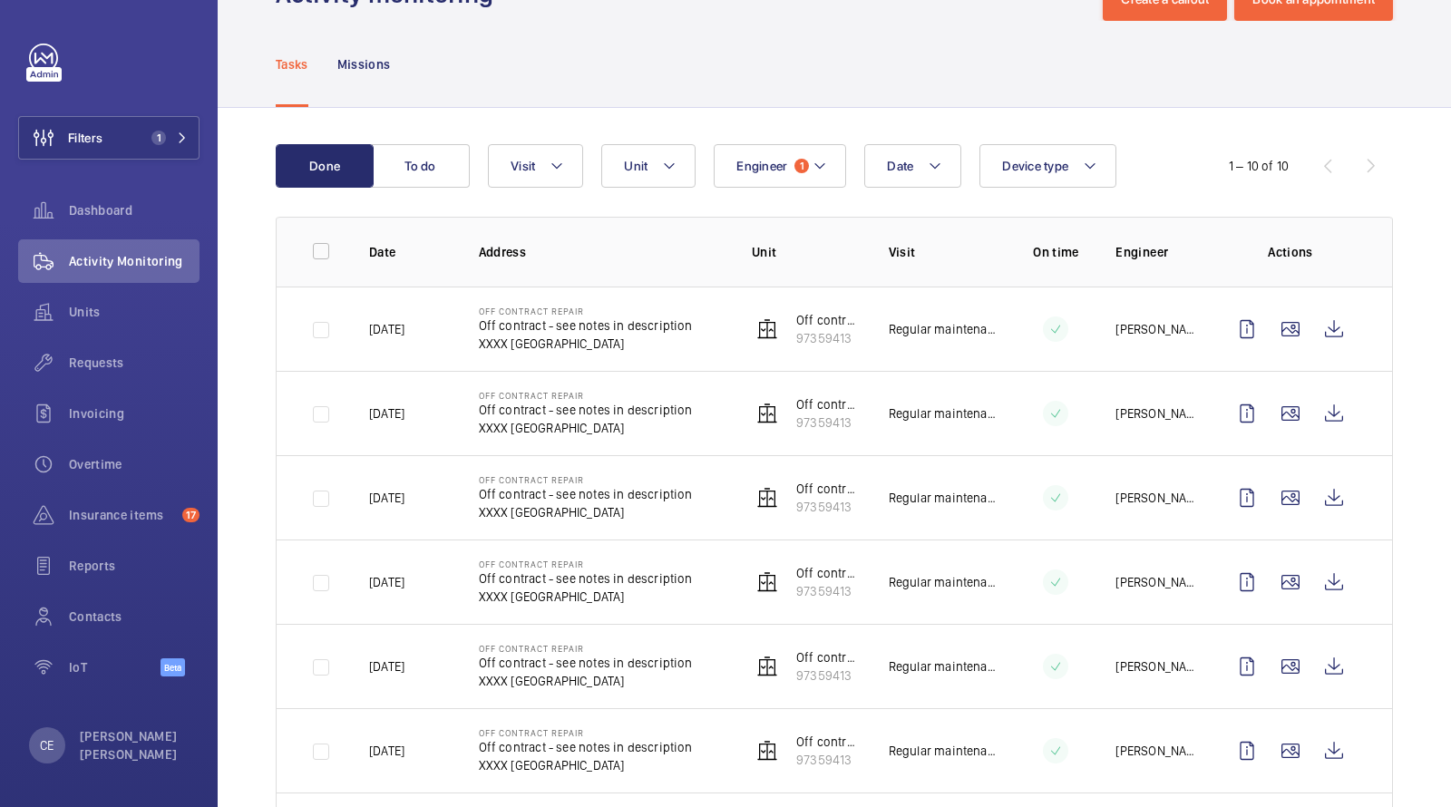
scroll to position [133, 0]
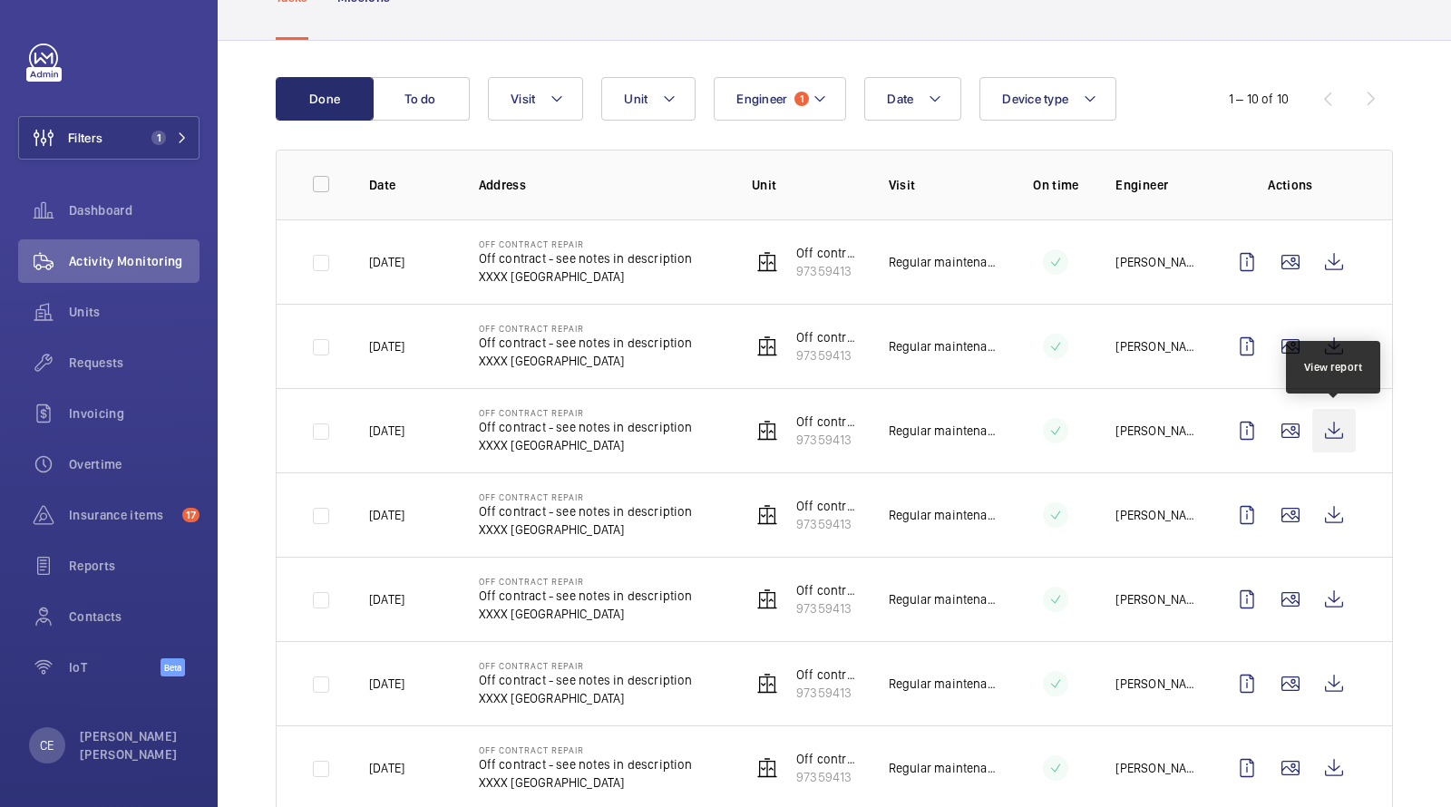
click at [1337, 431] on wm-front-icon-button at bounding box center [1334, 431] width 44 height 44
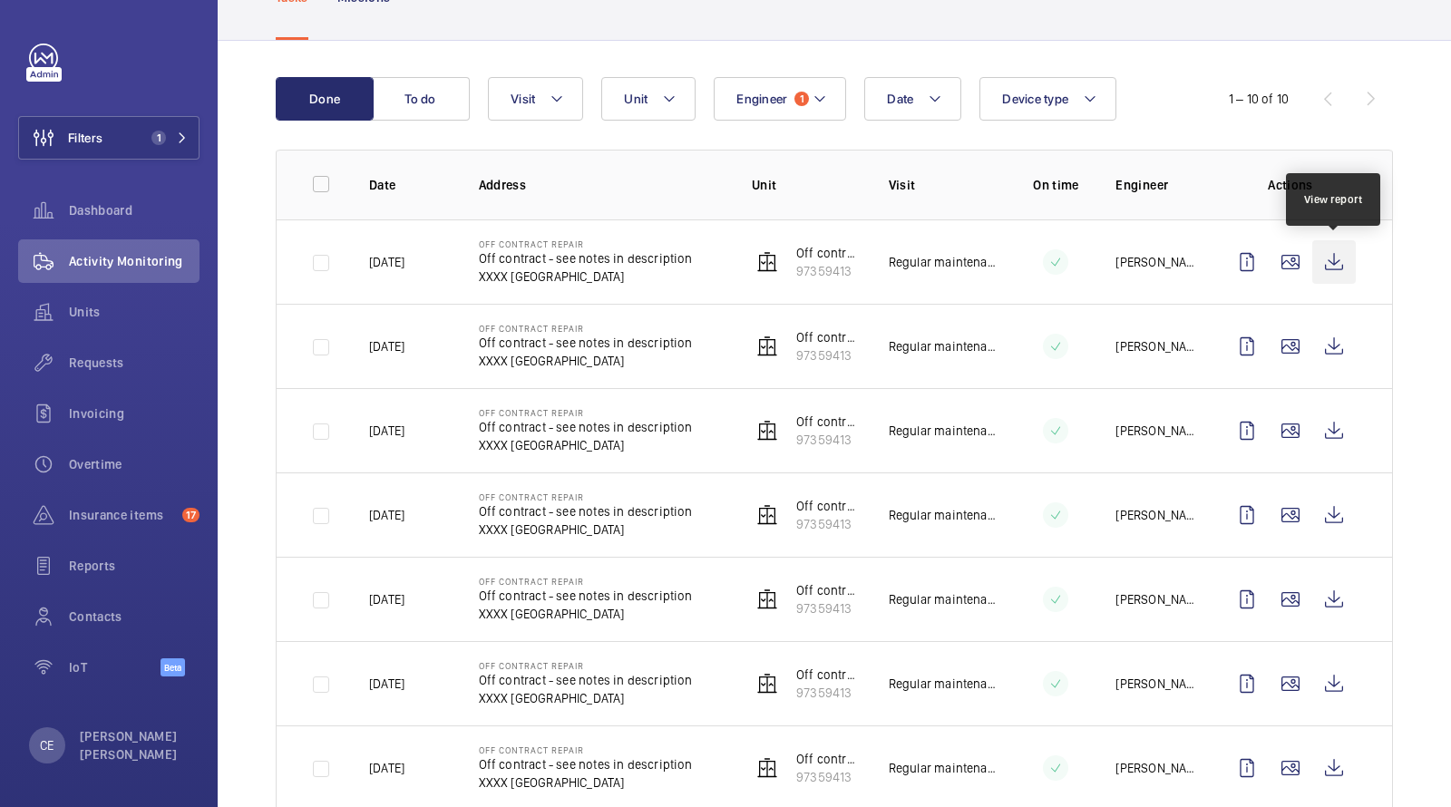
click at [1337, 261] on wm-front-icon-button at bounding box center [1334, 262] width 44 height 44
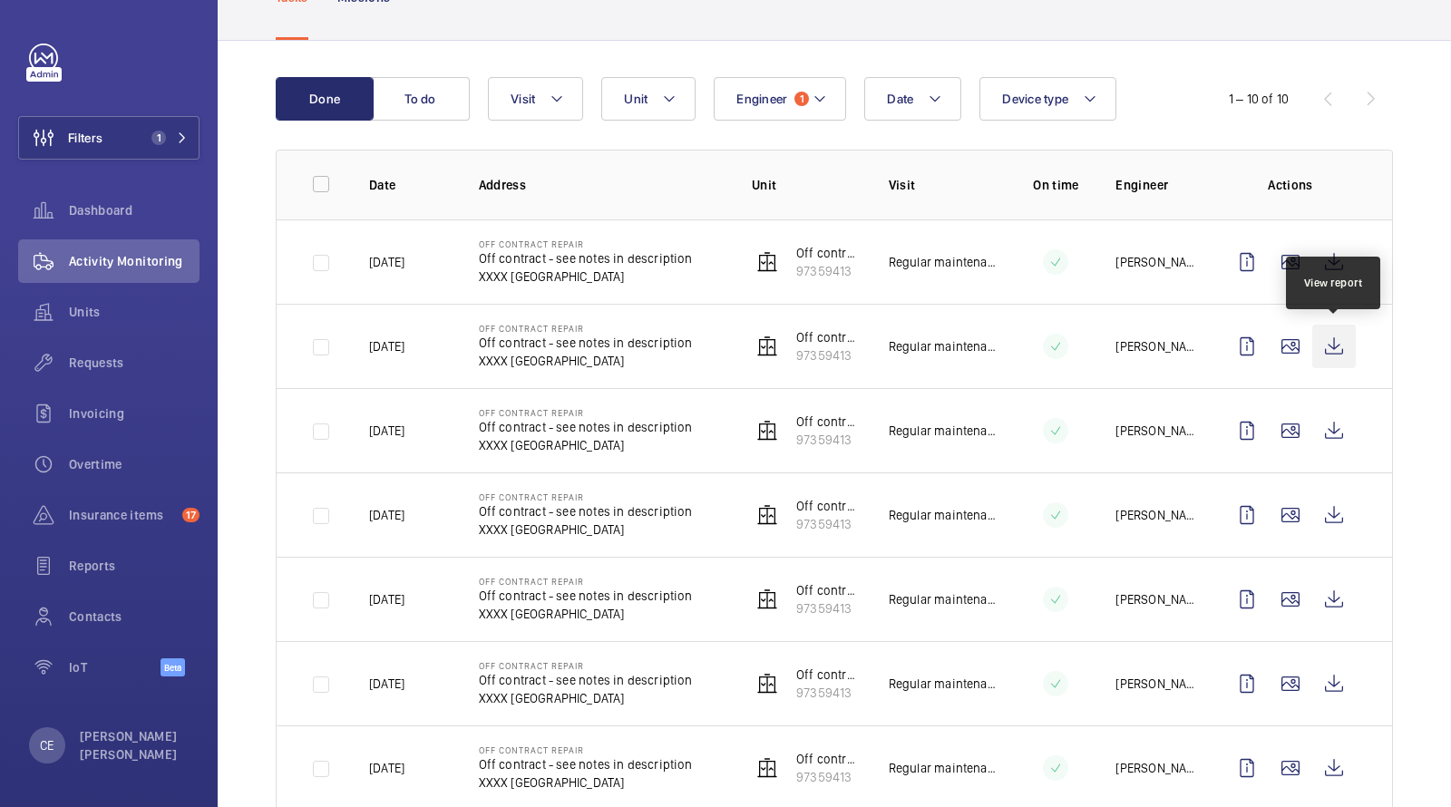
click at [1343, 343] on wm-front-icon-button at bounding box center [1334, 347] width 44 height 44
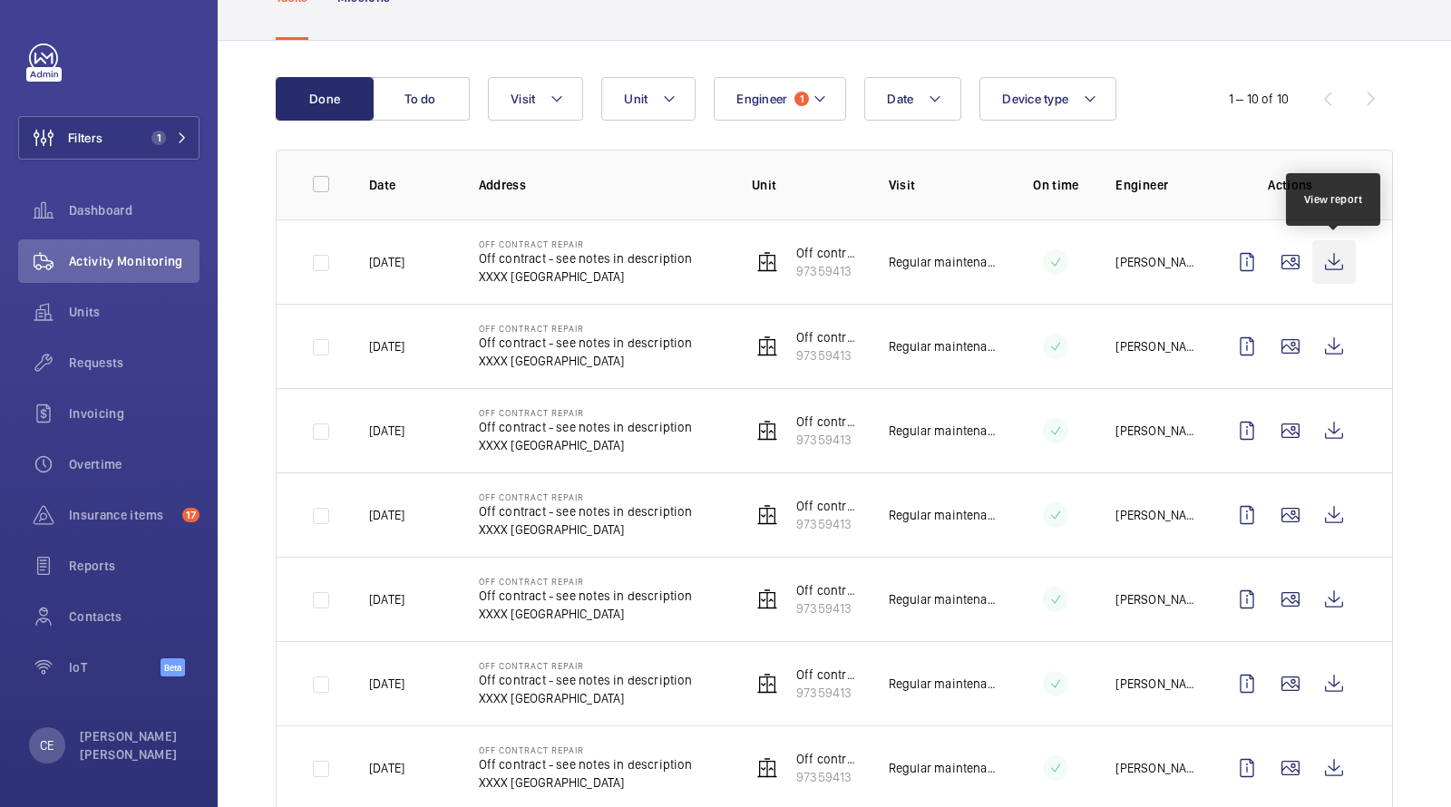
click at [1343, 262] on wm-front-icon-button at bounding box center [1334, 262] width 44 height 44
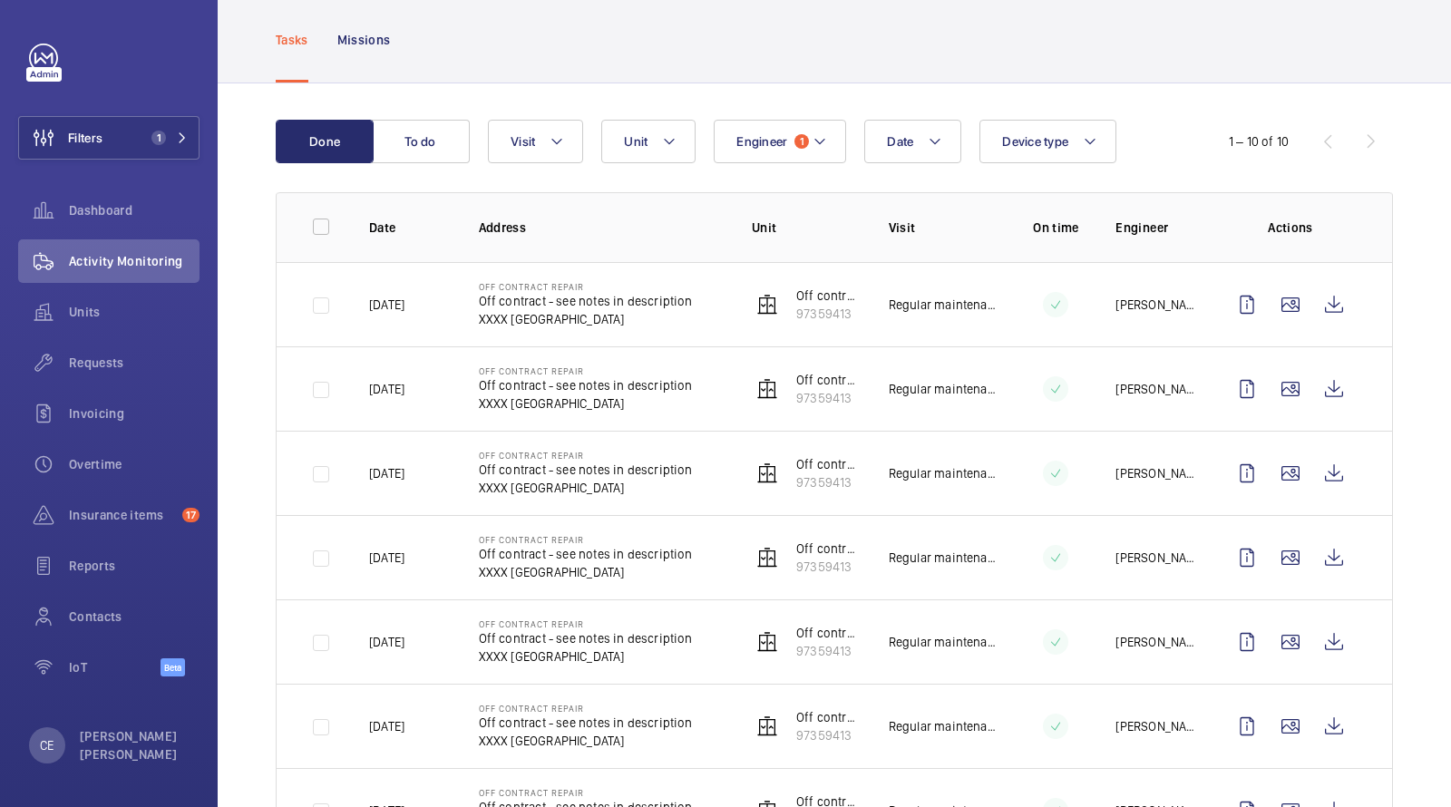
scroll to position [73, 0]
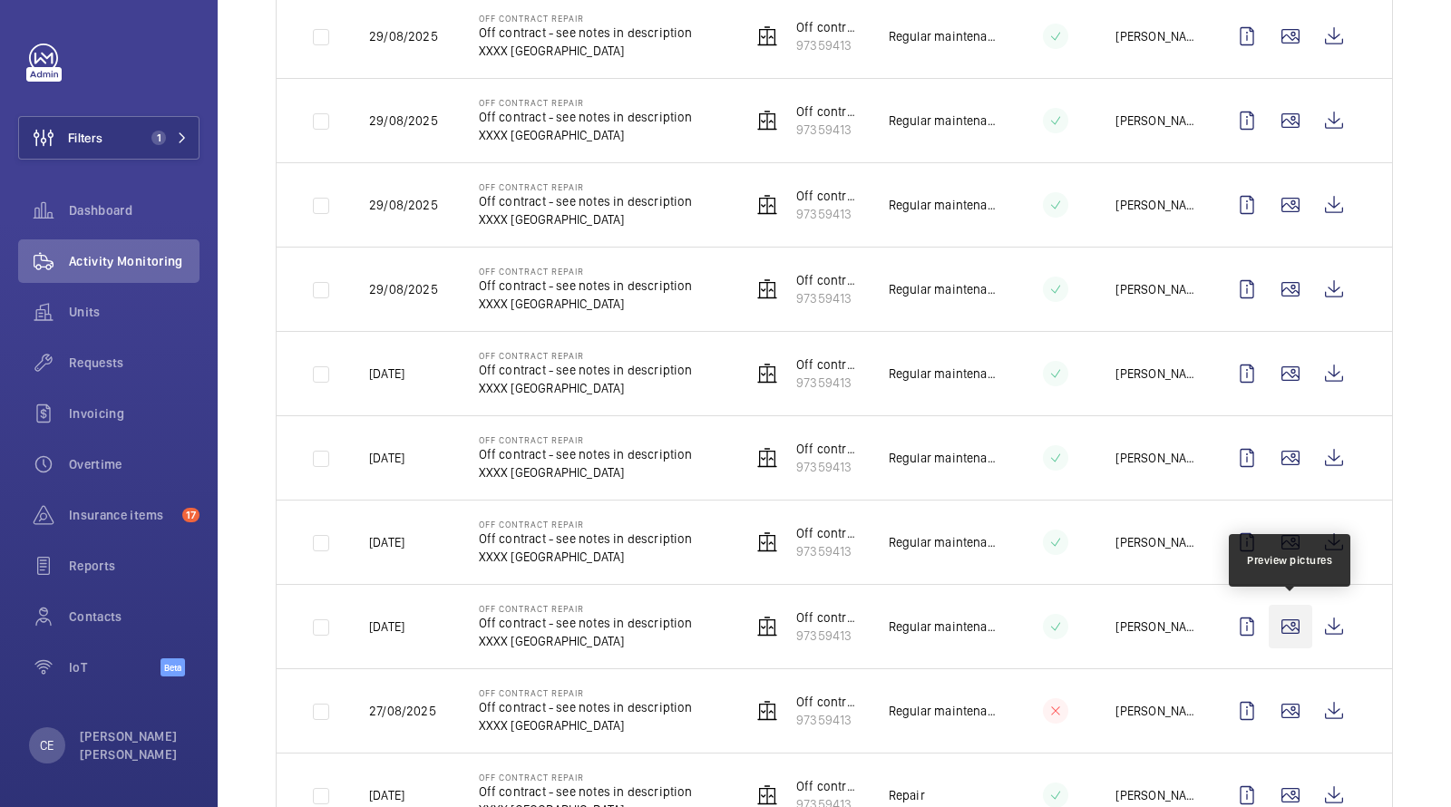
scroll to position [428, 0]
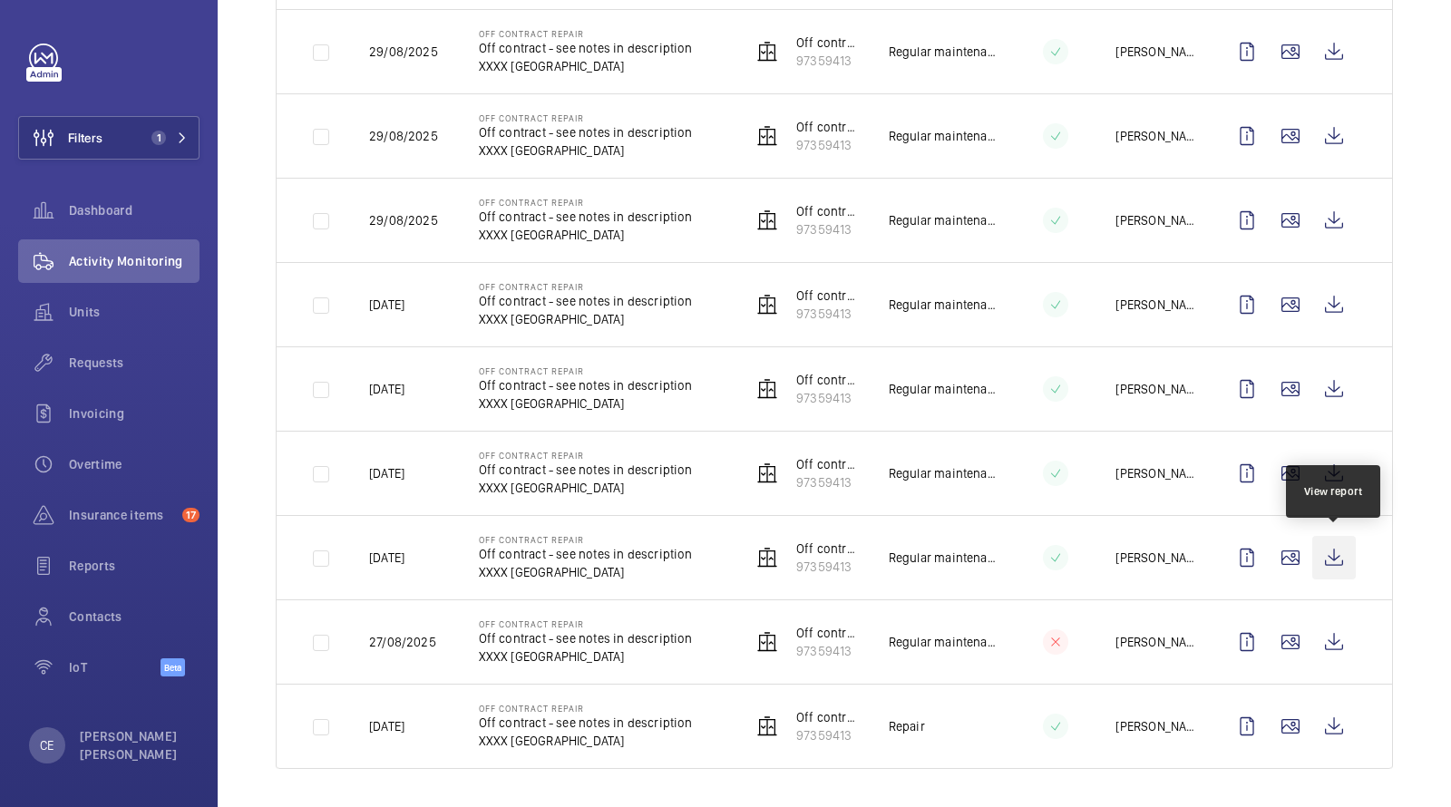
click at [1335, 557] on wm-front-icon-button at bounding box center [1334, 558] width 44 height 44
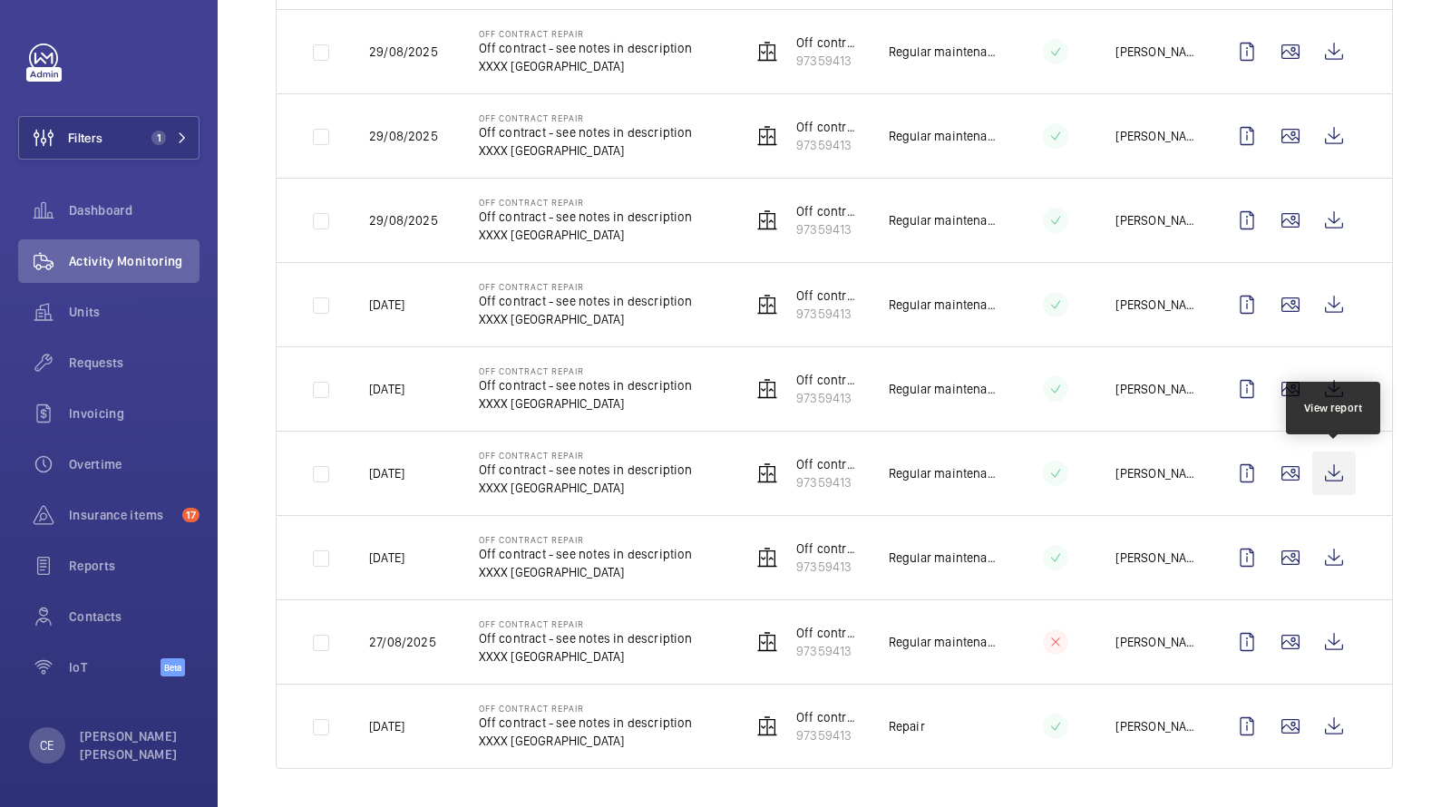
click at [1337, 466] on wm-front-icon-button at bounding box center [1334, 474] width 44 height 44
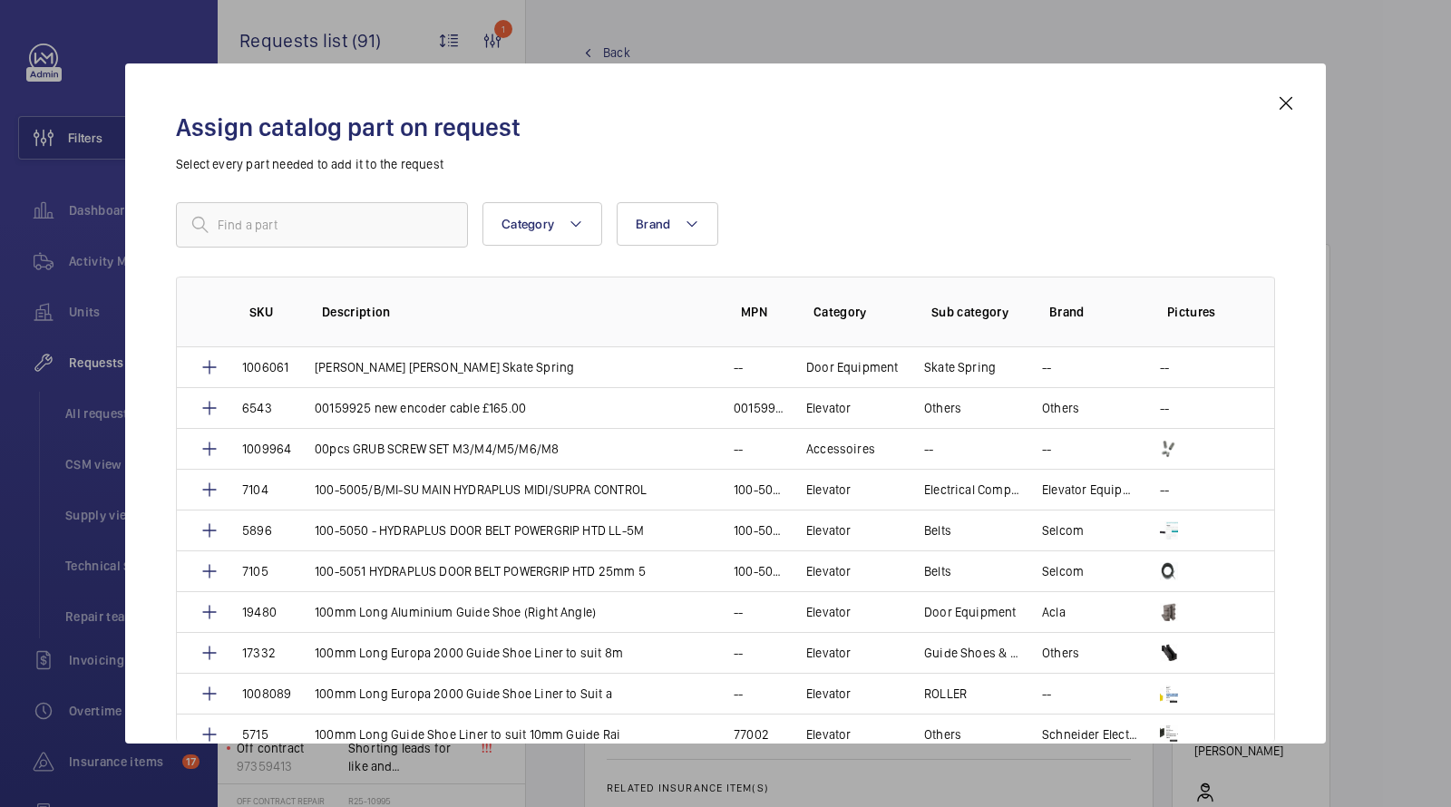
scroll to position [1620, 0]
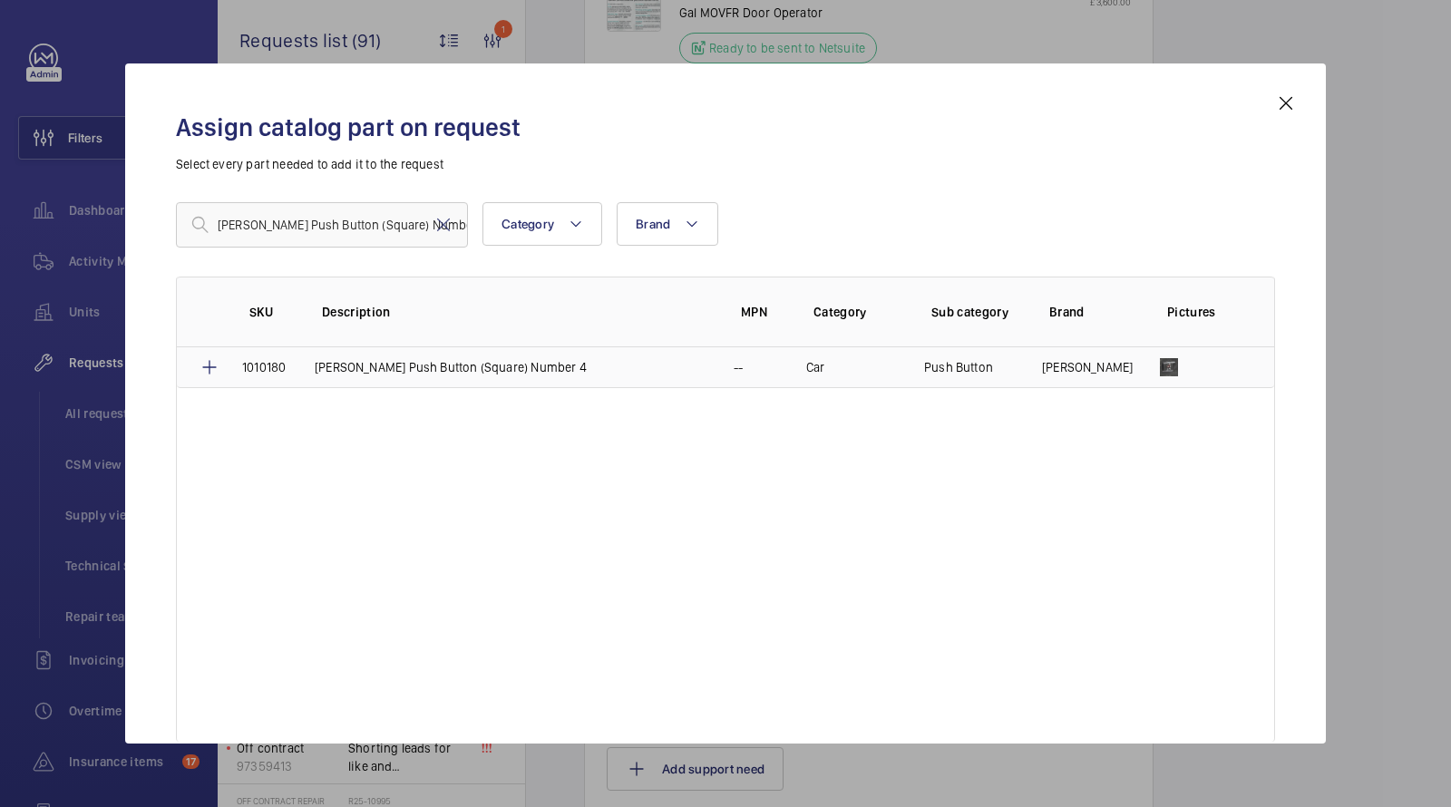
type input "[PERSON_NAME] Push Button (Square) Number 4"
click at [408, 363] on p "[PERSON_NAME] Push Button (Square) Number 4" at bounding box center [451, 367] width 272 height 18
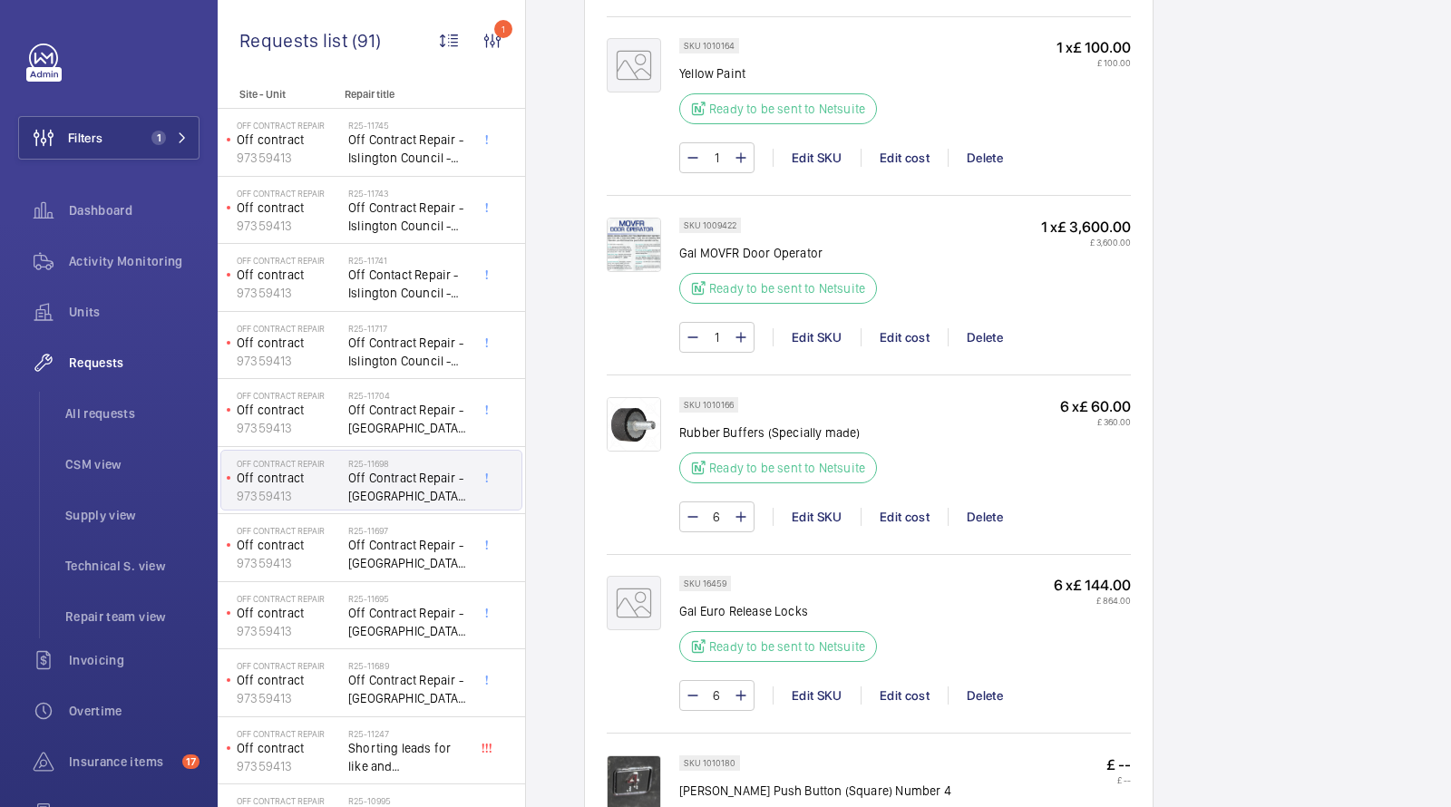
scroll to position [1629, 0]
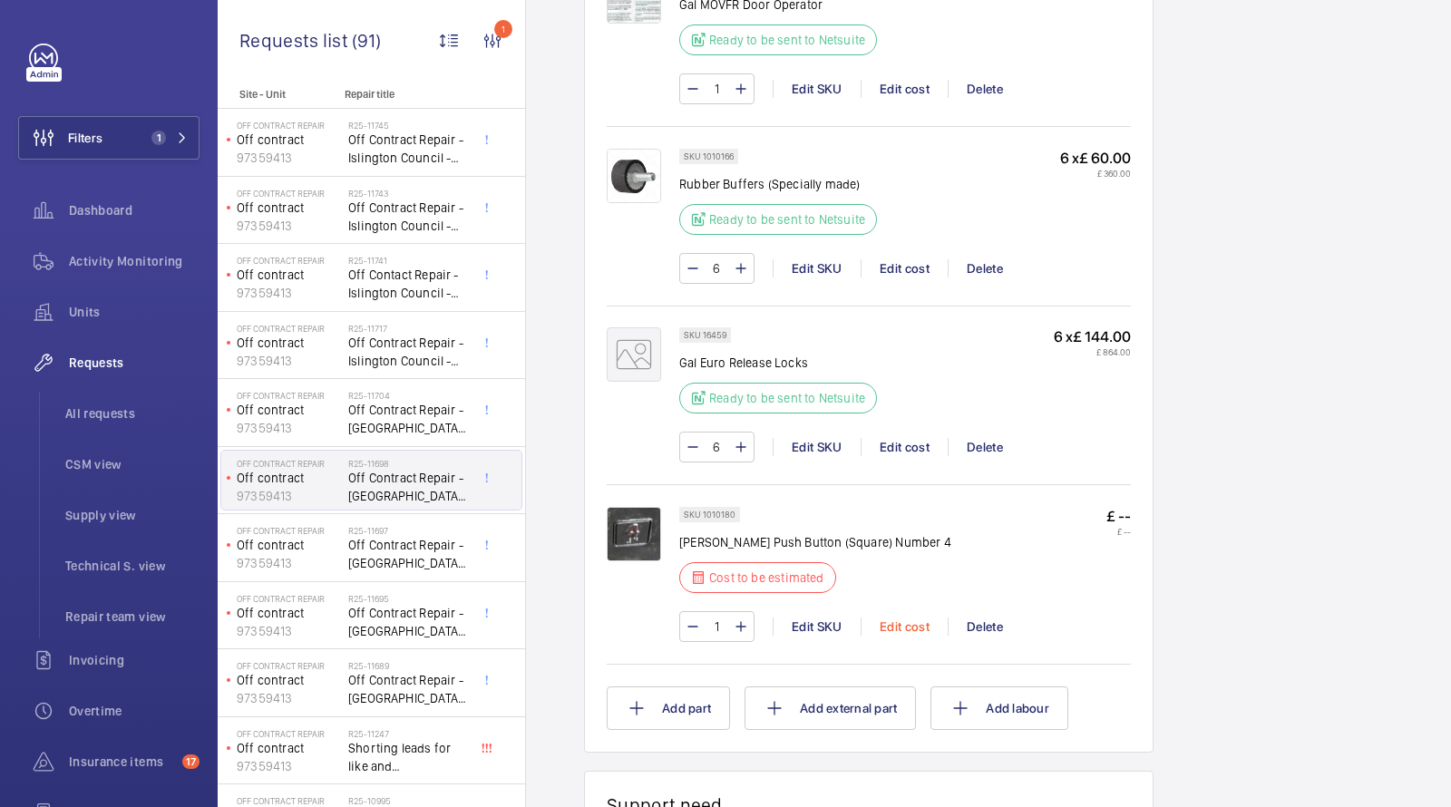
click at [910, 617] on div "Edit cost" at bounding box center [904, 626] width 87 height 18
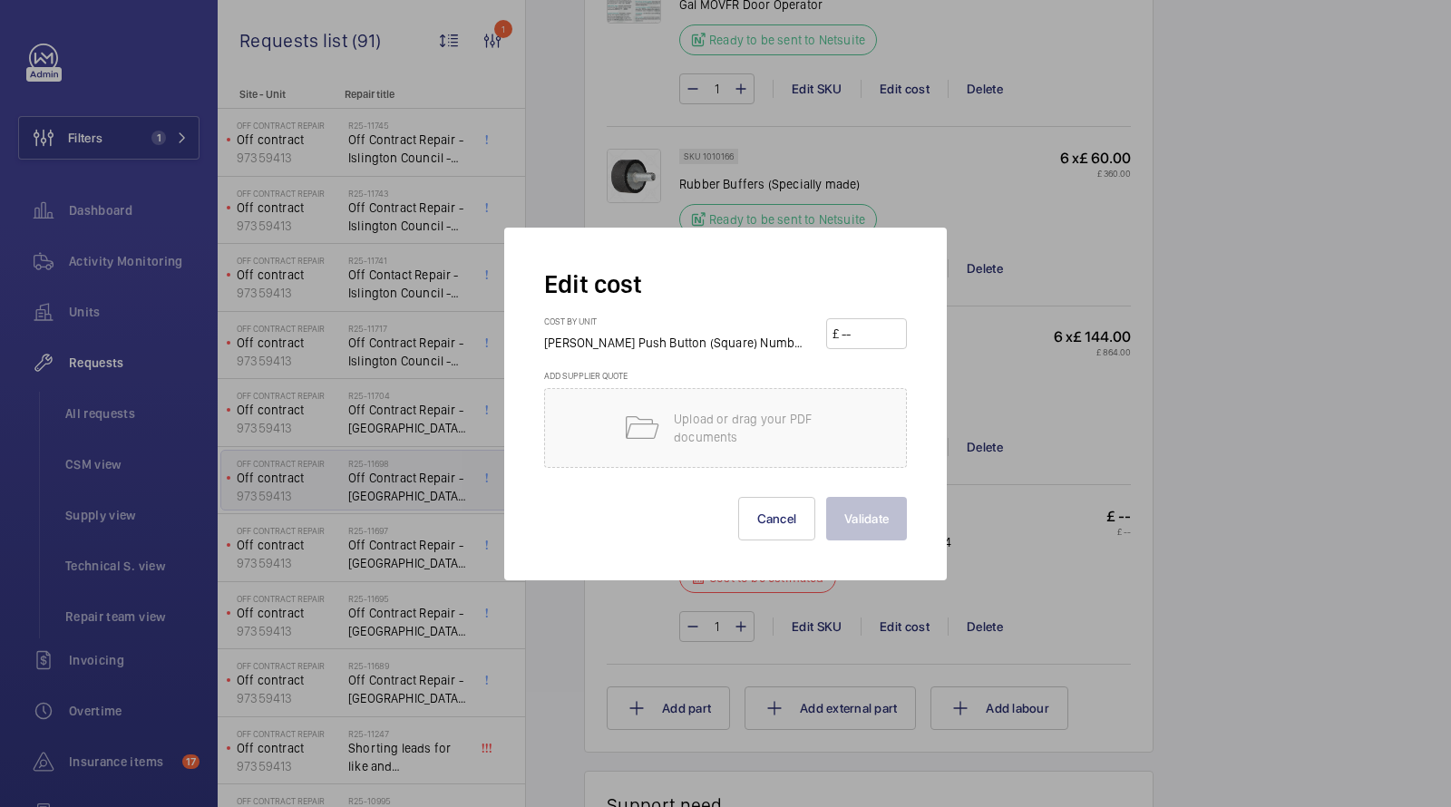
click at [889, 343] on input "number" at bounding box center [870, 333] width 61 height 29
type input "41.81"
click at [875, 520] on button "Validate" at bounding box center [866, 519] width 81 height 44
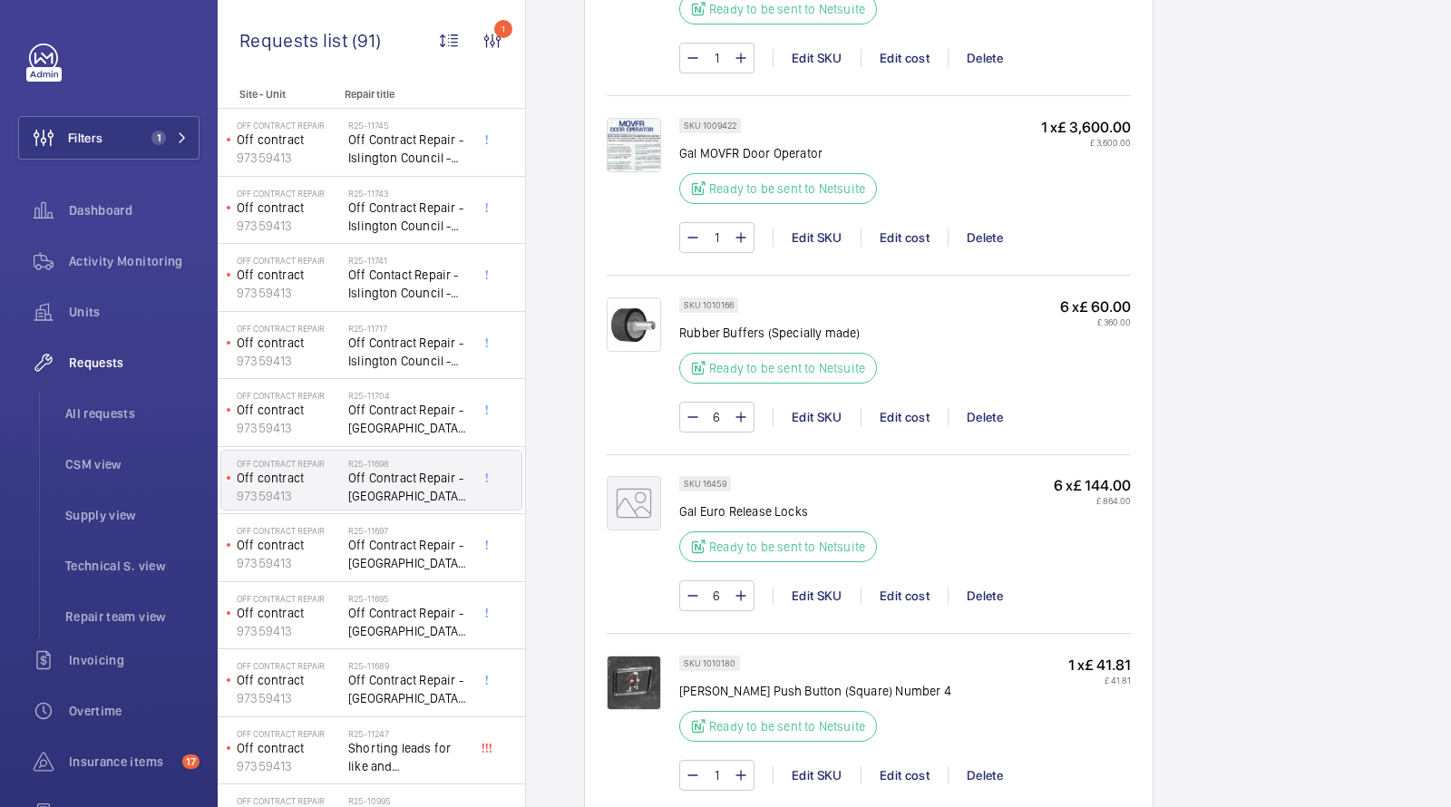
scroll to position [1587, 0]
